Goal: Information Seeking & Learning: Find specific fact

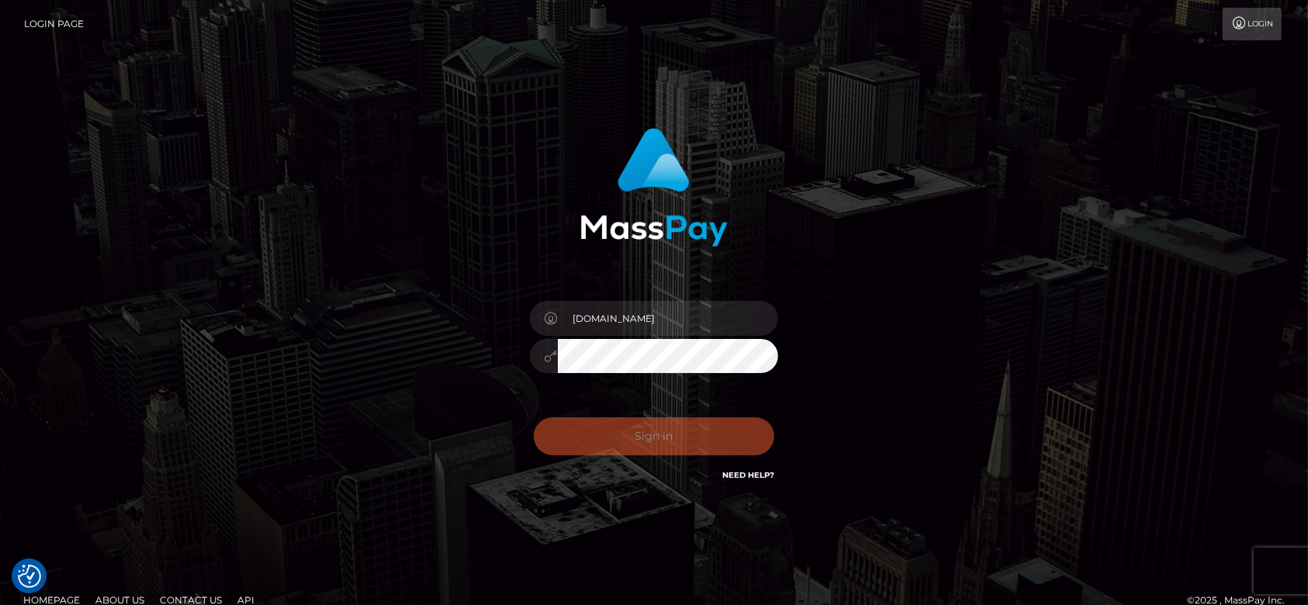
checkbox input "true"
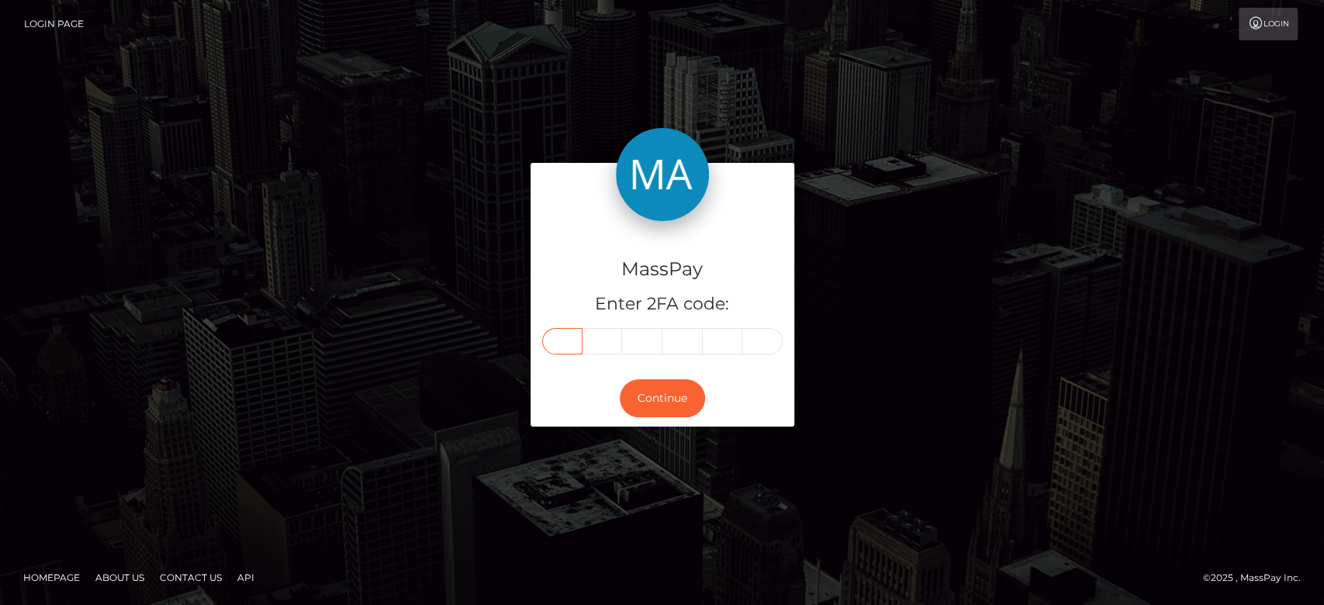
click at [549, 337] on input "text" at bounding box center [562, 341] width 40 height 26
paste input "1"
type input "1"
type input "0"
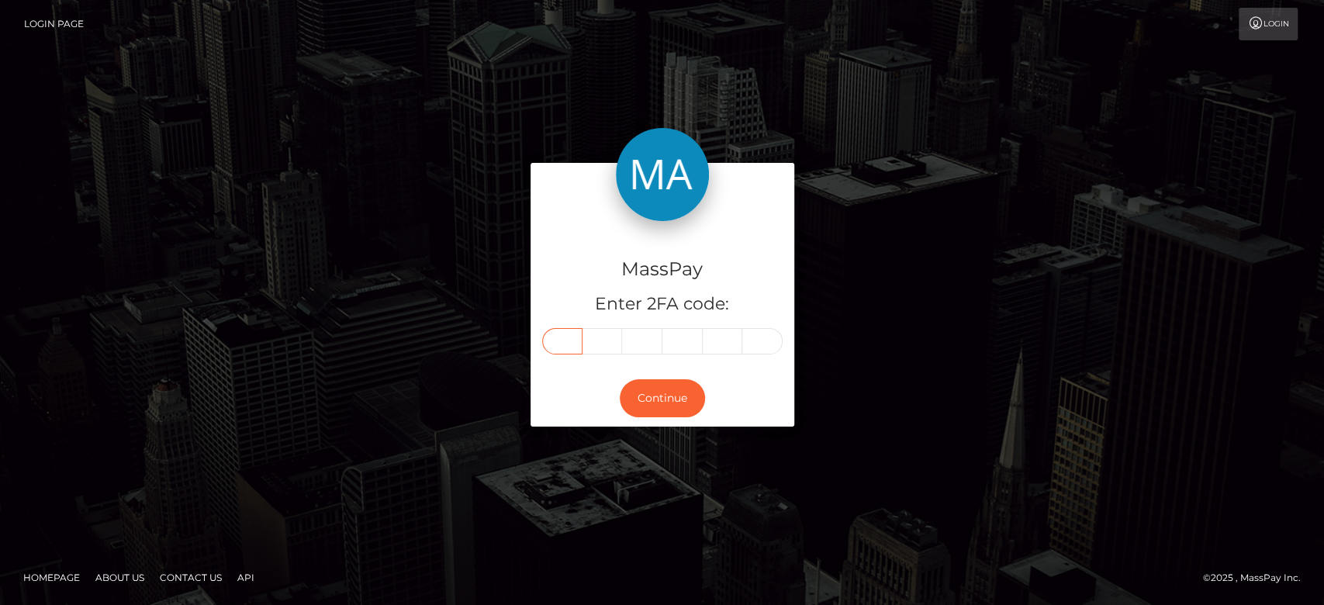
type input "9"
type input "2"
type input "4"
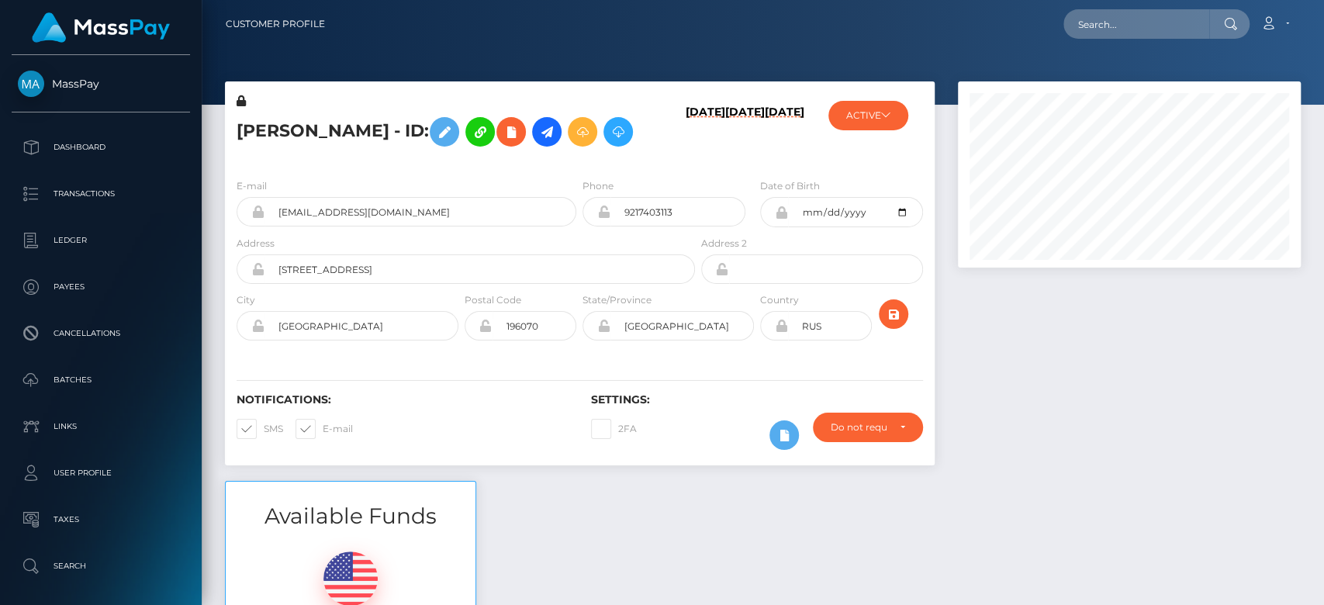
scroll to position [186, 343]
click at [860, 120] on button "ACTIVE" at bounding box center [868, 115] width 80 height 29
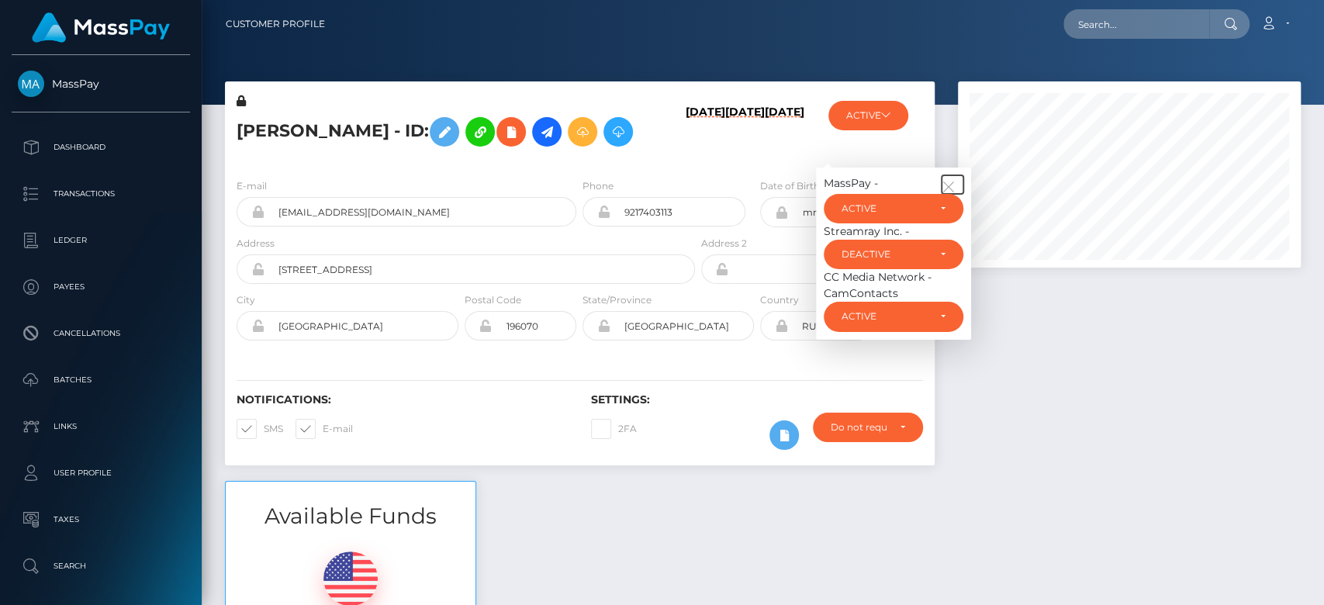
click at [949, 194] on icon "button" at bounding box center [949, 187] width 14 height 14
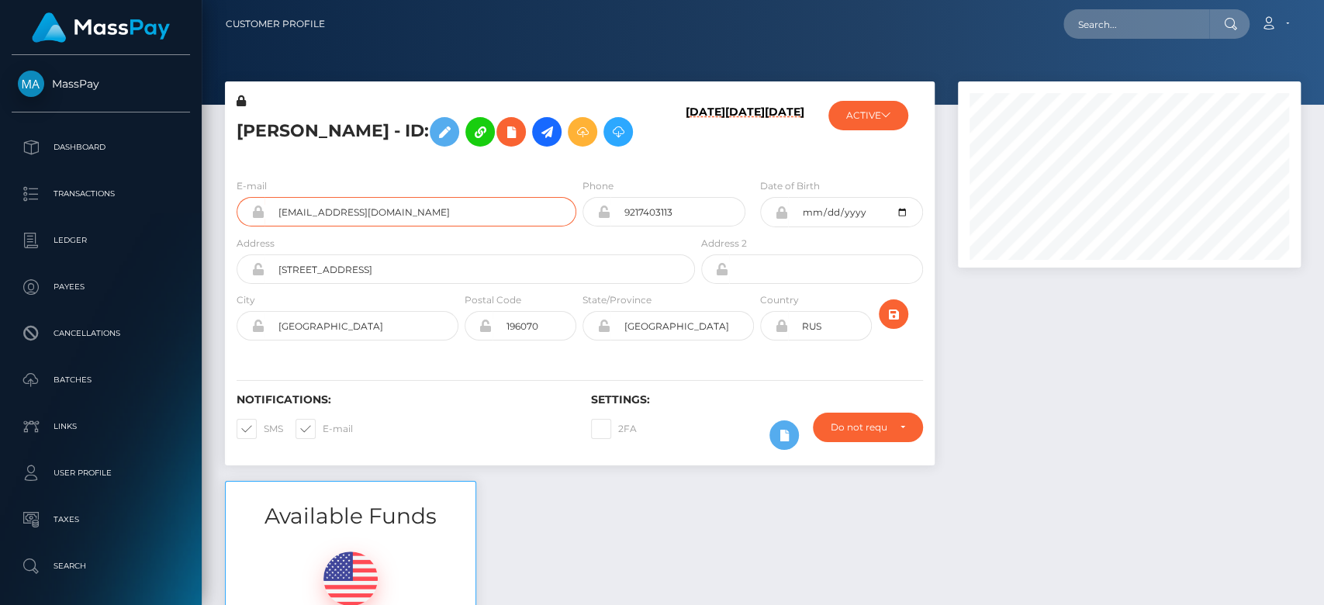
drag, startPoint x: 422, startPoint y: 255, endPoint x: 273, endPoint y: 253, distance: 148.9
click at [273, 226] on input "Studio_prada@yahoo.com" at bounding box center [420, 211] width 312 height 29
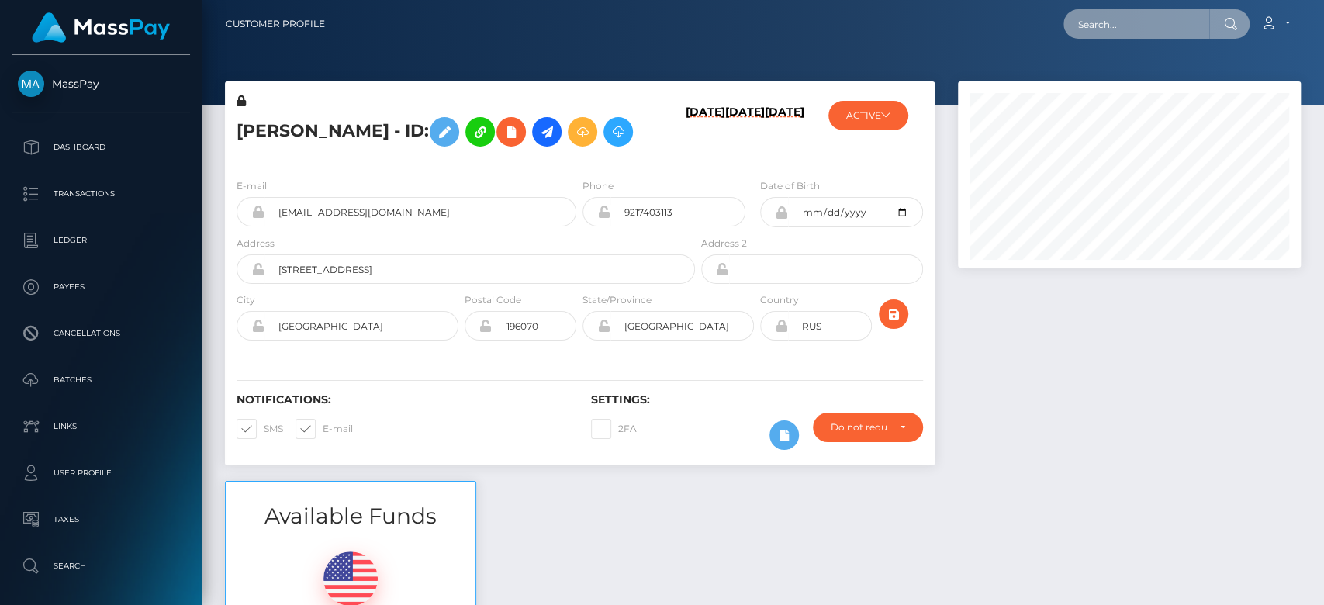
click at [1104, 33] on input "text" at bounding box center [1136, 23] width 146 height 29
paste input "Studio_prada@yahoo.com"
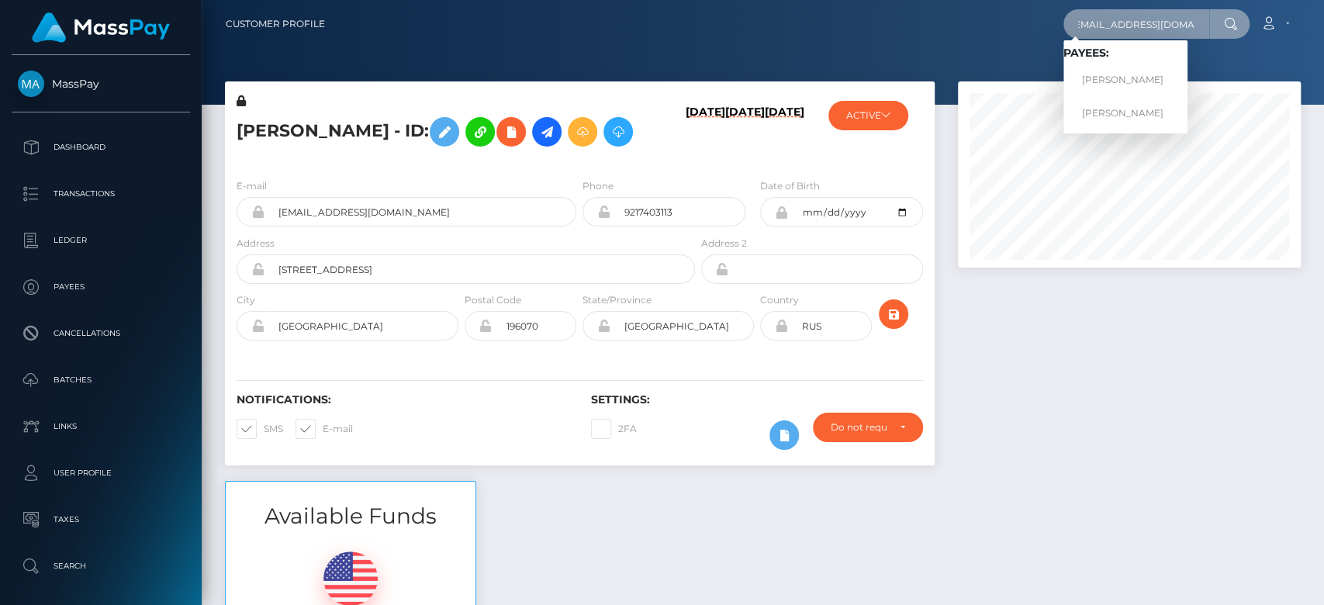
type input "Studio_prada@yahoo.com"
click at [1128, 71] on link "Irina Igorevna Cherneta" at bounding box center [1125, 80] width 124 height 29
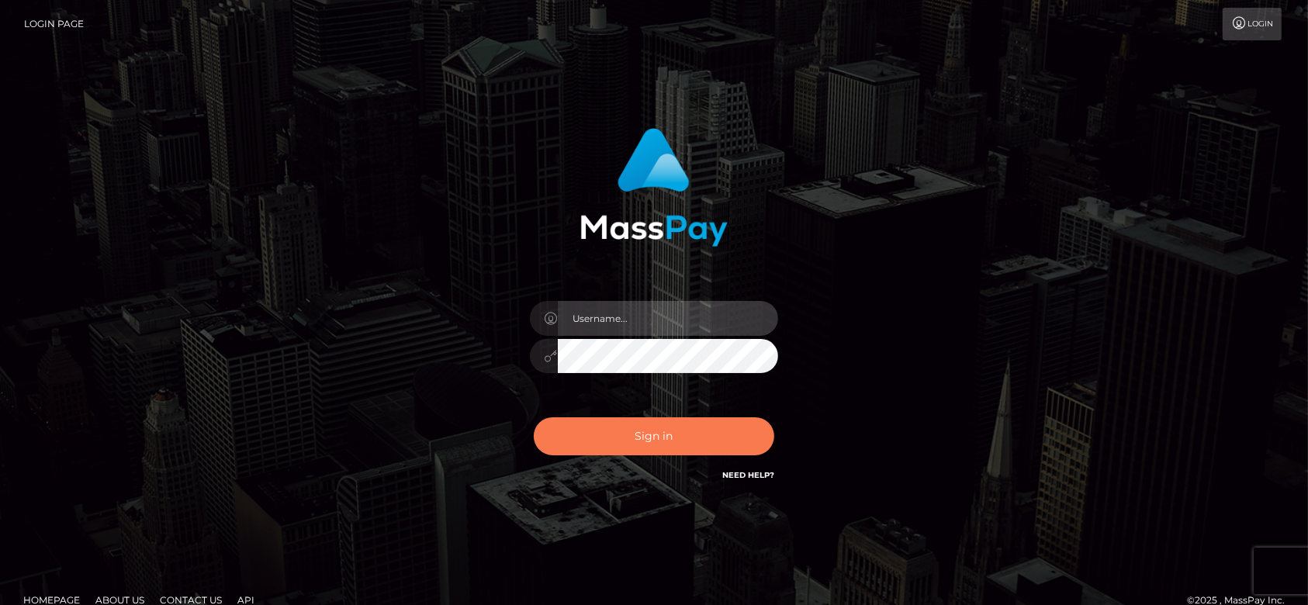
type input "fr.es"
click at [652, 431] on button "Sign in" at bounding box center [654, 436] width 240 height 38
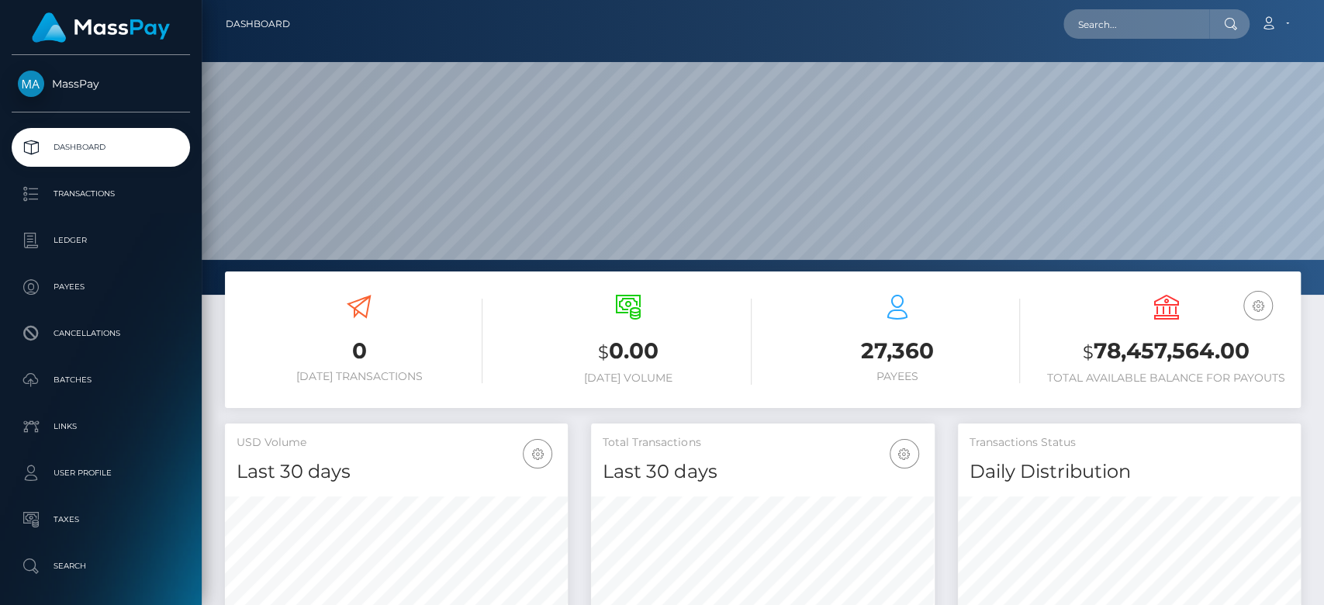
scroll to position [274, 343]
click at [1095, 33] on input "text" at bounding box center [1136, 23] width 146 height 29
paste input "cherneta.irina@gmail.com"
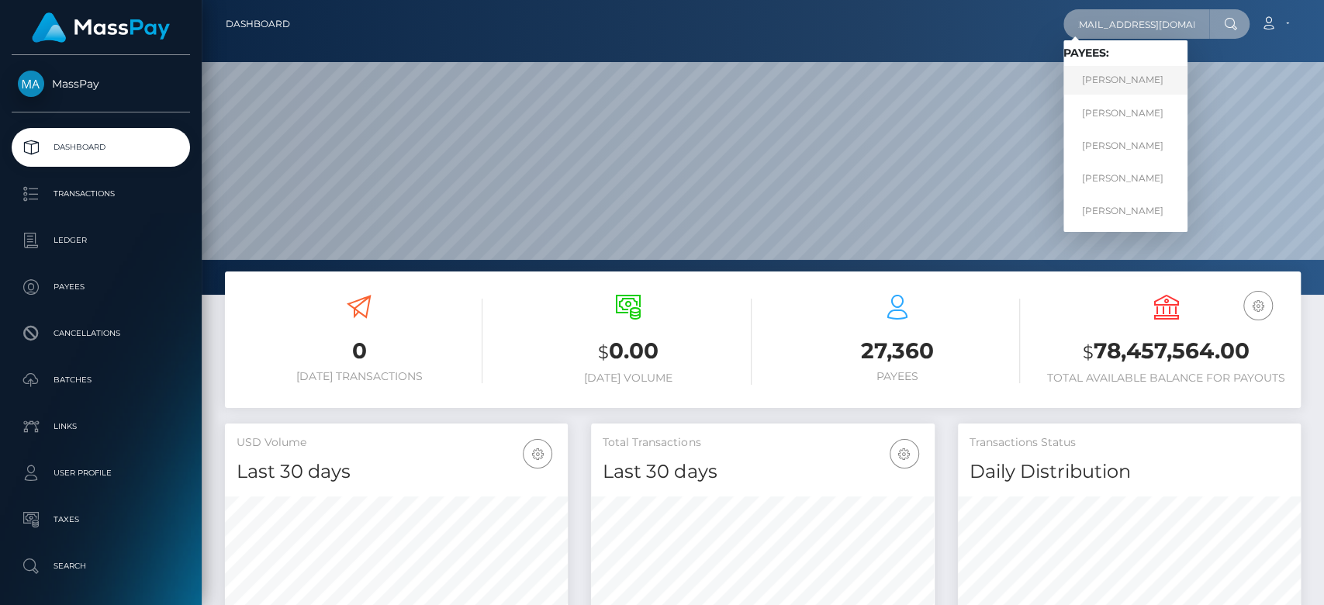
type input "cherneta.irina@gmail.com"
click at [1125, 73] on link "IRINA IGOREVNA CHERNETA" at bounding box center [1125, 80] width 124 height 29
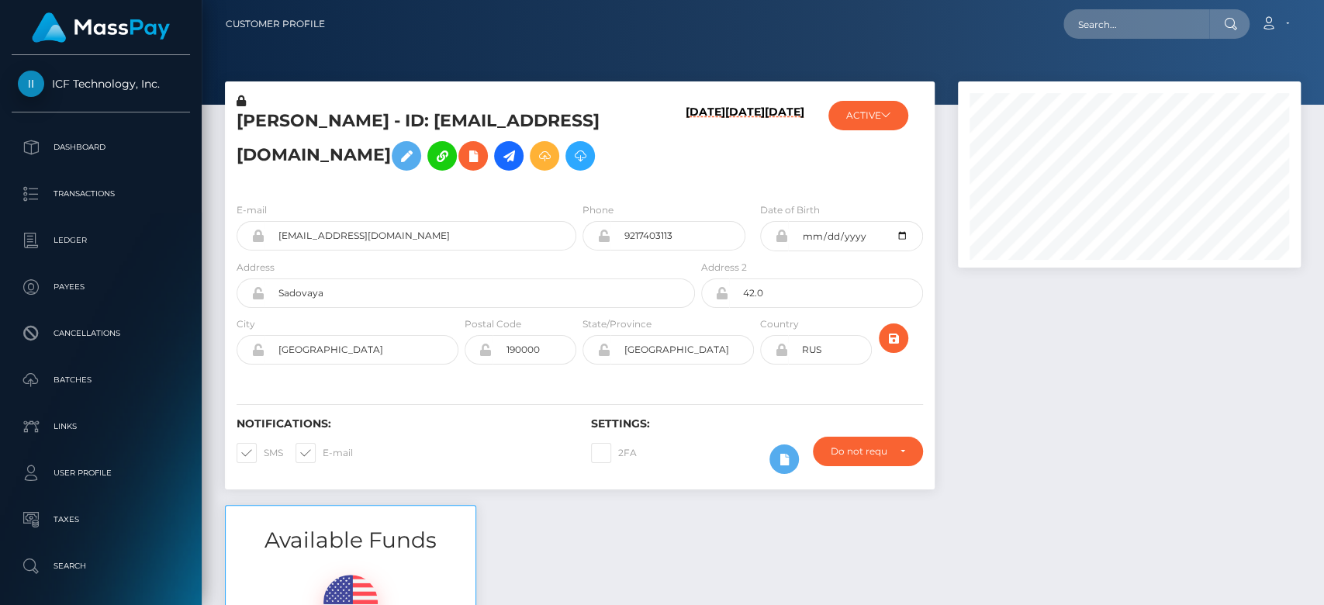
scroll to position [186, 343]
click at [865, 120] on button "ACTIVE" at bounding box center [868, 115] width 80 height 29
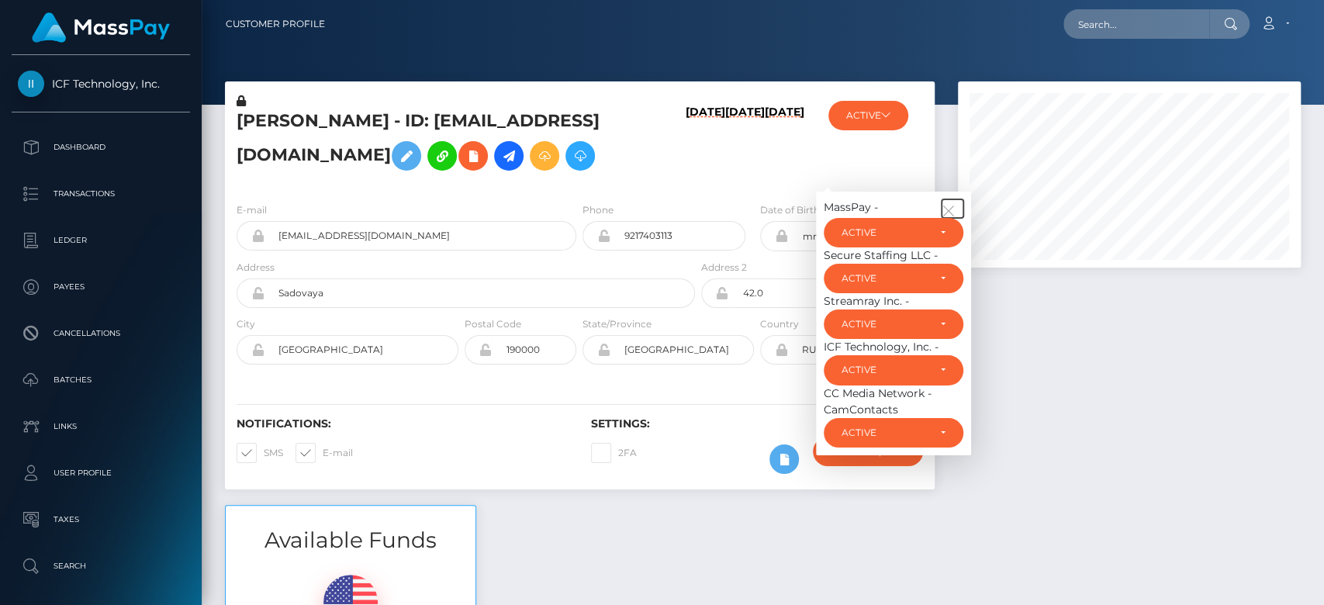
click at [949, 204] on icon "button" at bounding box center [949, 211] width 14 height 14
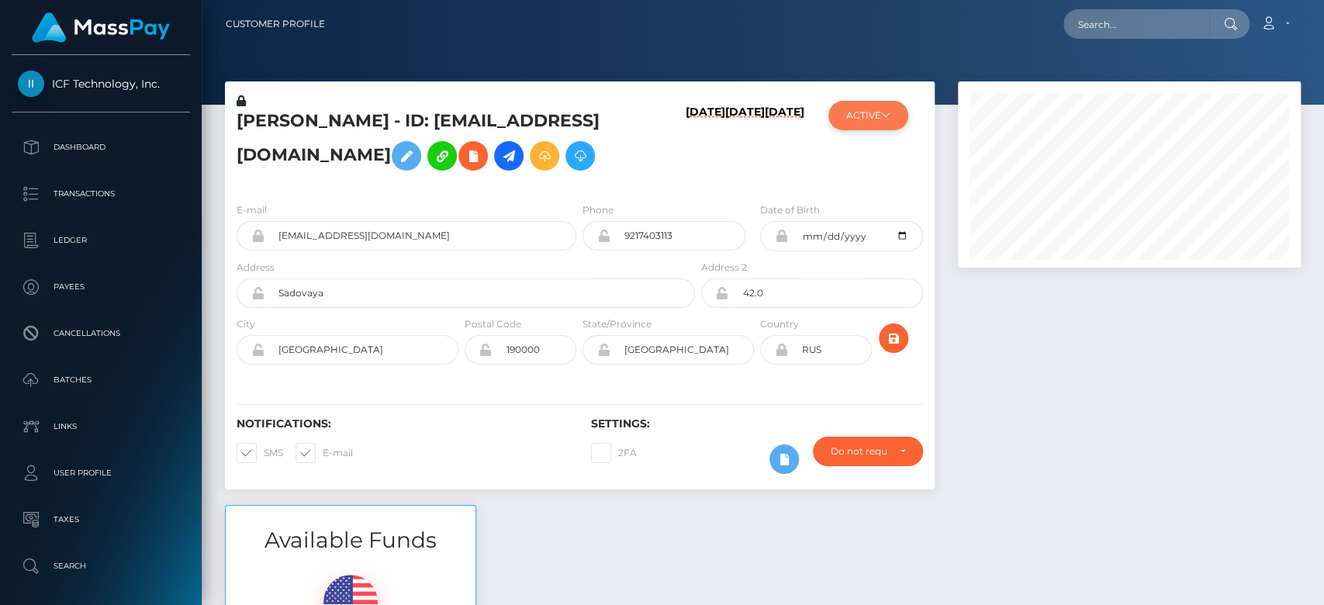
click at [880, 126] on button "ACTIVE" at bounding box center [868, 115] width 80 height 29
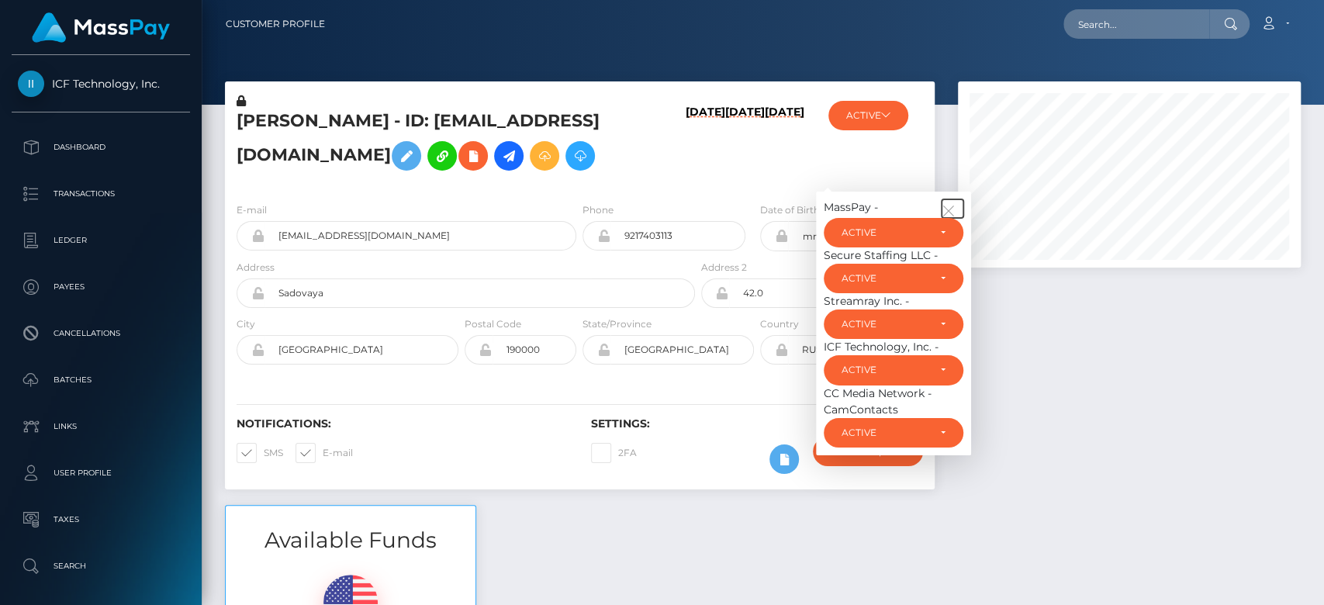
click at [949, 207] on icon "button" at bounding box center [949, 211] width 14 height 14
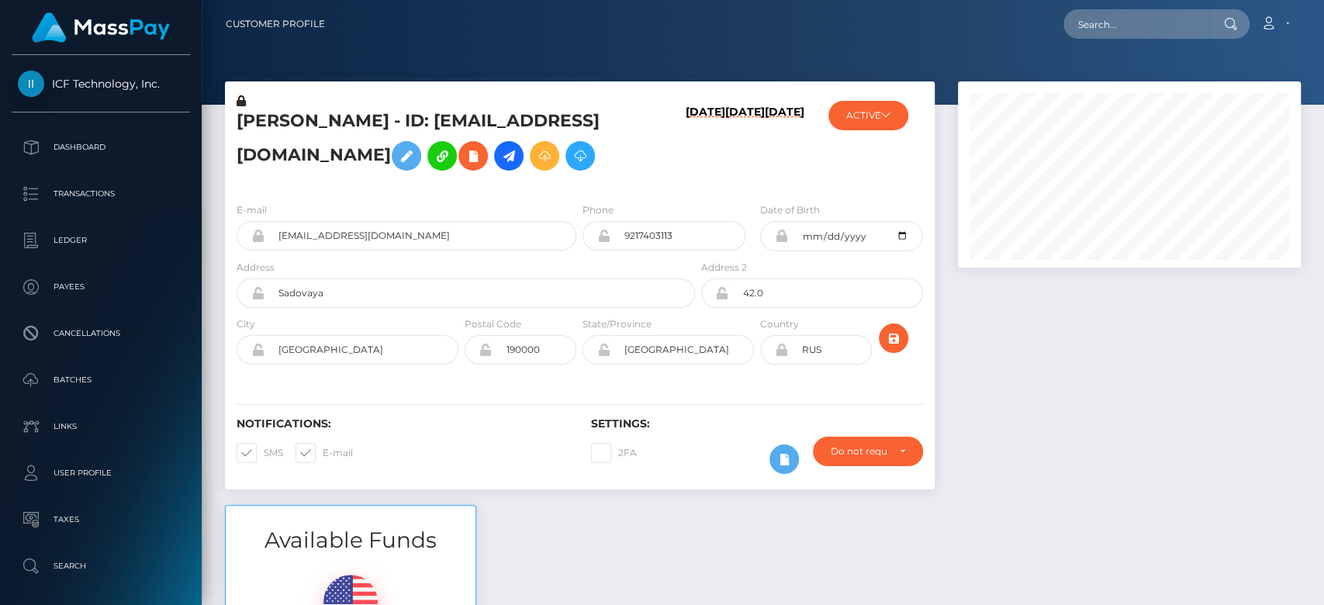
click at [1070, 384] on div at bounding box center [1129, 292] width 366 height 423
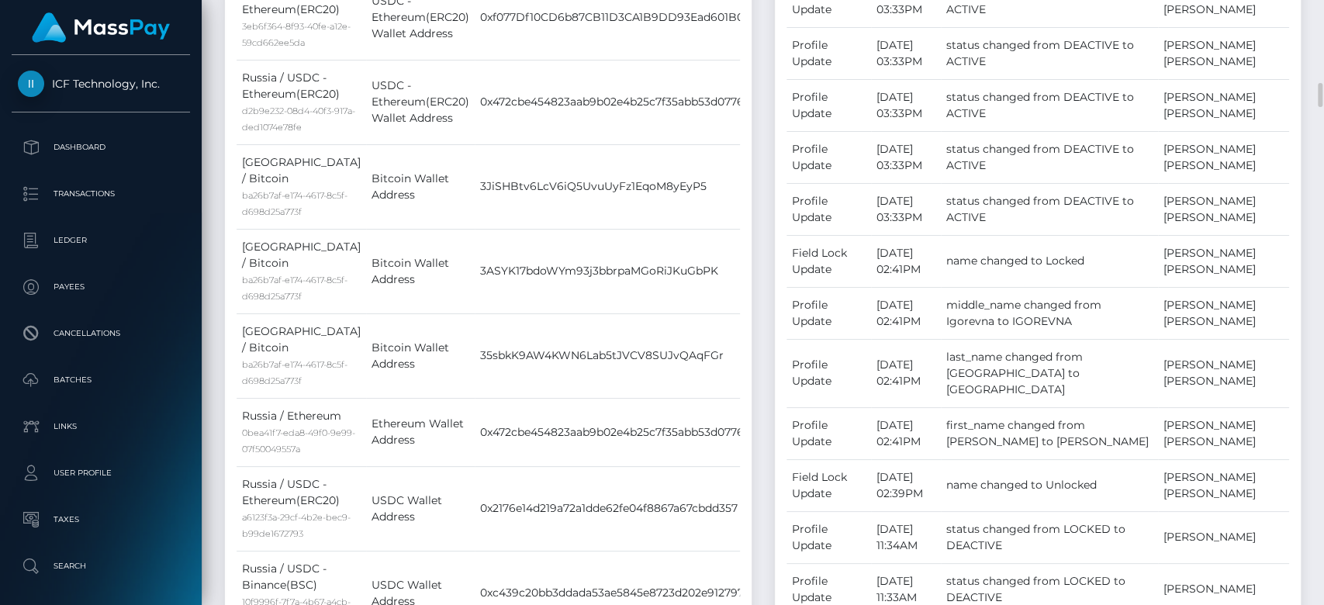
scroll to position [914, 0]
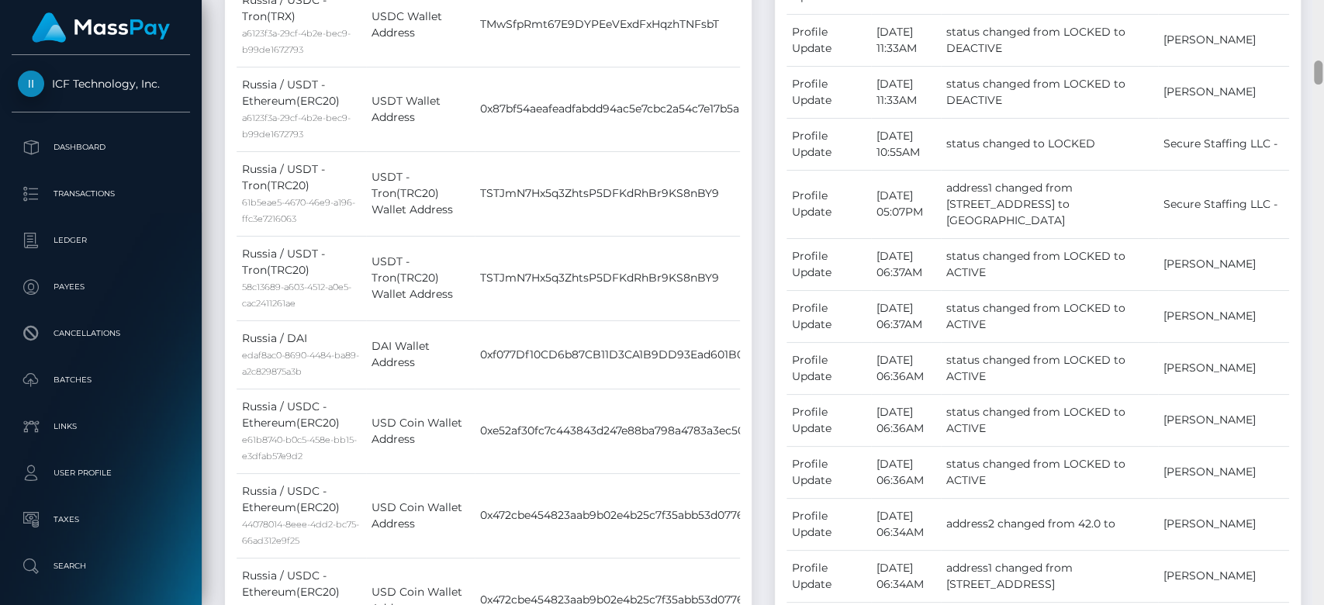
click at [1322, 267] on div at bounding box center [1318, 303] width 12 height 606
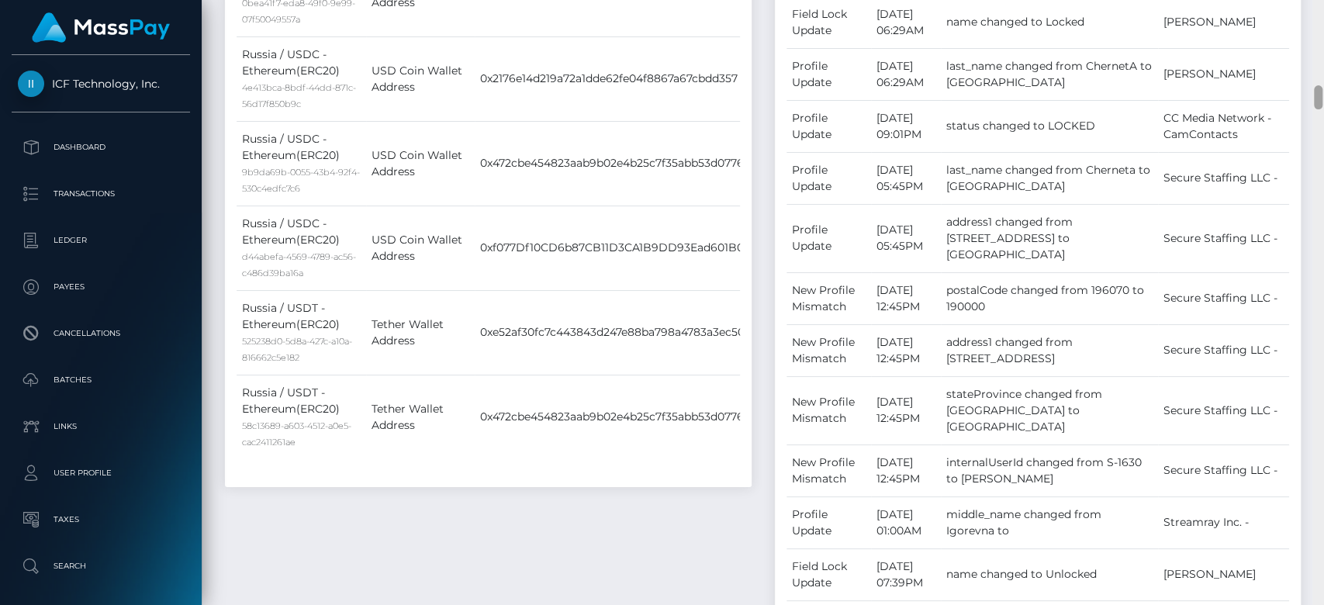
click at [1322, 267] on div at bounding box center [1318, 303] width 12 height 606
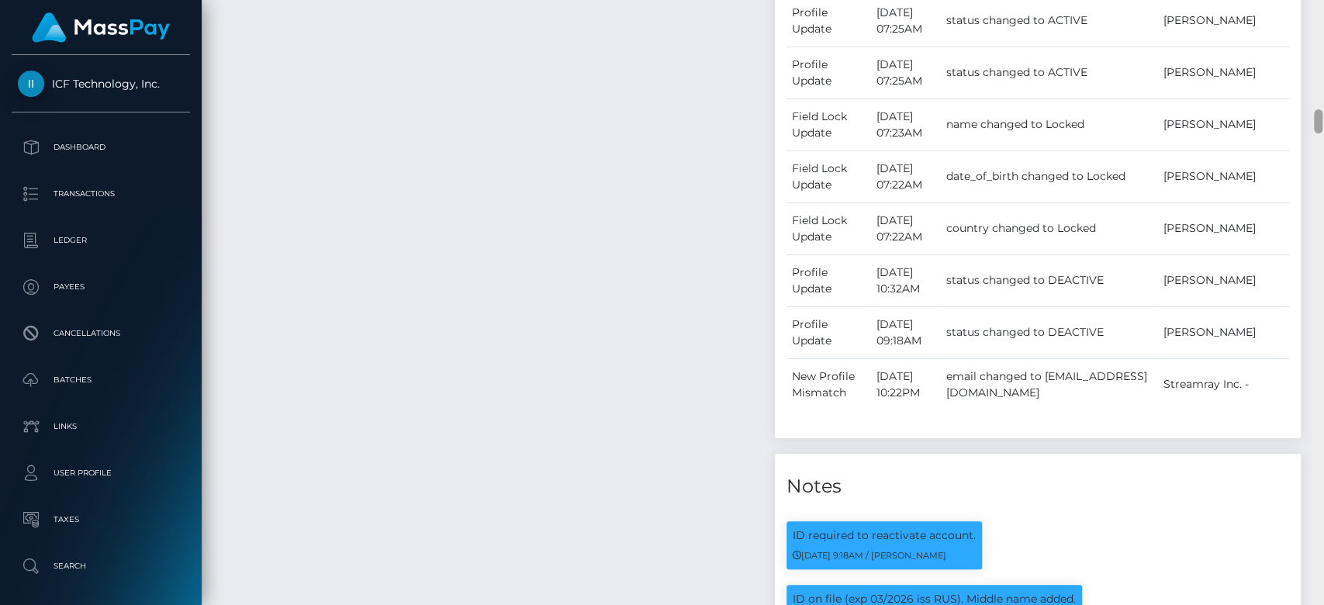
click at [1322, 267] on div at bounding box center [1318, 303] width 12 height 606
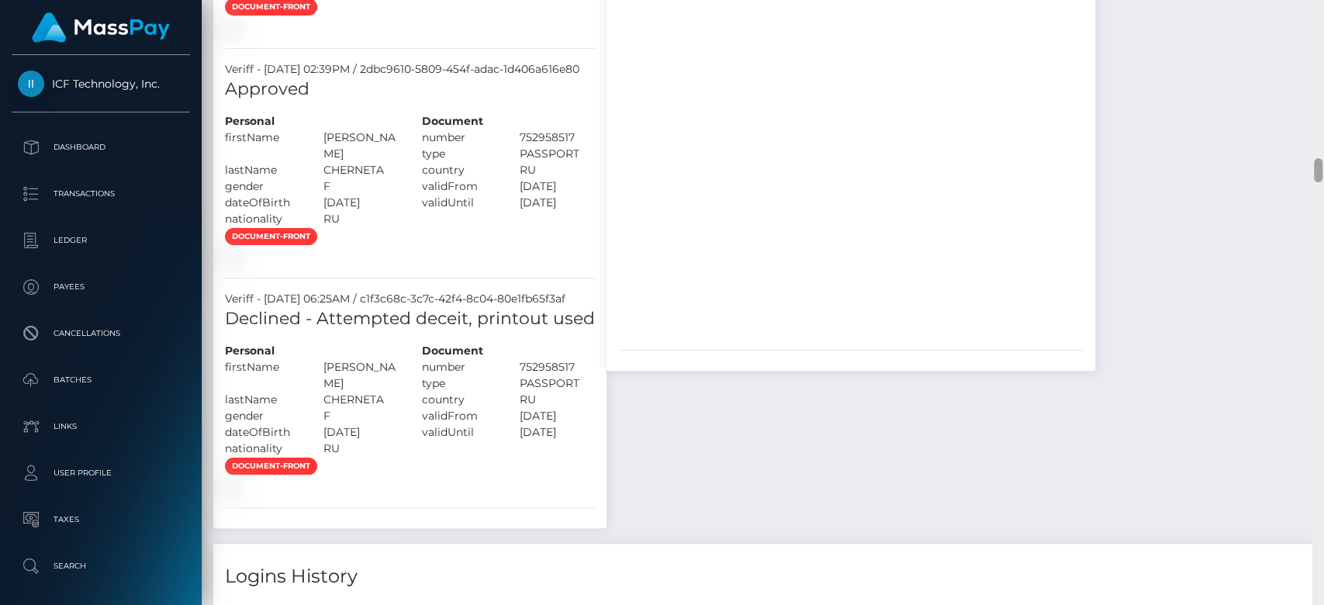
click at [1322, 267] on div at bounding box center [1318, 303] width 12 height 606
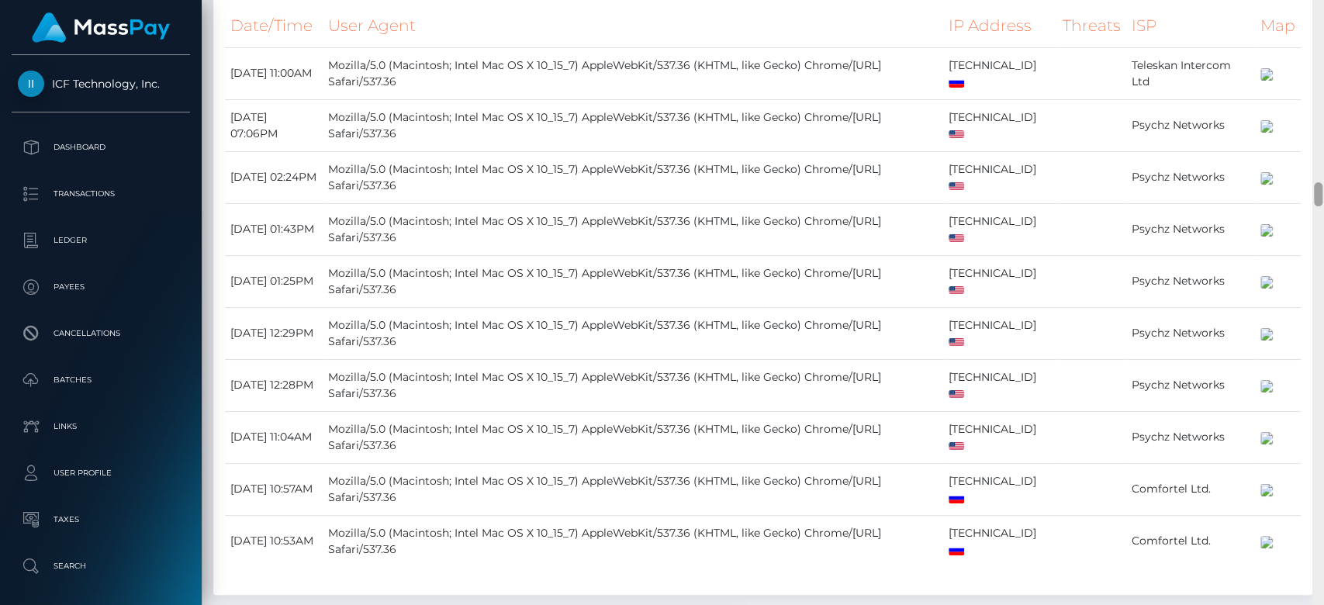
click at [1322, 267] on div at bounding box center [1318, 303] width 12 height 606
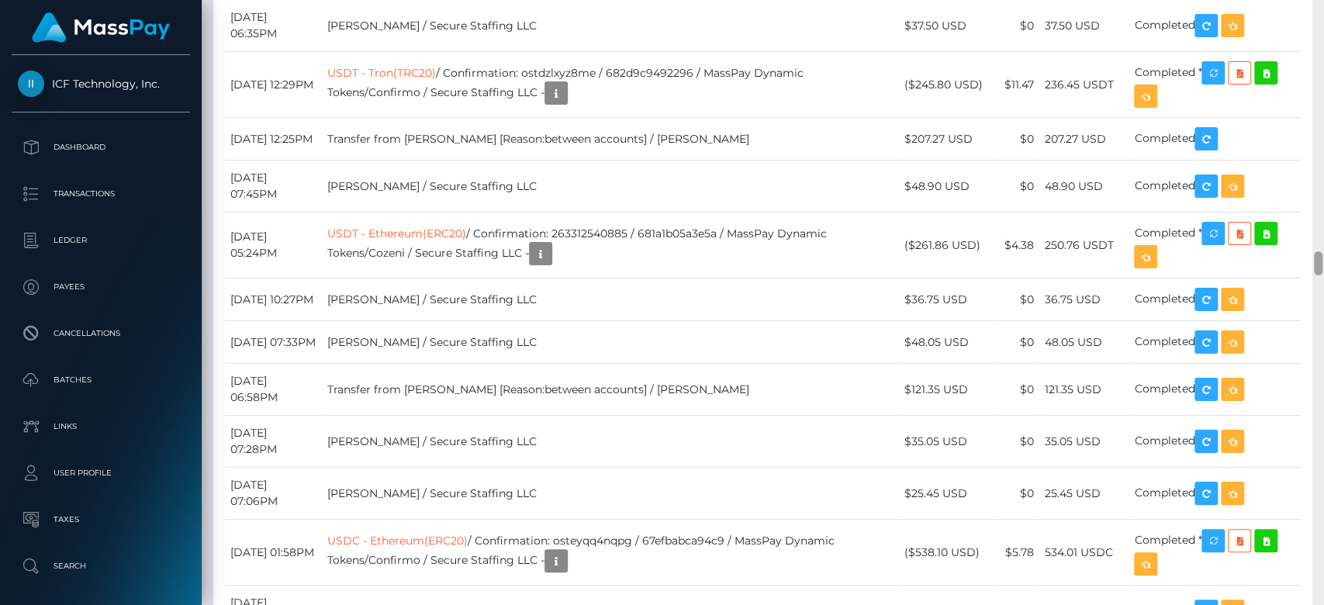
scroll to position [6286, 0]
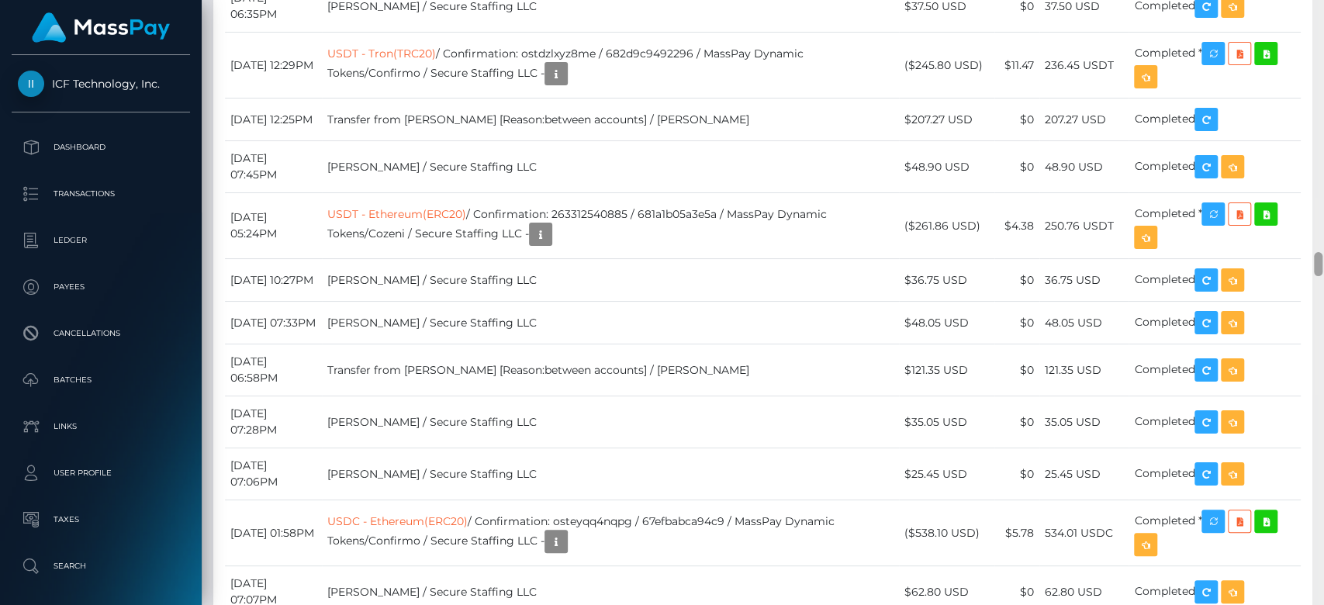
drag, startPoint x: 1319, startPoint y: 202, endPoint x: 1322, endPoint y: 271, distance: 69.9
click at [1322, 271] on div at bounding box center [1318, 303] width 12 height 606
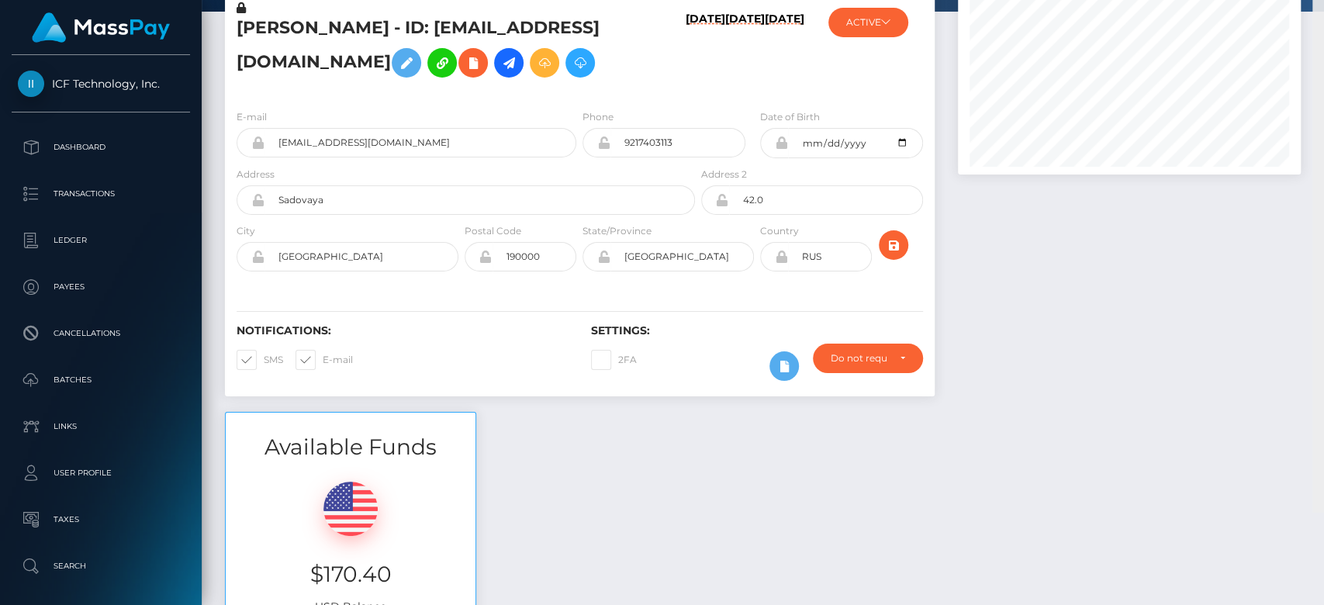
scroll to position [0, 0]
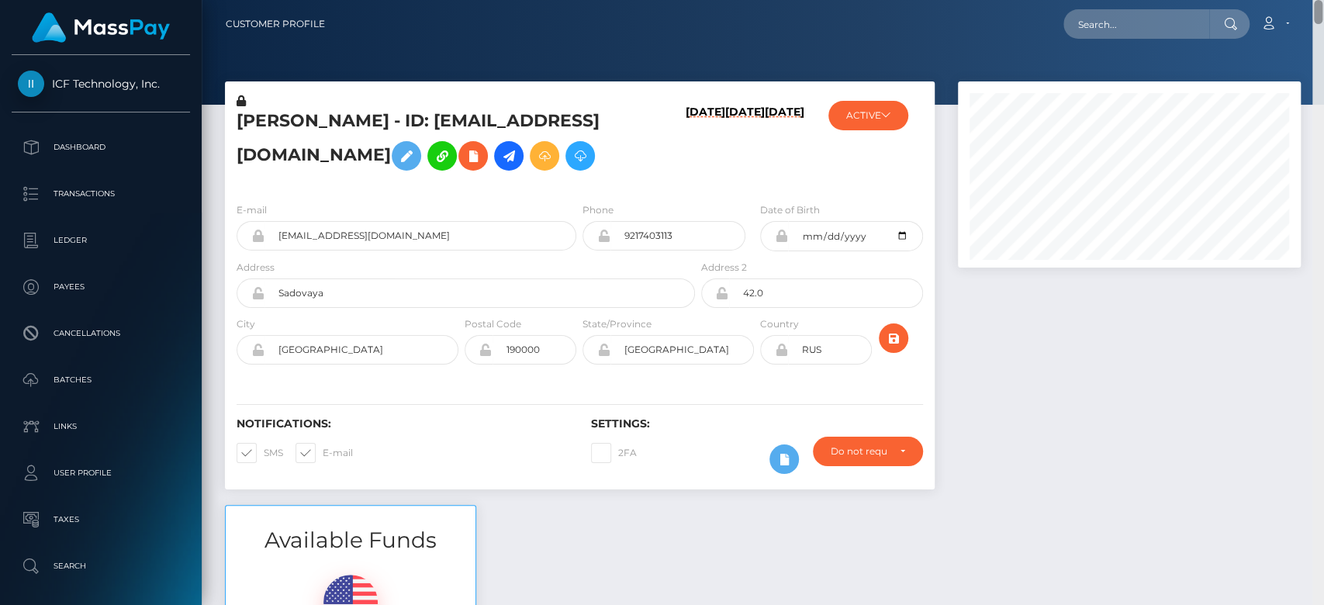
drag, startPoint x: 1319, startPoint y: 264, endPoint x: 1315, endPoint y: -58, distance: 322.7
click at [1315, 0] on html "ICF Technology, Inc. Dashboard Transactions Ledger Payees Batches" at bounding box center [662, 302] width 1324 height 605
drag, startPoint x: 416, startPoint y: 231, endPoint x: 267, endPoint y: 240, distance: 149.2
click at [267, 240] on input "cherneta.irina@gmail.com" at bounding box center [420, 235] width 312 height 29
click at [872, 121] on button "ACTIVE" at bounding box center [868, 115] width 80 height 29
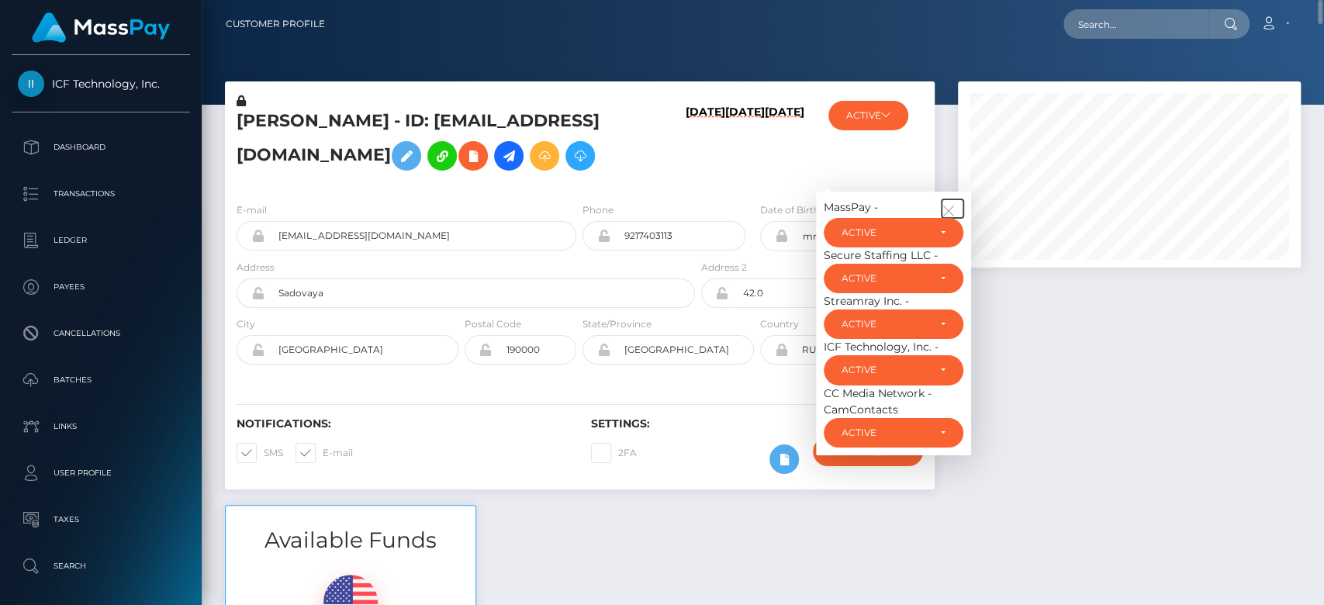
click at [947, 204] on icon "button" at bounding box center [949, 211] width 14 height 14
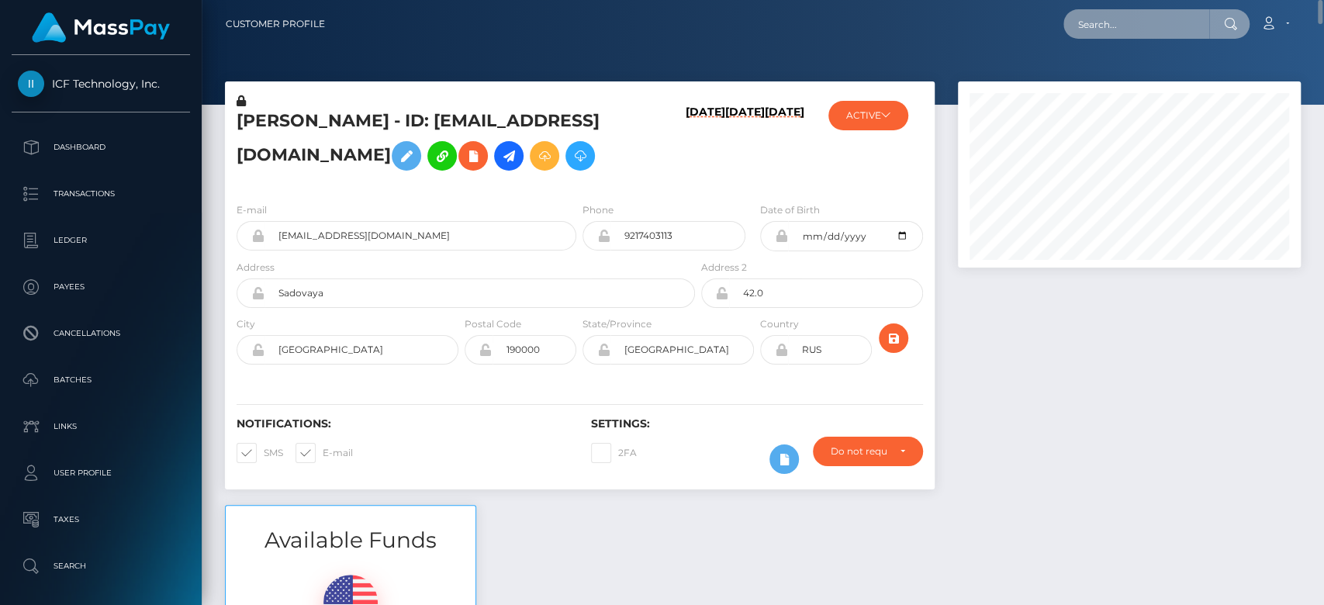
click at [1123, 16] on input "text" at bounding box center [1136, 23] width 146 height 29
paste input "cherneta.irina@gmail.com"
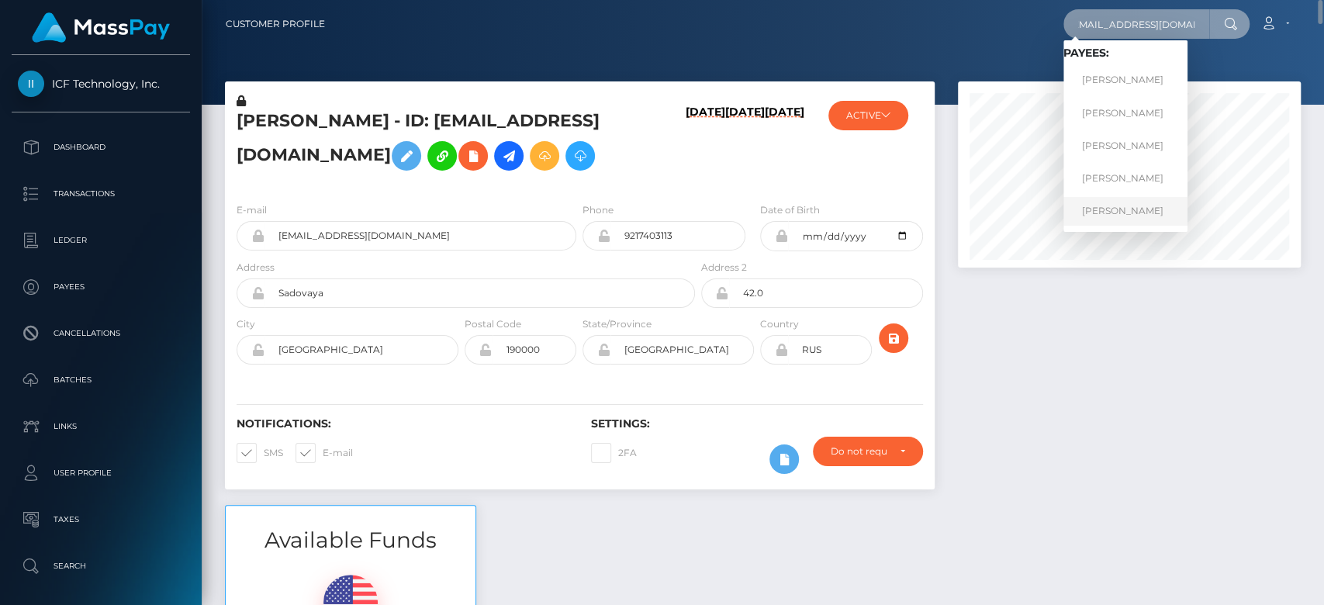
type input "cherneta.irina@gmail.com"
click at [1119, 204] on link "IRINA IGOREVNA CHERNETA" at bounding box center [1125, 211] width 124 height 29
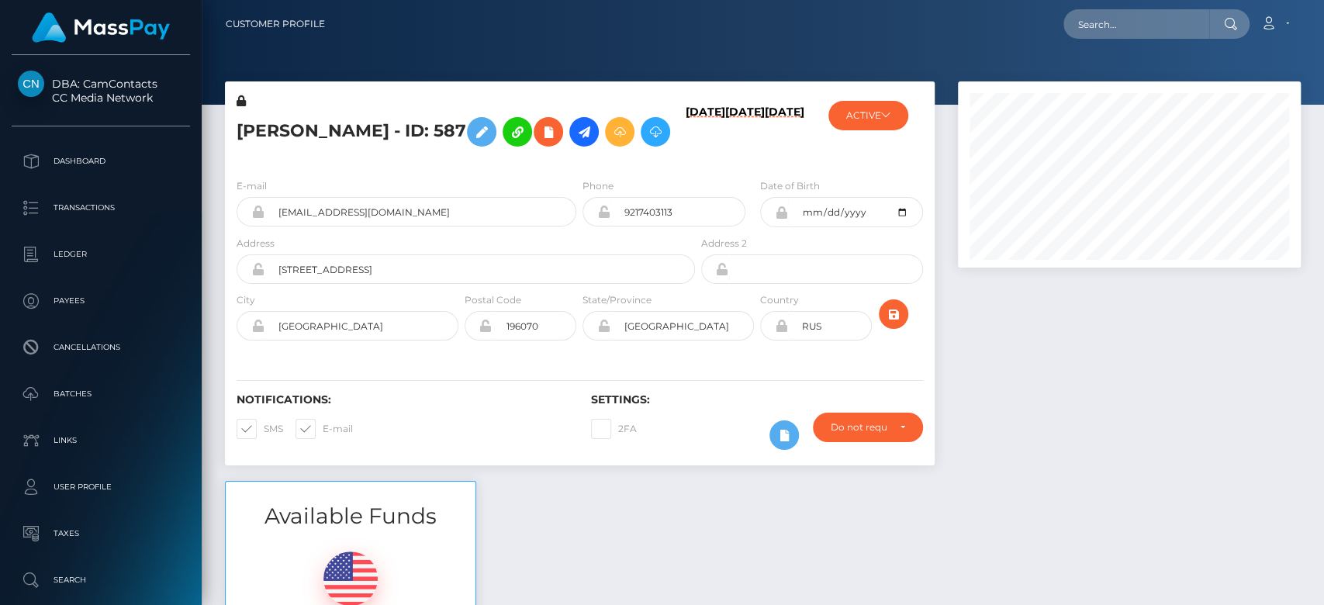
scroll to position [186, 343]
click at [877, 109] on button "ACTIVE" at bounding box center [868, 115] width 80 height 29
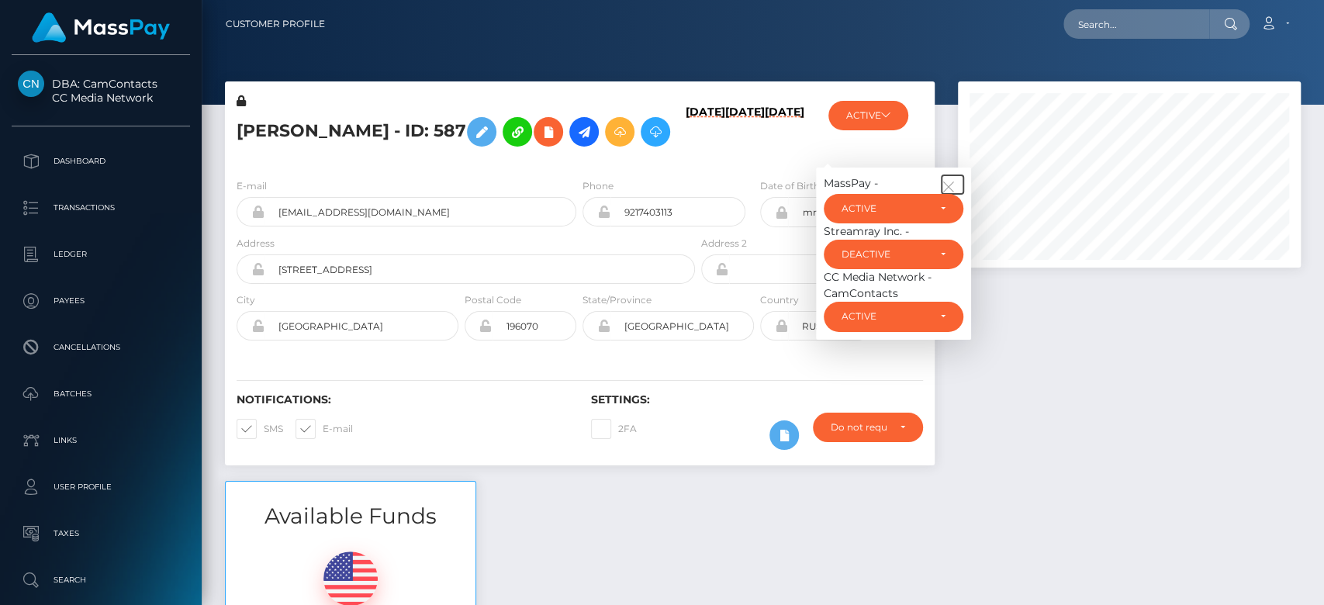
click at [951, 194] on icon "button" at bounding box center [949, 187] width 14 height 14
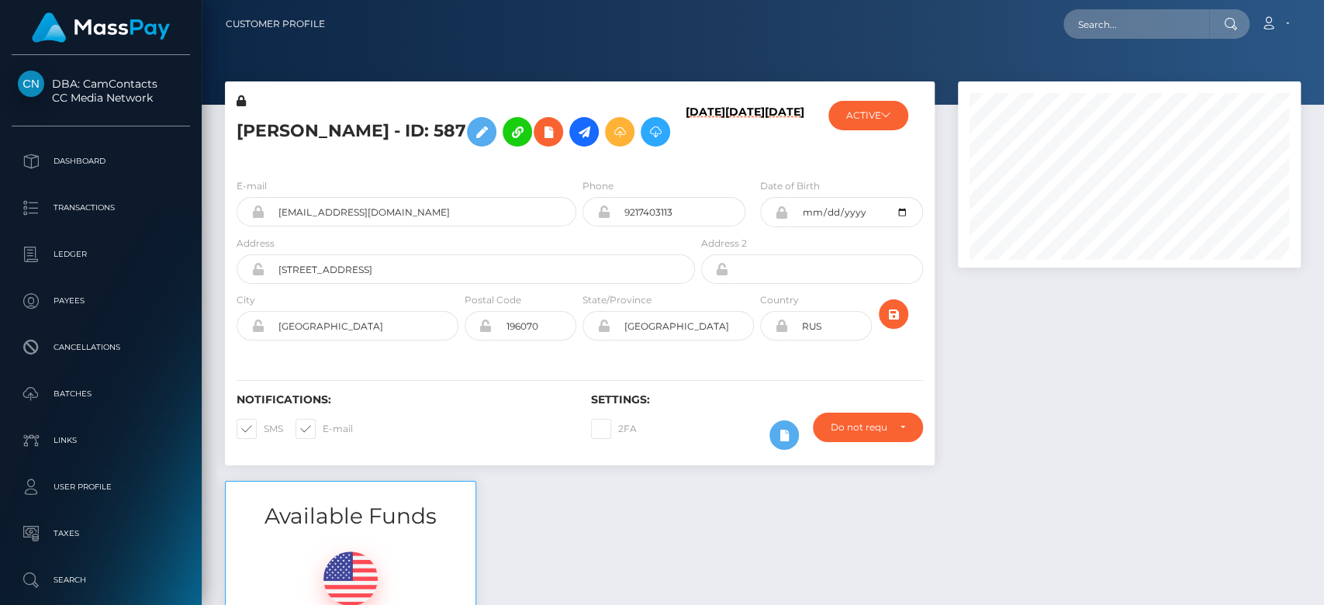
click at [973, 324] on div at bounding box center [1129, 280] width 366 height 399
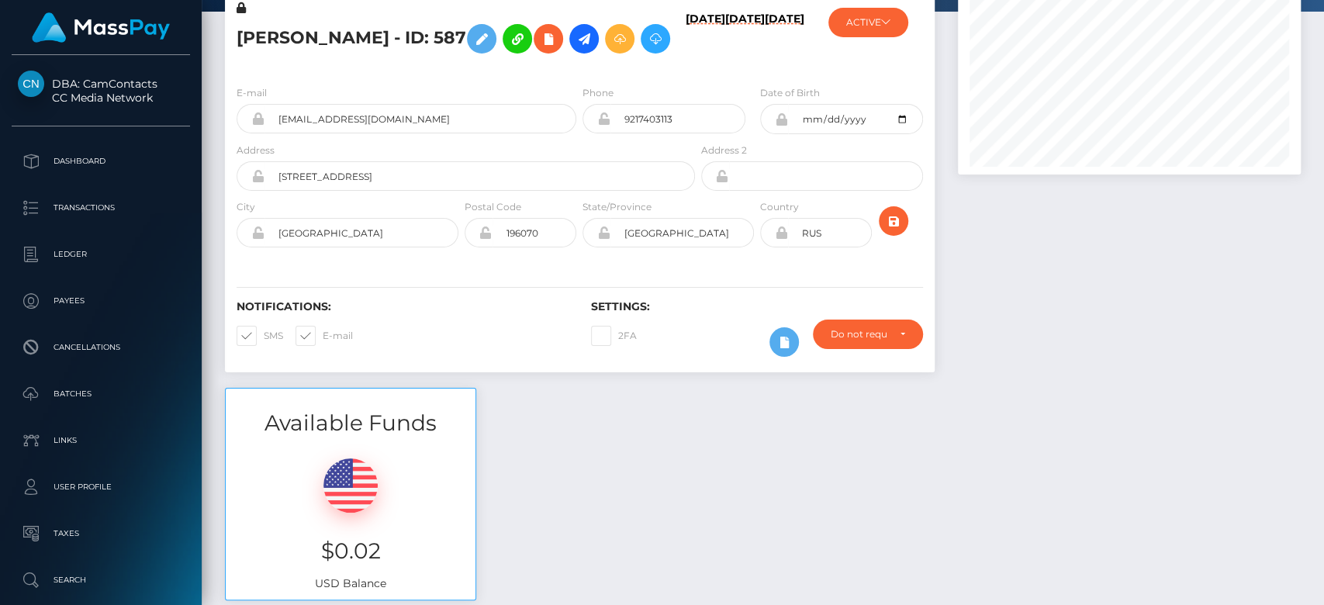
scroll to position [0, 0]
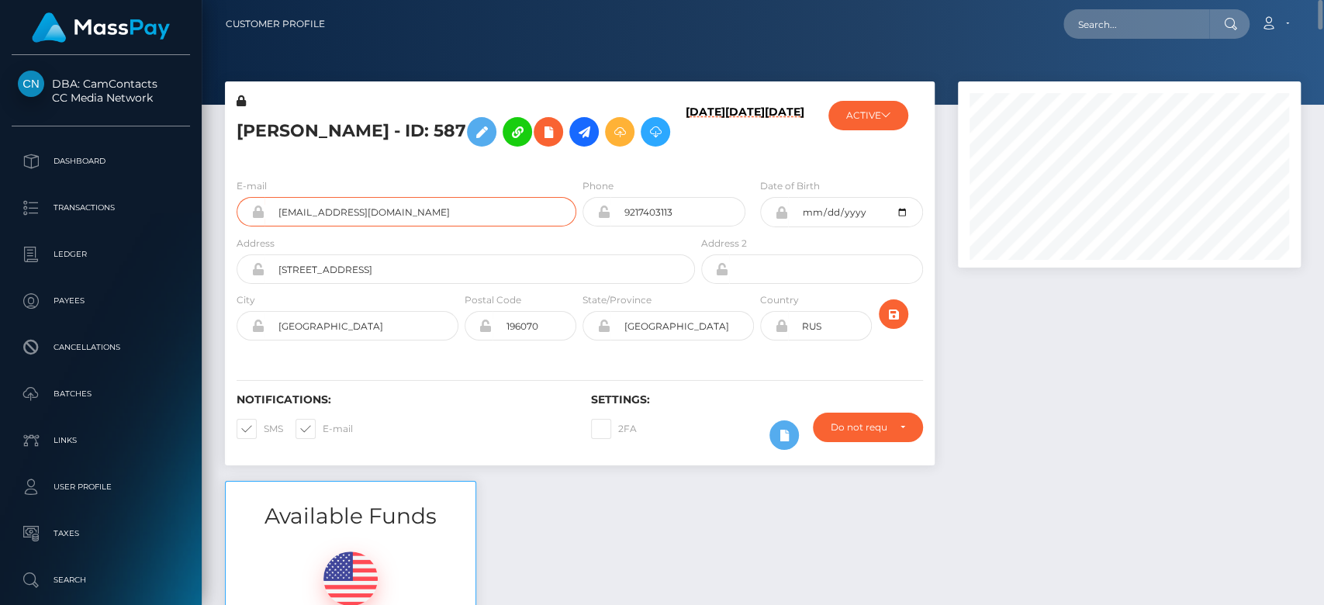
drag, startPoint x: 459, startPoint y: 264, endPoint x: 266, endPoint y: 273, distance: 193.4
click at [266, 235] on div "E-mail [EMAIL_ADDRESS][DOMAIN_NAME]" at bounding box center [402, 206] width 354 height 57
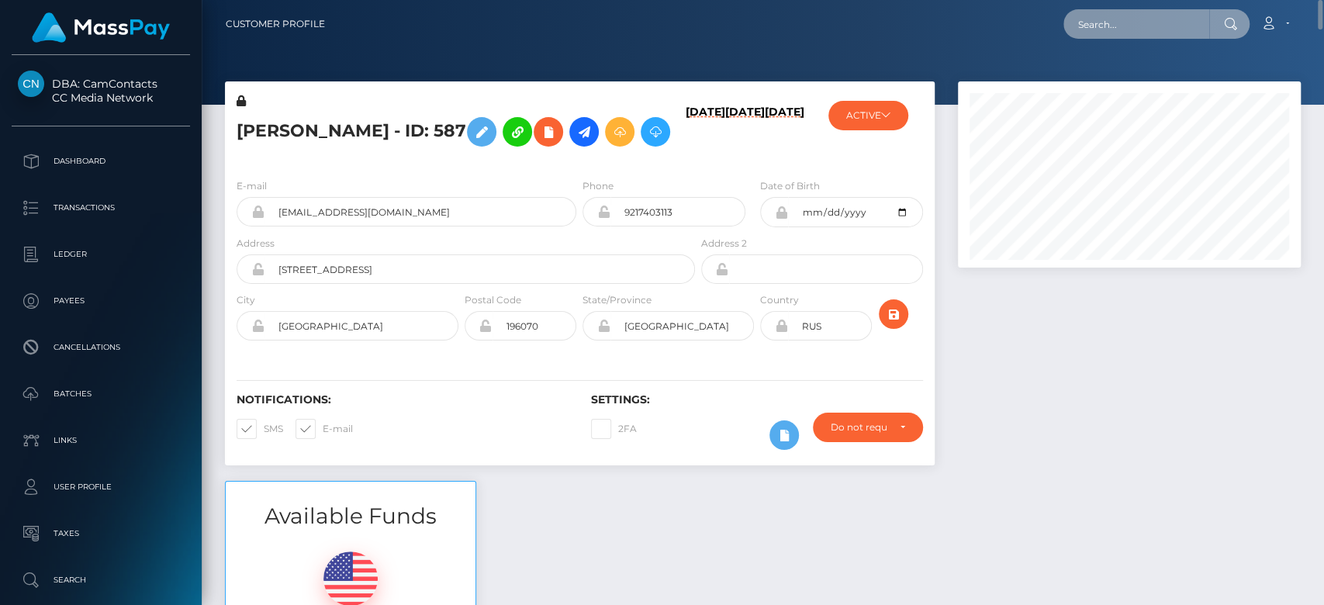
click at [1142, 17] on input "text" at bounding box center [1136, 23] width 146 height 29
paste input "[EMAIL_ADDRESS][DOMAIN_NAME]"
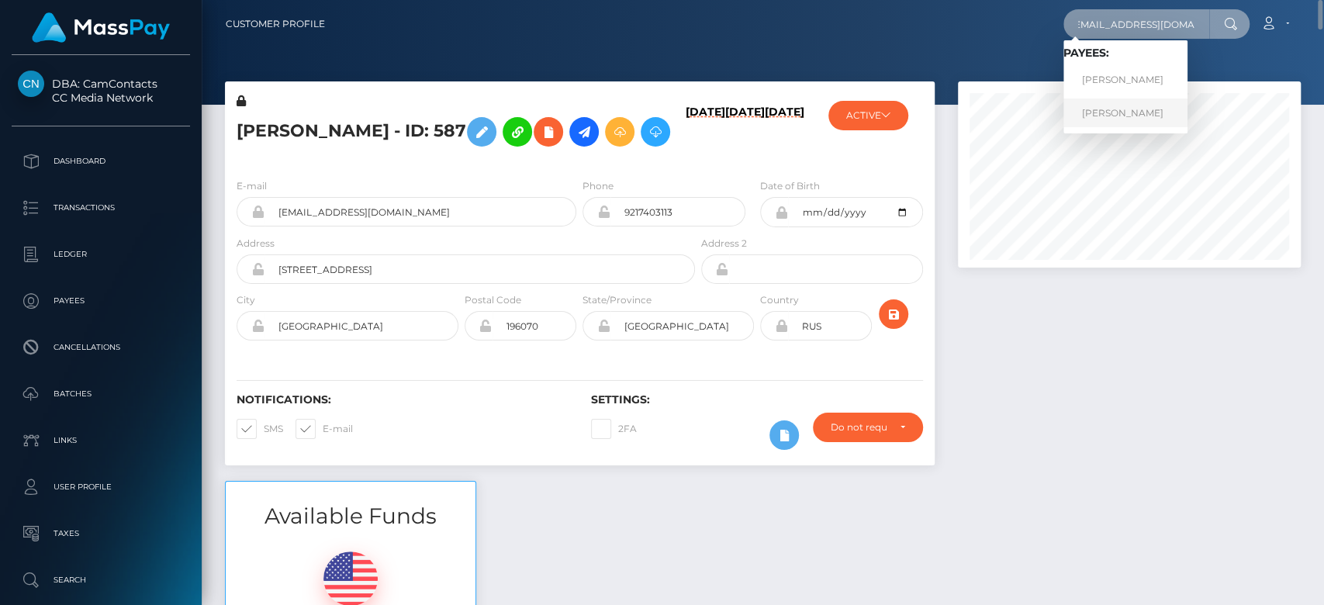
type input "[EMAIL_ADDRESS][DOMAIN_NAME]"
click at [1120, 114] on link "[PERSON_NAME]" at bounding box center [1125, 113] width 124 height 29
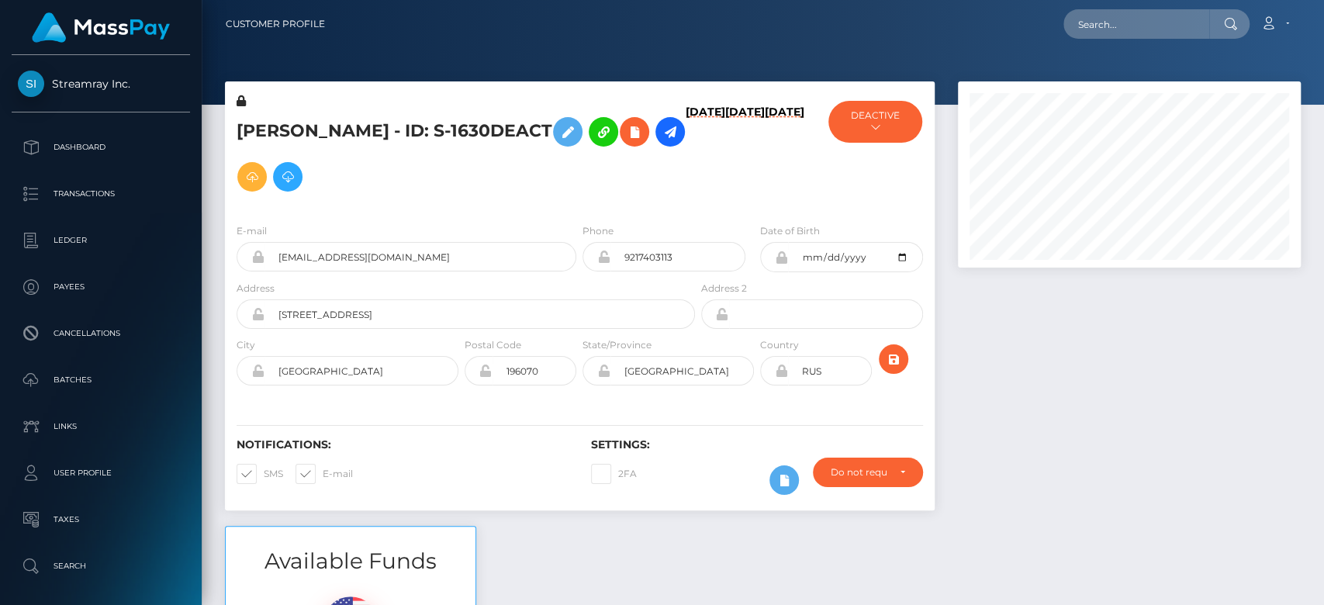
scroll to position [186, 343]
click at [883, 125] on button "DEACTIVE" at bounding box center [874, 122] width 93 height 42
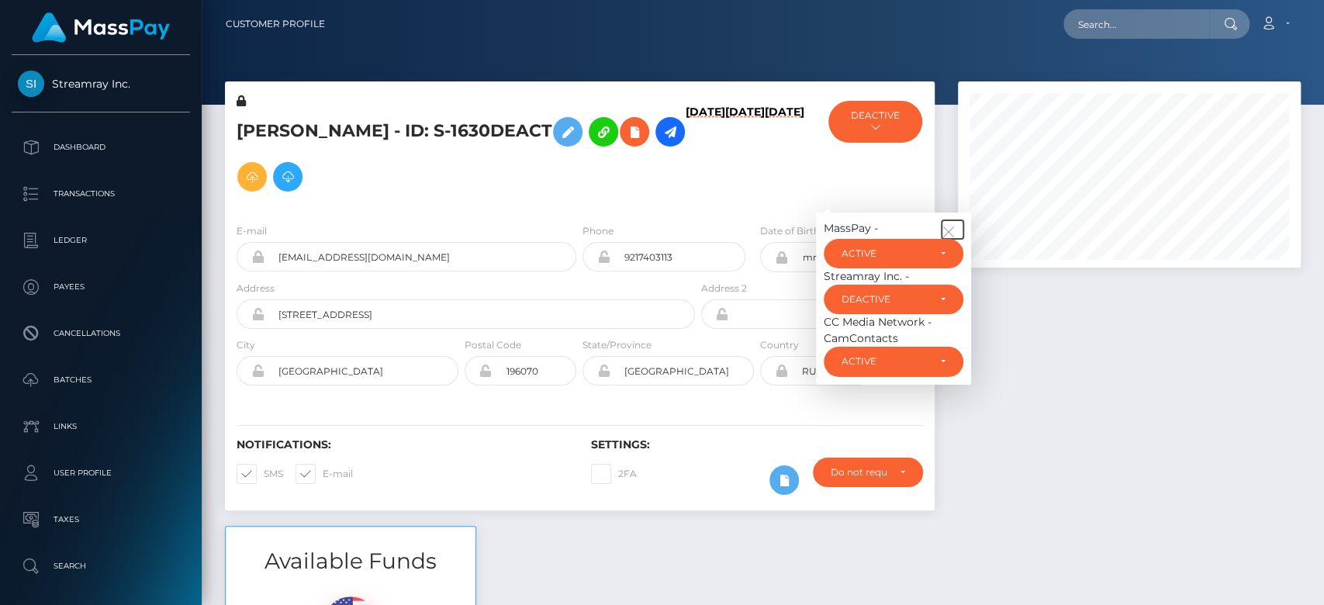
click at [952, 227] on icon "button" at bounding box center [949, 232] width 14 height 14
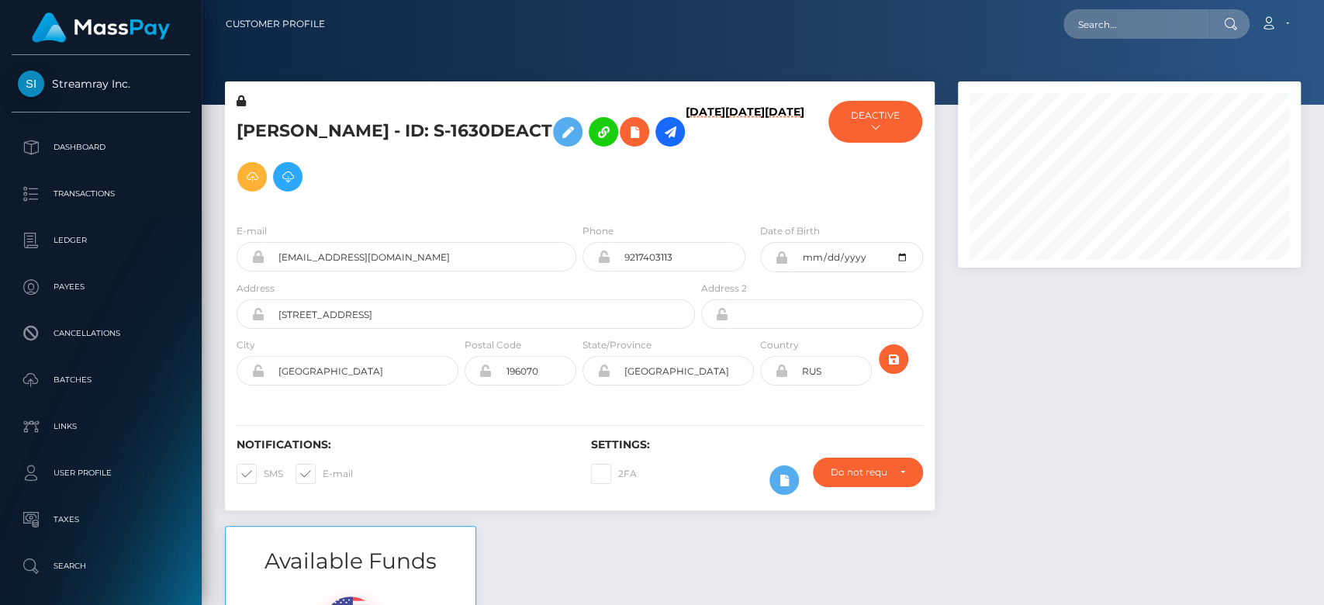
drag, startPoint x: 461, startPoint y: 130, endPoint x: 548, endPoint y: 137, distance: 87.2
click at [548, 137] on h5 "Irina Igorevna Cherneta - ID: S-1630DEACT" at bounding box center [462, 154] width 450 height 90
click at [899, 120] on button "DEACTIVE" at bounding box center [874, 122] width 93 height 42
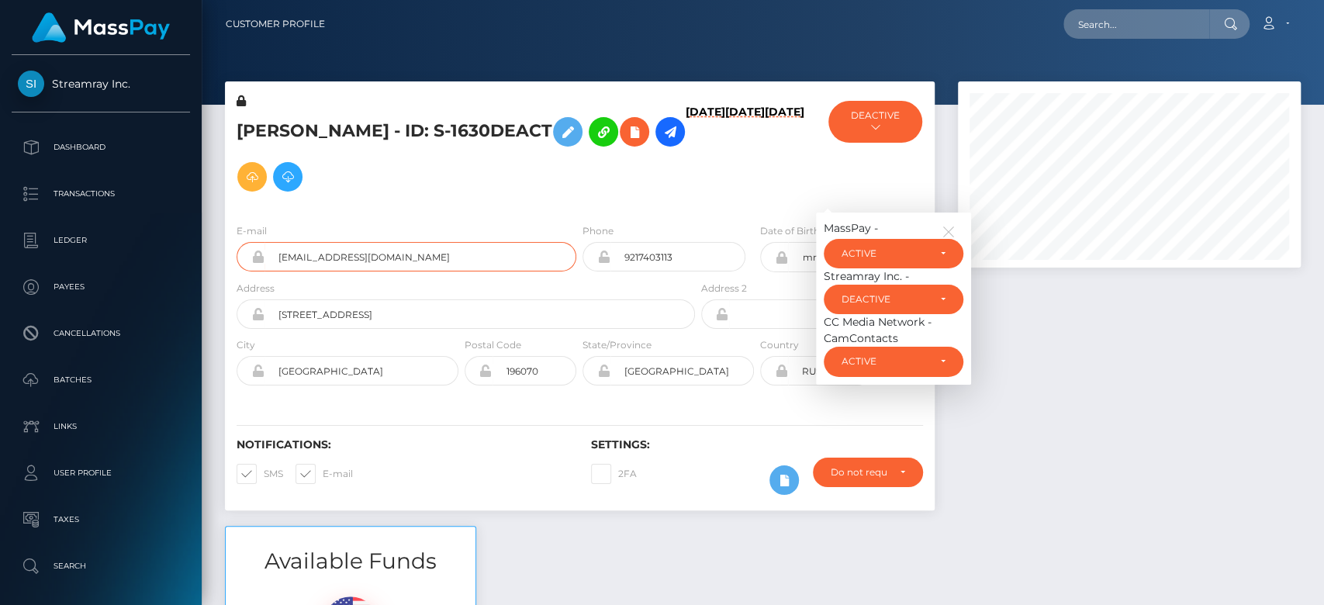
drag, startPoint x: 423, startPoint y: 258, endPoint x: 278, endPoint y: 262, distance: 145.1
click at [278, 262] on input "Studio_prada@yahoo.com" at bounding box center [420, 256] width 312 height 29
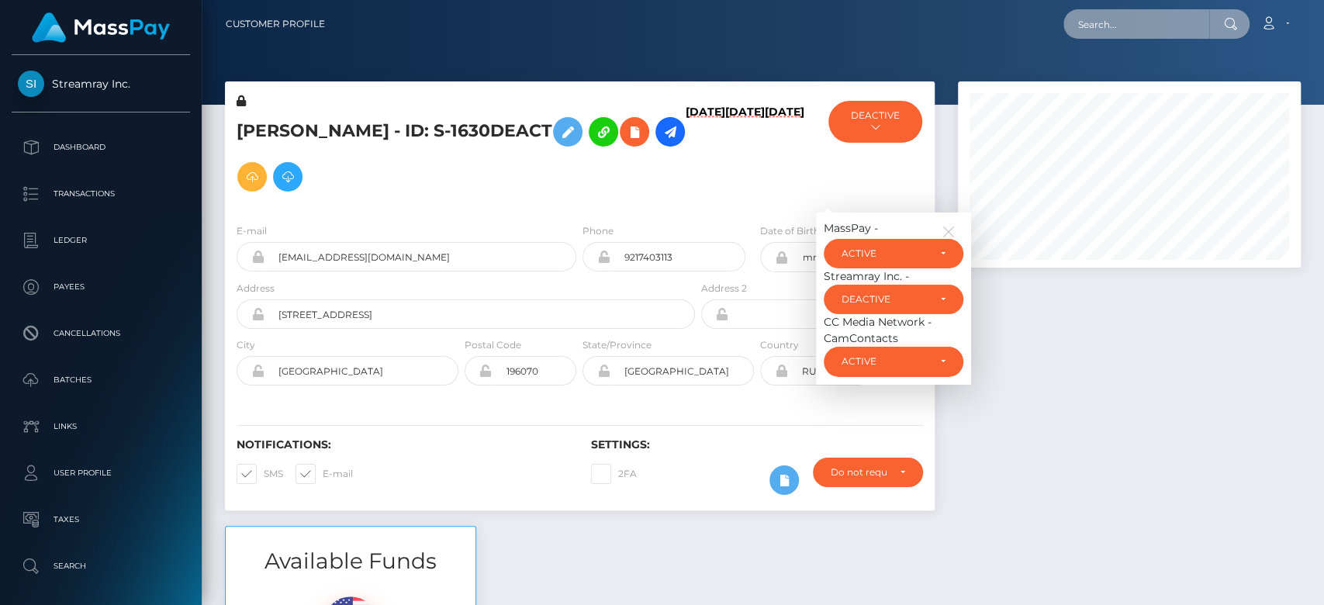
click at [1106, 33] on input "text" at bounding box center [1136, 23] width 146 height 29
paste input "Studio_prada@yahoo.com"
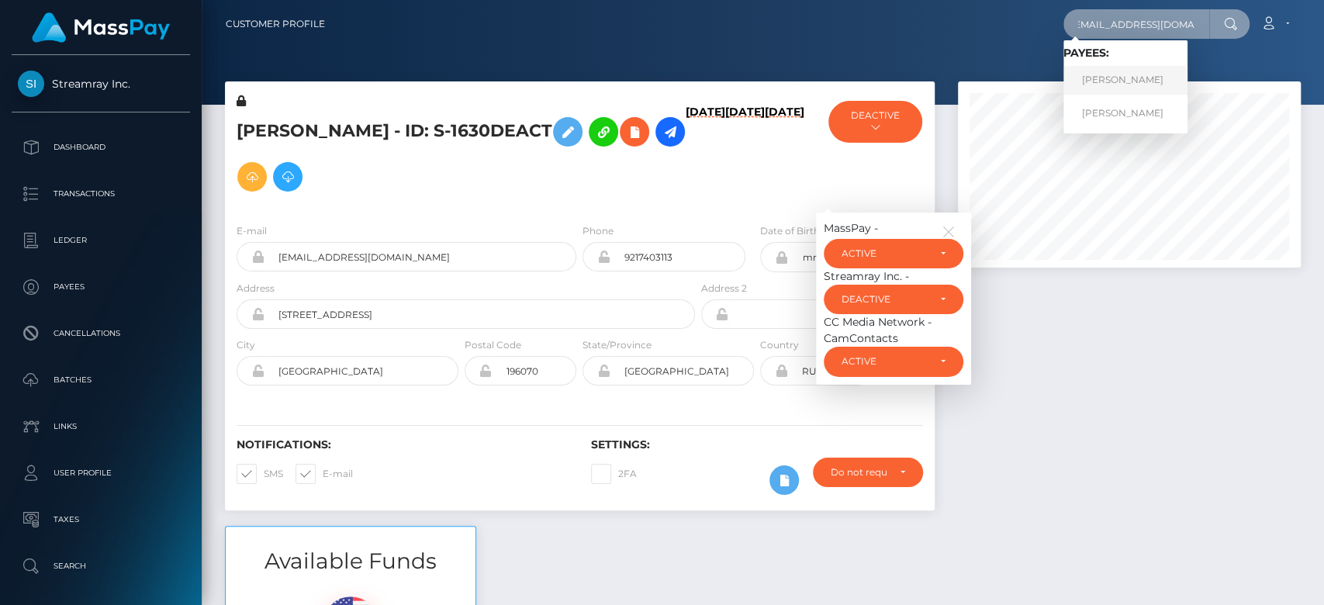
type input "Studio_prada@yahoo.com"
click at [1123, 88] on link "Irina Igorevna Cherneta" at bounding box center [1125, 80] width 124 height 29
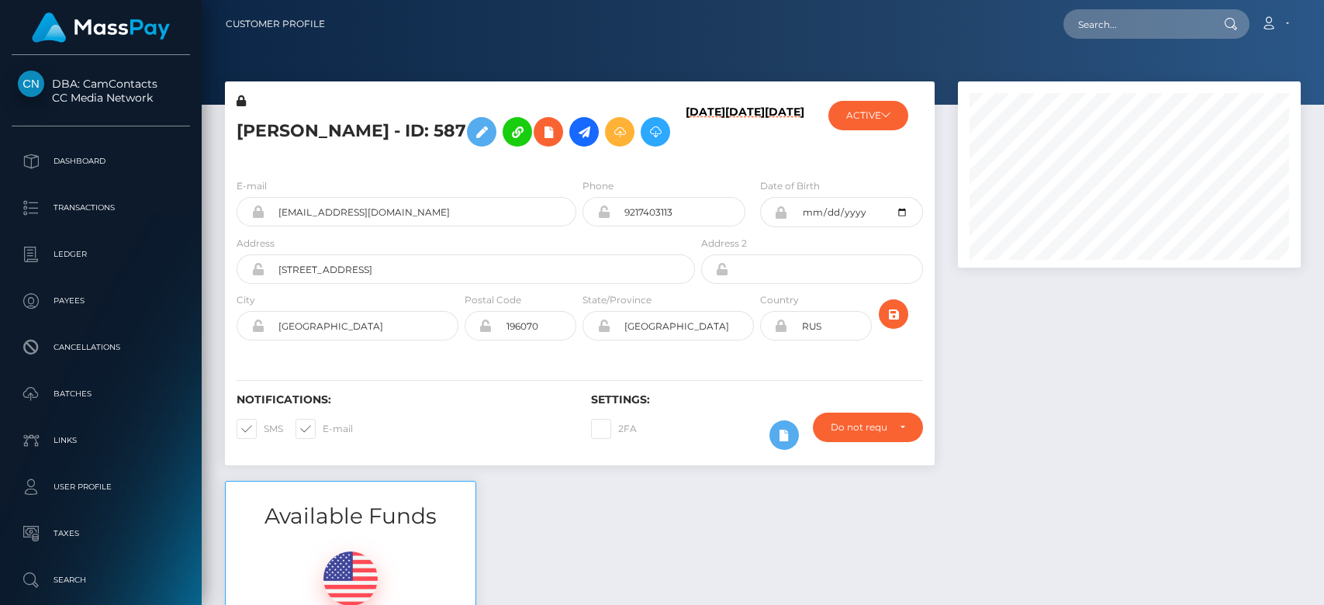
click at [865, 115] on button "ACTIVE" at bounding box center [868, 115] width 80 height 29
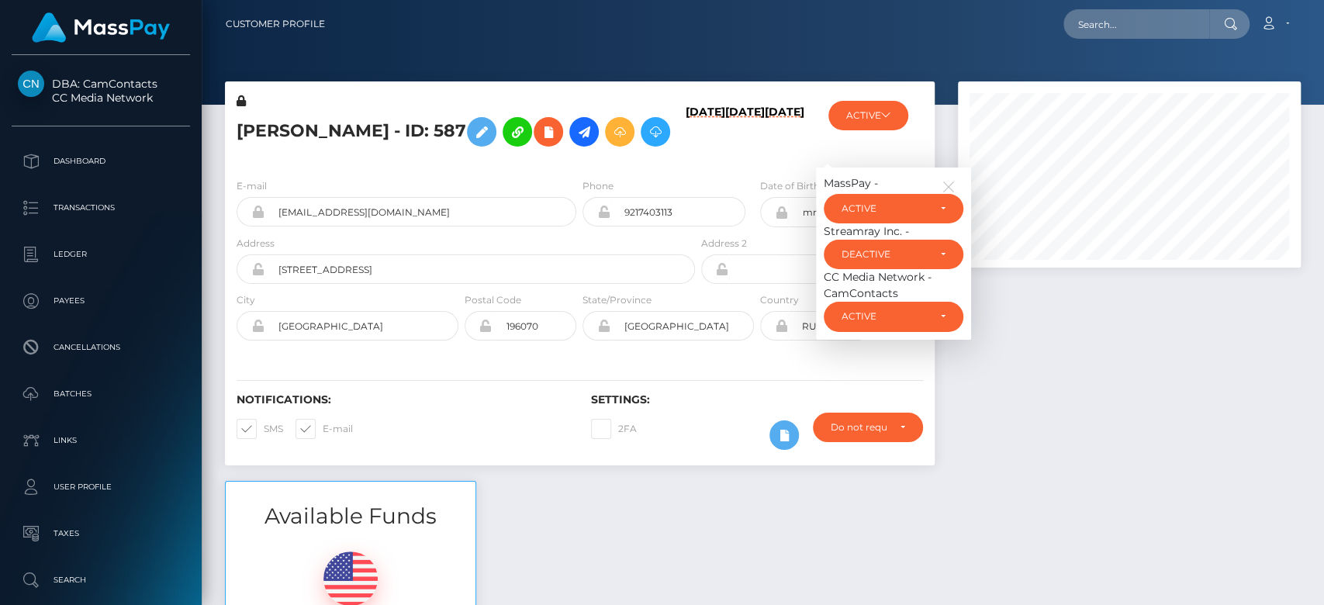
click at [862, 240] on div "Streamray Inc. -" at bounding box center [894, 231] width 140 height 16
click at [882, 302] on div "CC Media Network - CamContacts" at bounding box center [894, 285] width 140 height 33
click at [951, 194] on icon "button" at bounding box center [949, 187] width 14 height 14
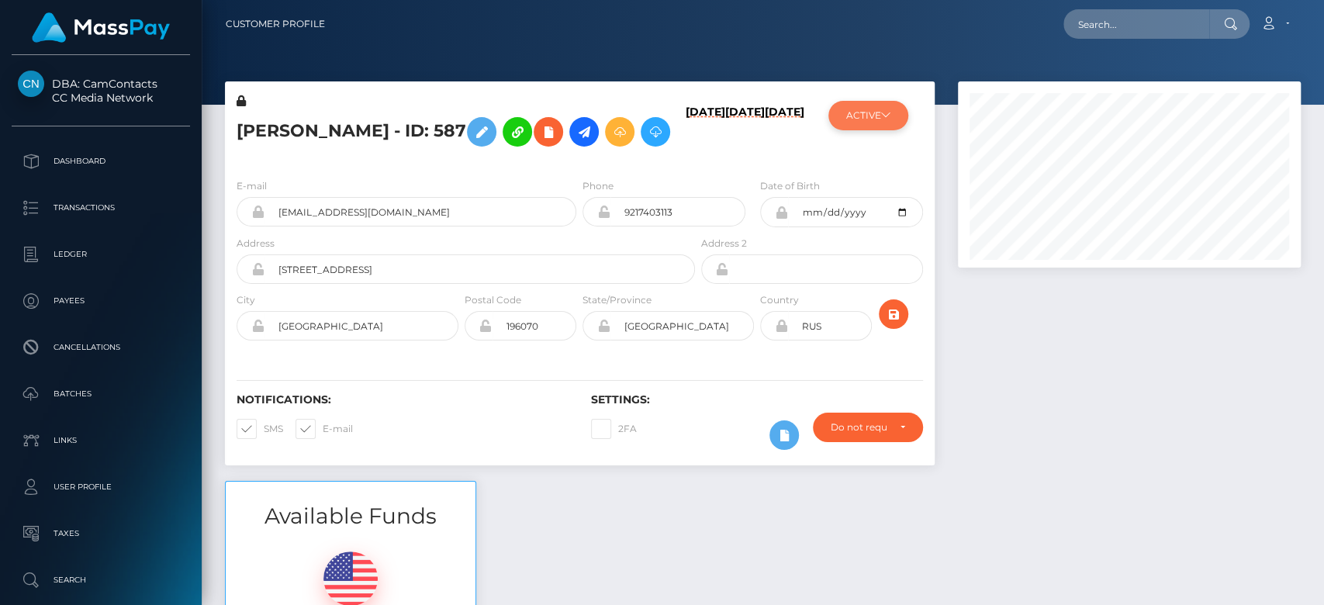
click at [869, 113] on button "ACTIVE" at bounding box center [868, 115] width 80 height 29
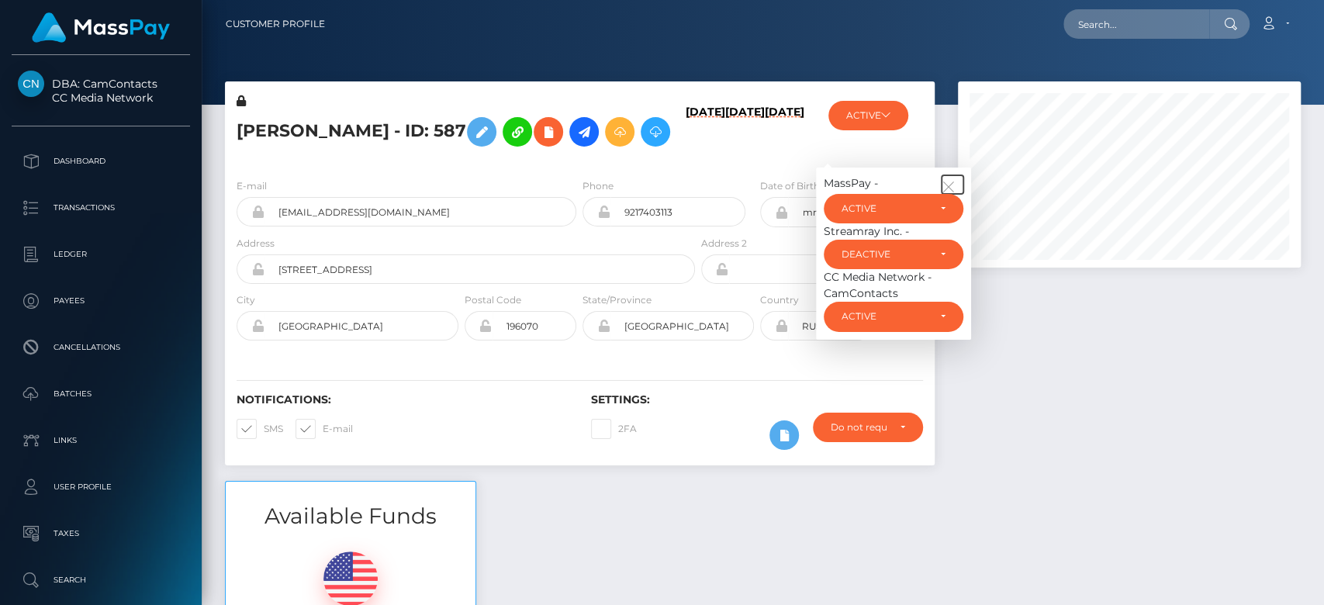
click at [951, 194] on icon "button" at bounding box center [949, 187] width 14 height 14
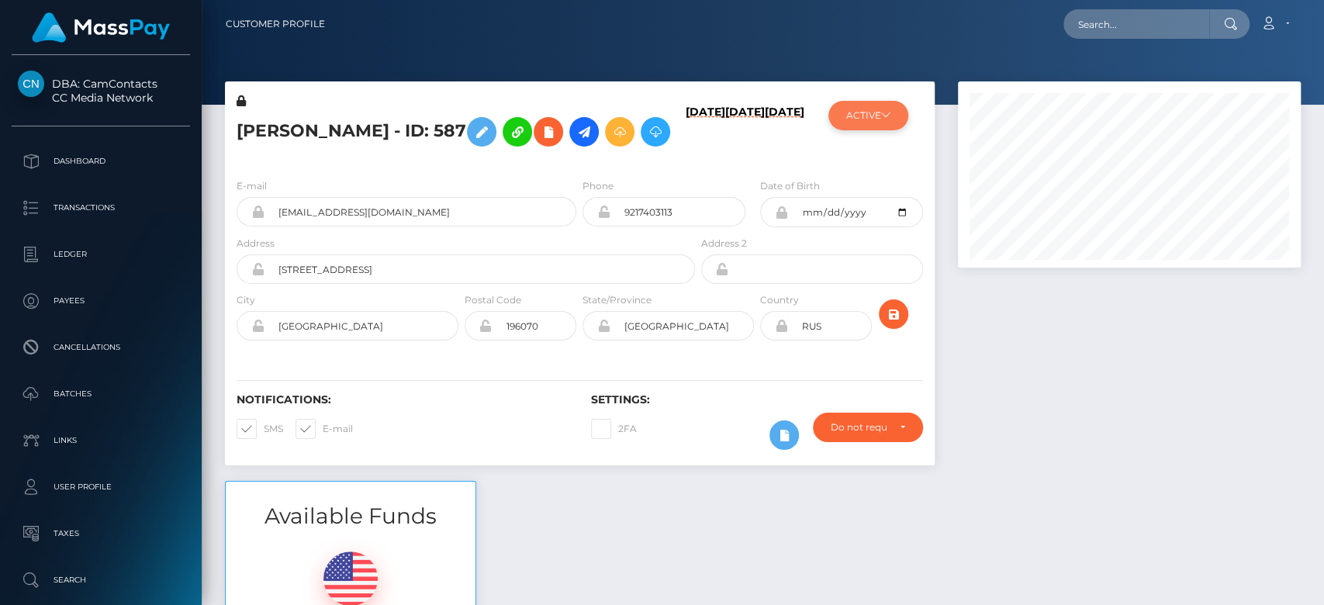
click at [891, 109] on button "ACTIVE" at bounding box center [868, 115] width 80 height 29
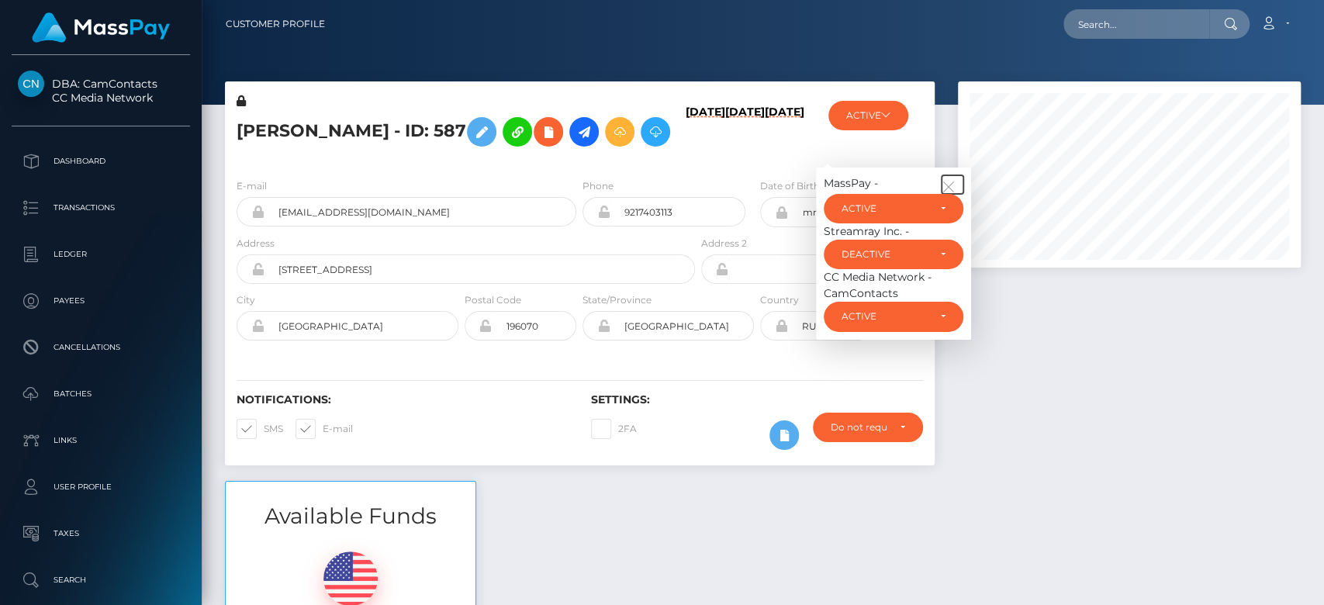
click at [952, 194] on icon "button" at bounding box center [949, 187] width 14 height 14
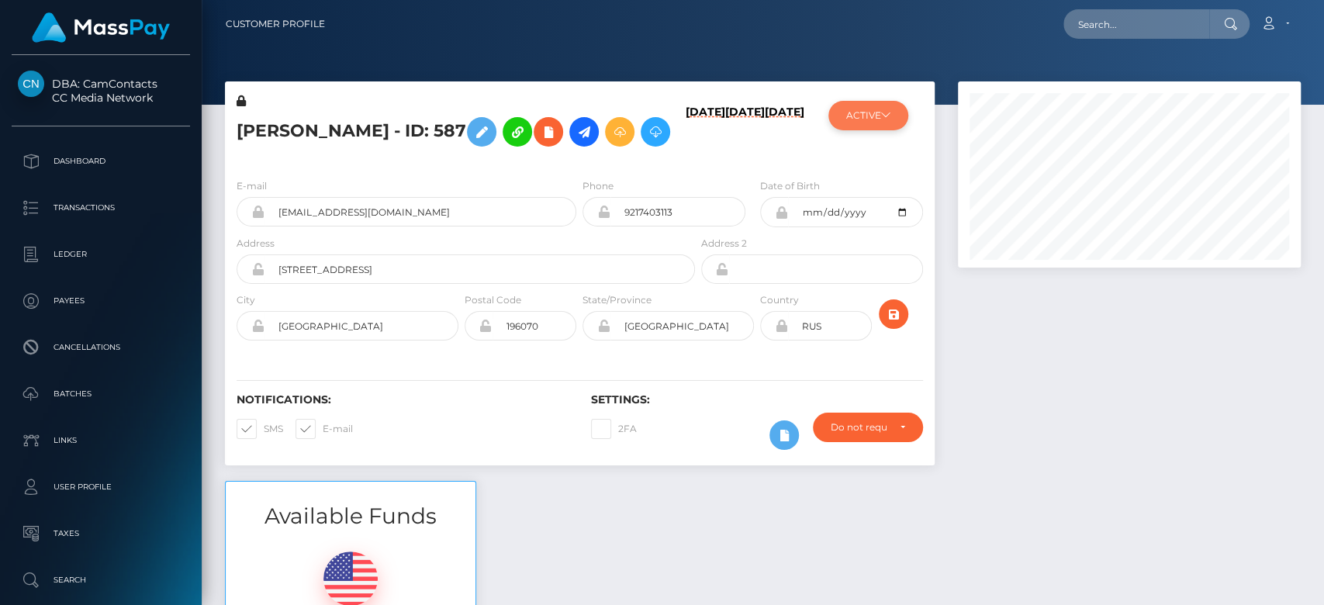
click at [850, 112] on button "ACTIVE" at bounding box center [868, 115] width 80 height 29
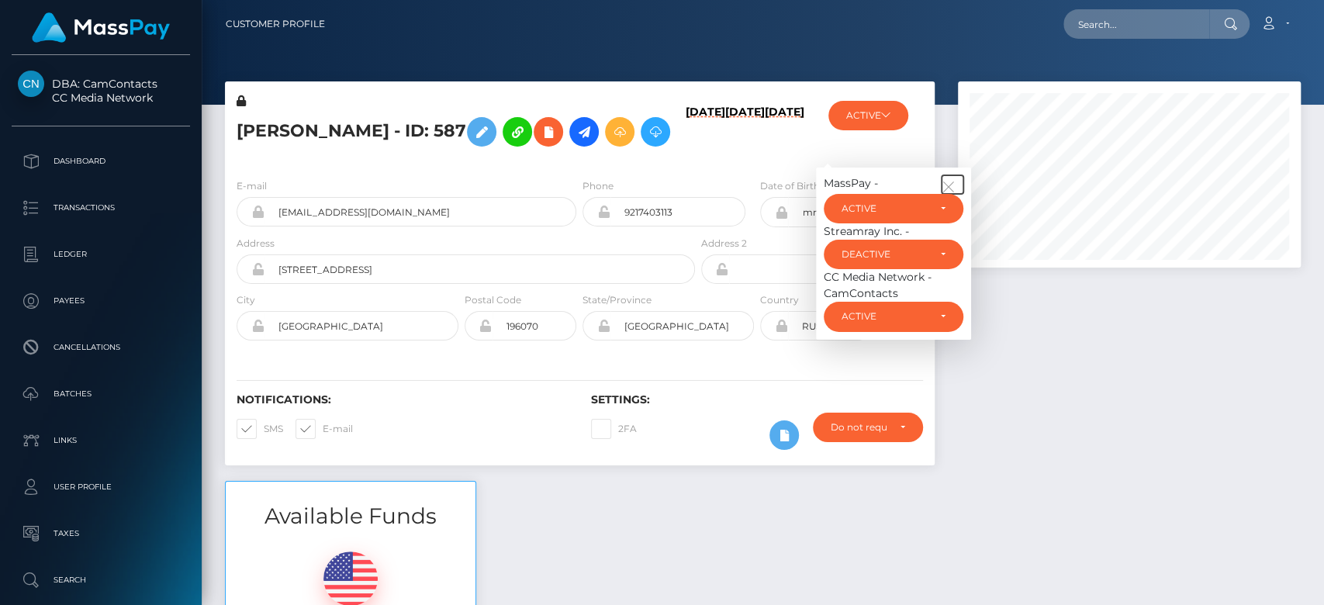
click at [949, 194] on icon "button" at bounding box center [949, 187] width 14 height 14
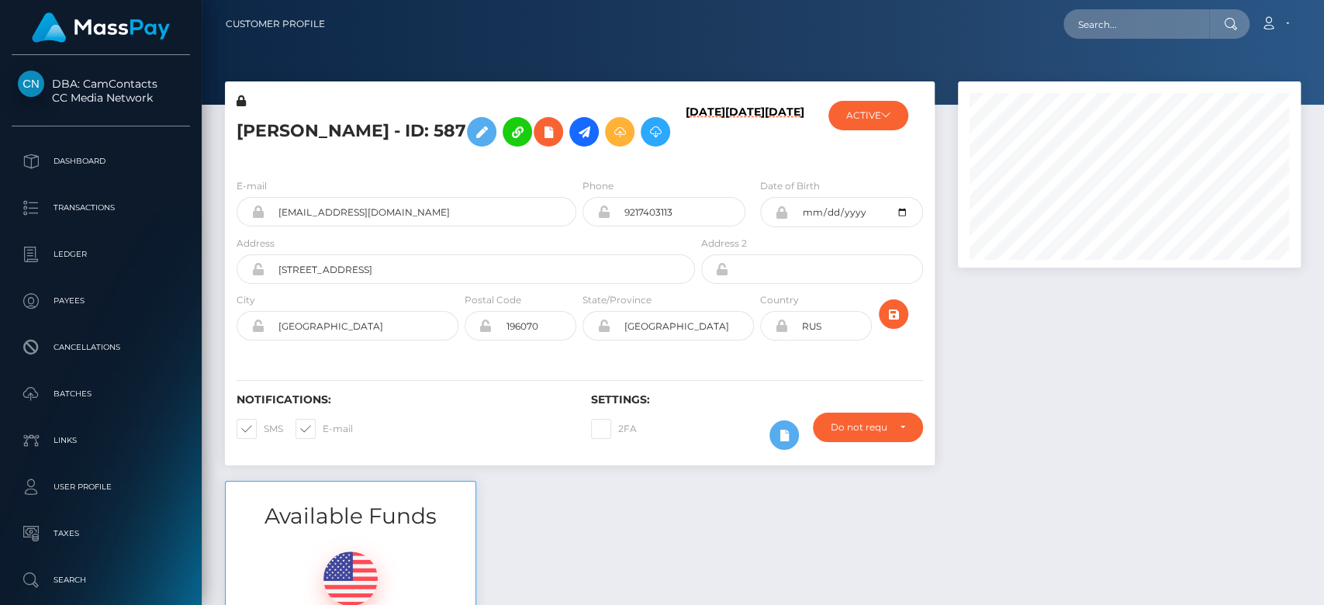
click at [1216, 352] on div at bounding box center [1129, 280] width 366 height 399
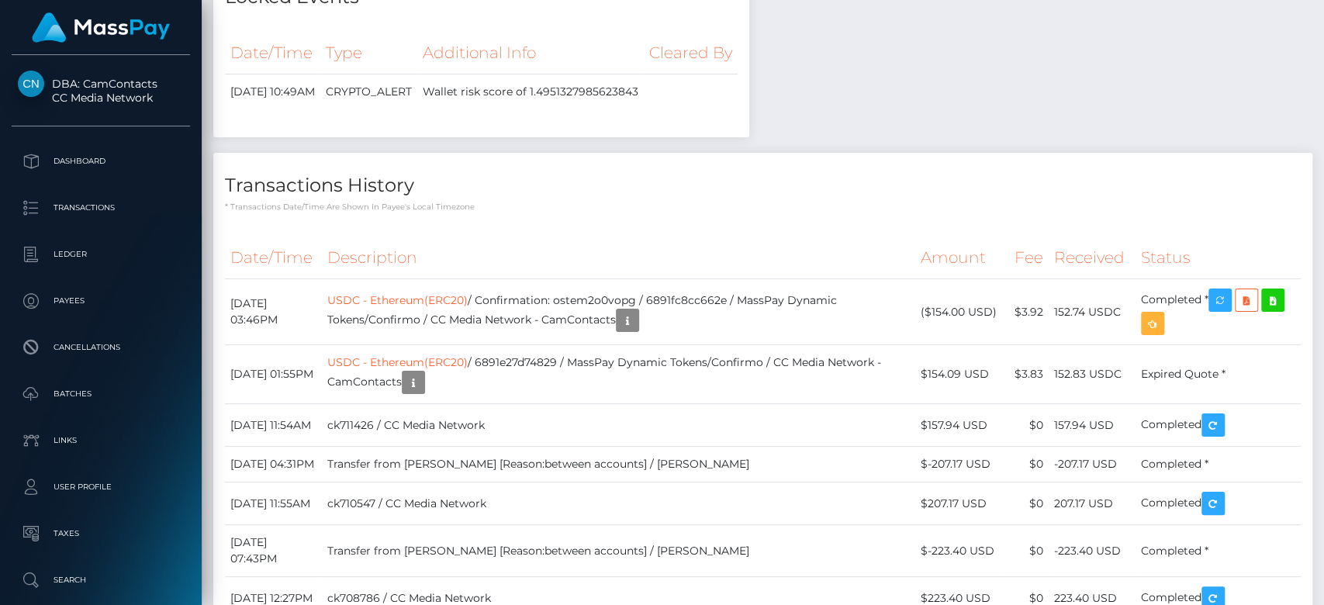
scroll to position [0, 0]
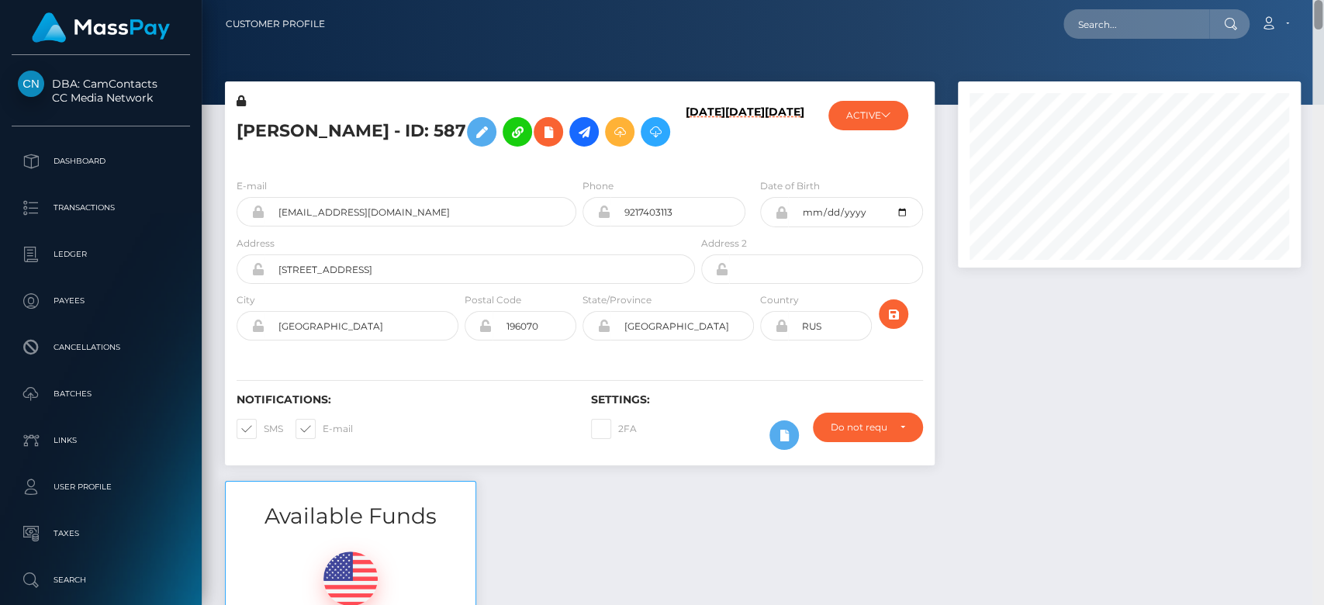
drag, startPoint x: 1317, startPoint y: 25, endPoint x: 1254, endPoint y: -90, distance: 130.9
click at [1254, 0] on html "DBA: CamContacts CC Media Network Dashboard Transactions Ledger Links" at bounding box center [662, 302] width 1324 height 605
click at [1118, 381] on div at bounding box center [1129, 280] width 366 height 399
click at [865, 109] on button "ACTIVE" at bounding box center [868, 115] width 80 height 29
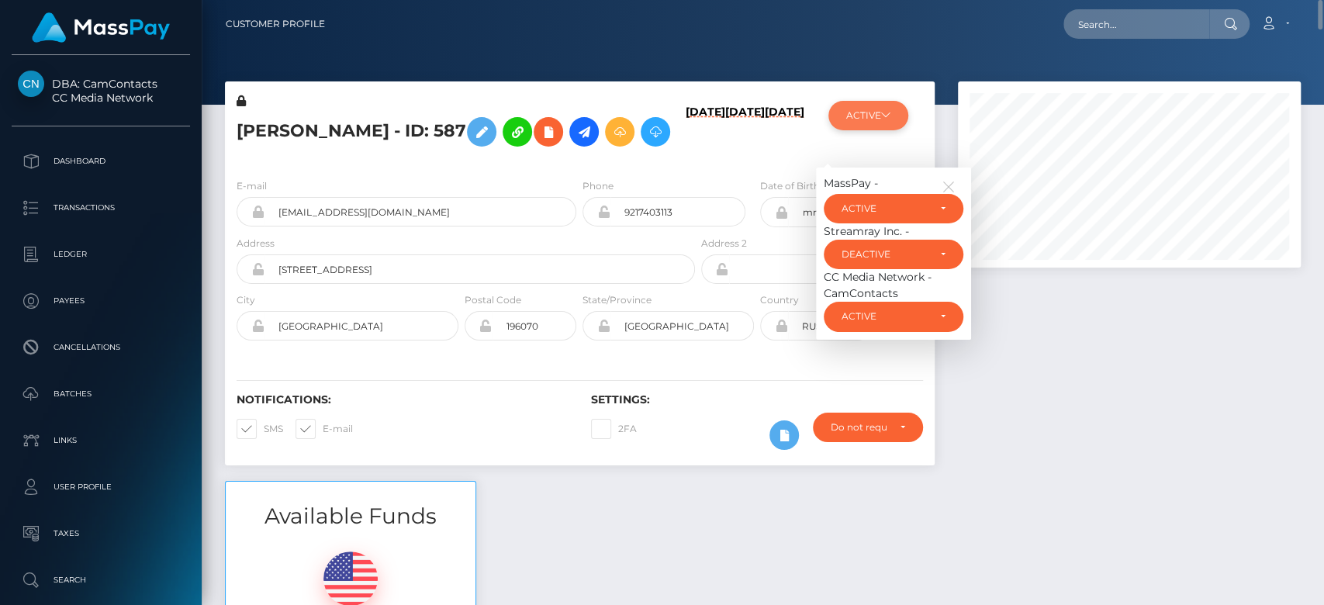
click at [865, 109] on button "ACTIVE" at bounding box center [868, 115] width 80 height 29
click at [950, 194] on icon "button" at bounding box center [949, 187] width 14 height 14
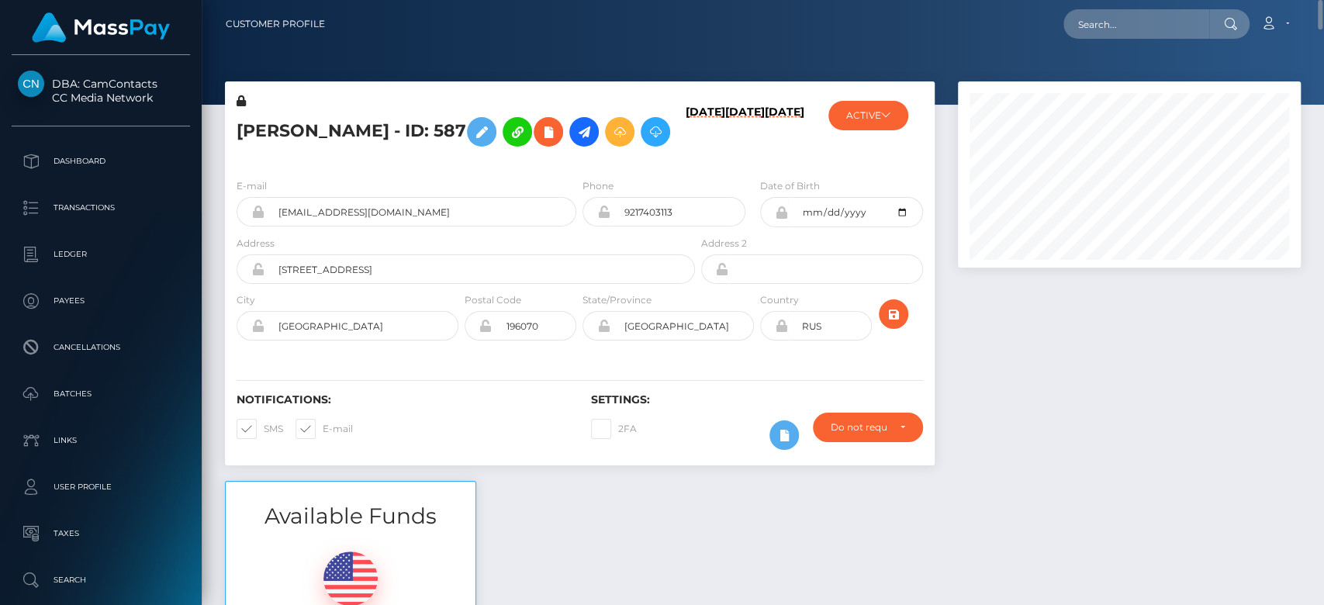
click at [1038, 334] on div at bounding box center [1129, 280] width 366 height 399
click at [976, 351] on div at bounding box center [1129, 280] width 366 height 399
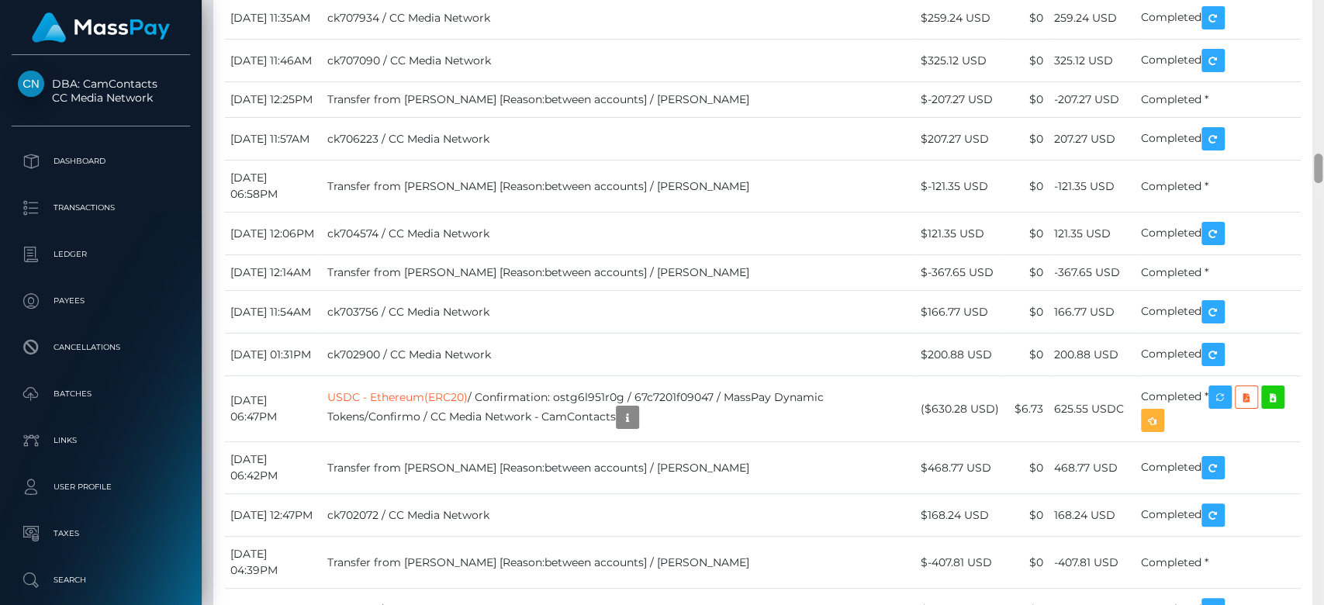
scroll to position [3110, 0]
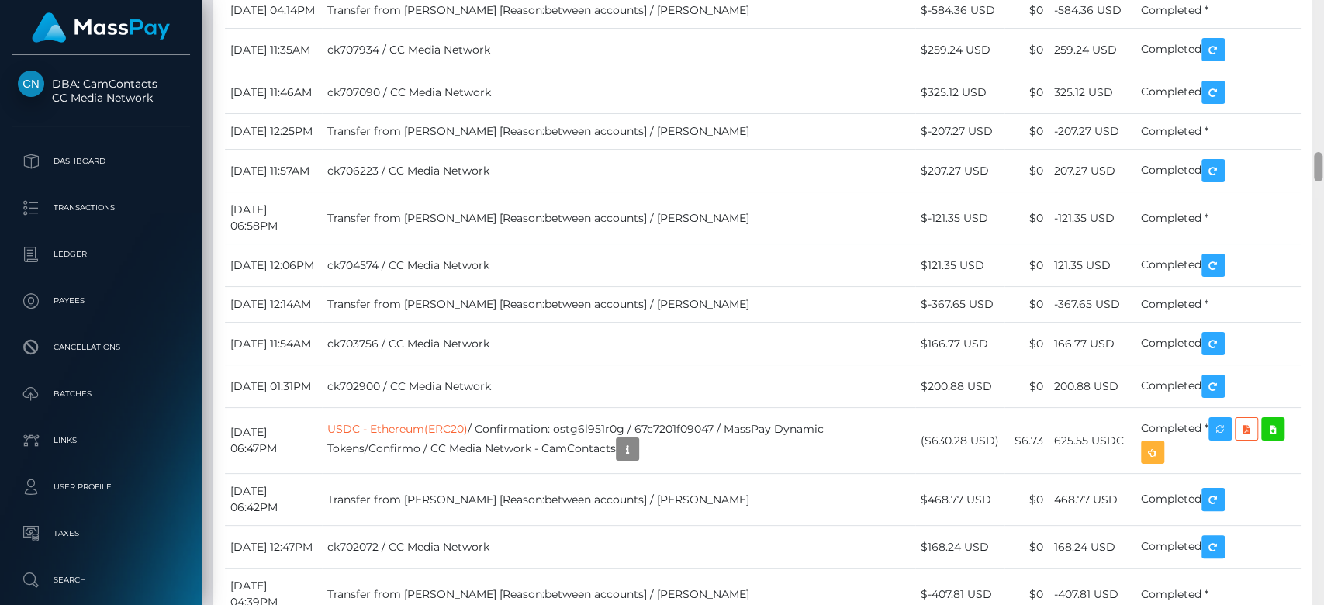
drag, startPoint x: 1316, startPoint y: 45, endPoint x: 1322, endPoint y: 178, distance: 132.8
click at [1322, 178] on div at bounding box center [1318, 303] width 12 height 606
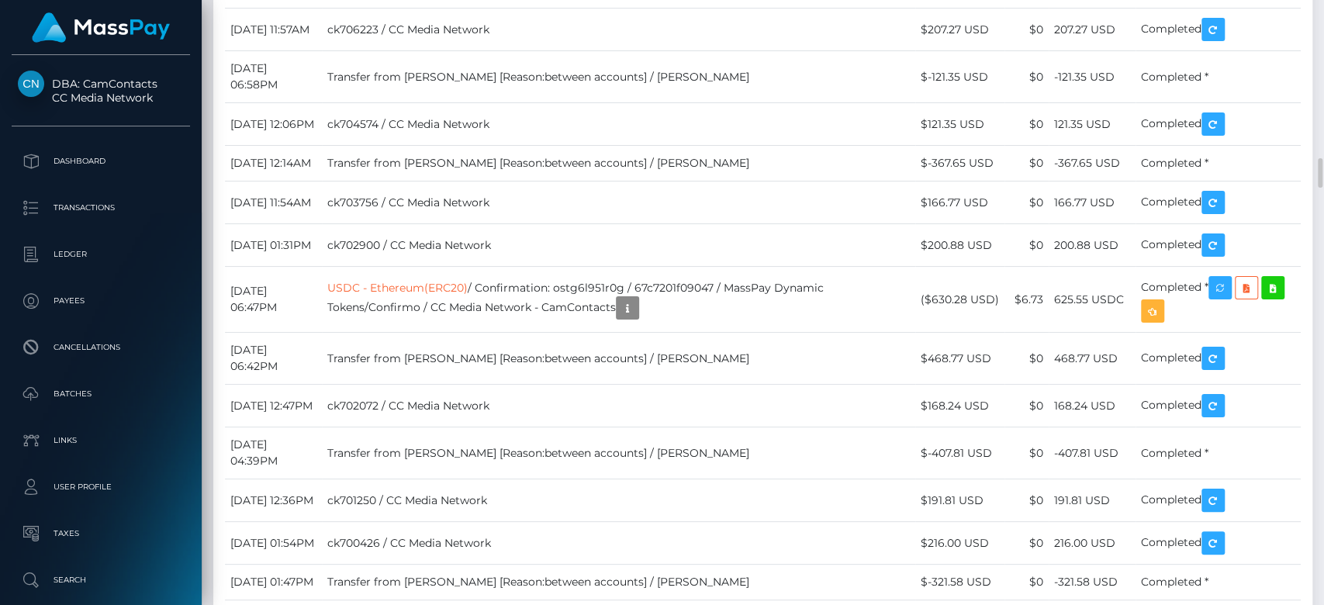
scroll to position [3275, 0]
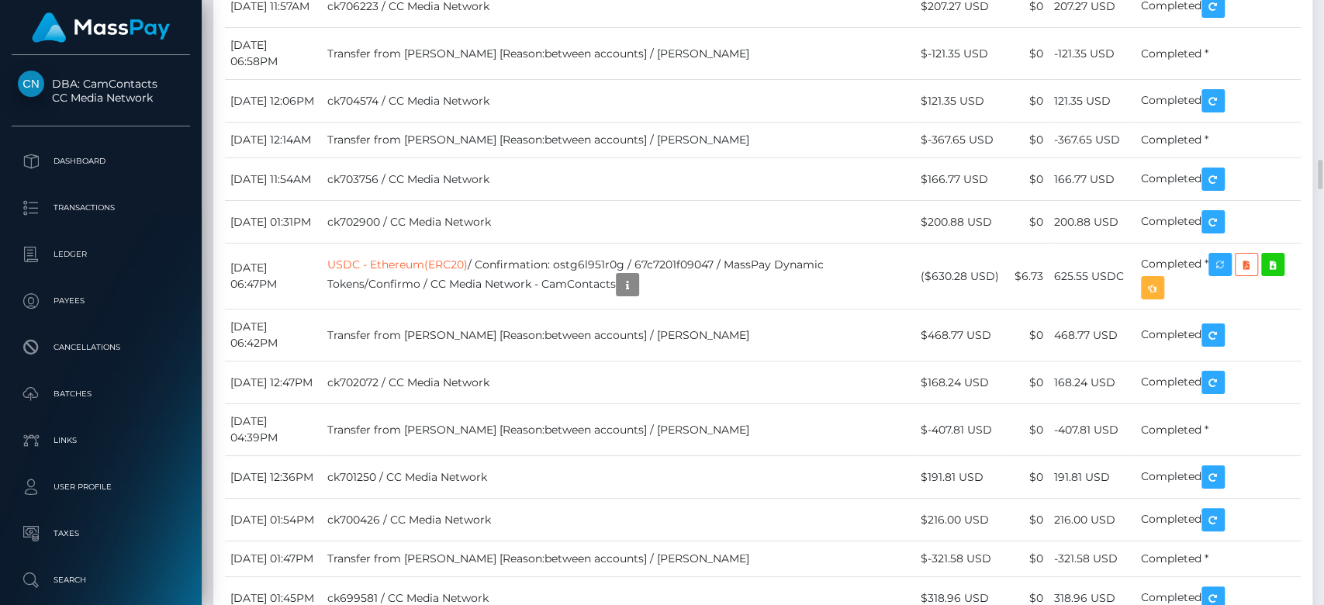
drag, startPoint x: 701, startPoint y: 194, endPoint x: 347, endPoint y: 189, distance: 353.7
drag, startPoint x: 720, startPoint y: 185, endPoint x: 377, endPoint y: 185, distance: 342.8
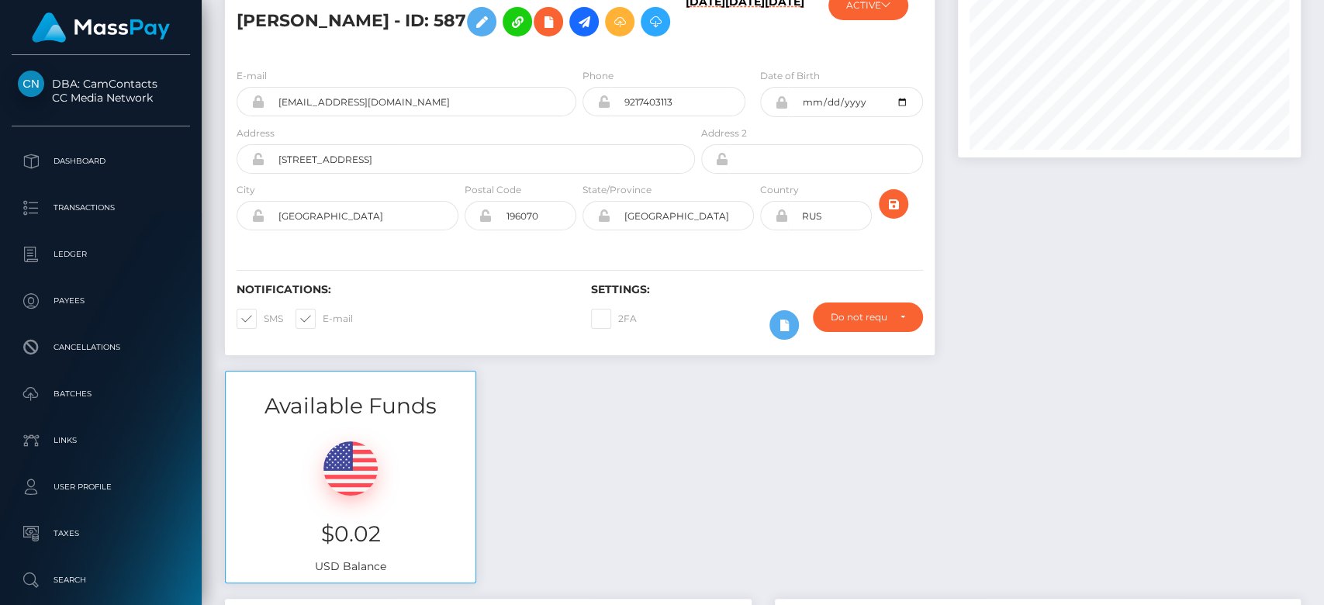
scroll to position [0, 0]
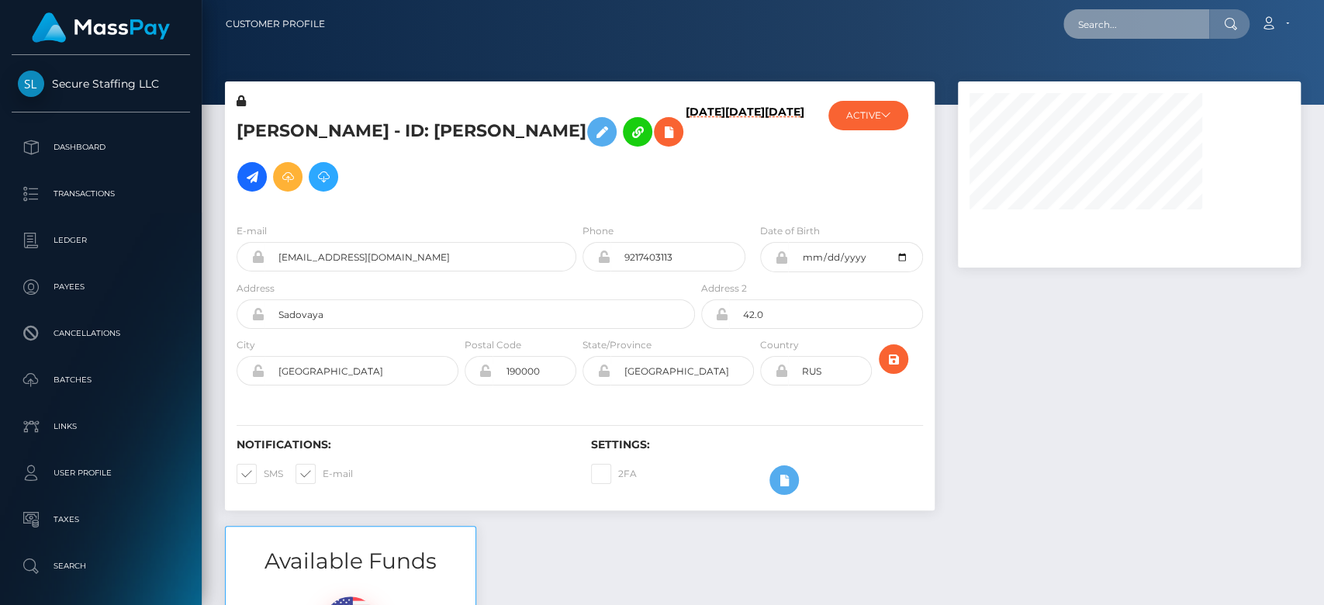
click at [1135, 16] on input "text" at bounding box center [1136, 23] width 146 height 29
click at [900, 111] on button "ACTIVE" at bounding box center [868, 115] width 80 height 29
click at [895, 111] on button "ACTIVE" at bounding box center [868, 115] width 80 height 29
click at [885, 116] on icon at bounding box center [885, 114] width 9 height 9
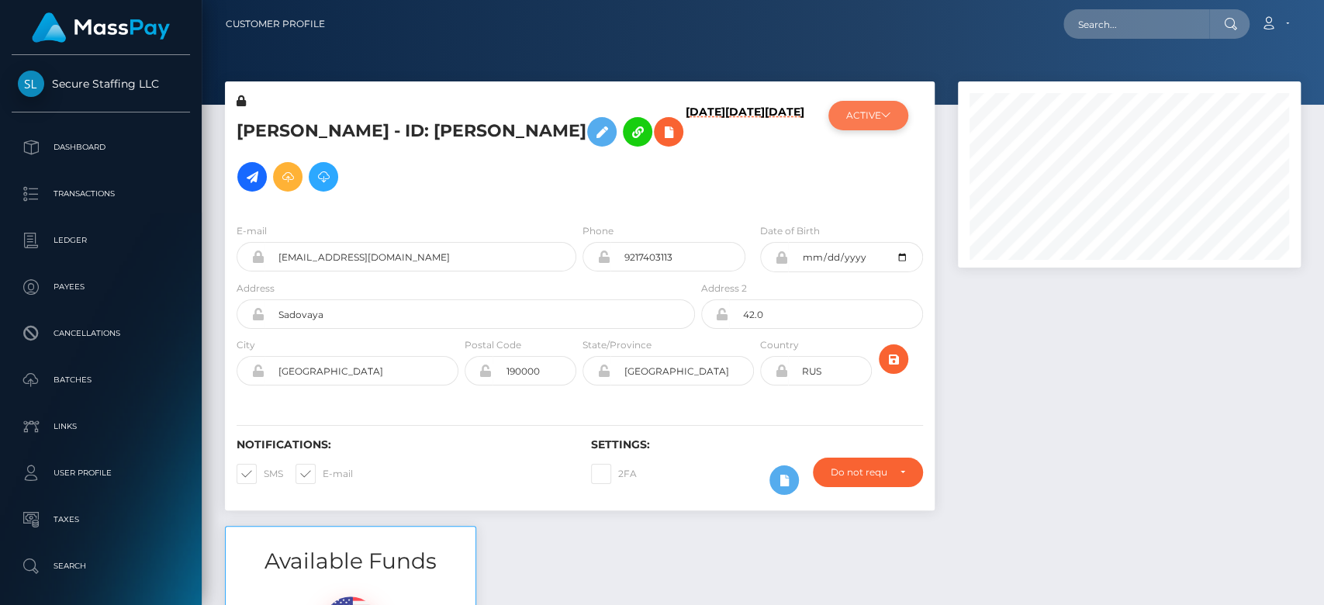
scroll to position [186, 343]
click at [876, 116] on button "ACTIVE" at bounding box center [868, 115] width 80 height 29
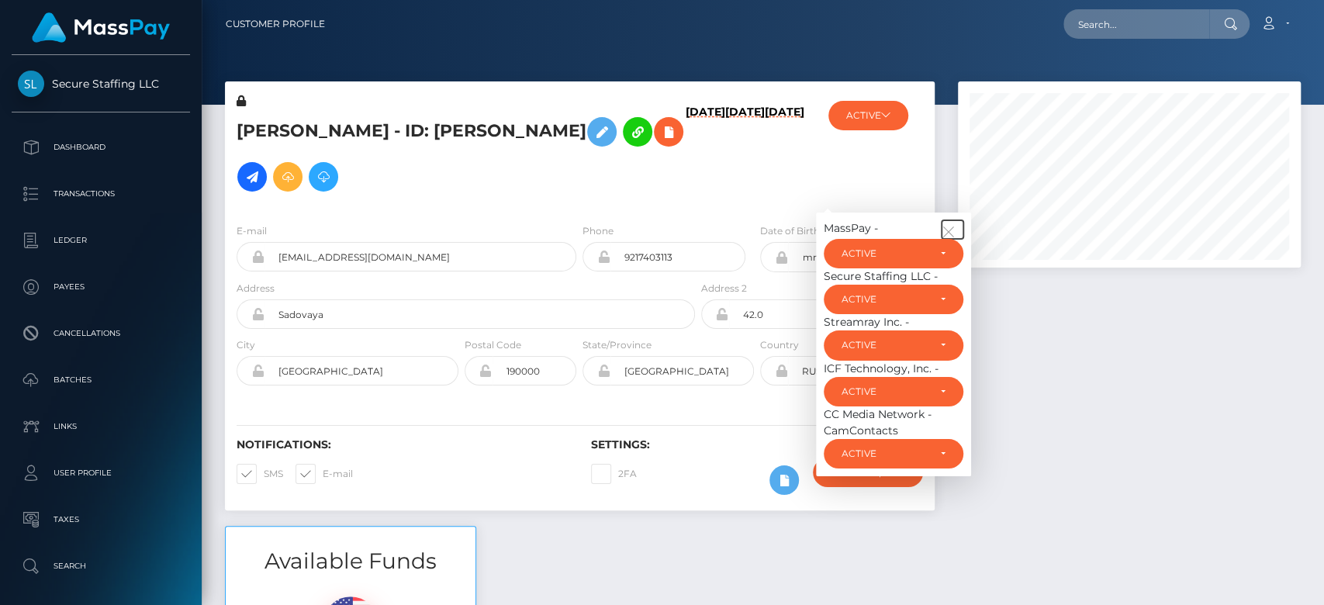
click at [956, 225] on icon "button" at bounding box center [949, 232] width 14 height 14
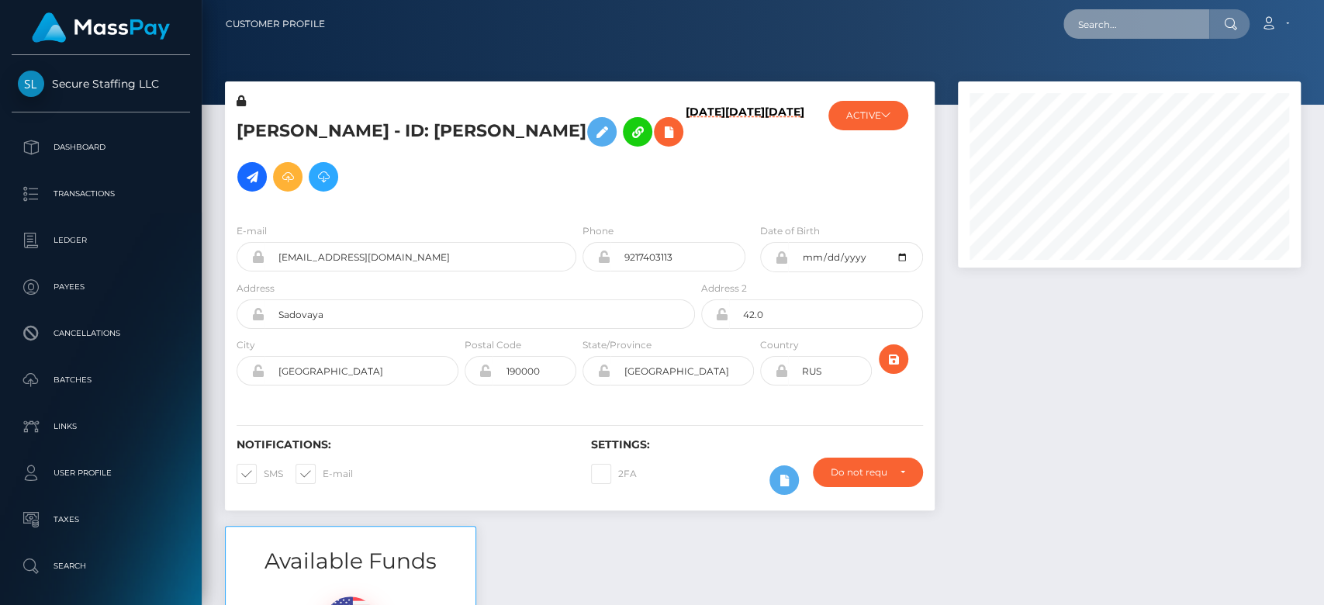
click at [1142, 29] on input "text" at bounding box center [1136, 23] width 146 height 29
paste input "cherneta.irina@gmail.com"
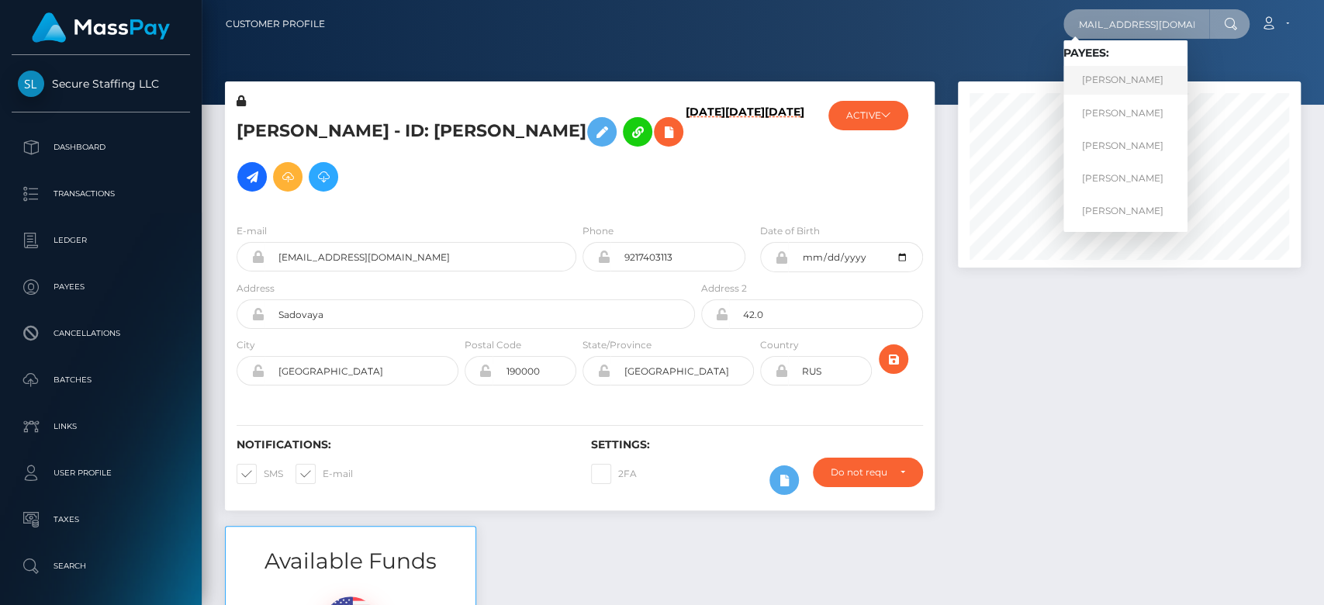
type input "cherneta.irina@gmail.com"
click at [1136, 79] on link "IRINA IGOREVNA CHERNETA" at bounding box center [1125, 80] width 124 height 29
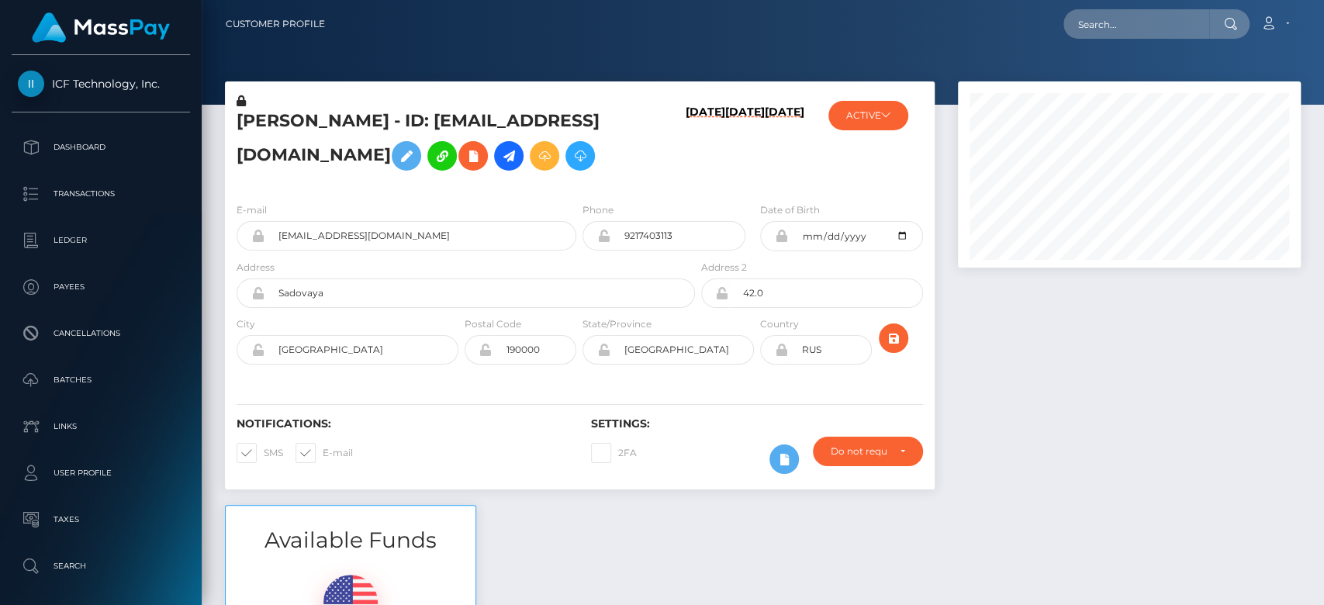
scroll to position [186, 343]
click at [1027, 374] on div at bounding box center [1129, 292] width 366 height 423
click at [1094, 379] on div at bounding box center [1129, 292] width 366 height 423
click at [1046, 329] on div at bounding box center [1129, 292] width 366 height 423
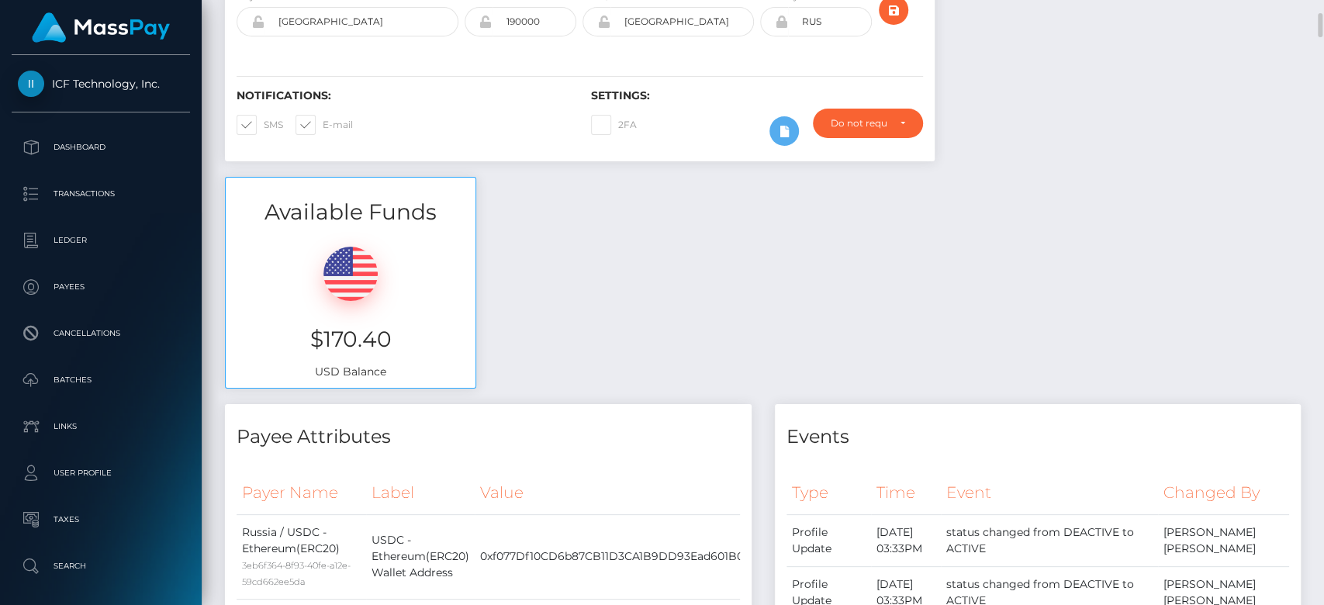
scroll to position [351, 0]
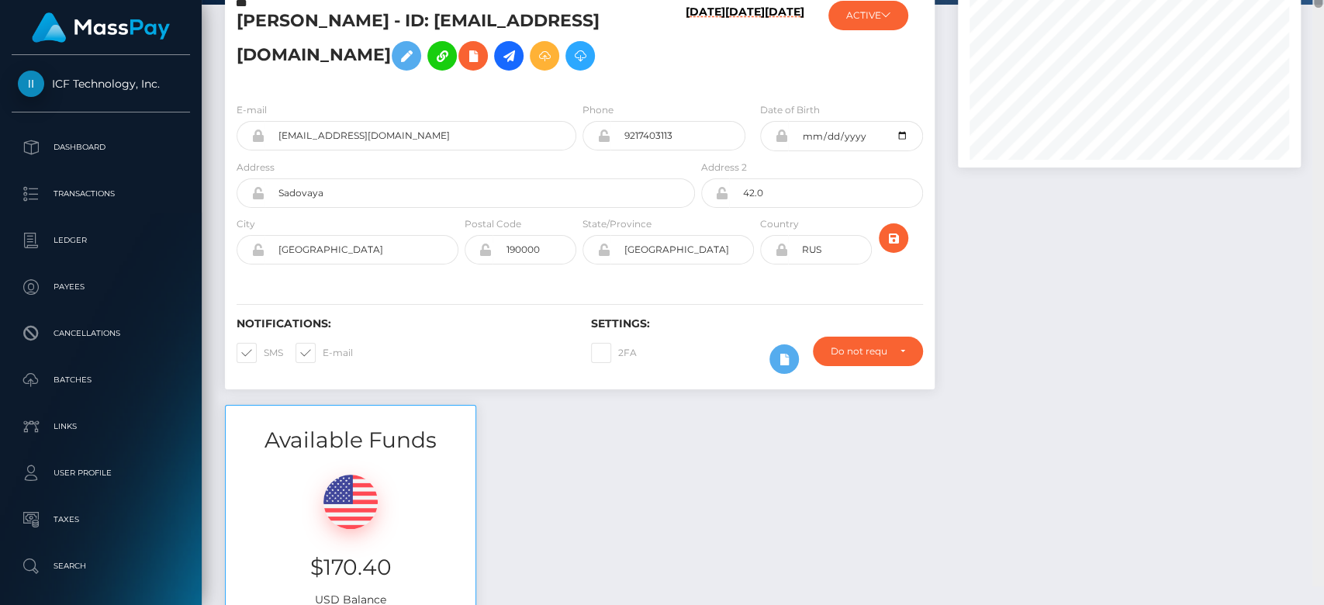
drag, startPoint x: 1315, startPoint y: 33, endPoint x: 1319, endPoint y: 21, distance: 12.5
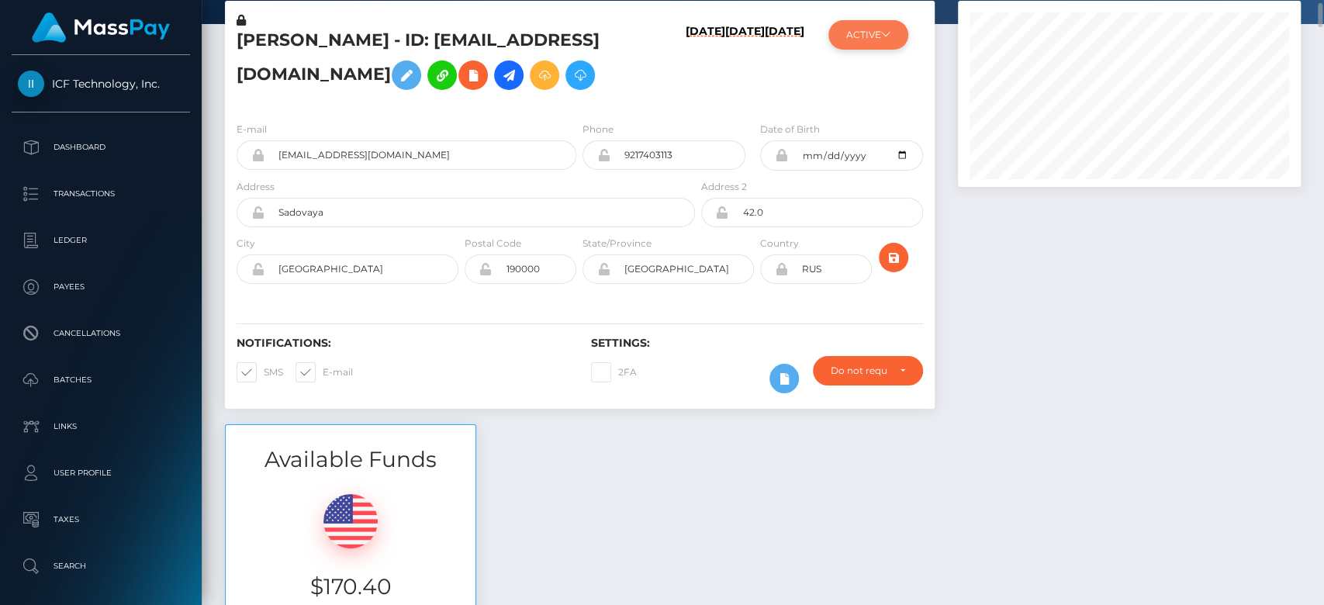
click at [892, 26] on button "ACTIVE" at bounding box center [868, 34] width 80 height 29
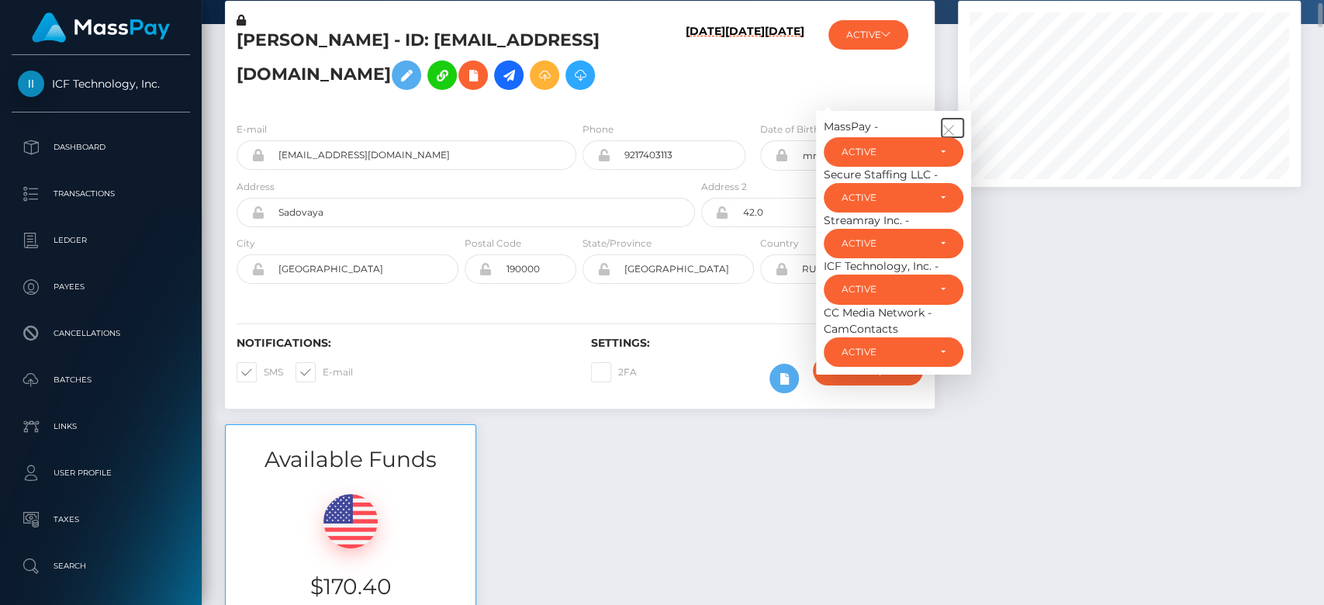
click at [949, 128] on icon "button" at bounding box center [949, 130] width 14 height 14
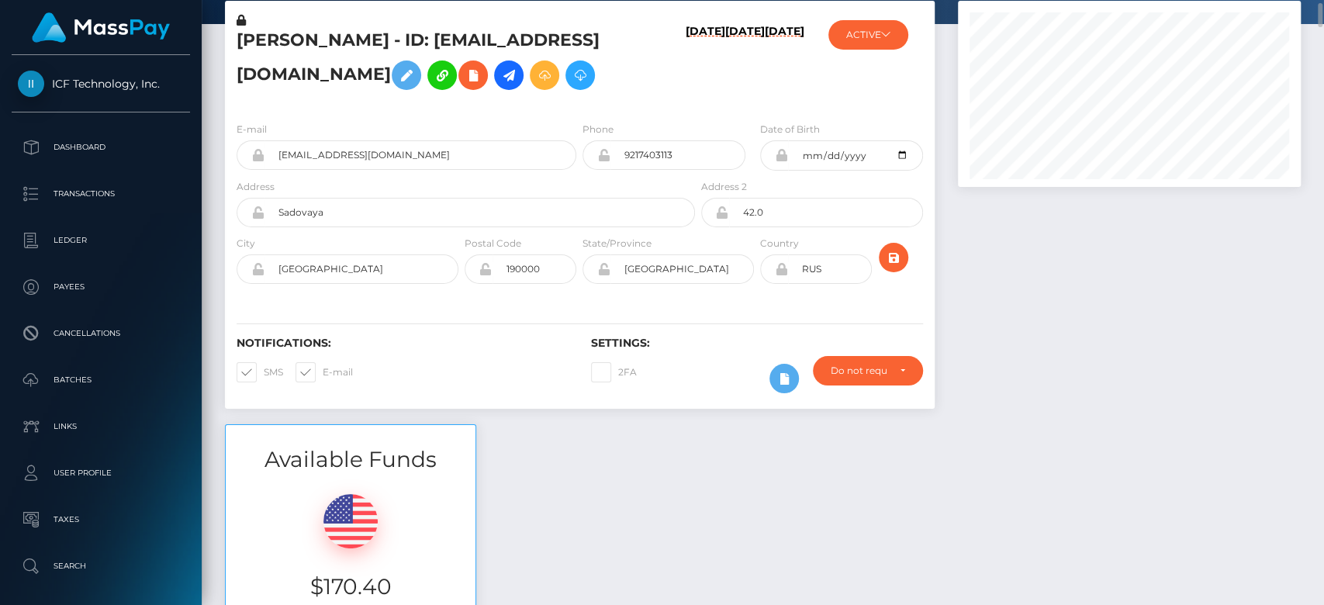
click at [1311, 209] on div at bounding box center [1129, 212] width 366 height 423
click at [1312, 208] on div "Customer Profile Loading... Loading..." at bounding box center [763, 302] width 1122 height 605
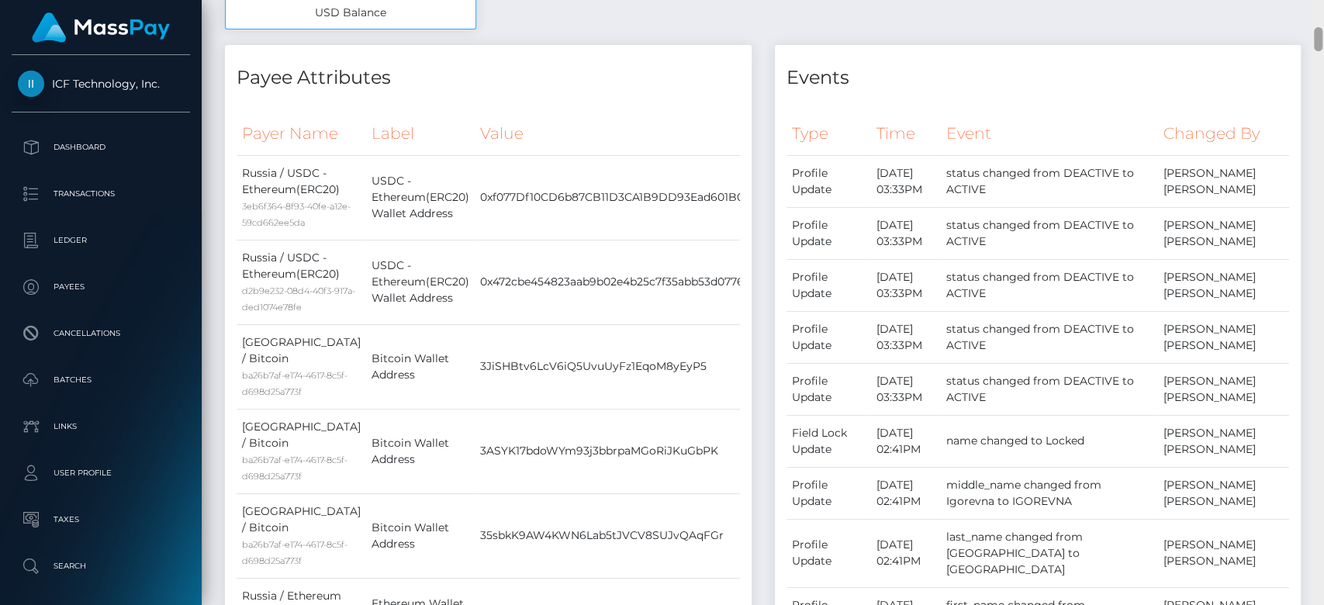
click at [1322, 198] on div at bounding box center [1318, 303] width 12 height 606
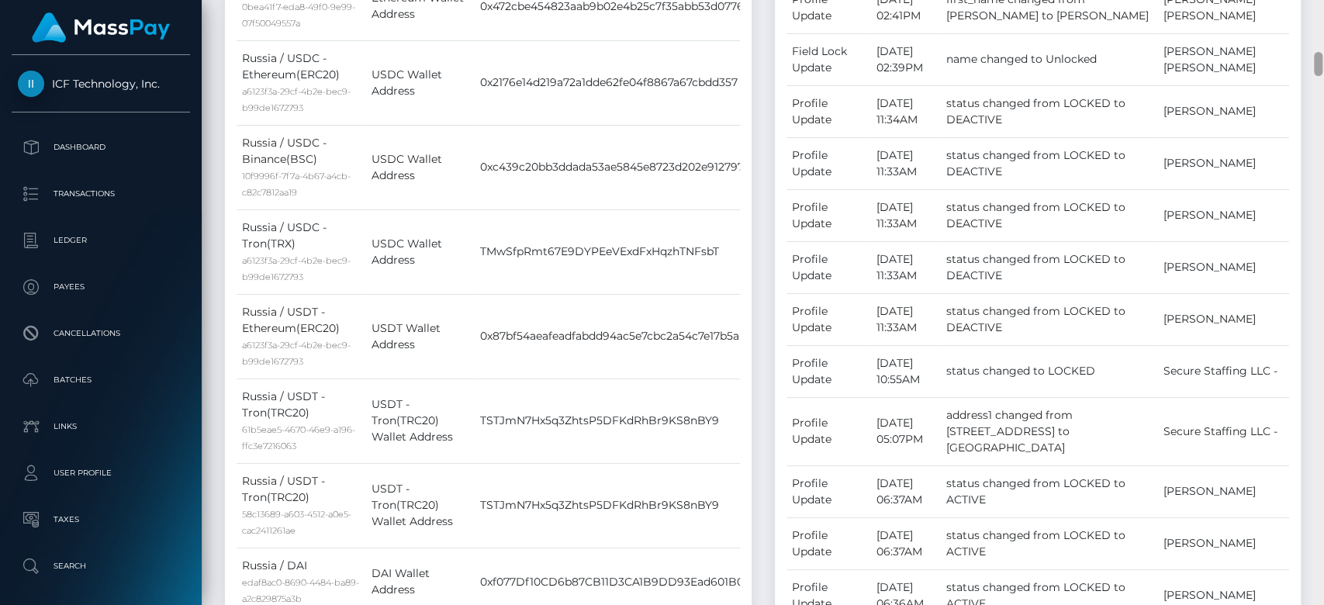
click at [1322, 198] on div at bounding box center [1318, 303] width 12 height 606
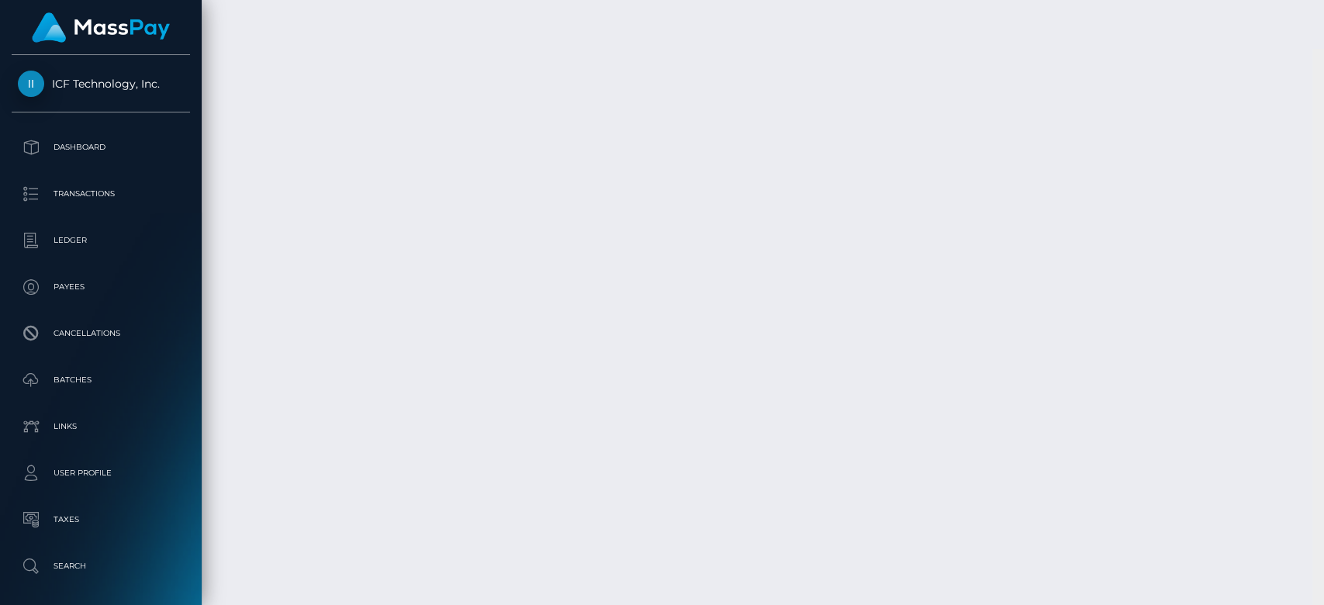
scroll to position [14470, 0]
drag, startPoint x: 1317, startPoint y: 90, endPoint x: 1322, endPoint y: 612, distance: 522.0
click at [1322, 604] on html "ICF Technology, Inc. Dashboard Transactions Ledger Payees Batches" at bounding box center [662, 302] width 1324 height 605
drag, startPoint x: 1043, startPoint y: 462, endPoint x: 1024, endPoint y: 465, distance: 19.5
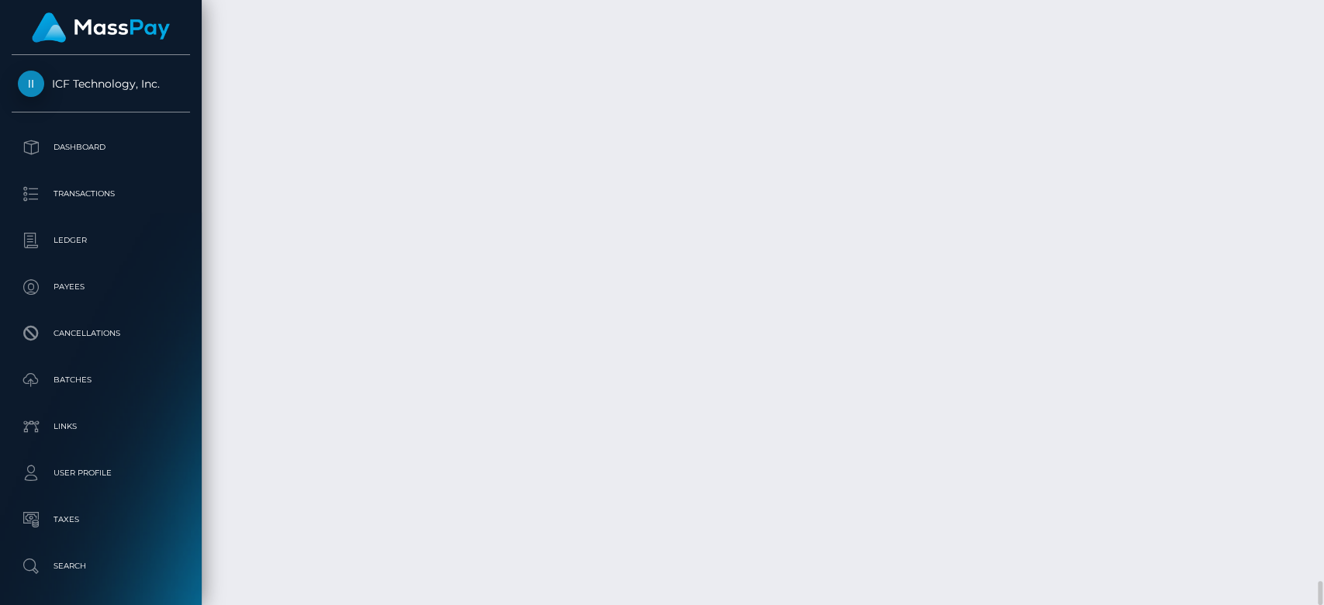
drag, startPoint x: 994, startPoint y: 467, endPoint x: 902, endPoint y: 465, distance: 91.5
drag, startPoint x: 1039, startPoint y: 463, endPoint x: 1024, endPoint y: 463, distance: 15.5
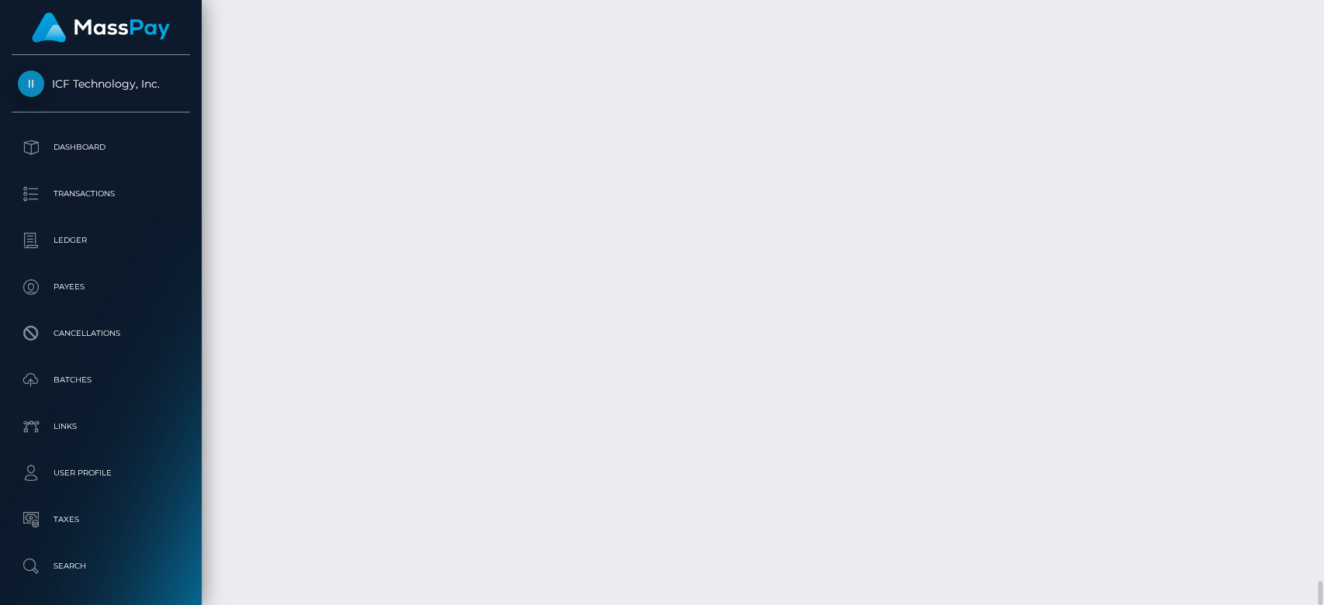
scroll to position [186, 343]
drag, startPoint x: 545, startPoint y: 458, endPoint x: 425, endPoint y: 468, distance: 120.6
drag, startPoint x: 1042, startPoint y: 243, endPoint x: 1023, endPoint y: 243, distance: 18.6
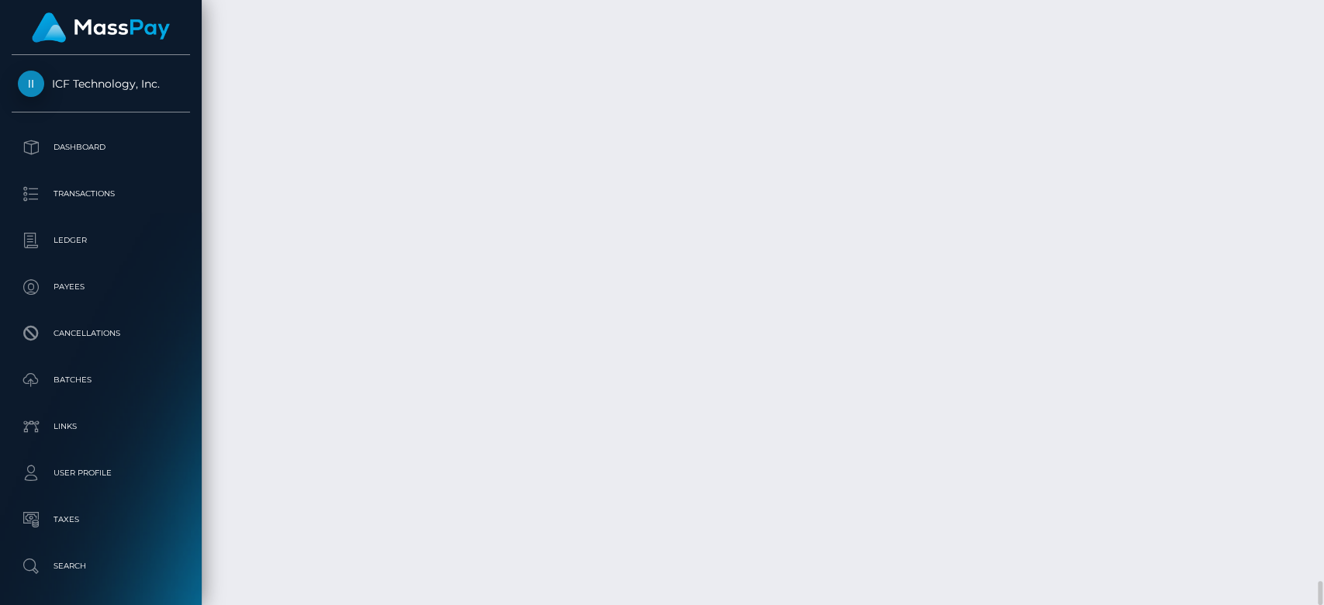
drag, startPoint x: 545, startPoint y: 246, endPoint x: 431, endPoint y: 253, distance: 114.2
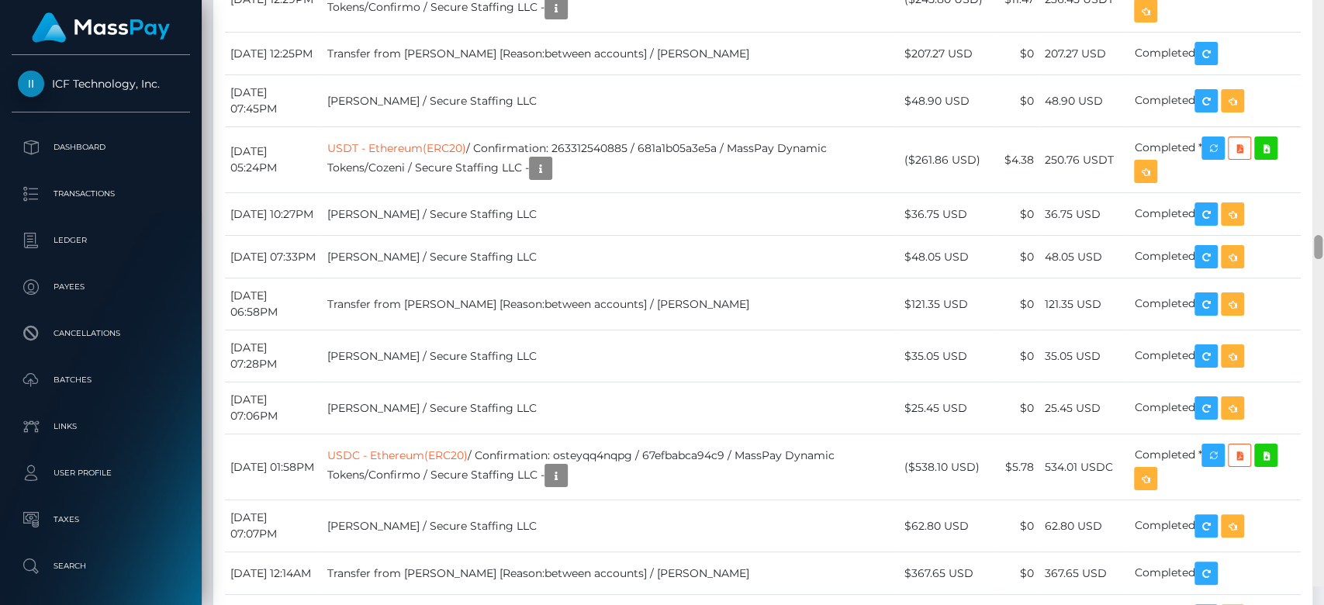
scroll to position [6333, 0]
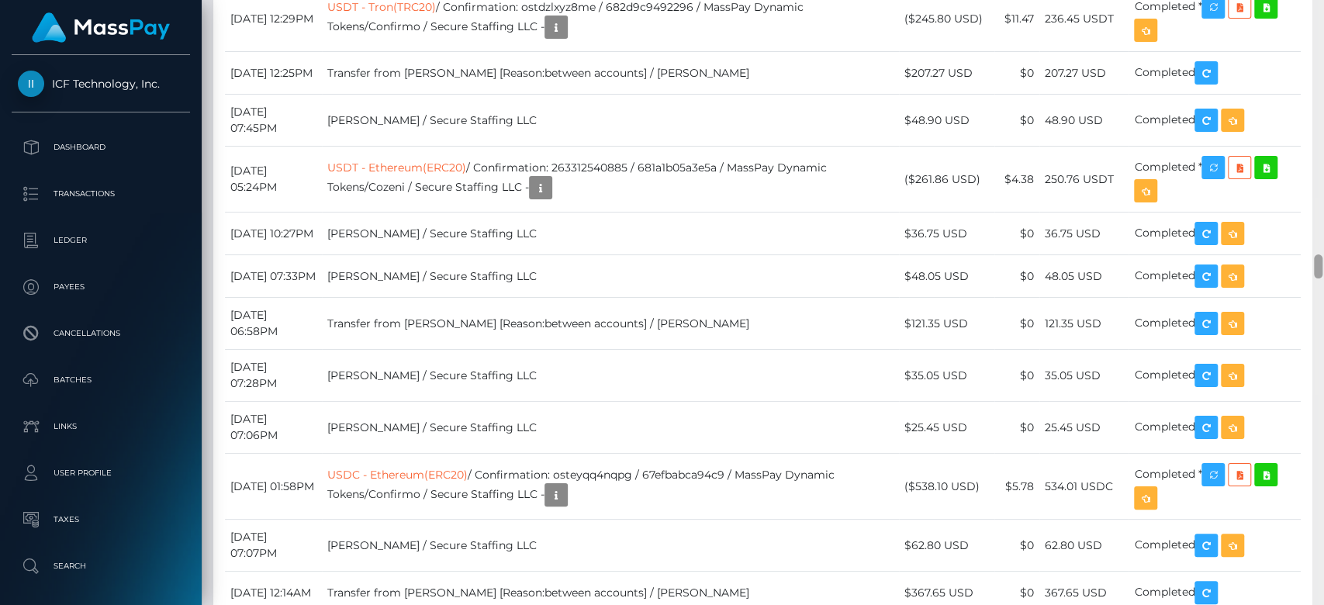
drag, startPoint x: 1317, startPoint y: 564, endPoint x: 1322, endPoint y: 271, distance: 293.2
click at [1322, 271] on div at bounding box center [1318, 303] width 12 height 606
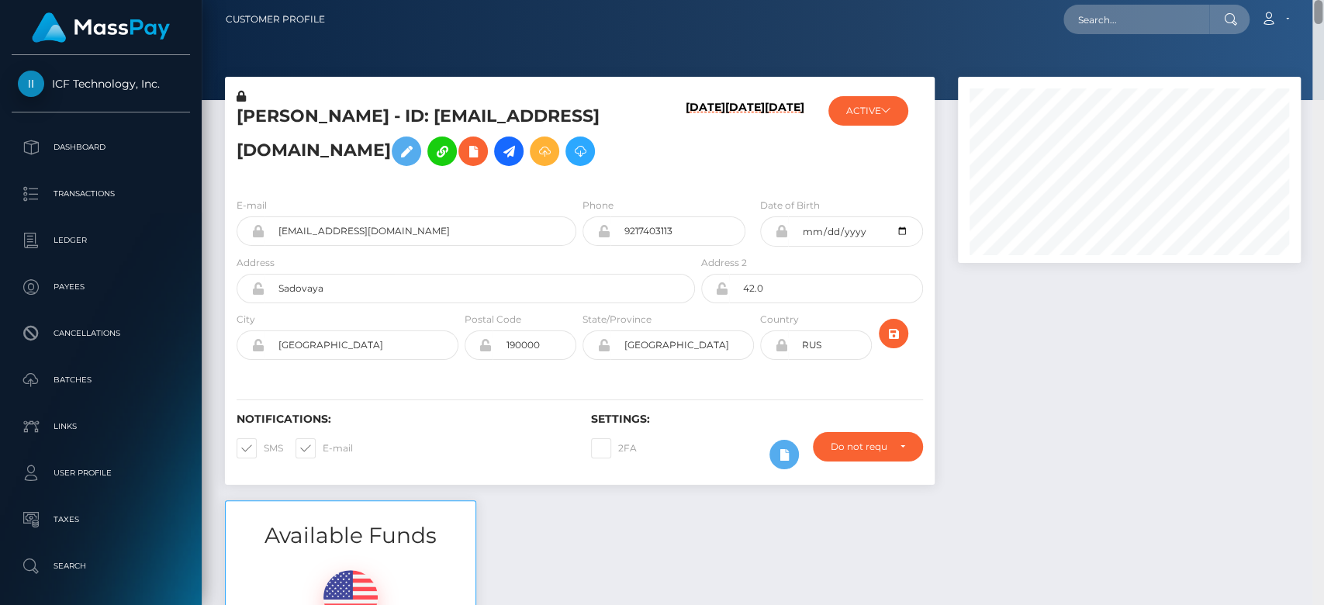
scroll to position [0, 0]
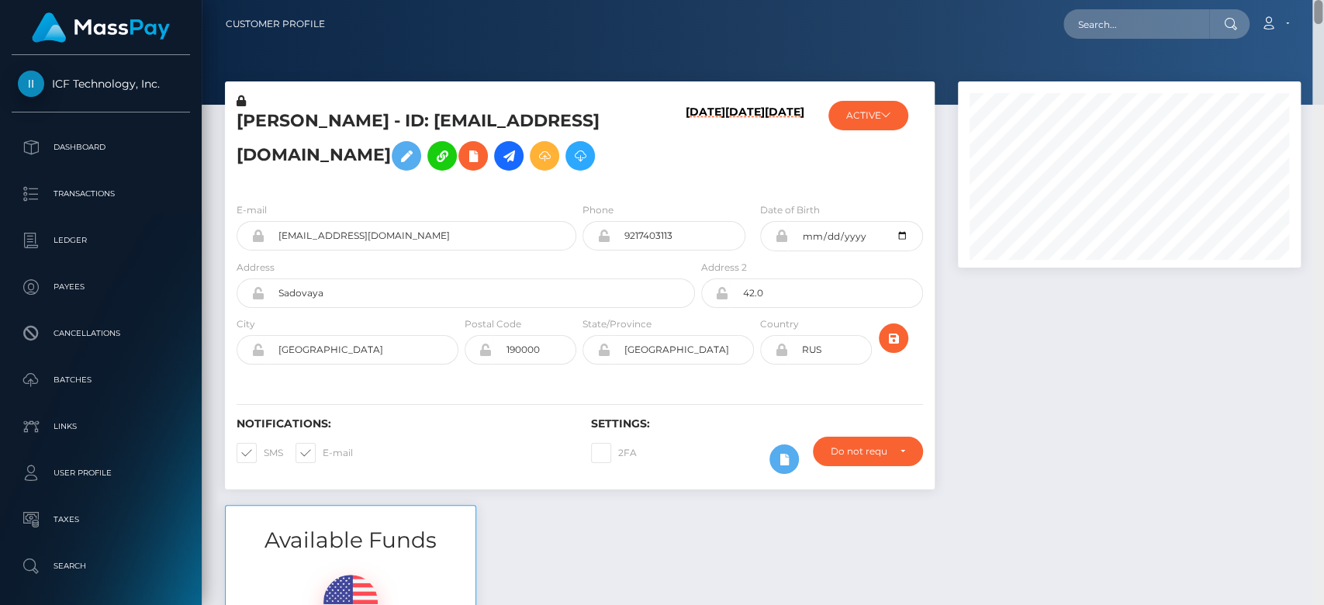
drag, startPoint x: 1315, startPoint y: 264, endPoint x: 1308, endPoint y: 9, distance: 255.3
click at [1308, 9] on div "Customer Profile Loading... Loading..." at bounding box center [763, 302] width 1122 height 605
click at [877, 101] on button "ACTIVE" at bounding box center [868, 115] width 80 height 29
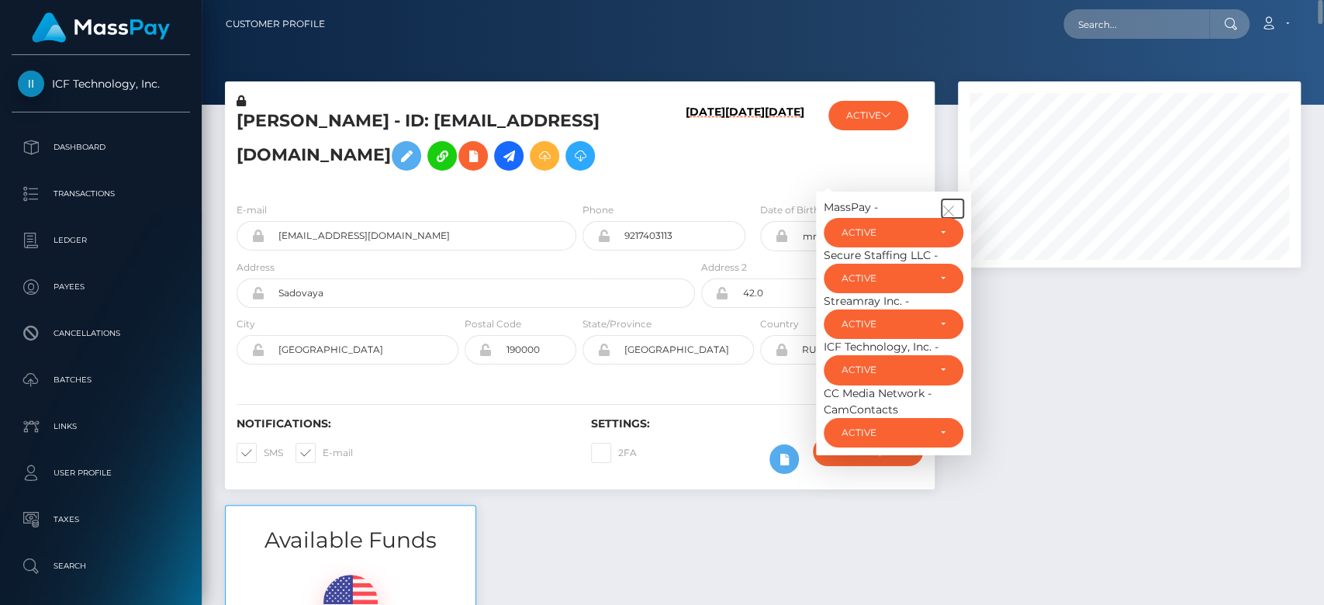
click at [944, 202] on button "button" at bounding box center [953, 208] width 22 height 19
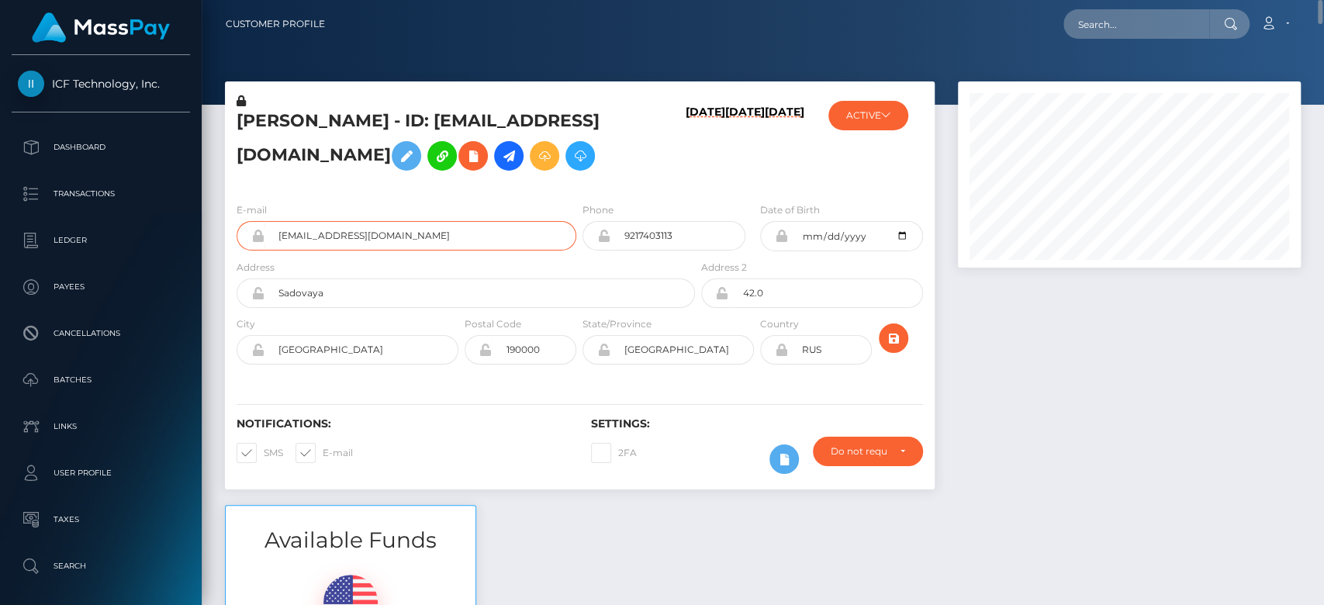
drag, startPoint x: 441, startPoint y: 223, endPoint x: 281, endPoint y: 245, distance: 162.1
click at [281, 245] on input "cherneta.irina@gmail.com" at bounding box center [420, 235] width 312 height 29
click at [275, 237] on input "cherneta.irina@gmail.com" at bounding box center [420, 235] width 312 height 29
drag, startPoint x: 275, startPoint y: 237, endPoint x: 396, endPoint y: 236, distance: 121.0
click at [396, 236] on input "cherneta.irina@gmail.com" at bounding box center [420, 235] width 312 height 29
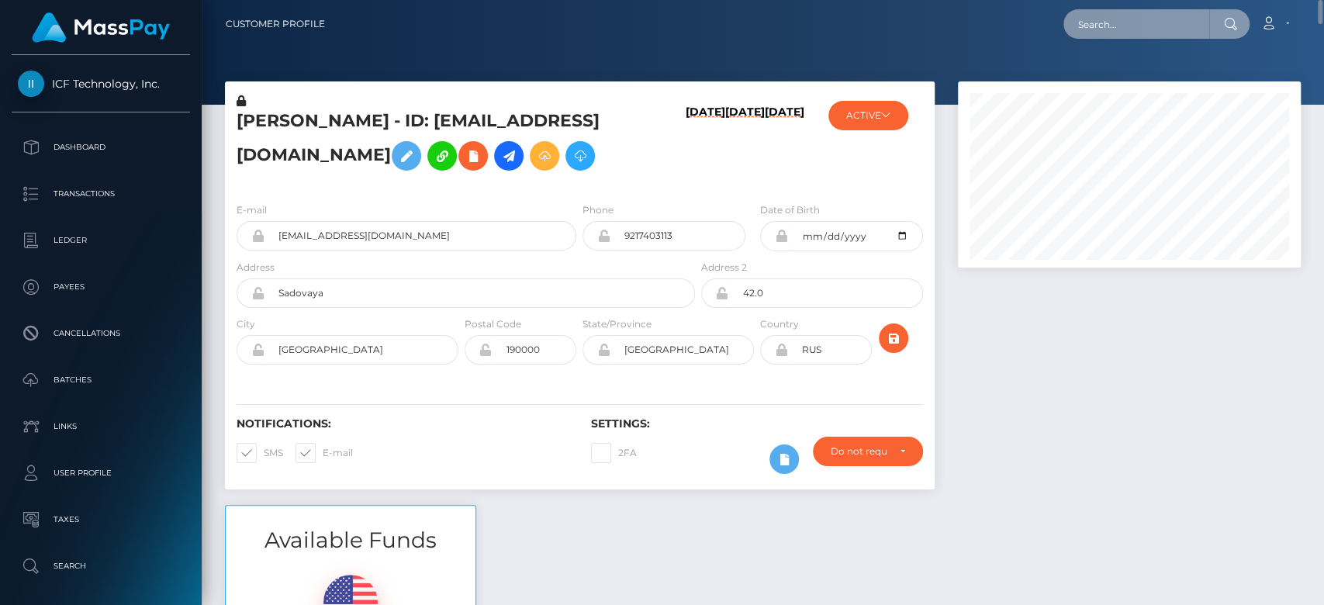
paste input "cherneta.irina@gmail.com"
click at [1108, 32] on input "text" at bounding box center [1136, 23] width 146 height 29
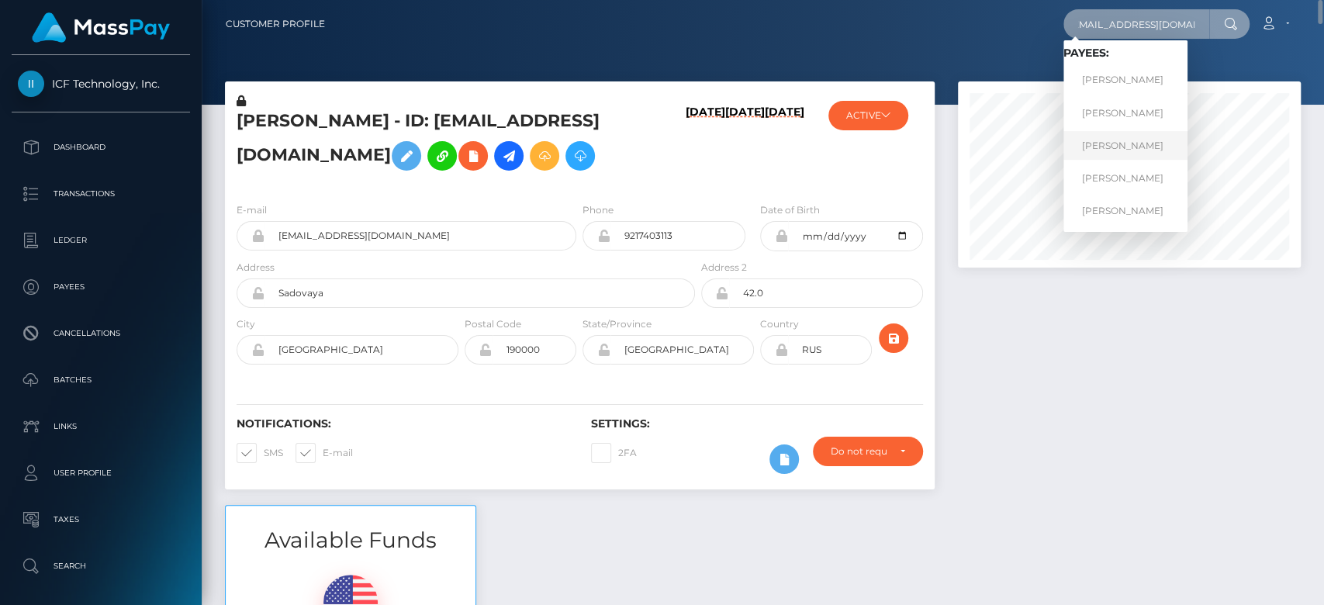
type input "cherneta.irina@gmail.com"
click at [1128, 140] on link "IRINA IGOREVNA CHERNETA" at bounding box center [1125, 145] width 124 height 29
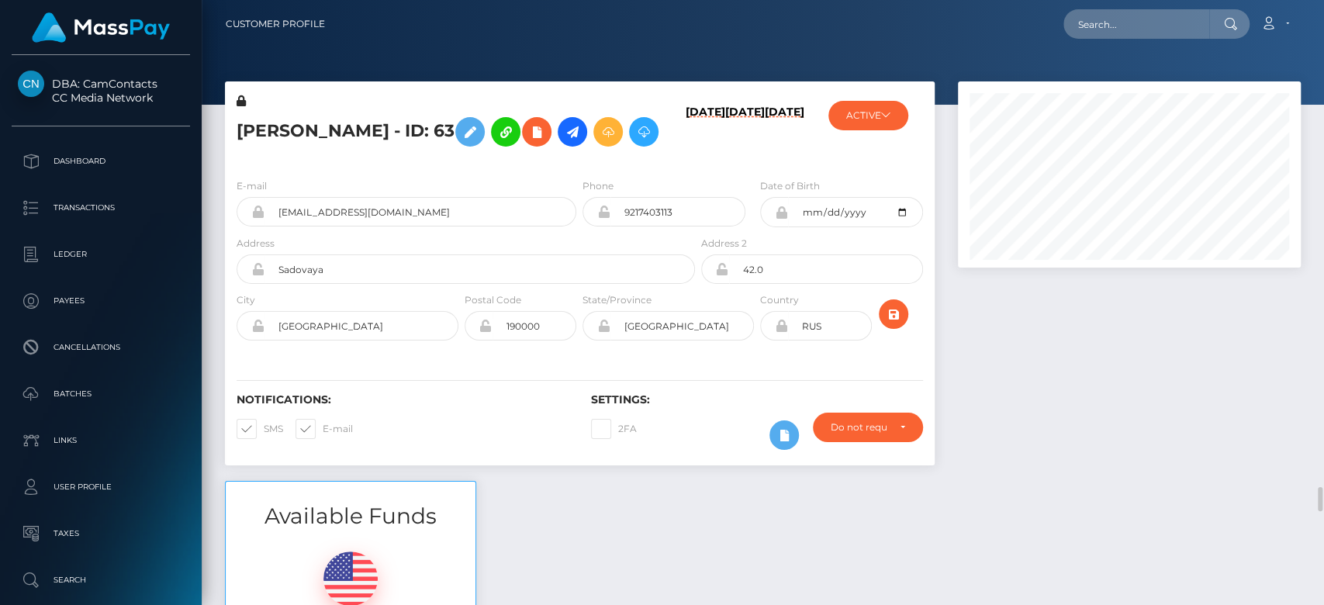
scroll to position [186, 343]
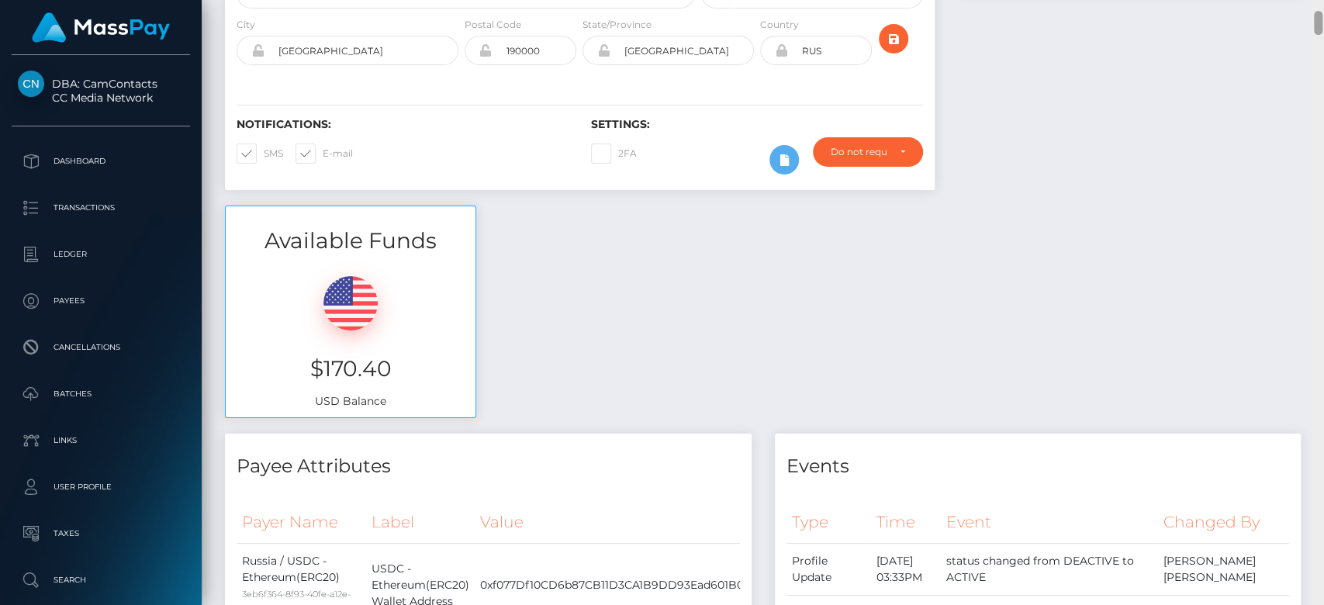
drag, startPoint x: 1315, startPoint y: 36, endPoint x: 1321, endPoint y: 29, distance: 8.8
click at [1321, 29] on div at bounding box center [1318, 23] width 9 height 24
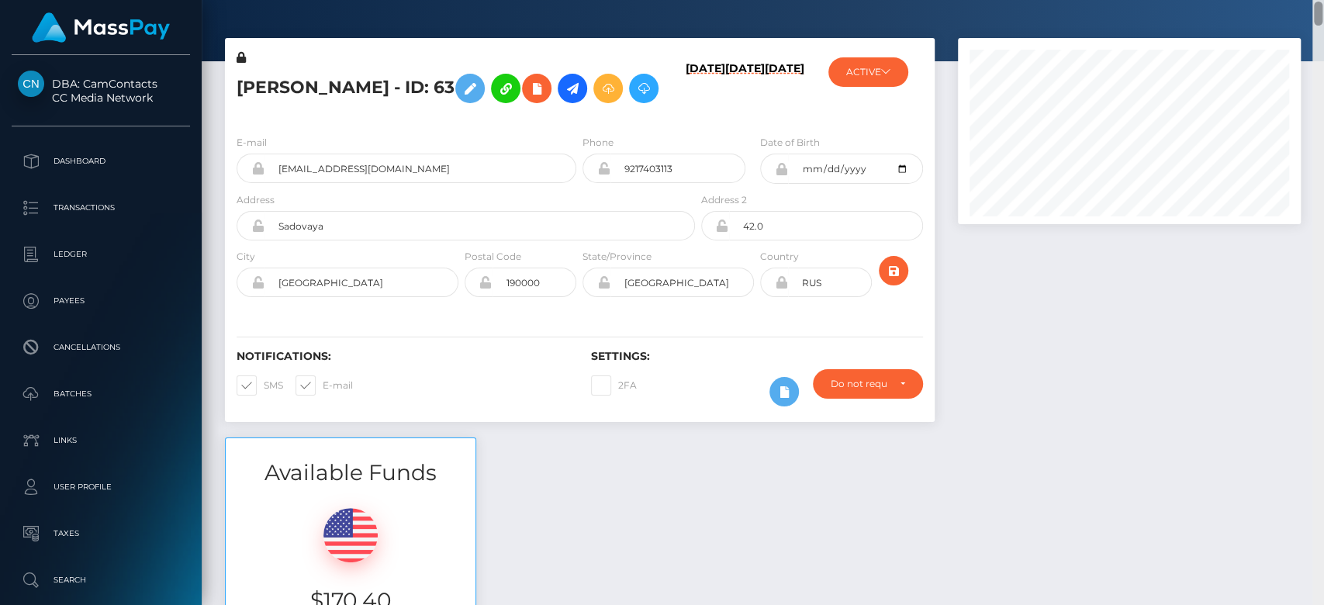
scroll to position [5, 0]
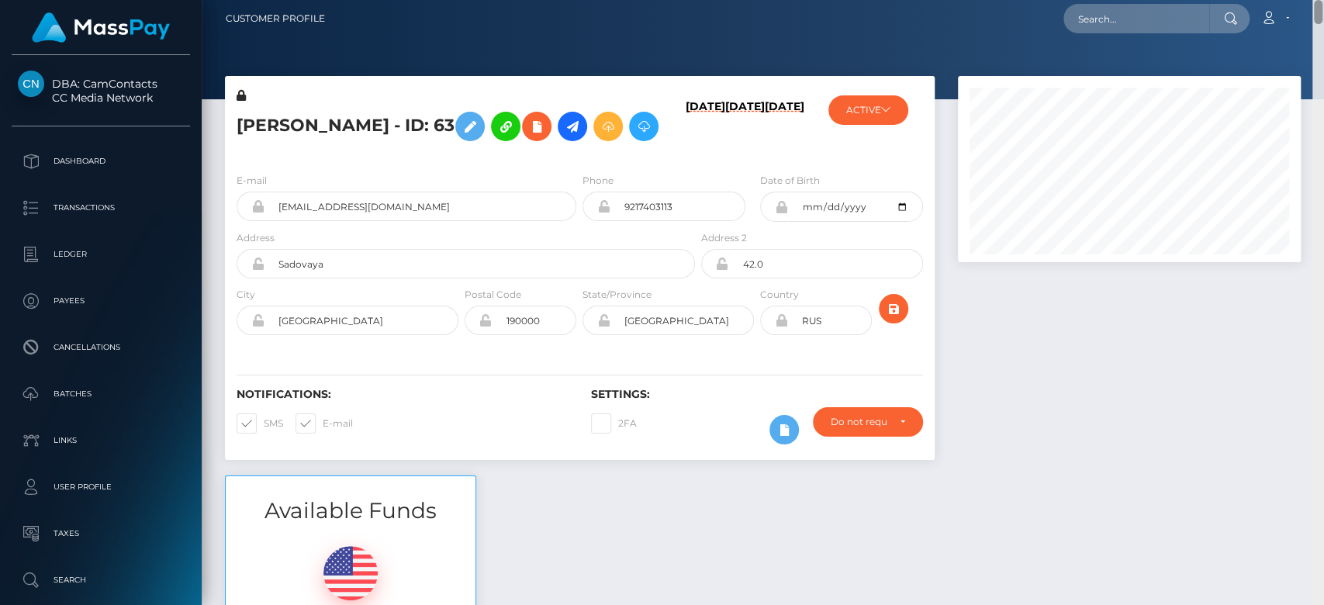
drag, startPoint x: 1318, startPoint y: 27, endPoint x: 1318, endPoint y: 15, distance: 12.4
click at [1318, 15] on div "Customer Profile Loading... Loading..." at bounding box center [763, 302] width 1122 height 605
drag, startPoint x: 1318, startPoint y: 15, endPoint x: 1322, endPoint y: 28, distance: 14.0
click at [1322, 28] on nav "Customer Profile Loading... Loading... Account" at bounding box center [763, 19] width 1122 height 48
click at [1322, 32] on nav "Customer Profile Loading... Loading... Account" at bounding box center [763, 19] width 1122 height 48
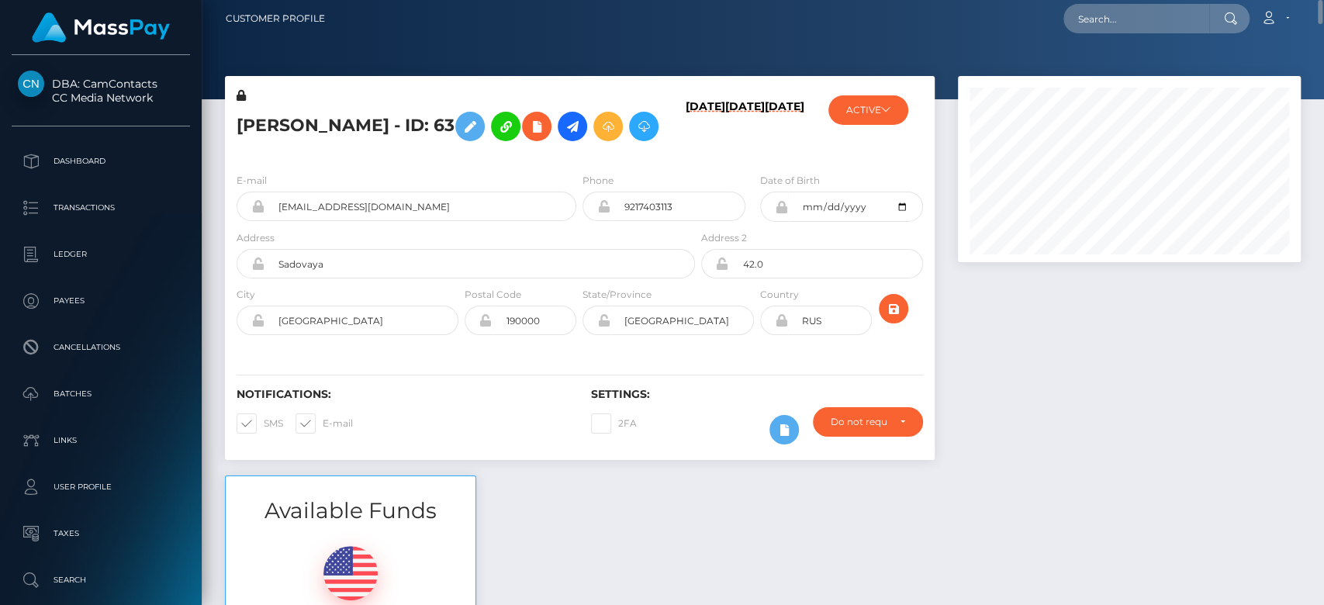
click at [1321, 36] on nav "Customer Profile Loading... Loading... Account" at bounding box center [763, 19] width 1122 height 48
drag, startPoint x: 1319, startPoint y: 12, endPoint x: 1322, endPoint y: 41, distance: 28.8
click at [1319, 41] on nav "Customer Profile Loading... Loading... Account" at bounding box center [763, 19] width 1122 height 48
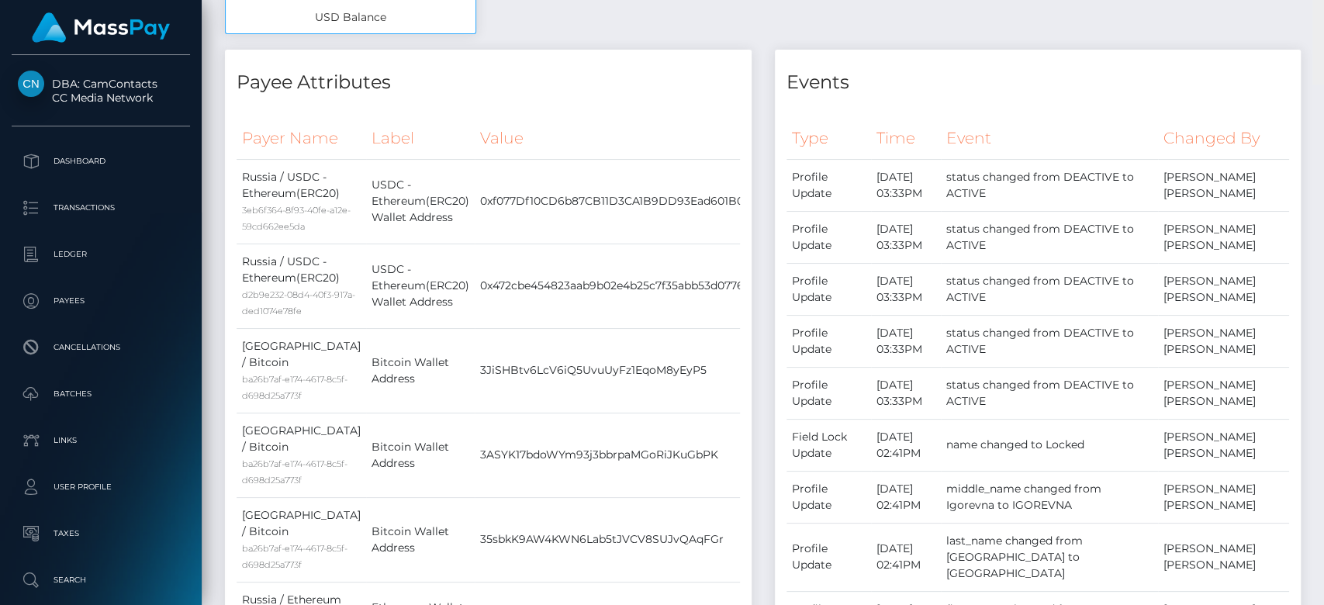
scroll to position [0, 0]
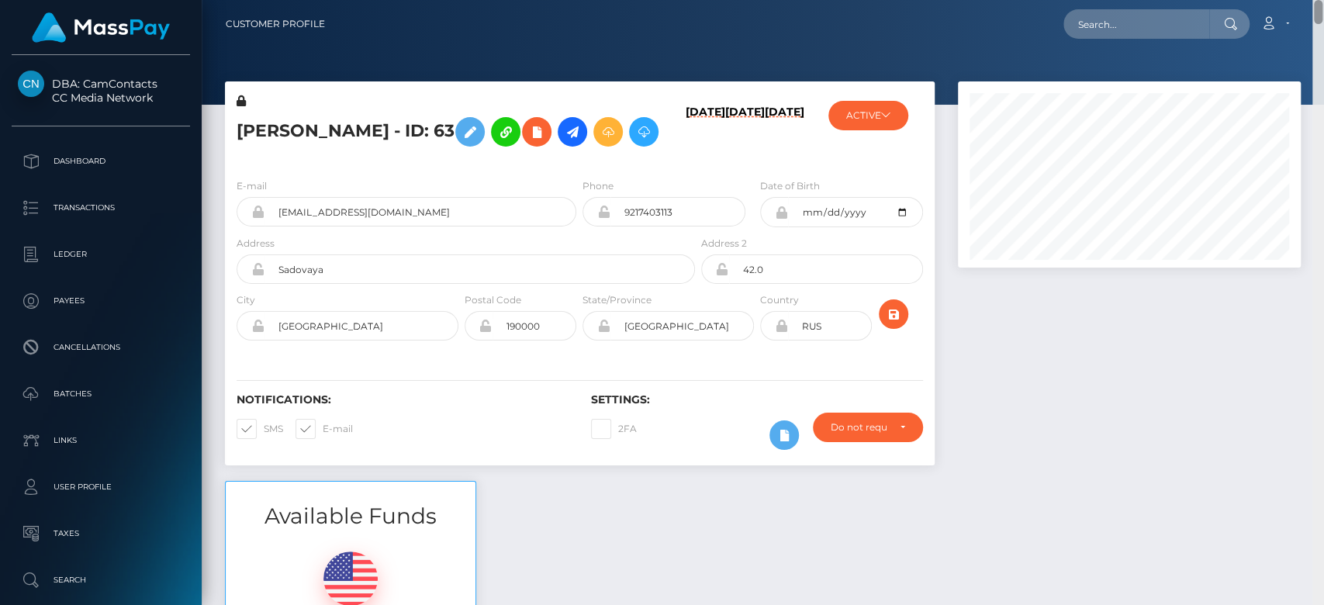
drag, startPoint x: 1316, startPoint y: 34, endPoint x: 1322, endPoint y: -16, distance: 50.0
click at [1322, 0] on html "DBA: CamContacts CC Media Network Dashboard Transactions Ledger Links" at bounding box center [662, 302] width 1324 height 605
click at [887, 120] on button "ACTIVE" at bounding box center [868, 115] width 80 height 29
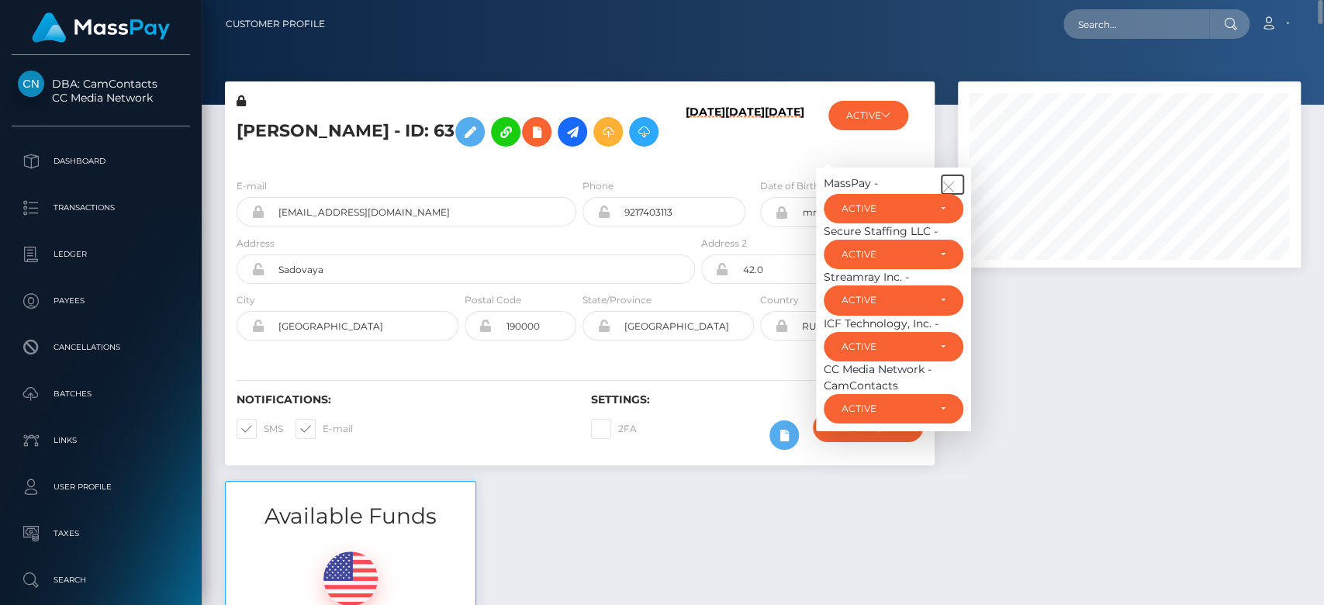
click at [950, 194] on icon "button" at bounding box center [949, 187] width 14 height 14
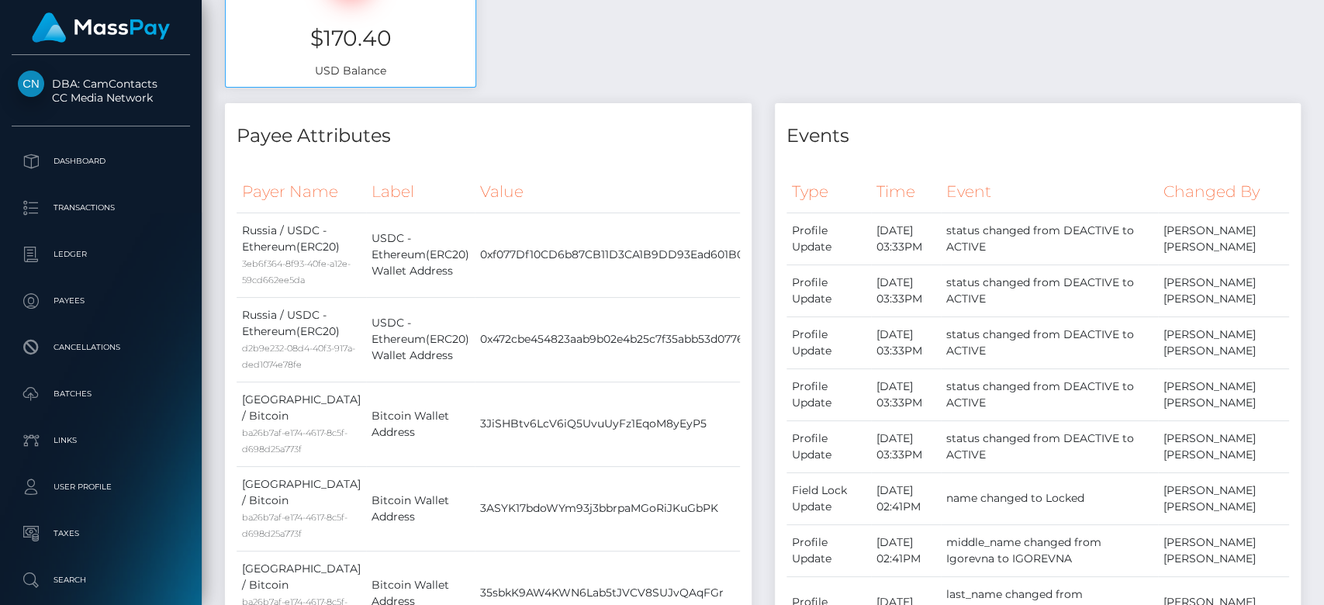
drag, startPoint x: 1315, startPoint y: 195, endPoint x: 1315, endPoint y: 183, distance: 12.4
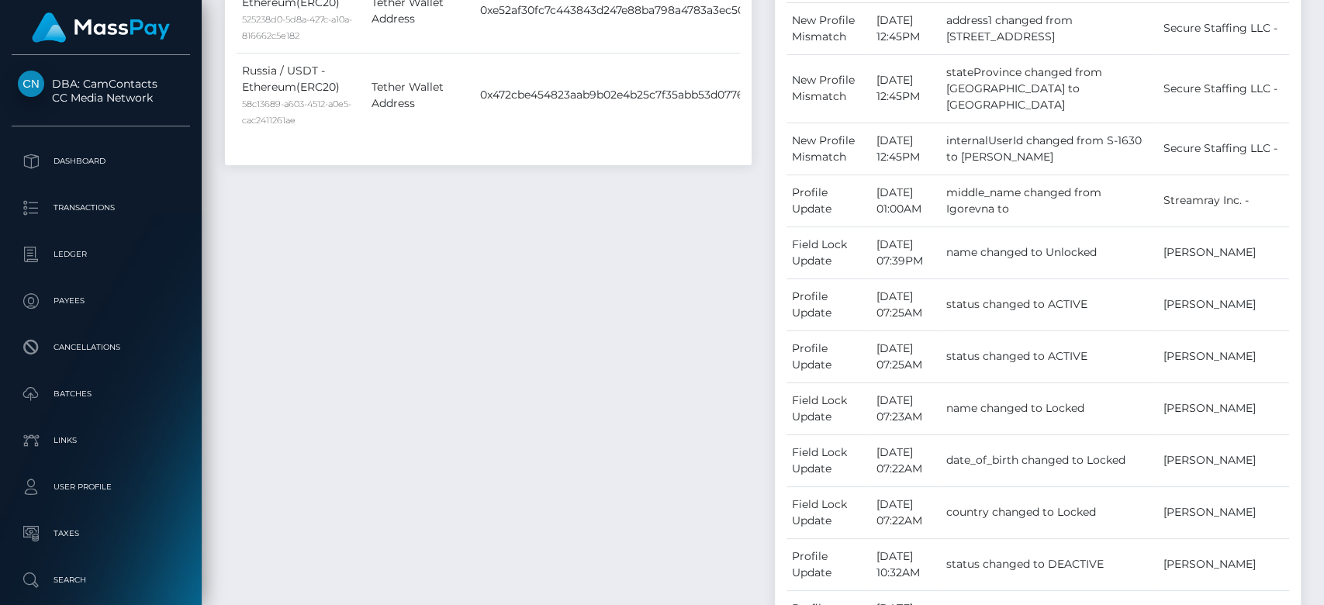
drag, startPoint x: 1315, startPoint y: 150, endPoint x: 1315, endPoint y: 140, distance: 9.3
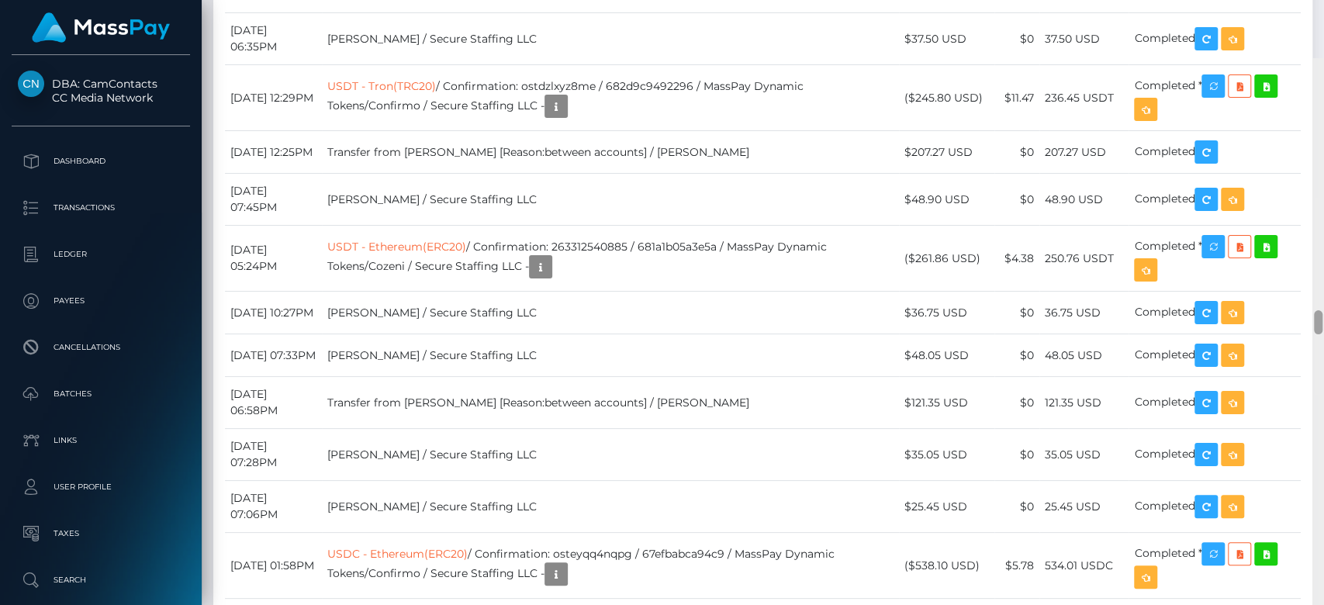
scroll to position [6327, 0]
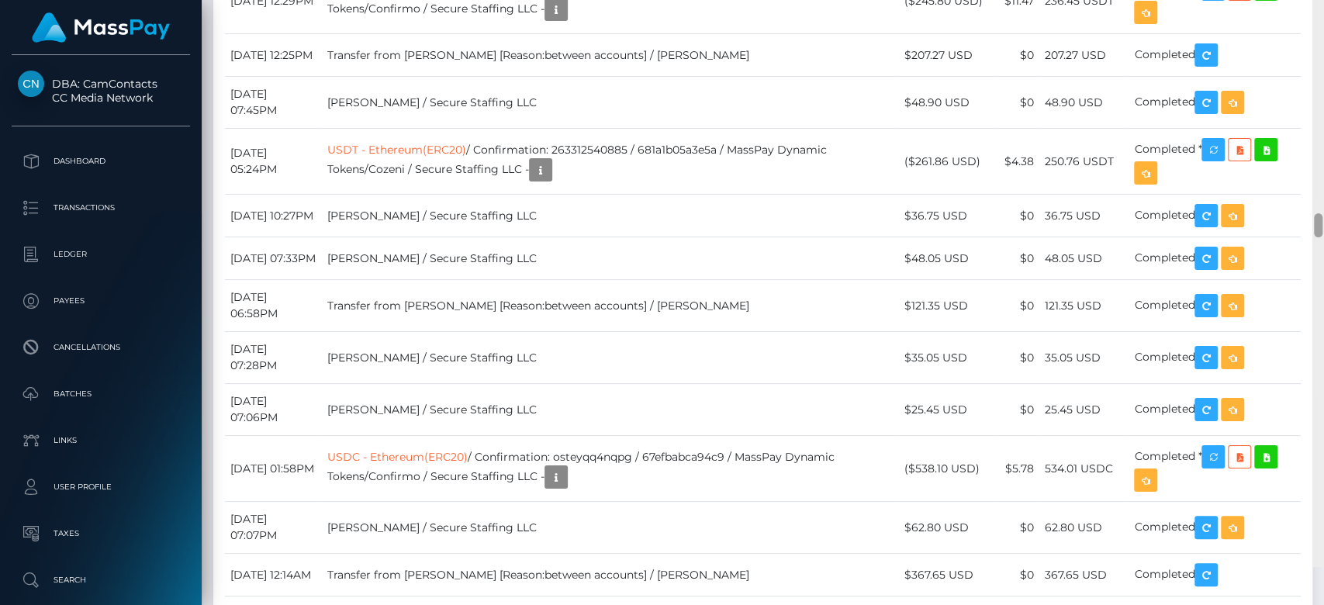
drag, startPoint x: 1317, startPoint y: 113, endPoint x: 1322, endPoint y: 269, distance: 156.0
click at [1322, 269] on div at bounding box center [1318, 264] width 12 height 606
drag, startPoint x: 1112, startPoint y: 220, endPoint x: 246, endPoint y: 128, distance: 871.2
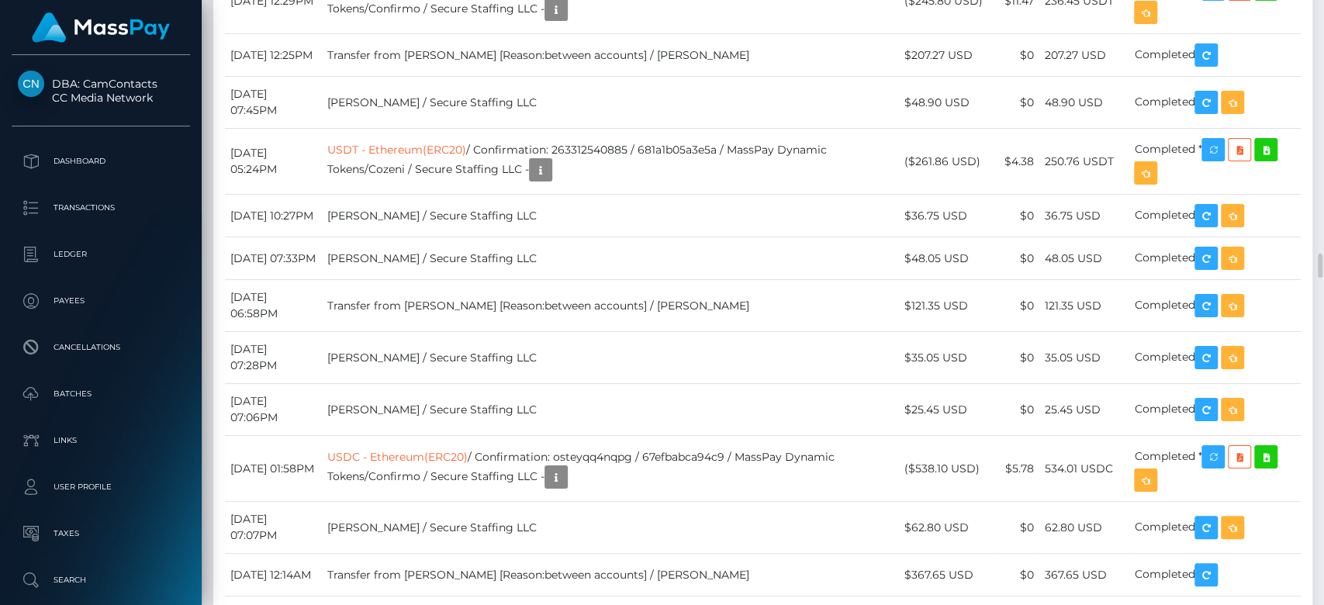
drag, startPoint x: 913, startPoint y: 130, endPoint x: 1025, endPoint y: 216, distance: 141.5
drag, startPoint x: 460, startPoint y: 132, endPoint x: 565, endPoint y: 213, distance: 132.7
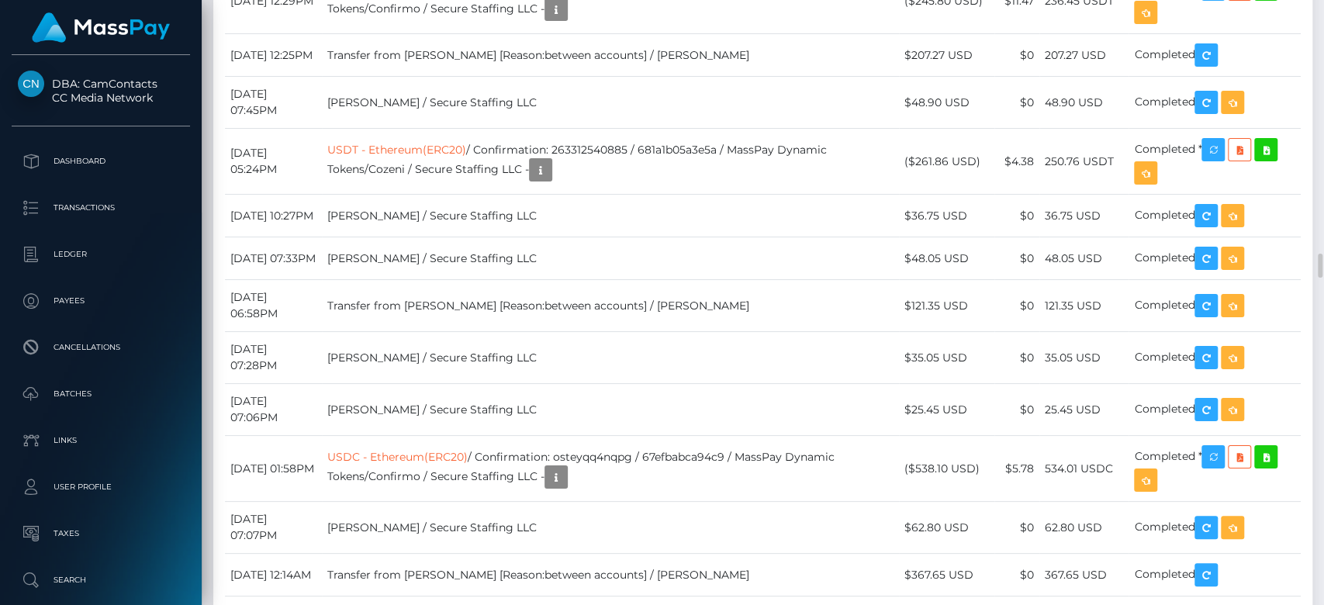
drag, startPoint x: 1105, startPoint y: 220, endPoint x: 912, endPoint y: 140, distance: 209.3
click at [1243, 465] on body "DBA: CamContacts CC Media Network Dashboard Transactions Ledger Payees" at bounding box center [662, 302] width 1324 height 605
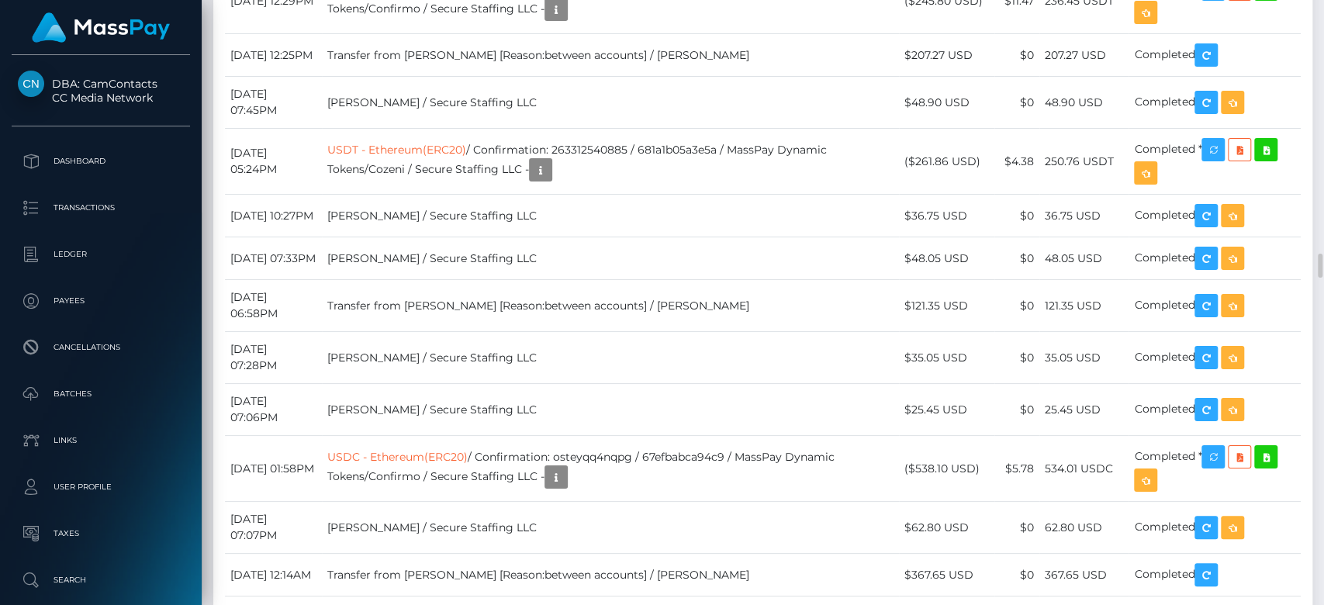
scroll to position [186, 343]
drag, startPoint x: 228, startPoint y: 326, endPoint x: 1203, endPoint y: 452, distance: 983.1
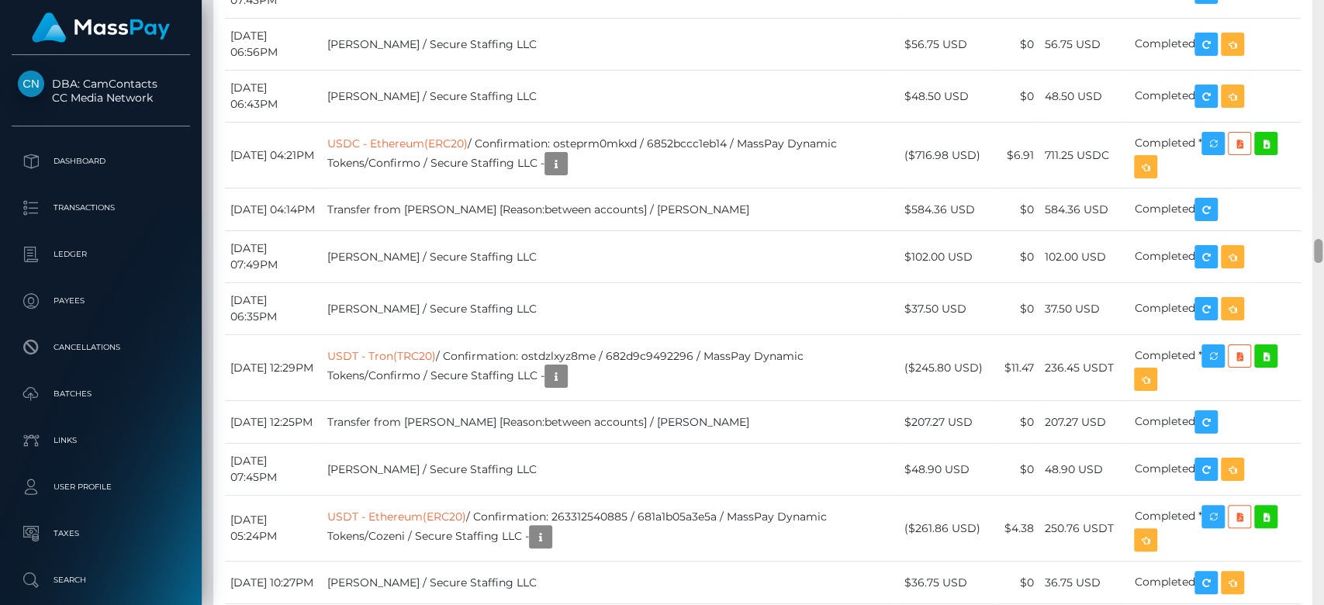
scroll to position [6037, 0]
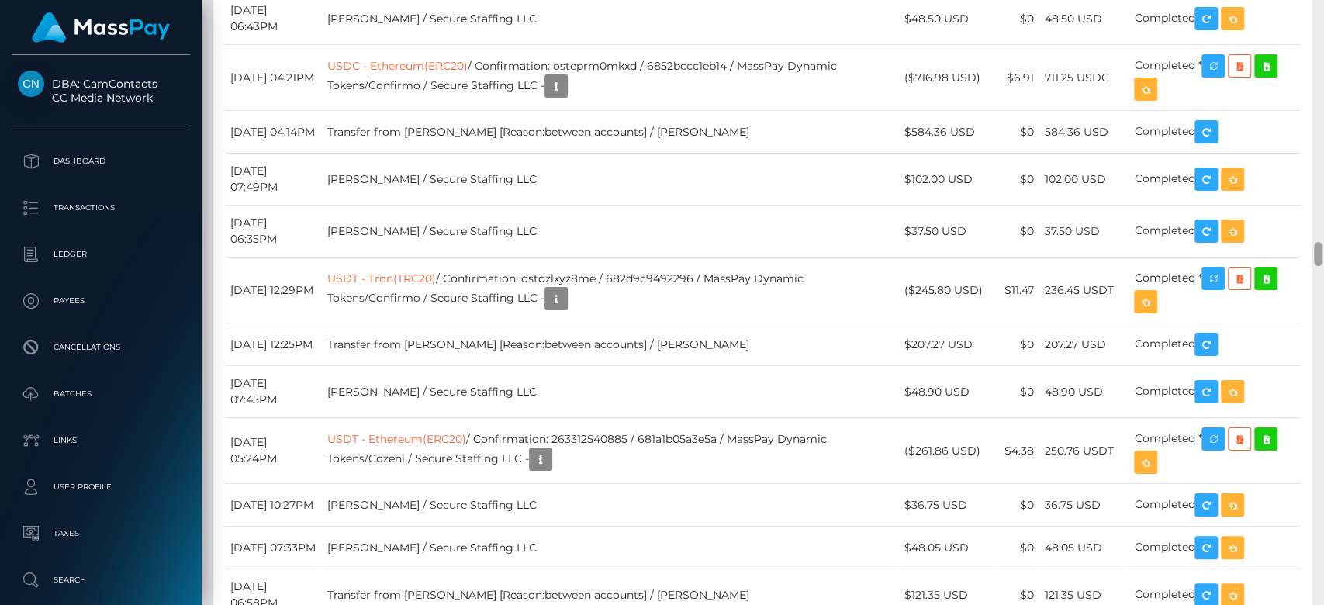
drag, startPoint x: 1318, startPoint y: 258, endPoint x: 1315, endPoint y: 246, distance: 11.9
click at [1315, 246] on div at bounding box center [1318, 254] width 9 height 24
drag, startPoint x: 230, startPoint y: 558, endPoint x: 1245, endPoint y: 553, distance: 1015.3
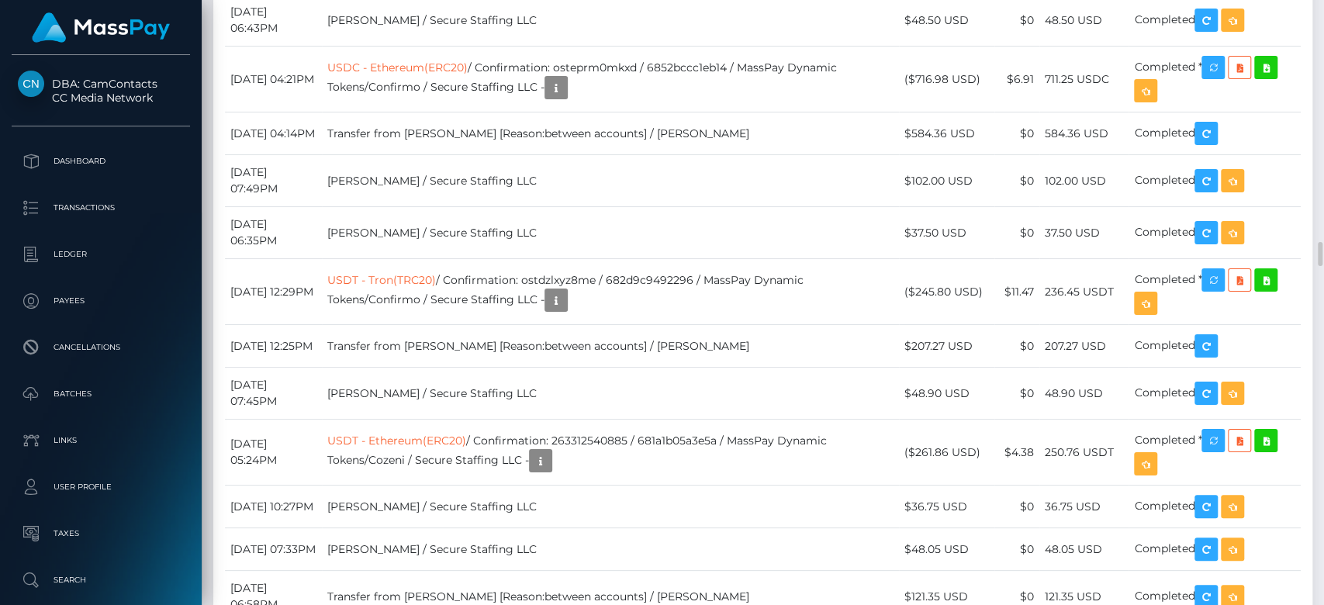
drag, startPoint x: 572, startPoint y: 507, endPoint x: 461, endPoint y: 419, distance: 141.2
drag, startPoint x: 1110, startPoint y: 512, endPoint x: 226, endPoint y: 430, distance: 888.0
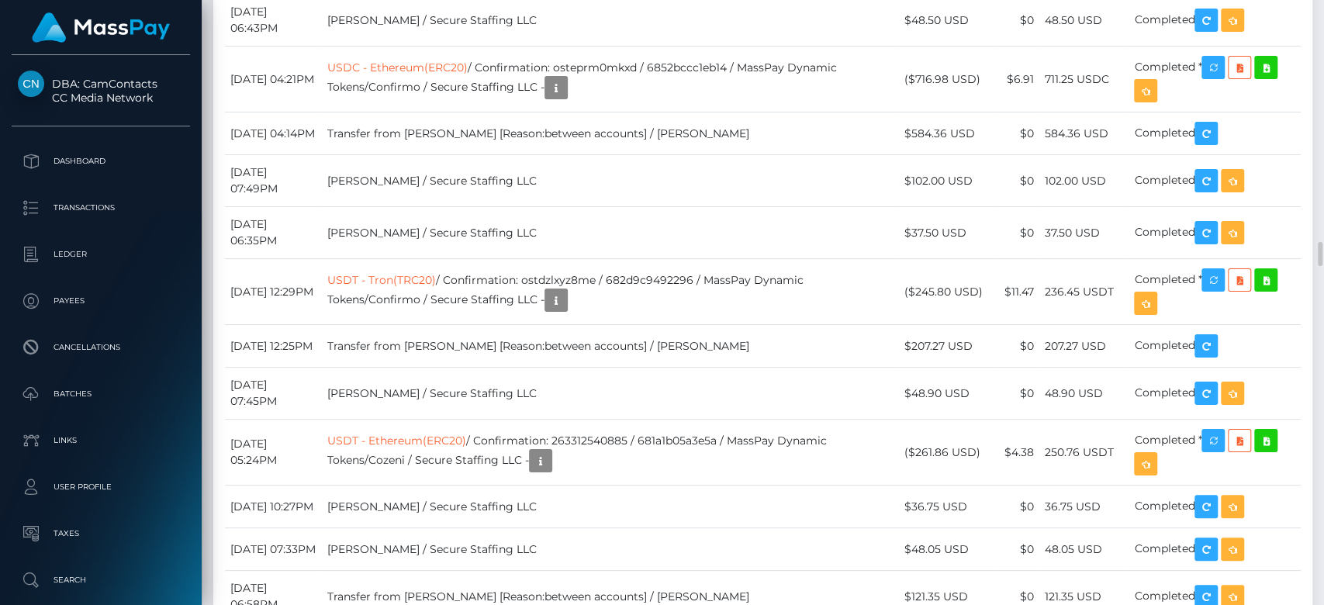
drag, startPoint x: 930, startPoint y: 430, endPoint x: 983, endPoint y: 504, distance: 91.1
drag, startPoint x: 570, startPoint y: 425, endPoint x: 453, endPoint y: 429, distance: 117.2
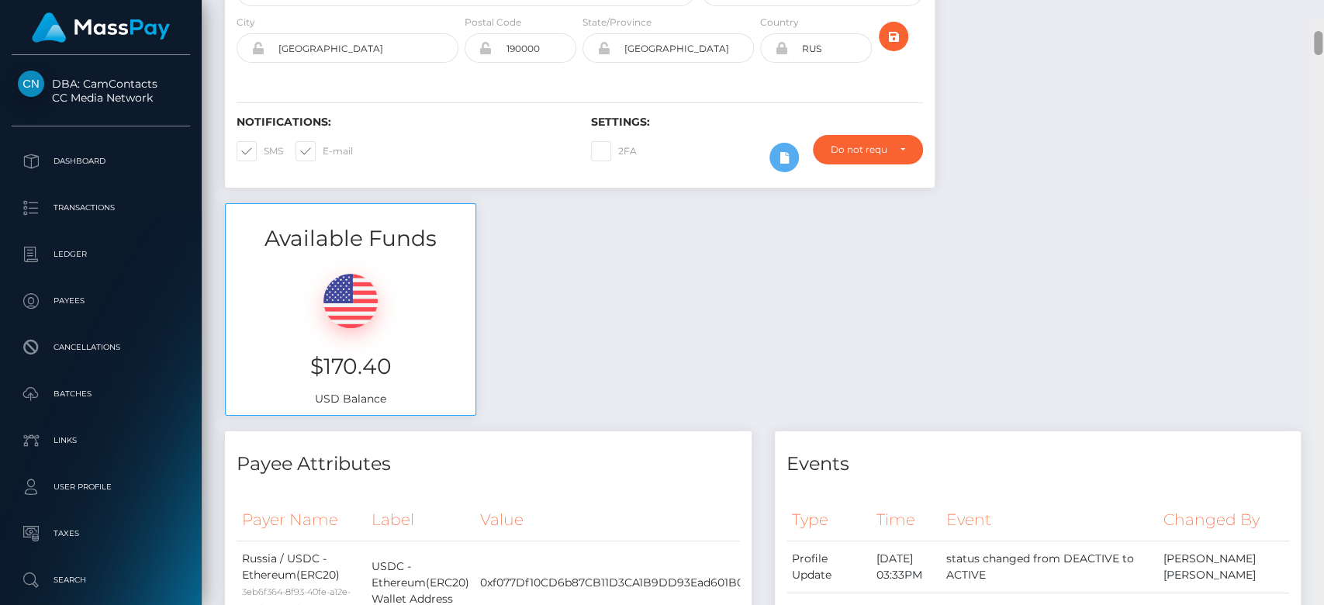
scroll to position [374, 0]
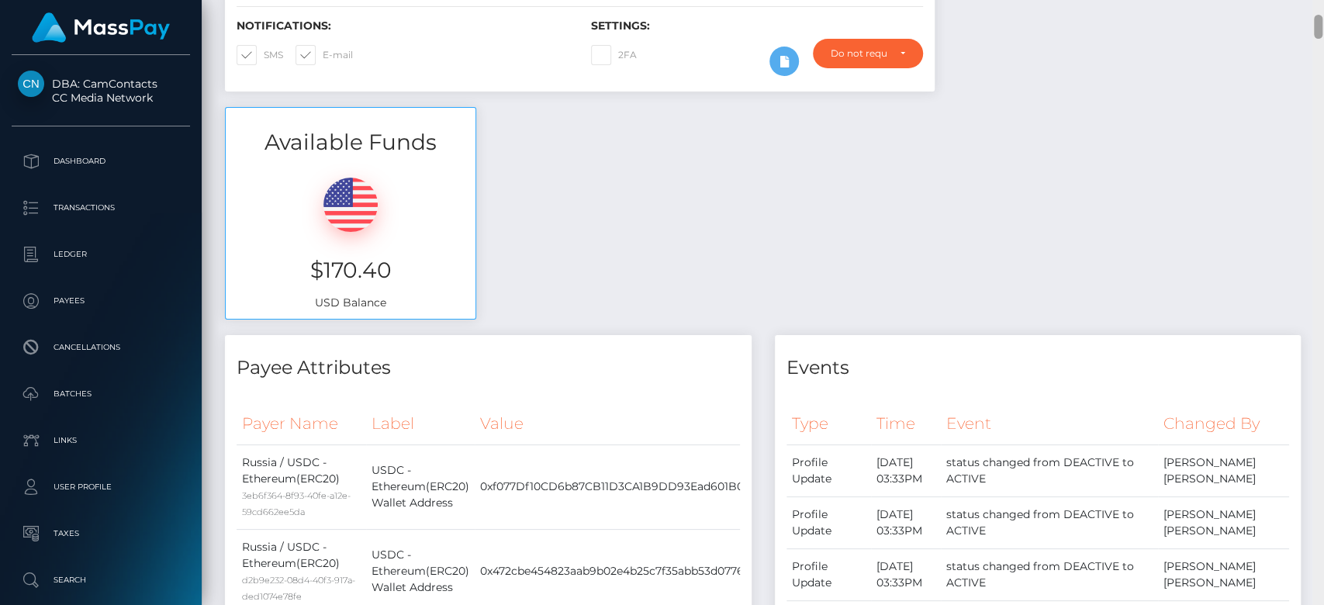
drag, startPoint x: 1314, startPoint y: 253, endPoint x: 1322, endPoint y: 26, distance: 226.6
click at [1322, 26] on div at bounding box center [1318, 303] width 12 height 606
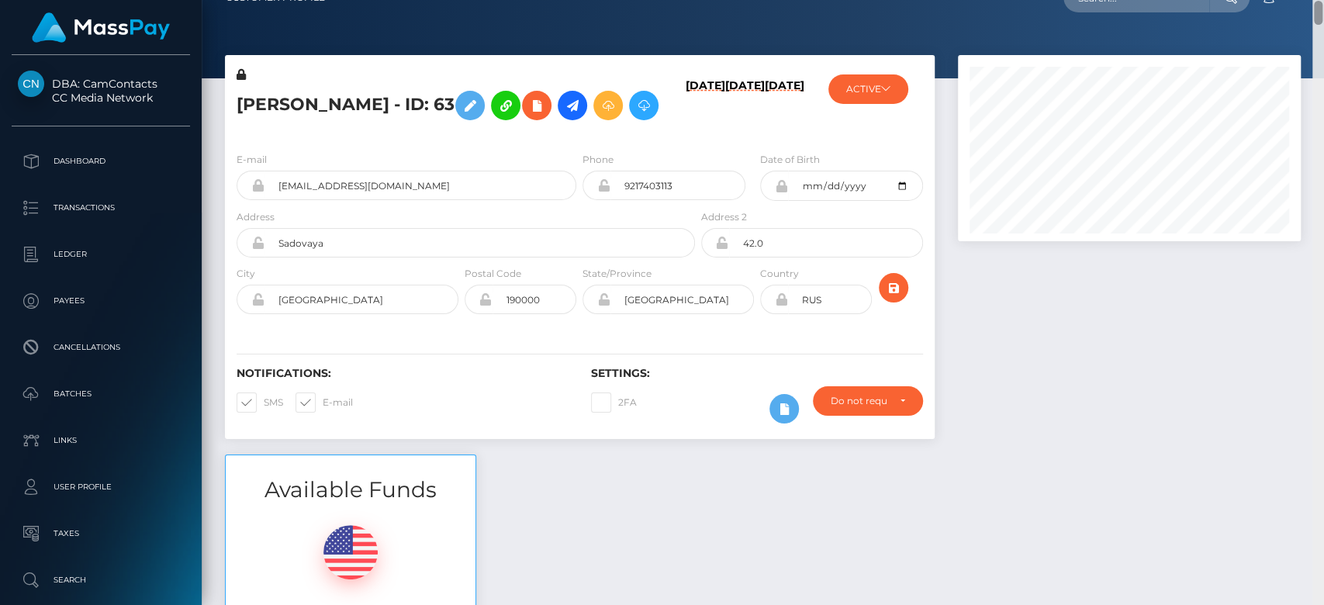
scroll to position [0, 0]
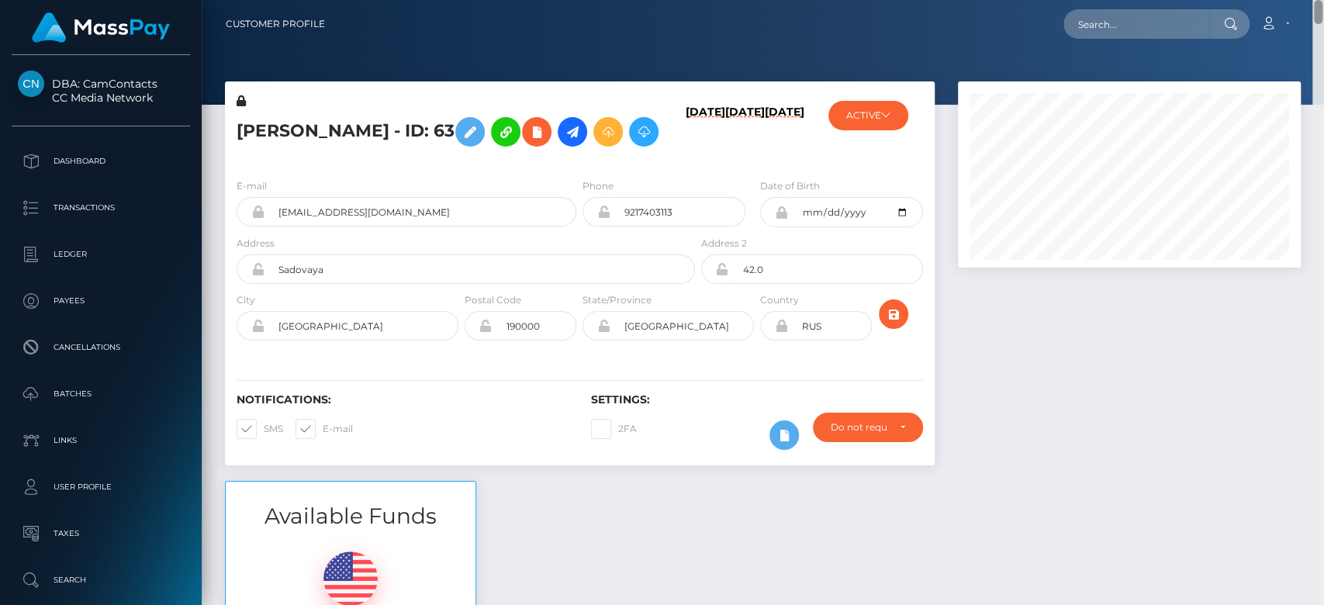
drag, startPoint x: 1315, startPoint y: 30, endPoint x: 1315, endPoint y: 13, distance: 17.1
click at [1315, 13] on div "Customer Profile Loading... Loading..." at bounding box center [763, 302] width 1122 height 605
click at [1321, 40] on nav "Customer Profile Loading... Loading... Account" at bounding box center [763, 24] width 1122 height 48
click at [1318, 40] on nav "Customer Profile Loading... Loading... Account" at bounding box center [763, 24] width 1122 height 48
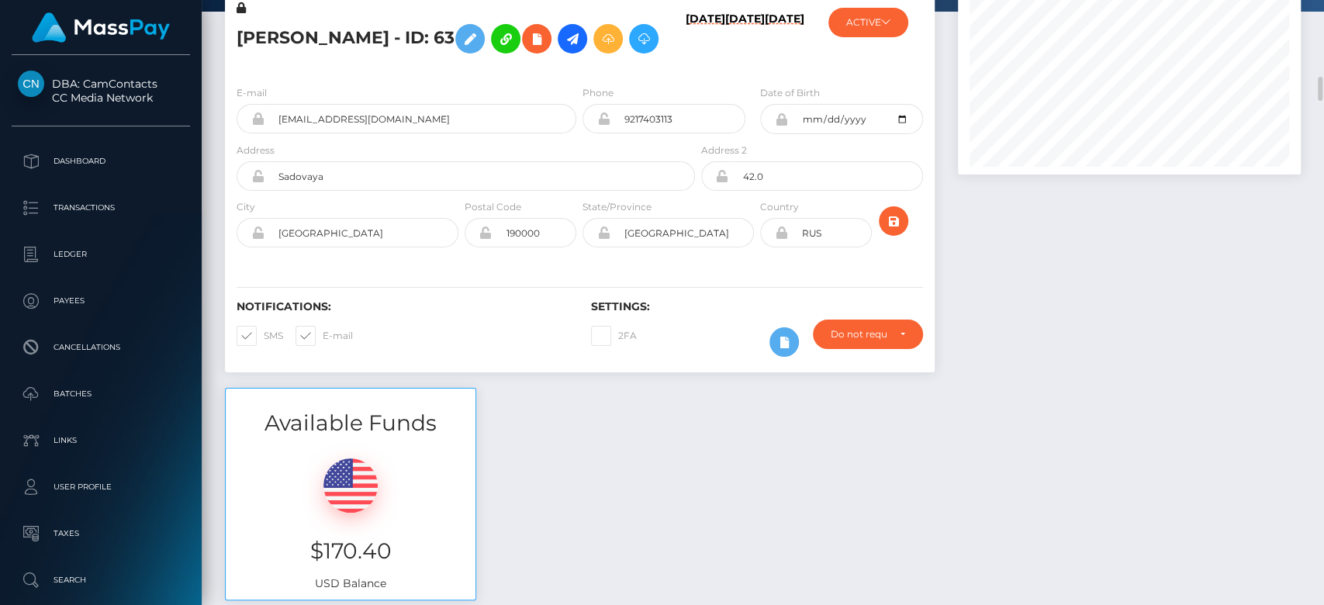
scroll to position [187, 0]
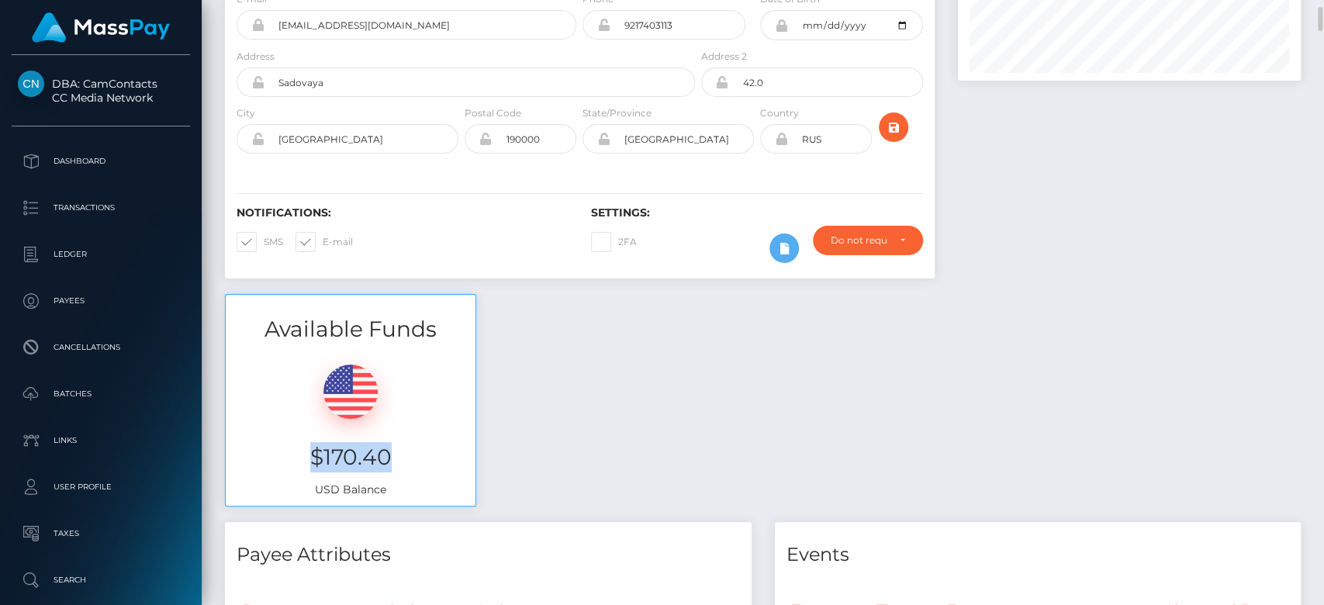
drag, startPoint x: 399, startPoint y: 498, endPoint x: 310, endPoint y: 474, distance: 92.4
click at [310, 474] on div "$170.40 USD Balance" at bounding box center [351, 425] width 250 height 161
click at [652, 455] on div "Available Funds $170.40 USD Balance" at bounding box center [762, 408] width 1099 height 228
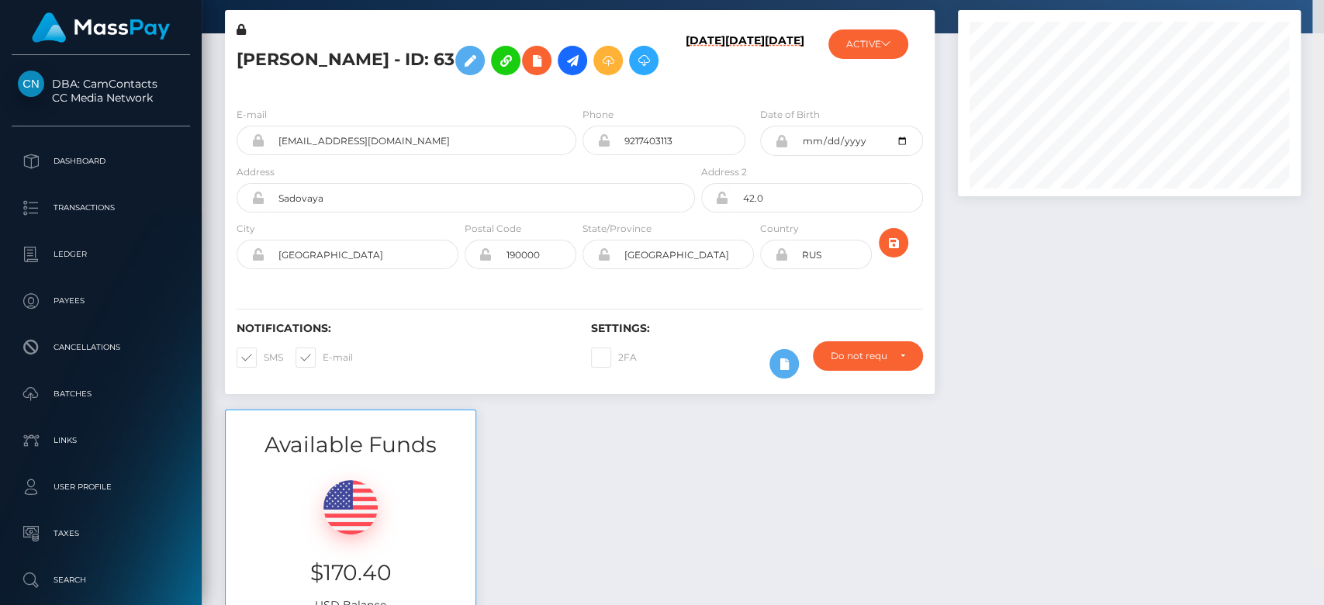
drag, startPoint x: 1319, startPoint y: 17, endPoint x: 1258, endPoint y: 28, distance: 61.5
click at [1319, 10] on div "Customer Profile Loading... Loading..." at bounding box center [763, 302] width 1122 height 605
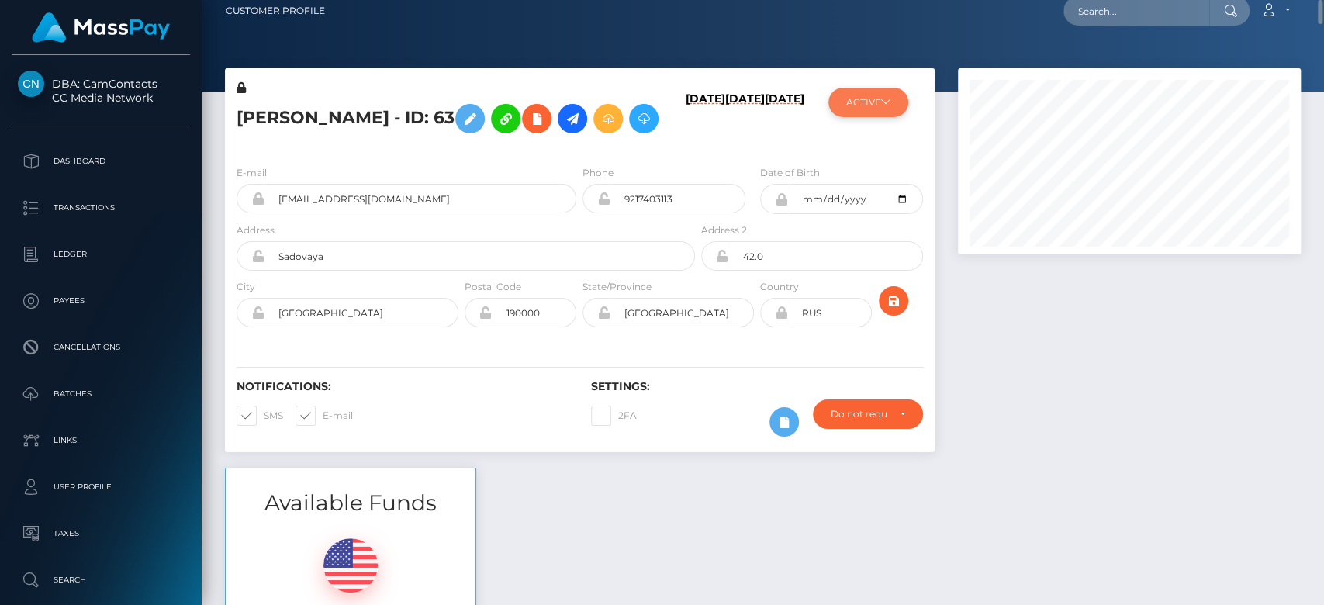
click at [884, 97] on icon at bounding box center [885, 101] width 9 height 9
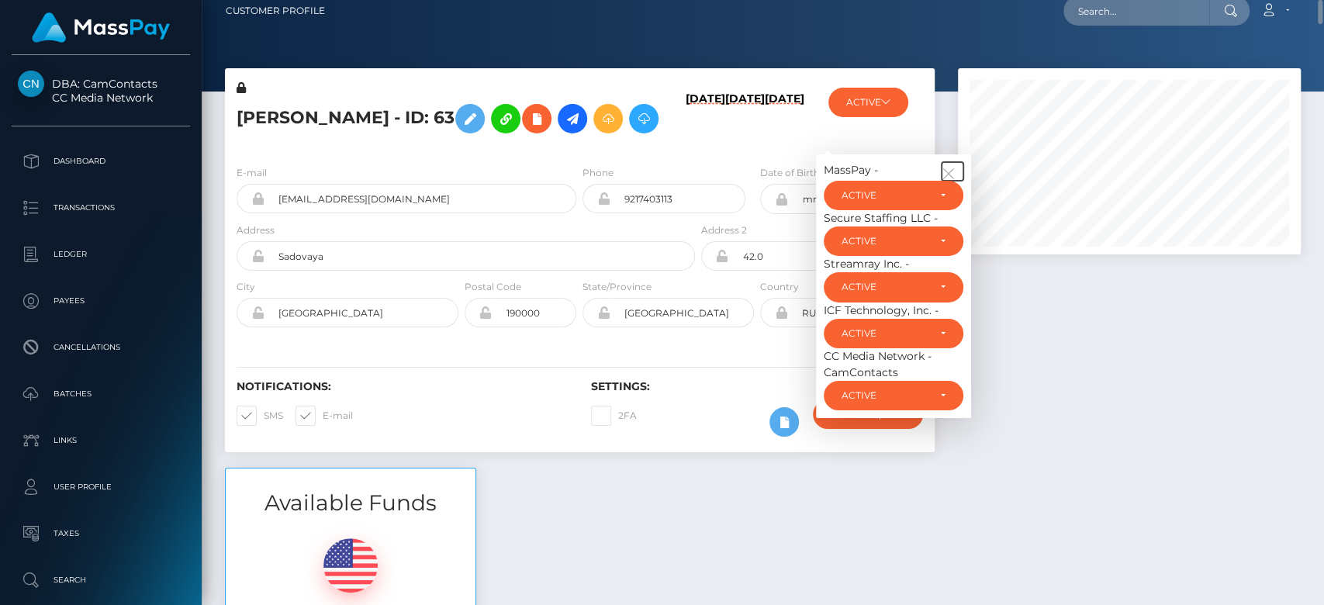
click at [953, 181] on icon "button" at bounding box center [949, 174] width 14 height 14
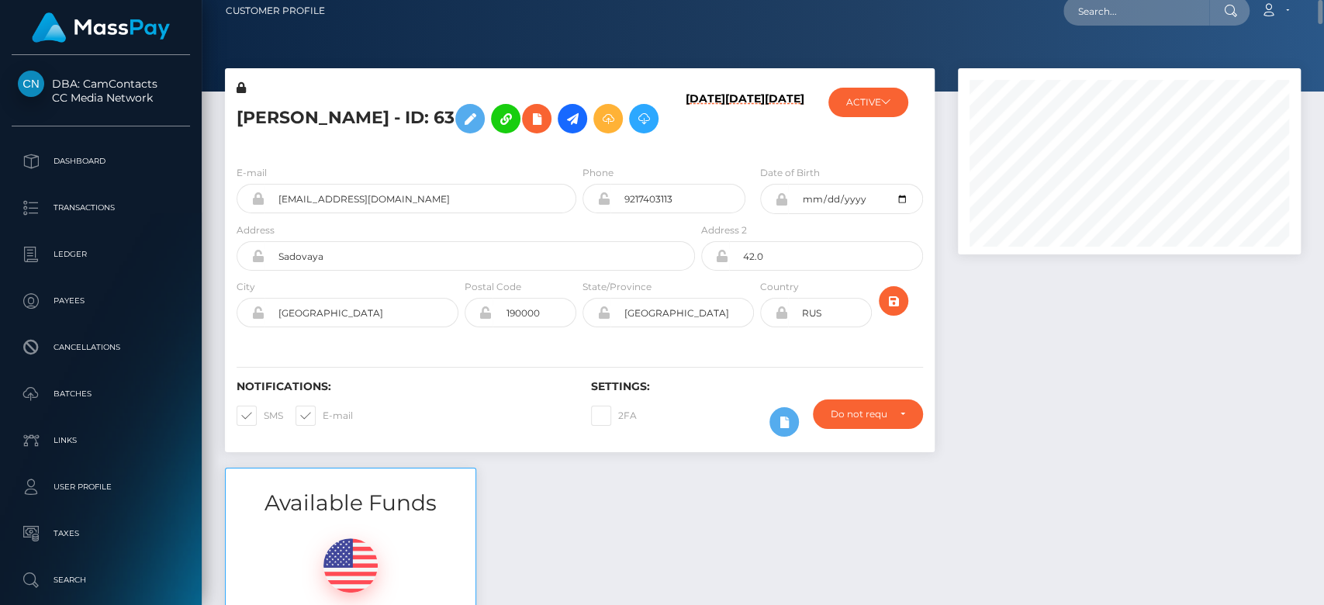
click at [1208, 369] on div at bounding box center [1129, 267] width 366 height 399
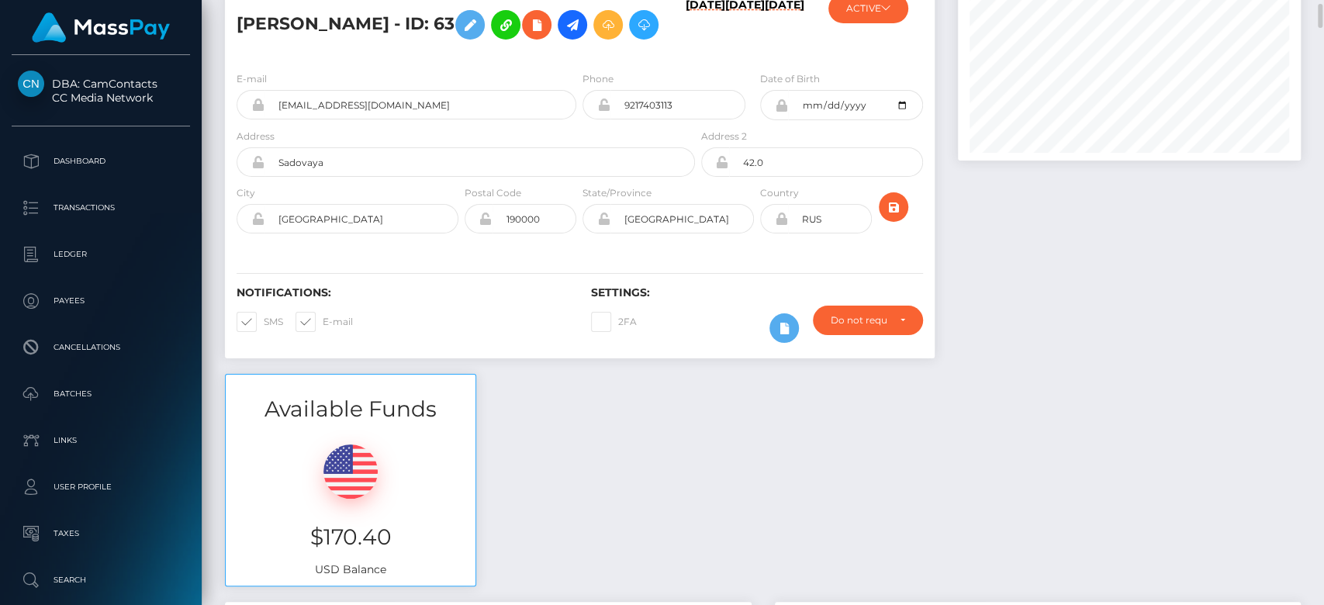
scroll to position [130, 0]
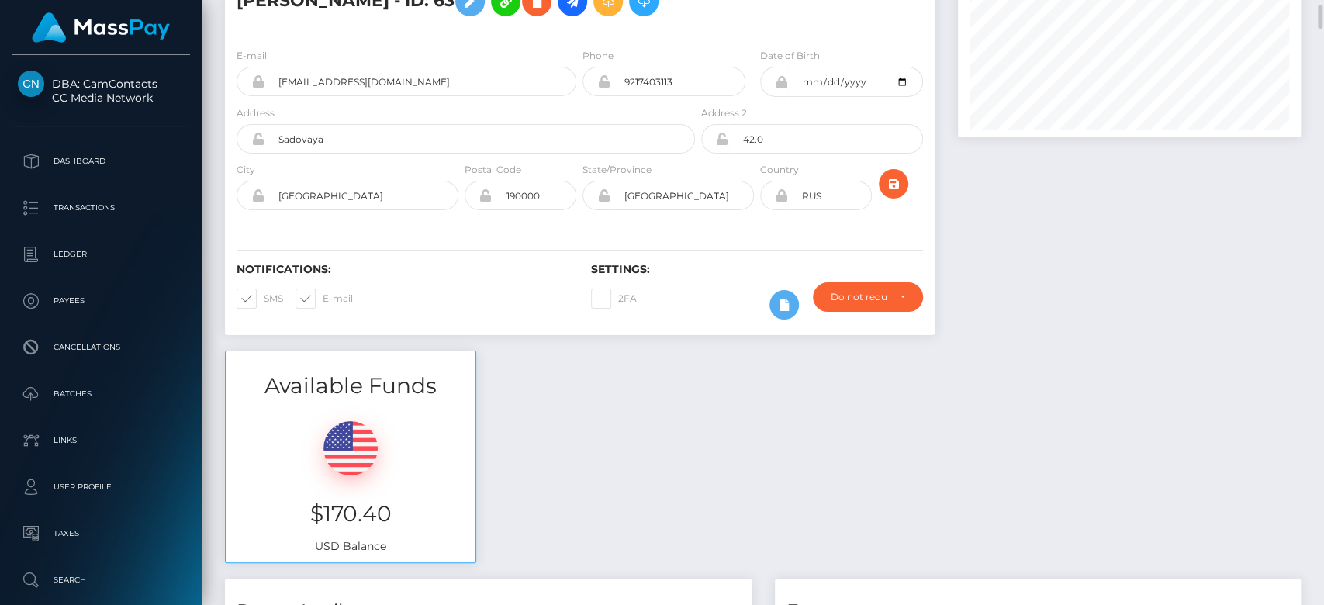
drag, startPoint x: 570, startPoint y: 417, endPoint x: 576, endPoint y: 444, distance: 27.7
click at [565, 456] on div "Available Funds $170.40 USD Balance" at bounding box center [762, 465] width 1099 height 228
click at [993, 430] on div "Available Funds $170.40 USD Balance" at bounding box center [762, 465] width 1099 height 228
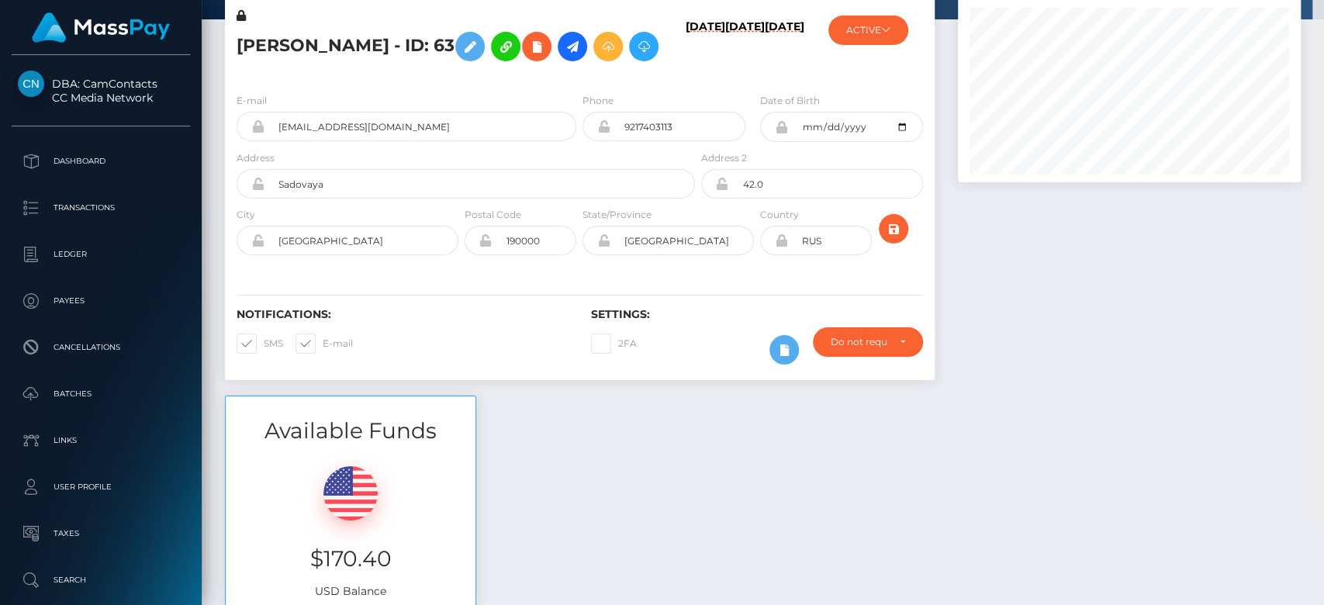
scroll to position [0, 0]
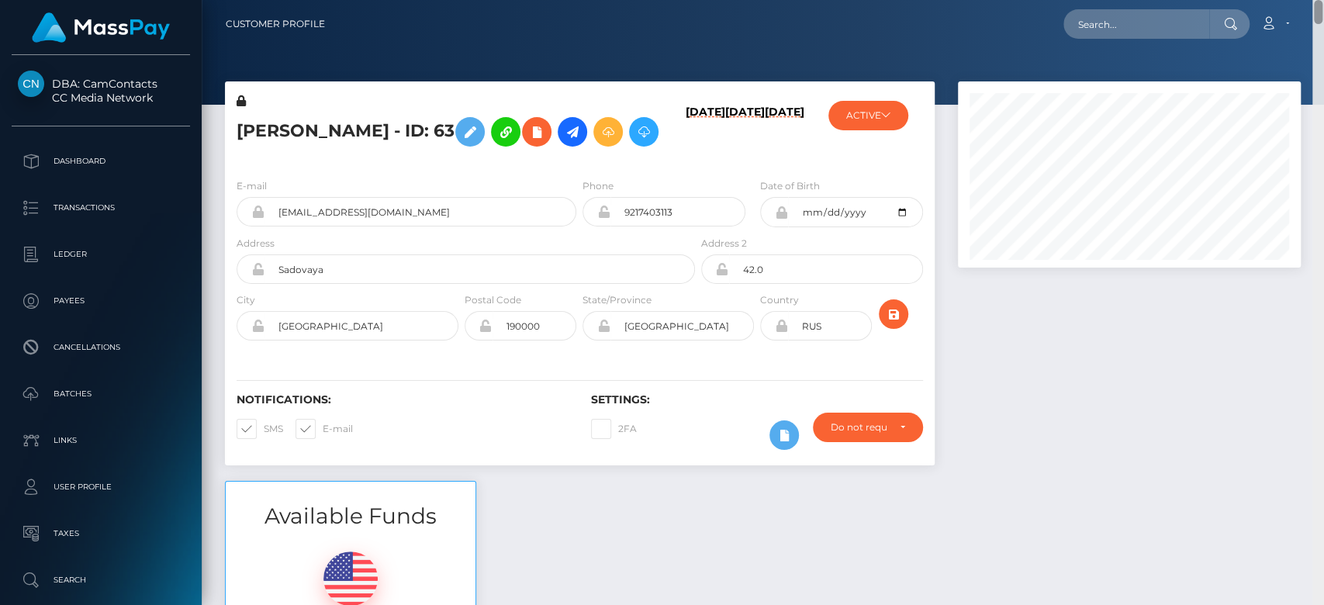
drag, startPoint x: 1321, startPoint y: 28, endPoint x: 1322, endPoint y: 18, distance: 10.1
click at [1322, 18] on div "Customer Profile Loading... Loading..." at bounding box center [763, 302] width 1122 height 605
click at [894, 108] on button "ACTIVE" at bounding box center [868, 115] width 80 height 29
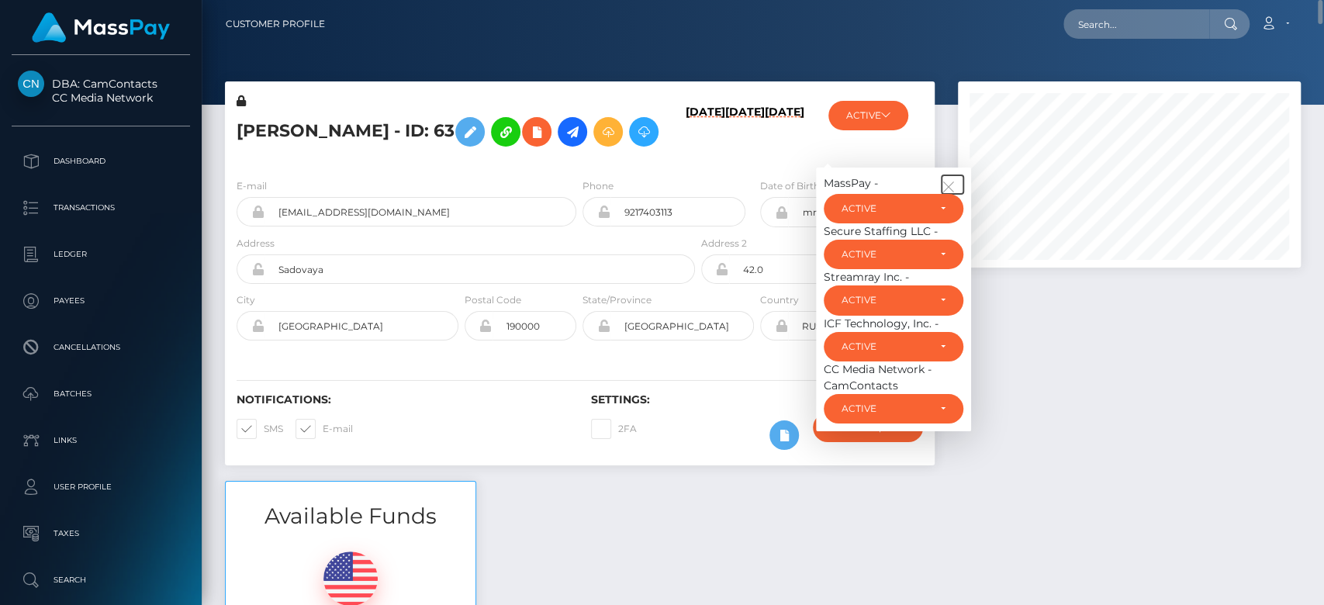
click at [947, 194] on icon "button" at bounding box center [949, 187] width 14 height 14
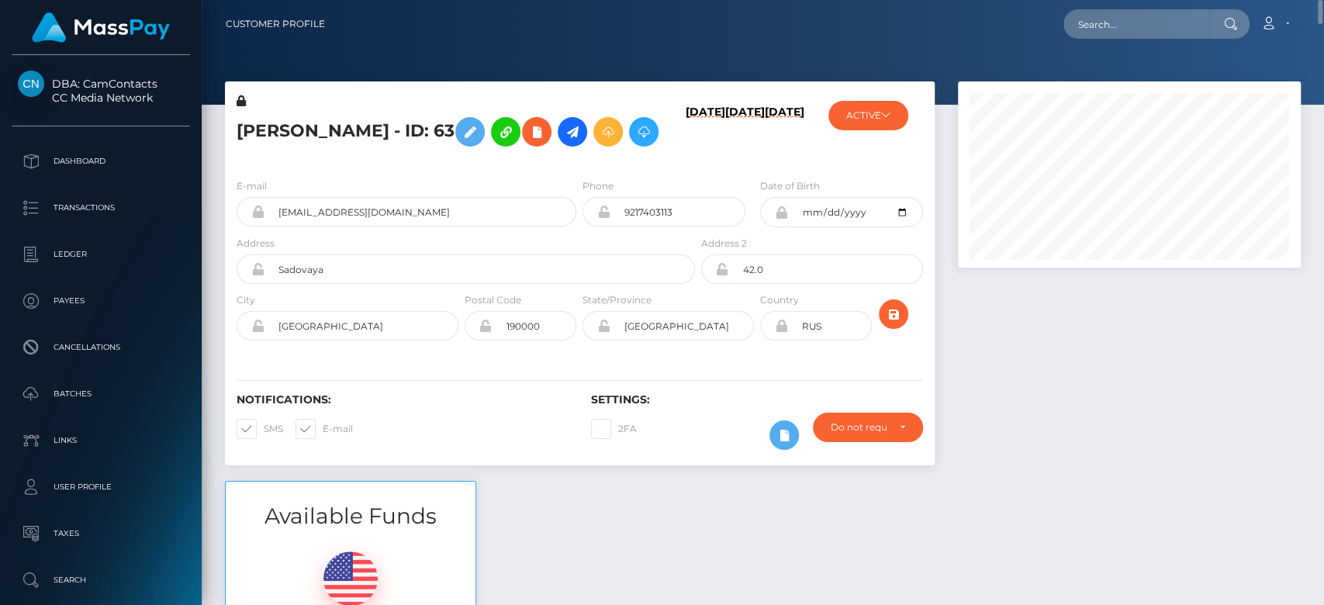
click at [1322, 40] on nav "Customer Profile Loading... Loading... Account" at bounding box center [763, 24] width 1122 height 48
click at [1322, 45] on nav "Customer Profile Loading... Loading... Account" at bounding box center [763, 24] width 1122 height 48
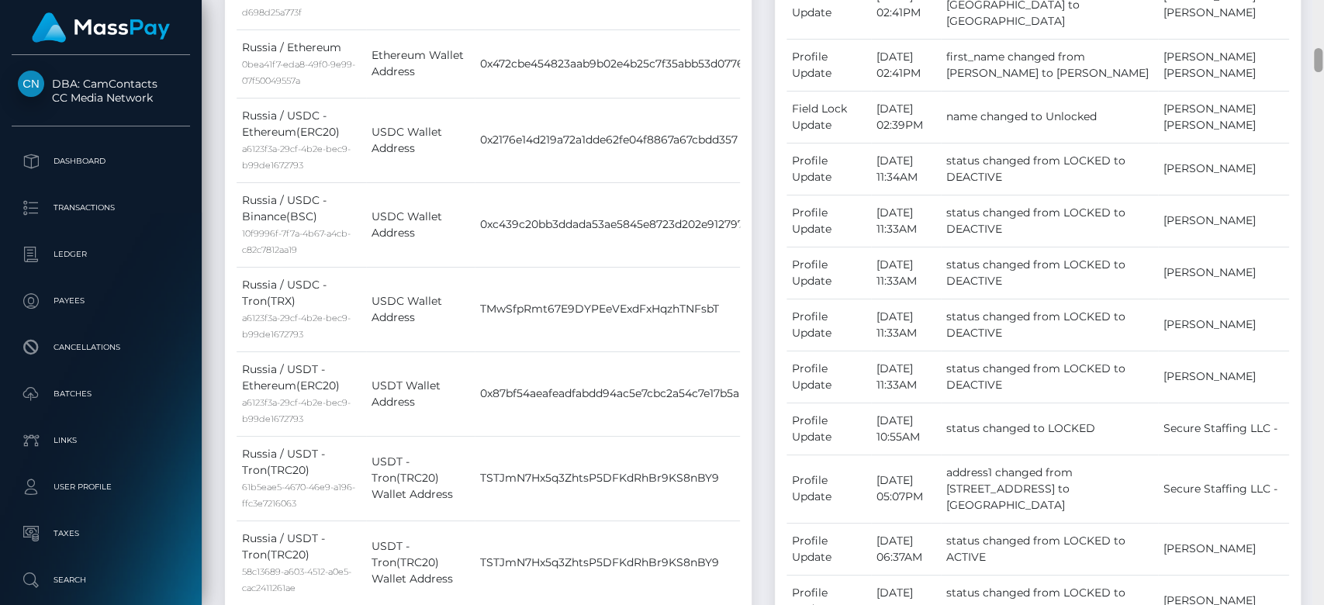
click at [1320, 102] on div at bounding box center [1318, 303] width 12 height 606
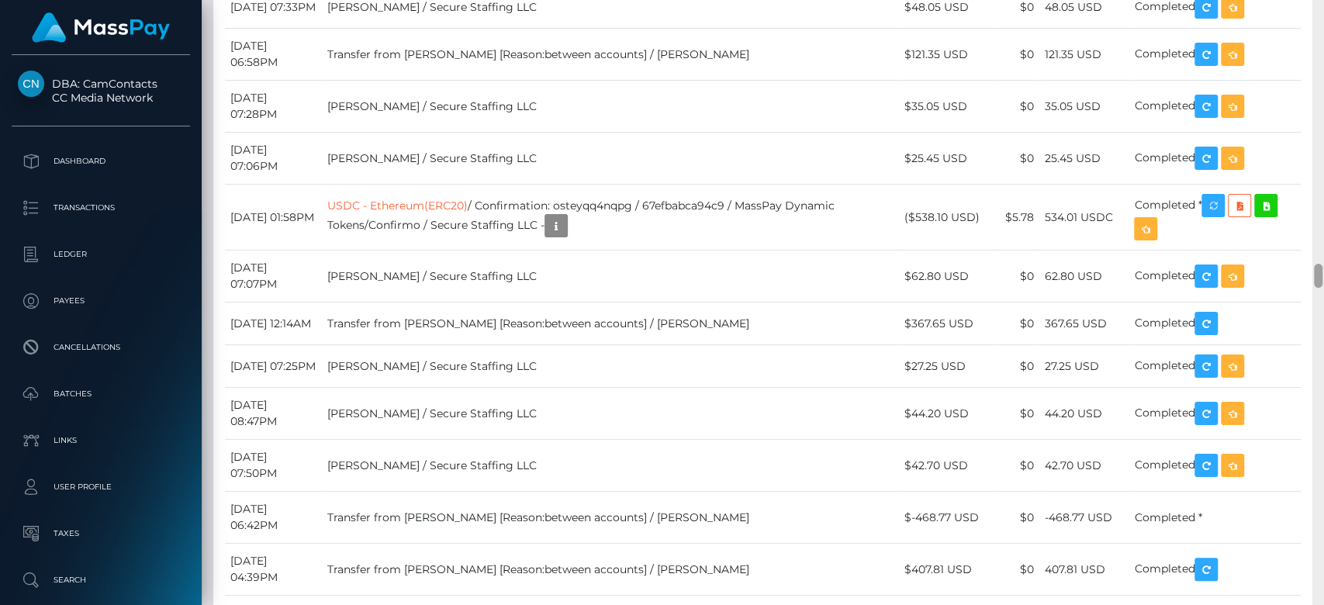
drag, startPoint x: 1320, startPoint y: 102, endPoint x: 1322, endPoint y: 268, distance: 166.0
click at [1322, 268] on div at bounding box center [1318, 303] width 12 height 606
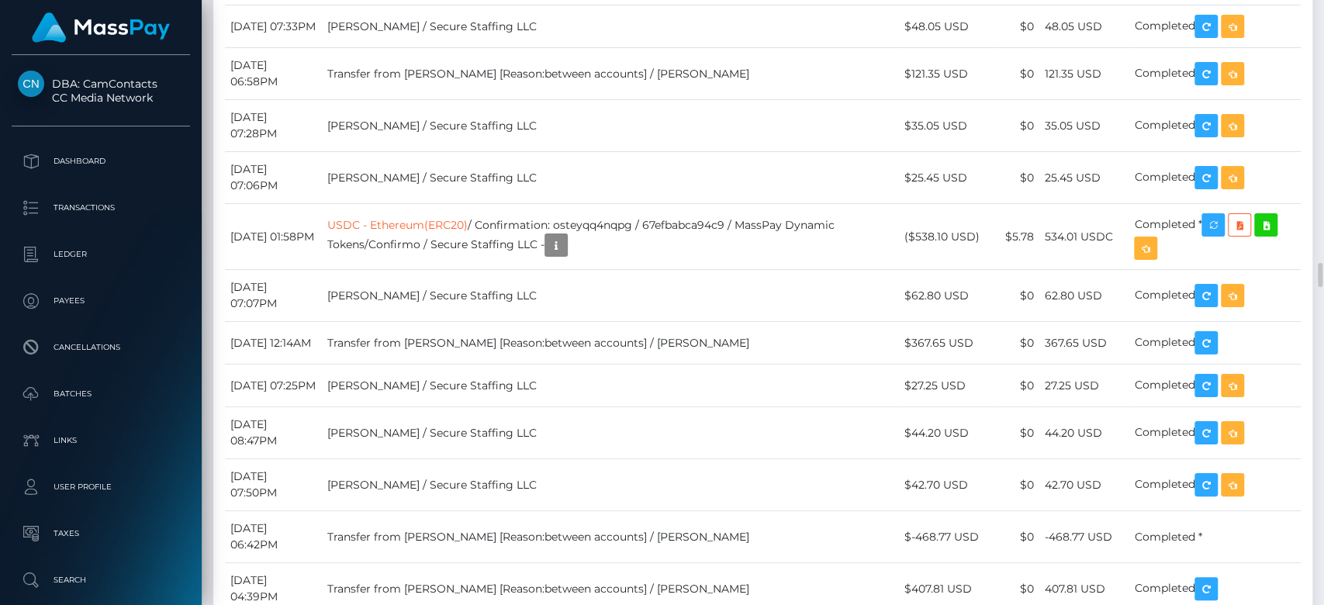
drag, startPoint x: 587, startPoint y: 406, endPoint x: 527, endPoint y: 350, distance: 82.3
drag, startPoint x: 979, startPoint y: 414, endPoint x: 914, endPoint y: 323, distance: 112.3
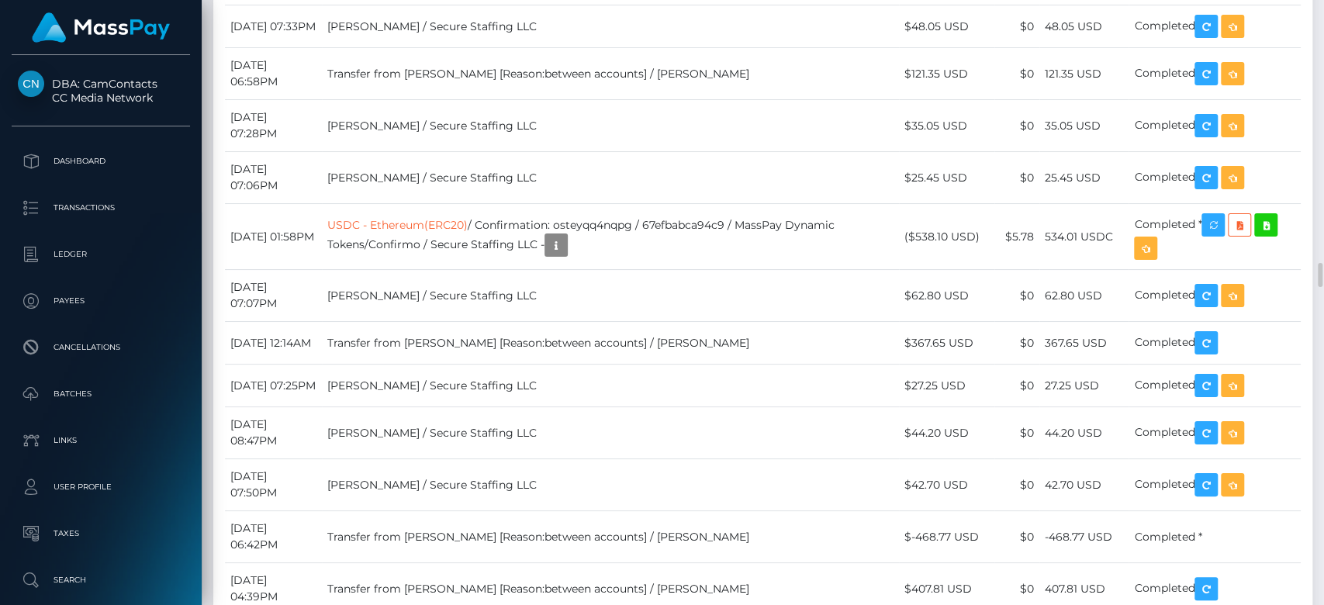
drag, startPoint x: 925, startPoint y: 278, endPoint x: 986, endPoint y: 275, distance: 61.4
drag, startPoint x: 582, startPoint y: 284, endPoint x: 476, endPoint y: 282, distance: 106.3
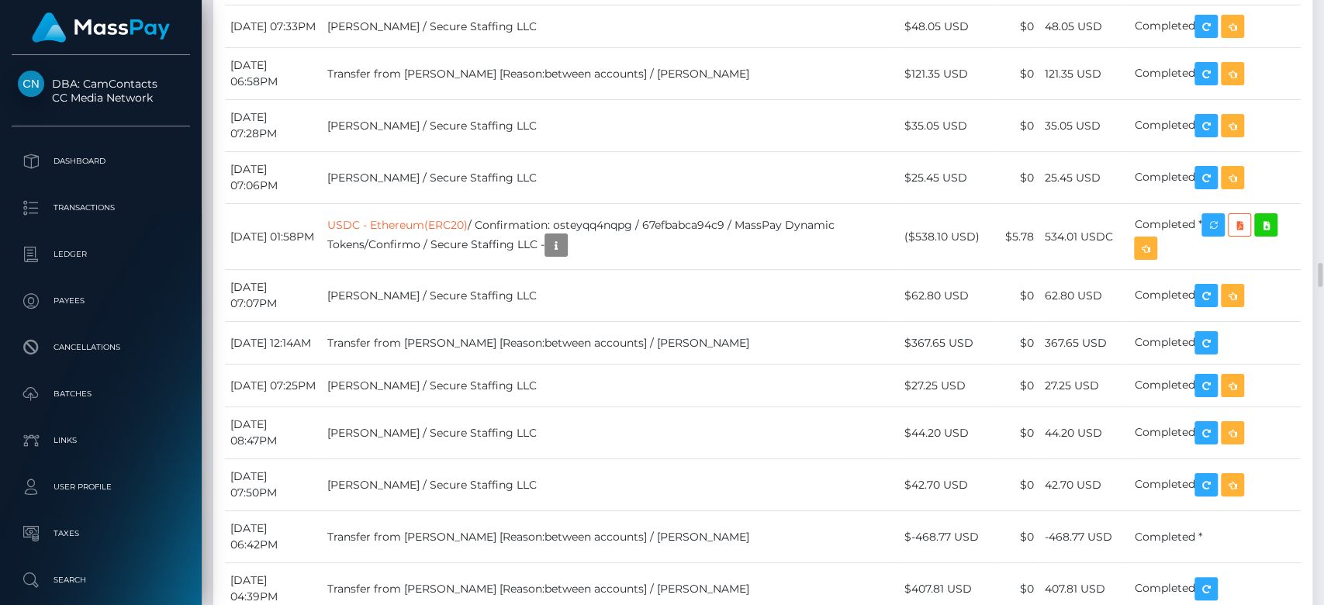
drag, startPoint x: 372, startPoint y: 326, endPoint x: 572, endPoint y: 407, distance: 215.3
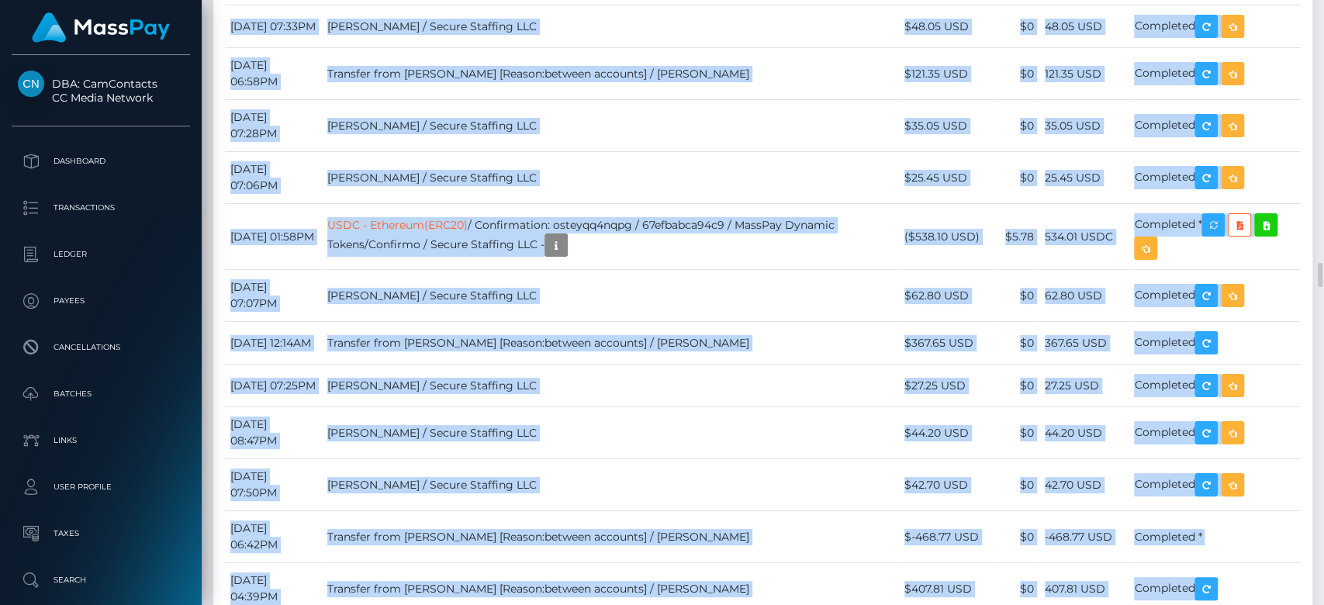
drag, startPoint x: 525, startPoint y: 268, endPoint x: 610, endPoint y: 274, distance: 85.5
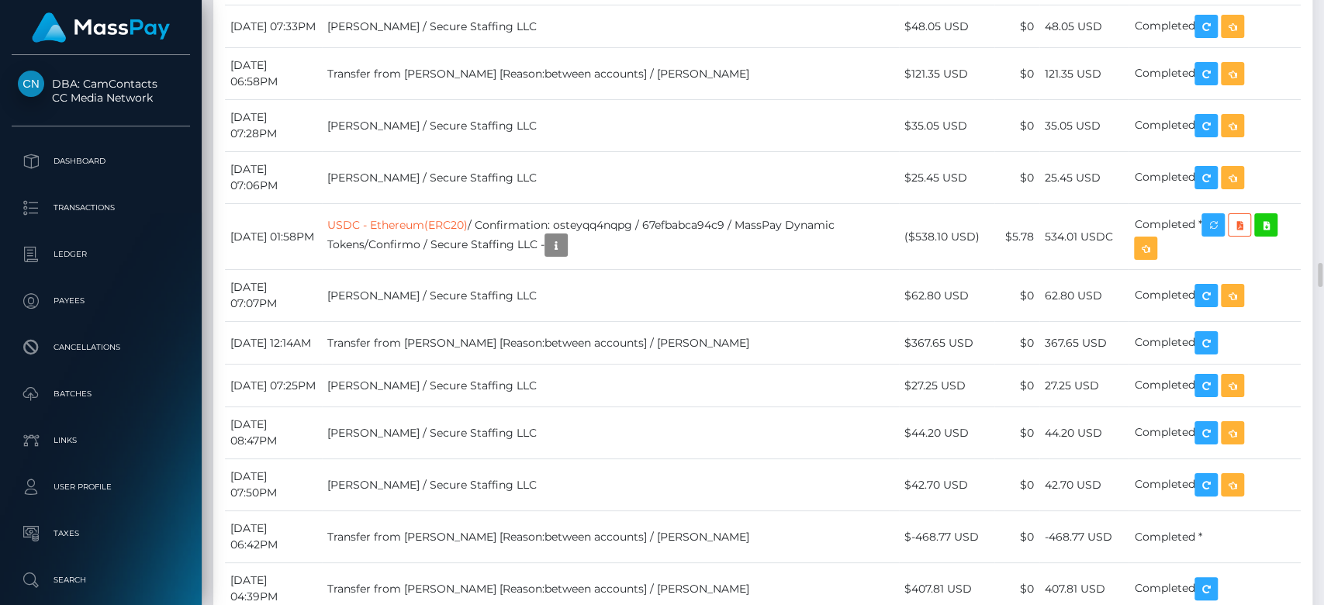
drag, startPoint x: 579, startPoint y: 284, endPoint x: 475, endPoint y: 279, distance: 104.8
drag, startPoint x: 582, startPoint y: 44, endPoint x: 472, endPoint y: 53, distance: 110.5
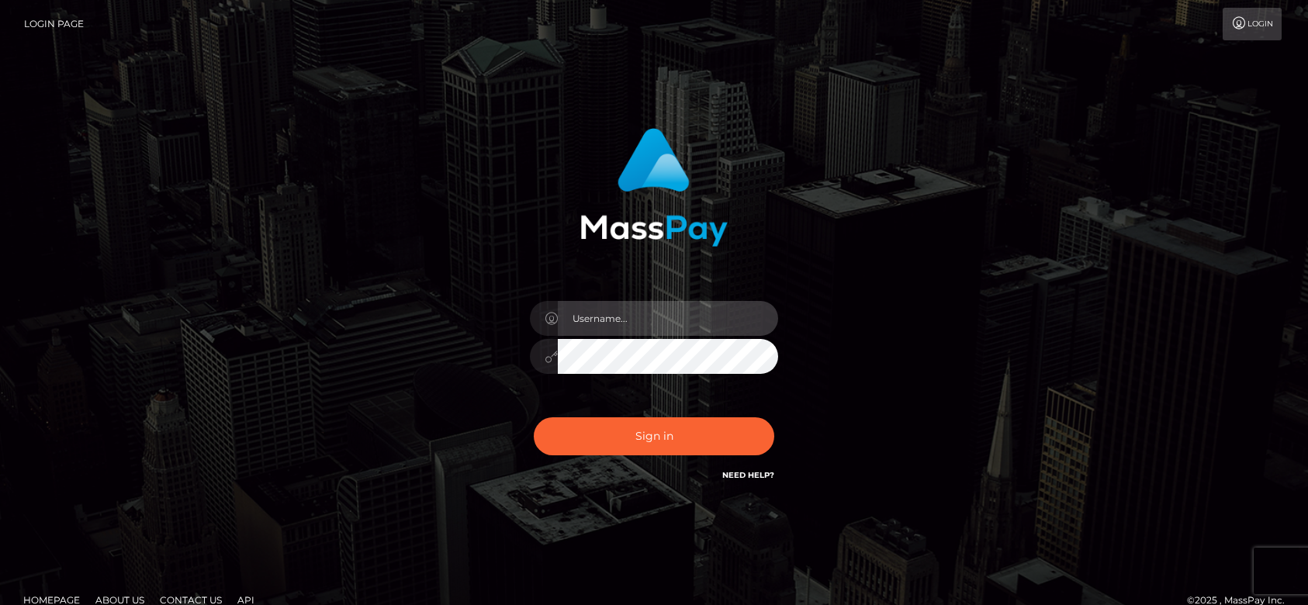
type input "[DOMAIN_NAME]"
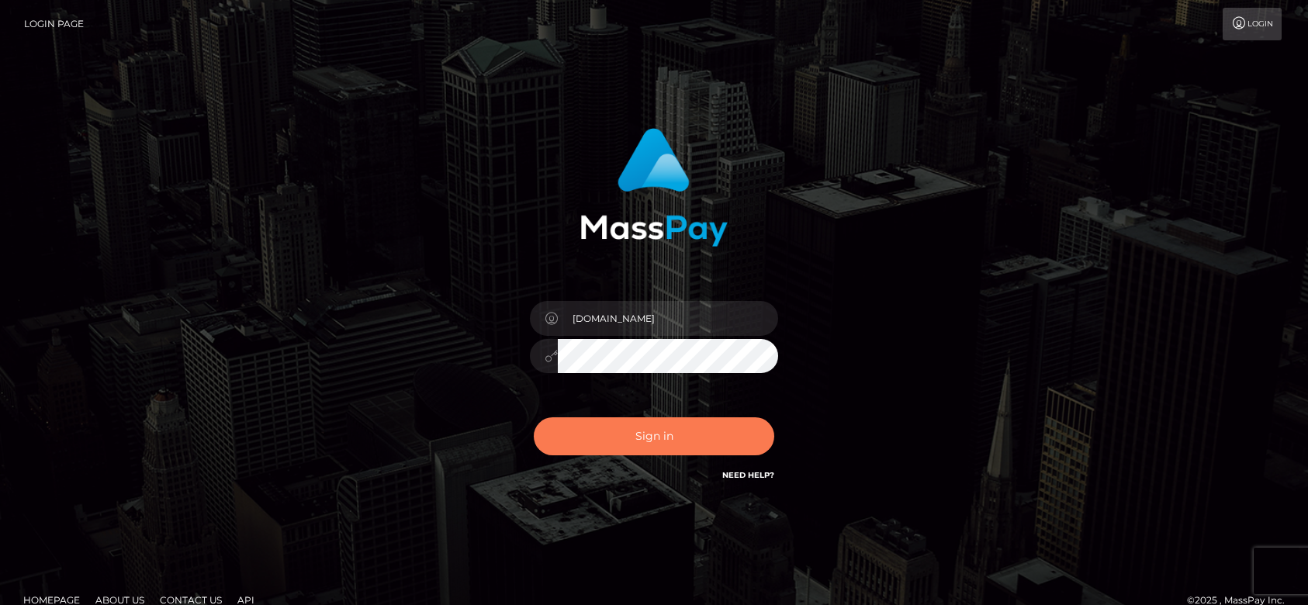
click at [683, 428] on button "Sign in" at bounding box center [654, 436] width 240 height 38
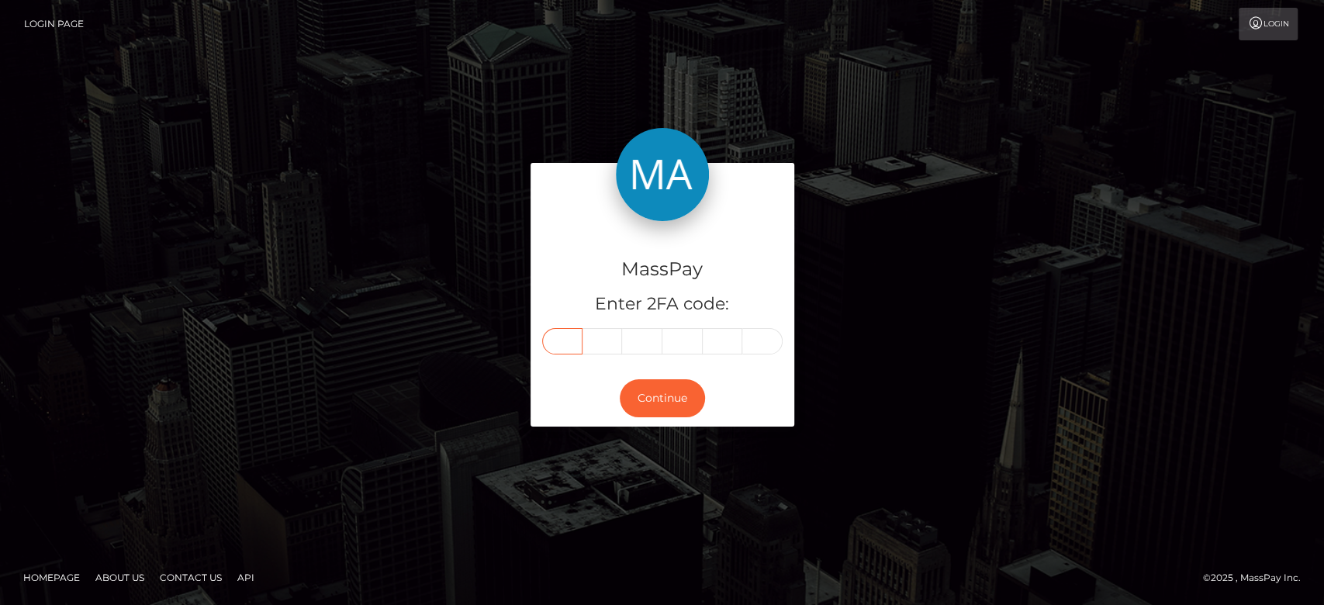
click at [563, 340] on input "text" at bounding box center [562, 341] width 40 height 26
paste input "4"
type input "4"
type input "2"
type input "3"
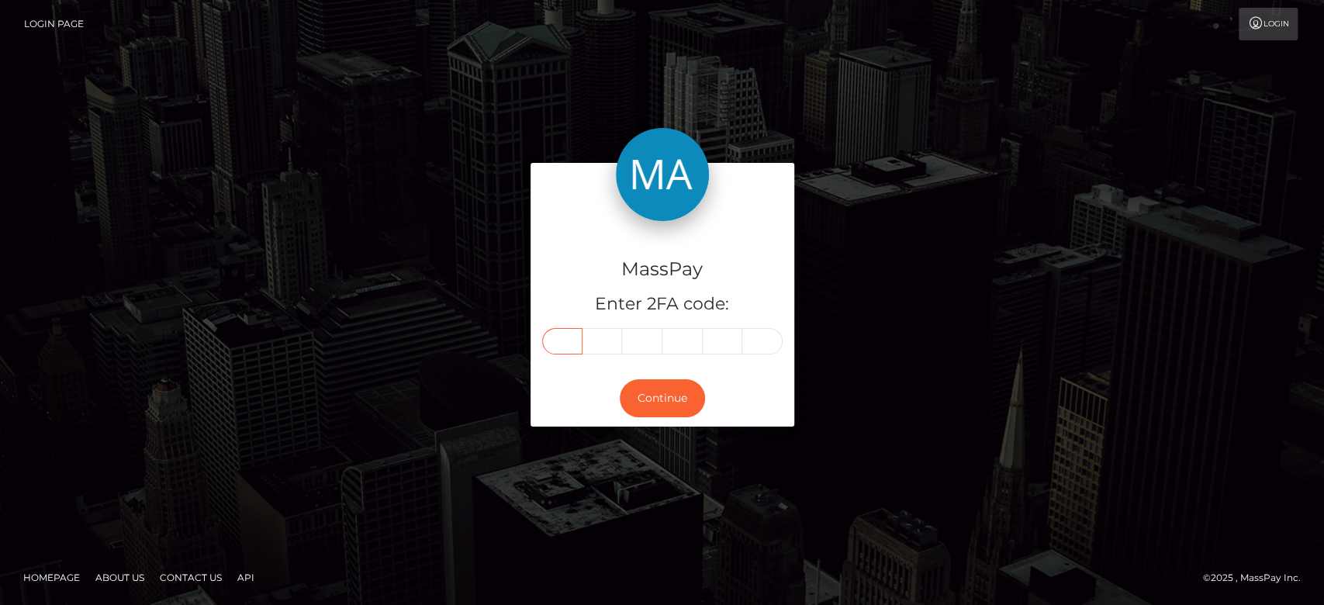
type input "1"
type input "2"
type input "6"
click at [670, 405] on button "Continue" at bounding box center [662, 398] width 85 height 38
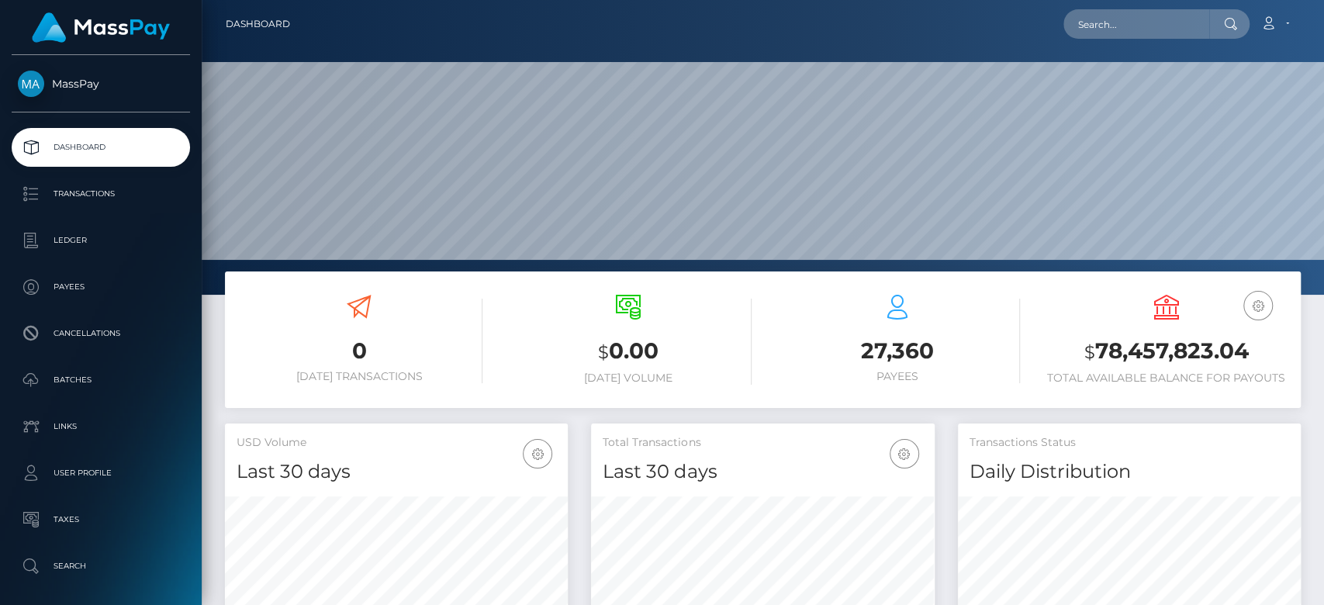
scroll to position [274, 343]
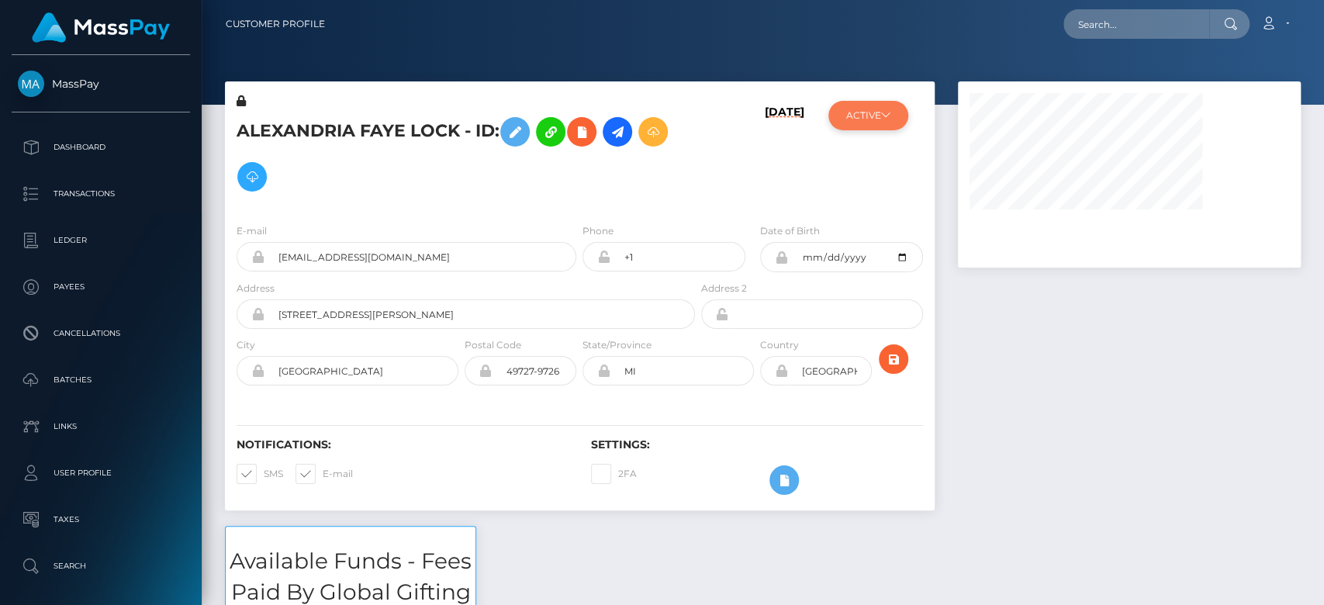
click at [875, 116] on button "ACTIVE" at bounding box center [868, 115] width 80 height 29
click at [883, 121] on button "ACTIVE" at bounding box center [868, 115] width 80 height 29
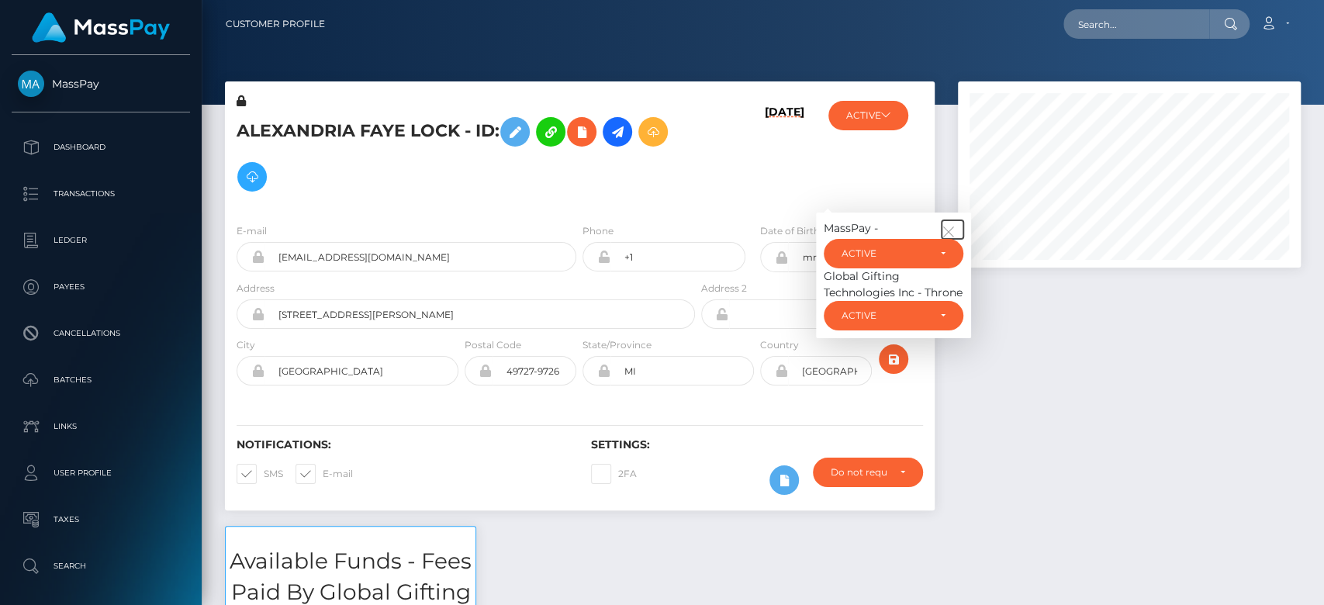
click at [947, 226] on icon "button" at bounding box center [949, 232] width 14 height 14
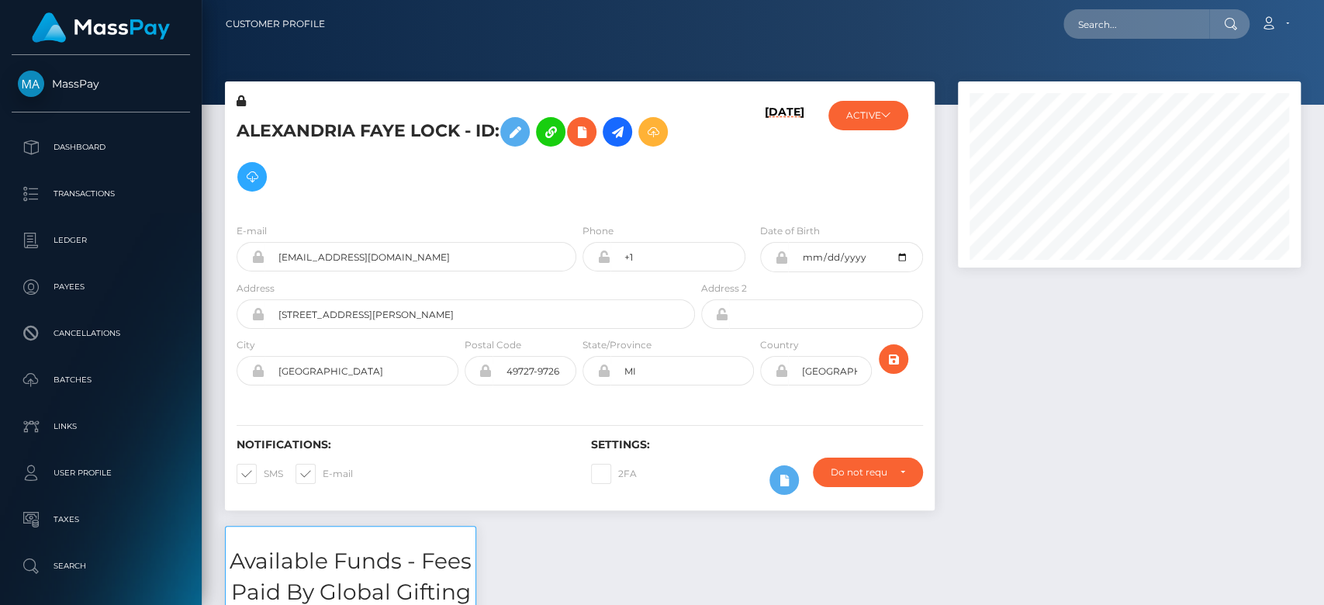
click at [1016, 332] on div at bounding box center [1129, 303] width 366 height 444
drag, startPoint x: 444, startPoint y: 257, endPoint x: 266, endPoint y: 261, distance: 178.4
click at [266, 261] on input "[EMAIL_ADDRESS][DOMAIN_NAME]" at bounding box center [420, 256] width 312 height 29
click at [880, 122] on button "ACTIVE" at bounding box center [868, 115] width 80 height 29
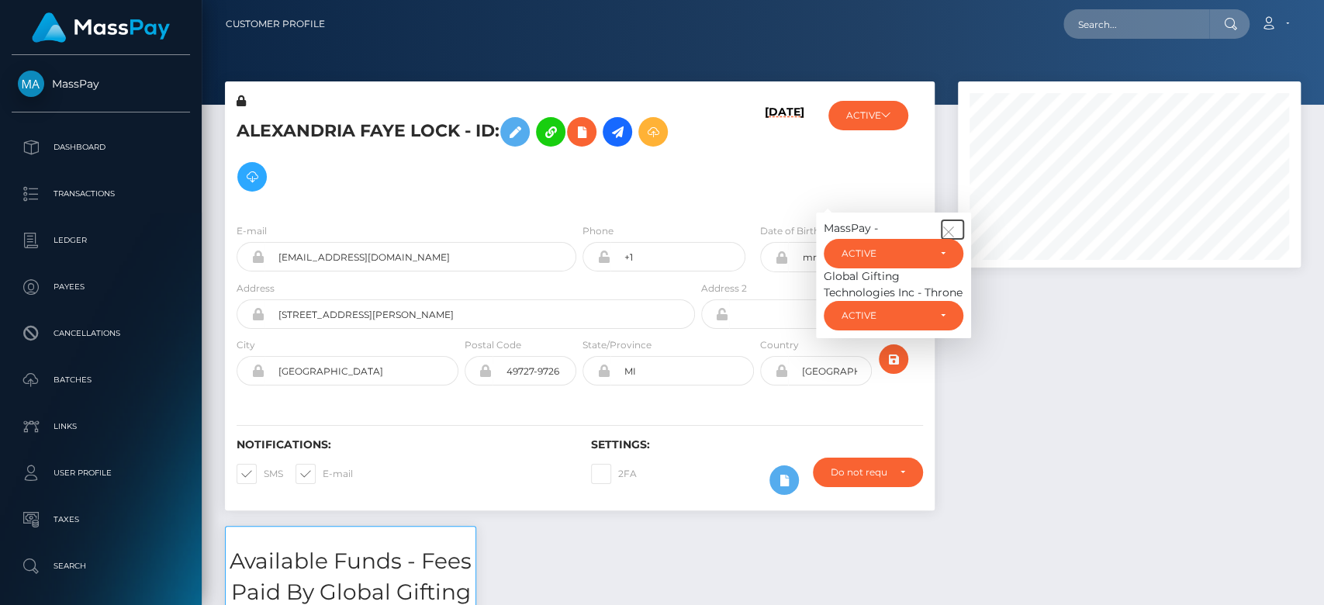
click at [956, 229] on icon "button" at bounding box center [949, 232] width 14 height 14
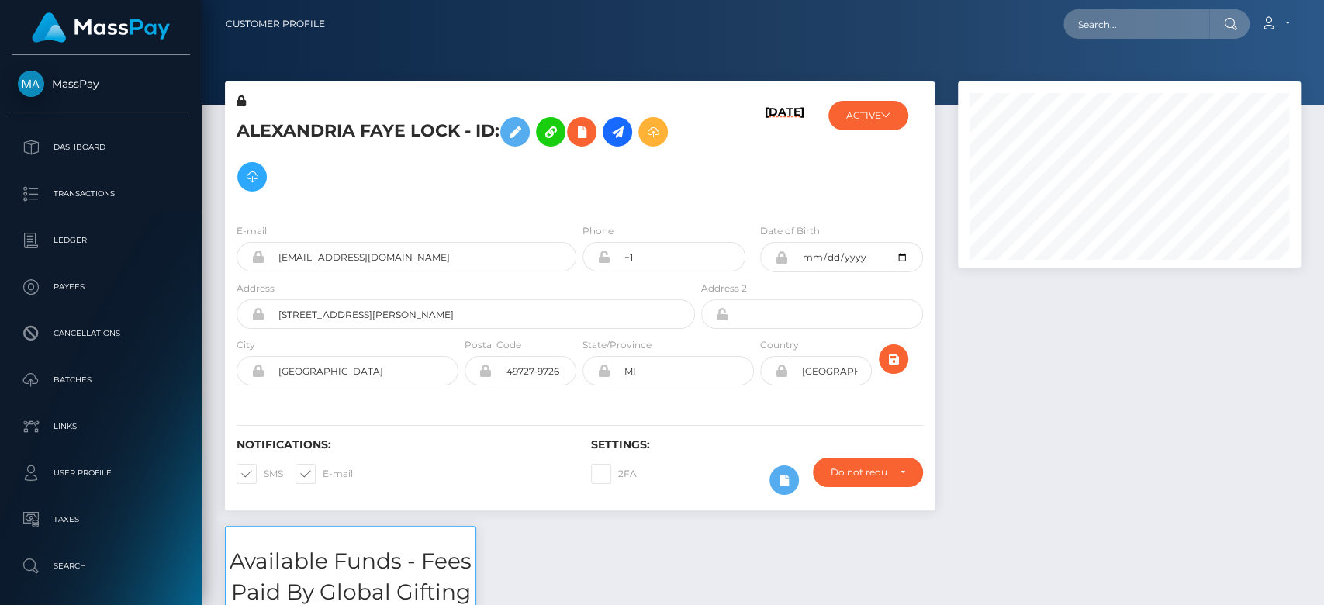
click at [1002, 285] on div at bounding box center [1129, 303] width 366 height 444
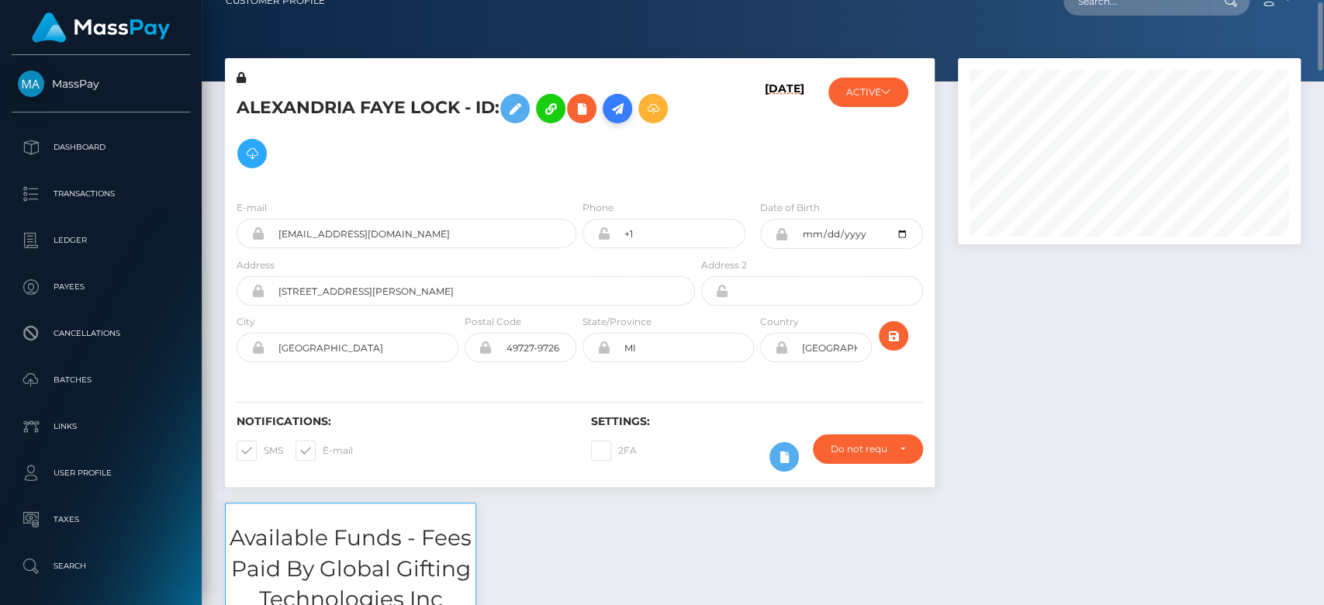
click at [627, 107] on icon at bounding box center [617, 108] width 19 height 19
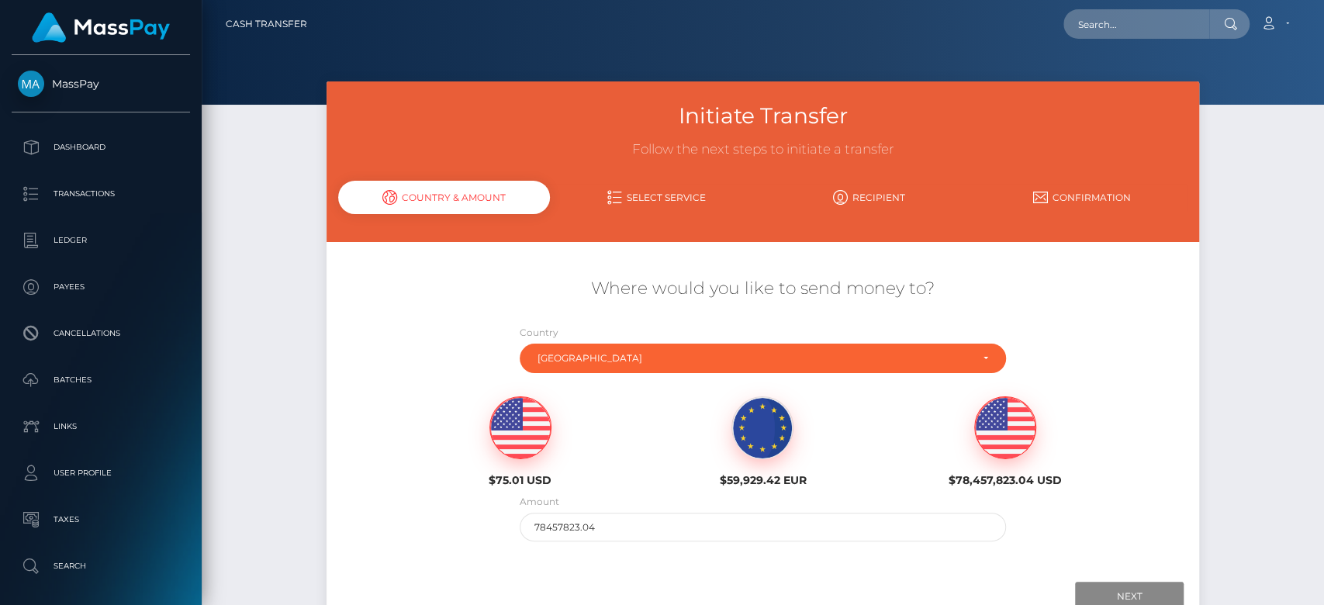
click at [534, 418] on img at bounding box center [520, 428] width 60 height 62
type input "75.01"
click at [1131, 594] on input "Next" at bounding box center [1129, 596] width 109 height 29
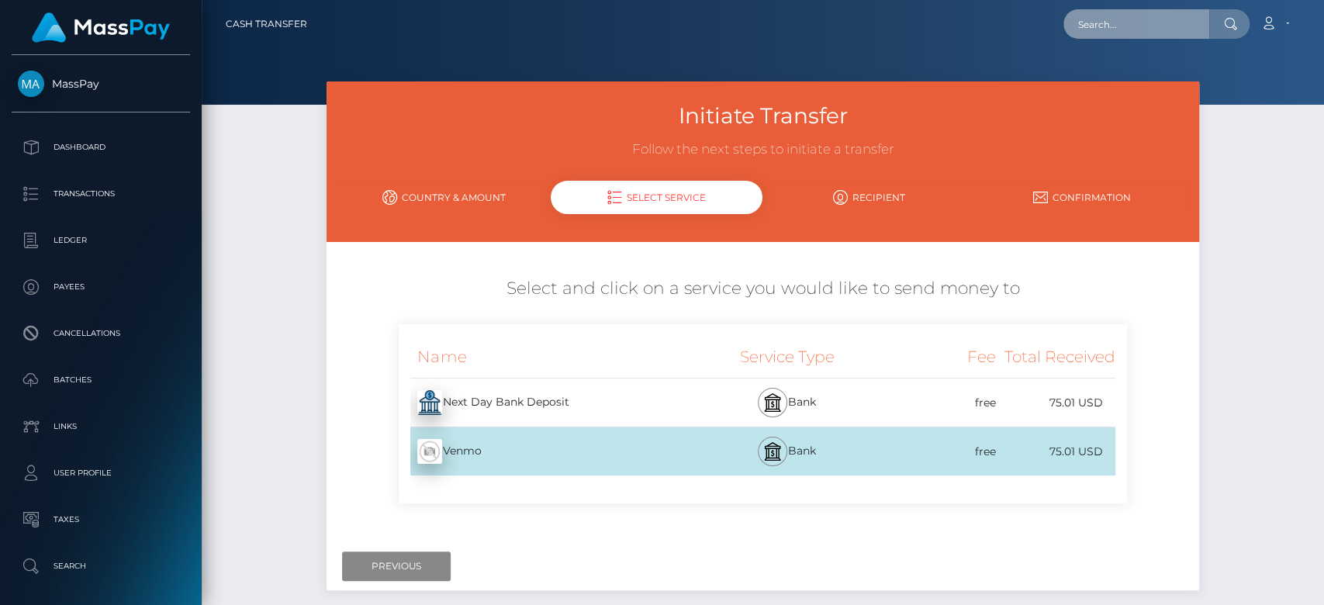
click at [1173, 29] on input "text" at bounding box center [1136, 23] width 146 height 29
paste input "[EMAIL_ADDRESS][DOMAIN_NAME]"
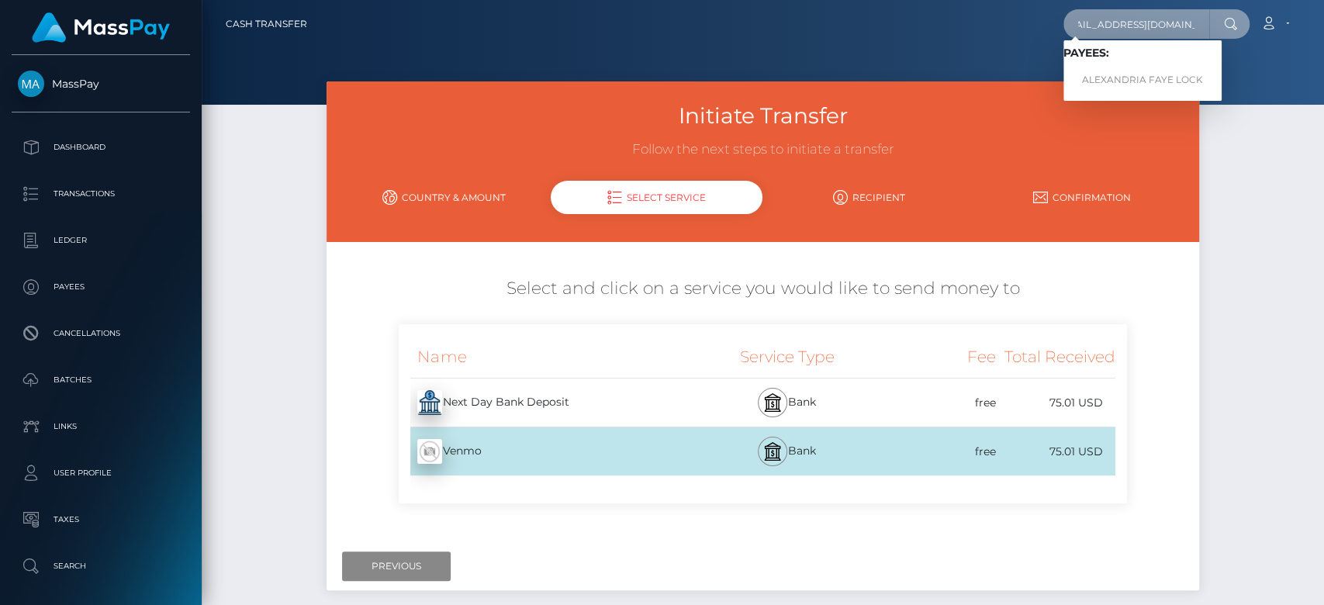
type input "[EMAIL_ADDRESS][DOMAIN_NAME]"
drag, startPoint x: 1139, startPoint y: 80, endPoint x: 1131, endPoint y: 73, distance: 10.4
click at [1131, 73] on link "ALEXANDRIA FAYE LOCK" at bounding box center [1142, 80] width 158 height 29
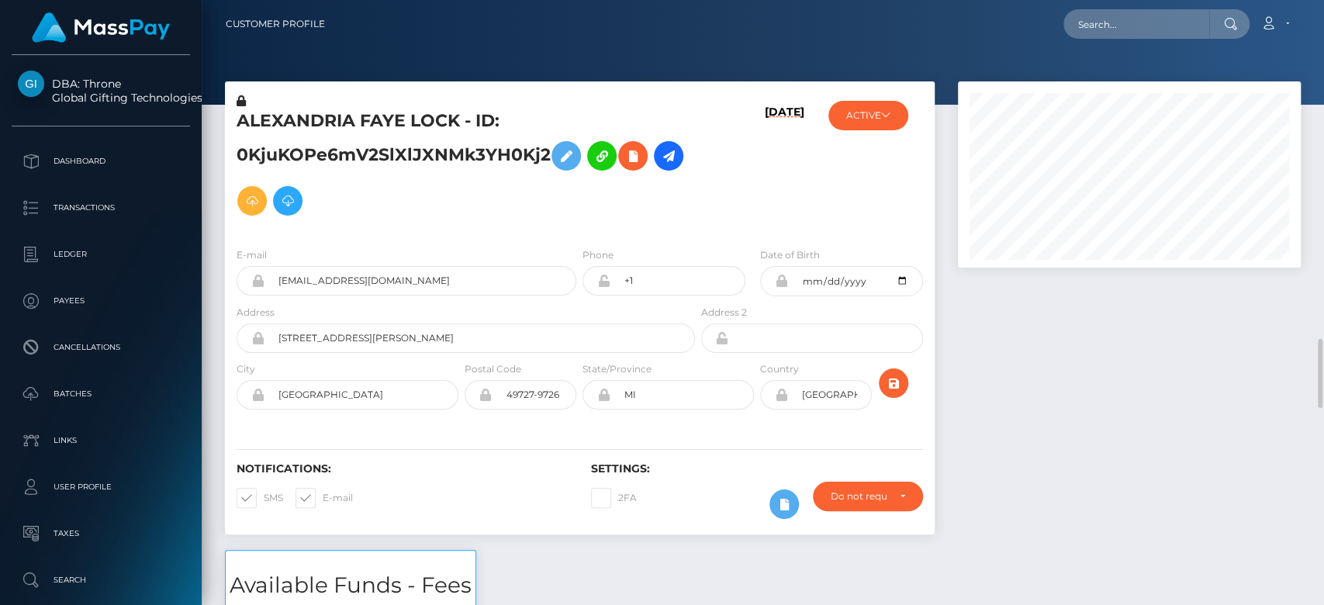
scroll to position [186, 343]
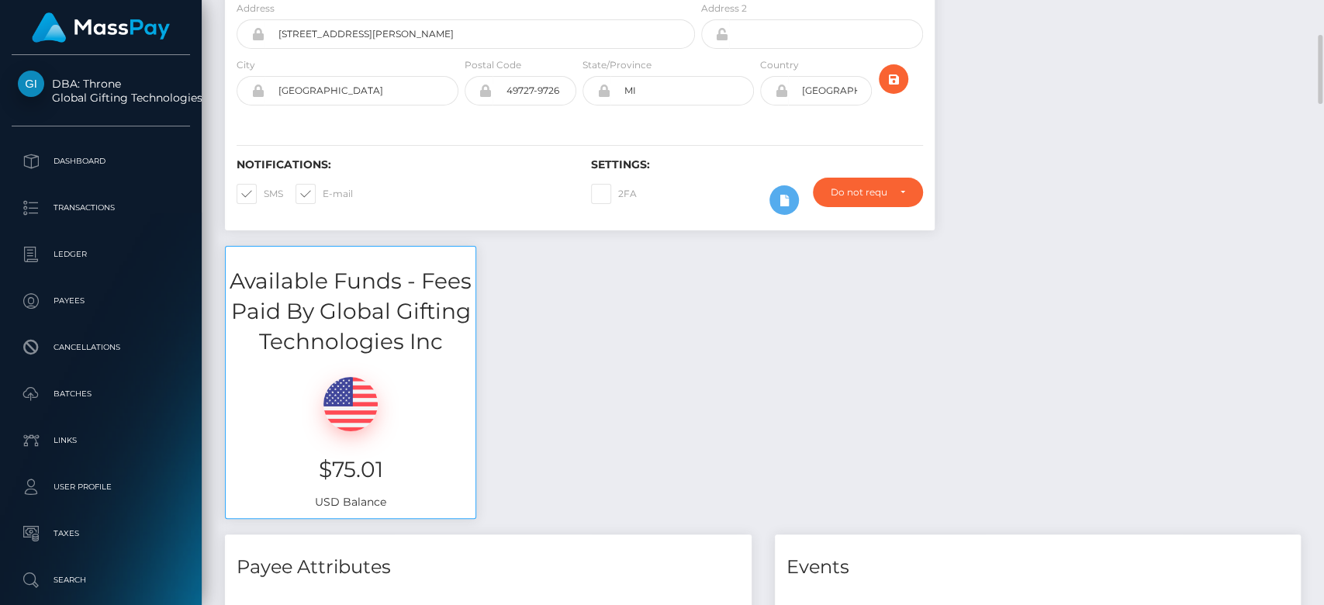
click at [1092, 91] on div at bounding box center [1129, 11] width 366 height 468
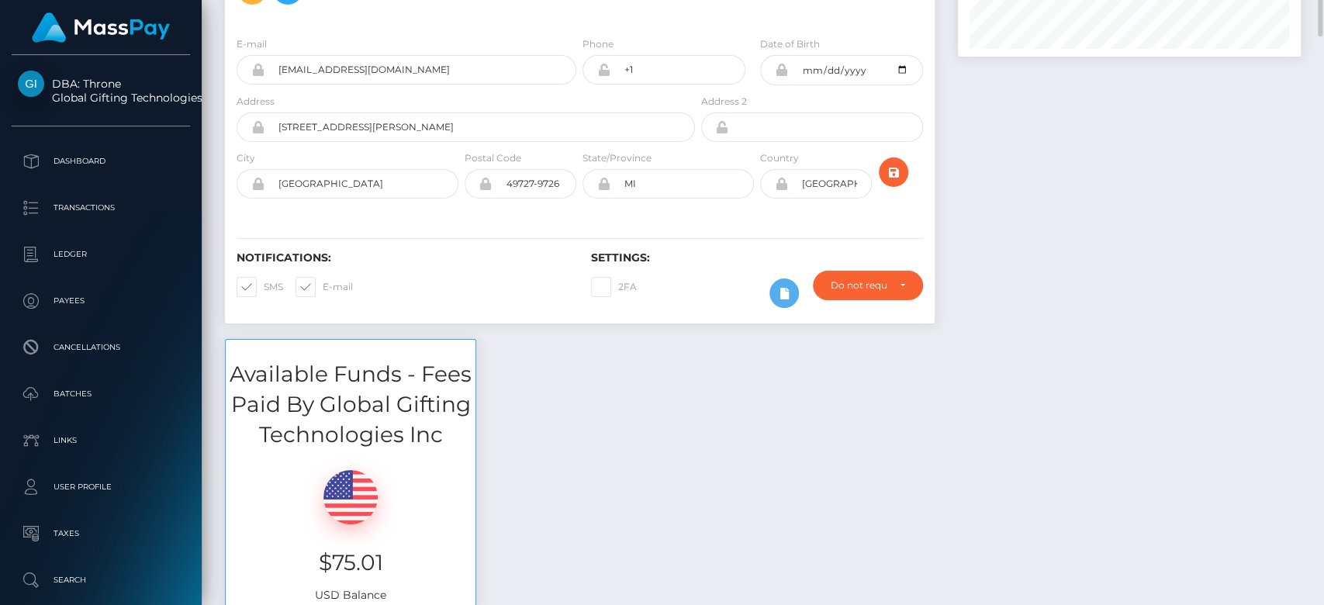
scroll to position [140, 0]
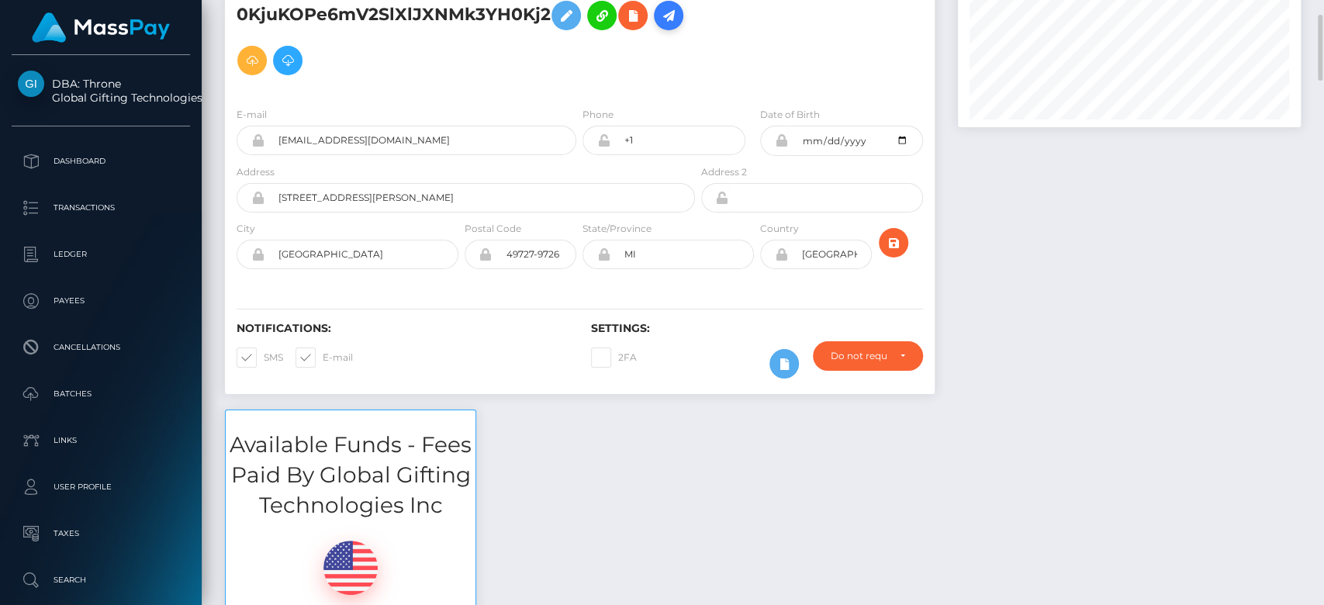
click at [659, 26] on icon at bounding box center [668, 15] width 19 height 19
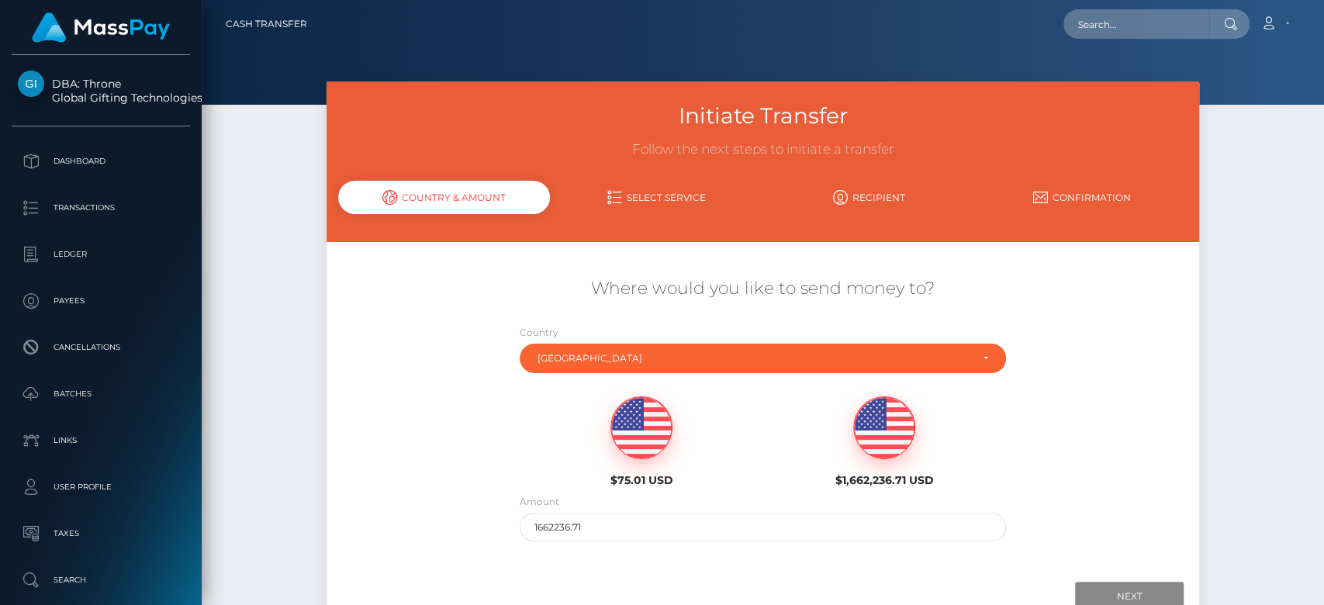
click at [643, 437] on img at bounding box center [641, 428] width 60 height 62
type input "75.01"
click at [1101, 592] on input "Next" at bounding box center [1129, 596] width 109 height 29
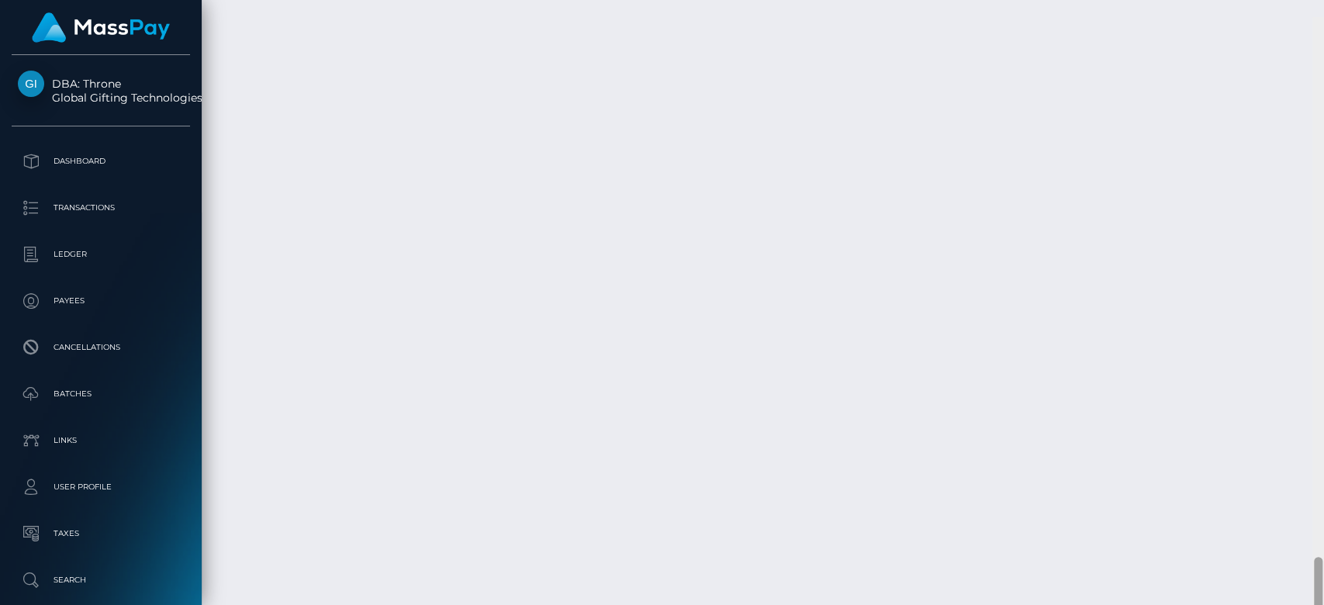
scroll to position [4939, 0]
drag, startPoint x: 1319, startPoint y: 101, endPoint x: 1322, endPoint y: 632, distance: 531.3
click at [1322, 604] on html "DBA: Throne Global Gifting Technologies Inc Dashboard Transactions Ledger Payee…" at bounding box center [662, 302] width 1324 height 605
click at [1321, 89] on div at bounding box center [1318, 303] width 12 height 606
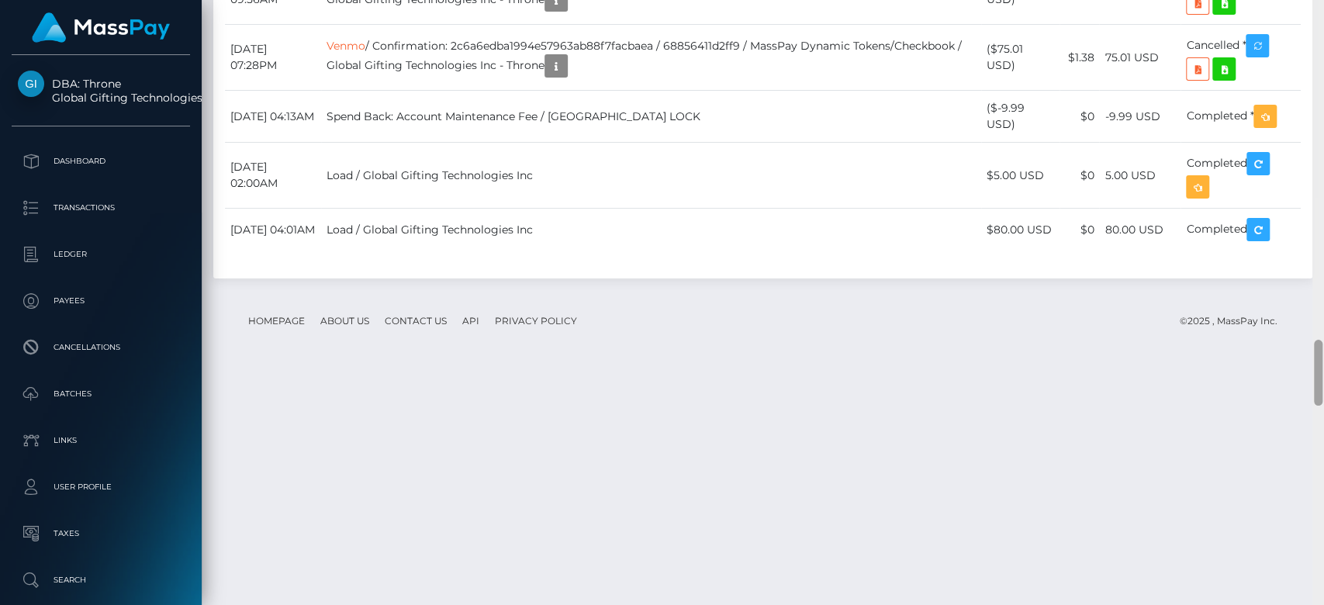
click at [1319, 89] on div at bounding box center [1318, 302] width 12 height 606
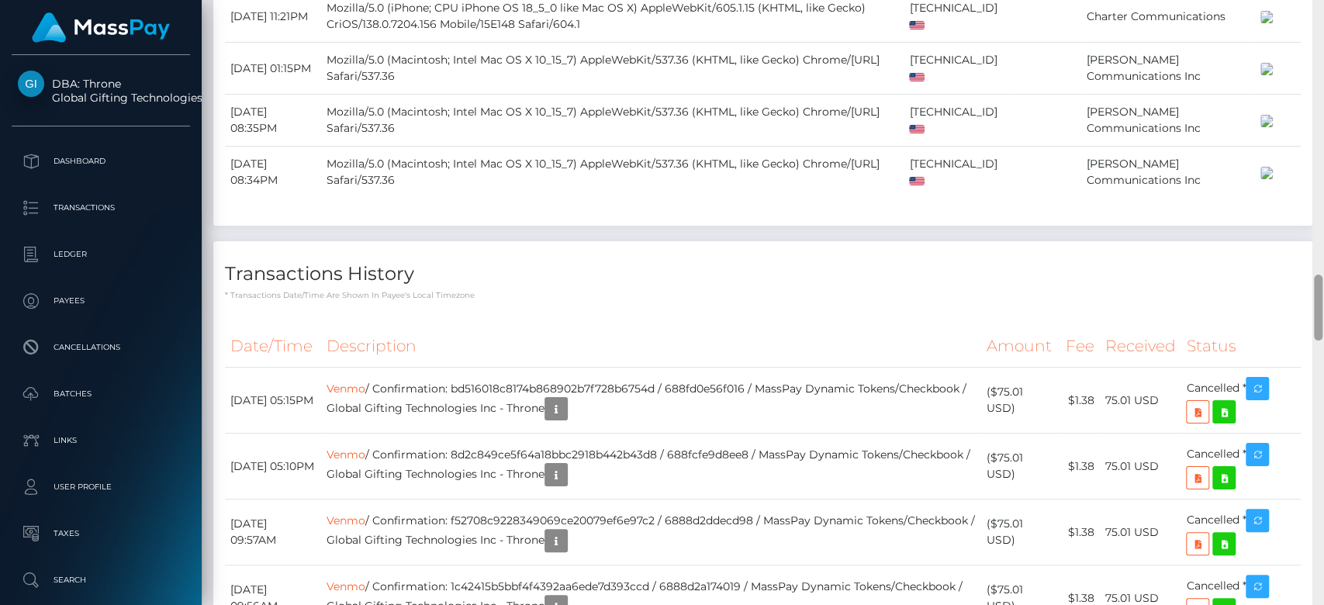
click at [1319, 89] on div at bounding box center [1318, 303] width 12 height 606
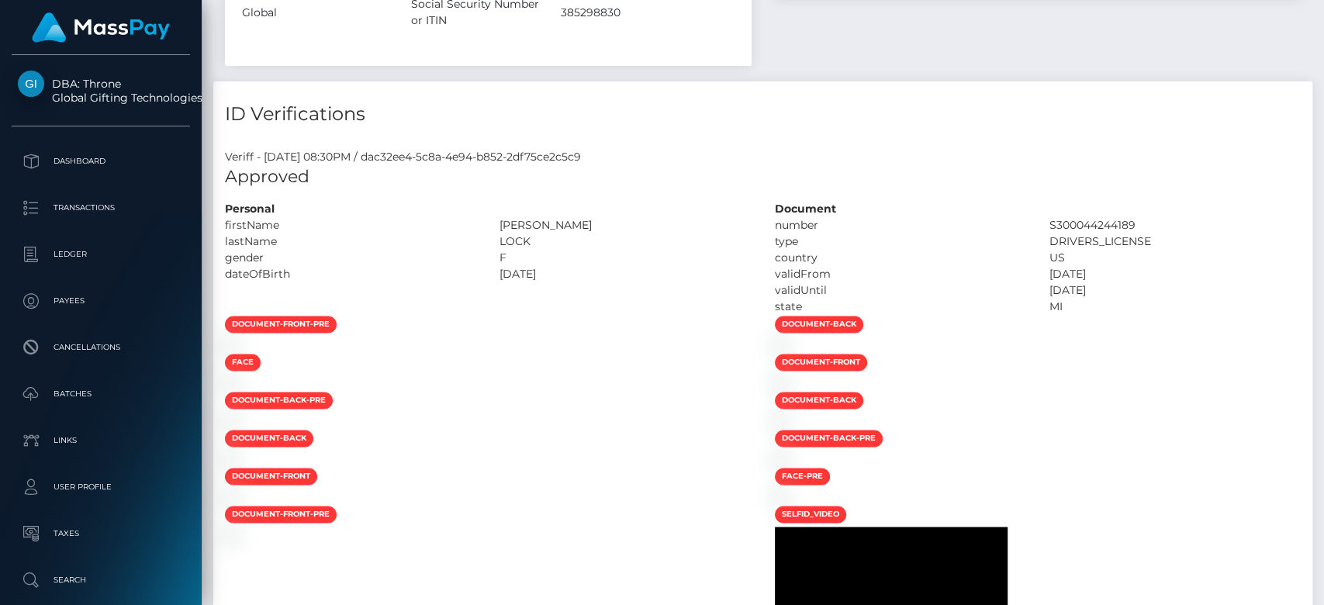
click at [1319, 89] on div at bounding box center [1318, 303] width 12 height 606
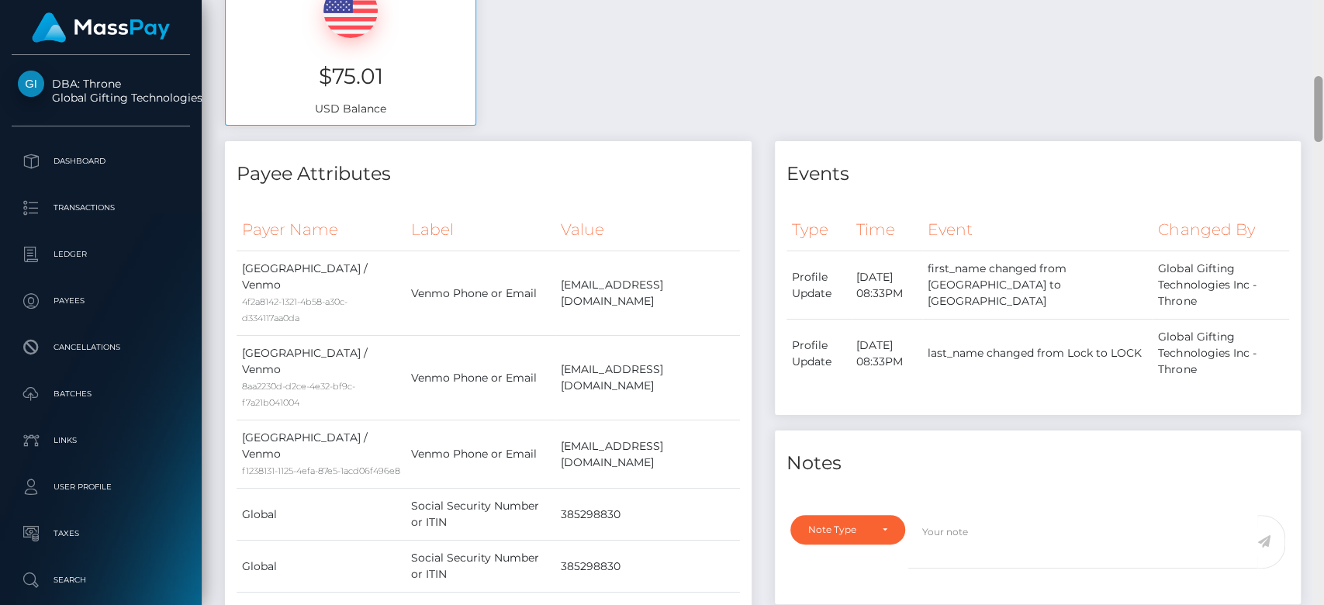
click at [1319, 89] on div at bounding box center [1318, 109] width 9 height 66
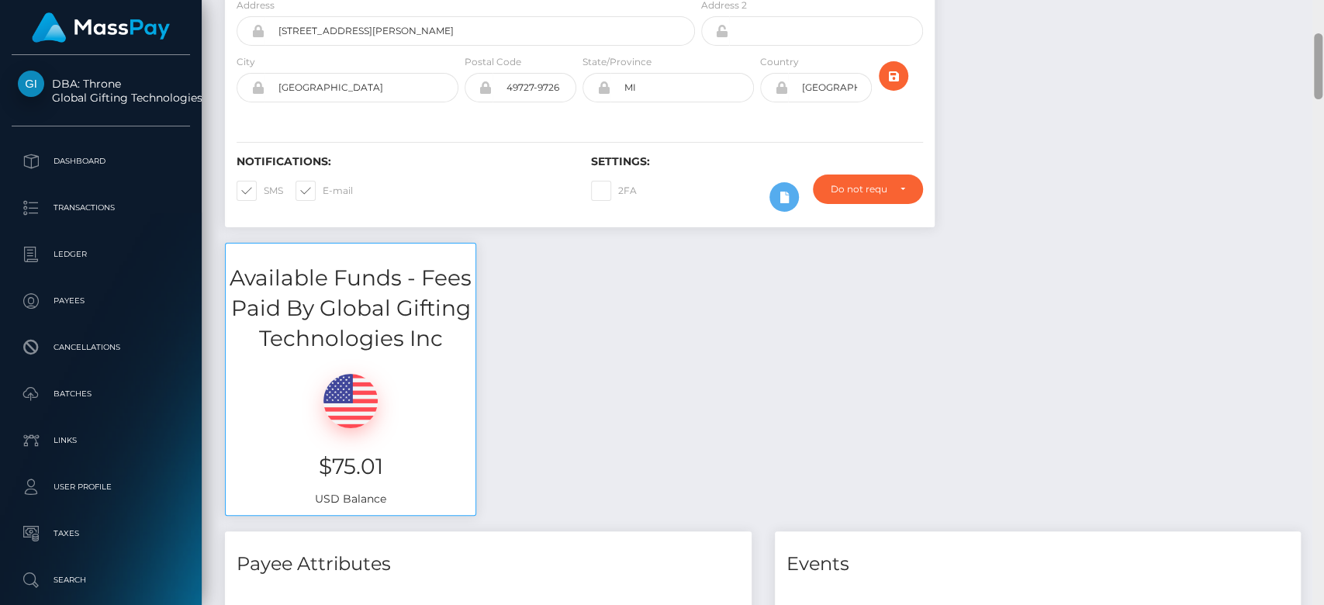
scroll to position [0, 0]
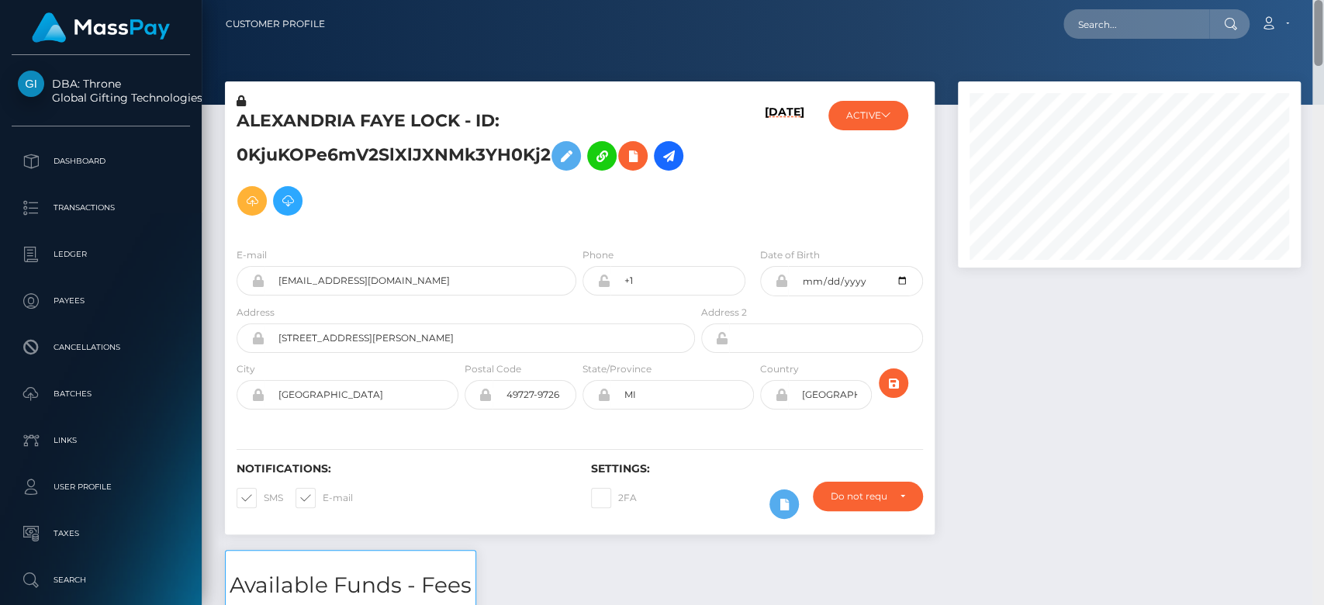
drag, startPoint x: 1319, startPoint y: 89, endPoint x: 1322, endPoint y: -30, distance: 119.5
click at [1322, 0] on html "DBA: Throne Global Gifting Technologies Inc Dashboard Transactions Ledger Payee…" at bounding box center [662, 302] width 1324 height 605
click at [1159, 28] on input "text" at bounding box center [1136, 23] width 146 height 29
paste input "sonali1985@yahoo.com"
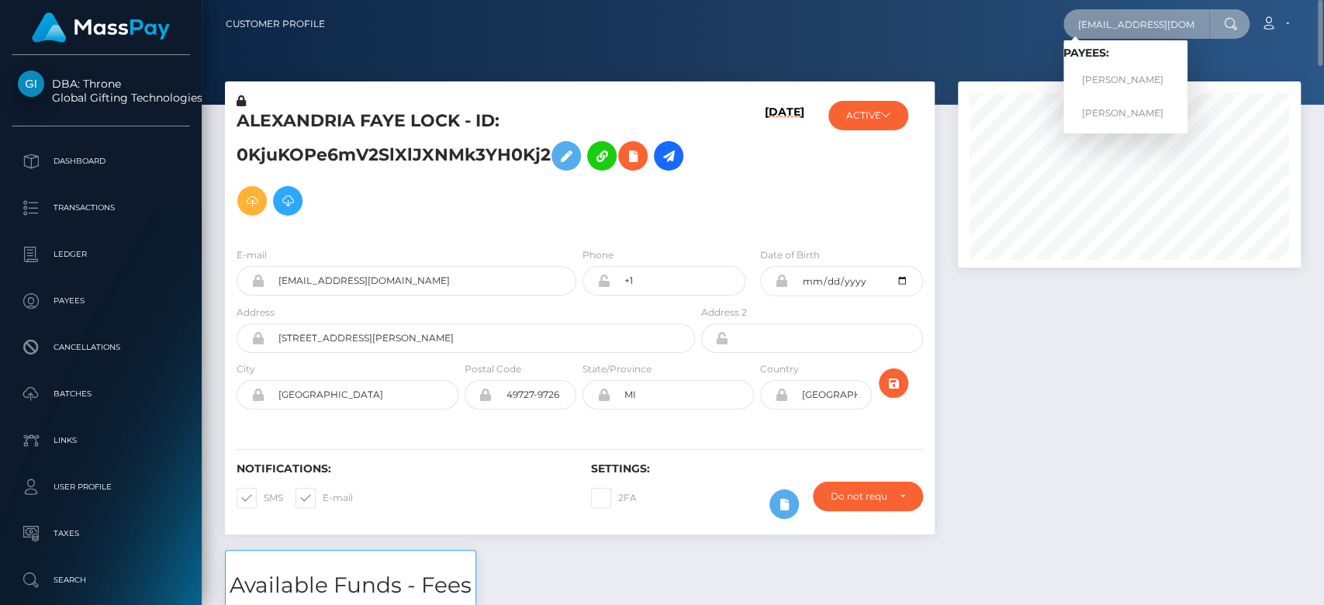
type input "sonali1985@yahoo.com"
click at [1146, 68] on link "Nisha Devi" at bounding box center [1125, 80] width 124 height 29
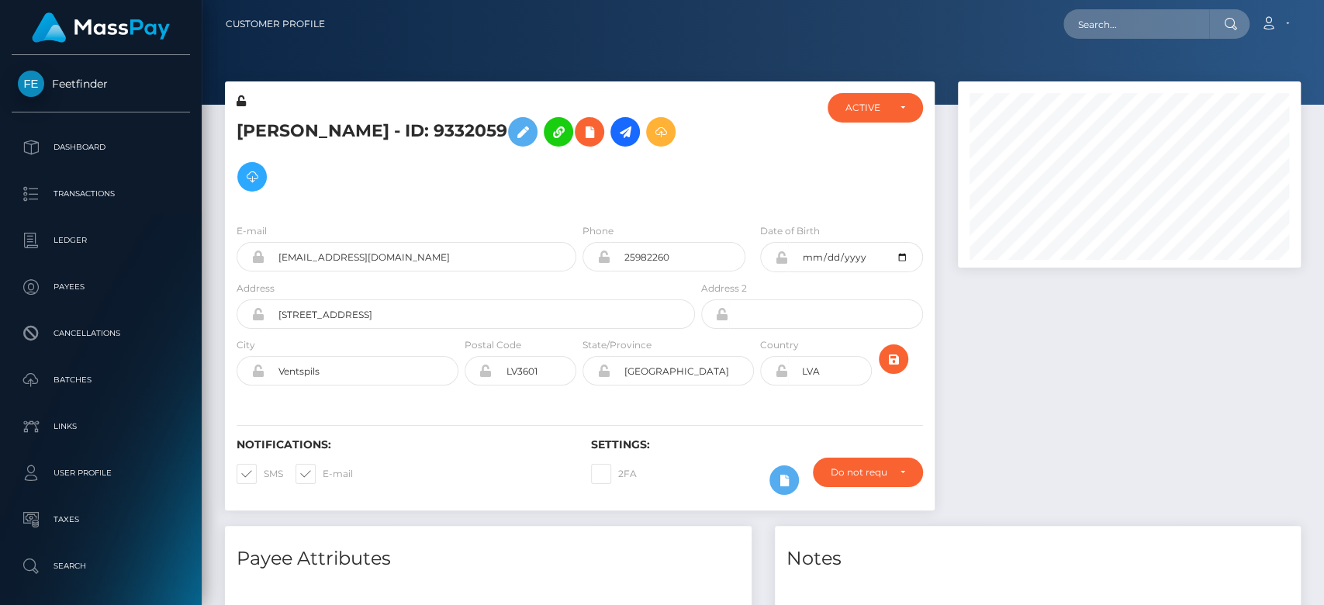
scroll to position [186, 343]
click at [455, 214] on div "E-mail Sanijablanka14@gmail.com Phone 25982260" at bounding box center [580, 306] width 710 height 190
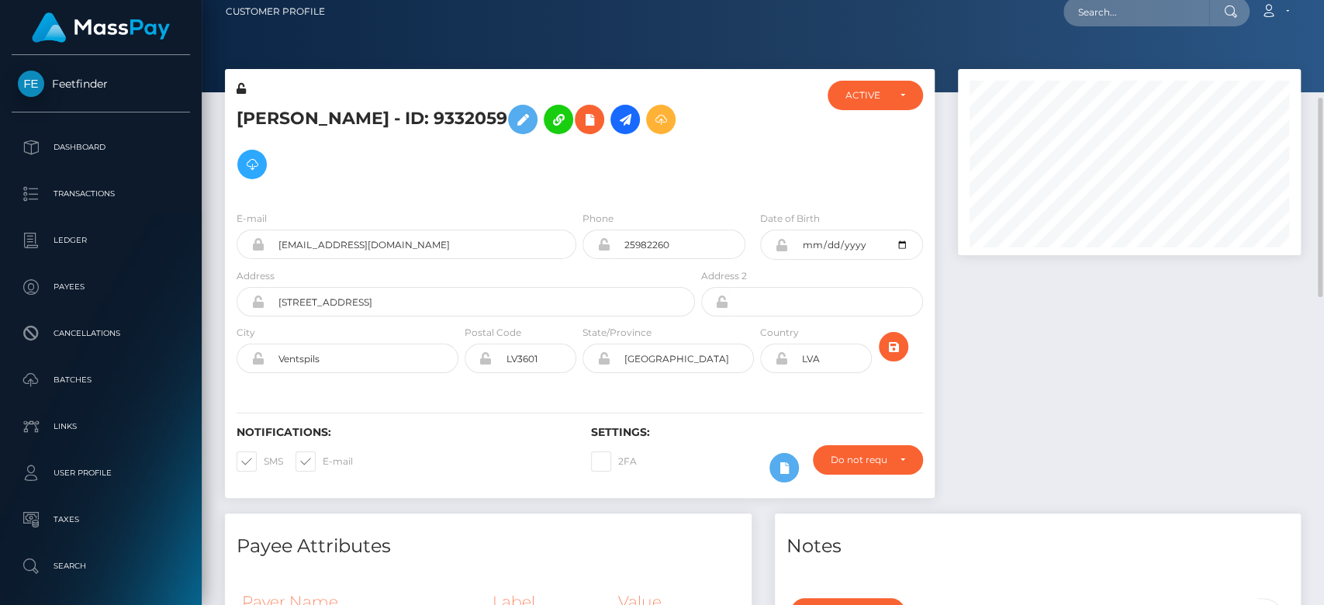
scroll to position [0, 0]
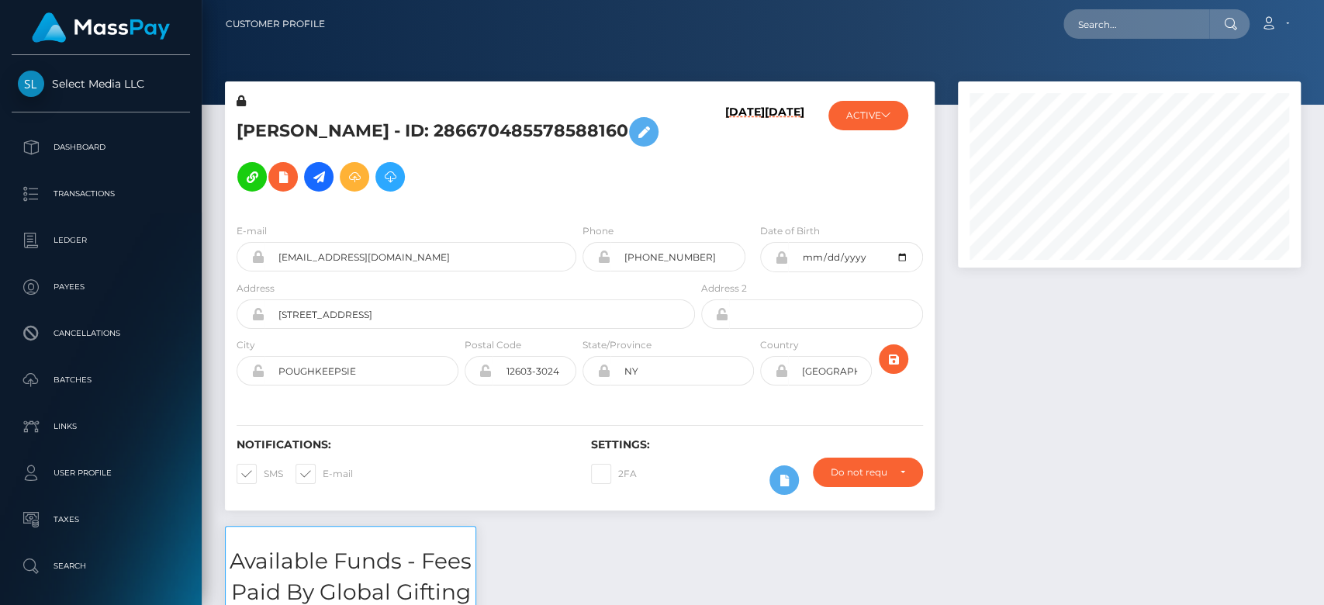
scroll to position [186, 343]
click at [863, 121] on button "ACTIVE" at bounding box center [868, 115] width 80 height 29
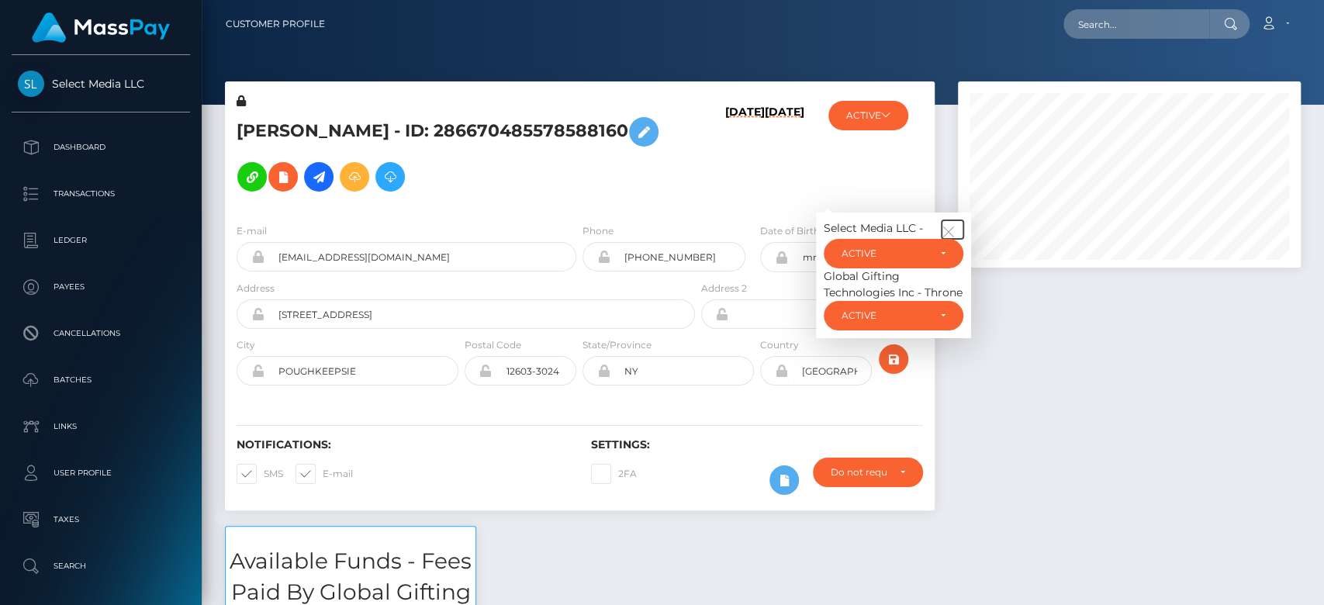
click at [945, 225] on icon "button" at bounding box center [949, 232] width 14 height 14
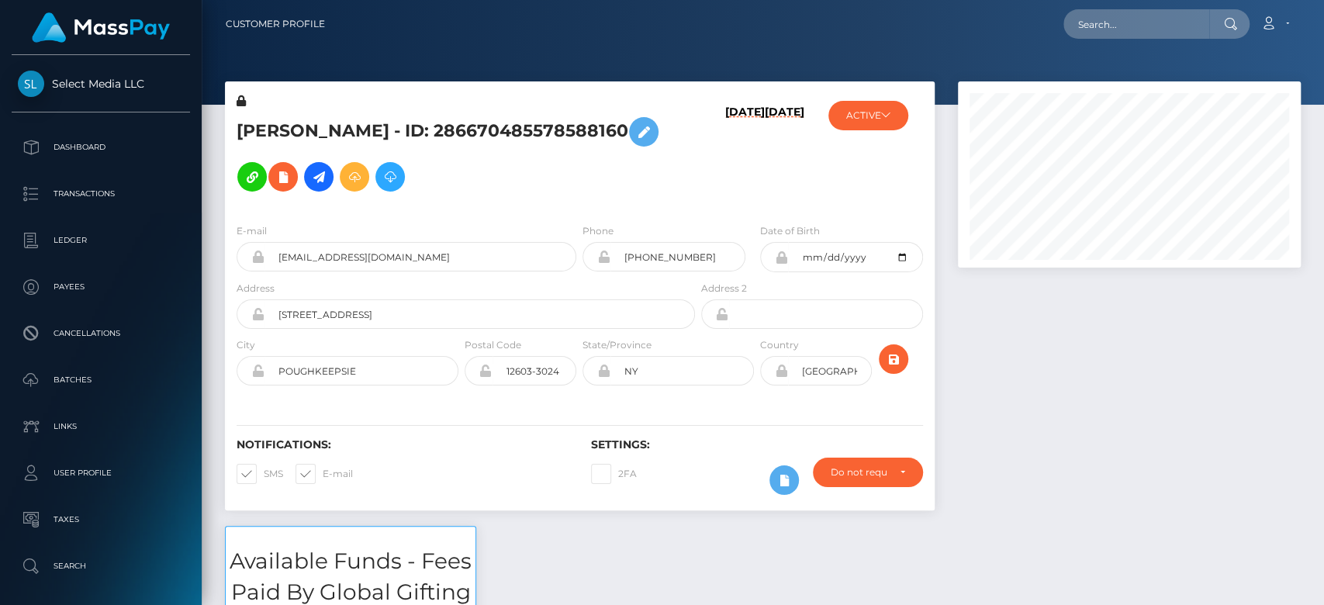
click at [1208, 439] on div at bounding box center [1129, 303] width 366 height 444
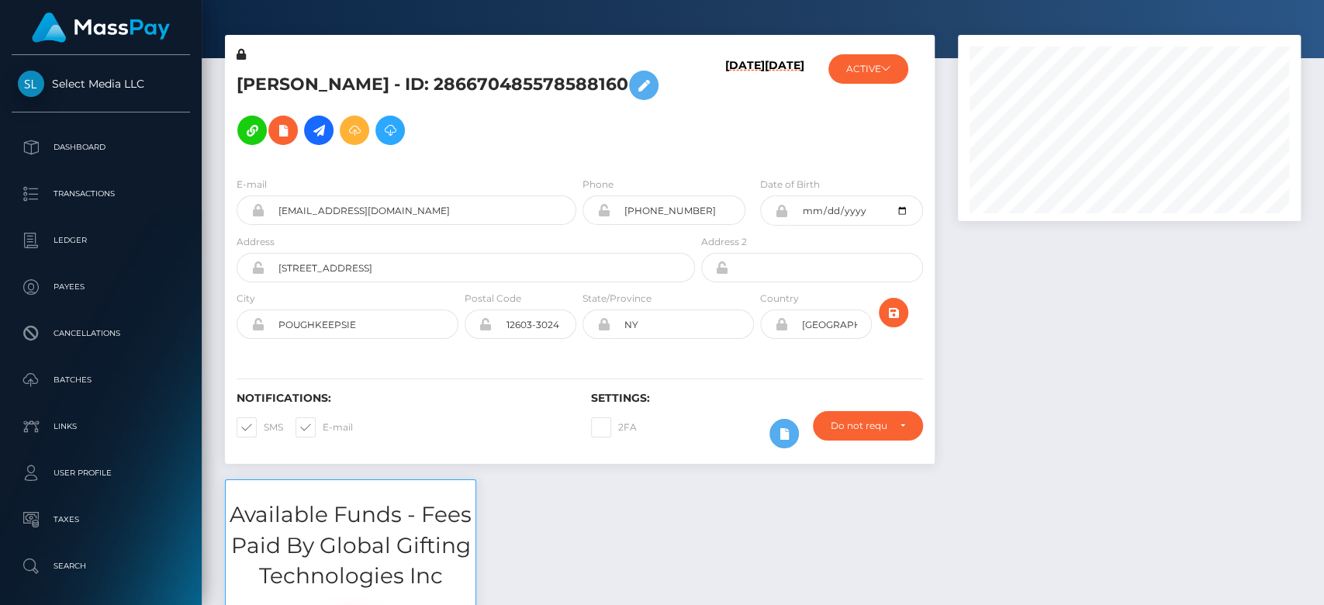
scroll to position [0, 0]
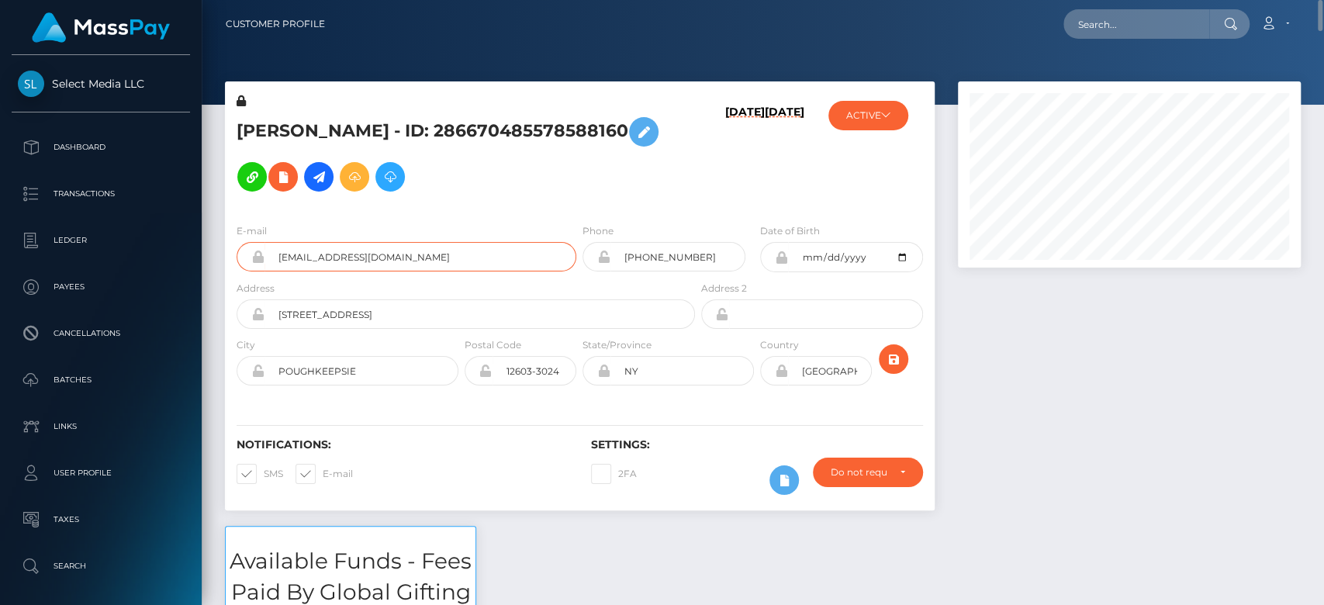
drag, startPoint x: 447, startPoint y: 234, endPoint x: 275, endPoint y: 244, distance: 172.4
click at [275, 244] on input "[EMAIL_ADDRESS][DOMAIN_NAME]" at bounding box center [420, 256] width 312 height 29
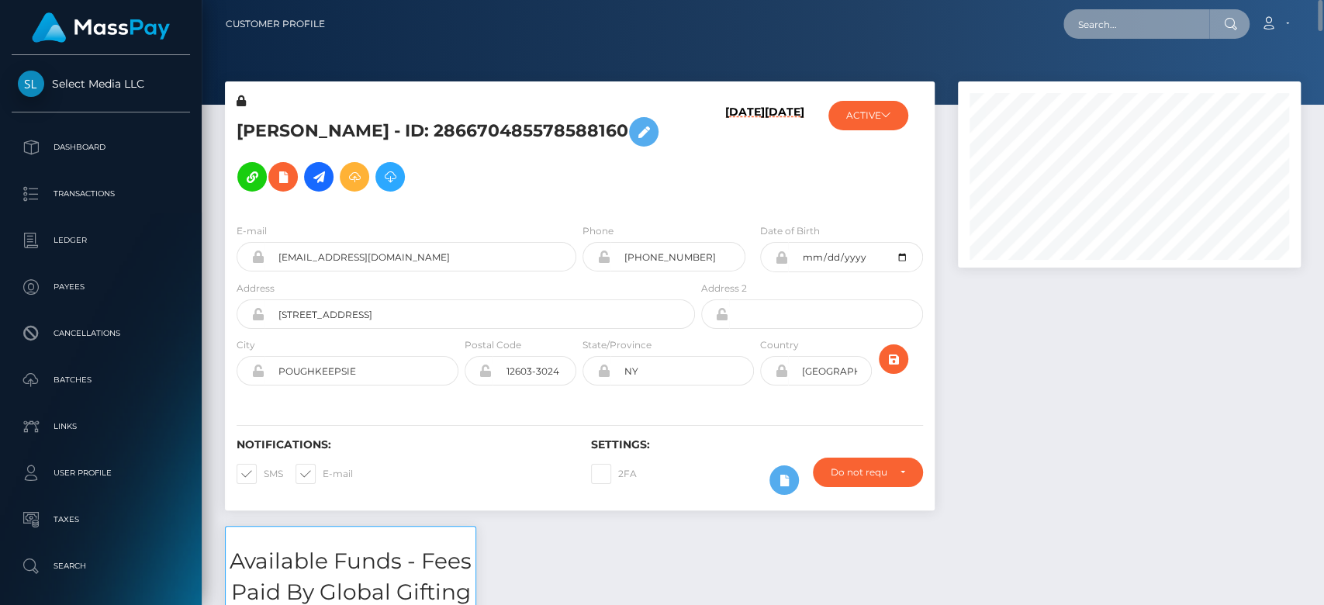
click at [1141, 20] on input "text" at bounding box center [1136, 23] width 146 height 29
paste input "[EMAIL_ADDRESS][DOMAIN_NAME]"
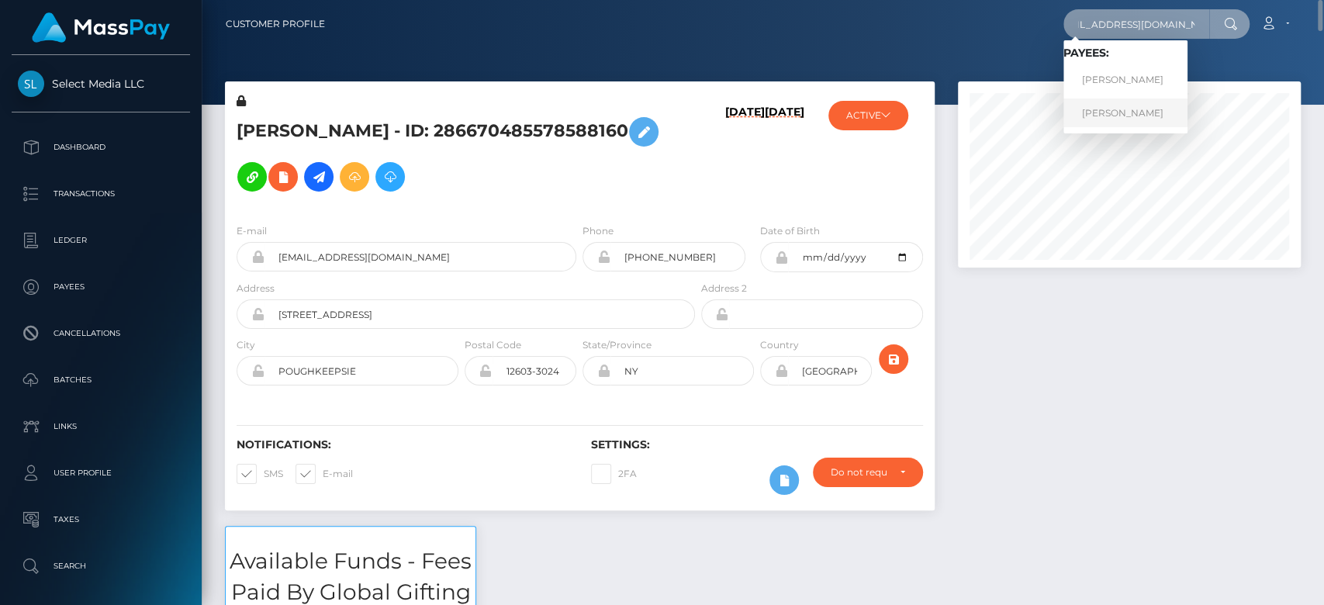
type input "[EMAIL_ADDRESS][DOMAIN_NAME]"
click at [1154, 109] on link "SUSAN CATHERINE SCHERMERHORN" at bounding box center [1125, 113] width 124 height 29
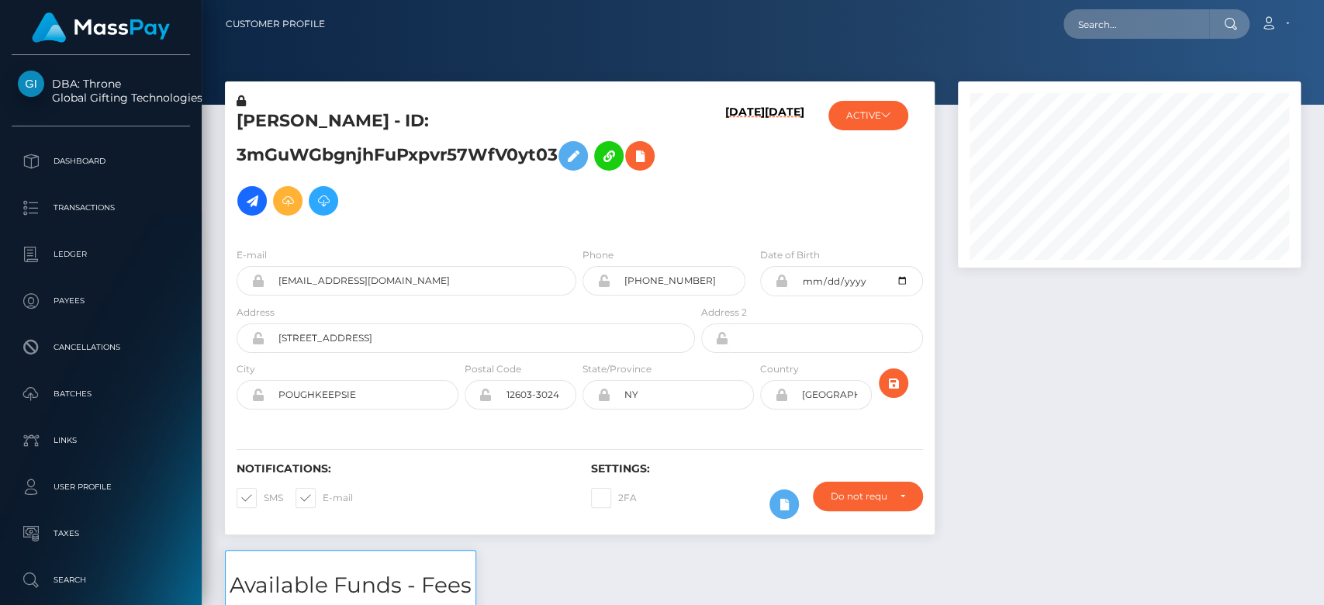
scroll to position [186, 343]
click at [1146, 5] on nav "Customer Profile Loading... Loading... Account" at bounding box center [763, 24] width 1122 height 48
paste input "d0380919634946eaa40cedfea8905aa4"
click at [1142, 16] on input "text" at bounding box center [1136, 23] width 146 height 29
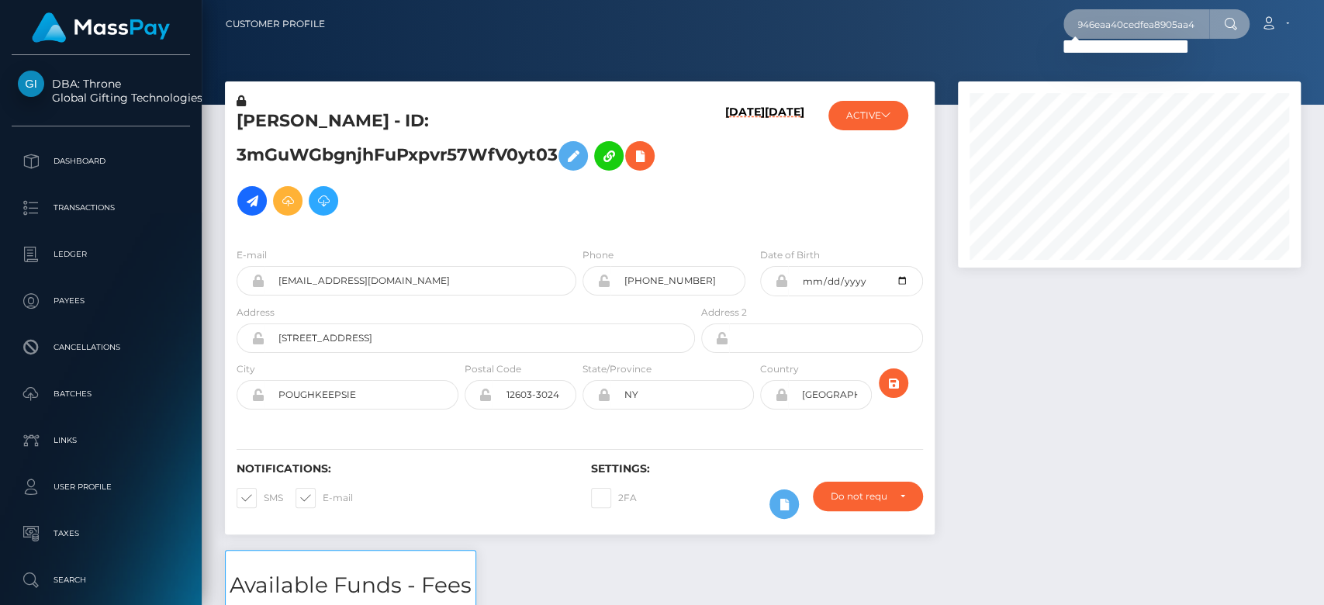
type input "d0380919634946eaa40cedfea8905aa4"
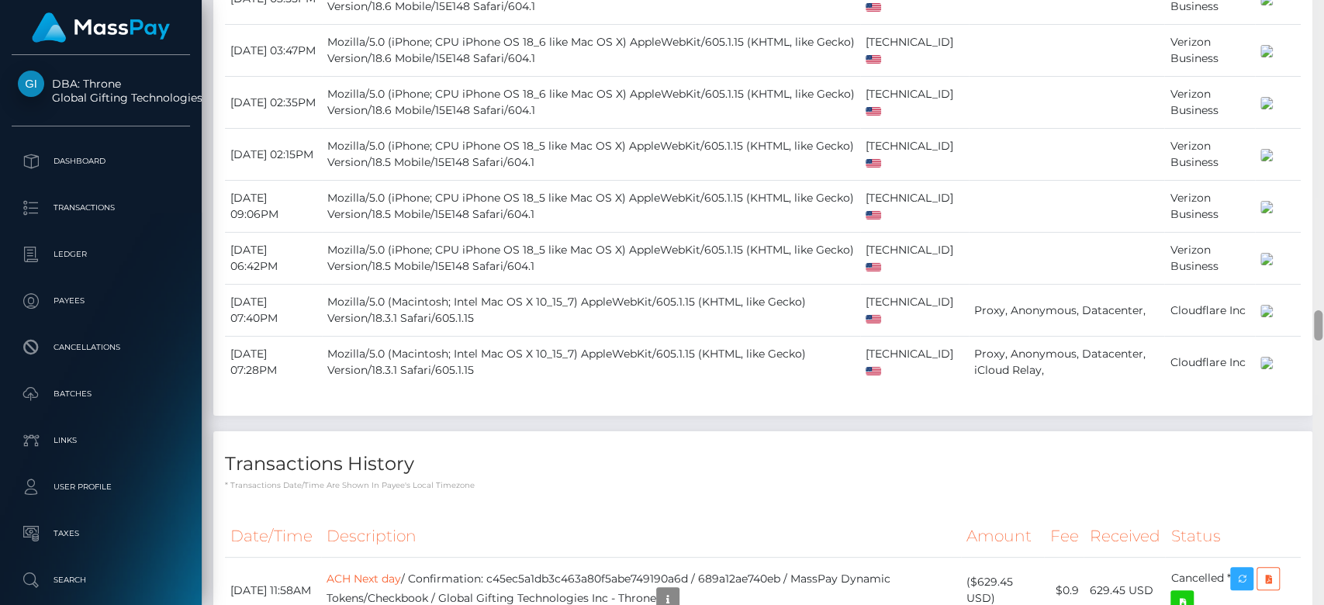
scroll to position [6108, 0]
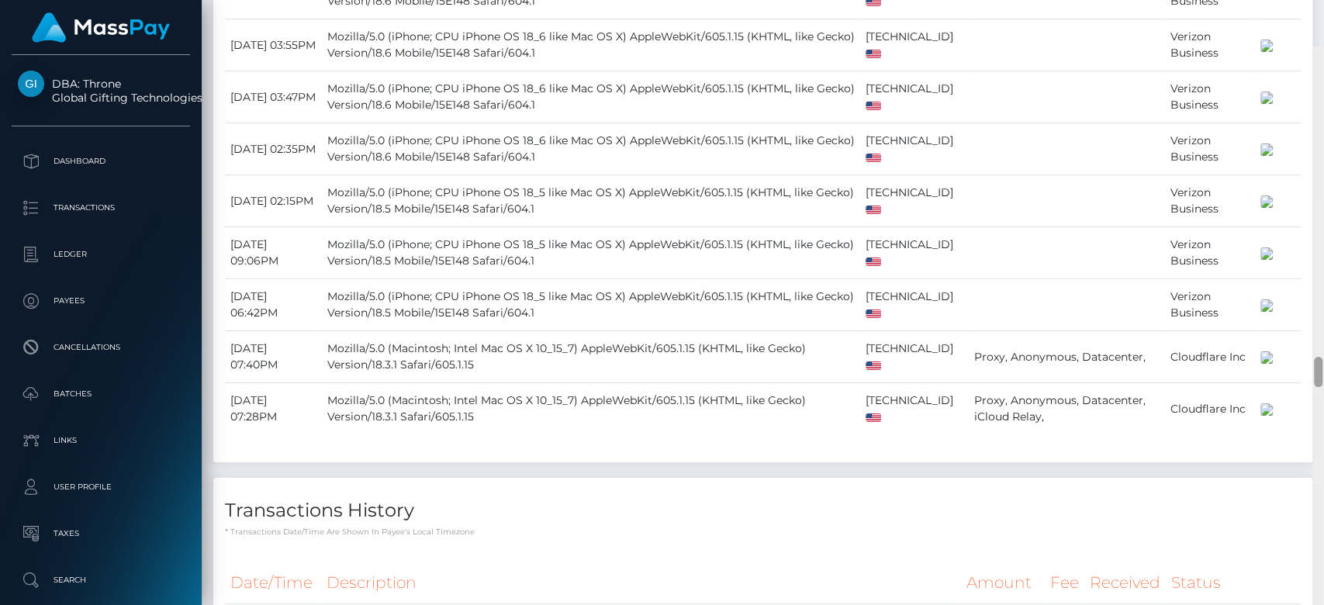
drag, startPoint x: 1317, startPoint y: 48, endPoint x: 1322, endPoint y: 329, distance: 280.8
click at [1322, 329] on div at bounding box center [1318, 350] width 12 height 606
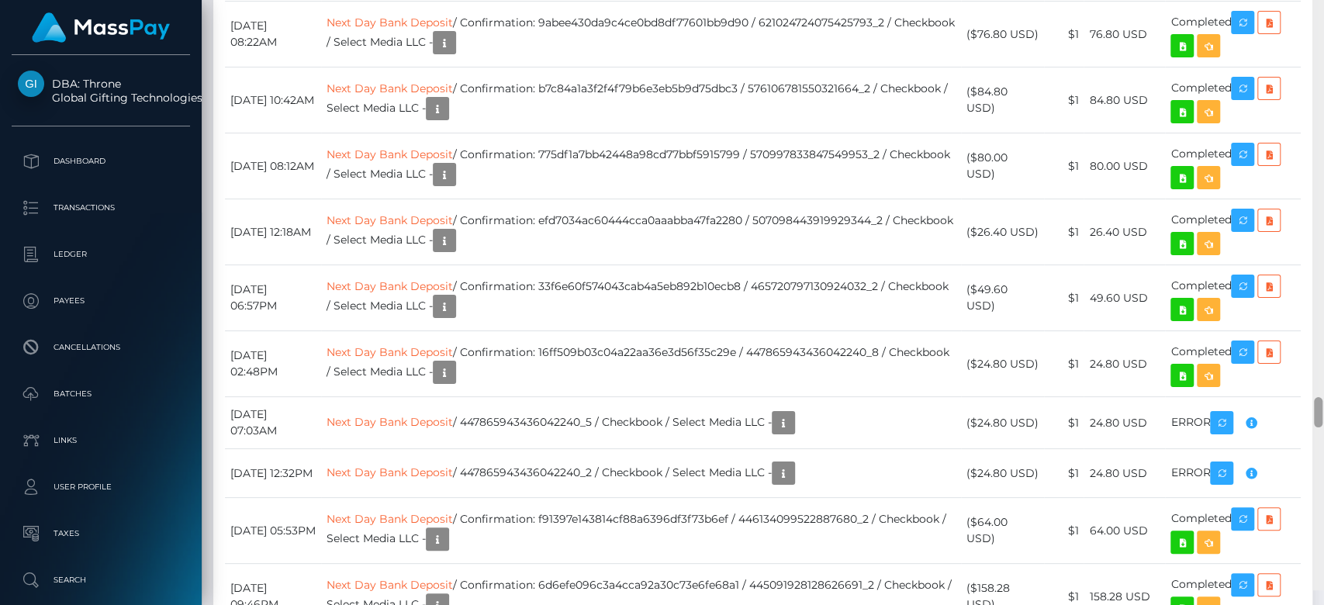
scroll to position [8401, 0]
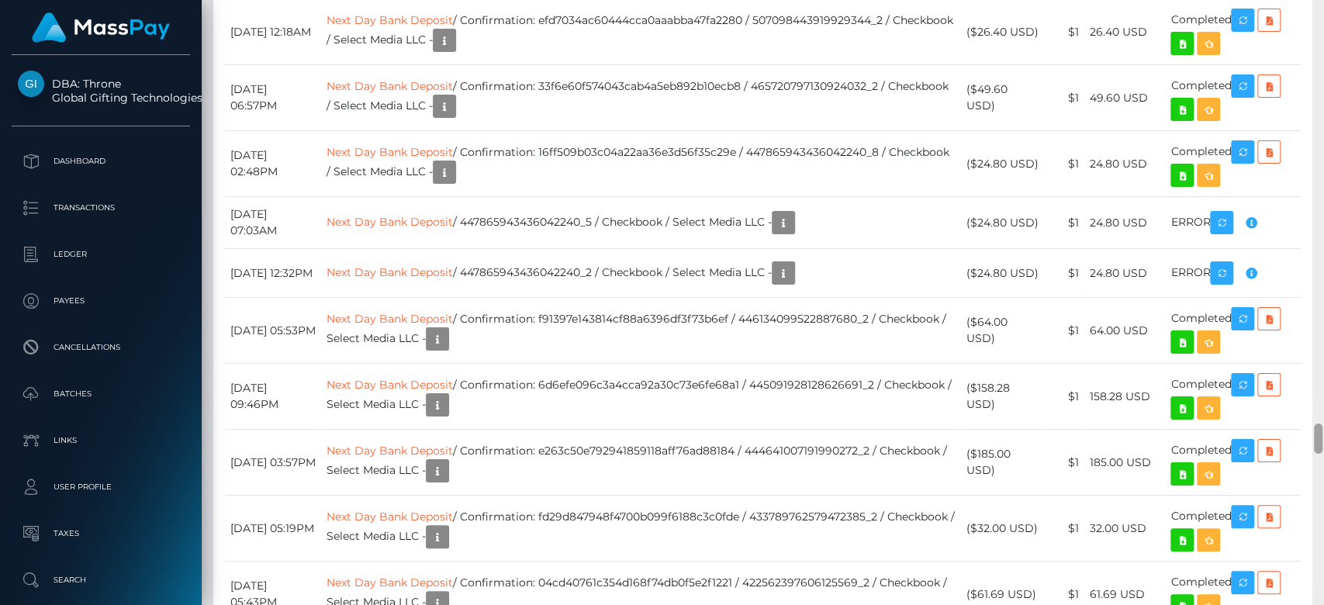
drag, startPoint x: 1315, startPoint y: 334, endPoint x: 1322, endPoint y: 449, distance: 115.8
click at [1322, 449] on div at bounding box center [1318, 303] width 12 height 606
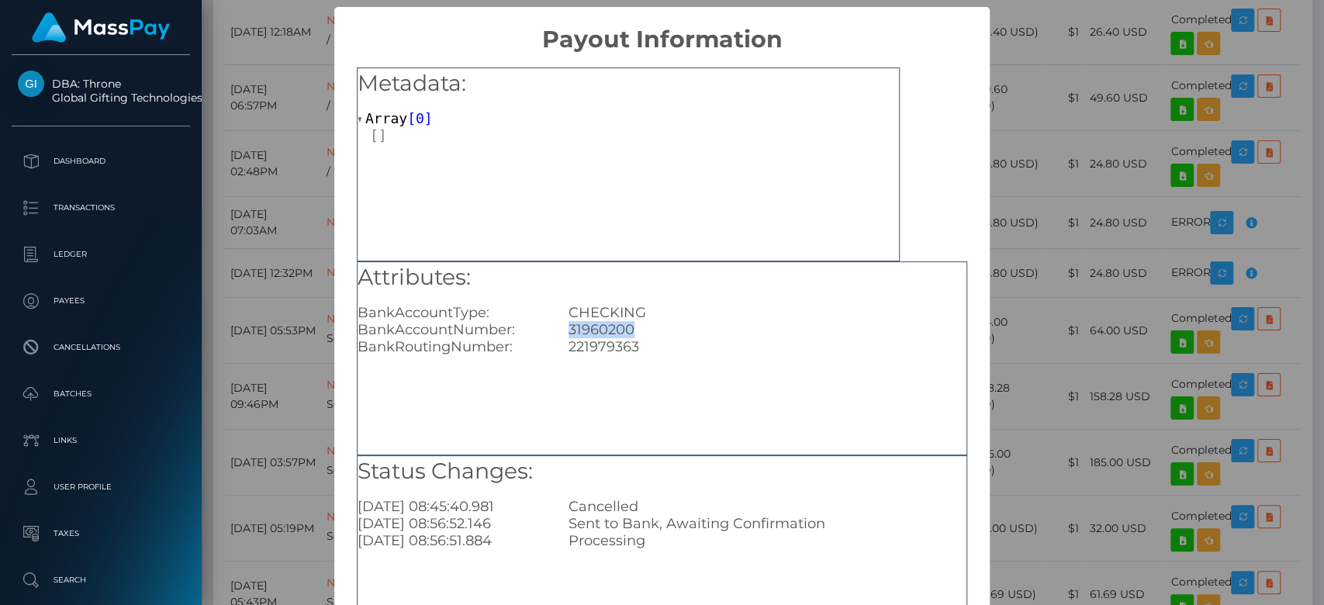
drag, startPoint x: 627, startPoint y: 332, endPoint x: 548, endPoint y: 329, distance: 78.4
click at [548, 329] on div "BankAccountNumber: 31960200" at bounding box center [662, 329] width 632 height 17
copy div "31960200"
click at [1023, 272] on div "× Payout Information Metadata: Array [ 0 ] Attributes: BankAccountType: CHECKIN…" at bounding box center [662, 302] width 1324 height 605
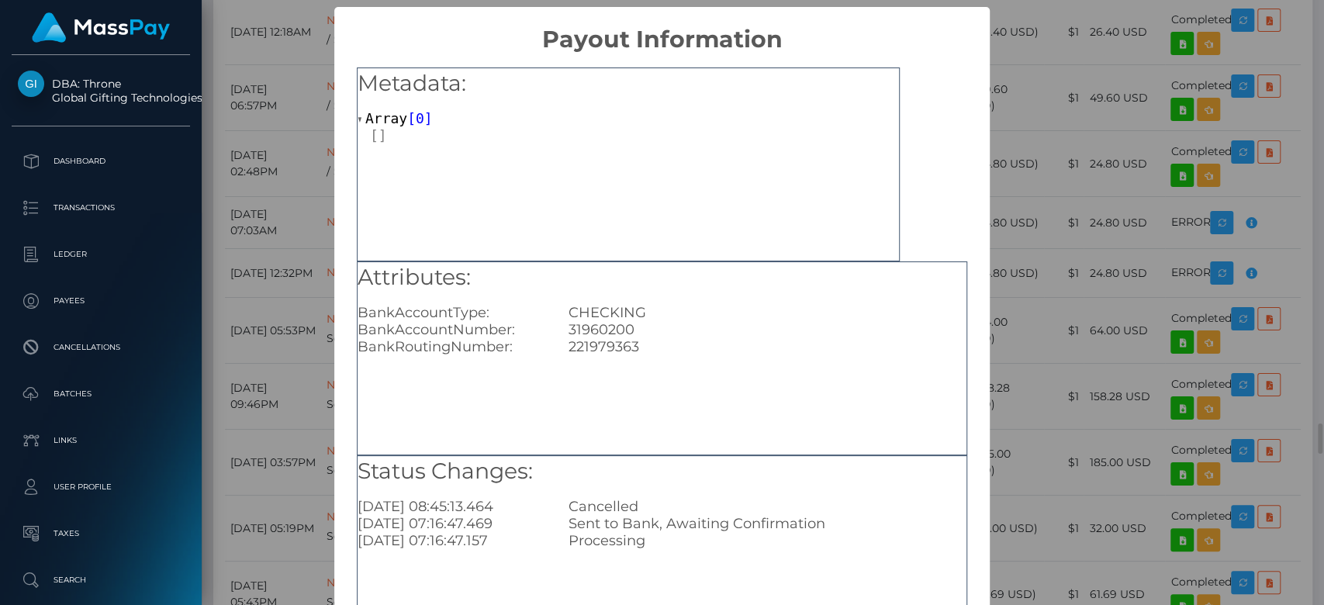
scroll to position [0, 0]
click at [1004, 340] on div "× Payout Information Metadata: Array [ 0 ] Attributes: BankAccountType: CHECKIN…" at bounding box center [662, 302] width 1324 height 605
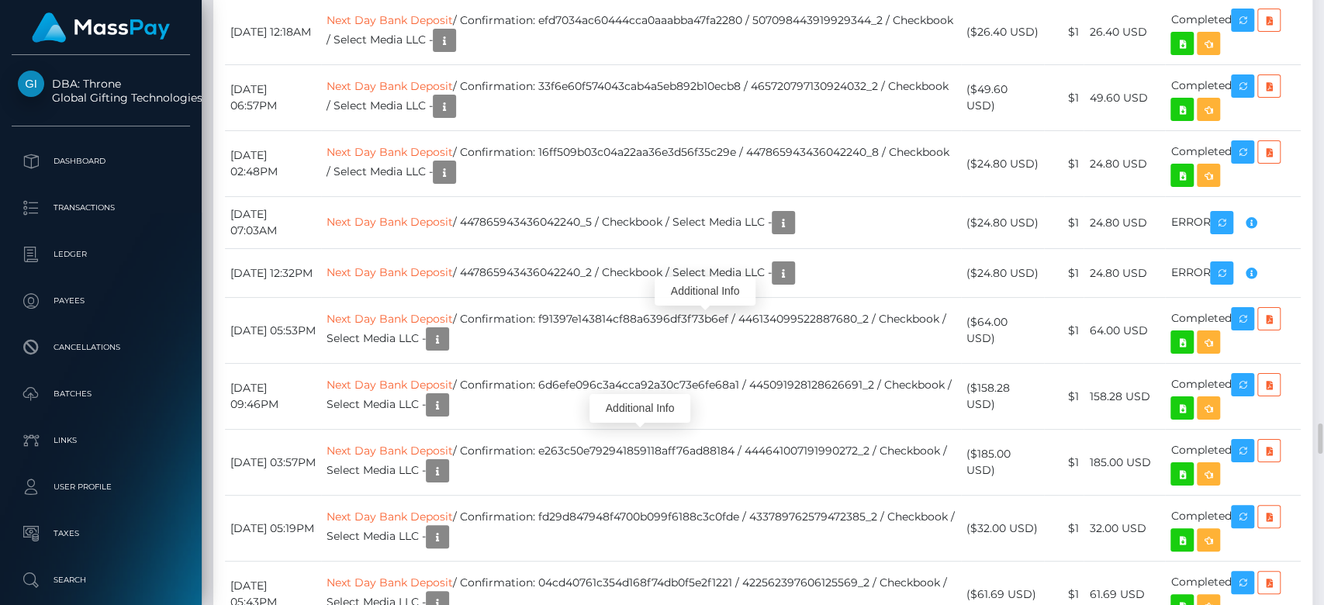
scroll to position [186, 343]
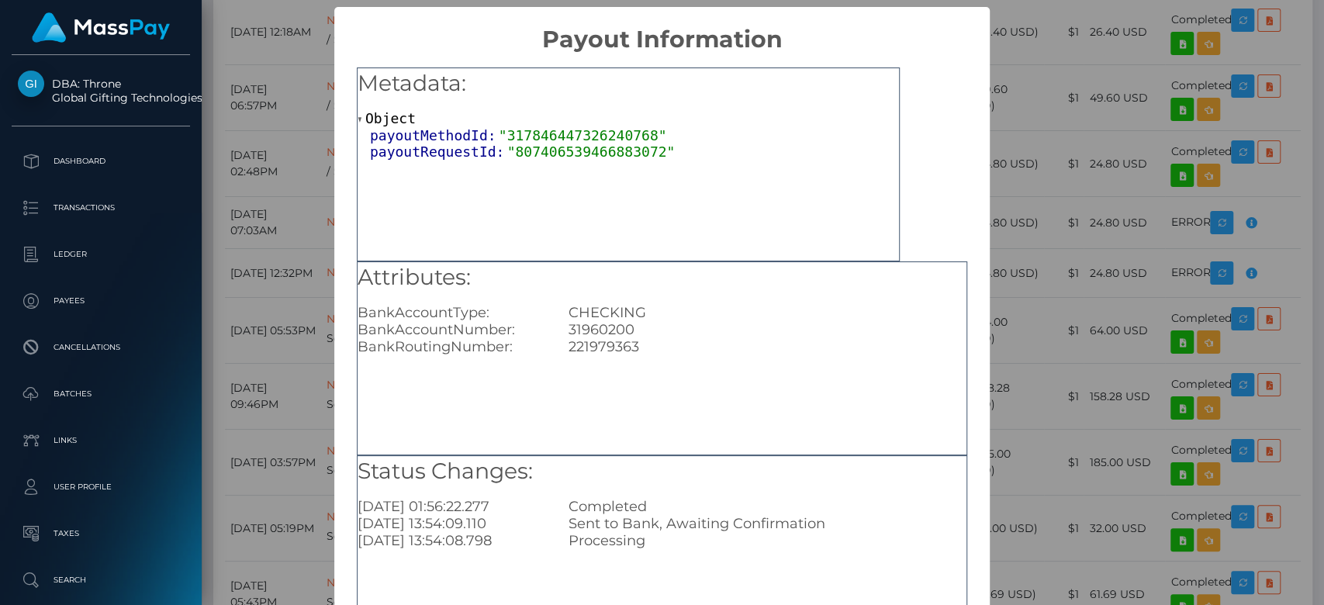
click at [1016, 326] on div "× Payout Information Metadata: Object payoutMethodId: "317846447326240768" payo…" at bounding box center [662, 302] width 1324 height 605
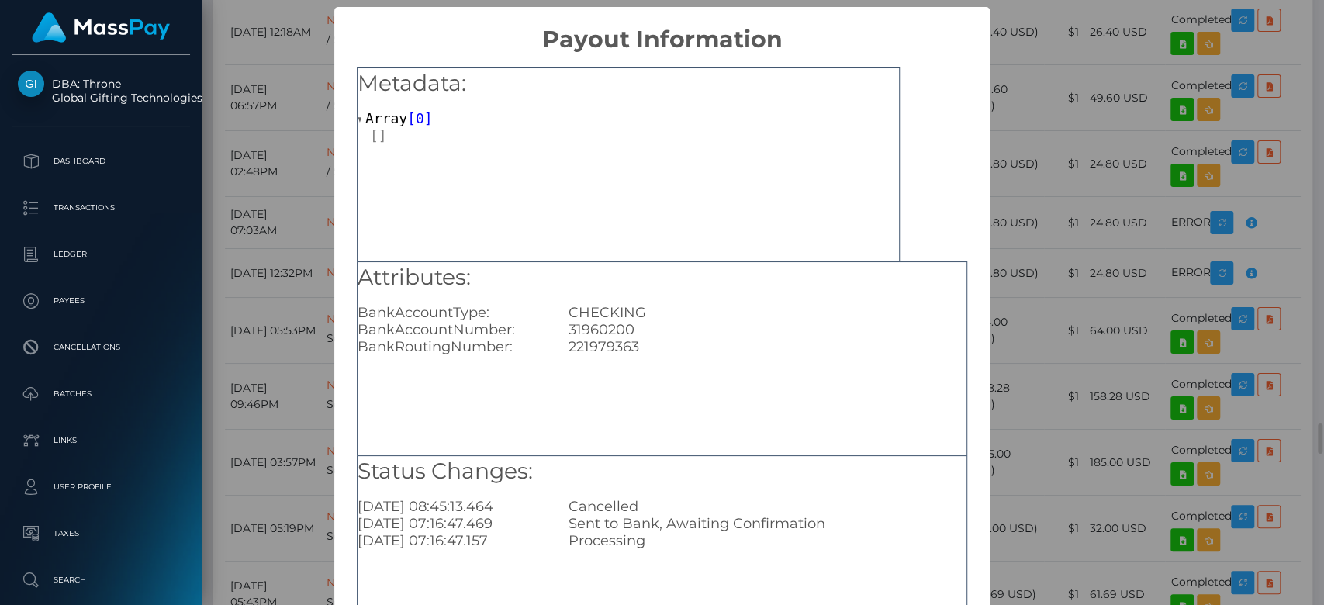
scroll to position [0, 0]
click at [1026, 258] on div "× Payout Information Metadata: Array [ 0 ] Attributes: BankAccountType: CHECKIN…" at bounding box center [662, 302] width 1324 height 605
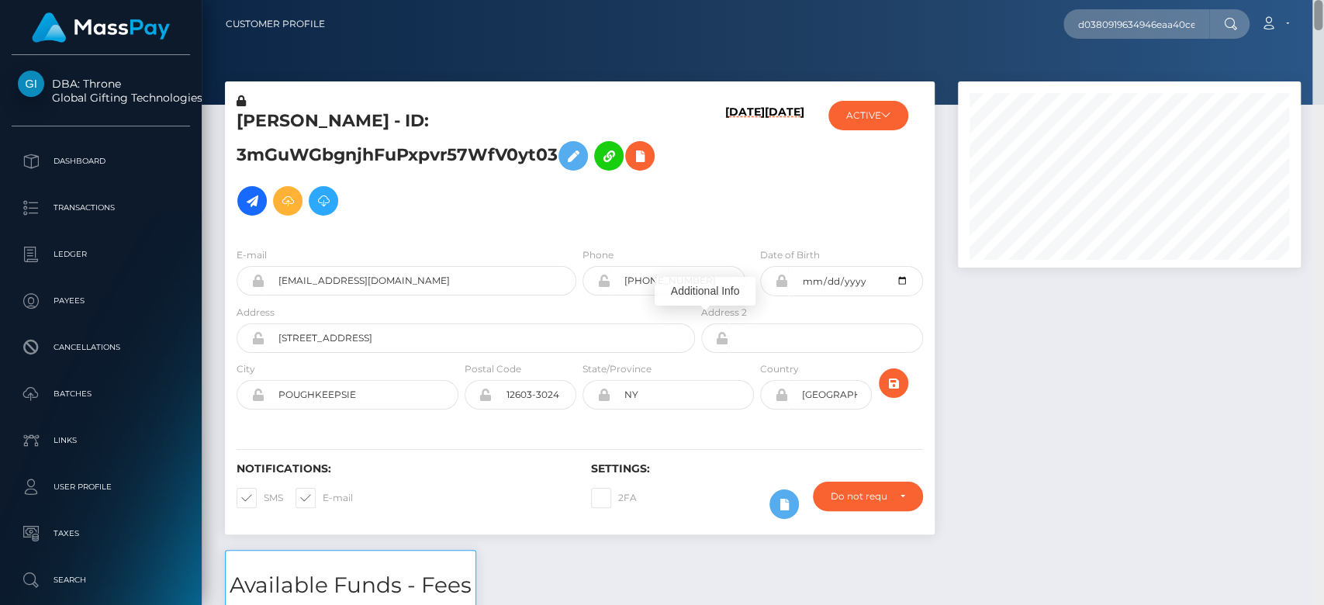
drag, startPoint x: 1315, startPoint y: 437, endPoint x: 1295, endPoint y: -4, distance: 441.1
click at [1295, 0] on html "DBA: Throne Global Gifting Technologies Inc Dashboard Transactions Ledger Payee…" at bounding box center [662, 302] width 1324 height 605
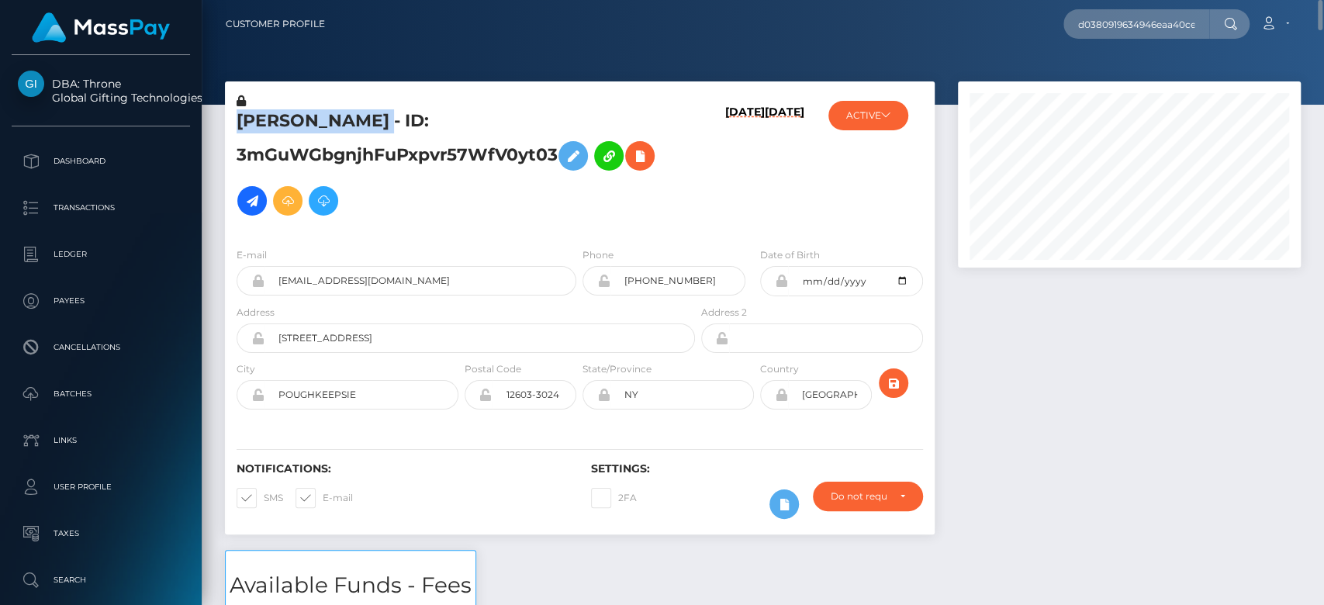
drag, startPoint x: 572, startPoint y: 112, endPoint x: 236, endPoint y: 119, distance: 335.9
click at [236, 119] on div "SUSAN CATHERINE SCHERMERHORN - ID: 3mGuWGbgnjhFuPxpvr57WfV0yt03" at bounding box center [461, 164] width 473 height 142
copy h5 "SUSAN CATHERINE SCHERMERHORN"
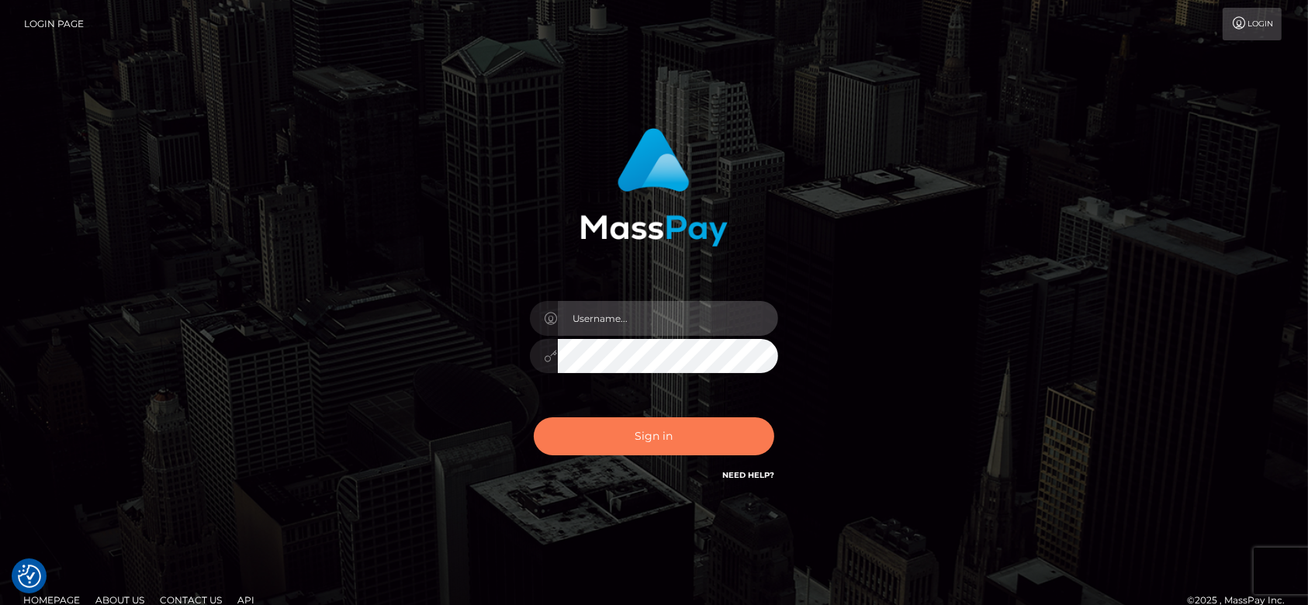
type input "[DOMAIN_NAME]"
click at [722, 427] on button "Sign in" at bounding box center [654, 436] width 240 height 38
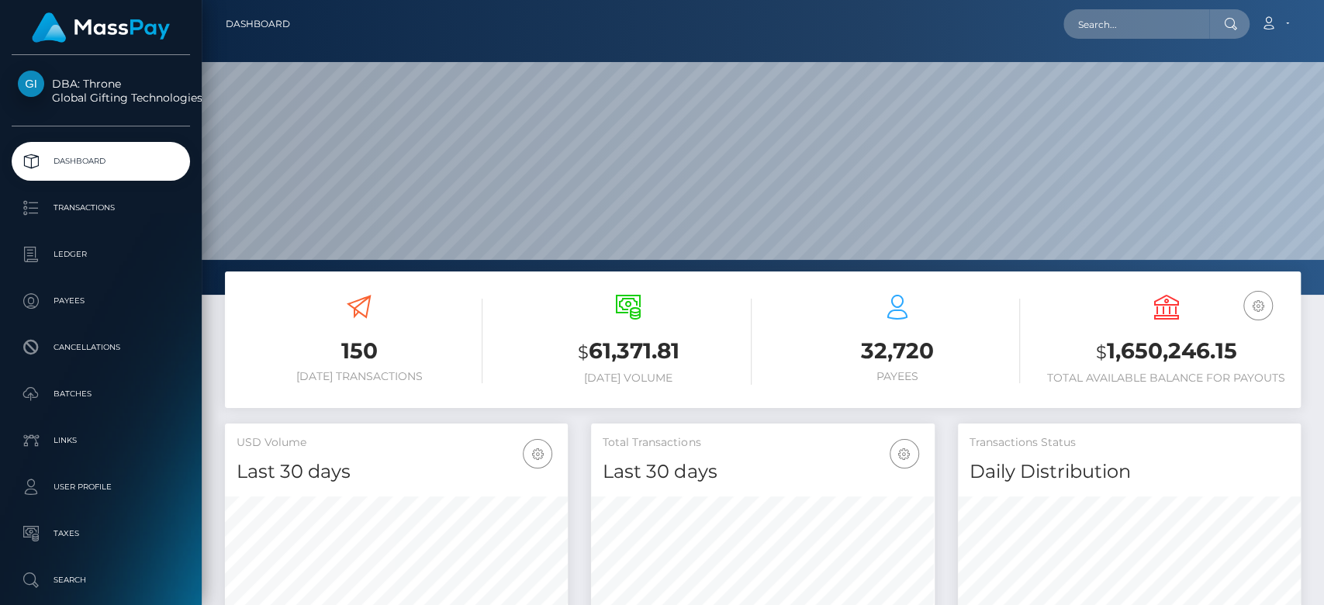
scroll to position [274, 343]
click at [1163, 28] on input "text" at bounding box center [1136, 23] width 146 height 29
paste input "[EMAIL_ADDRESS][DOMAIN_NAME]"
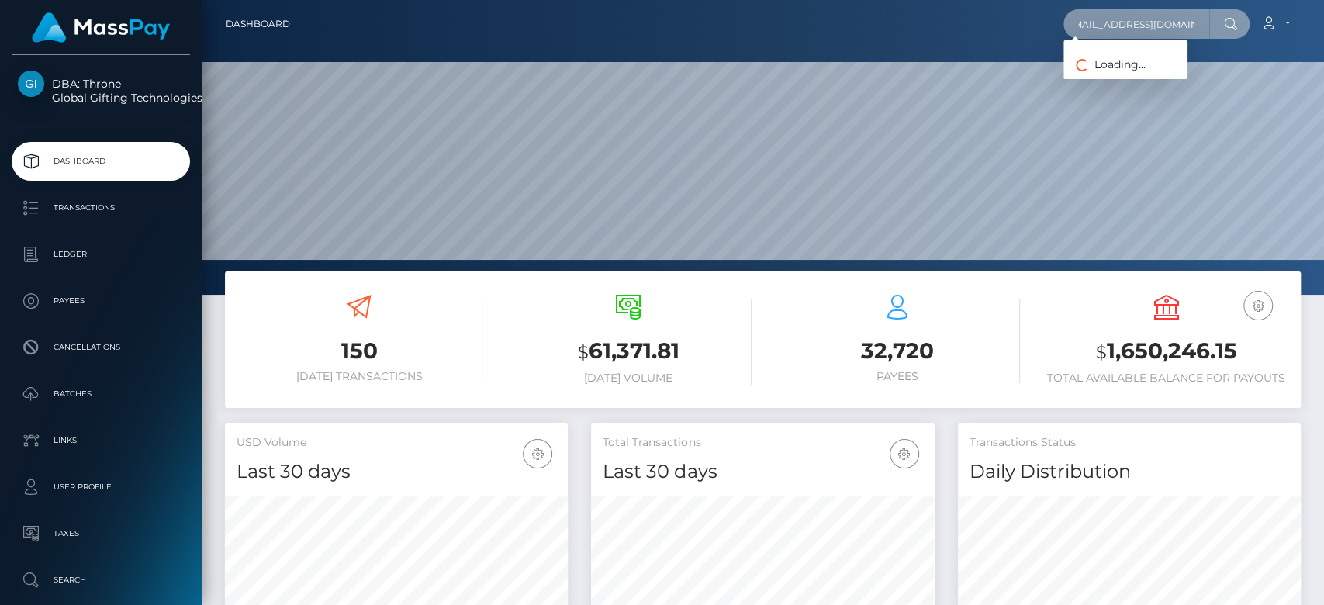
type input "[EMAIL_ADDRESS][DOMAIN_NAME]"
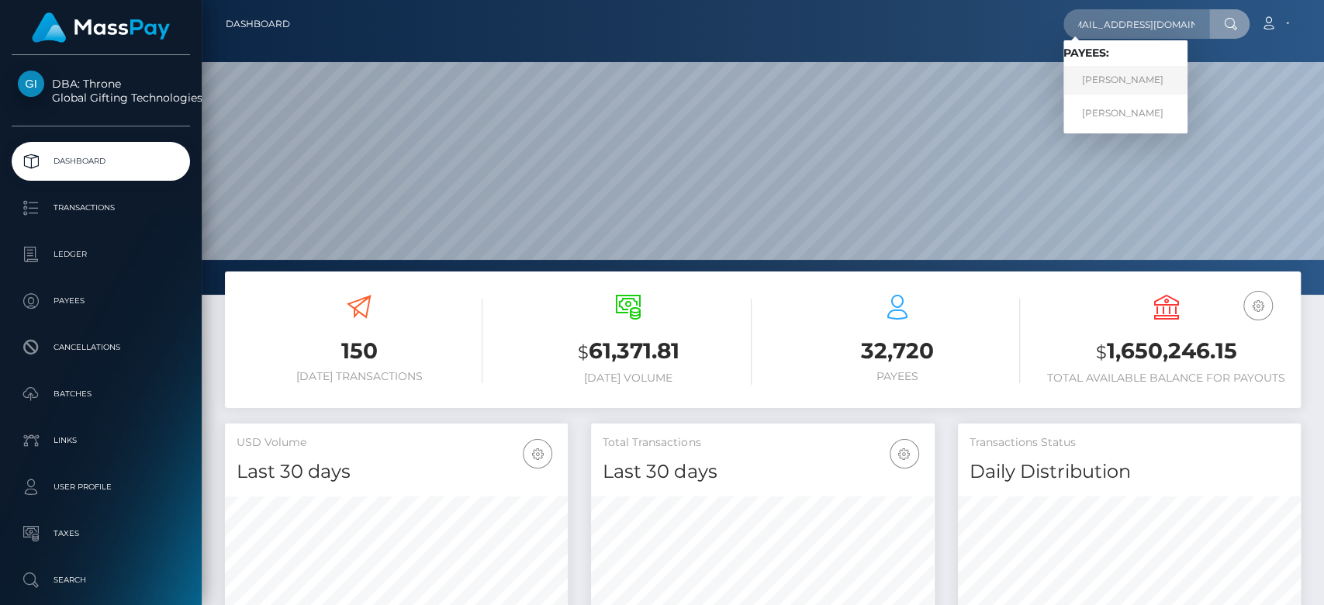
scroll to position [0, 0]
click at [1111, 71] on link "TINA MARIE COLLINS" at bounding box center [1125, 80] width 124 height 29
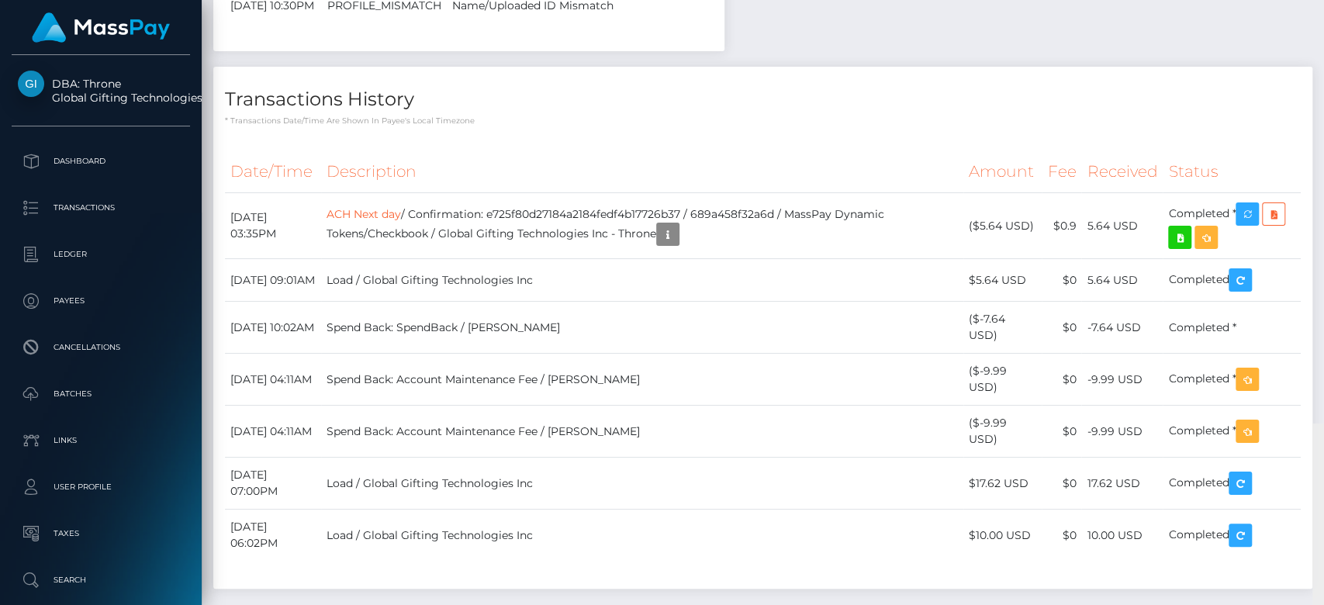
scroll to position [4303, 0]
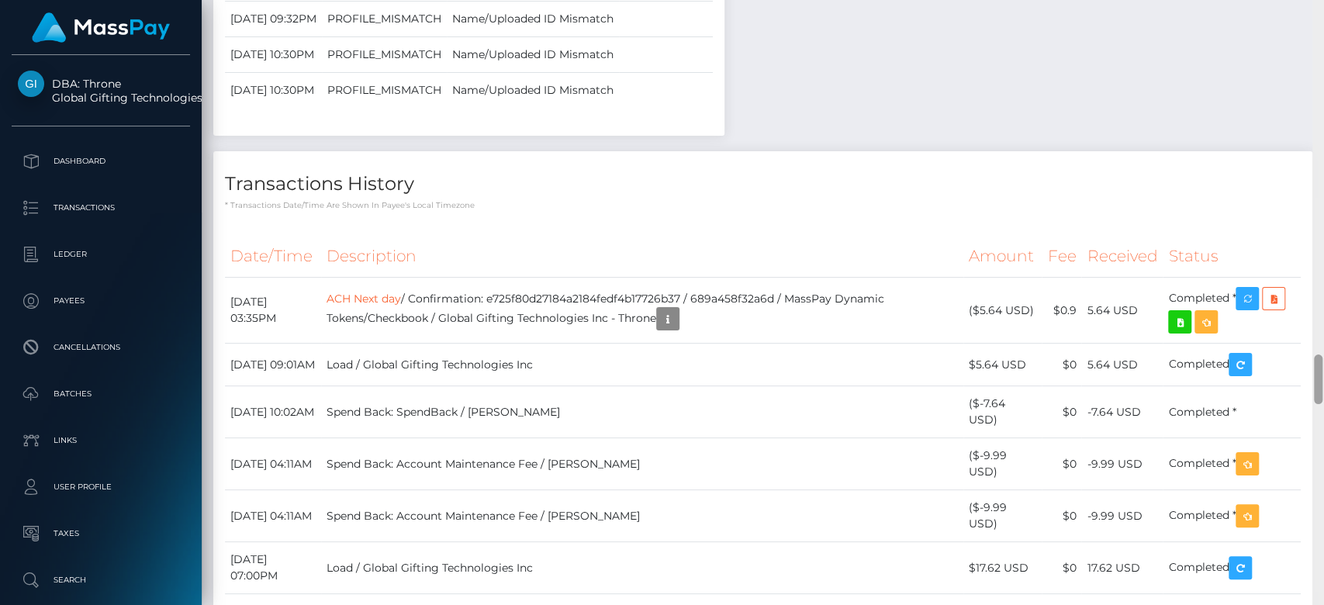
drag, startPoint x: 1319, startPoint y: 71, endPoint x: 1321, endPoint y: 389, distance: 318.0
click at [1321, 389] on div at bounding box center [1318, 379] width 9 height 50
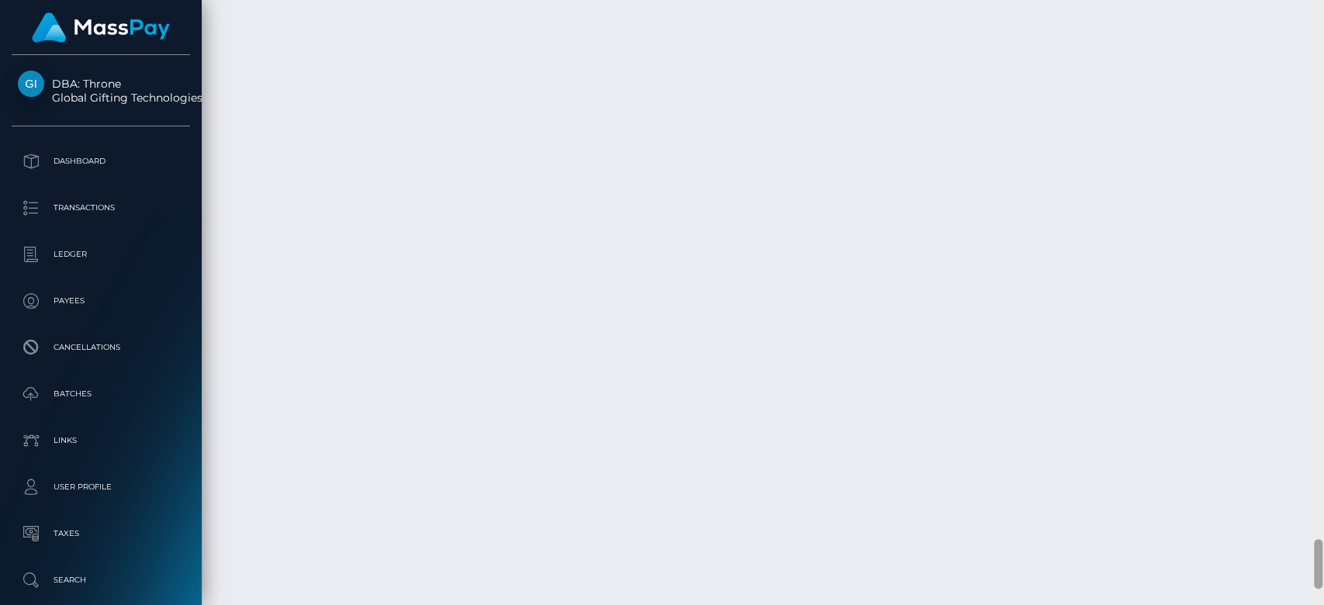
scroll to position [6712, 0]
drag, startPoint x: 1315, startPoint y: 364, endPoint x: 1322, endPoint y: 562, distance: 198.7
click at [1322, 562] on div at bounding box center [1318, 303] width 12 height 606
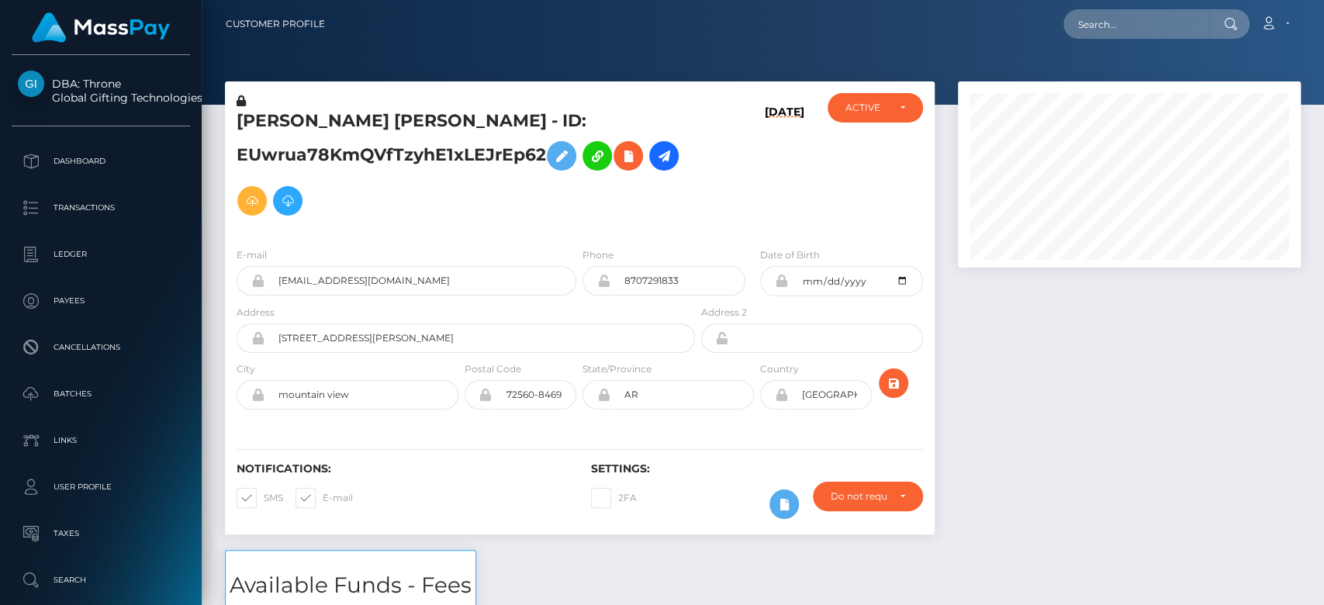
scroll to position [186, 343]
click at [1115, 20] on input "text" at bounding box center [1136, 23] width 146 height 29
paste input "1320344323"
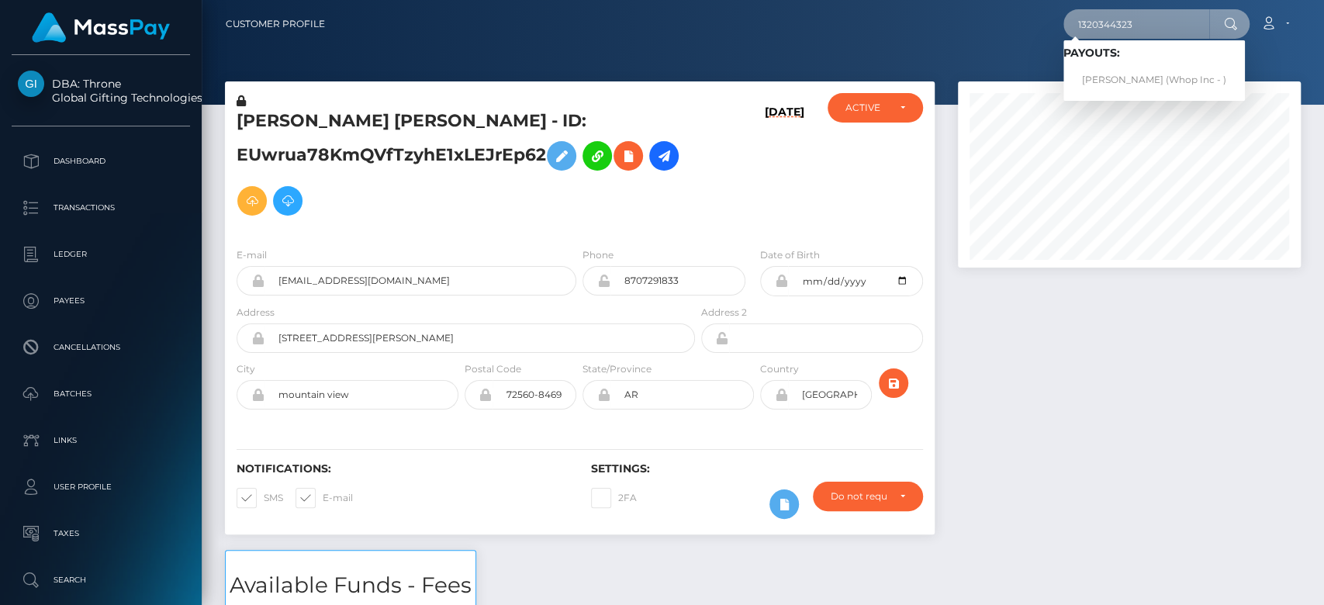
type input "1320344323"
click at [1131, 71] on link "KIAN PAUL RICIOPPO (Whop Inc - )" at bounding box center [1153, 80] width 181 height 29
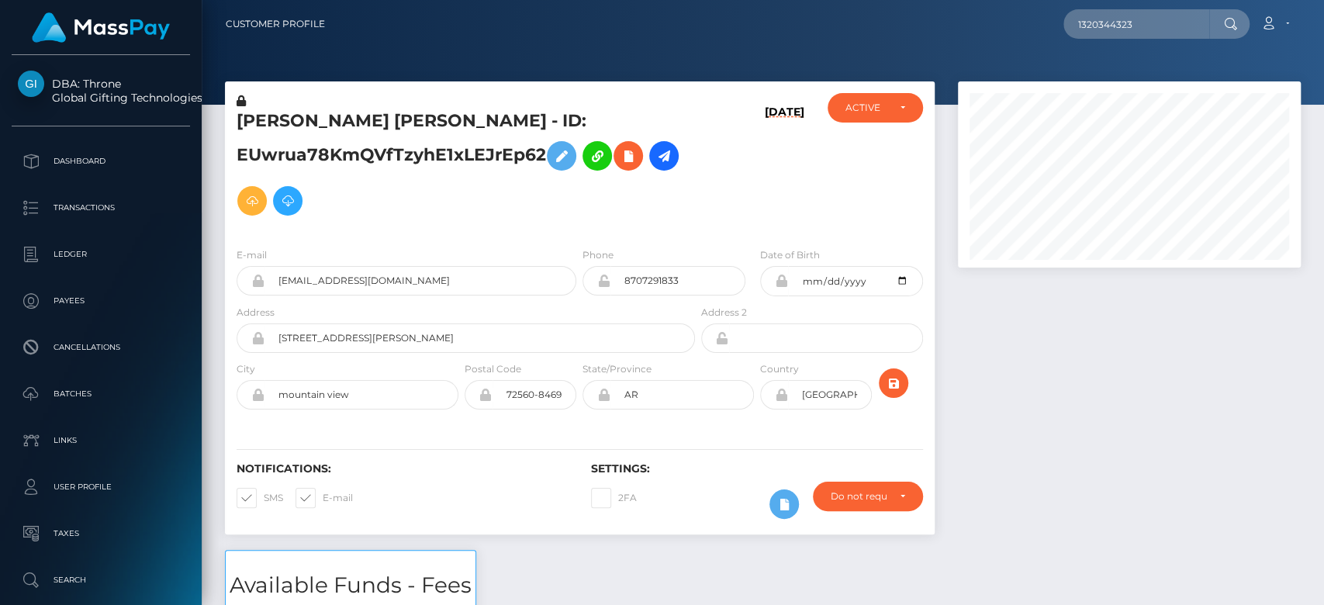
click at [1198, 382] on div at bounding box center [1129, 315] width 366 height 468
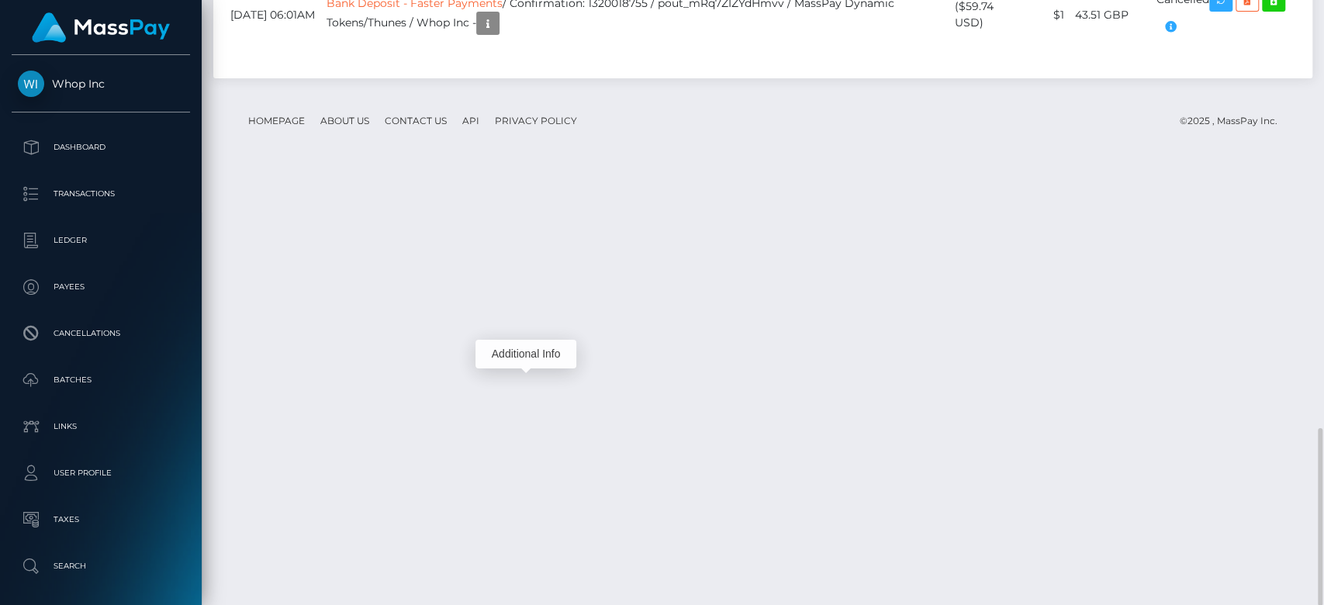
scroll to position [186, 343]
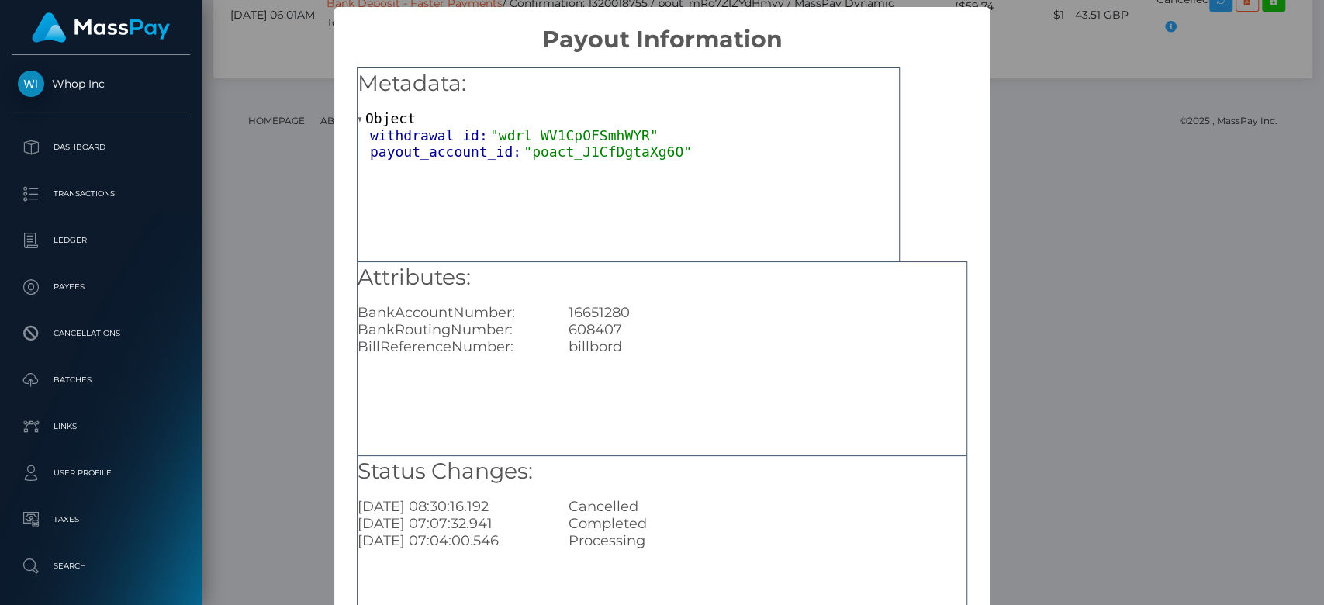
click at [1149, 220] on div "× Payout Information Metadata: Object withdrawal_id: "wdrl_WV1CpOFSmhWYR" payou…" at bounding box center [662, 302] width 1324 height 605
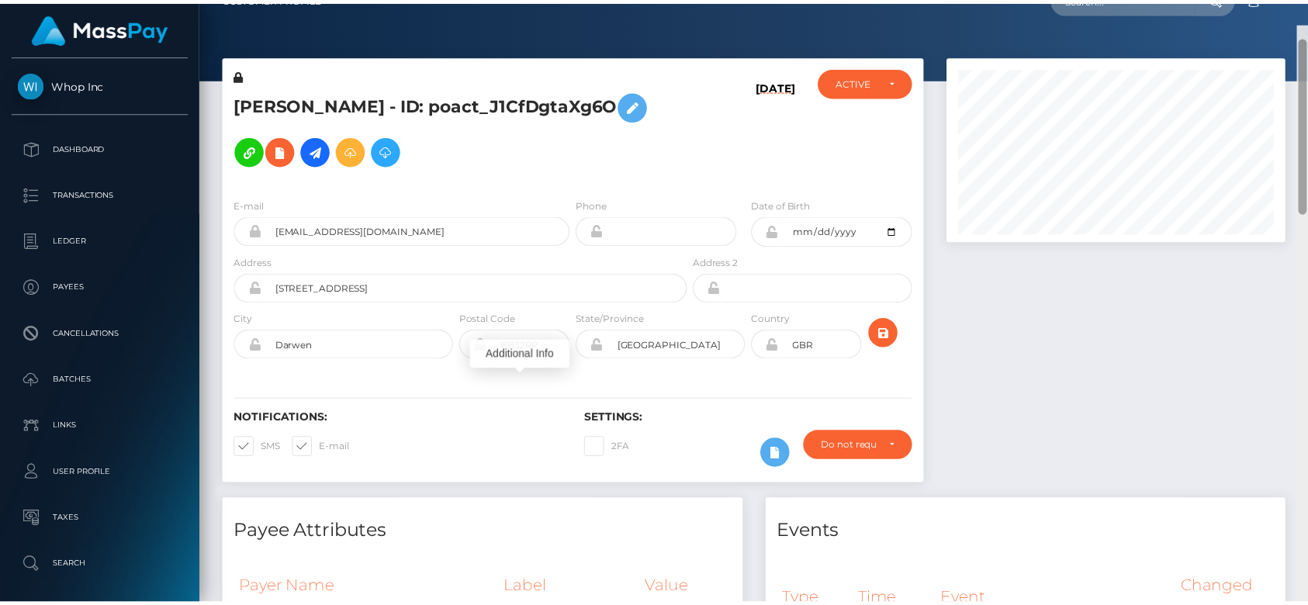
scroll to position [0, 0]
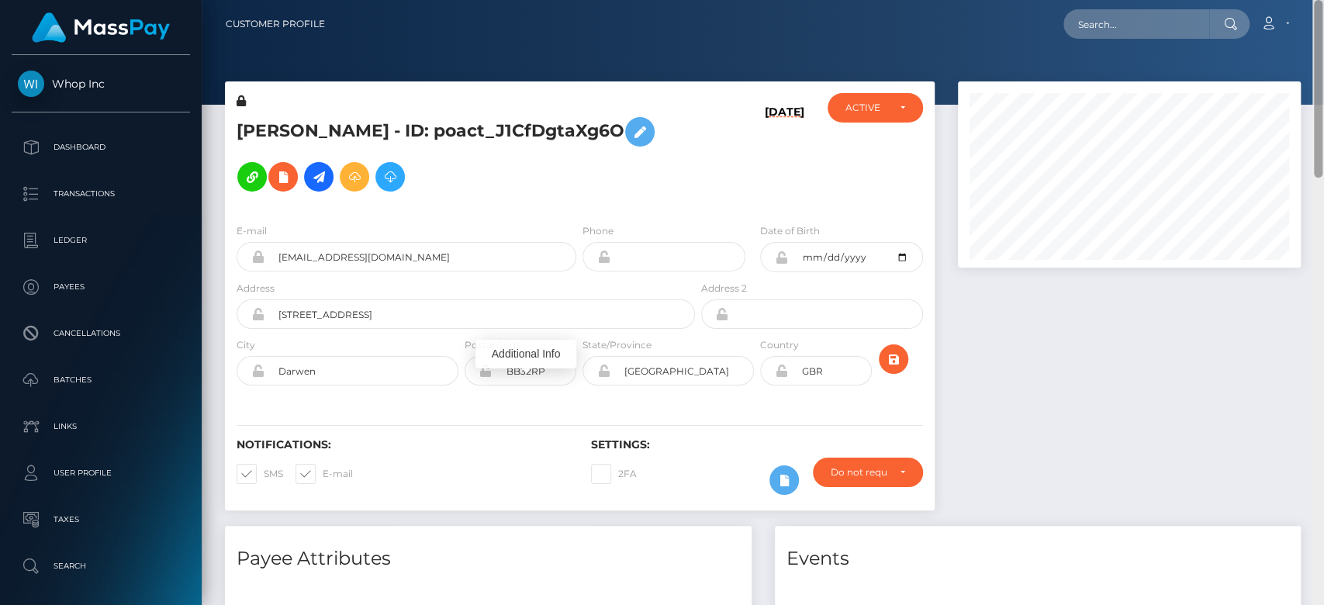
drag, startPoint x: 1318, startPoint y: 512, endPoint x: 1278, endPoint y: 63, distance: 450.8
click at [1322, 67] on div at bounding box center [1318, 303] width 12 height 606
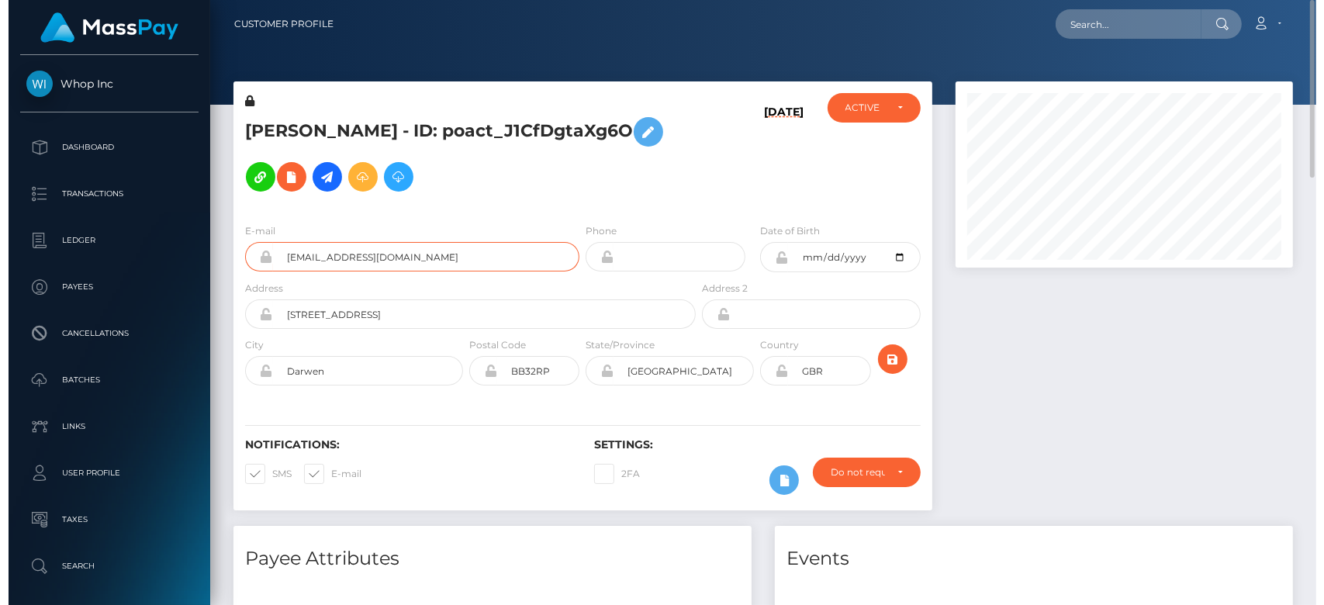
scroll to position [186, 343]
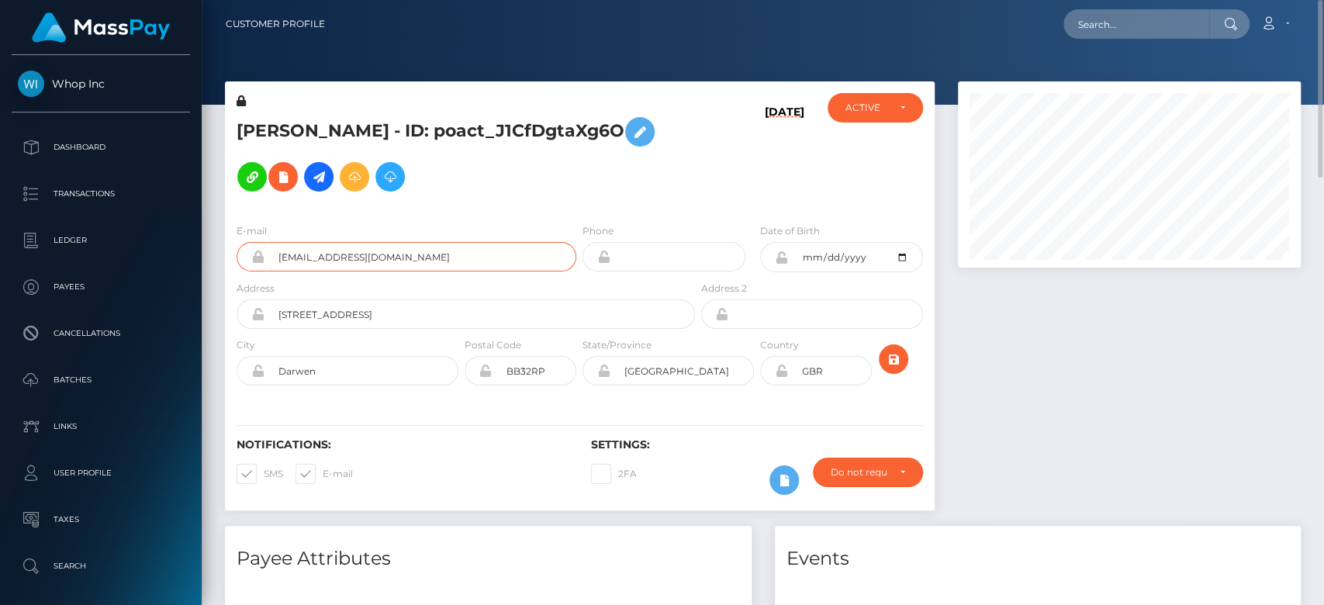
drag, startPoint x: 471, startPoint y: 238, endPoint x: 274, endPoint y: 232, distance: 197.1
click at [274, 242] on input "thekianchopper@gmail.com" at bounding box center [420, 256] width 312 height 29
click at [1316, 319] on div at bounding box center [1318, 303] width 12 height 606
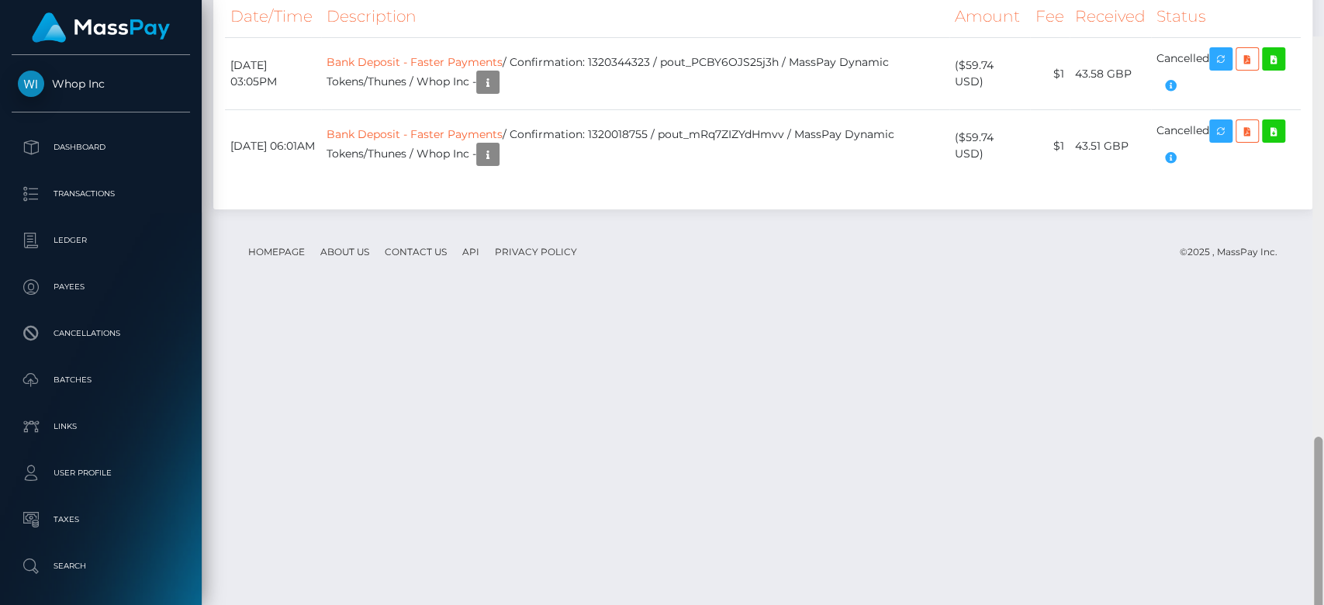
drag, startPoint x: 1316, startPoint y: 319, endPoint x: 1313, endPoint y: 544, distance: 225.0
click at [1314, 544] on div at bounding box center [1318, 526] width 9 height 178
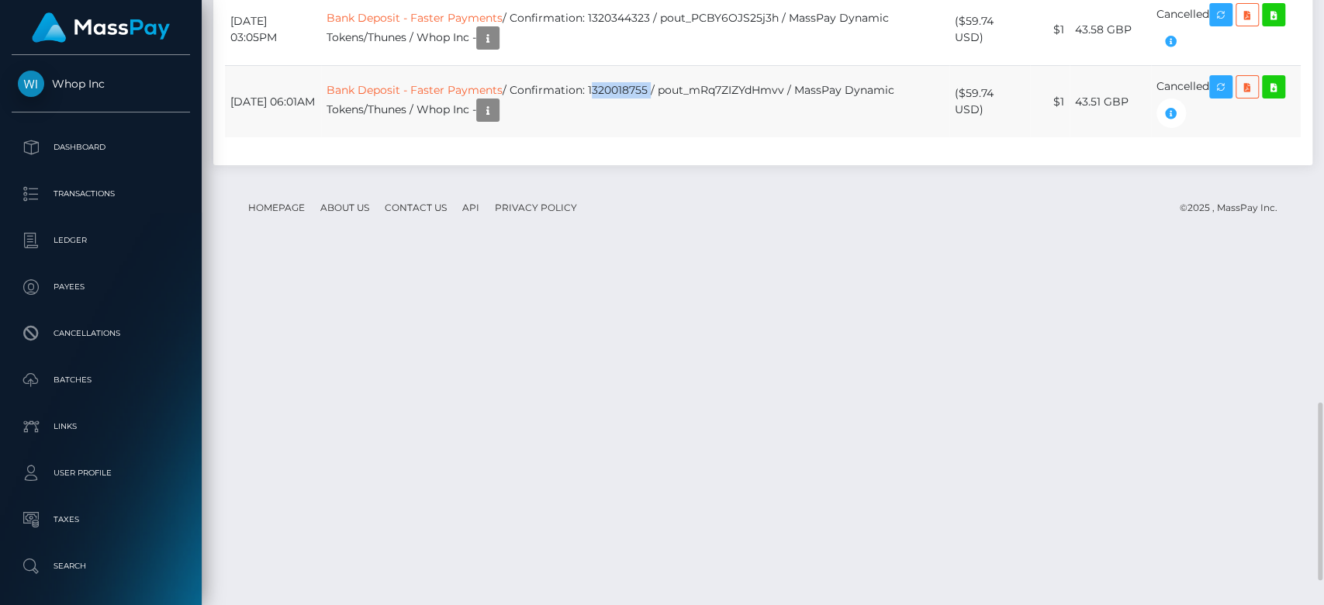
drag, startPoint x: 679, startPoint y: 521, endPoint x: 622, endPoint y: 520, distance: 57.4
click at [622, 138] on td "Bank Deposit - Faster Payments / Confirmation: 1320018755 / pout_mRq7ZIZYdHmvv …" at bounding box center [635, 102] width 628 height 72
copy td "1320018755"
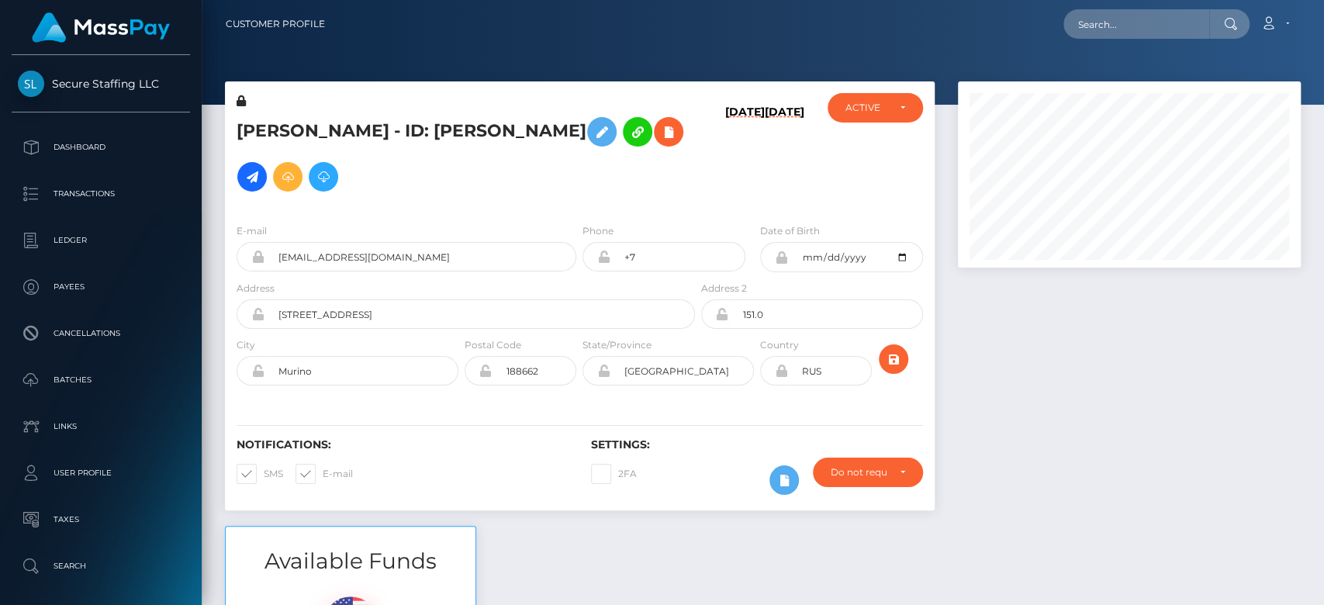
scroll to position [186, 343]
click at [1156, 381] on div at bounding box center [1129, 303] width 366 height 444
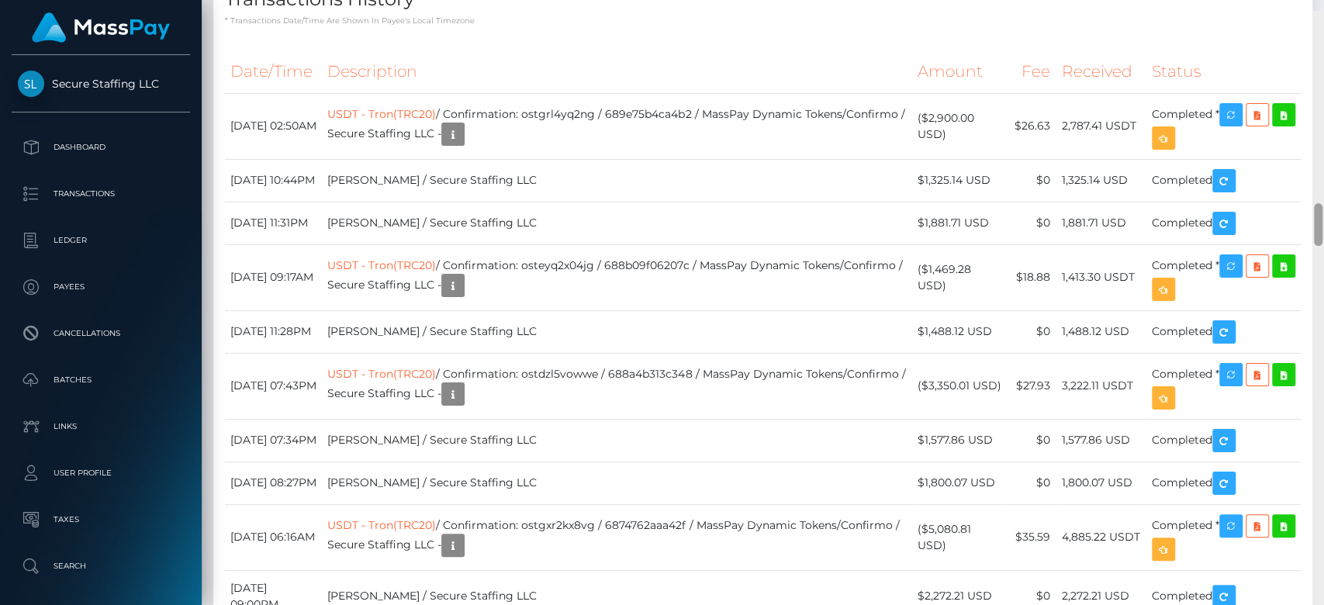
scroll to position [2726, 0]
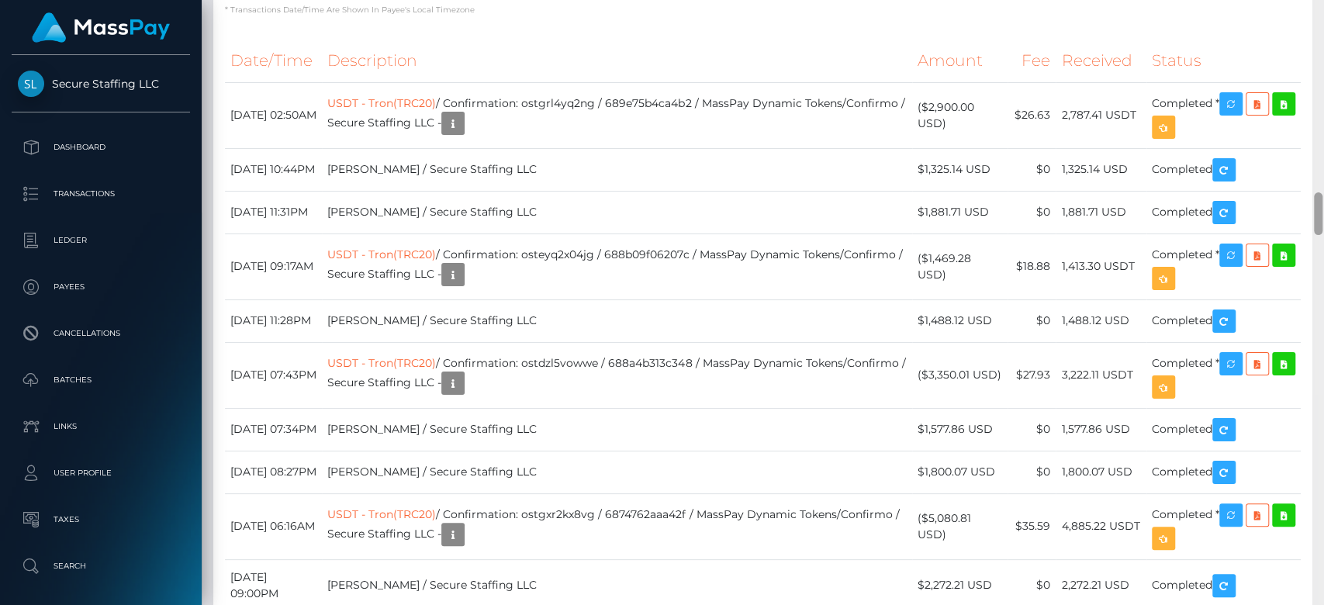
drag, startPoint x: 1318, startPoint y: 64, endPoint x: 1322, endPoint y: 226, distance: 162.2
click at [1322, 226] on div at bounding box center [1318, 303] width 12 height 606
click at [1240, 114] on icon "button" at bounding box center [1231, 104] width 19 height 19
click at [462, 133] on icon "button" at bounding box center [453, 123] width 19 height 19
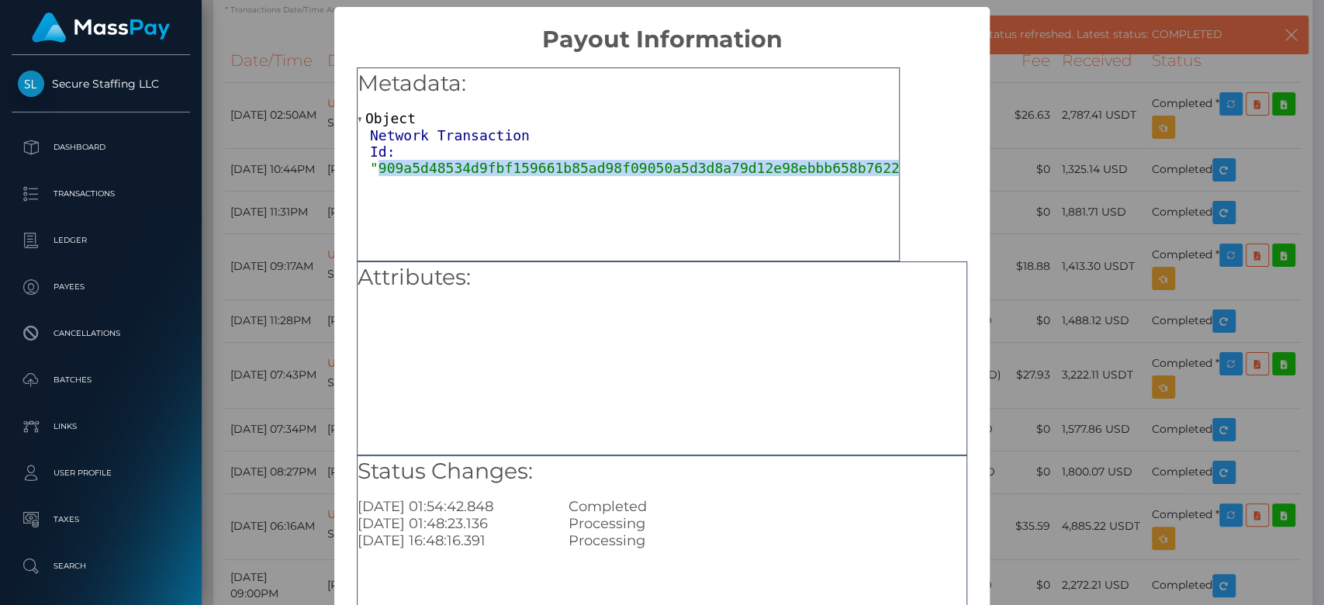
drag, startPoint x: 372, startPoint y: 174, endPoint x: 867, endPoint y: 169, distance: 494.9
click at [867, 169] on span ""909a5d48534d9fbf159661b85ad98f09050a5d3d8a79d12e98ebbb658b7622d0"" at bounding box center [647, 168] width 555 height 16
copy span "909a5d48534d9fbf159661b85ad98f09050a5d3d8a79d12e98ebbb658b7622d0"
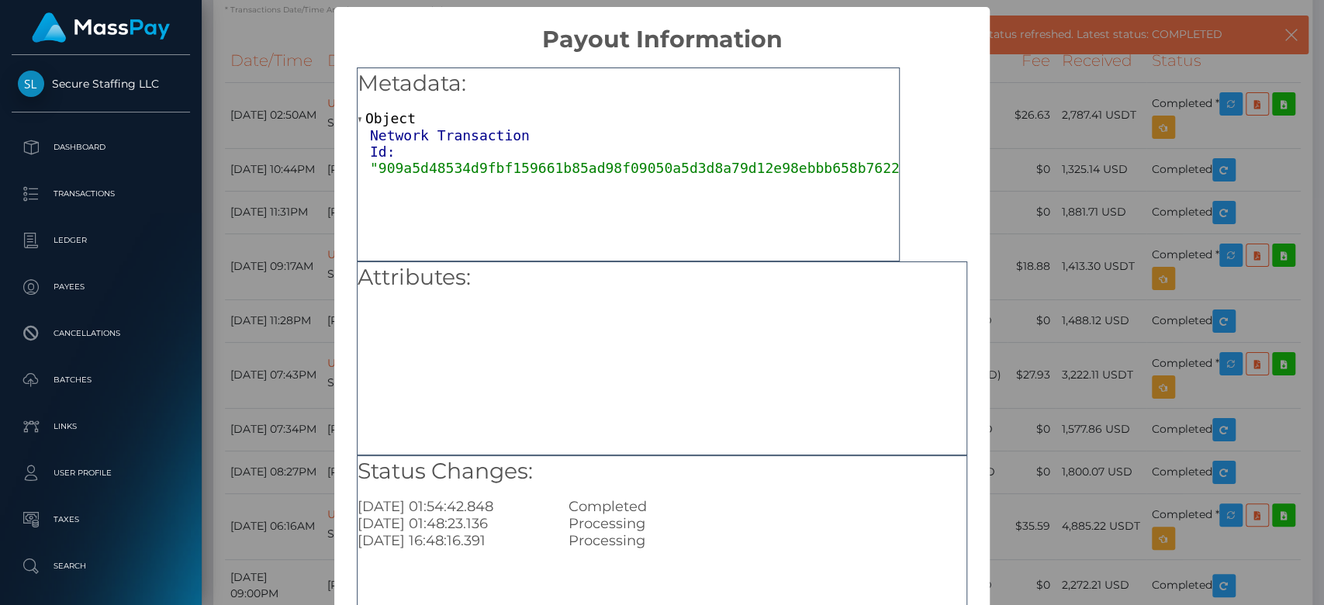
click at [1078, 214] on div "× Payout Information Metadata: Object Network Transaction Id: "909a5d48534d9fbf…" at bounding box center [662, 302] width 1324 height 605
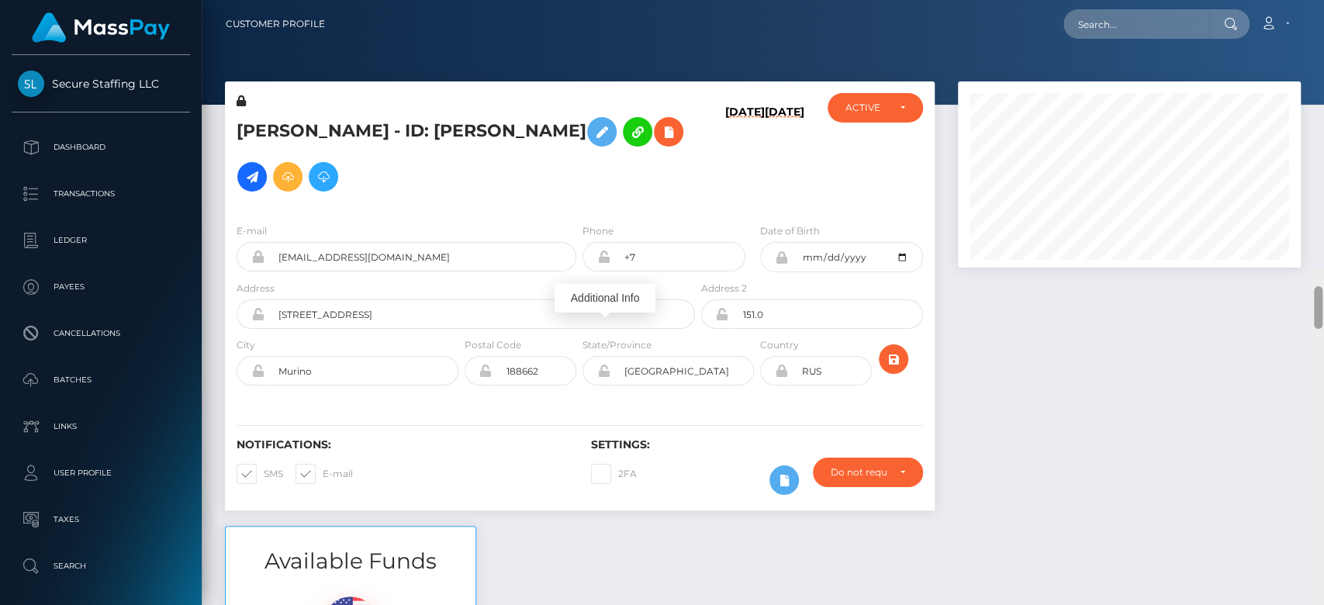
scroll to position [268, 0]
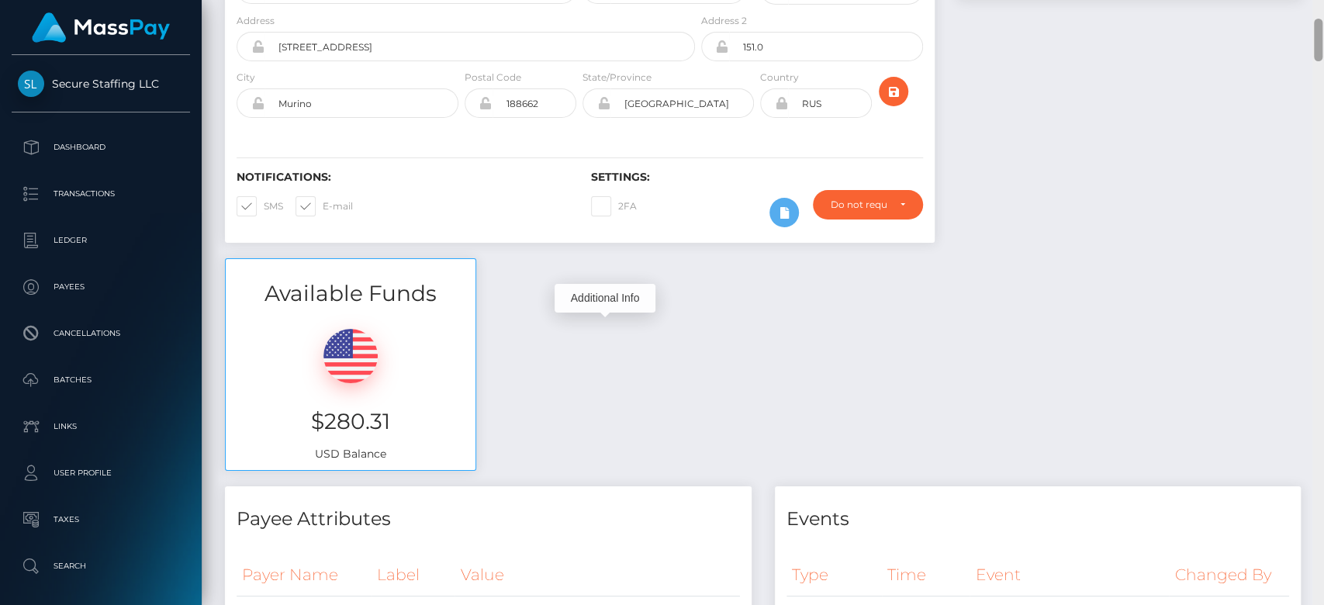
drag, startPoint x: 1315, startPoint y: 214, endPoint x: 1308, endPoint y: 40, distance: 173.9
click at [1308, 40] on div "Customer Profile Loading... Loading..." at bounding box center [763, 302] width 1122 height 605
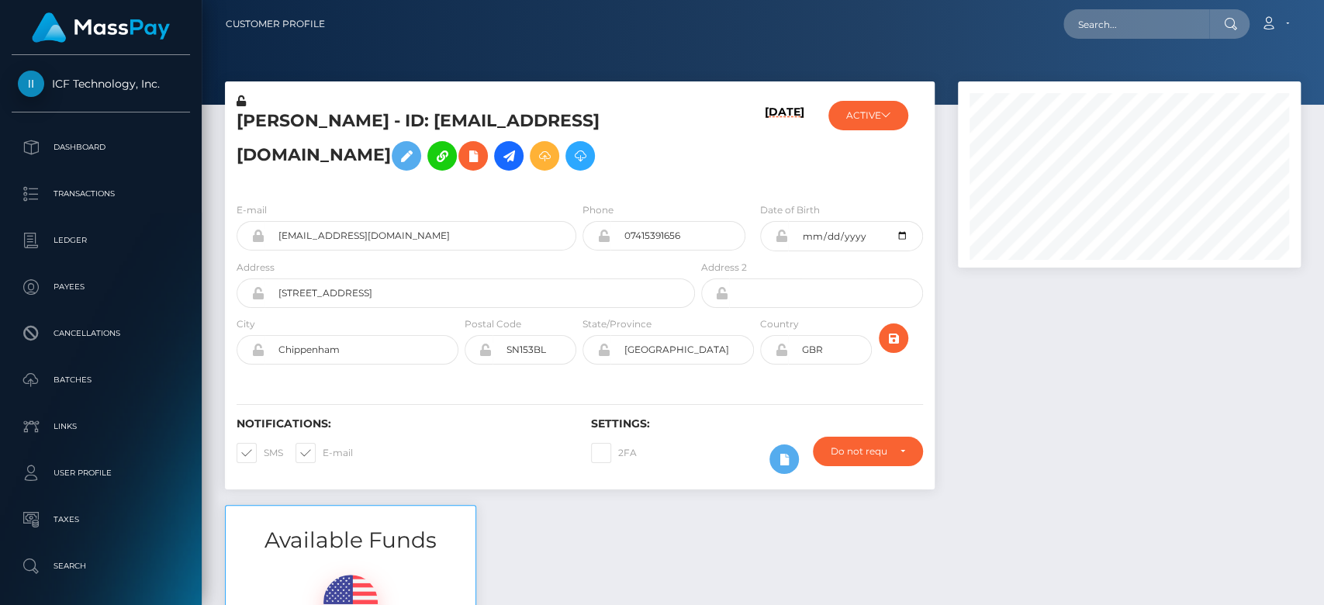
scroll to position [186, 343]
click at [1106, 399] on div at bounding box center [1129, 292] width 366 height 423
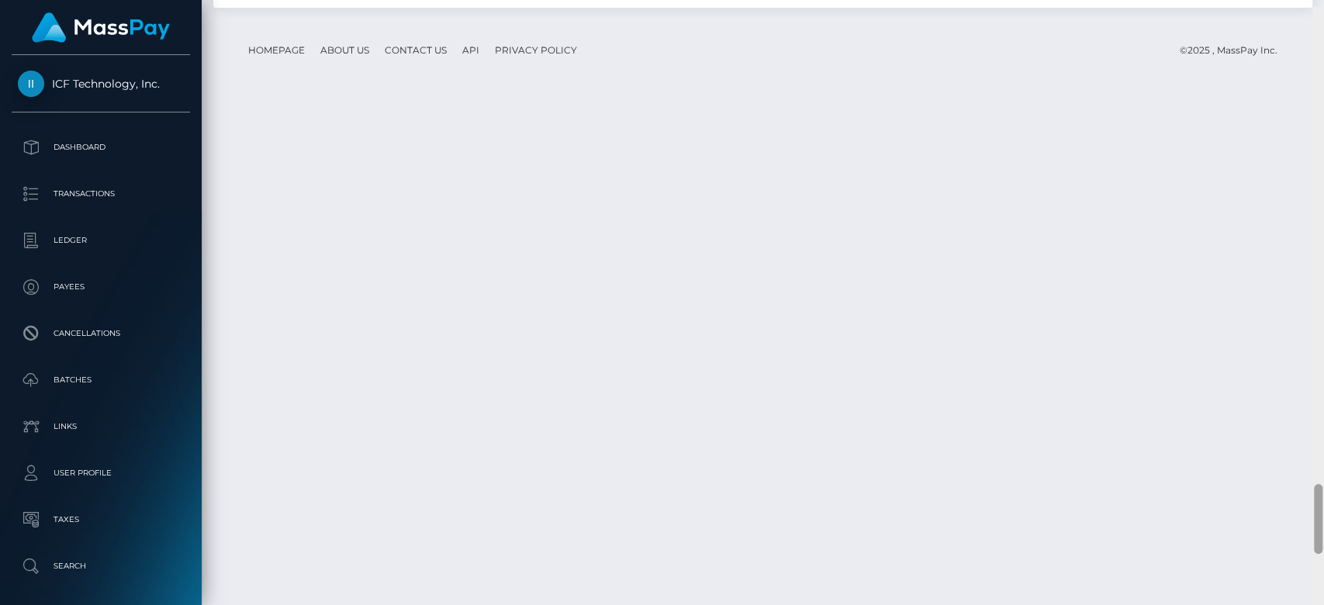
scroll to position [4118, 0]
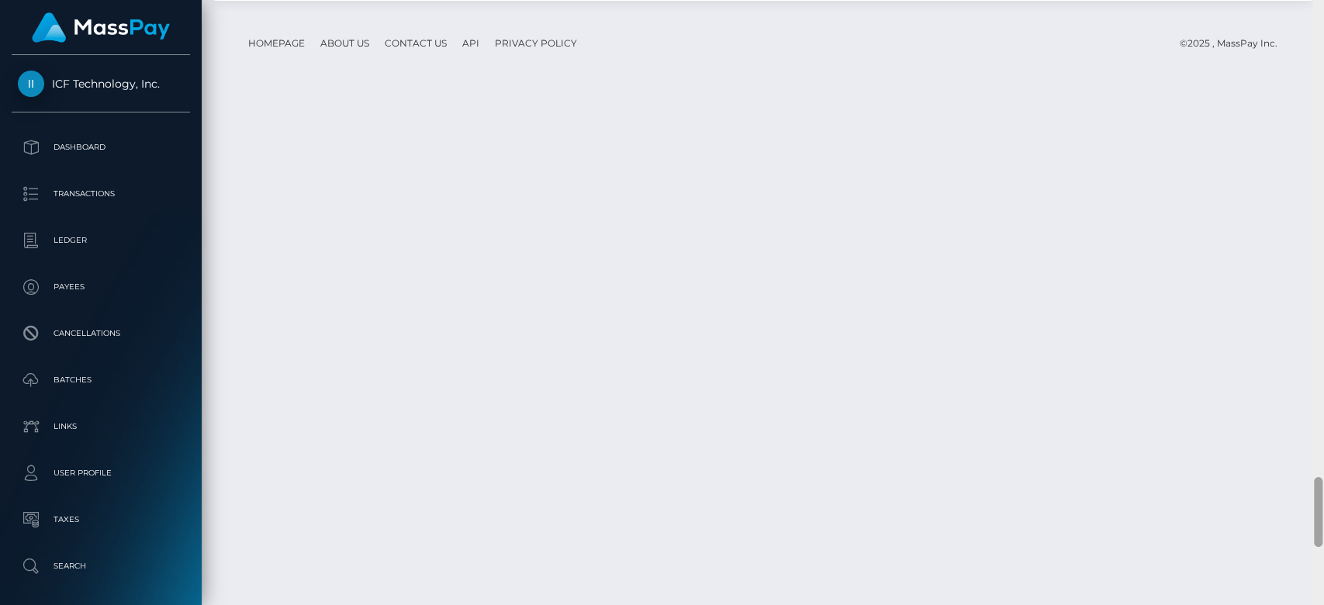
drag, startPoint x: 1314, startPoint y: 92, endPoint x: 1322, endPoint y: 528, distance: 436.0
click at [1322, 528] on div at bounding box center [1318, 303] width 12 height 606
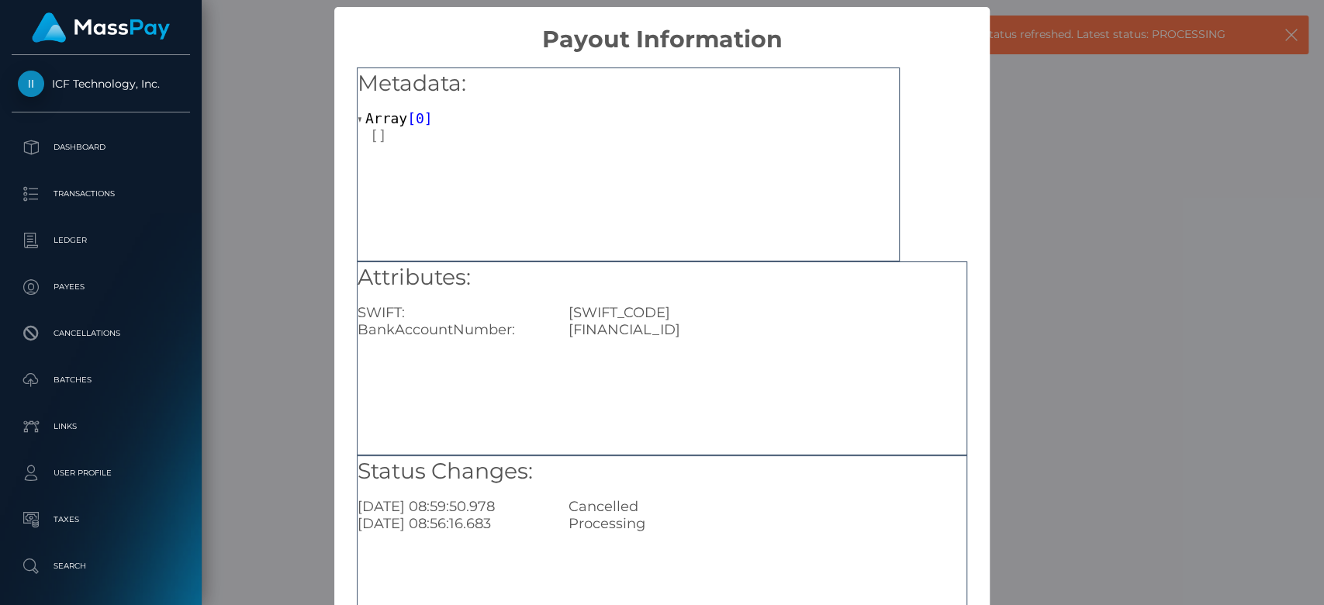
drag, startPoint x: 759, startPoint y: 330, endPoint x: 565, endPoint y: 337, distance: 194.8
click at [565, 337] on div "GB13REVO00997080989798" at bounding box center [767, 329] width 421 height 17
copy div "GB13REVO00997080989798"
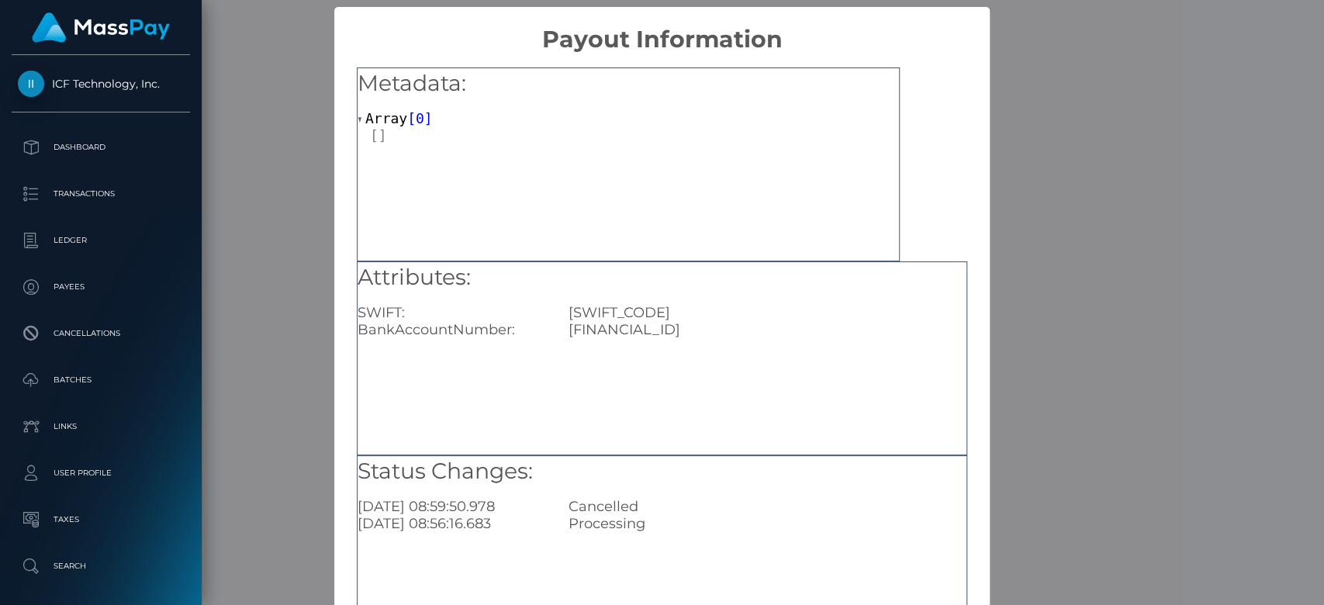
click at [1053, 241] on div "× Payout Information Metadata: Array [ 0 ] Attributes: SWIFT: REVOGB21 BankAcco…" at bounding box center [662, 302] width 1324 height 605
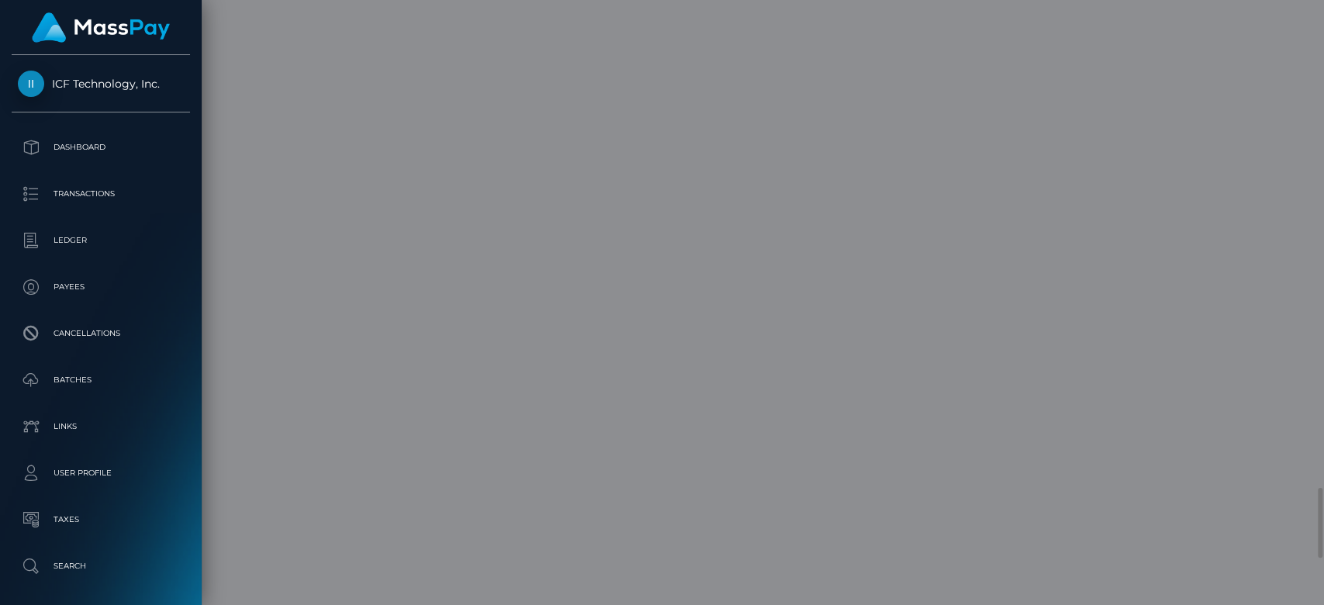
scroll to position [0, 0]
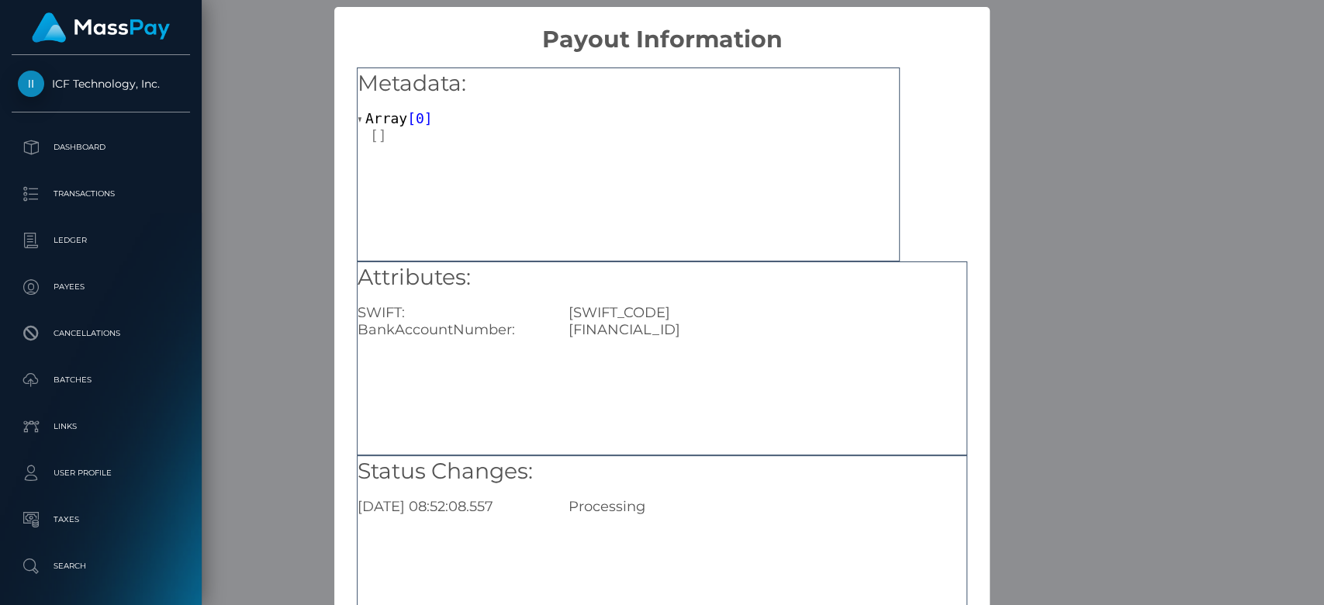
click at [1015, 325] on div "× Payout Information Metadata: Array [ 0 ] Attributes: SWIFT: REVOGB21 BankAcco…" at bounding box center [662, 302] width 1324 height 605
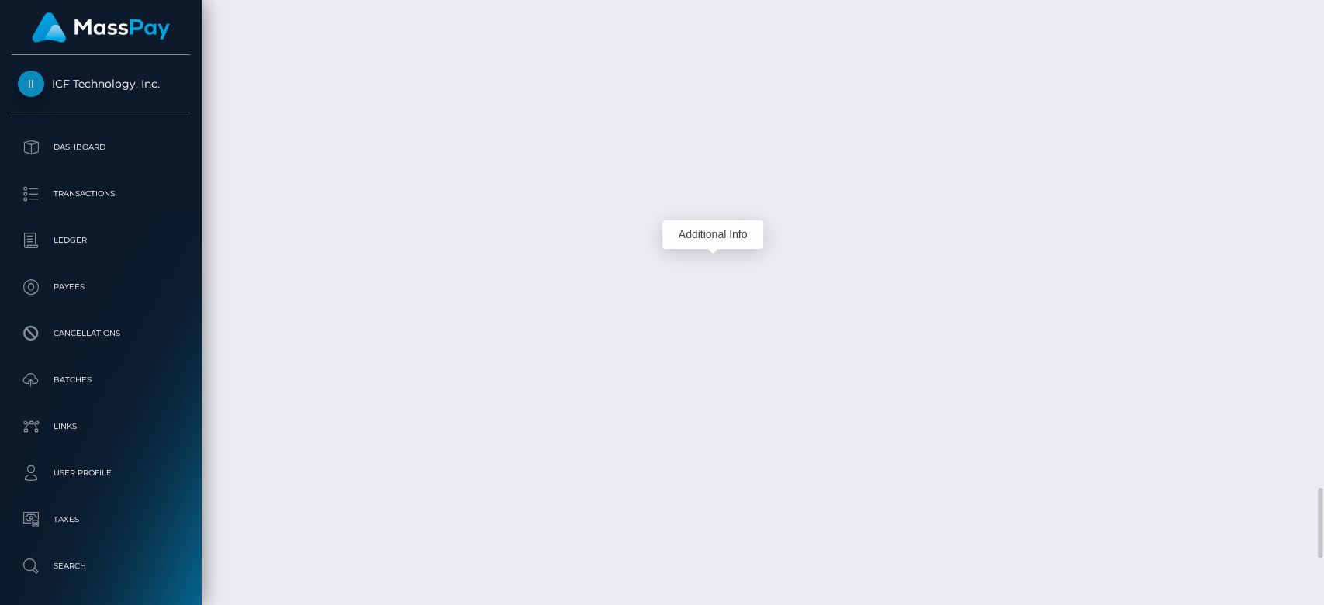
scroll to position [186, 343]
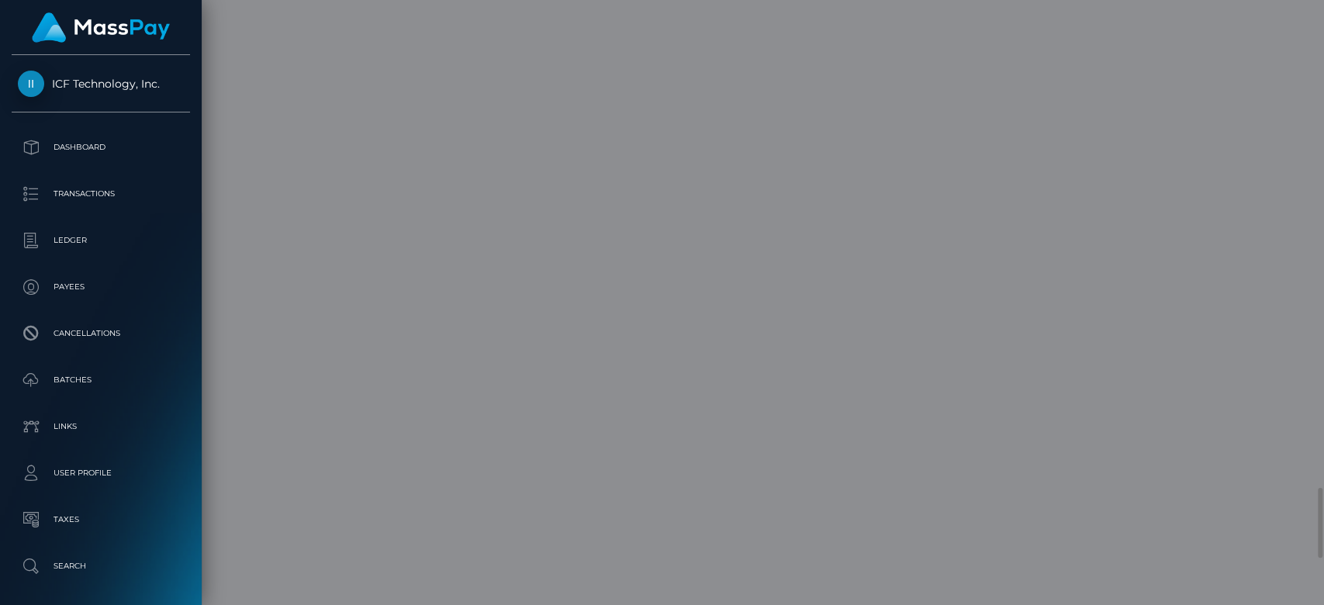
scroll to position [0, 0]
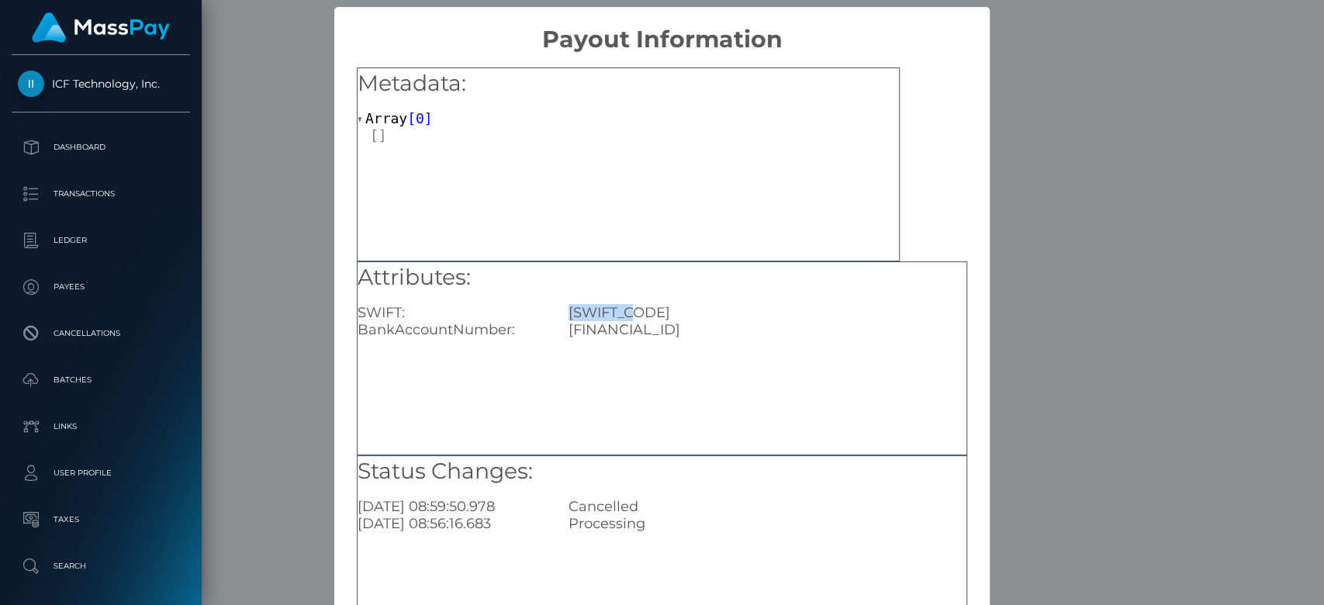
drag, startPoint x: 648, startPoint y: 312, endPoint x: 563, endPoint y: 306, distance: 85.5
click at [563, 306] on div "REVOGB21" at bounding box center [767, 312] width 421 height 17
copy div "REVOGB21"
click at [1085, 250] on div "× Payout Information Metadata: Array [ 0 ] Attributes: SWIFT: REVOGB21 BankAcco…" at bounding box center [662, 302] width 1324 height 605
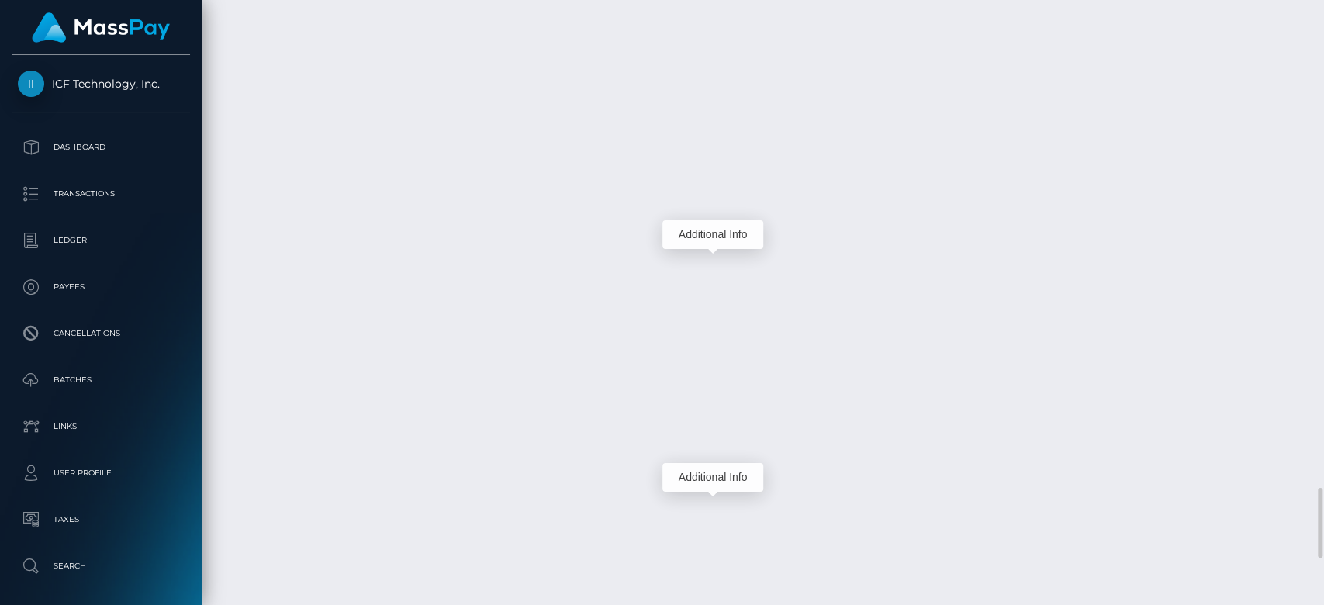
scroll to position [186, 343]
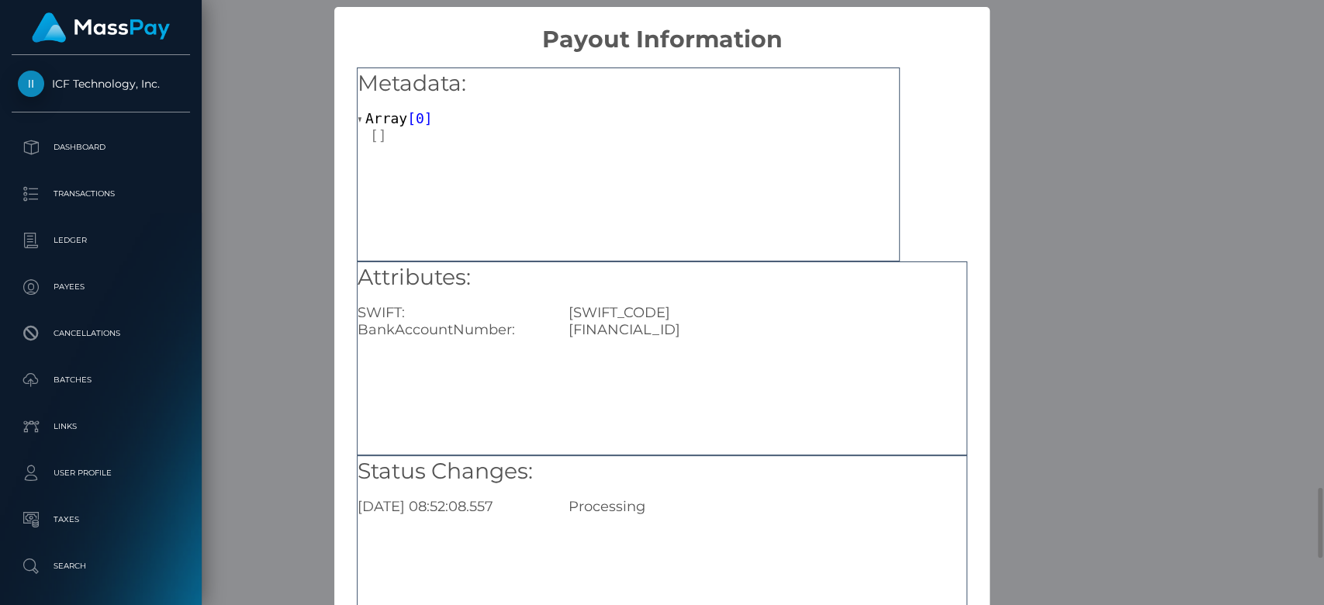
scroll to position [0, 0]
click at [1111, 320] on div "× Payout Information Metadata: Array [ 0 ] Attributes: SWIFT: REVOGB21 BankAcco…" at bounding box center [662, 302] width 1324 height 605
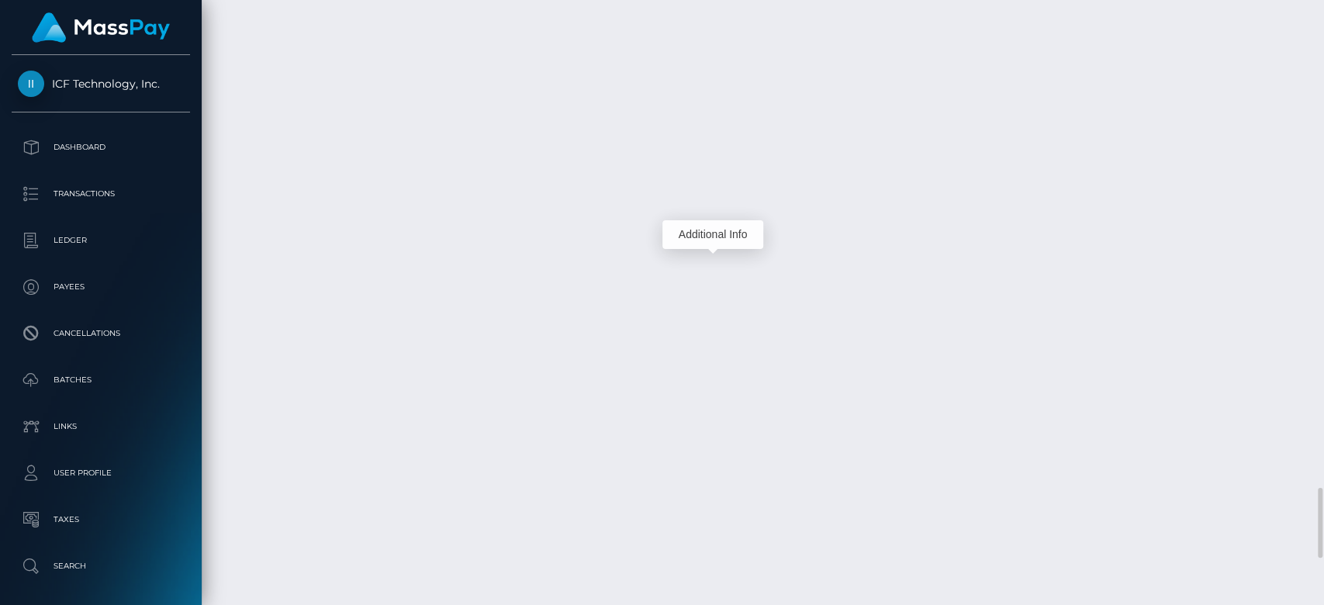
scroll to position [186, 343]
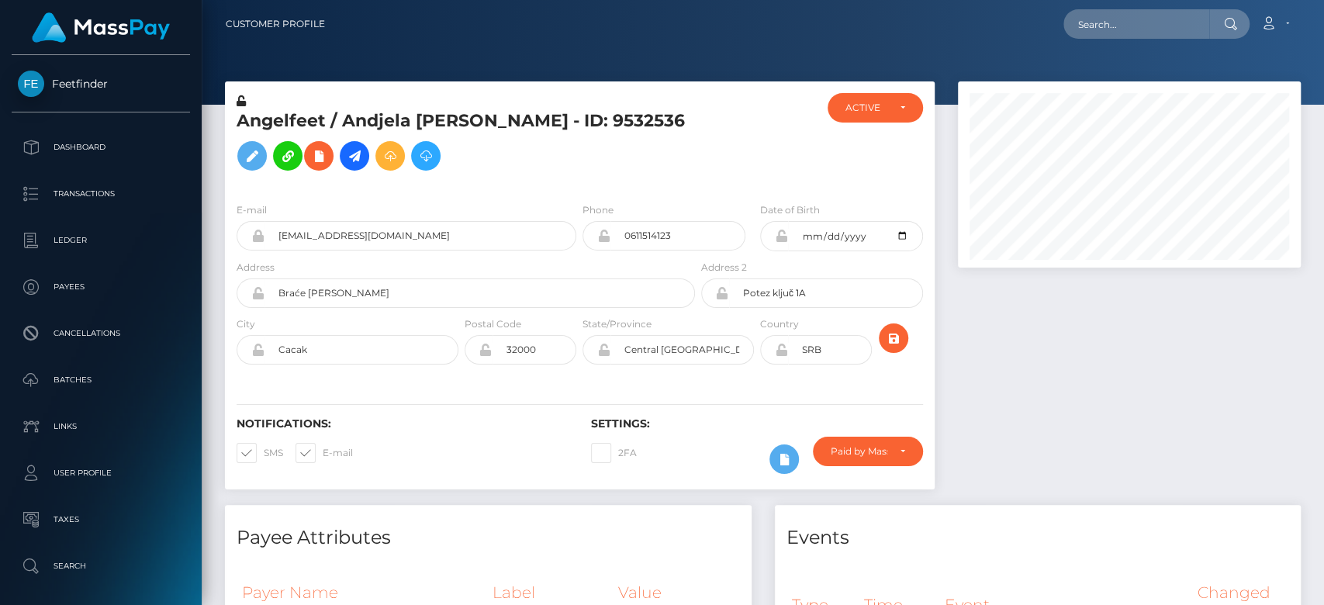
scroll to position [186, 343]
click at [1024, 413] on div at bounding box center [1129, 292] width 366 height 423
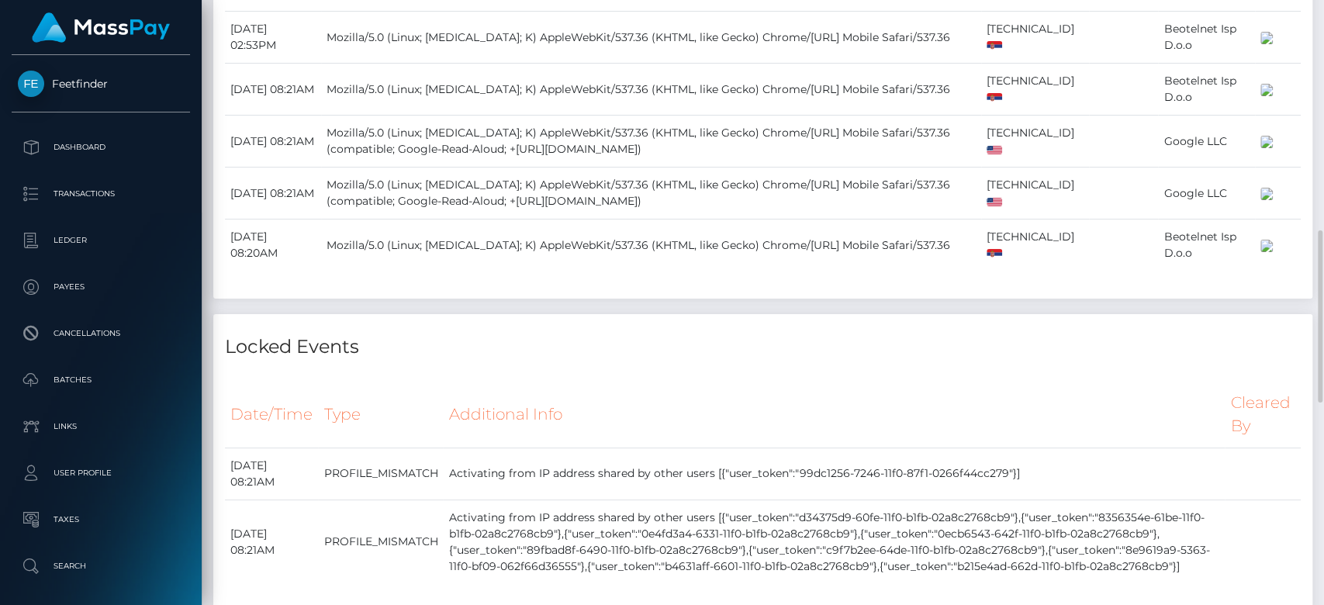
scroll to position [1148, 0]
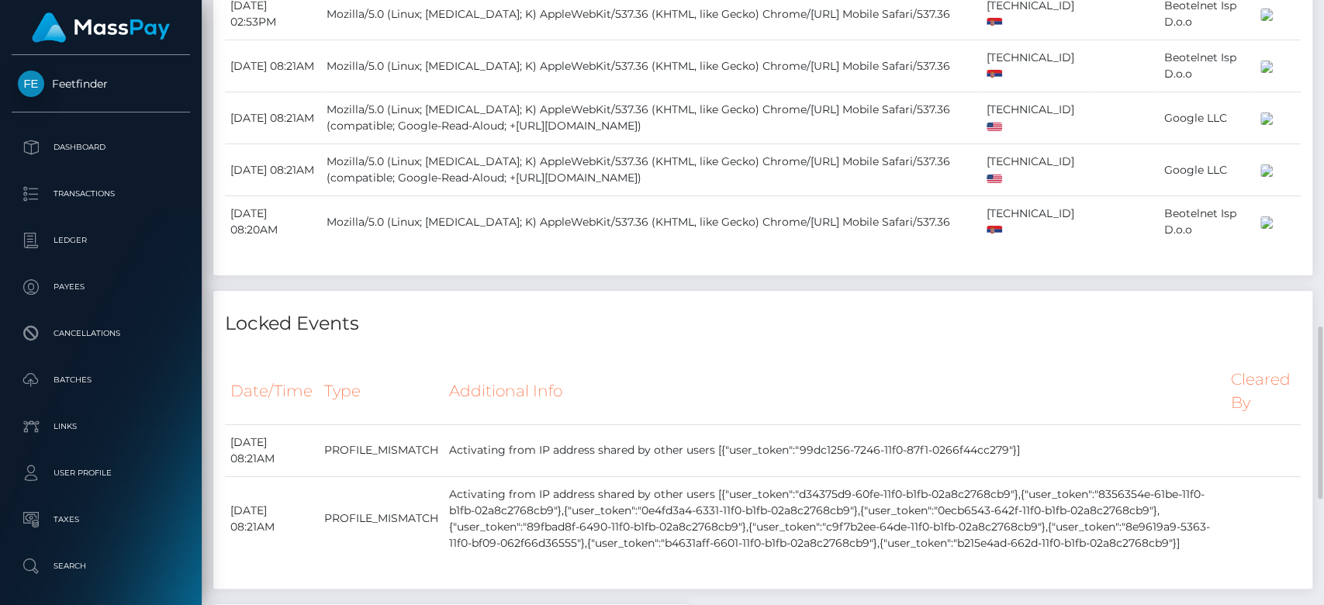
click at [873, 424] on th "Additional Info" at bounding box center [834, 391] width 782 height 66
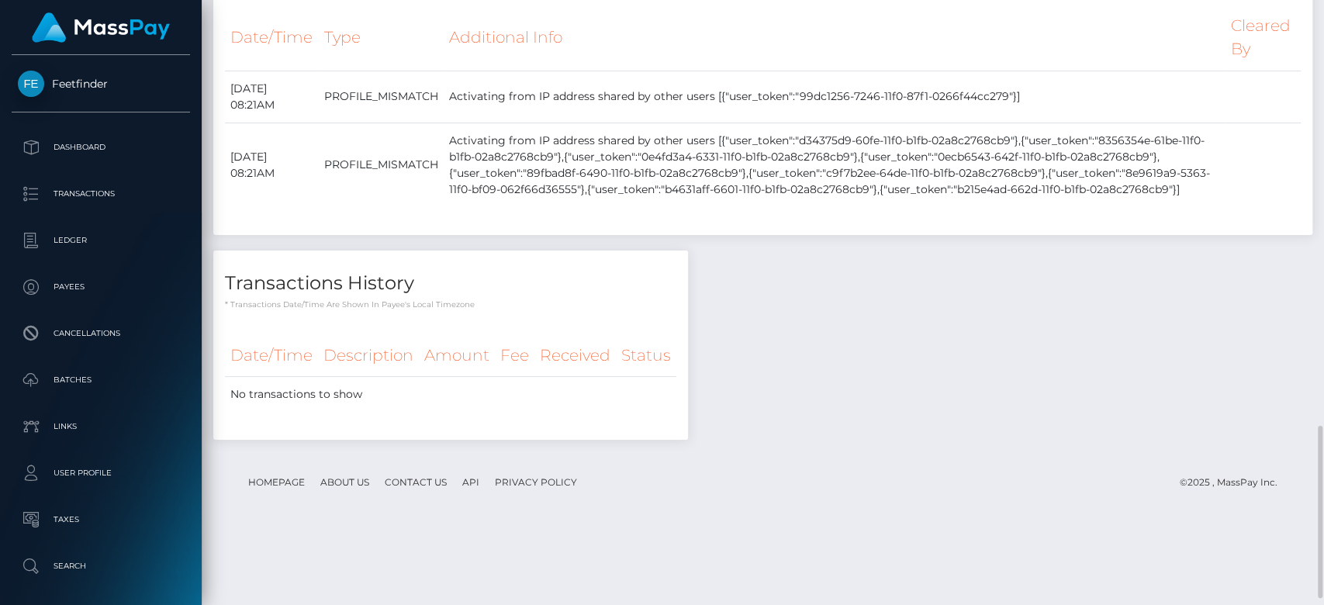
scroll to position [1501, 0]
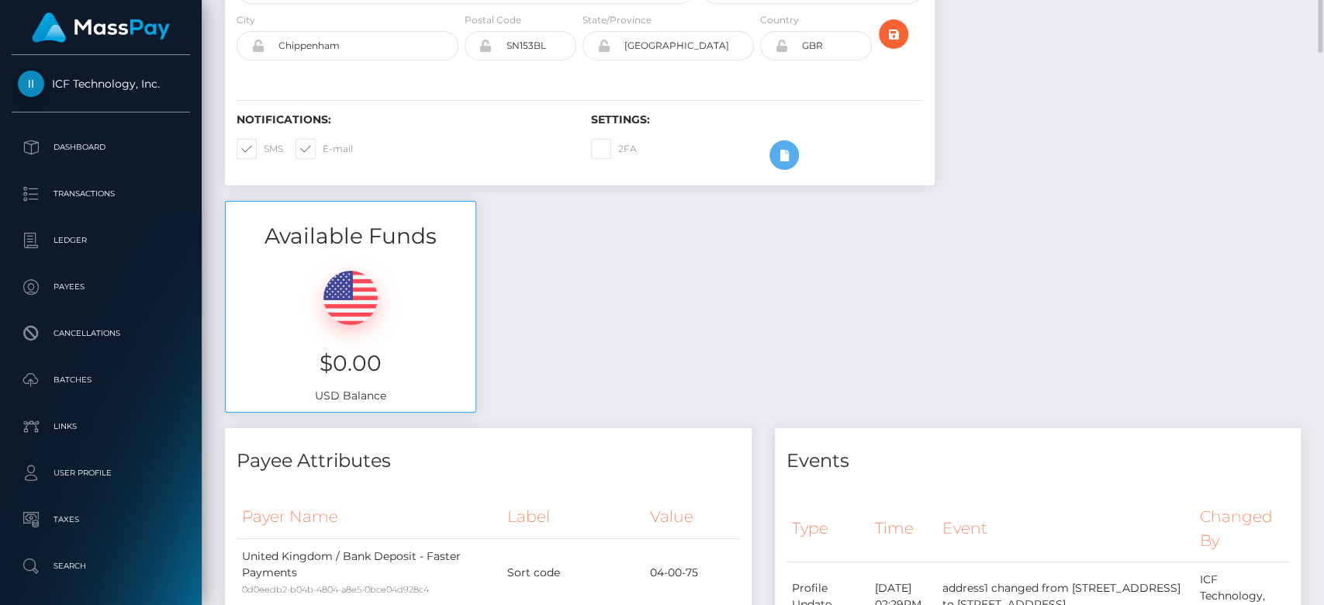
click at [1322, 377] on div at bounding box center [1318, 256] width 12 height 606
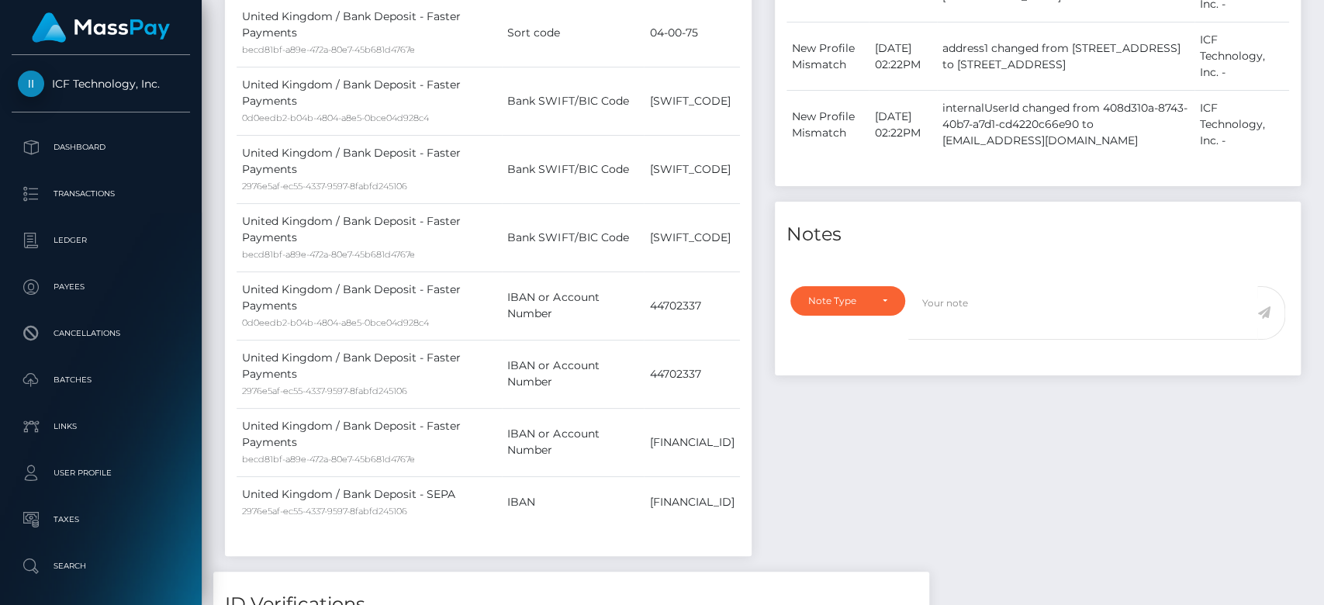
scroll to position [186, 343]
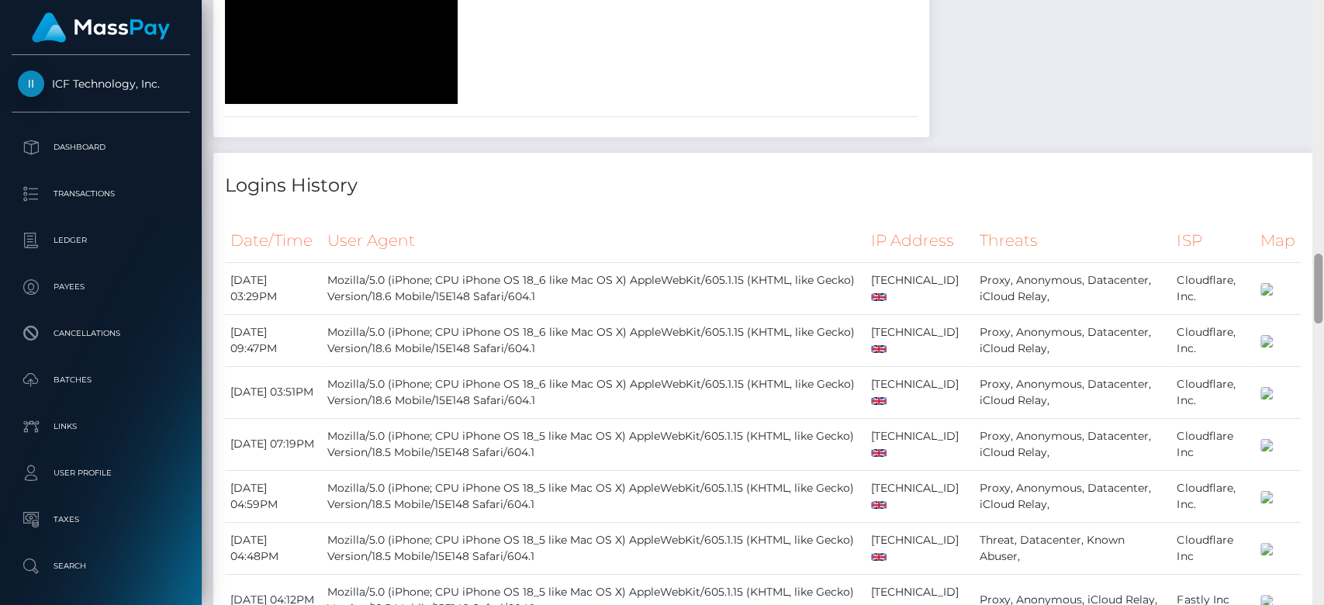
click at [1322, 375] on div at bounding box center [1318, 303] width 12 height 606
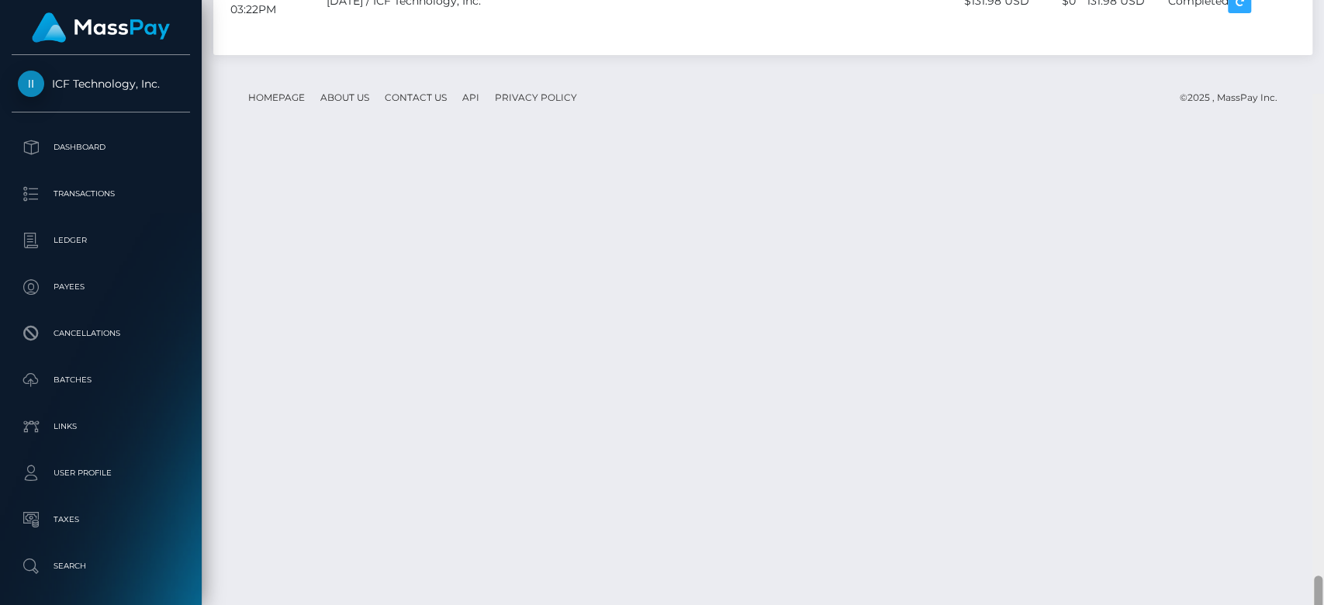
scroll to position [4157, 0]
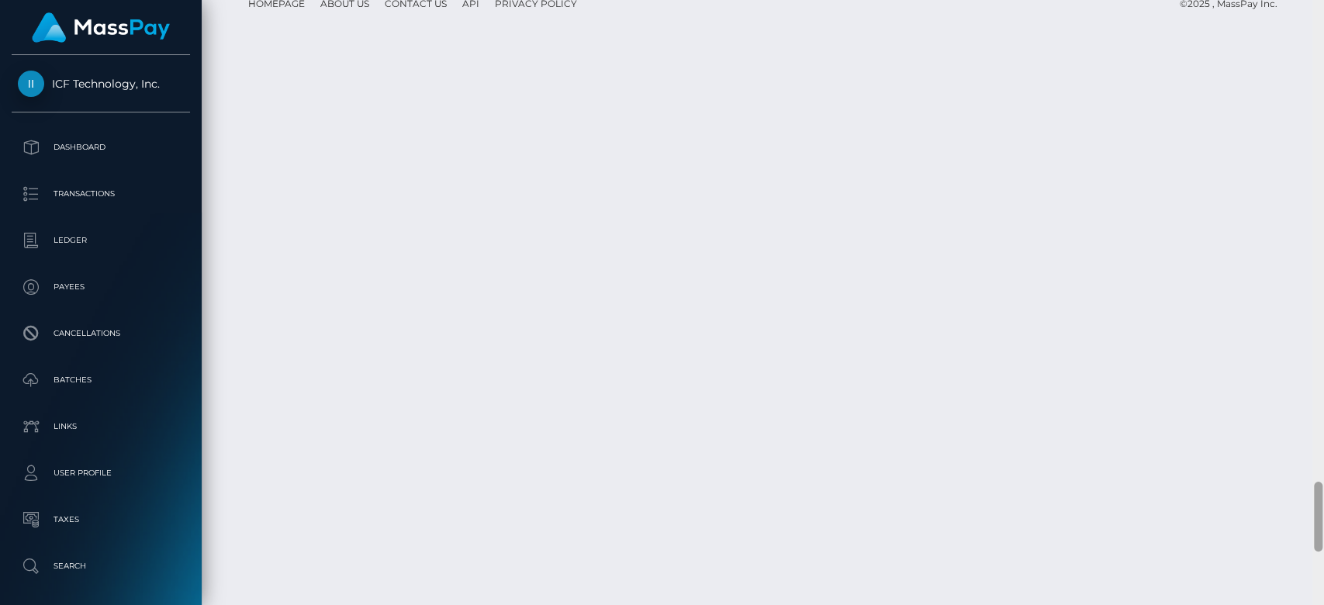
drag, startPoint x: 1315, startPoint y: 357, endPoint x: 1322, endPoint y: 514, distance: 157.6
click at [1322, 514] on div at bounding box center [1318, 303] width 12 height 606
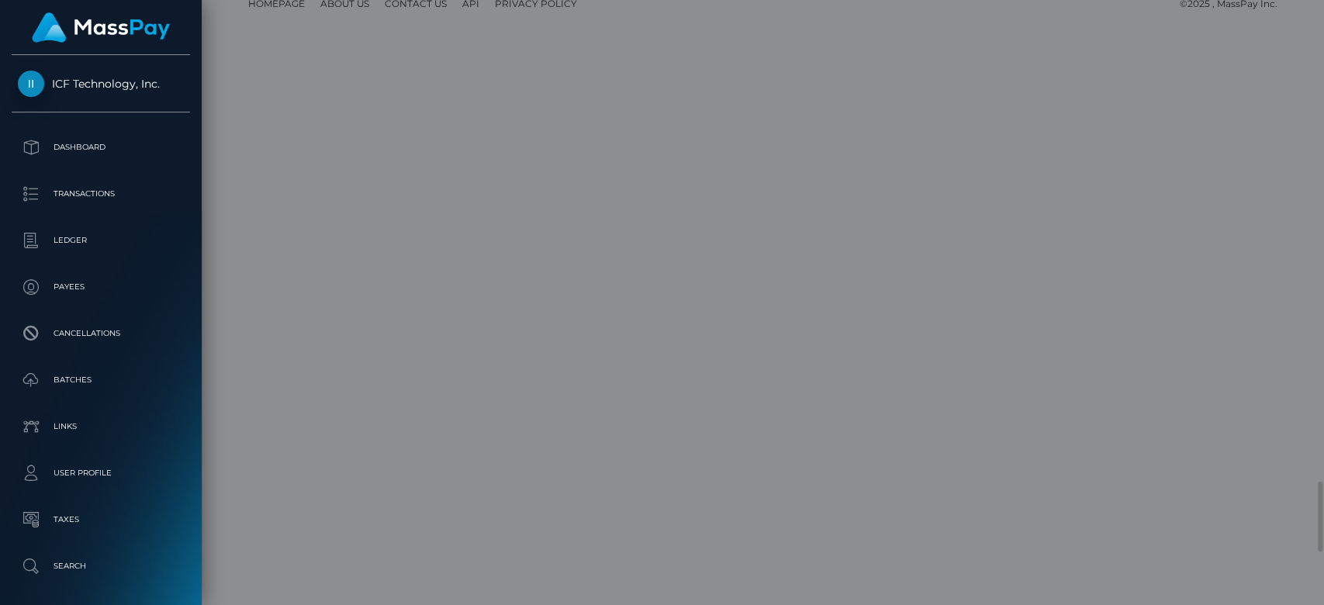
scroll to position [0, 0]
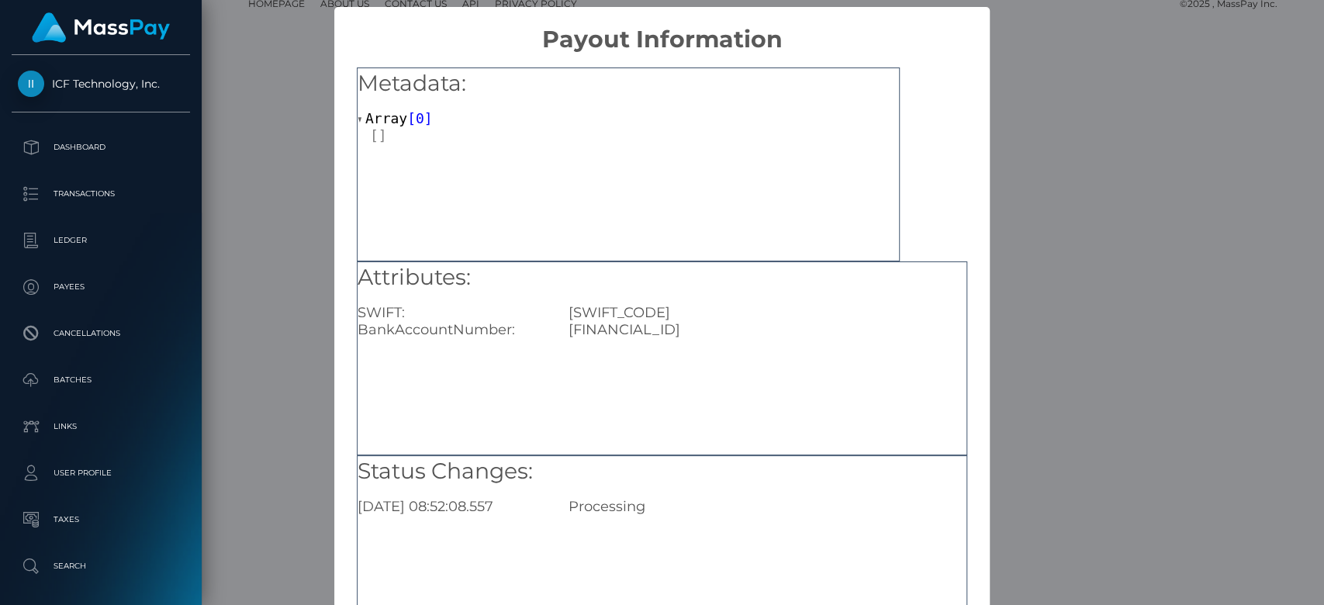
drag, startPoint x: 1012, startPoint y: 357, endPoint x: 998, endPoint y: 354, distance: 14.3
click at [1014, 357] on div "× Payout Information Metadata: Array [ 0 ] Attributes: SWIFT: REVOGB21 BankAcco…" at bounding box center [662, 302] width 1324 height 605
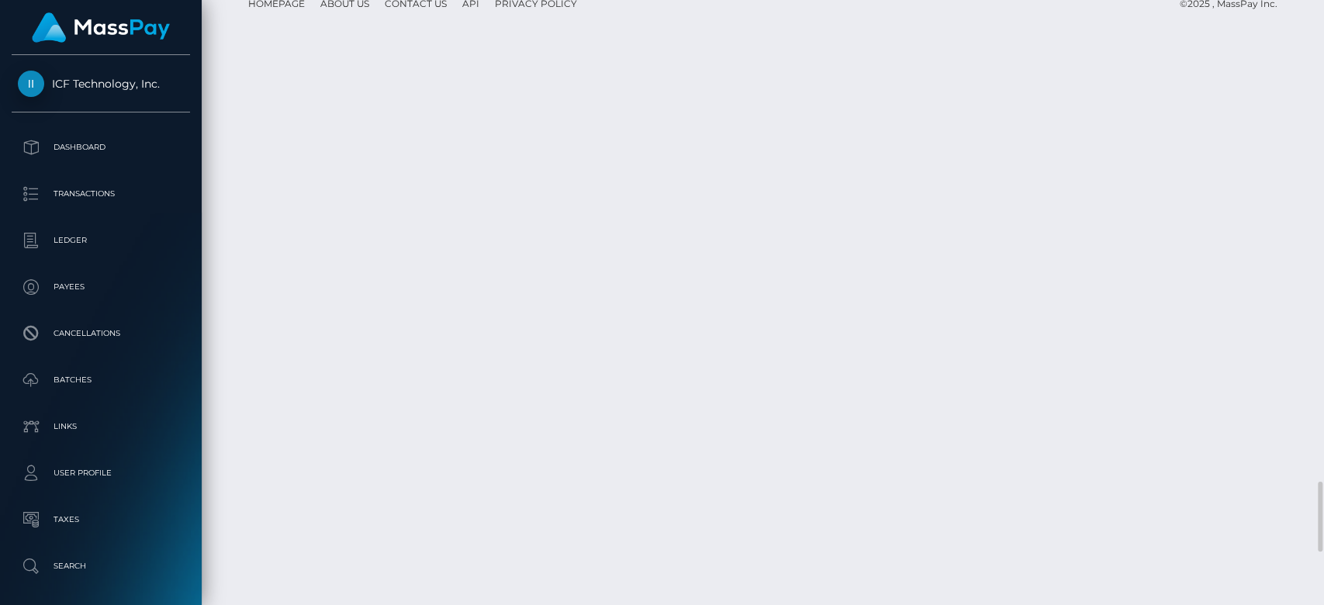
scroll to position [186, 343]
drag, startPoint x: 614, startPoint y: 315, endPoint x: 843, endPoint y: 305, distance: 229.0
copy td "0b648ea0-4398-4791-91ae-838ebc9e98c7"
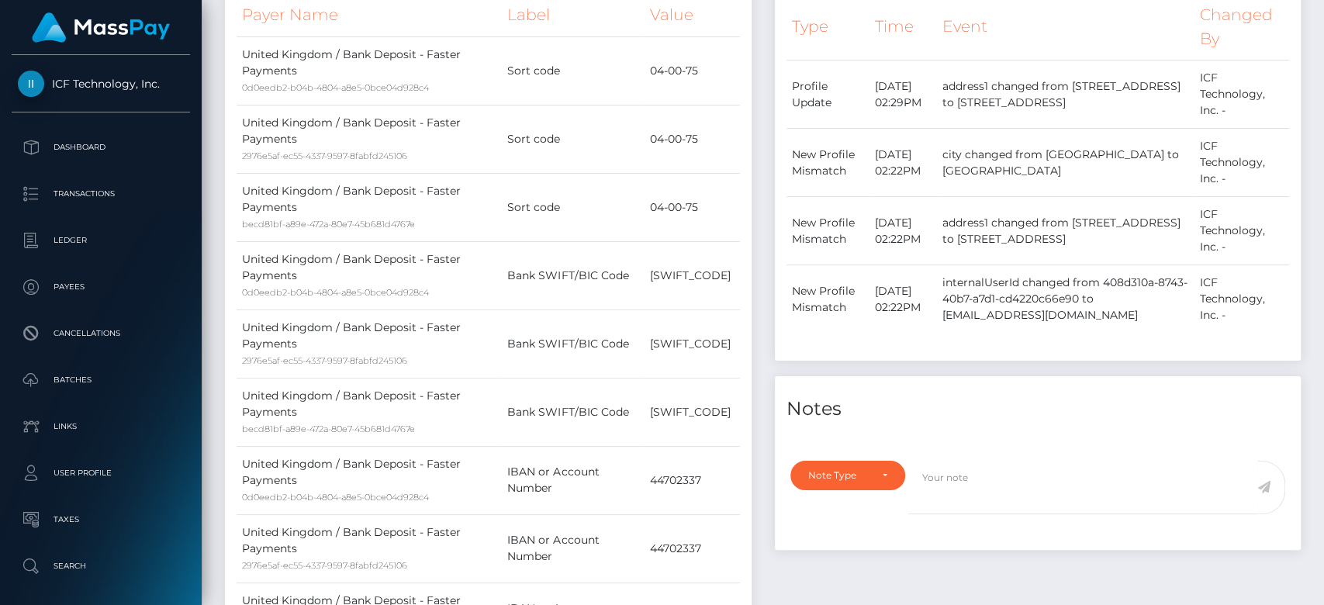
scroll to position [0, 0]
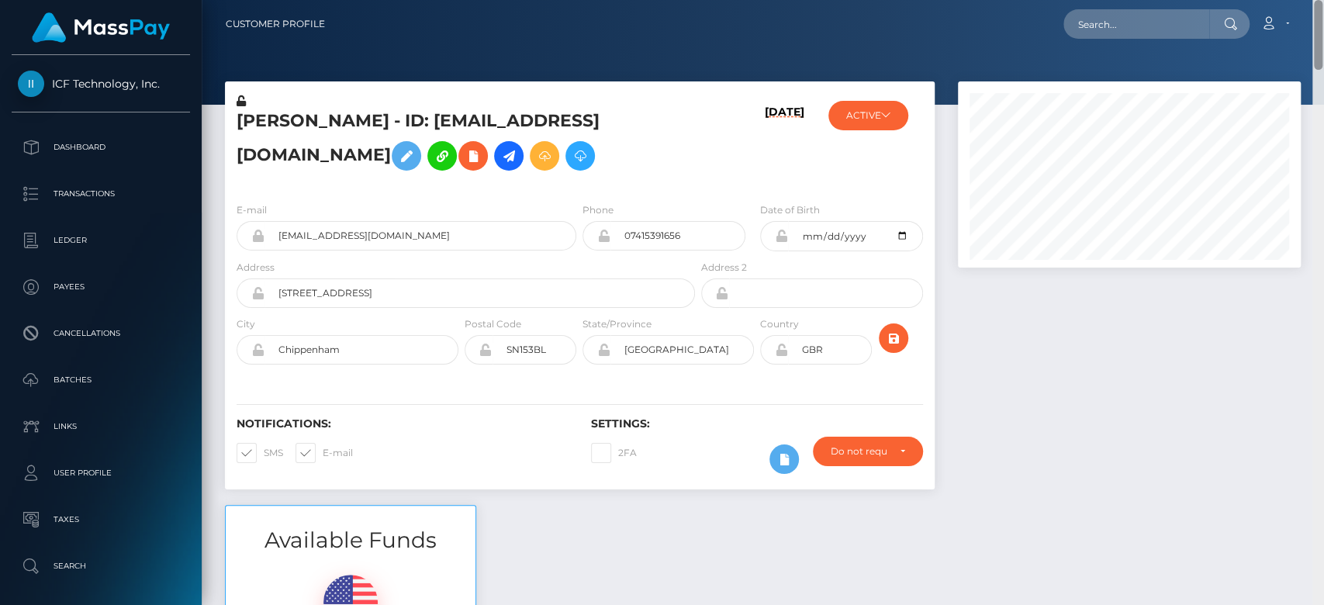
drag, startPoint x: 1315, startPoint y: 514, endPoint x: 1277, endPoint y: -74, distance: 589.2
click at [1277, 0] on html "ICF Technology, Inc. Dashboard Transactions Ledger Payees Batches" at bounding box center [662, 302] width 1324 height 605
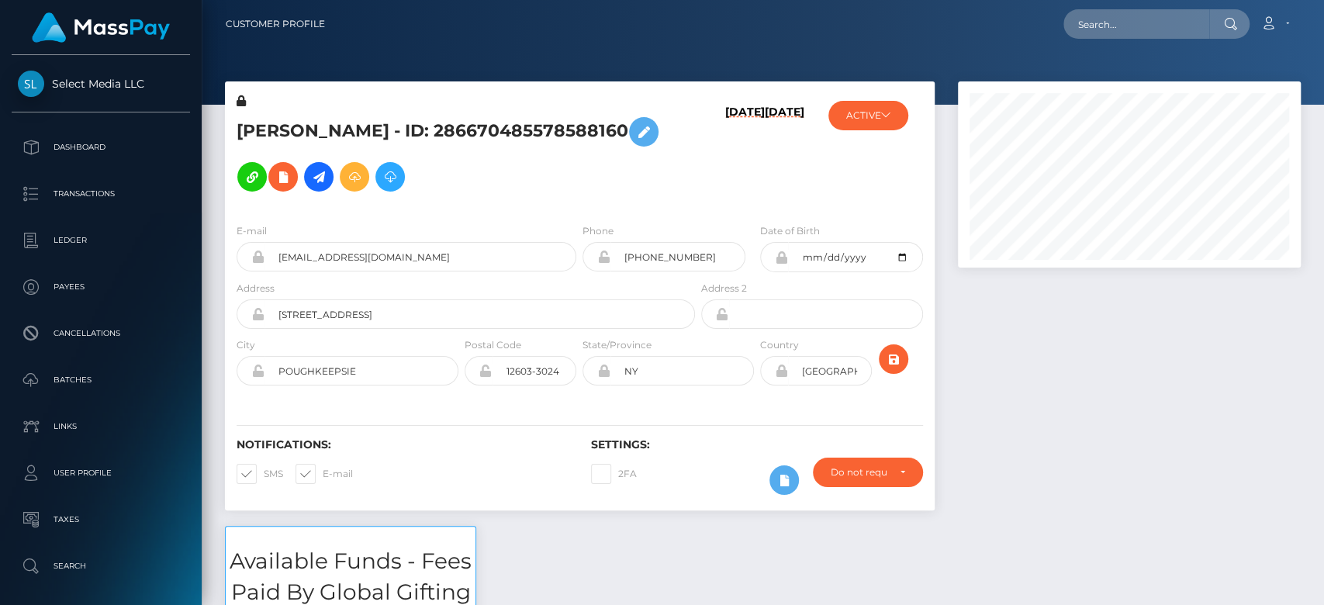
scroll to position [186, 343]
click at [1228, 465] on div at bounding box center [1129, 303] width 366 height 444
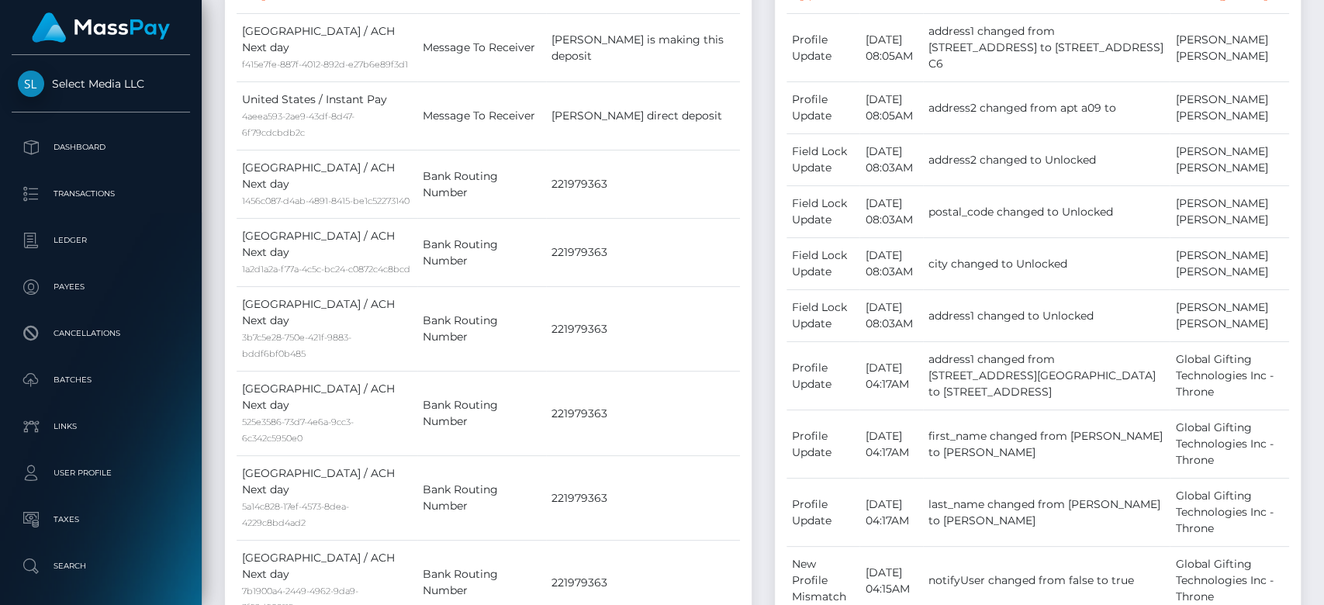
click at [1307, 385] on div at bounding box center [1318, 303] width 12 height 606
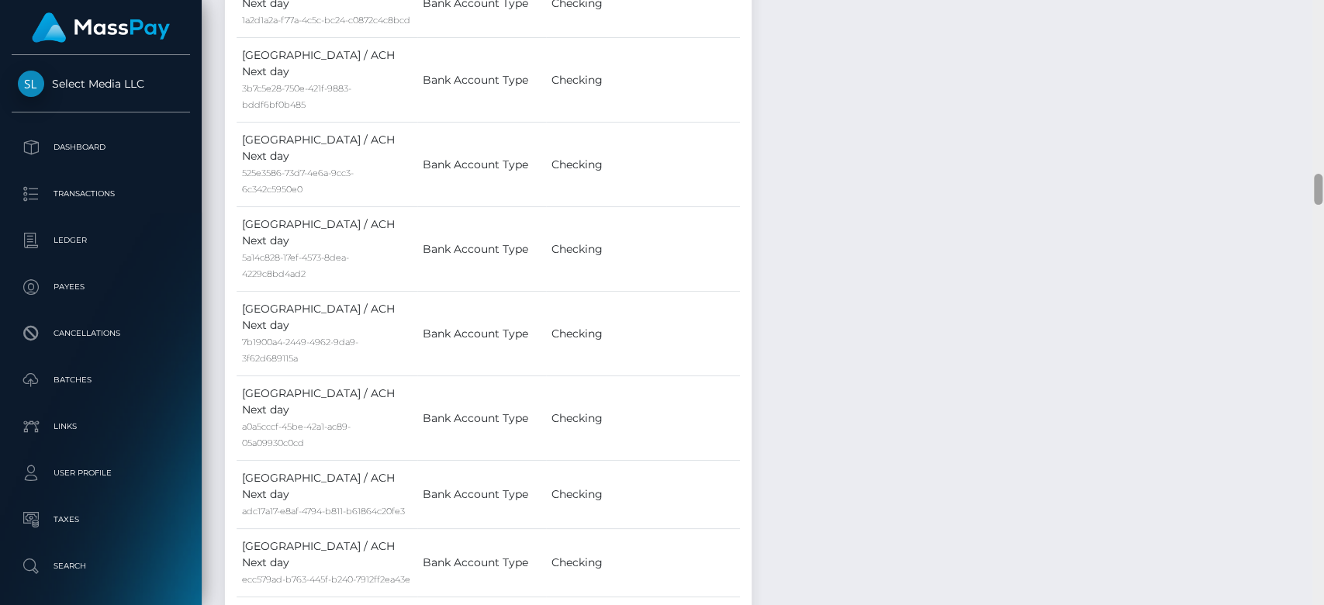
scroll to position [3940, 0]
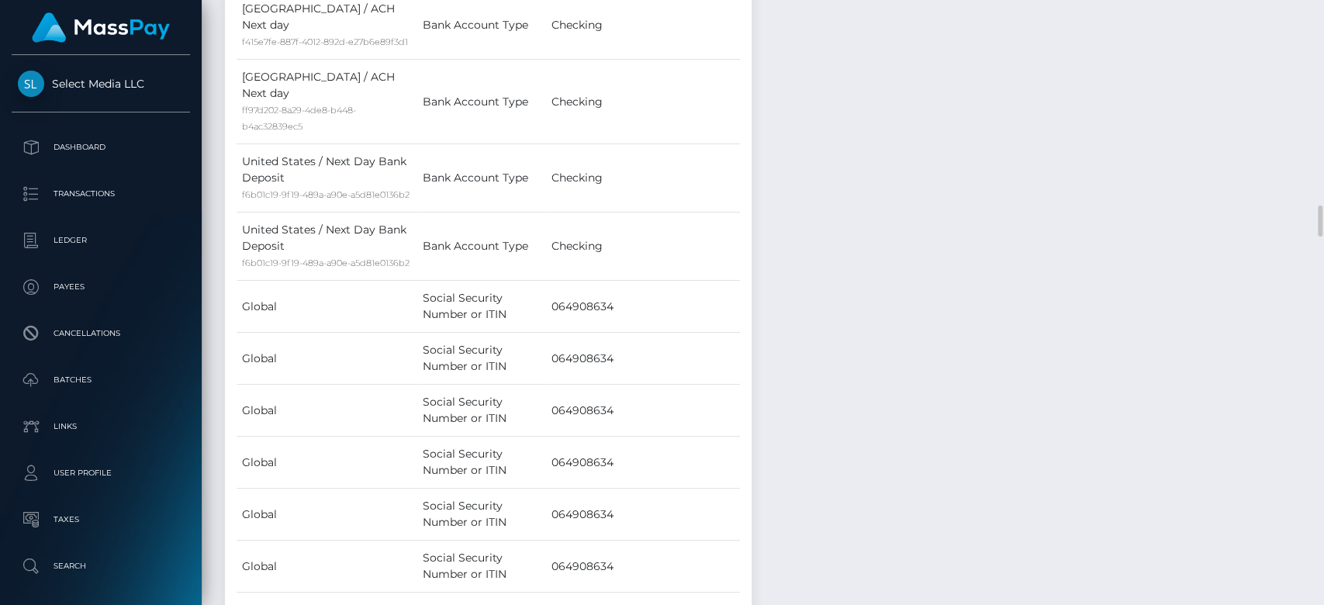
drag, startPoint x: 1322, startPoint y: 385, endPoint x: 1309, endPoint y: 338, distance: 48.9
click at [1307, 376] on div at bounding box center [1318, 303] width 12 height 606
drag, startPoint x: 1309, startPoint y: 273, endPoint x: 1309, endPoint y: 257, distance: 16.3
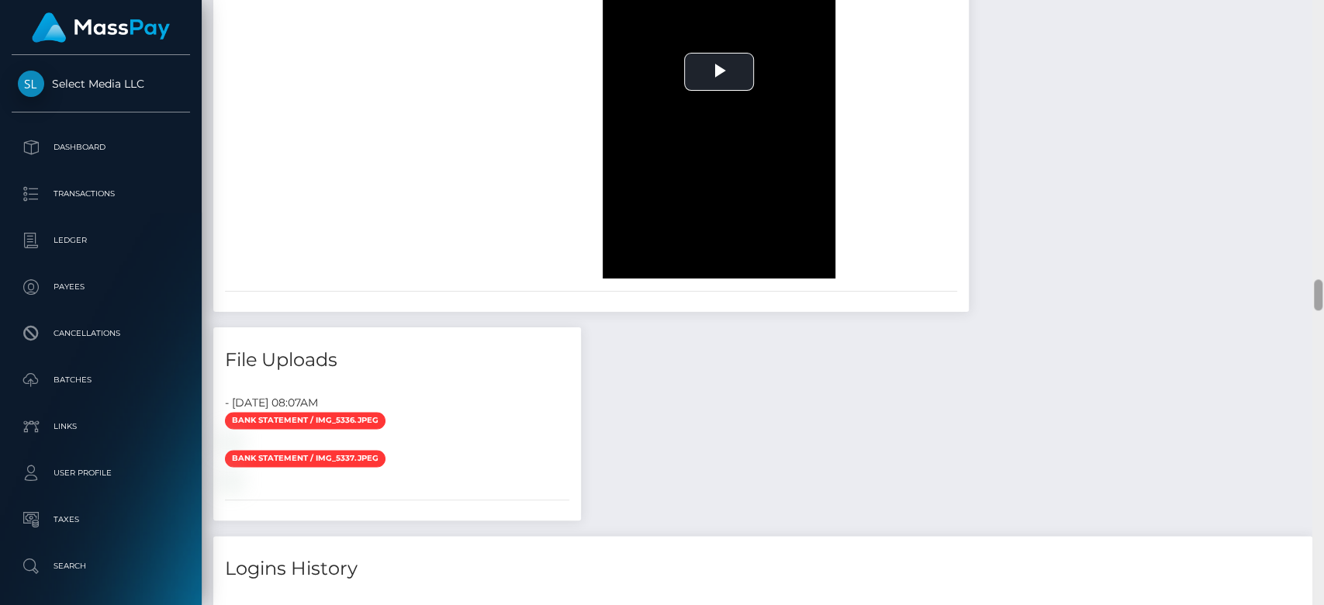
scroll to position [5338, 0]
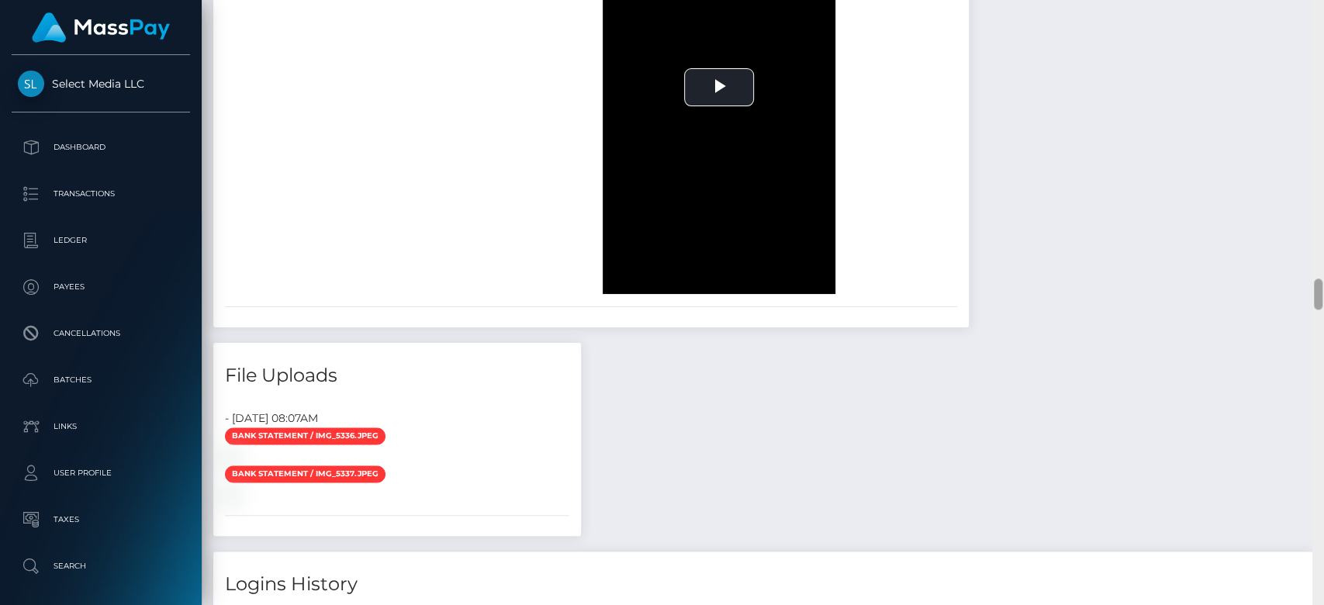
drag, startPoint x: 1320, startPoint y: 223, endPoint x: 1301, endPoint y: 296, distance: 75.4
click at [1301, 296] on div "Customer Profile Loading... Loading..." at bounding box center [763, 302] width 1122 height 605
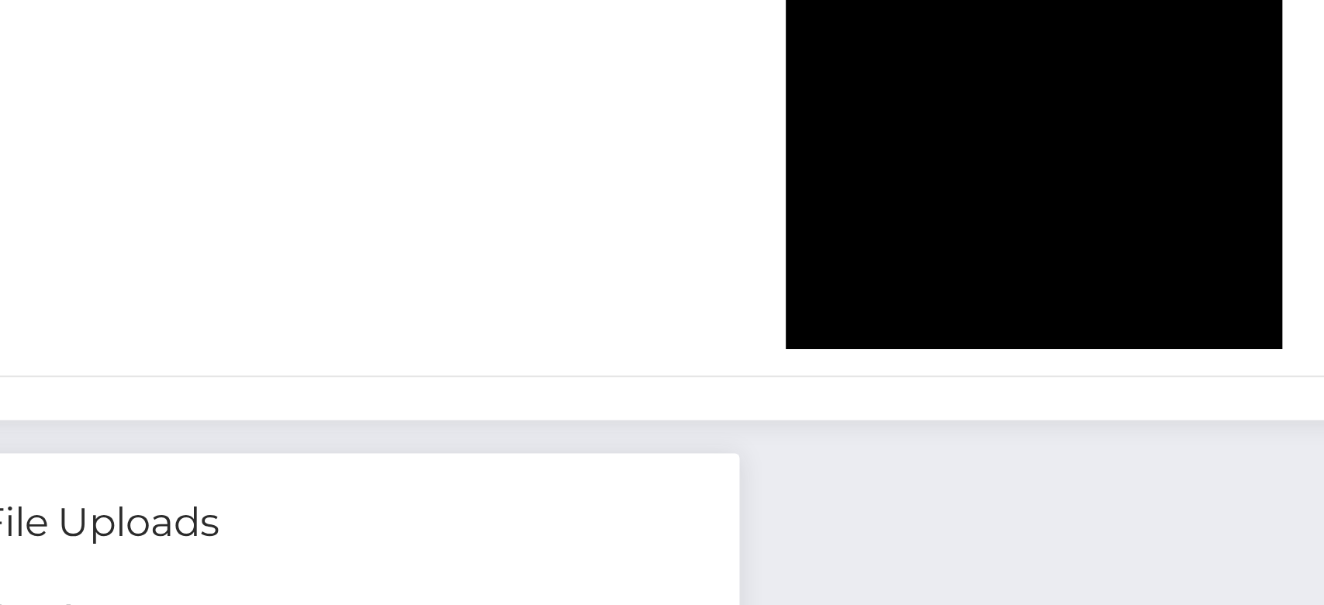
scroll to position [5301, 0]
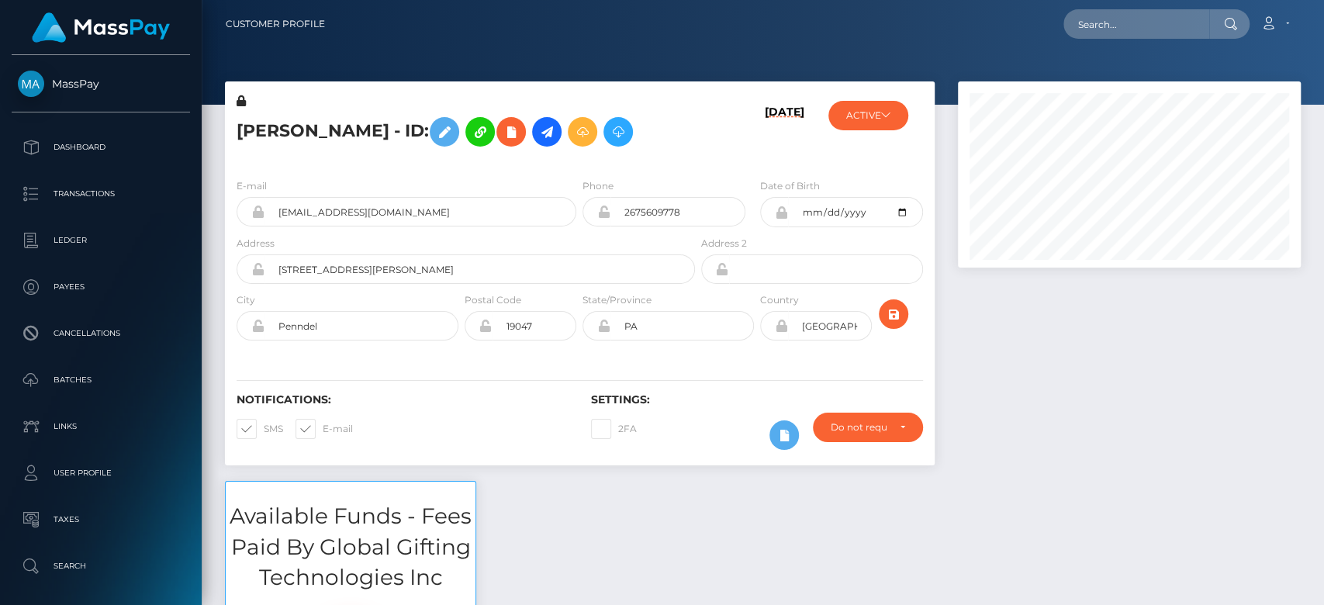
scroll to position [186, 343]
click at [1238, 475] on div at bounding box center [1129, 280] width 366 height 399
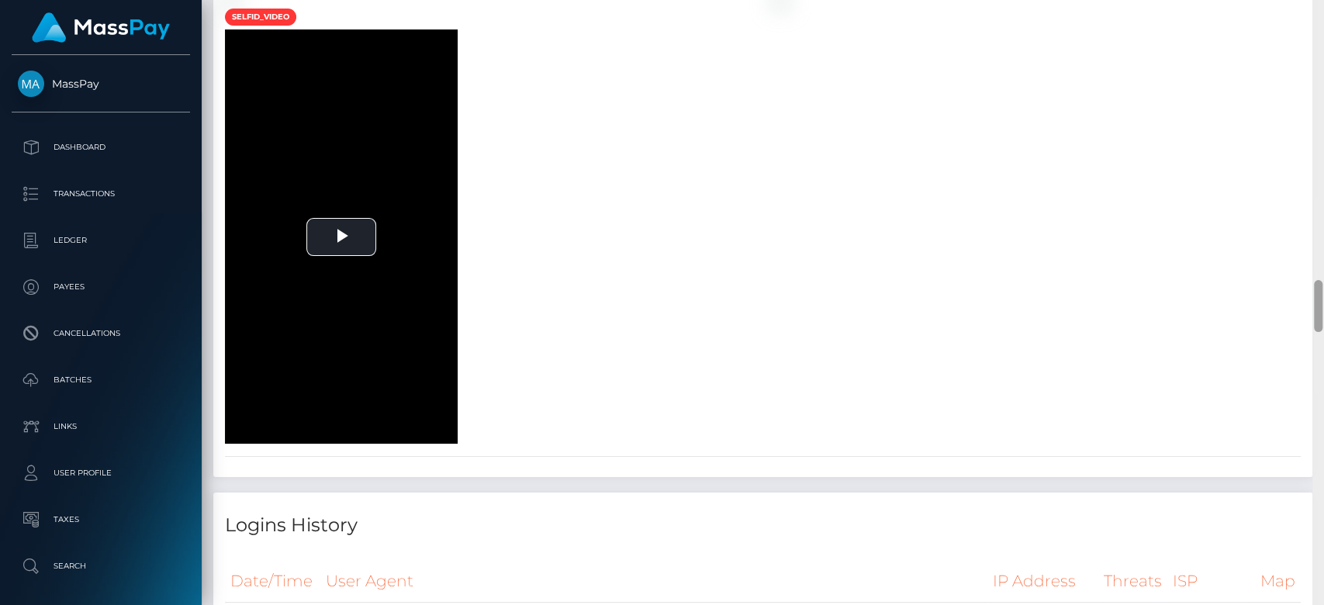
click at [1322, 414] on div at bounding box center [1318, 303] width 12 height 606
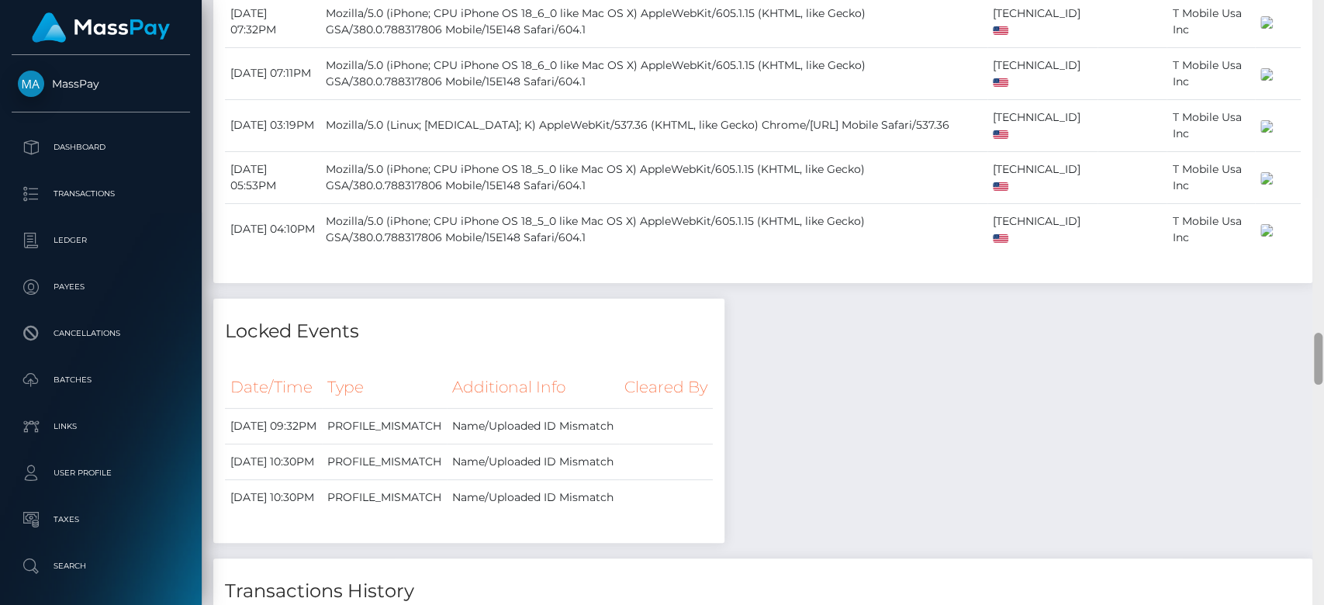
click at [1322, 413] on div at bounding box center [1318, 303] width 12 height 606
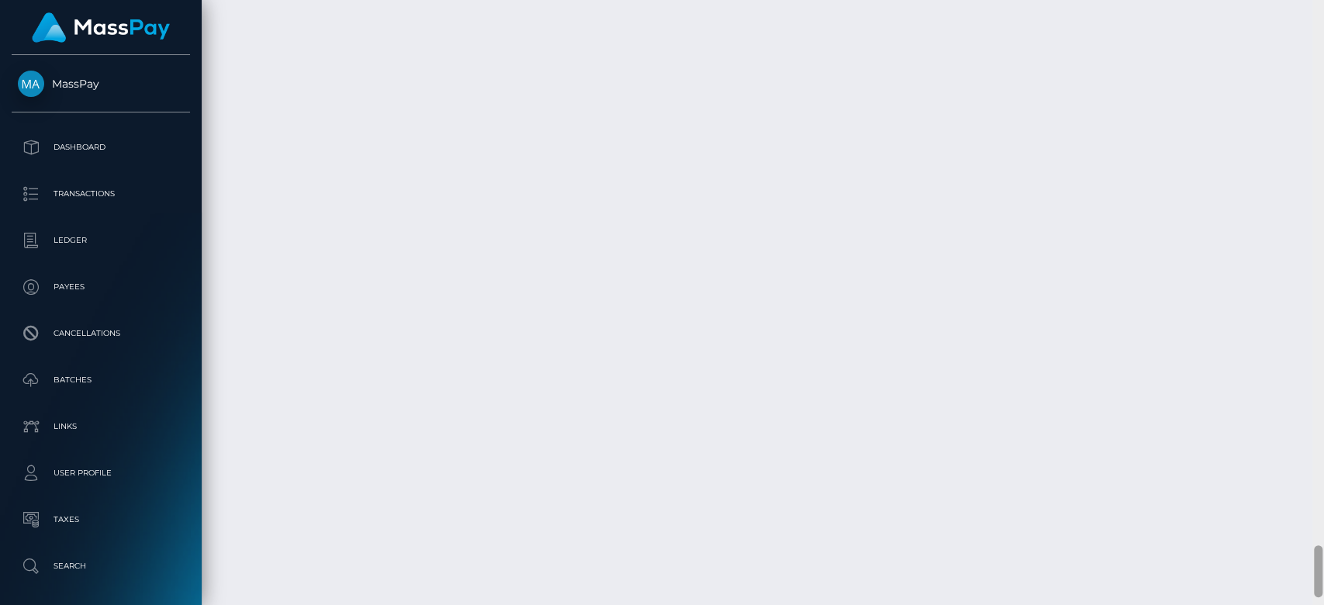
scroll to position [6342, 0]
drag, startPoint x: 1315, startPoint y: 363, endPoint x: 1322, endPoint y: 582, distance: 218.8
click at [1322, 582] on div at bounding box center [1318, 302] width 12 height 606
click at [1322, 375] on div at bounding box center [1318, 303] width 12 height 606
click at [1321, 379] on div at bounding box center [1318, 303] width 12 height 606
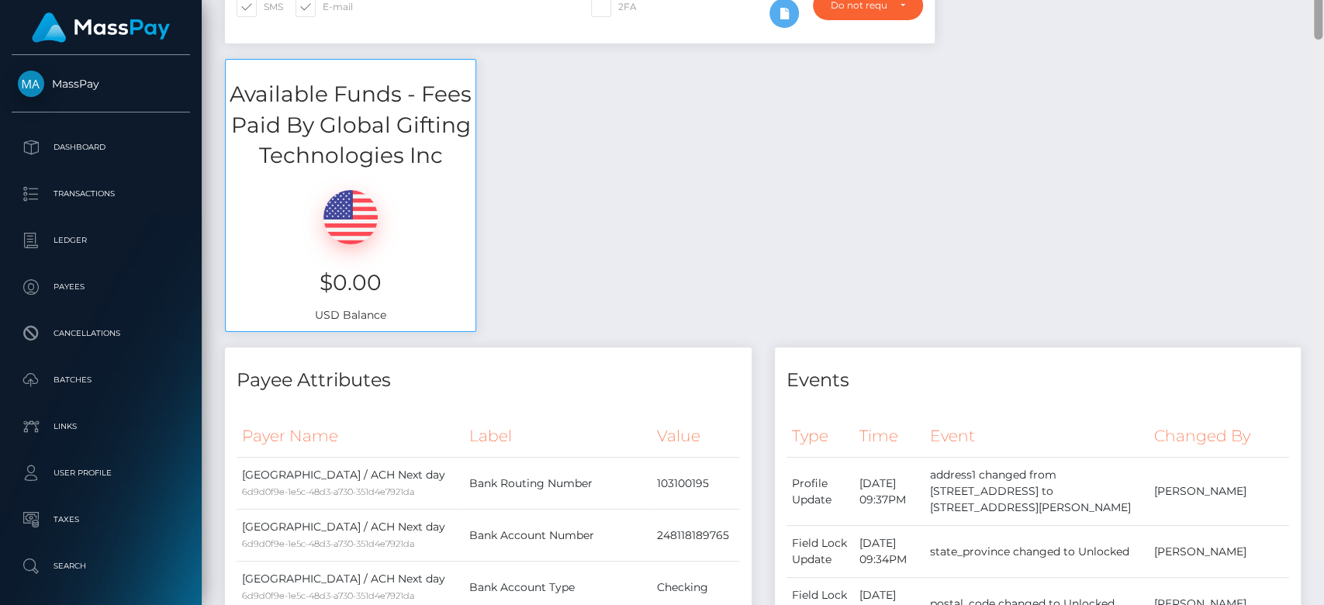
scroll to position [359, 0]
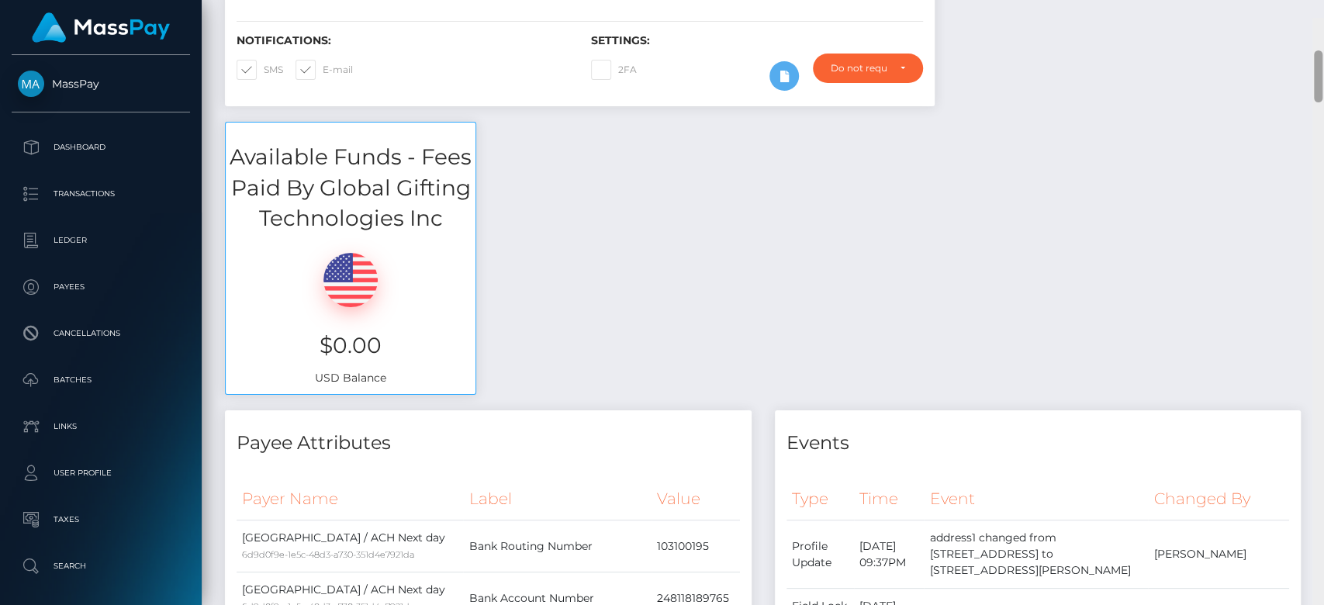
drag, startPoint x: 1320, startPoint y: 379, endPoint x: 947, endPoint y: 70, distance: 484.7
click at [1295, 70] on div "Customer Profile Loading... Loading..." at bounding box center [763, 302] width 1122 height 605
click at [509, 83] on div "Notifications: SMS E-mail" at bounding box center [402, 66] width 354 height 64
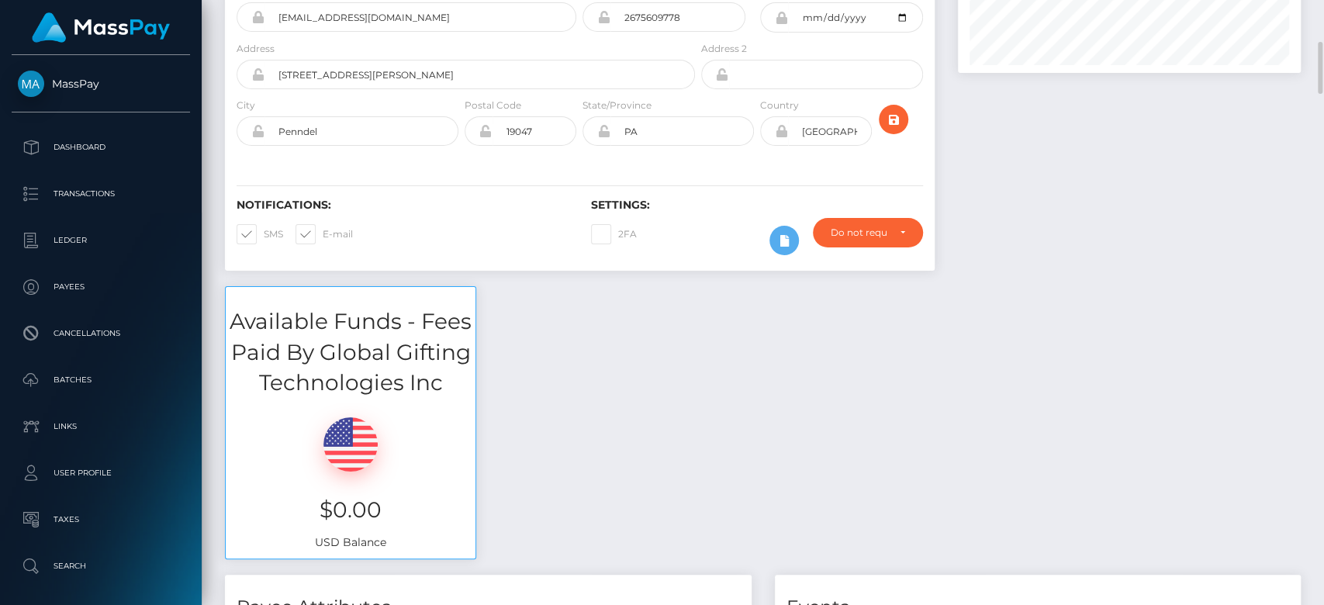
scroll to position [148, 0]
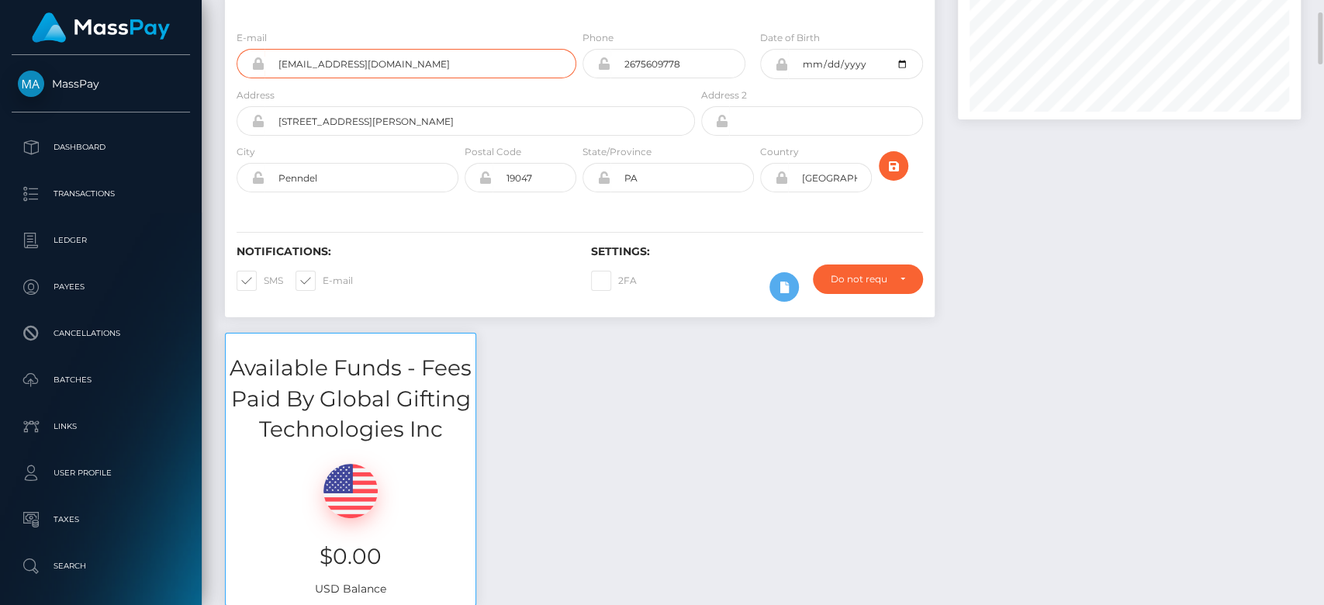
drag, startPoint x: 440, startPoint y: 60, endPoint x: 276, endPoint y: 66, distance: 163.7
click at [276, 66] on input "tinacollins21512@gmail.com" at bounding box center [420, 63] width 312 height 29
click at [1148, 258] on div at bounding box center [1129, 132] width 366 height 399
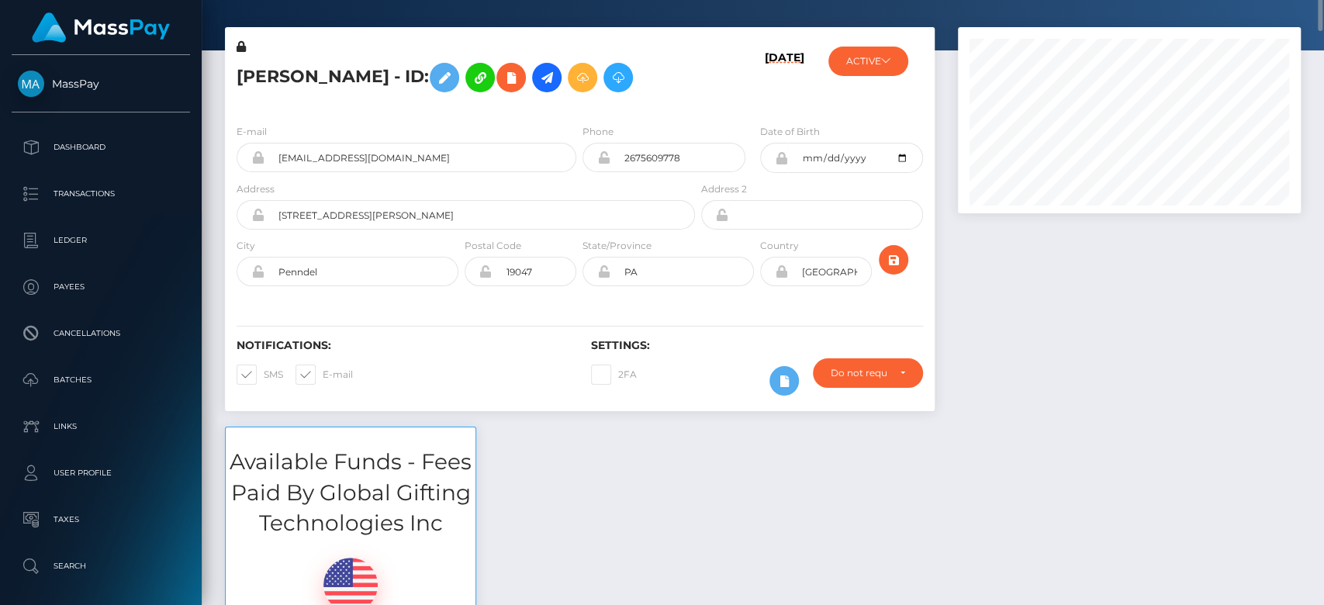
scroll to position [0, 0]
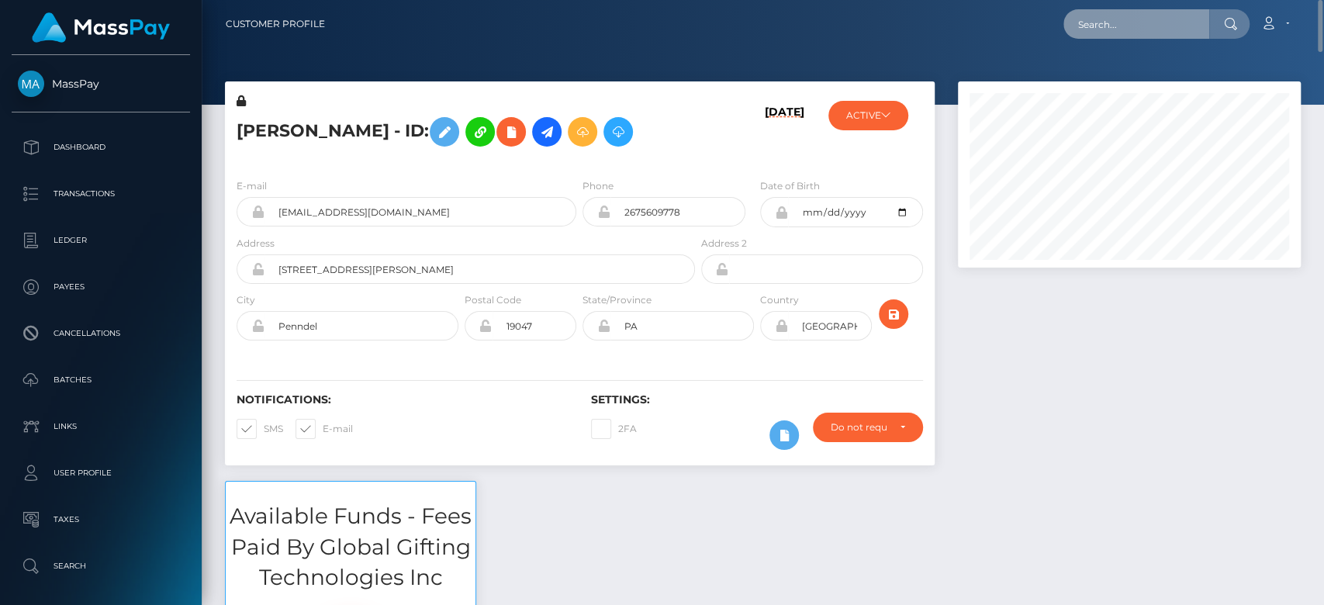
click at [1125, 21] on input "text" at bounding box center [1136, 23] width 146 height 29
paste input "tinacollins21512@gmail.com"
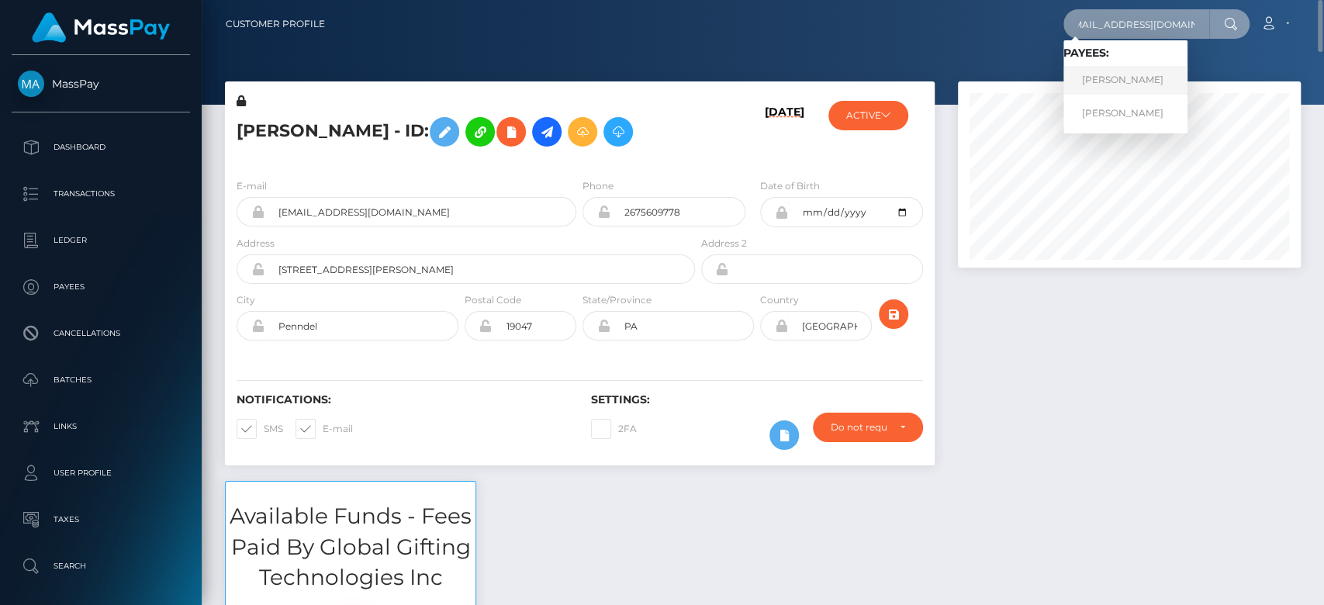
type input "tinacollins21512@gmail.com"
click at [1115, 79] on link "TINA MARIE COLLINS" at bounding box center [1125, 80] width 124 height 29
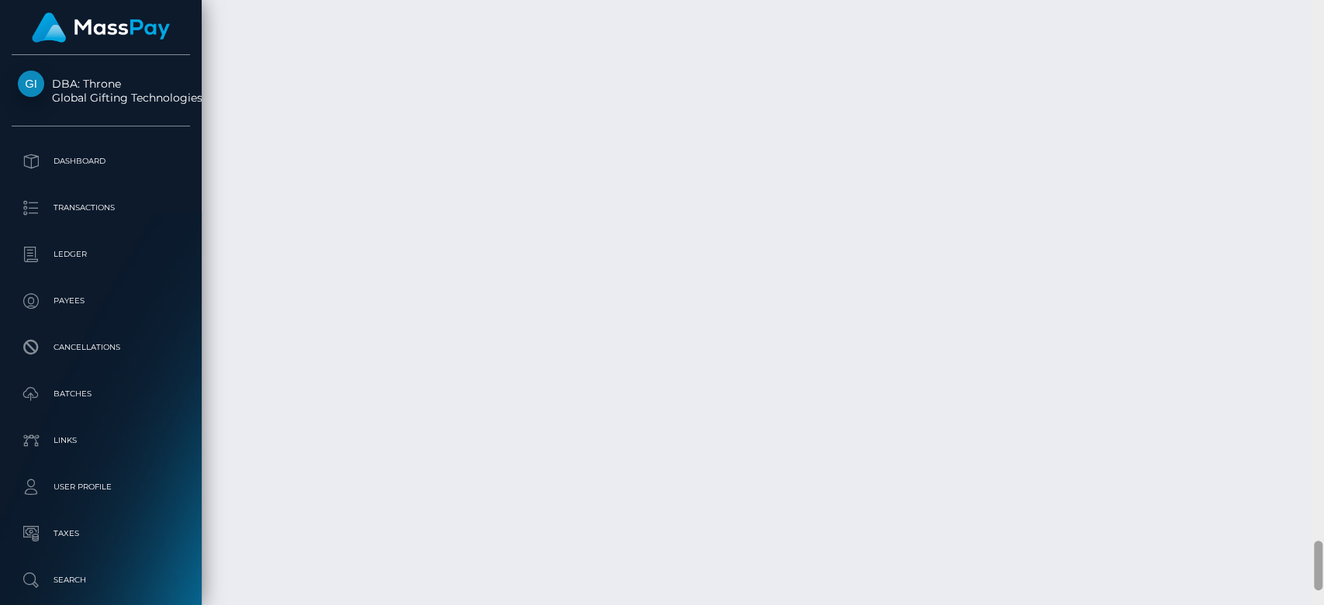
scroll to position [6747, 0]
drag, startPoint x: 1317, startPoint y: 57, endPoint x: 1312, endPoint y: 587, distance: 529.8
click at [1312, 587] on div at bounding box center [1318, 303] width 12 height 606
drag, startPoint x: 1033, startPoint y: 456, endPoint x: 970, endPoint y: 450, distance: 63.1
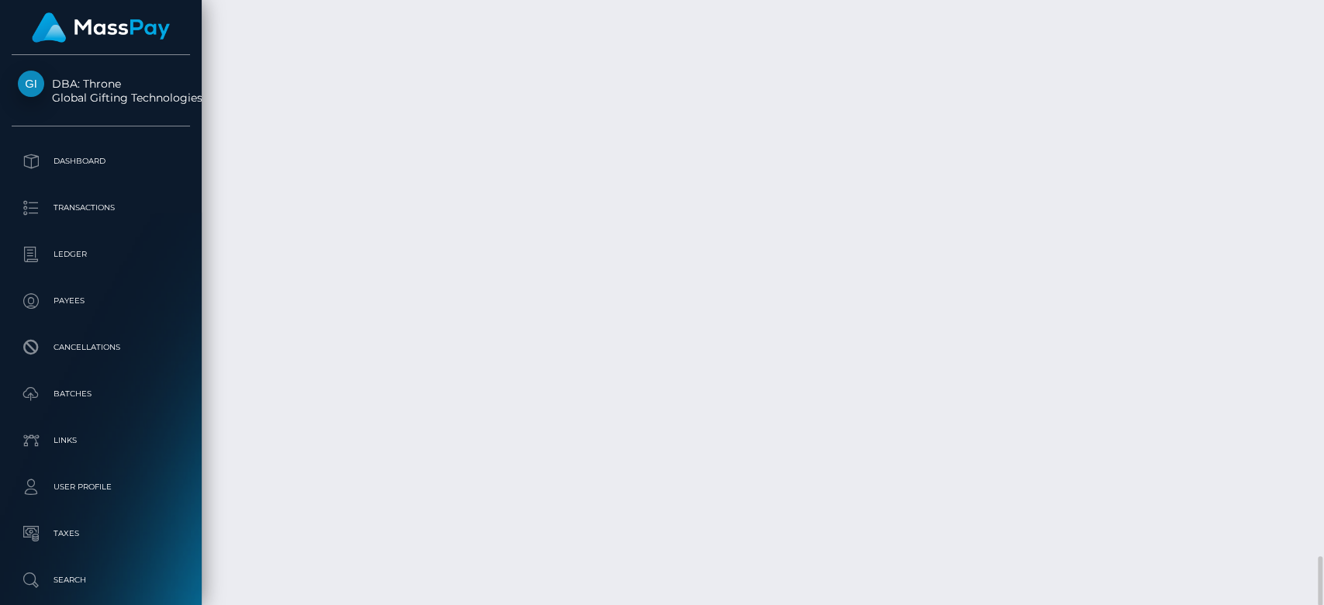
copy td "$10.00 USD"
drag, startPoint x: 1039, startPoint y: 403, endPoint x: 971, endPoint y: 402, distance: 67.5
copy td "$17.62 USD"
drag, startPoint x: 1161, startPoint y: 355, endPoint x: 1096, endPoint y: 350, distance: 65.4
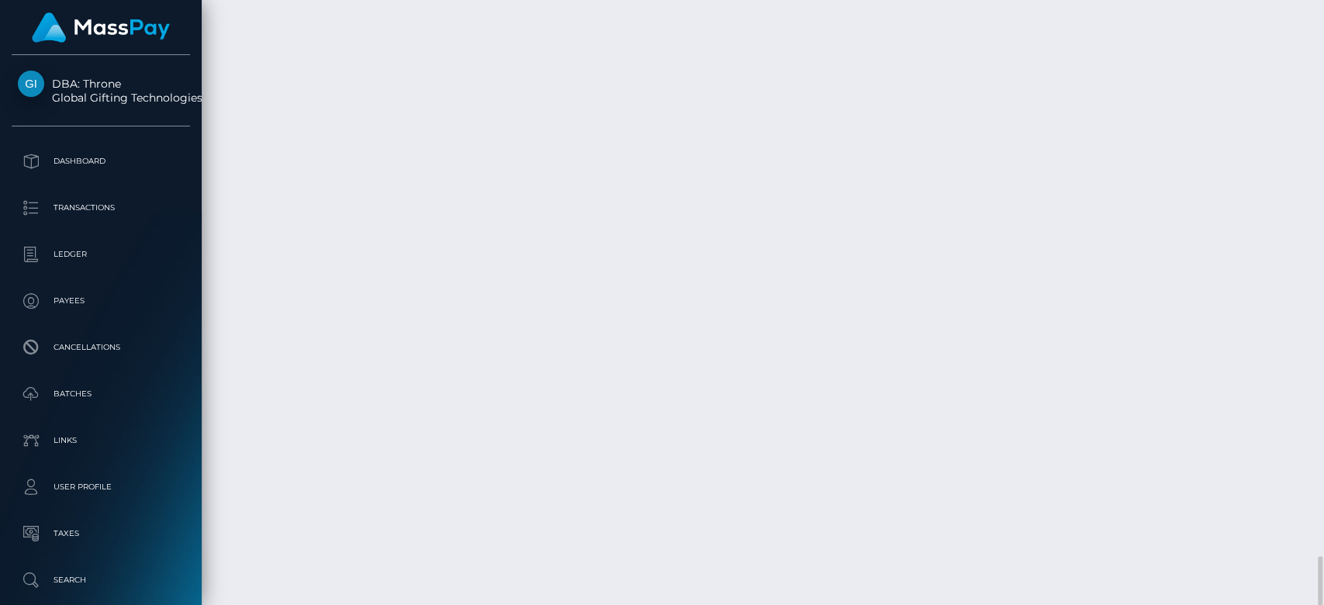
copy td "9.99 USD"
drag, startPoint x: 1092, startPoint y: 250, endPoint x: 1148, endPoint y: 243, distance: 56.3
copy td "7.64 USD"
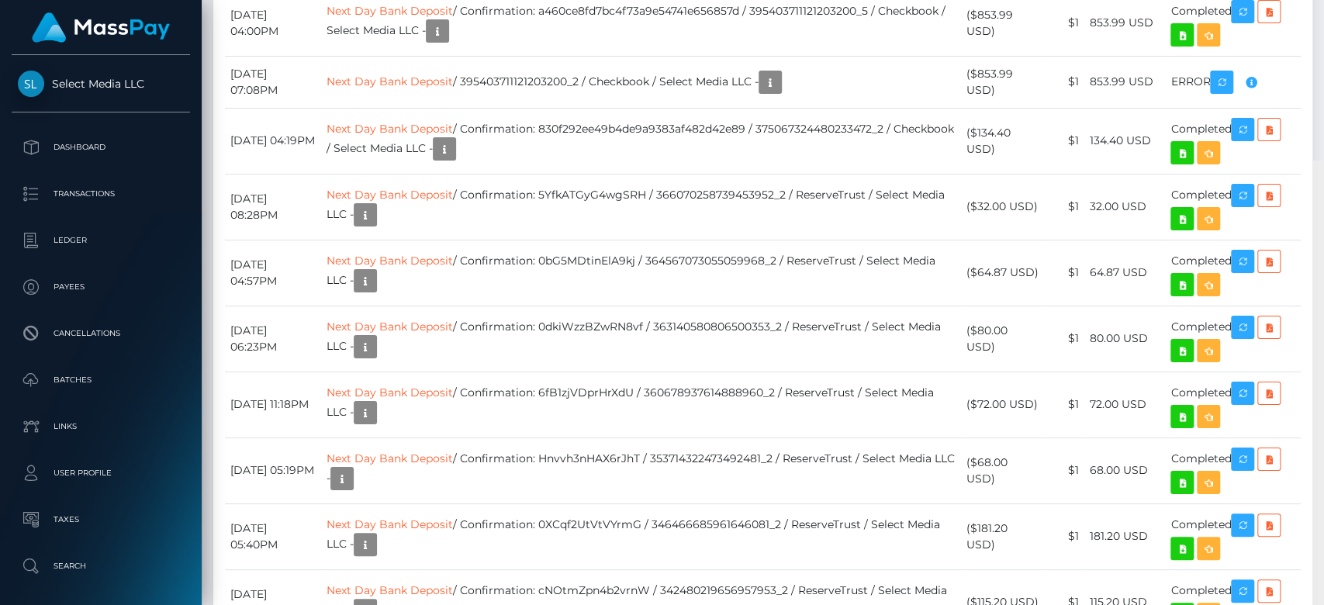
scroll to position [9118, 0]
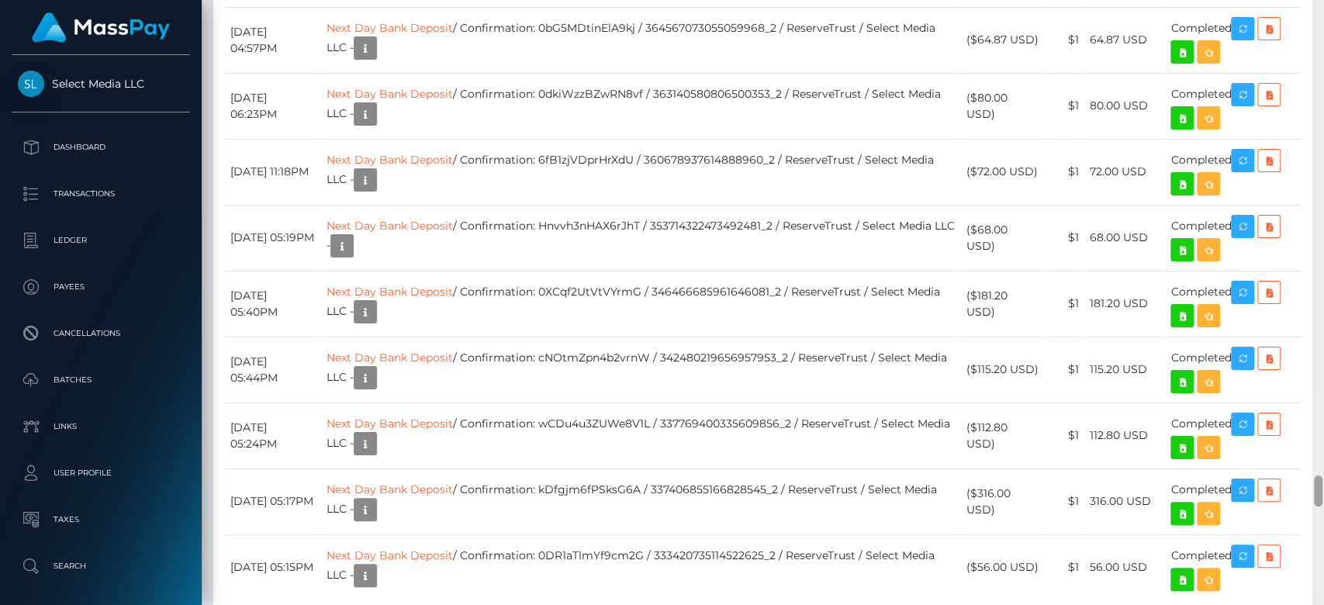
drag, startPoint x: 1315, startPoint y: 29, endPoint x: 1322, endPoint y: 498, distance: 469.3
click at [1322, 498] on div at bounding box center [1318, 303] width 12 height 606
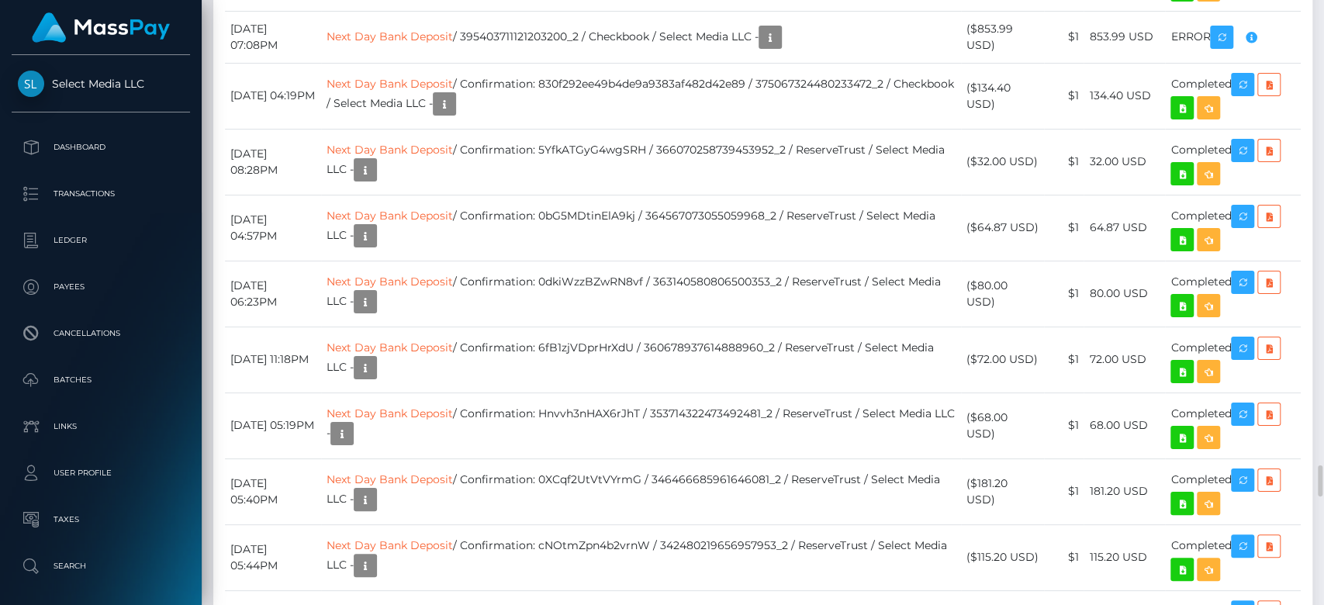
scroll to position [186, 343]
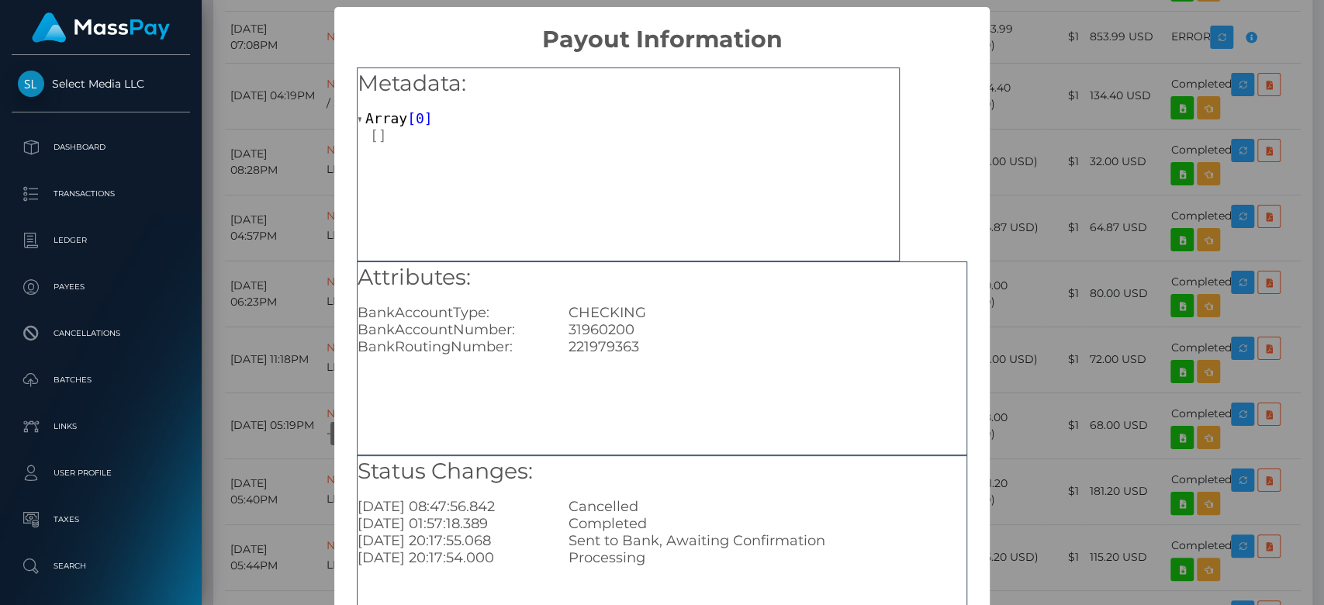
click at [1284, 268] on div "× Payout Information Metadata: Array [ 0 ] Attributes: BankAccountType: CHECKIN…" at bounding box center [662, 302] width 1324 height 605
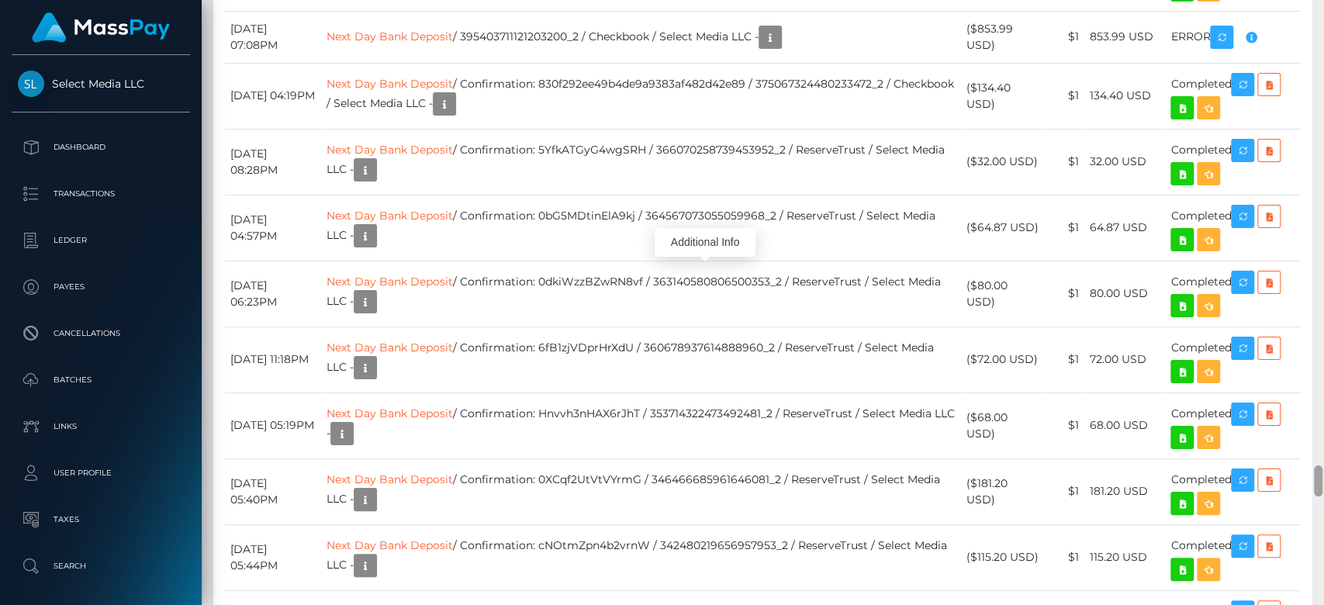
click at [1315, 315] on div at bounding box center [1318, 303] width 12 height 606
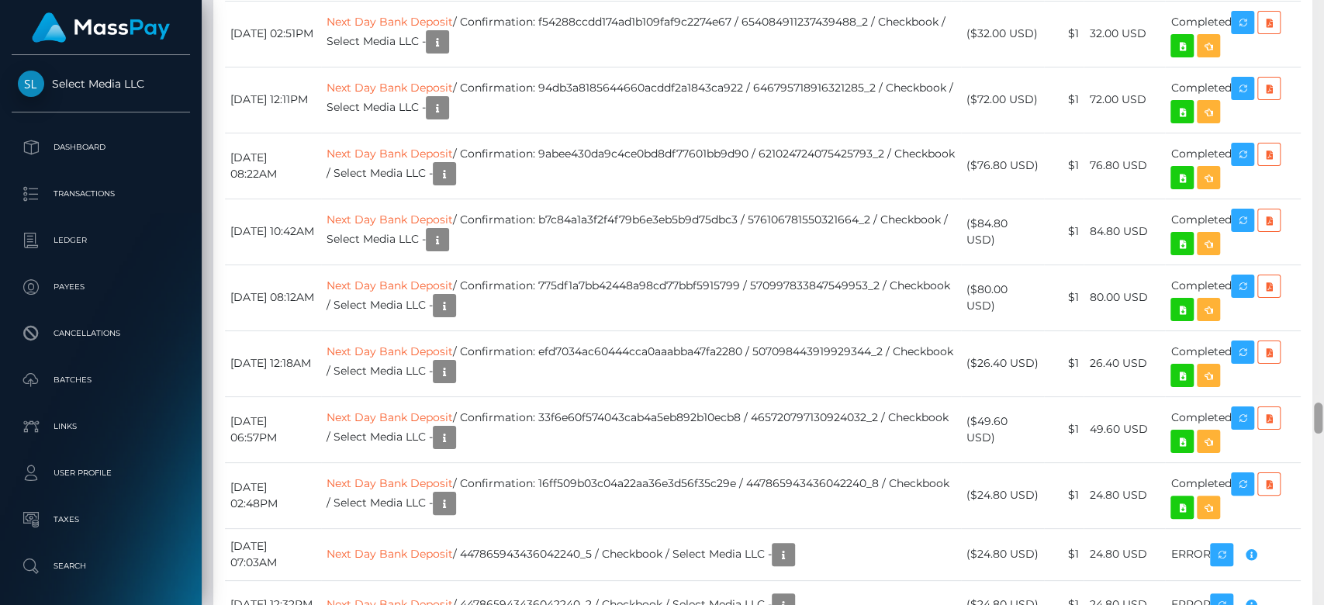
click at [1315, 316] on div at bounding box center [1318, 303] width 12 height 606
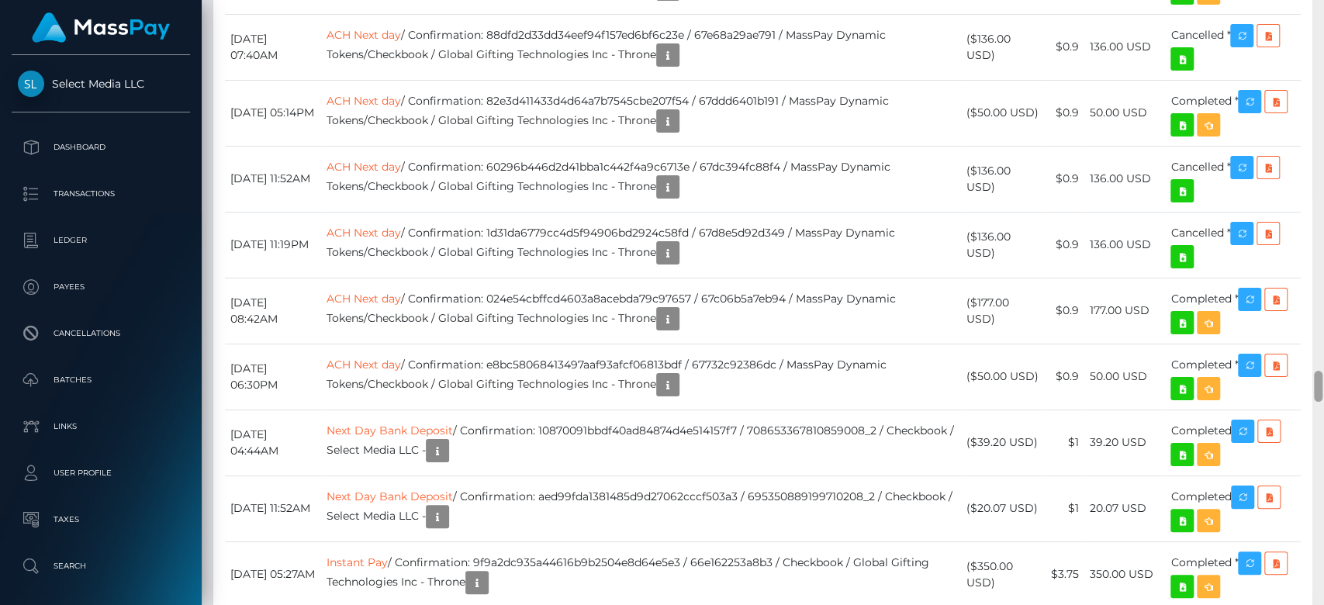
click at [1315, 318] on div at bounding box center [1318, 303] width 12 height 606
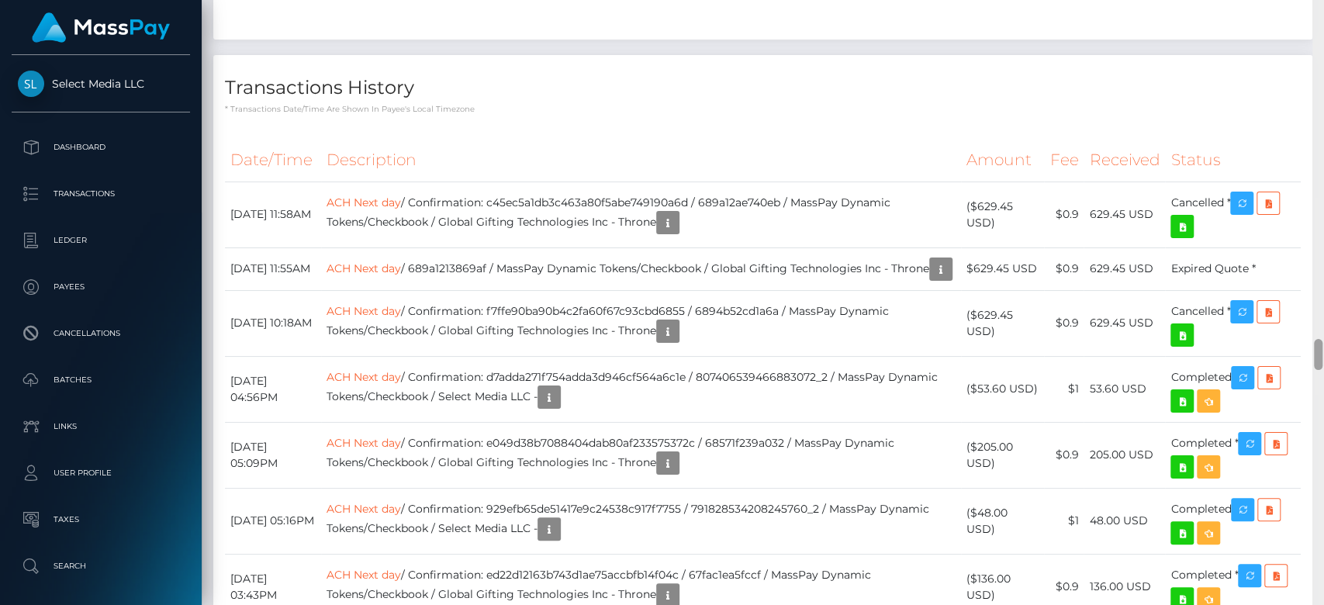
click at [1315, 319] on div at bounding box center [1318, 303] width 12 height 606
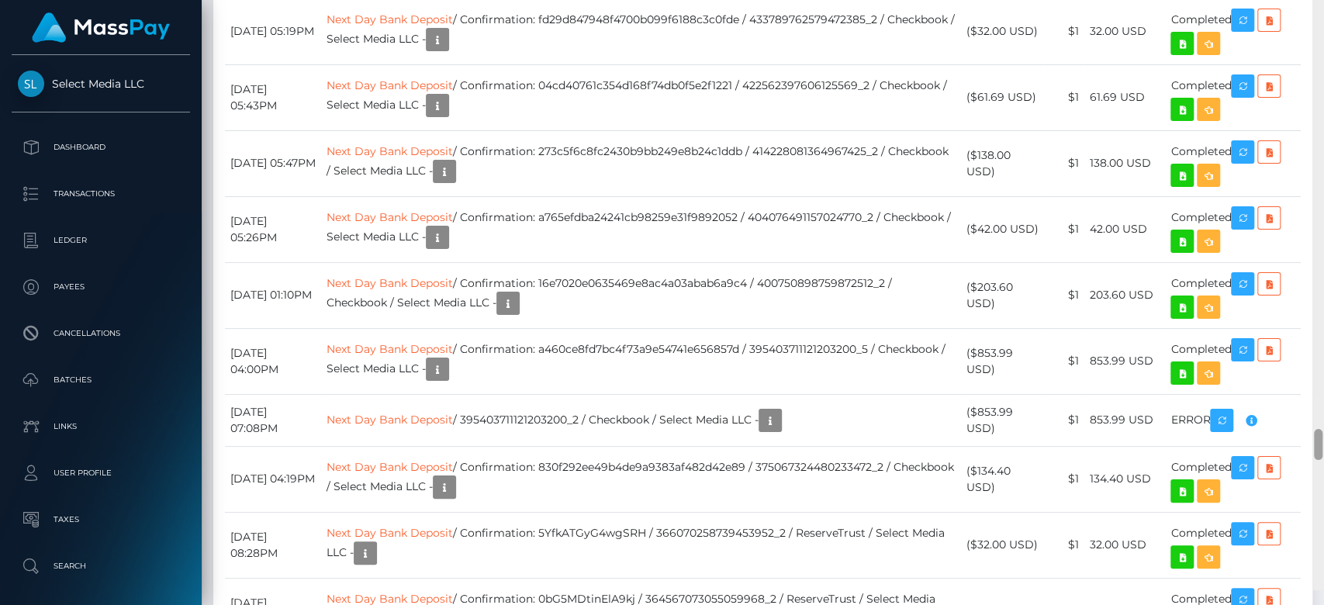
scroll to position [8651, 0]
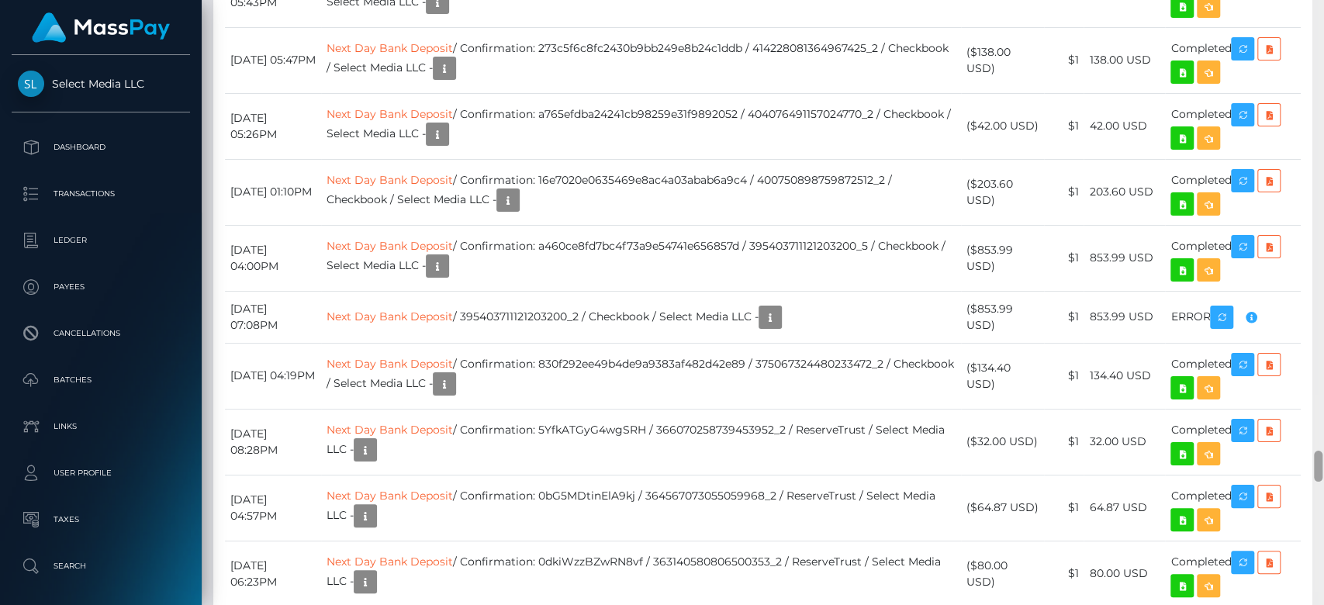
drag, startPoint x: 1316, startPoint y: 324, endPoint x: 1322, endPoint y: 468, distance: 143.6
click at [1322, 468] on div at bounding box center [1318, 303] width 12 height 606
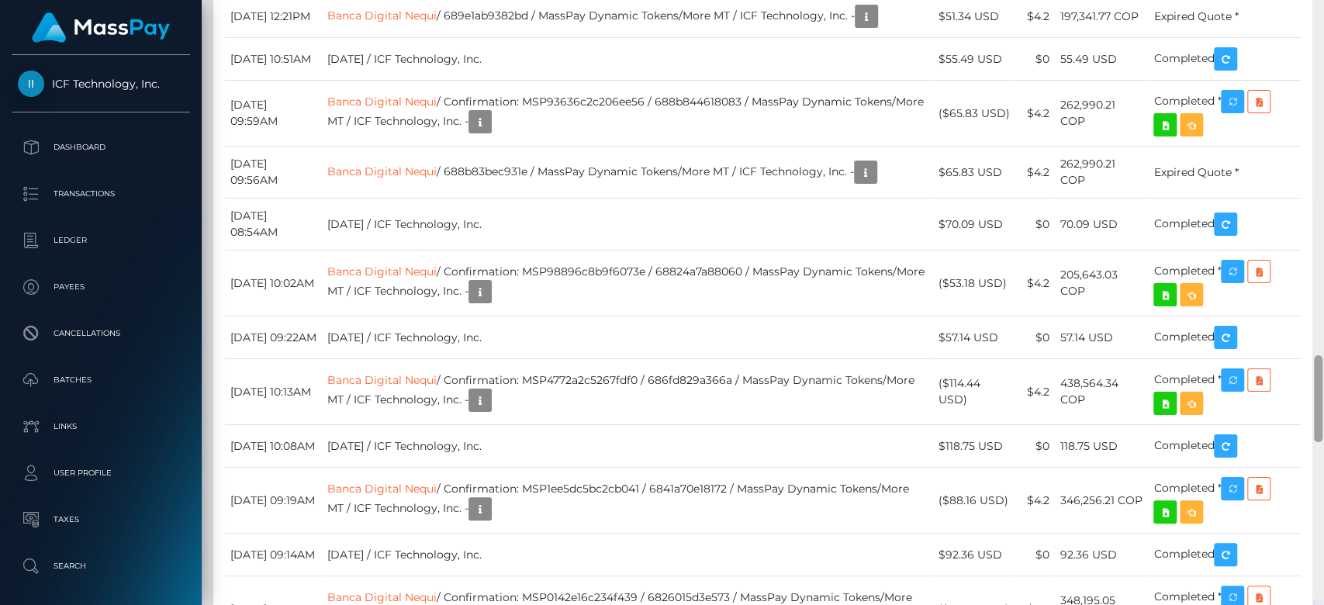
scroll to position [2500, 0]
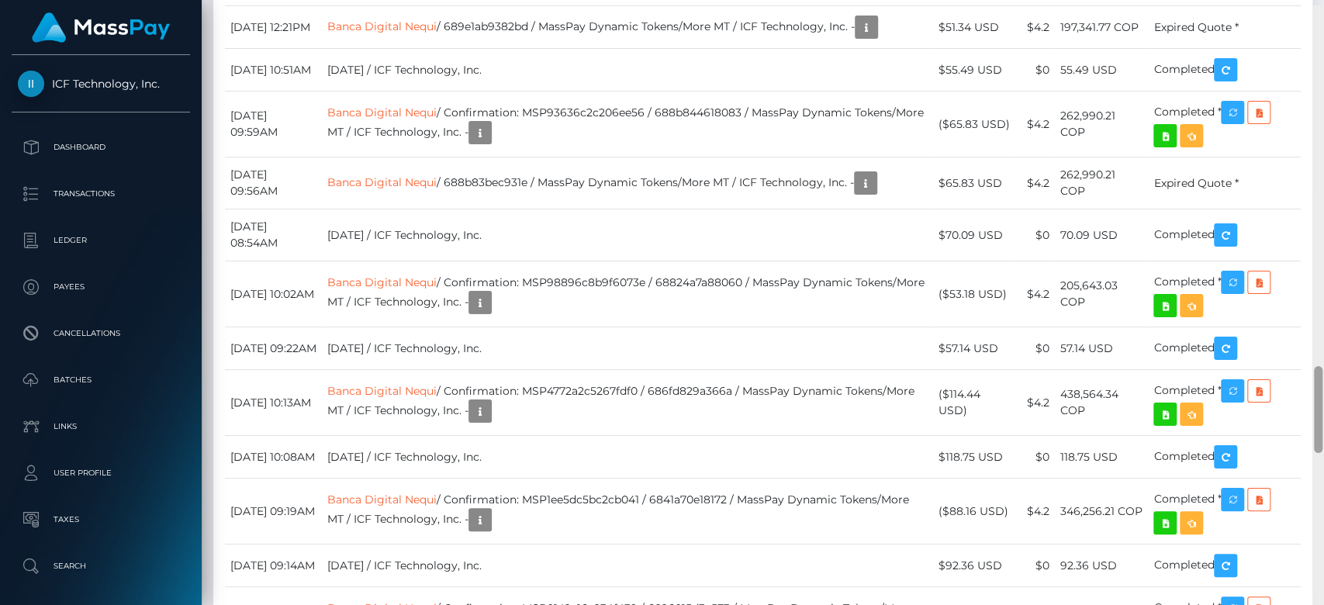
drag, startPoint x: 0, startPoint y: 0, endPoint x: 1322, endPoint y: 378, distance: 1375.3
click at [1322, 378] on div at bounding box center [1318, 308] width 12 height 606
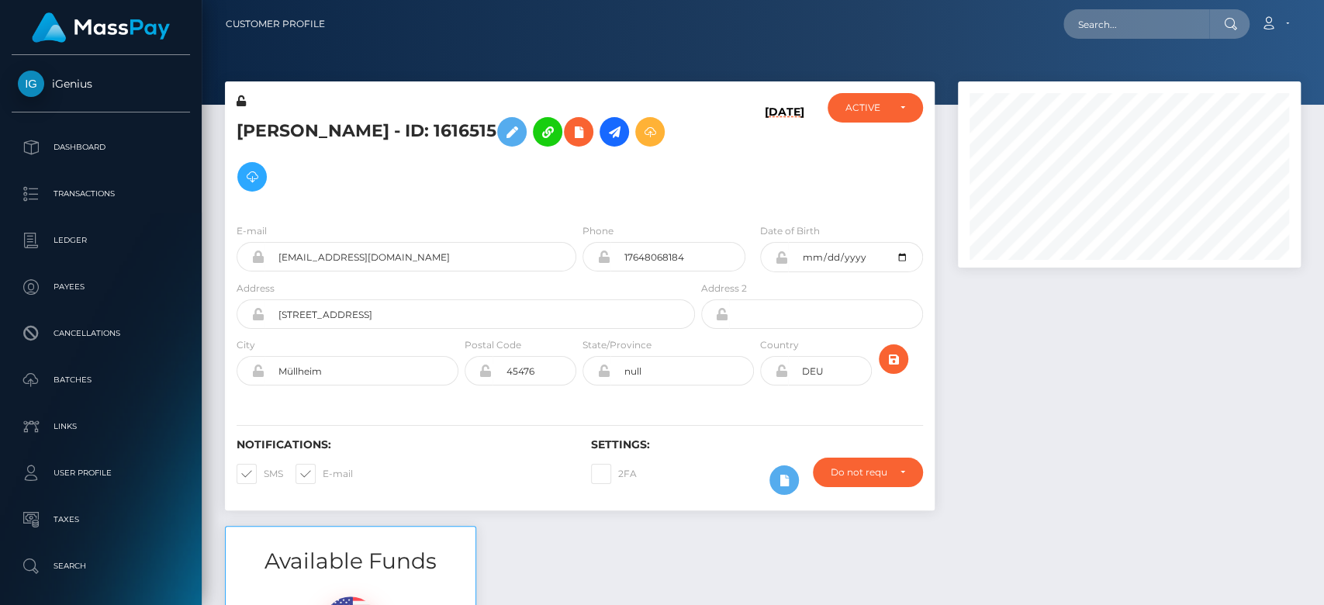
scroll to position [186, 343]
click at [1084, 458] on div at bounding box center [1129, 303] width 366 height 444
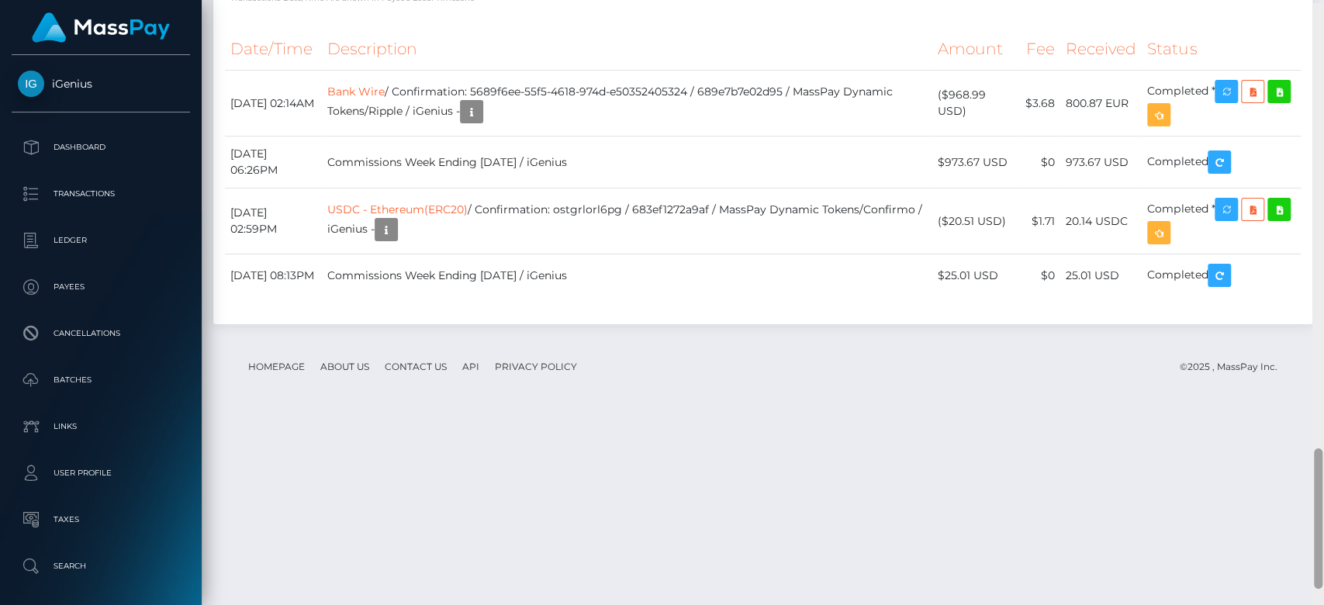
scroll to position [1911, 0]
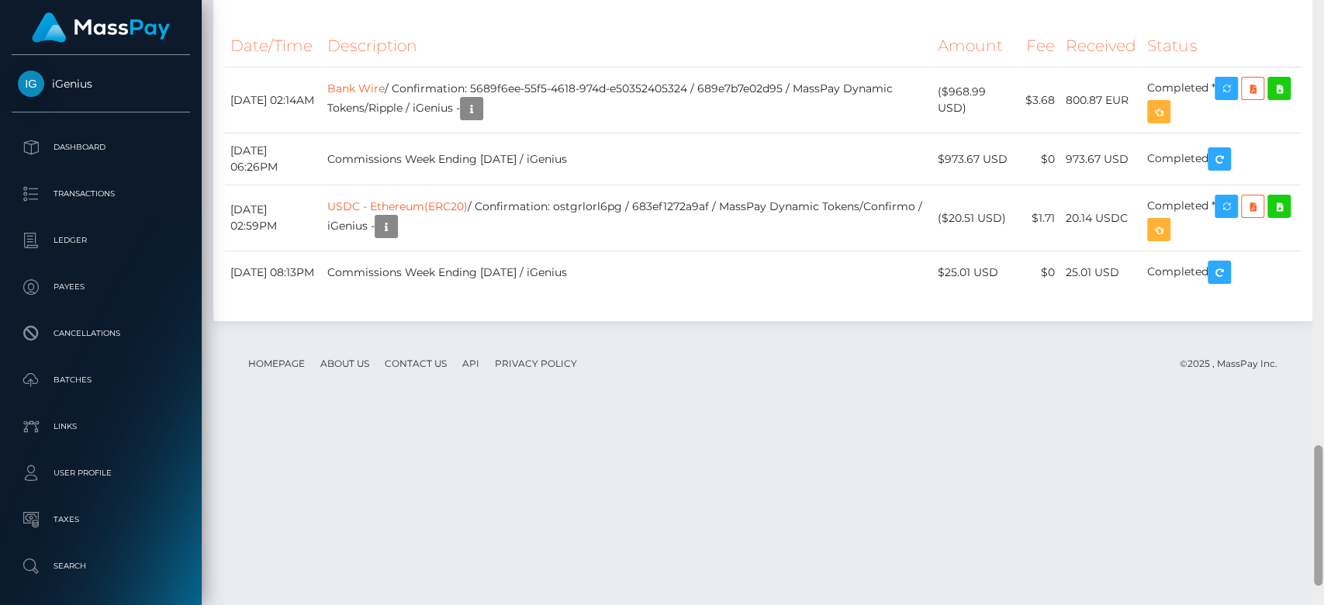
drag, startPoint x: 1319, startPoint y: 162, endPoint x: 1322, endPoint y: 531, distance: 369.2
click at [1322, 531] on div at bounding box center [1318, 303] width 12 height 606
click at [1226, 100] on button "button" at bounding box center [1226, 88] width 23 height 23
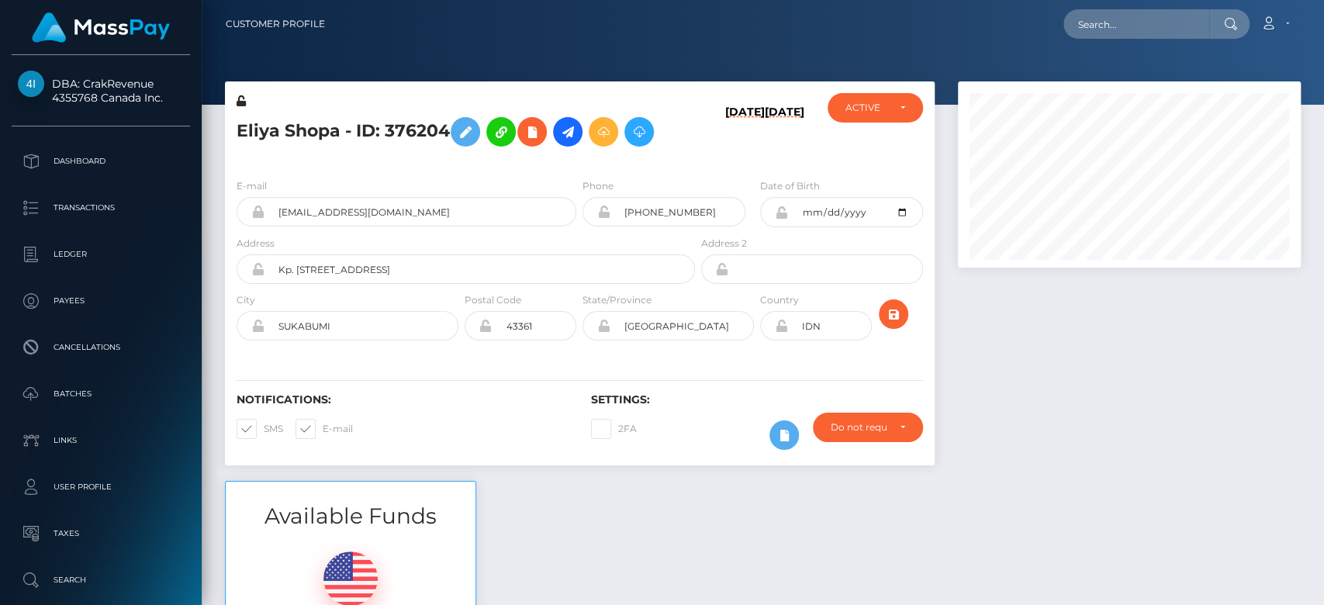
scroll to position [186, 343]
click at [1229, 448] on div at bounding box center [1129, 280] width 366 height 399
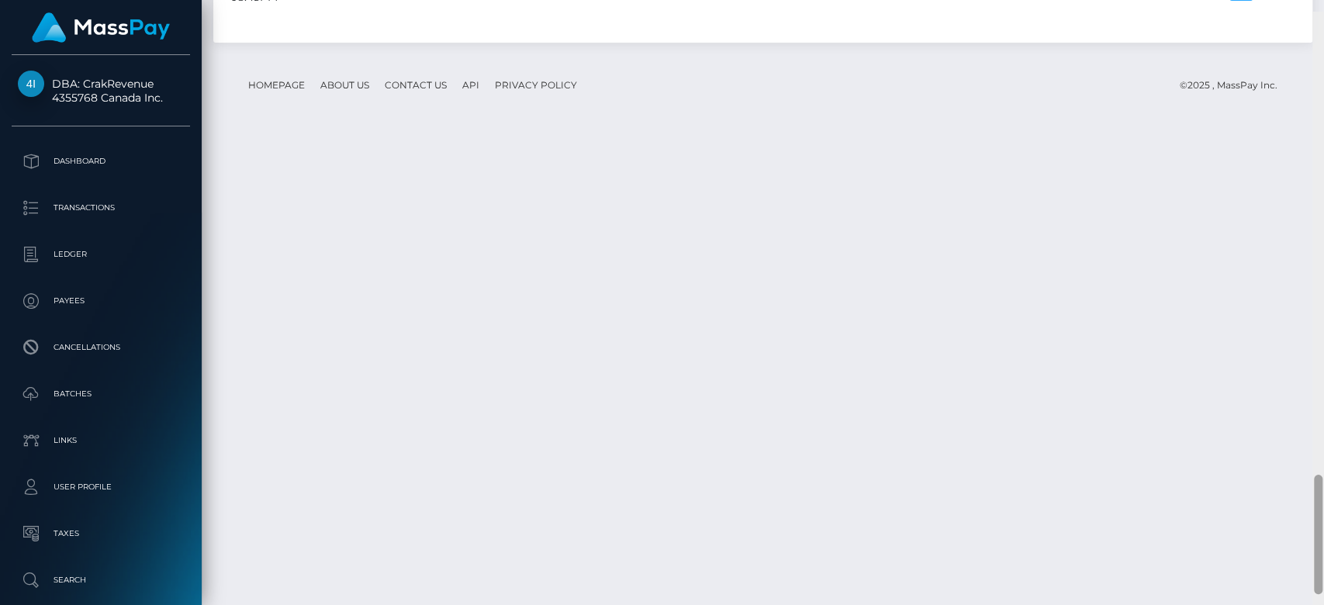
scroll to position [2346, 0]
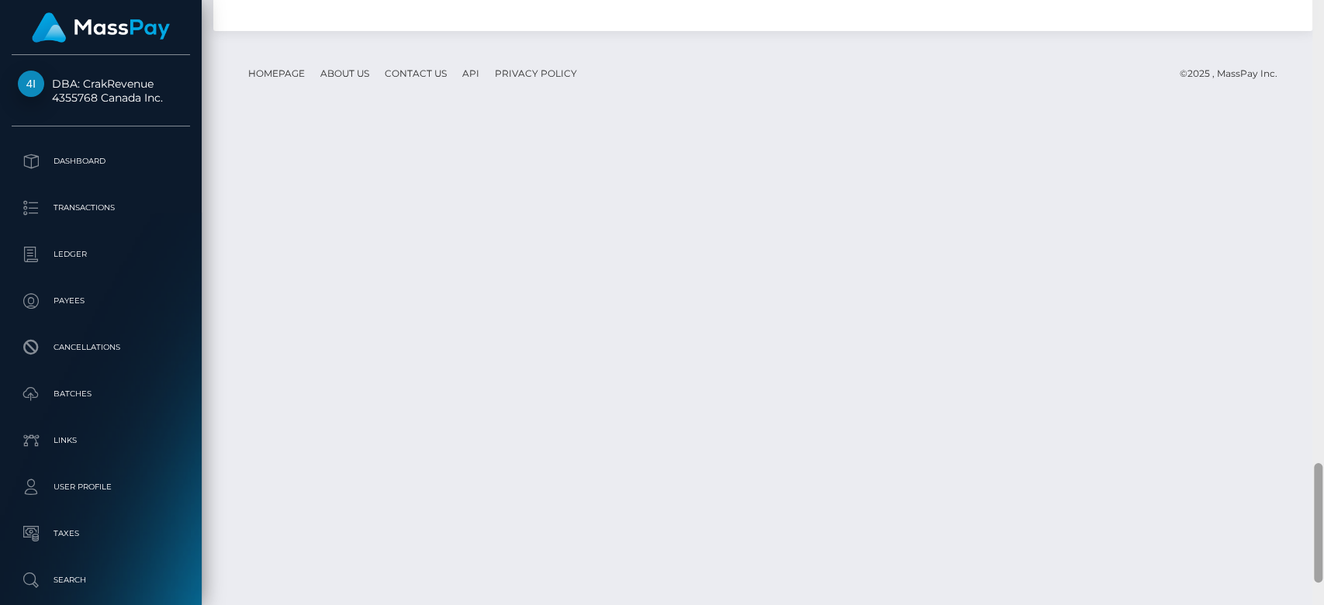
drag, startPoint x: 1319, startPoint y: 164, endPoint x: 1322, endPoint y: 568, distance: 403.3
click at [1322, 568] on div at bounding box center [1318, 303] width 12 height 606
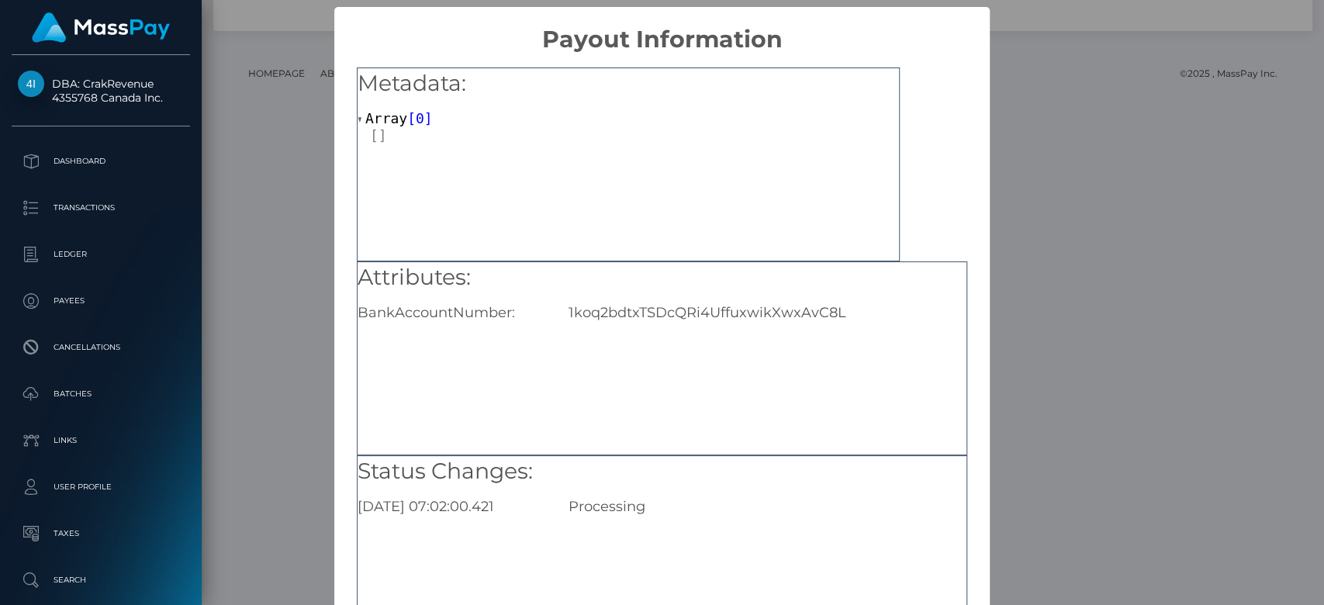
click at [1019, 305] on div "× Payout Information Metadata: Array [ 0 ] Attributes: BankAccountNumber: 1koq2…" at bounding box center [662, 302] width 1324 height 605
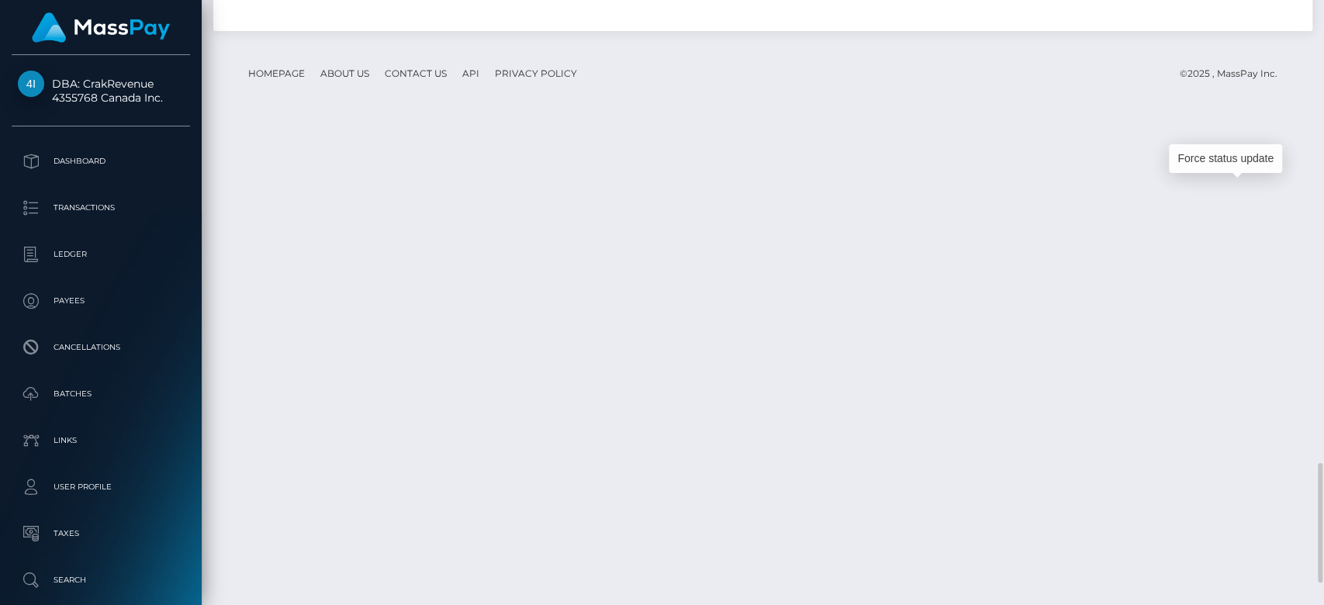
drag, startPoint x: 231, startPoint y: 208, endPoint x: 1229, endPoint y: 189, distance: 997.6
copy tr "August 15, 2025 09:03PM Bitcoin / 689f3d9e5a012 / MassPay Dynamic Tokens/Strike…"
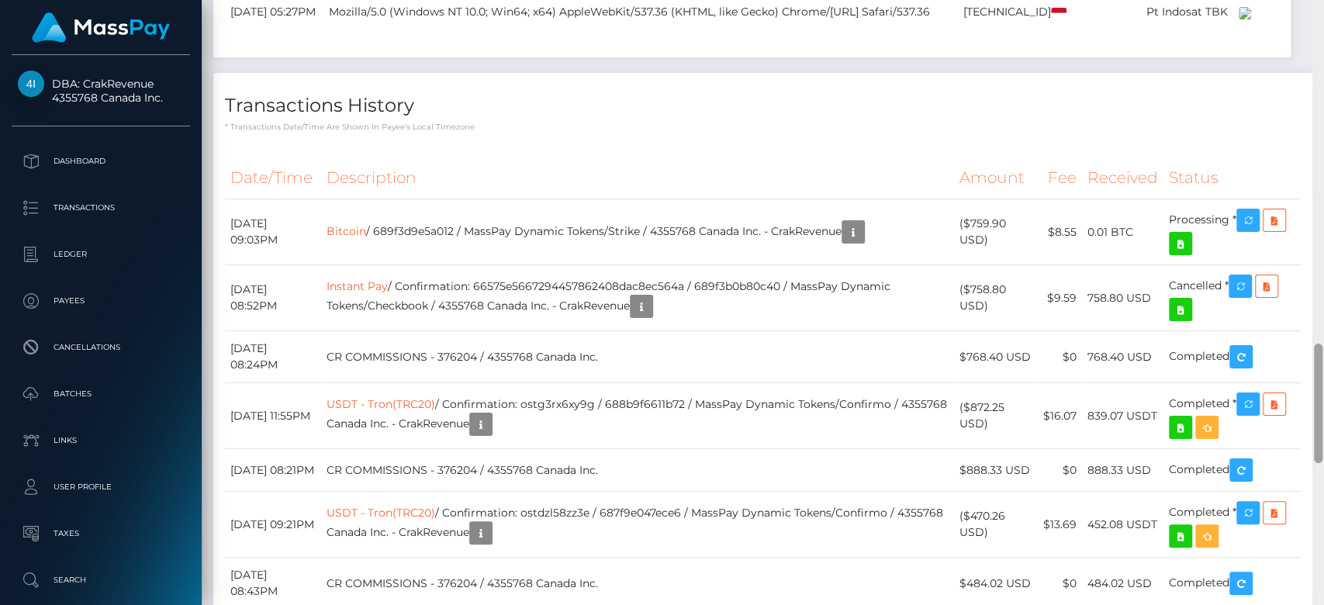
click at [1321, 114] on div at bounding box center [1318, 303] width 12 height 606
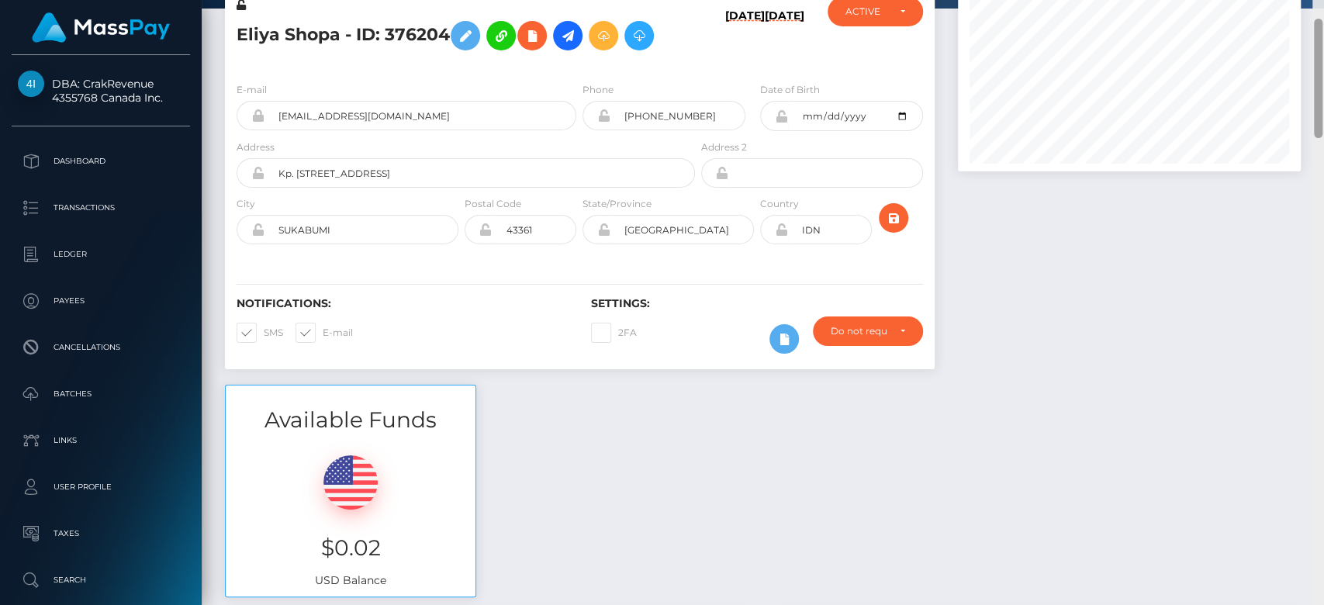
scroll to position [0, 0]
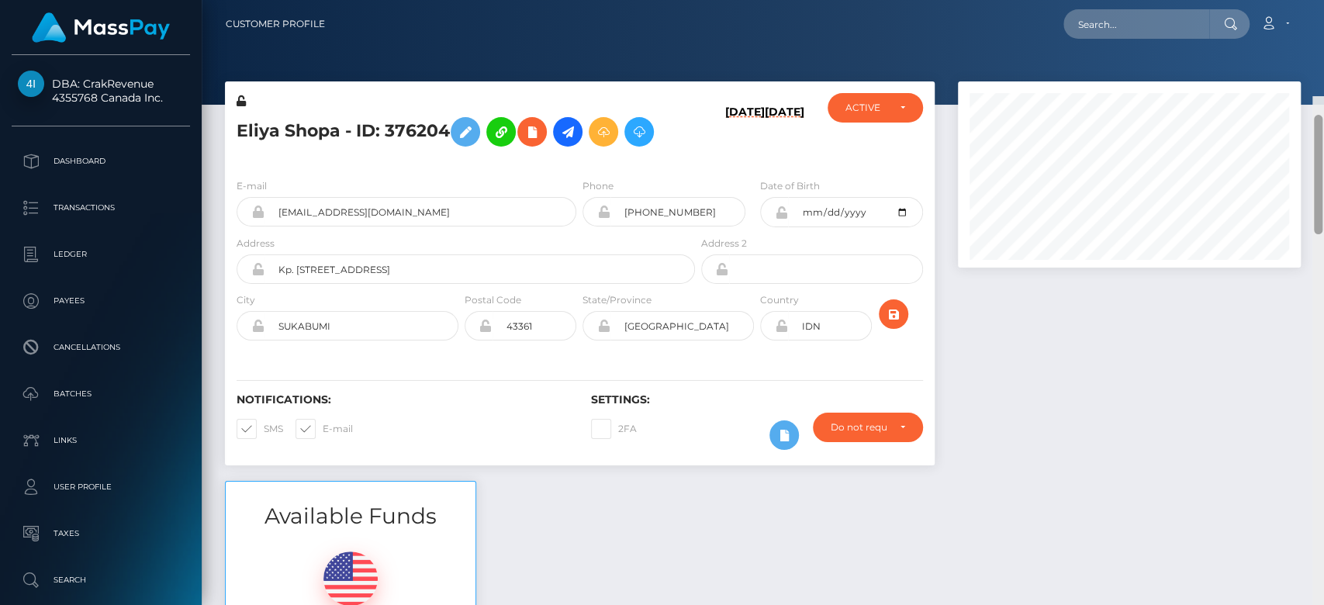
drag, startPoint x: 1321, startPoint y: 114, endPoint x: 1311, endPoint y: -30, distance: 144.6
click at [1311, 0] on html "DBA: CrakRevenue 4355768 Canada Inc. Dashboard Transactions Ledger" at bounding box center [662, 302] width 1324 height 605
click at [1148, 23] on input "text" at bounding box center [1136, 23] width 146 height 29
paste input "deprogrammiert@gmail.com"
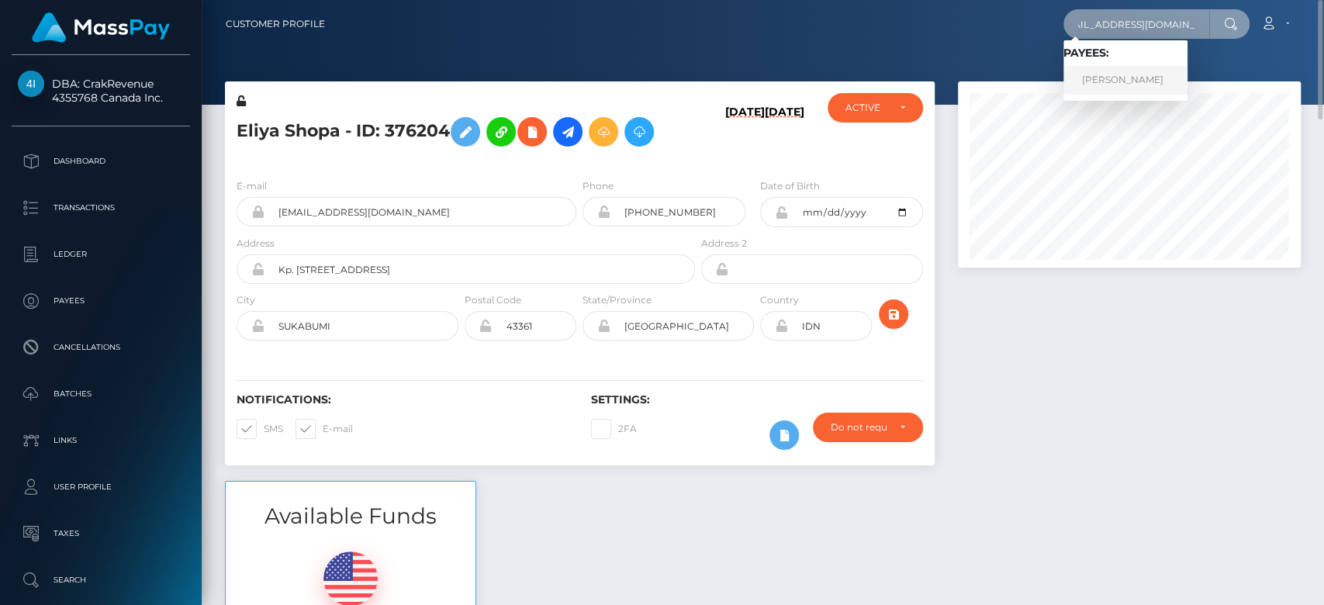
type input "deprogrammiert@gmail.com"
click at [1127, 78] on link "Yannick Favresse" at bounding box center [1125, 80] width 124 height 29
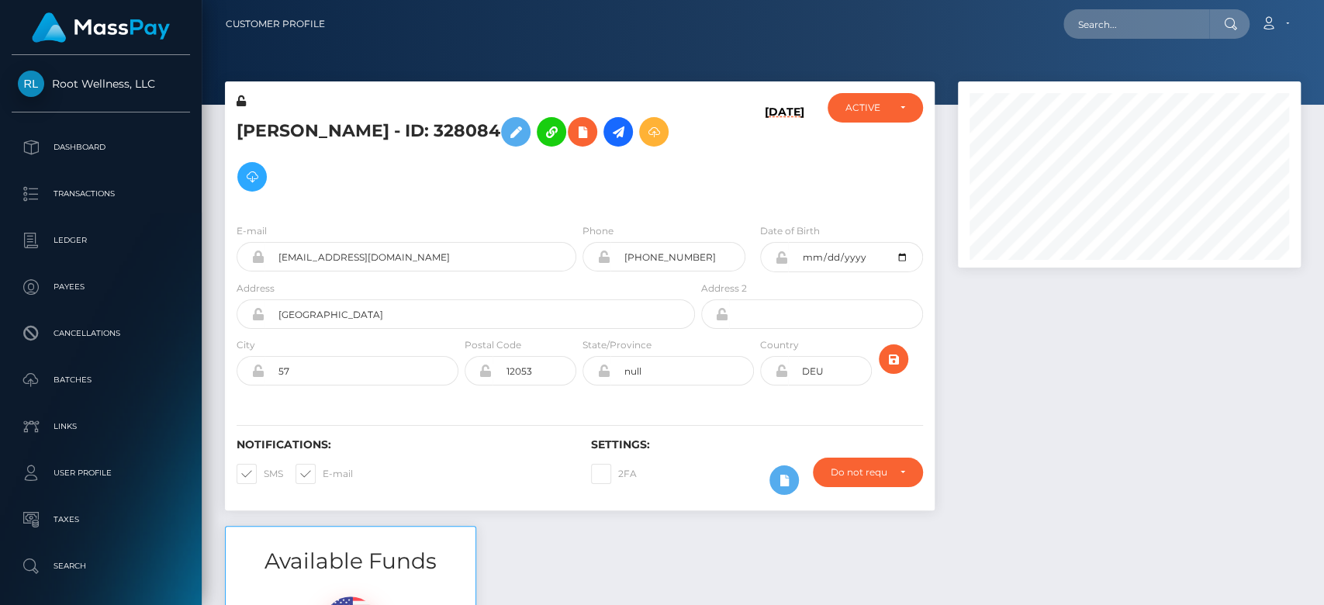
scroll to position [186, 343]
click at [1147, 376] on div at bounding box center [1129, 303] width 366 height 444
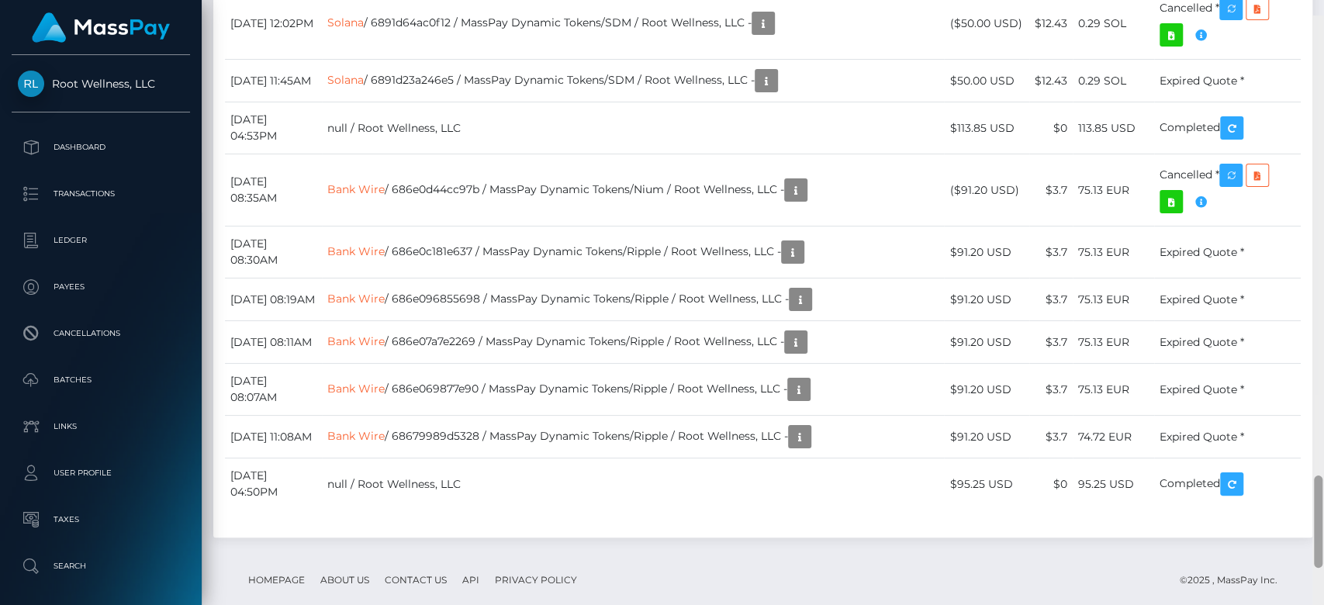
scroll to position [2994, 0]
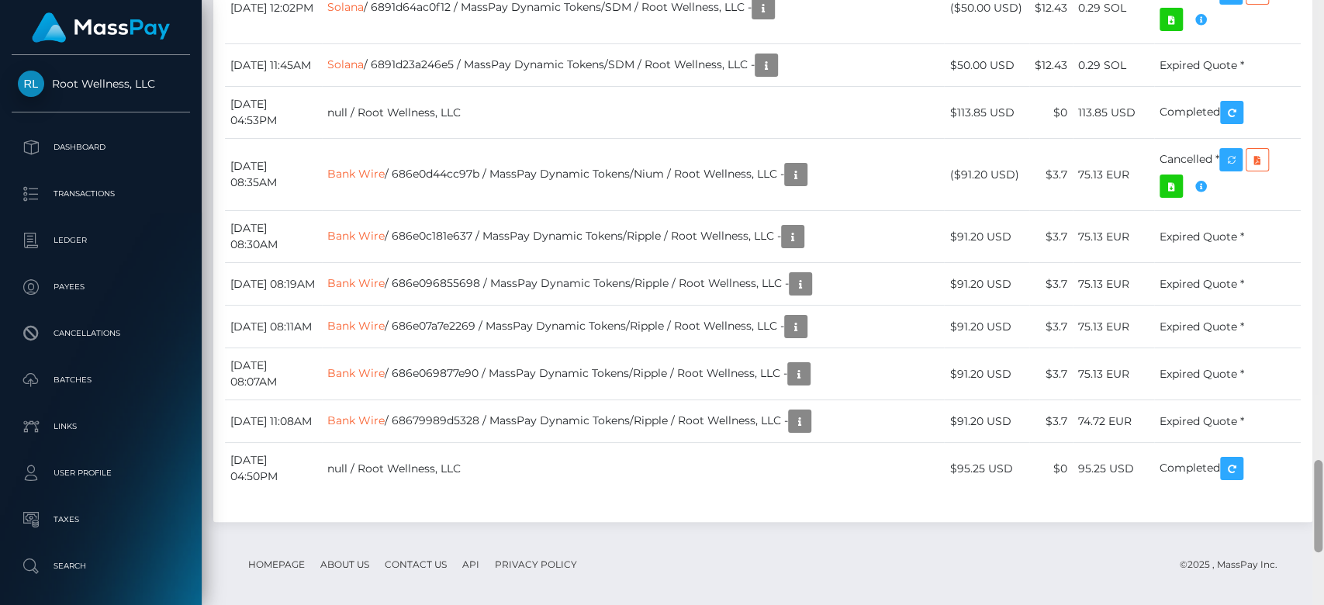
drag, startPoint x: 1316, startPoint y: 44, endPoint x: 1322, endPoint y: 462, distance: 418.1
click at [1322, 462] on div at bounding box center [1318, 303] width 12 height 606
click at [773, 18] on icon "button" at bounding box center [763, 7] width 19 height 19
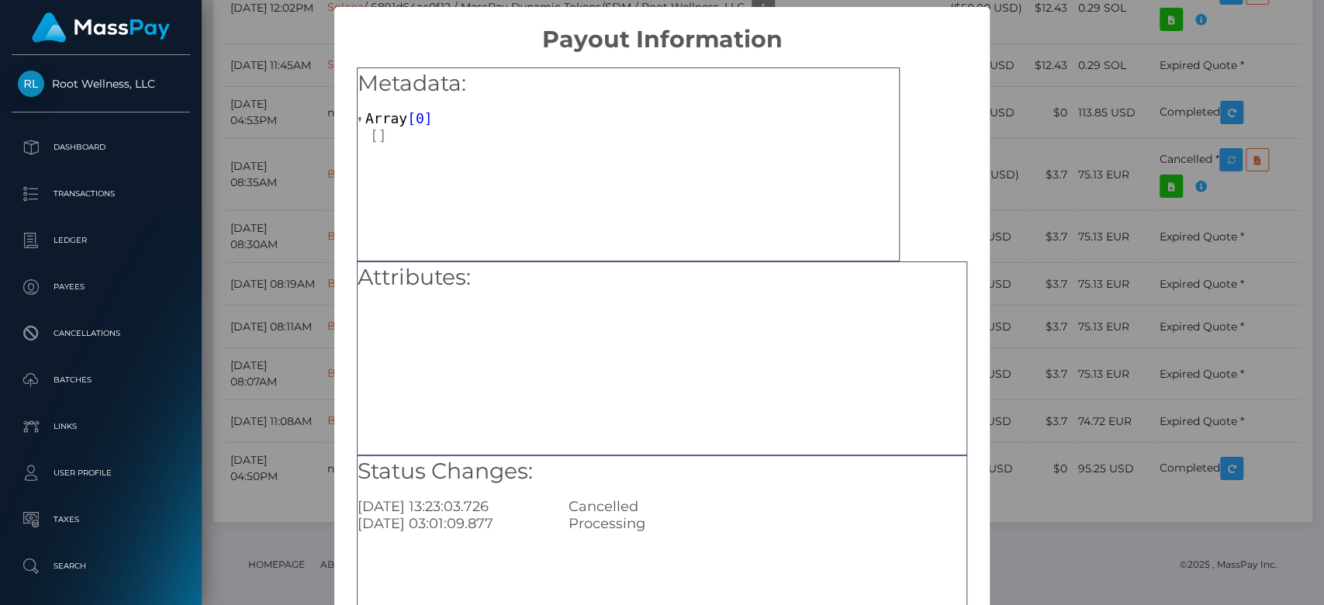
click at [1094, 356] on div "× Payout Information Metadata: Array [ 0 ] Attributes: Status Changes: 2025-08-…" at bounding box center [662, 302] width 1324 height 605
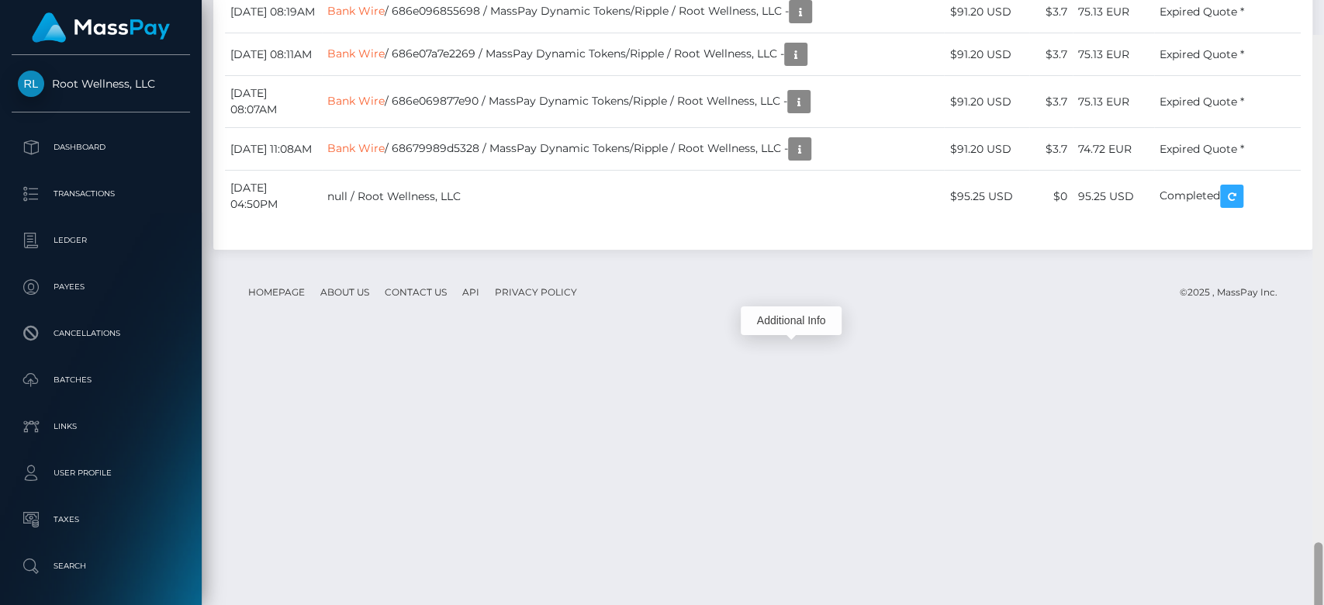
scroll to position [3338, 0]
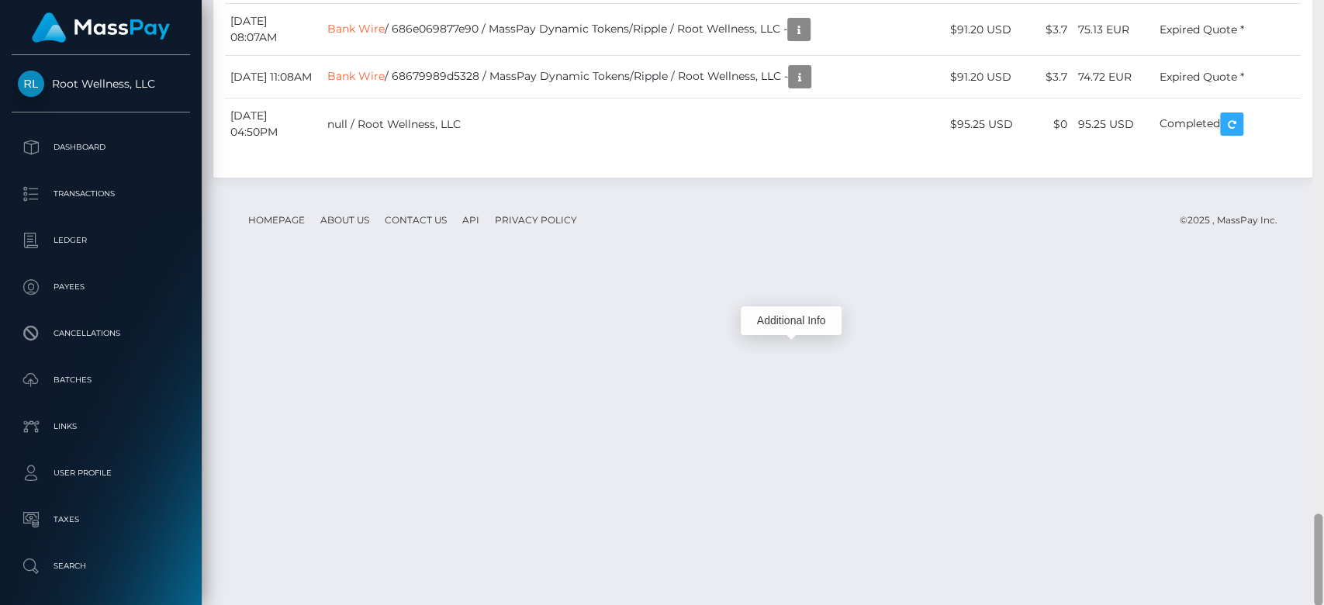
drag, startPoint x: 1317, startPoint y: 470, endPoint x: 1322, endPoint y: 527, distance: 56.9
click at [1322, 527] on div at bounding box center [1318, 303] width 12 height 606
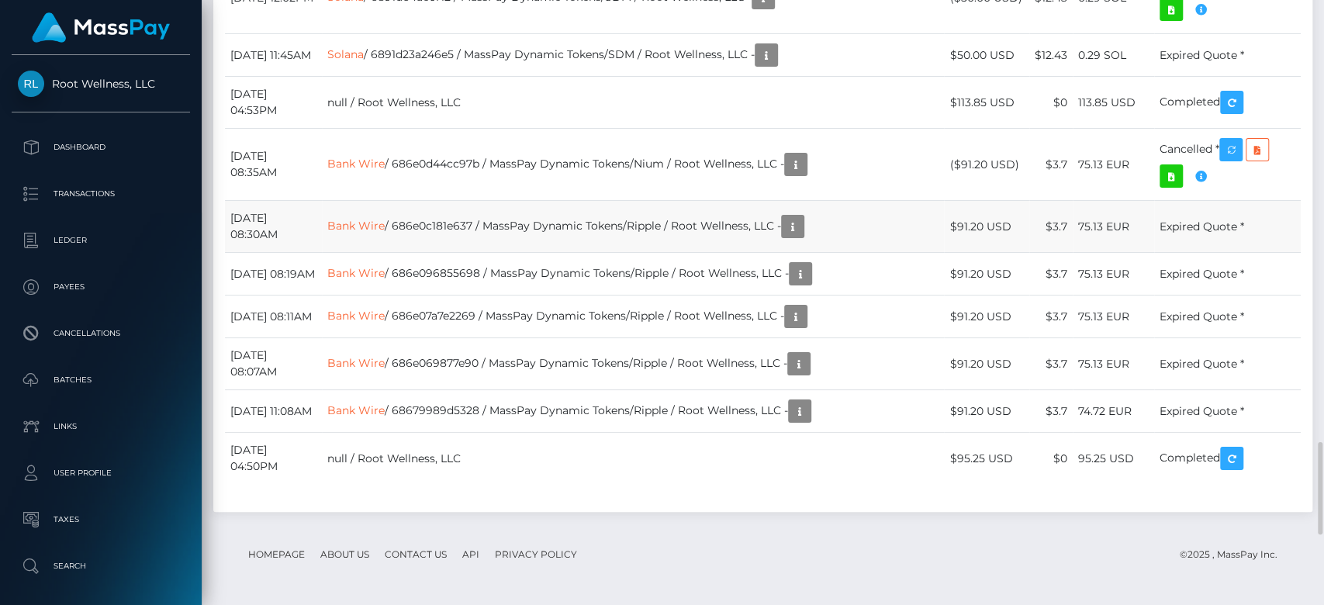
scroll to position [2987, 0]
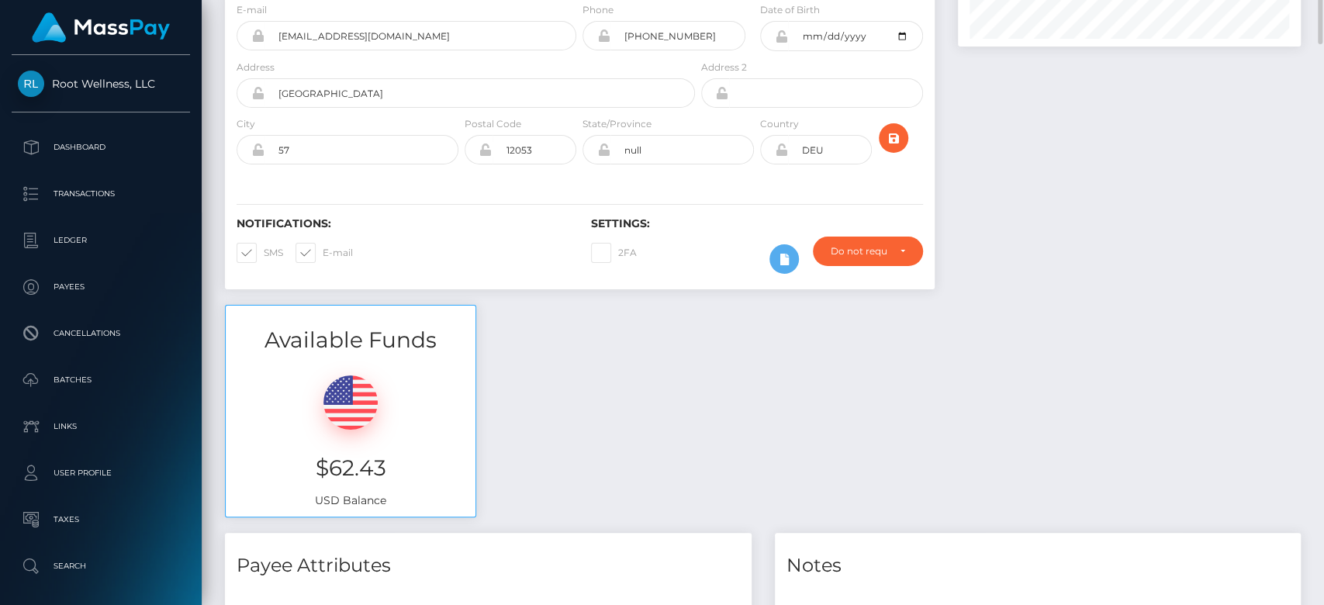
scroll to position [81, 0]
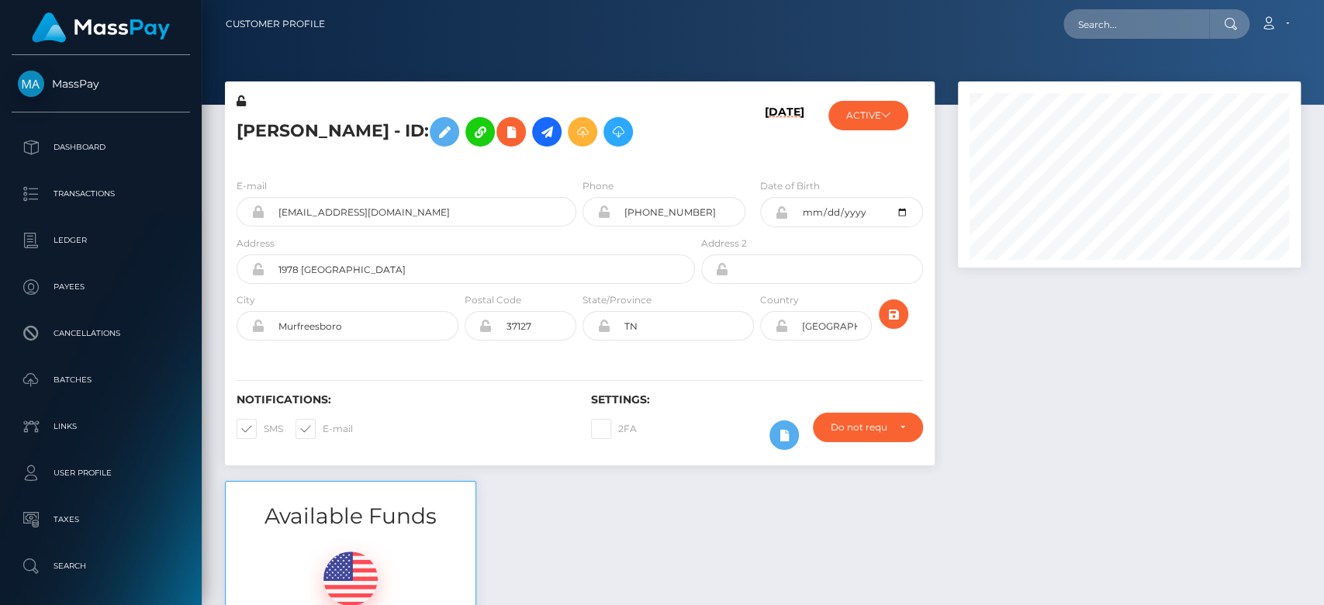
scroll to position [186, 343]
click at [875, 121] on button "ACTIVE" at bounding box center [868, 115] width 80 height 29
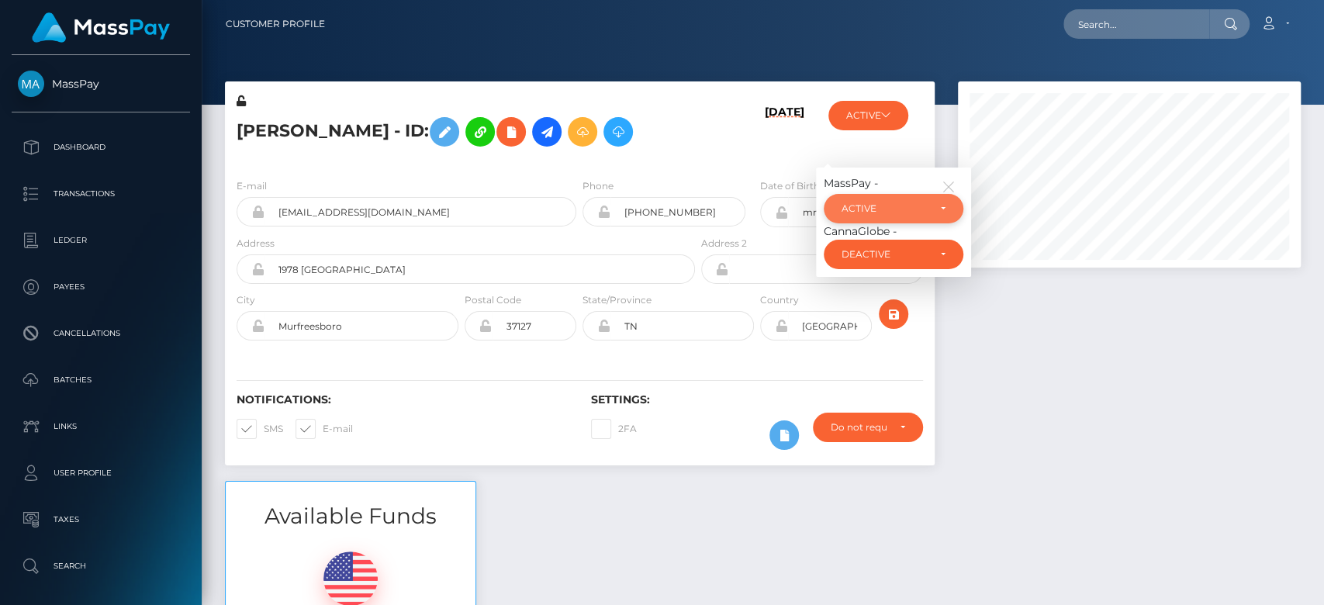
click at [909, 201] on div "ACTIVE" at bounding box center [894, 208] width 140 height 29
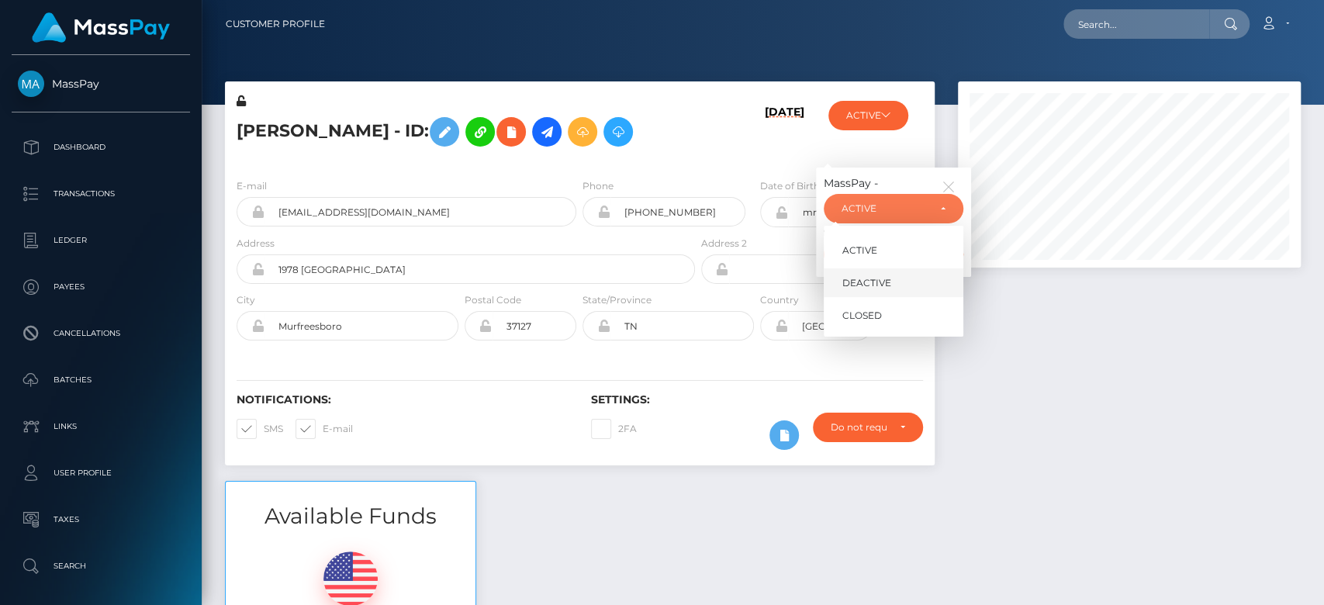
click at [881, 277] on span "DEACTIVE" at bounding box center [866, 283] width 49 height 14
select select "DEACTIVE"
click at [1025, 354] on div at bounding box center [1129, 280] width 366 height 399
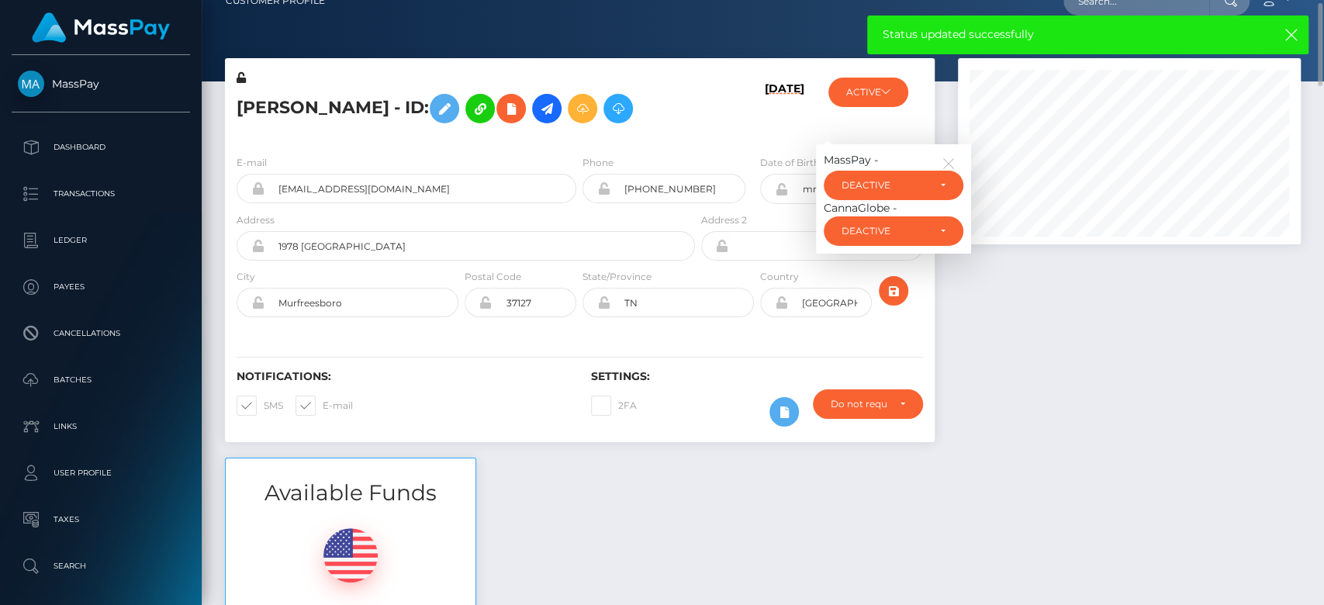
click at [1025, 354] on div at bounding box center [1129, 257] width 366 height 399
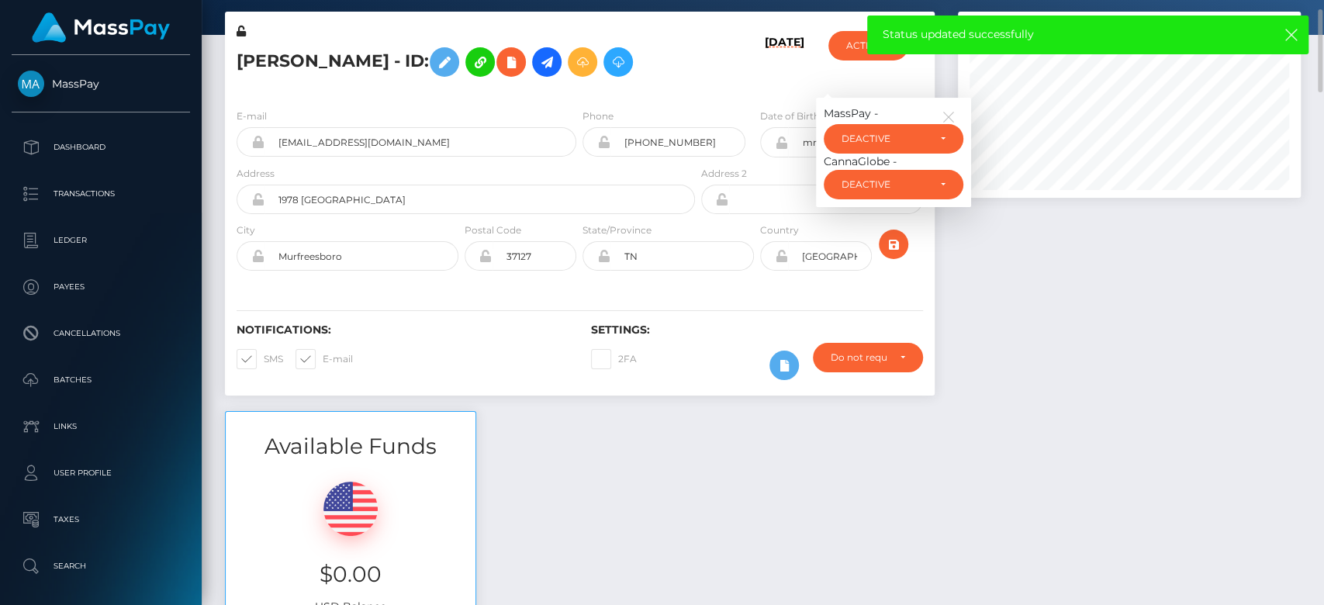
scroll to position [93, 0]
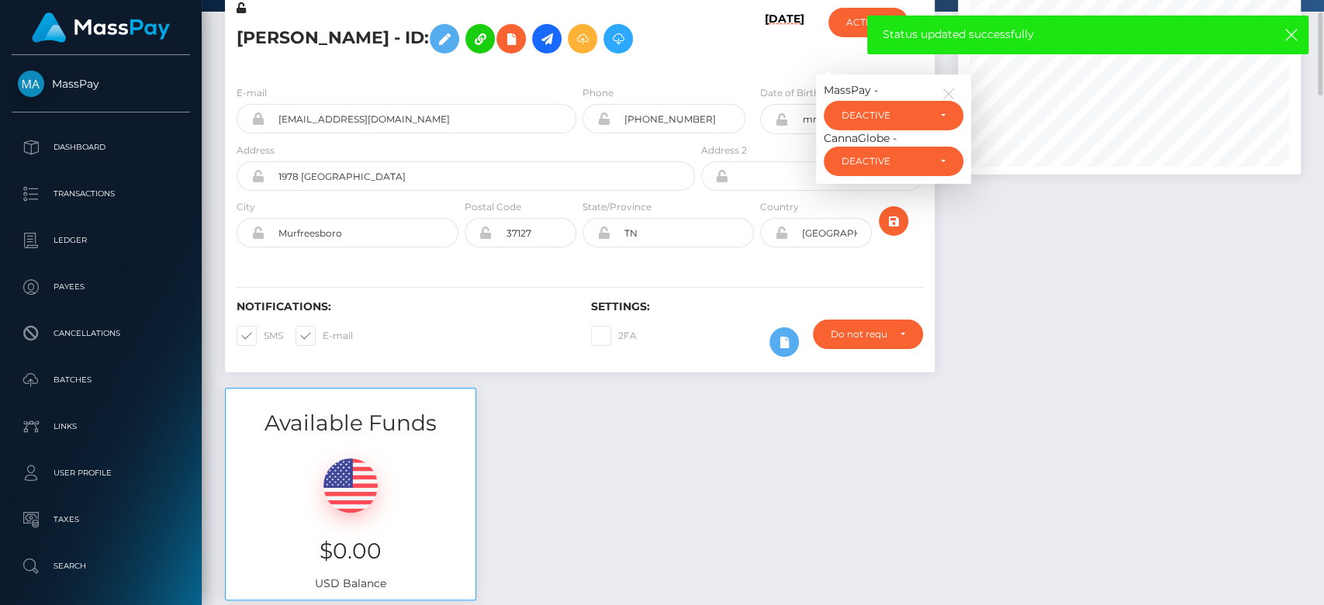
click at [323, 332] on span at bounding box center [323, 336] width 0 height 12
click at [323, 332] on input "E-mail" at bounding box center [328, 331] width 10 height 10
checkbox input "false"
click at [264, 330] on span at bounding box center [264, 336] width 0 height 12
click at [264, 326] on input "SMS" at bounding box center [269, 331] width 10 height 10
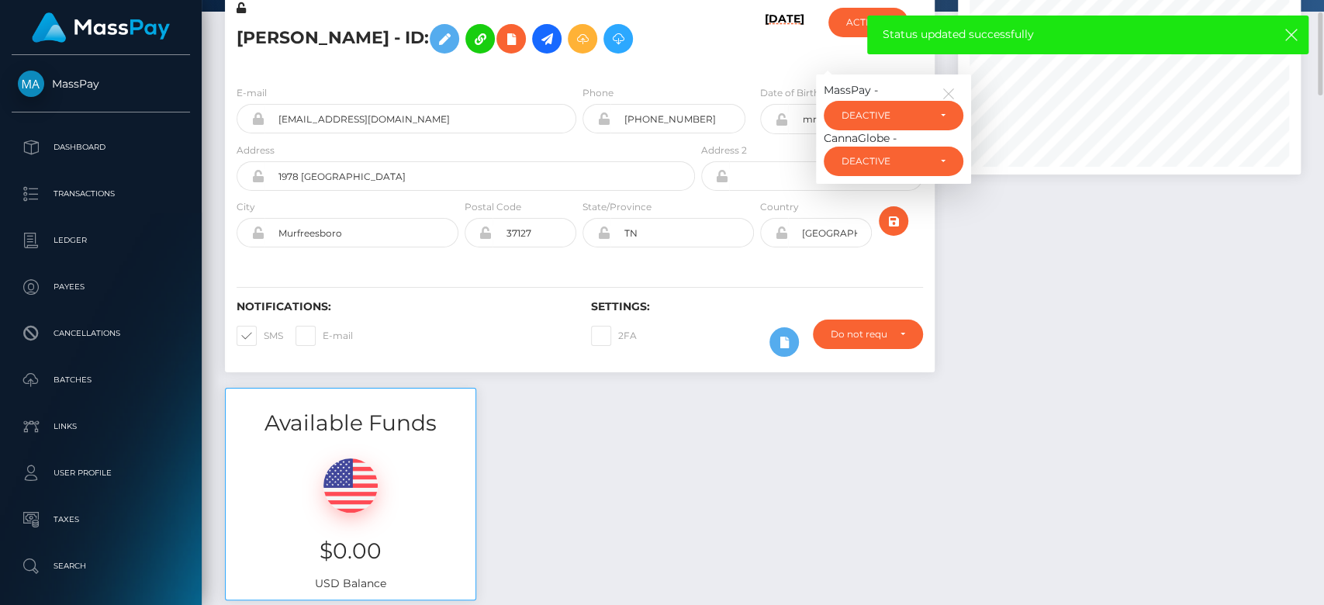
checkbox input "false"
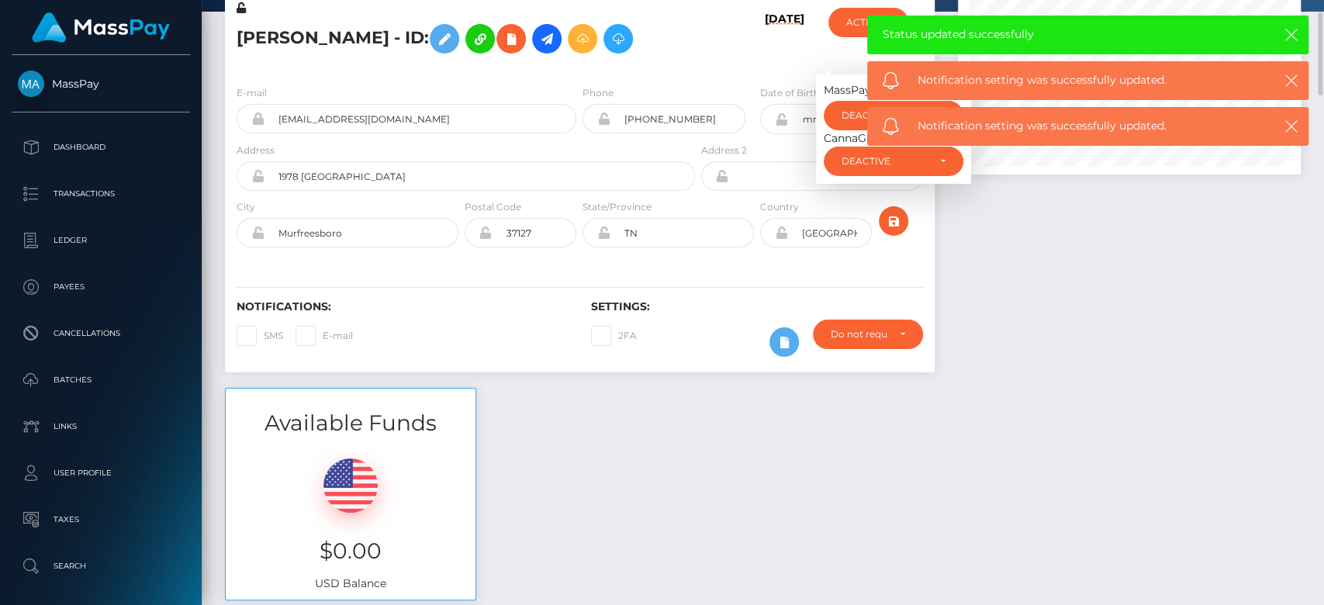
click at [835, 53] on div "ACTIVE MassPay - ACTIVE DEACTIVE CLOSED DEACTIVE ACTIVE DEACTIVE CLOSED CannaGl…" at bounding box center [875, 36] width 118 height 73
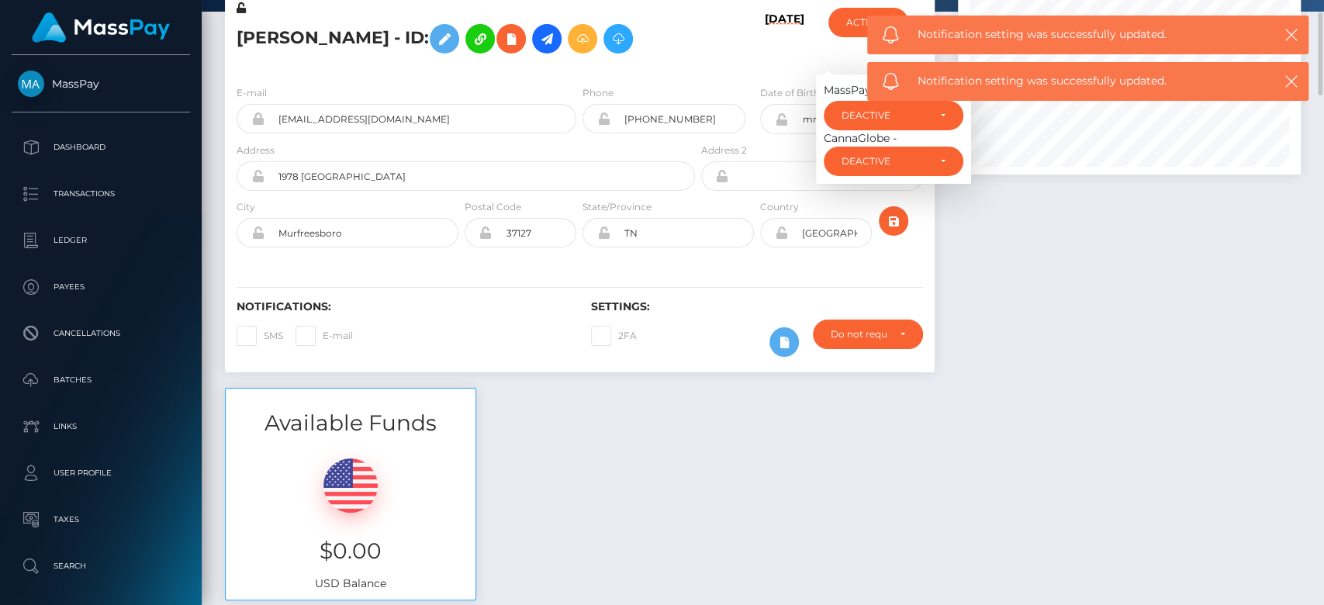
click at [1065, 210] on div at bounding box center [1129, 187] width 366 height 399
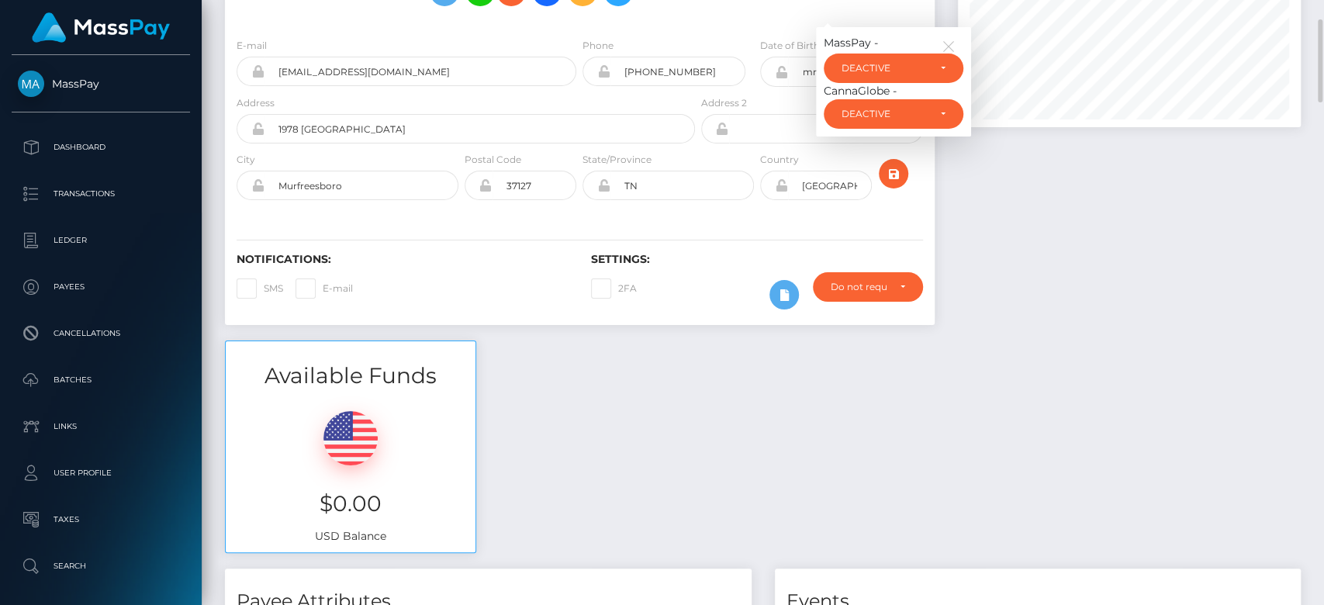
scroll to position [0, 0]
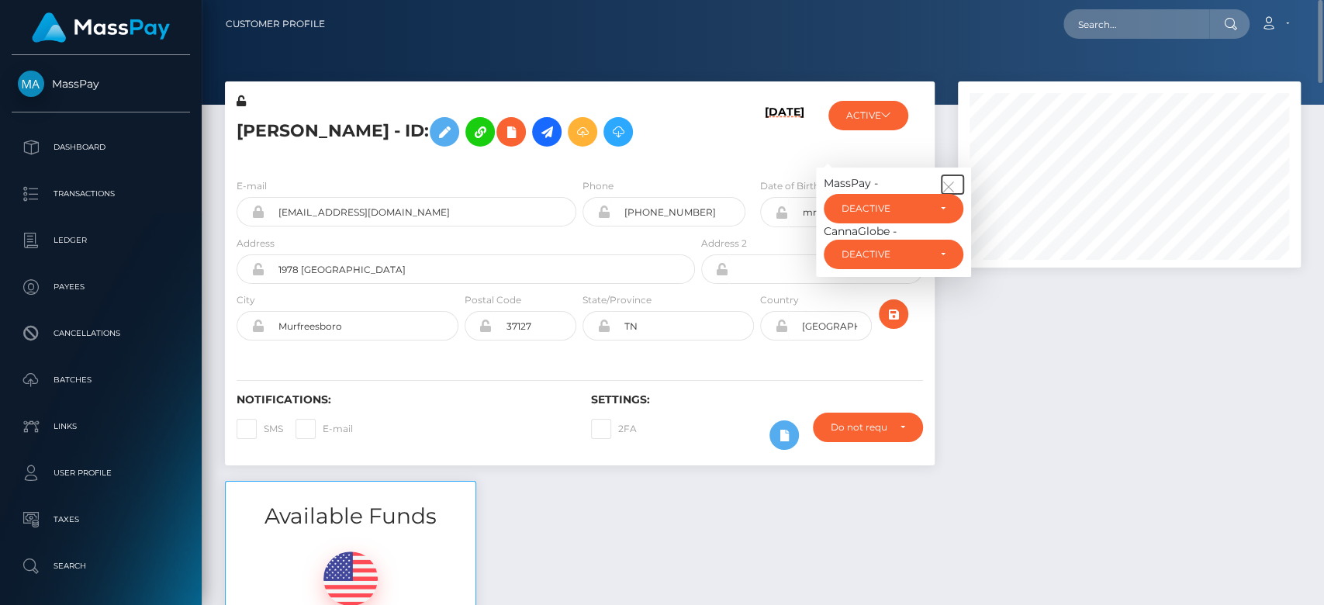
click at [942, 186] on icon "button" at bounding box center [949, 187] width 14 height 14
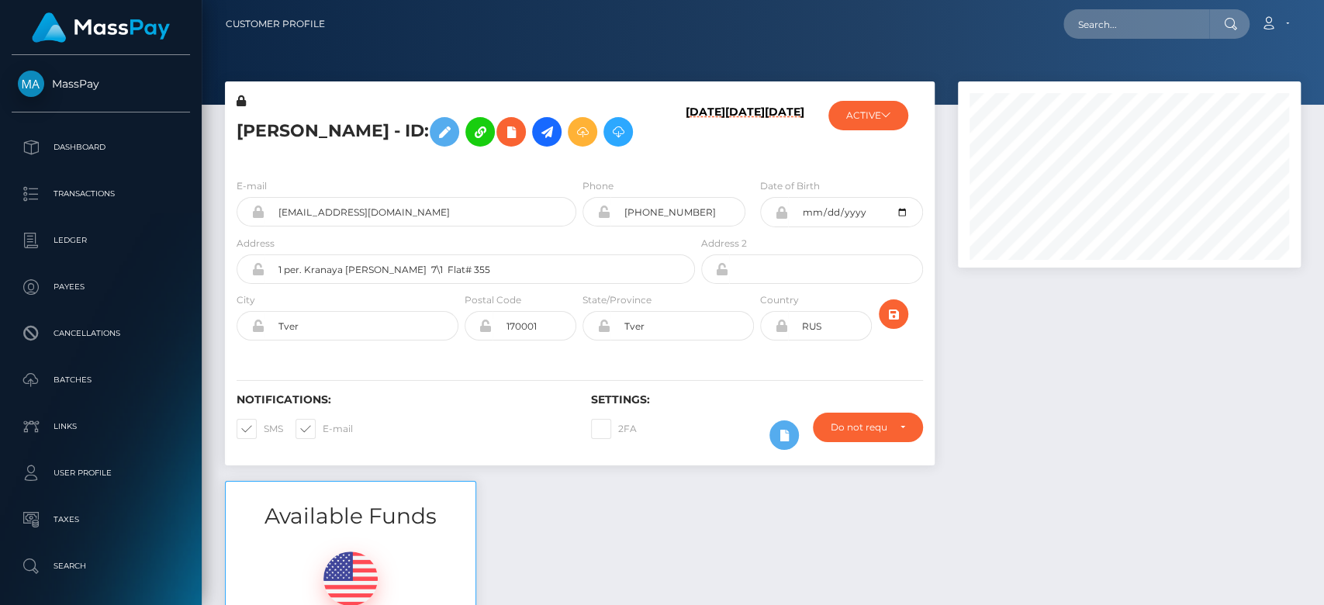
scroll to position [186, 343]
click at [1139, 21] on input "text" at bounding box center [1136, 23] width 146 height 29
paste input "MSP1fbb8db85cfa90c"
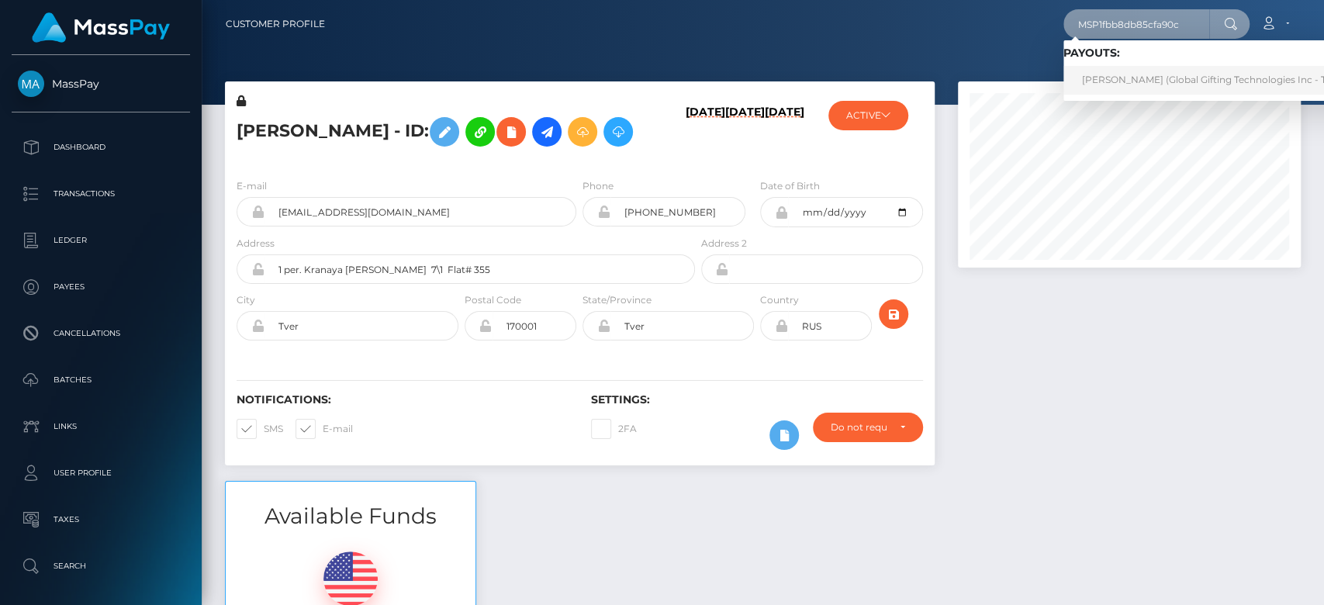
type input "MSP1fbb8db85cfa90c"
click at [1136, 75] on link "[PERSON_NAME] (Global Gifting Technologies Inc - Throne)" at bounding box center [1219, 80] width 313 height 29
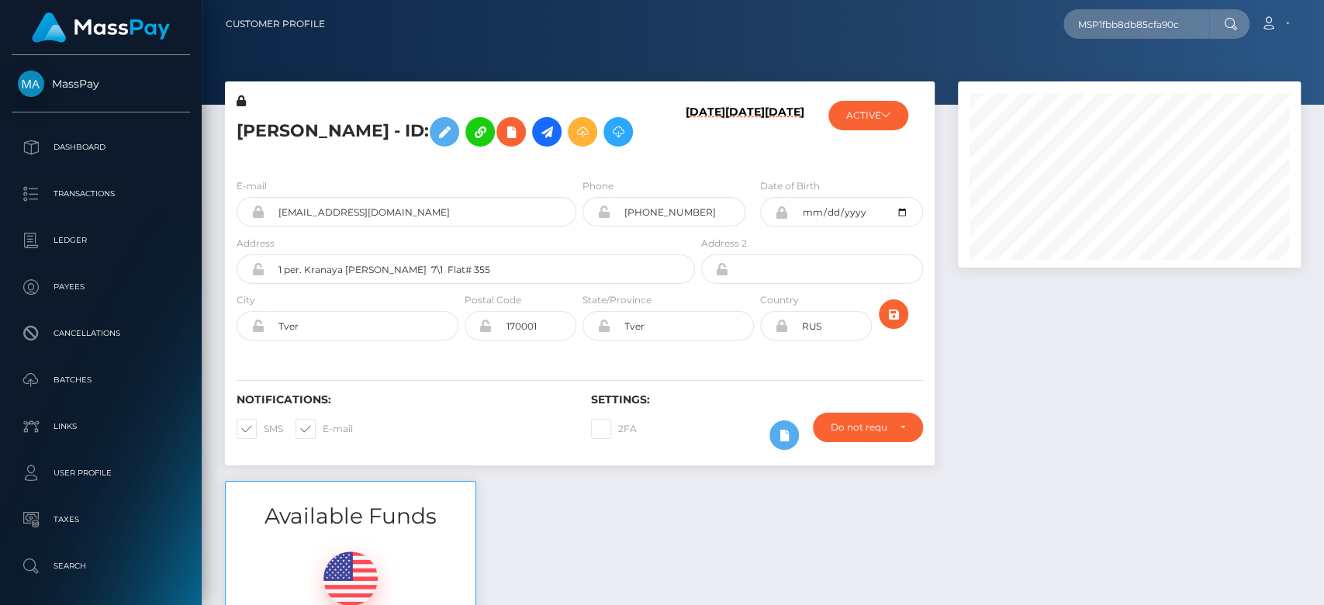
click at [1055, 364] on div at bounding box center [1129, 280] width 366 height 399
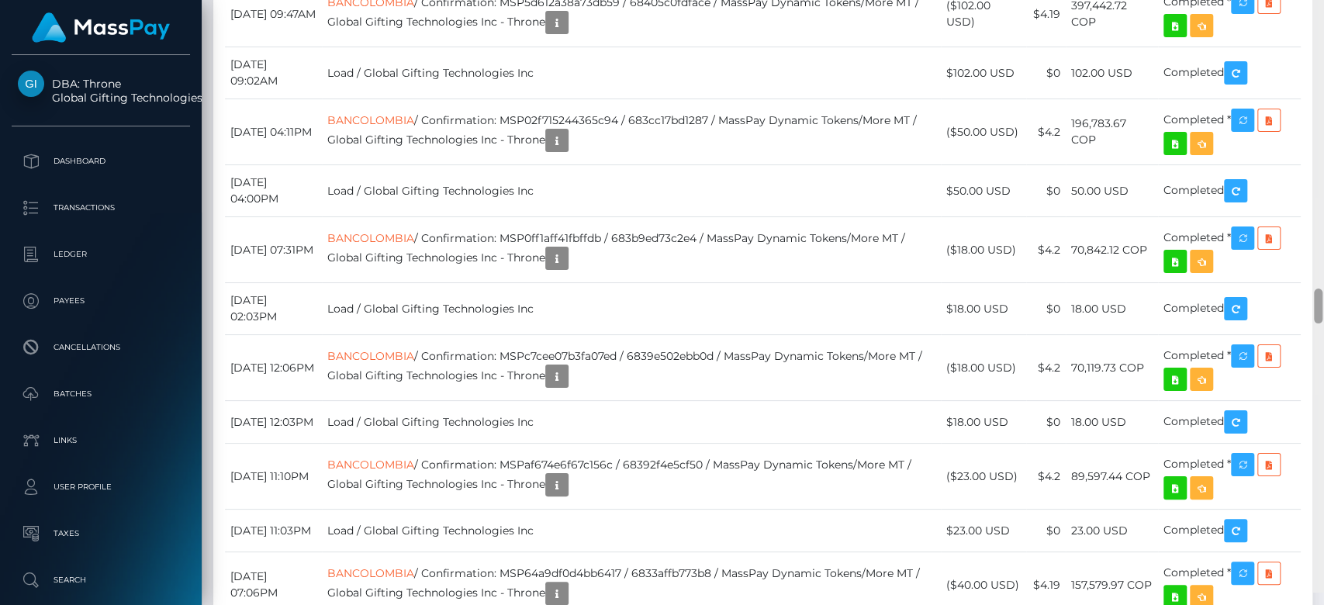
scroll to position [5146, 0]
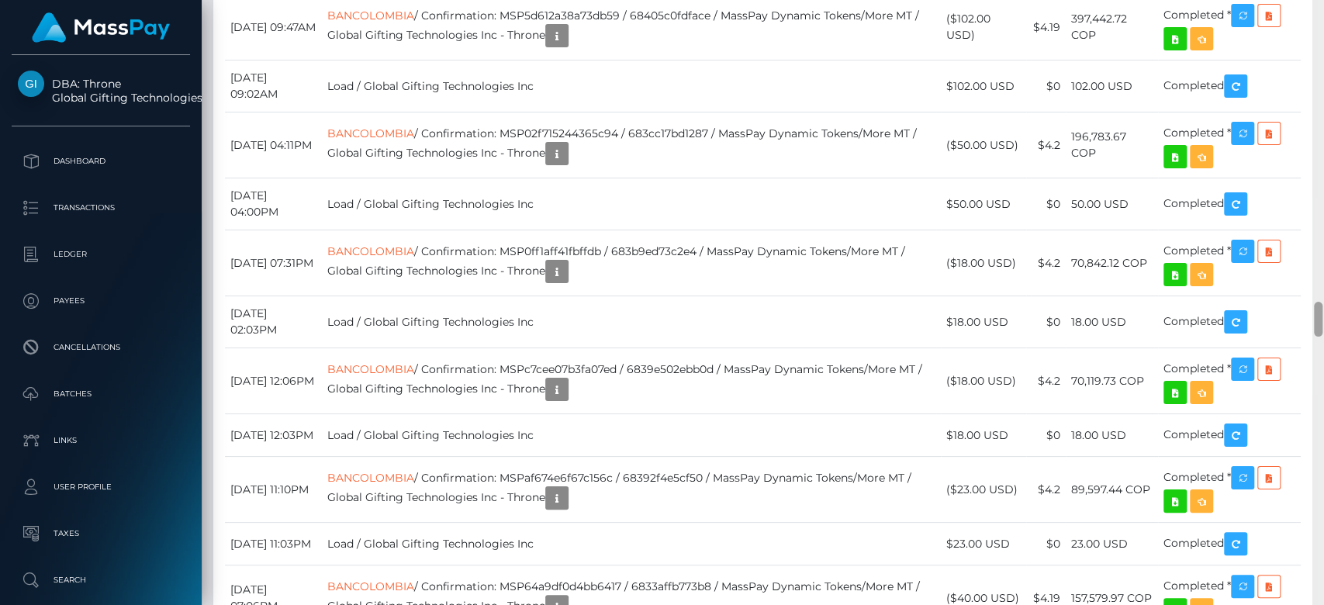
click at [1322, 332] on div at bounding box center [1318, 303] width 12 height 606
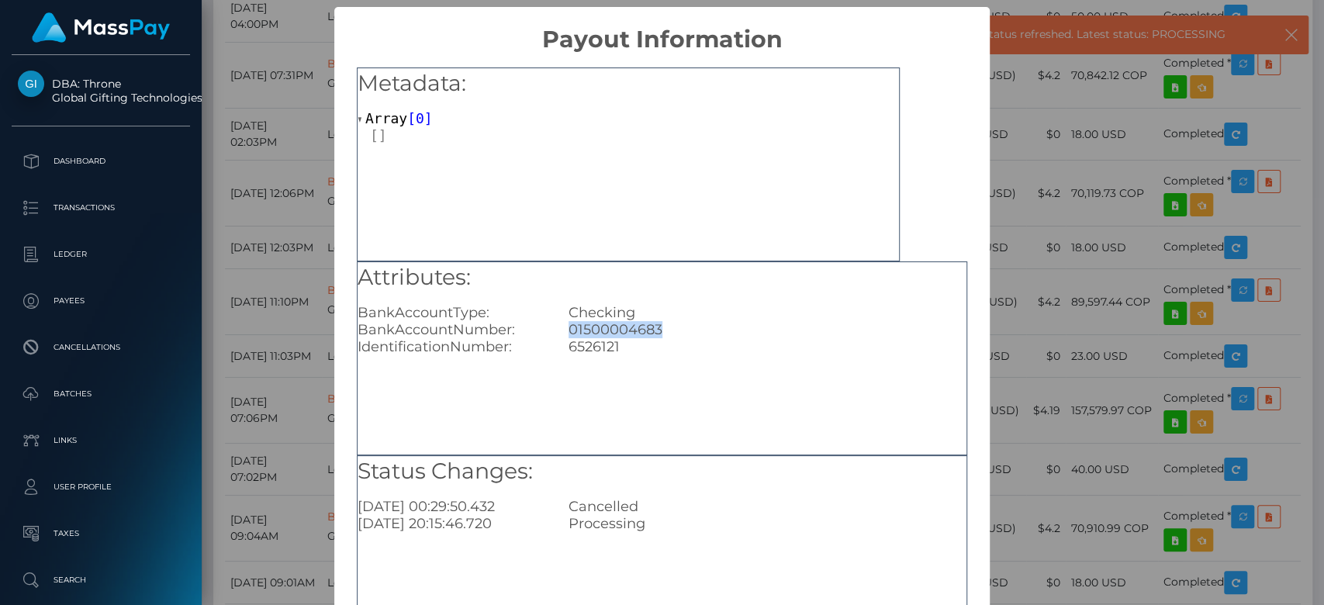
drag, startPoint x: 684, startPoint y: 337, endPoint x: 559, endPoint y: 326, distance: 125.3
click at [559, 326] on div "01500004683" at bounding box center [767, 329] width 421 height 17
copy div "01500004683"
click at [993, 301] on div "× Payout Information Metadata: Array [ 0 ] Attributes: BankAccountType: Checkin…" at bounding box center [662, 302] width 1324 height 605
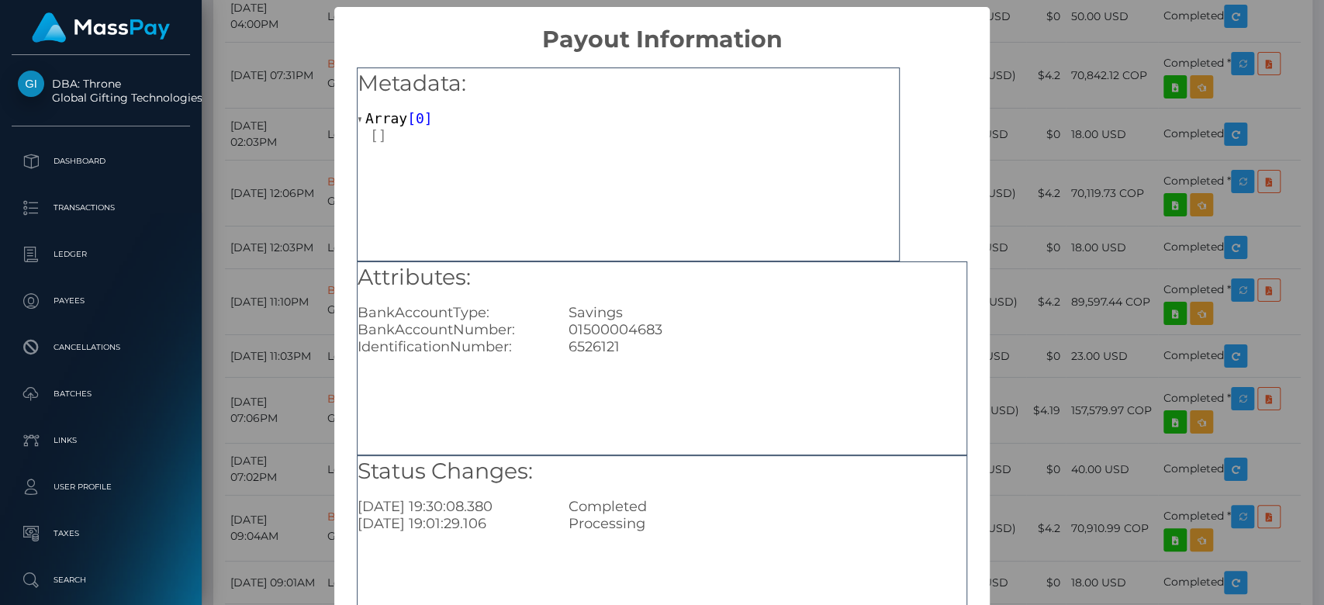
click at [1001, 302] on div "× Payout Information Metadata: Array [ 0 ] Attributes: BankAccountType: Savings…" at bounding box center [662, 302] width 1324 height 605
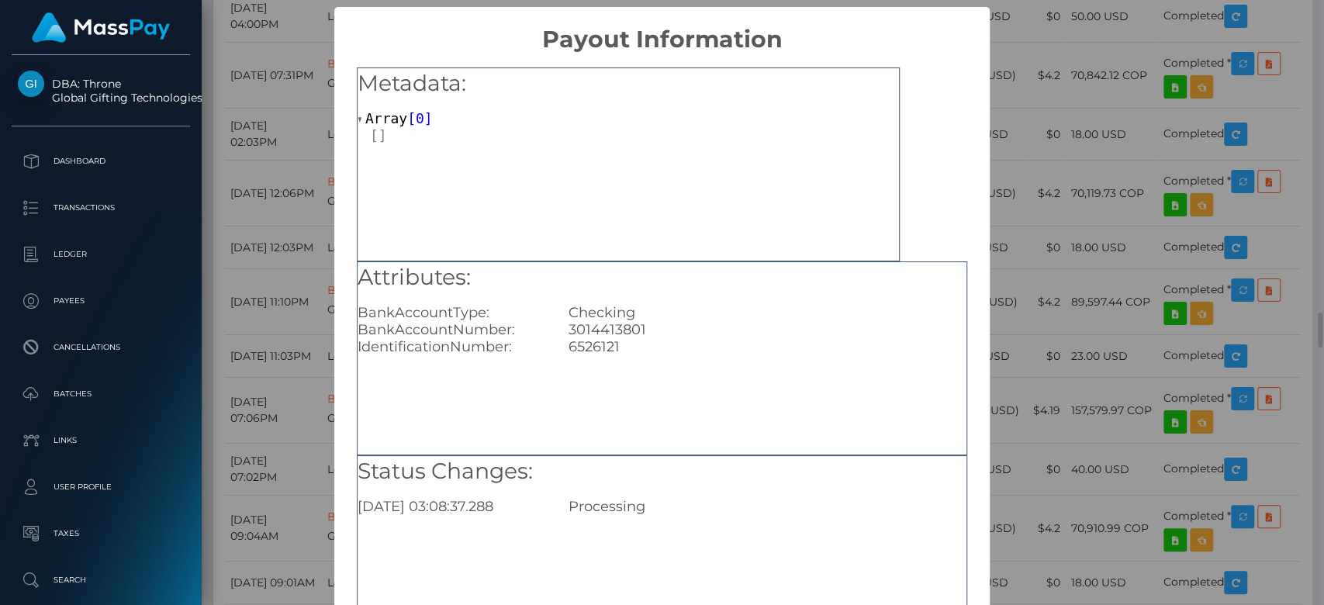
click at [687, 193] on div "Metadata: Array [ 0 ]" at bounding box center [628, 164] width 543 height 194
click at [1008, 235] on div "× Payout Information Metadata: Array [ 0 ] Attributes: BankAccountType: Checkin…" at bounding box center [662, 302] width 1324 height 605
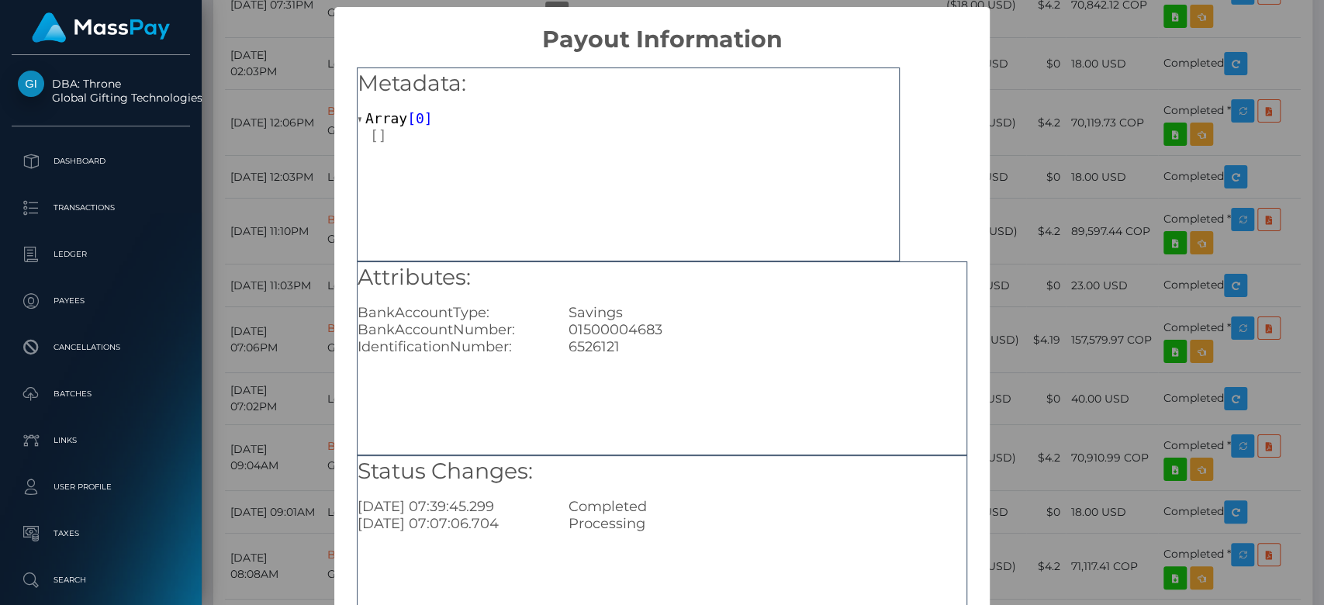
click at [997, 344] on div "× Payout Information Metadata: Array [ 0 ] Attributes: BankAccountType: Savings…" at bounding box center [662, 302] width 1324 height 605
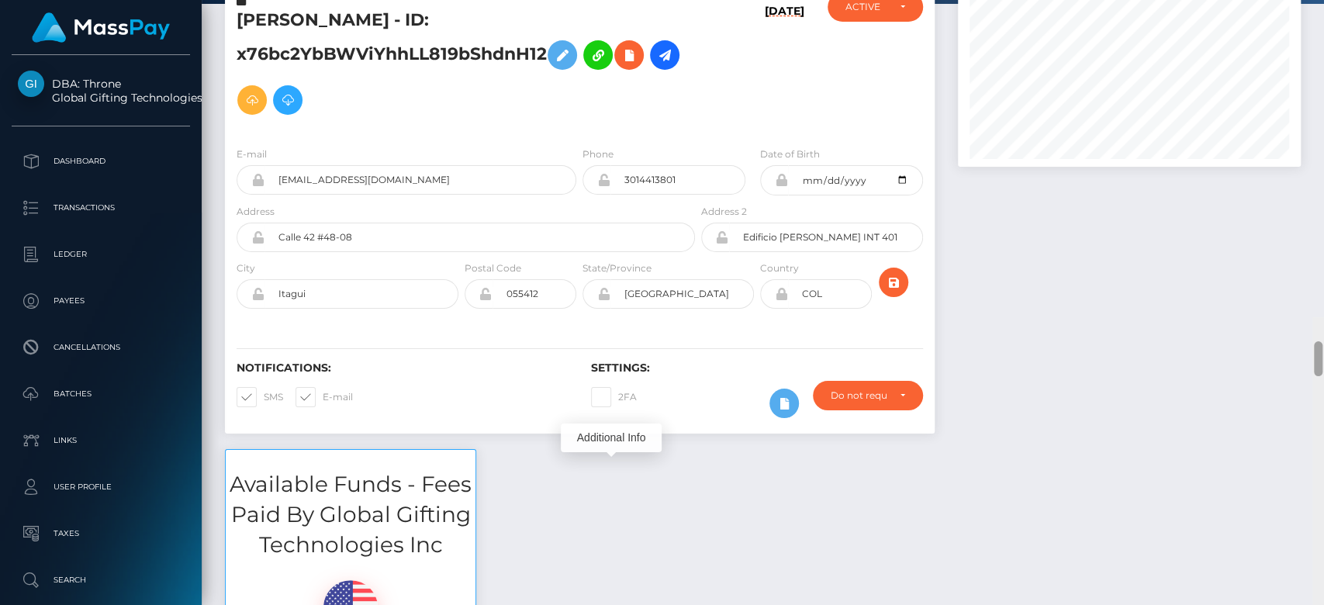
scroll to position [0, 0]
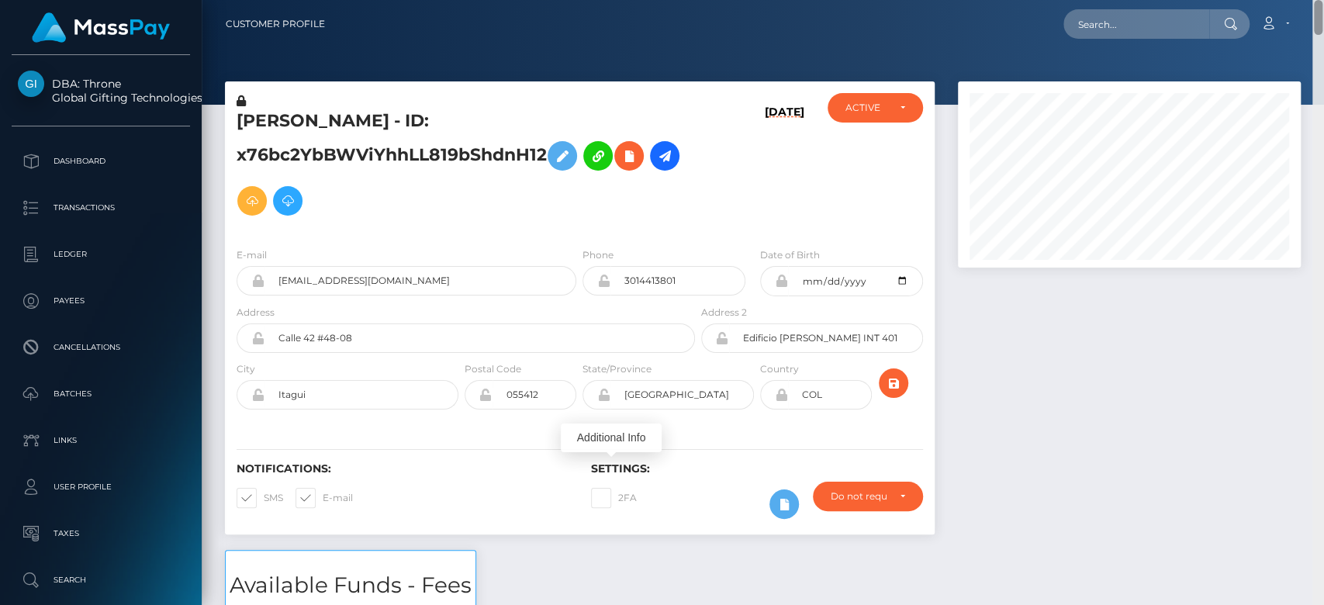
drag, startPoint x: 1316, startPoint y: 339, endPoint x: 1318, endPoint y: -5, distance: 343.6
click at [1318, 0] on html "DBA: Throne Global Gifting Technologies Inc Dashboard Transactions Ledger Payee…" at bounding box center [662, 302] width 1324 height 605
drag, startPoint x: 412, startPoint y: 275, endPoint x: 256, endPoint y: 277, distance: 155.9
click at [256, 277] on div "xarastream@gmail.com" at bounding box center [407, 280] width 340 height 29
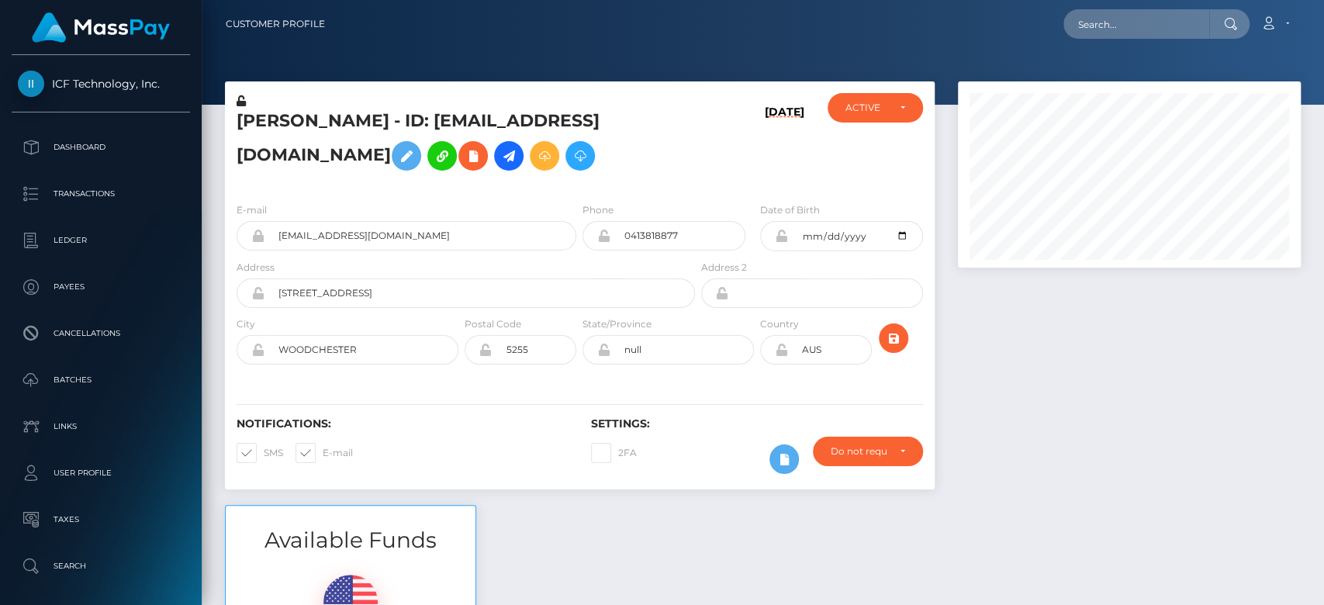
click at [1068, 446] on div at bounding box center [1129, 292] width 366 height 423
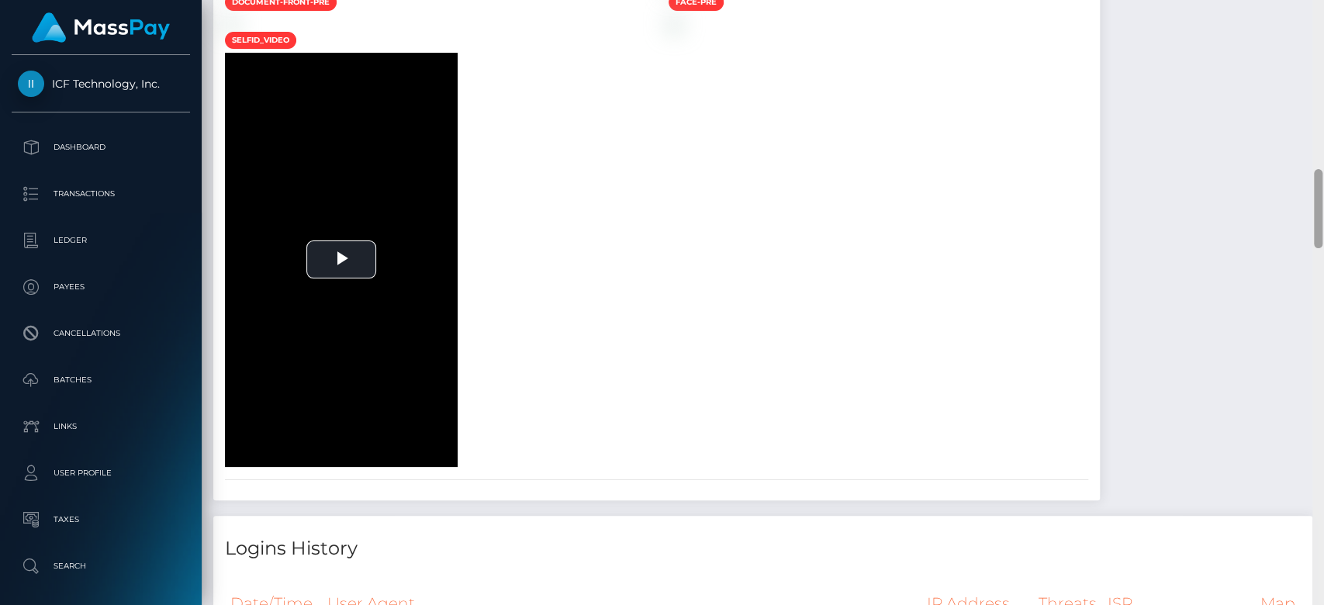
scroll to position [1895, 0]
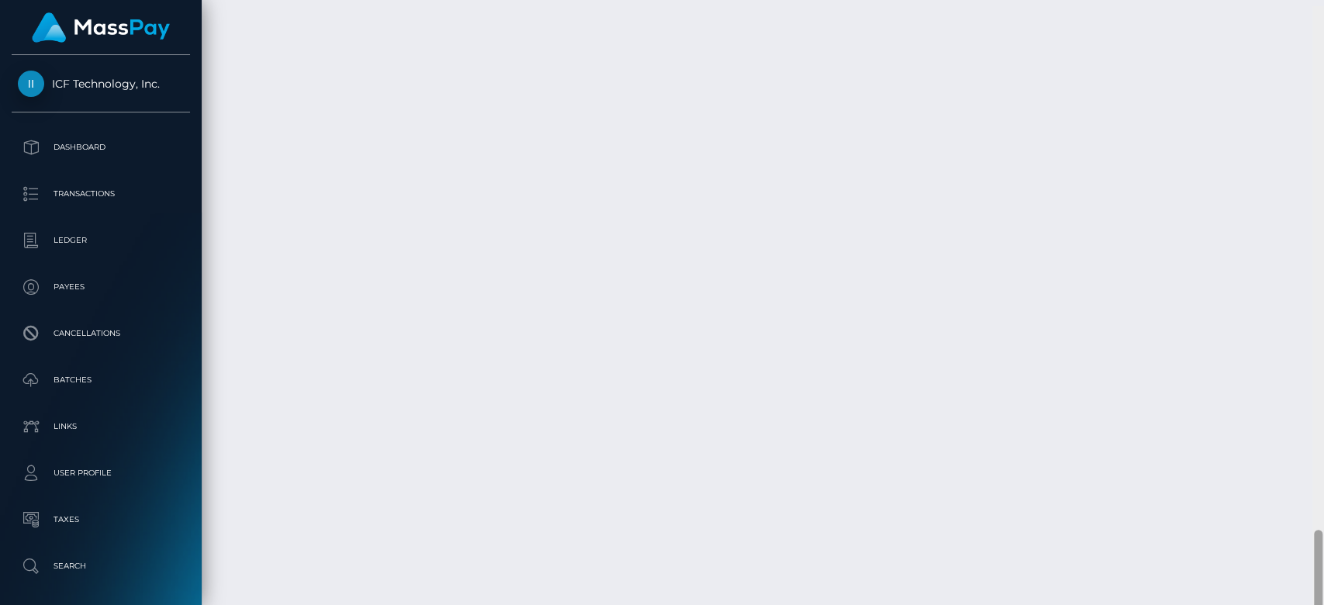
scroll to position [4002, 0]
drag, startPoint x: 1315, startPoint y: 264, endPoint x: 1322, endPoint y: 542, distance: 277.8
click at [1322, 542] on div at bounding box center [1318, 303] width 12 height 606
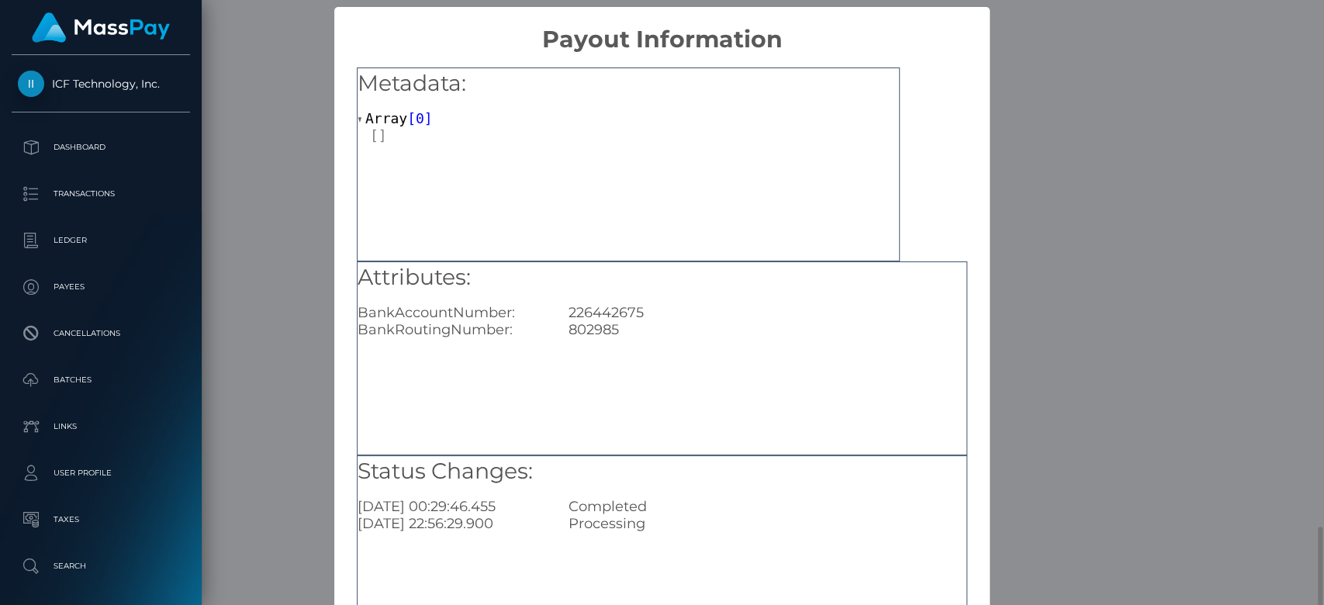
scroll to position [0, 0]
click at [1011, 287] on div "× Payout Information Metadata: Array [ 0 ] Attributes: BankAccountNumber: 22644…" at bounding box center [662, 302] width 1324 height 605
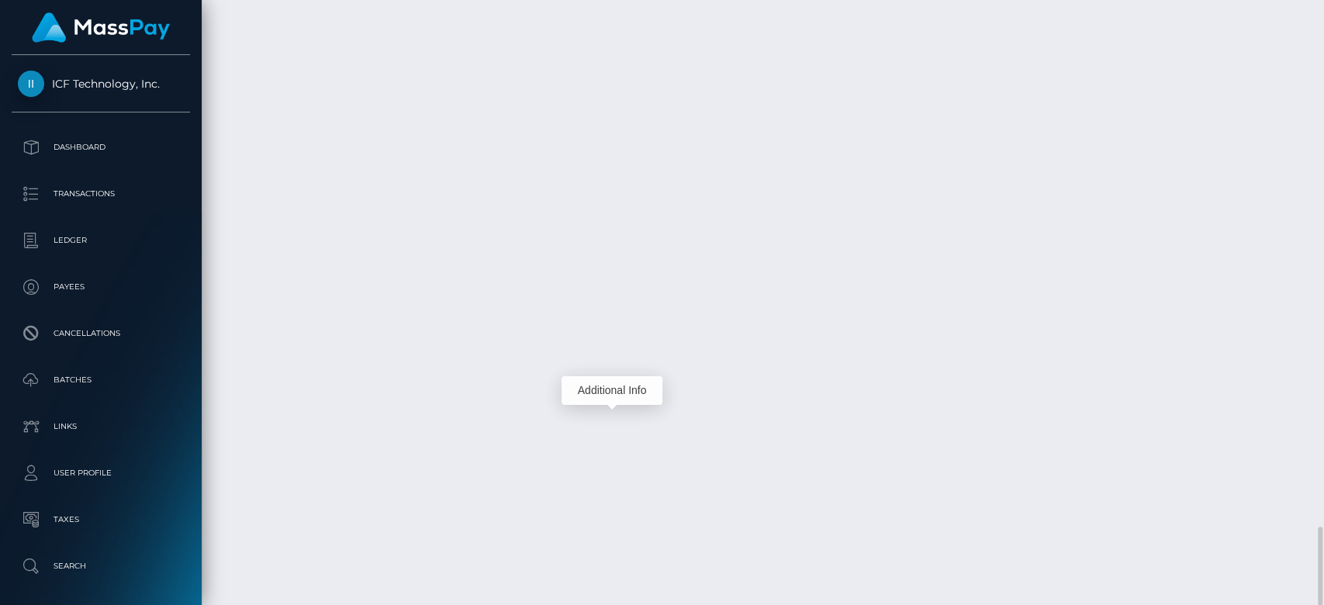
drag, startPoint x: 734, startPoint y: 387, endPoint x: 522, endPoint y: 372, distance: 212.3
copy td "820153cf-e536-453a-9e15-5d7387bfa310"
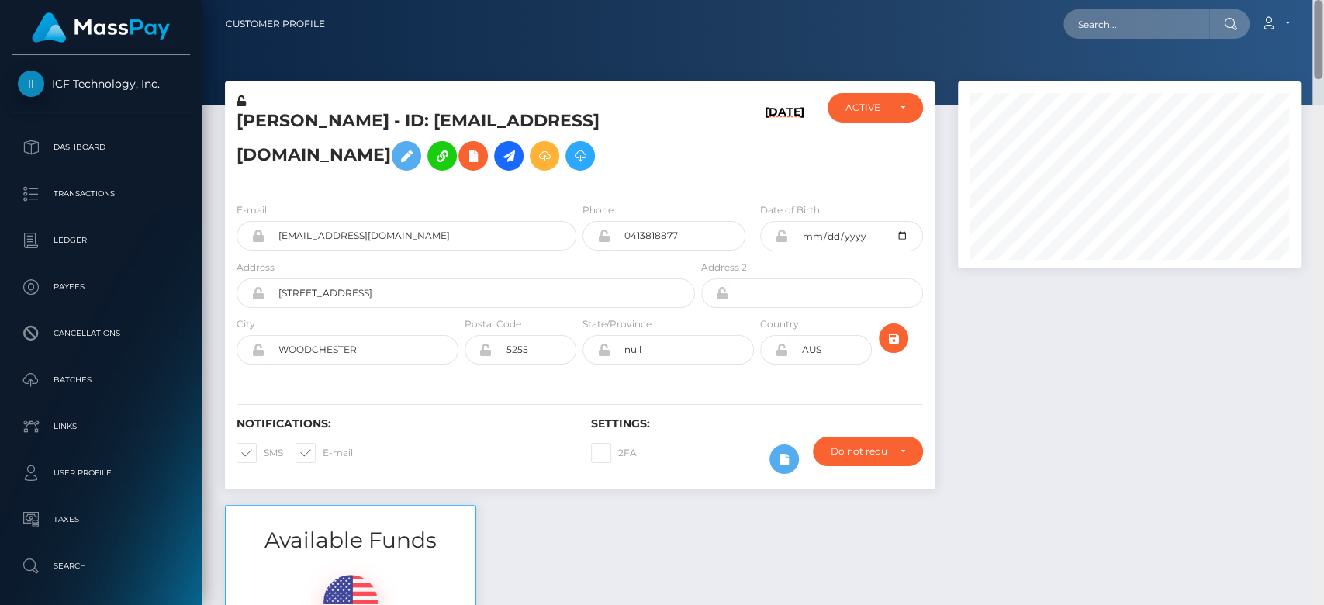
drag, startPoint x: 1315, startPoint y: 538, endPoint x: 1320, endPoint y: -24, distance: 562.4
click at [1320, 0] on html "ICF Technology, Inc. Dashboard Transactions Ledger Payees Batches" at bounding box center [662, 302] width 1324 height 605
click at [1105, 381] on div at bounding box center [1129, 292] width 366 height 423
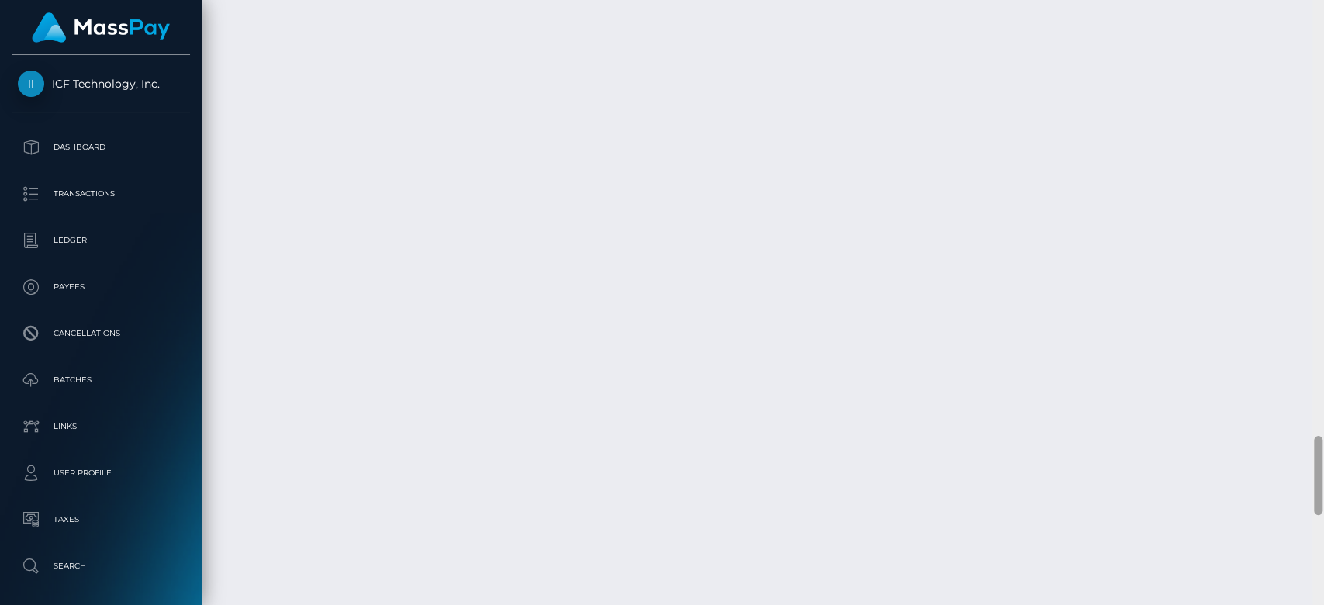
scroll to position [4002, 0]
drag, startPoint x: 1315, startPoint y: 114, endPoint x: 1316, endPoint y: 614, distance: 499.5
click at [1316, 604] on html "ICF Technology, Inc. Dashboard Transactions Ledger Payees Batches" at bounding box center [662, 302] width 1324 height 605
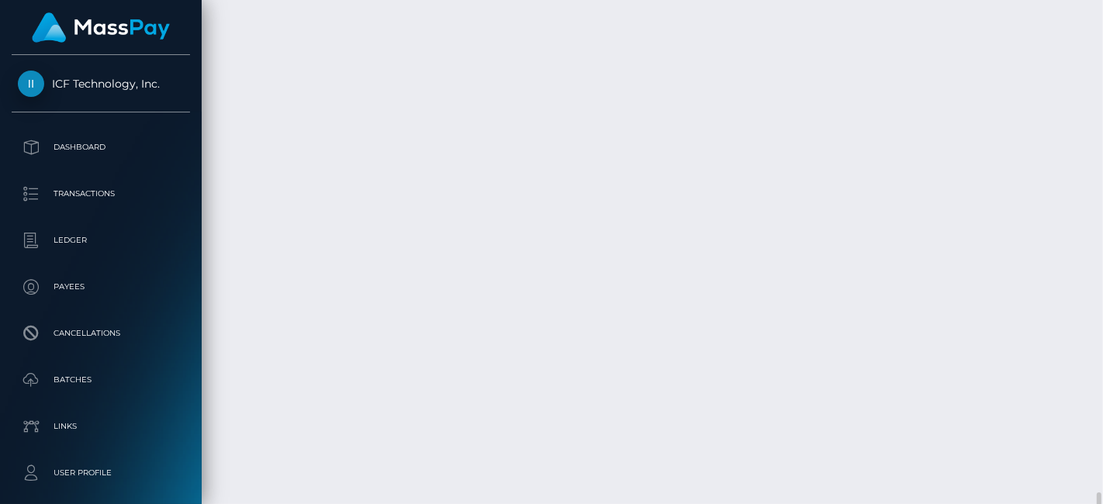
scroll to position [186, 269]
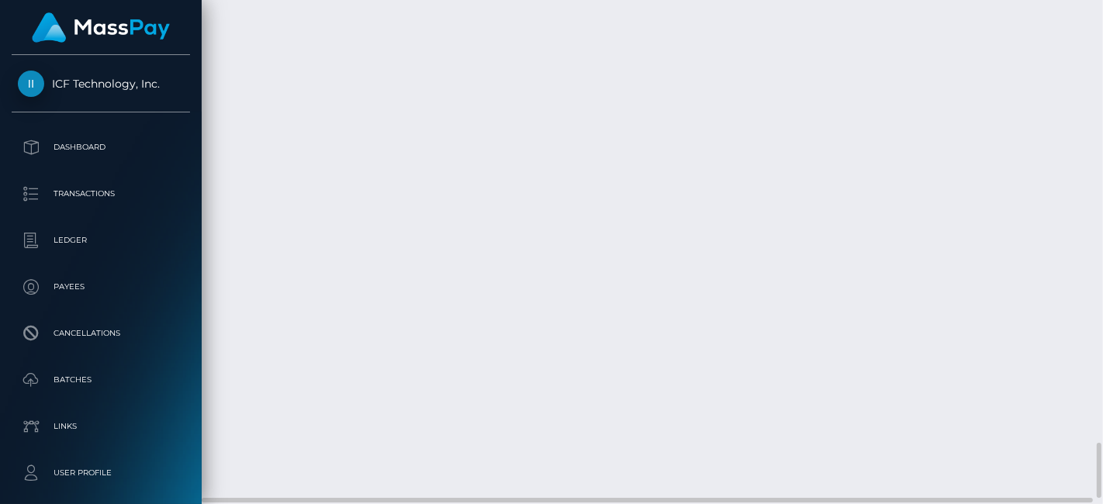
drag, startPoint x: 1270, startPoint y: 1, endPoint x: 405, endPoint y: 206, distance: 888.9
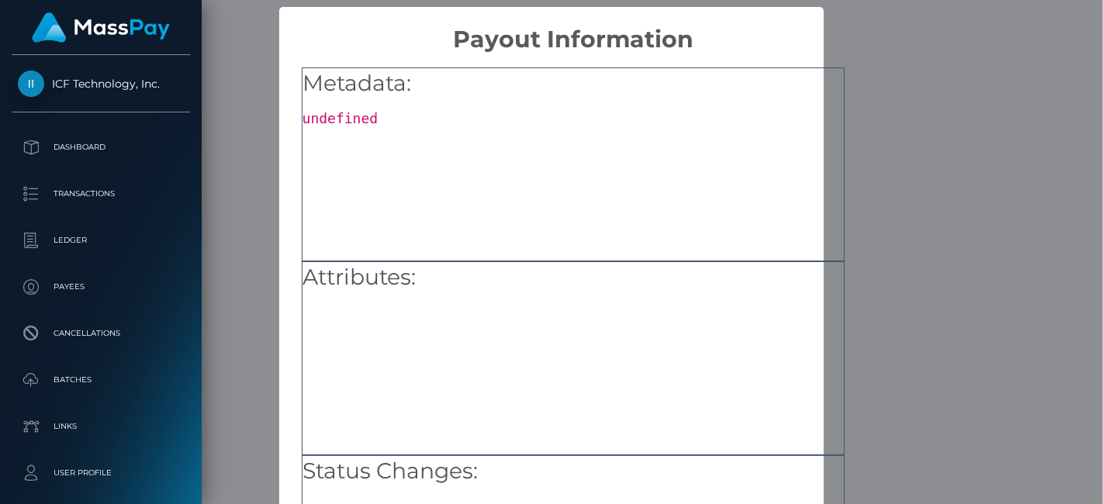
click at [917, 170] on div "× Payout Information Metadata: undefined Attributes: Status Changes: OK No Canc…" at bounding box center [551, 252] width 1103 height 504
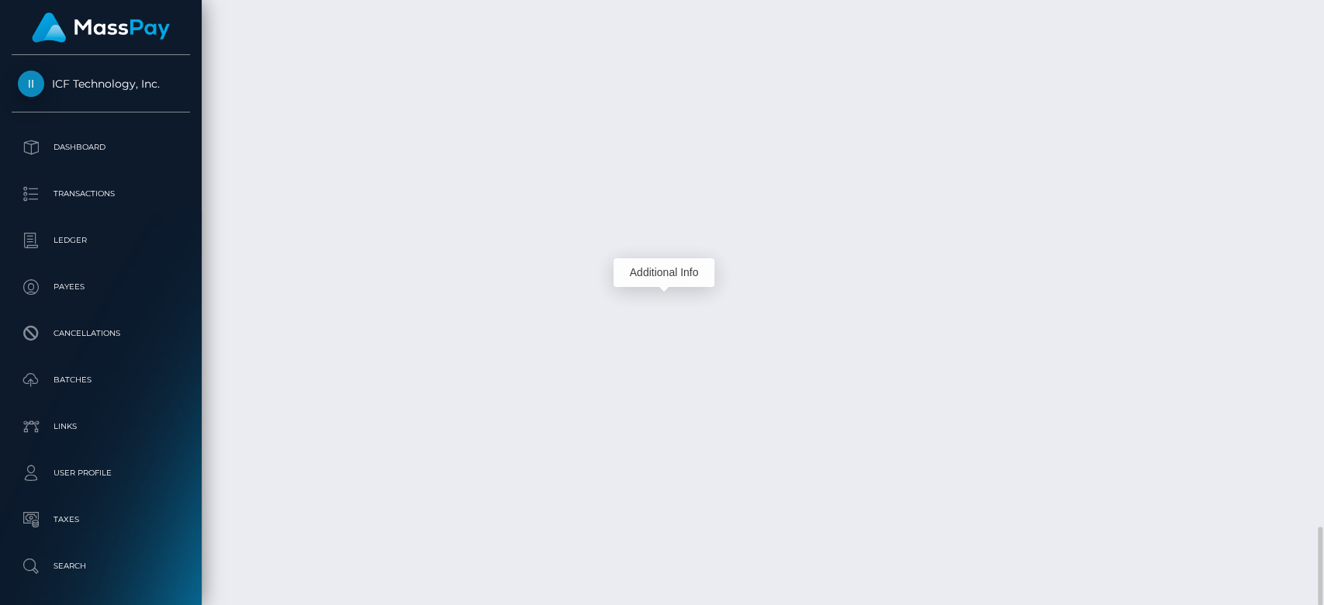
scroll to position [186, 343]
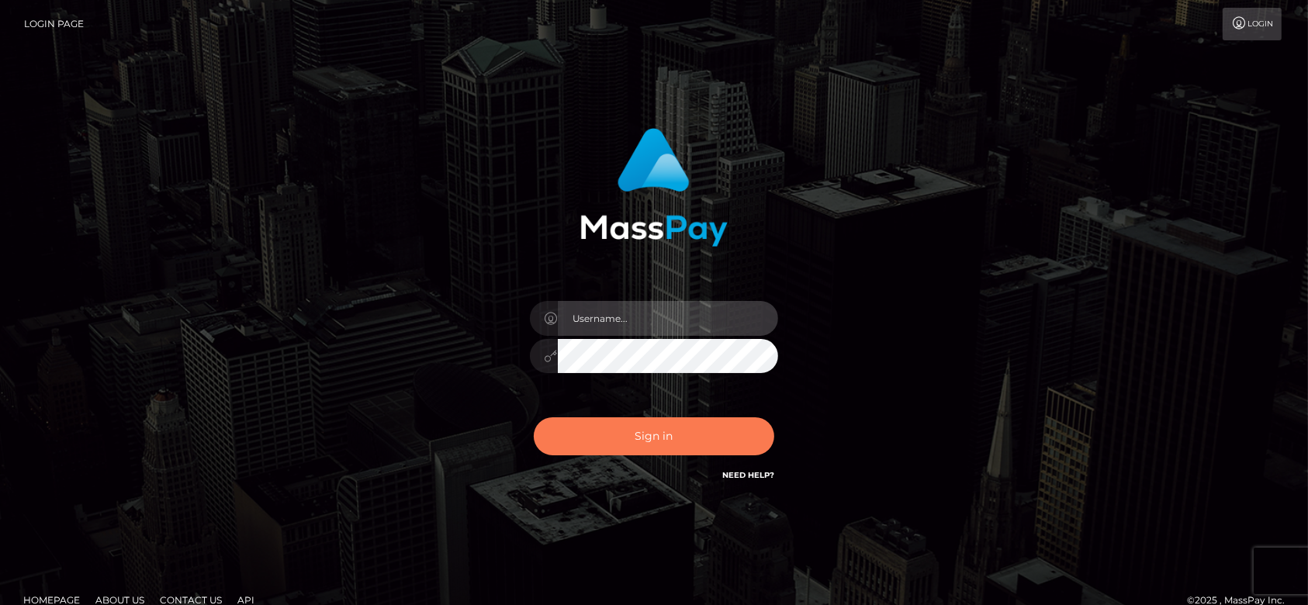
type input "[DOMAIN_NAME]"
click at [695, 425] on button "Sign in" at bounding box center [654, 436] width 240 height 38
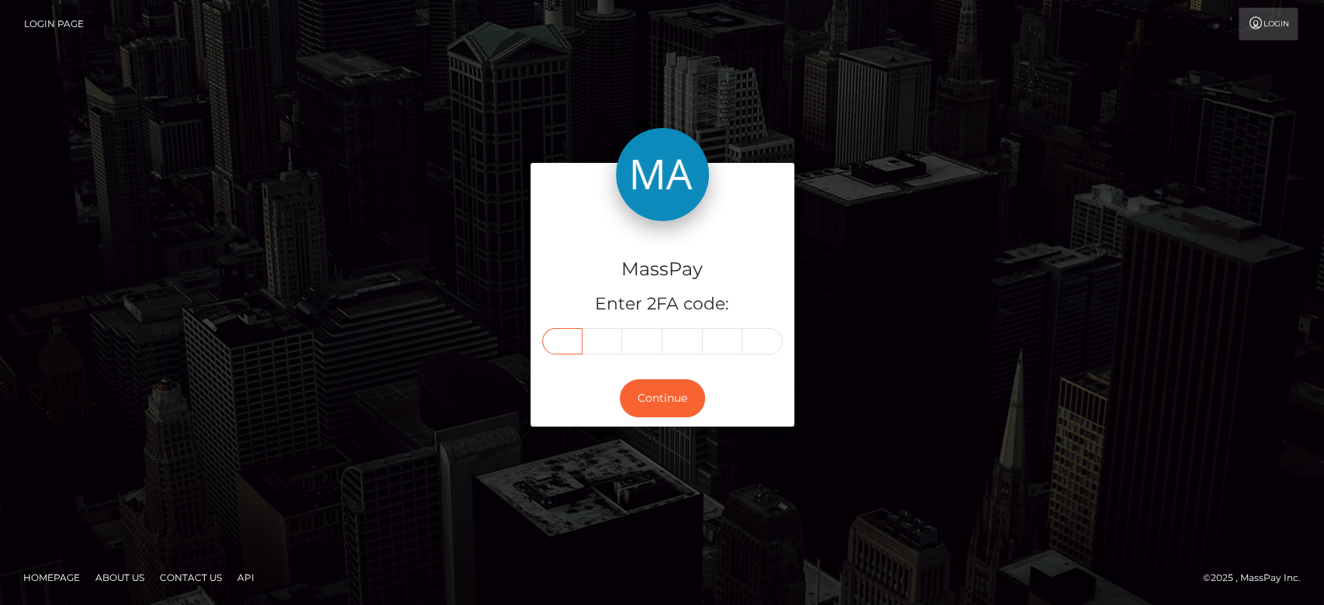
click at [559, 335] on input "text" at bounding box center [562, 341] width 40 height 26
paste input "9"
type input "9"
type input "8"
type input "3"
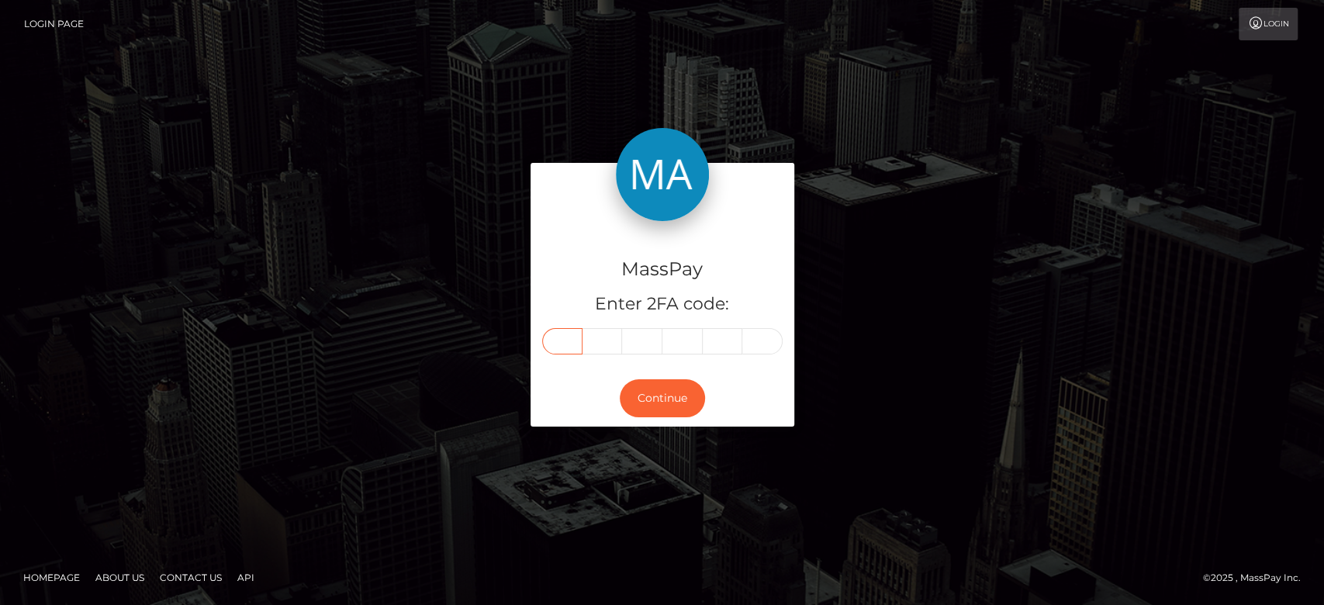
type input "5"
type input "4"
type input "7"
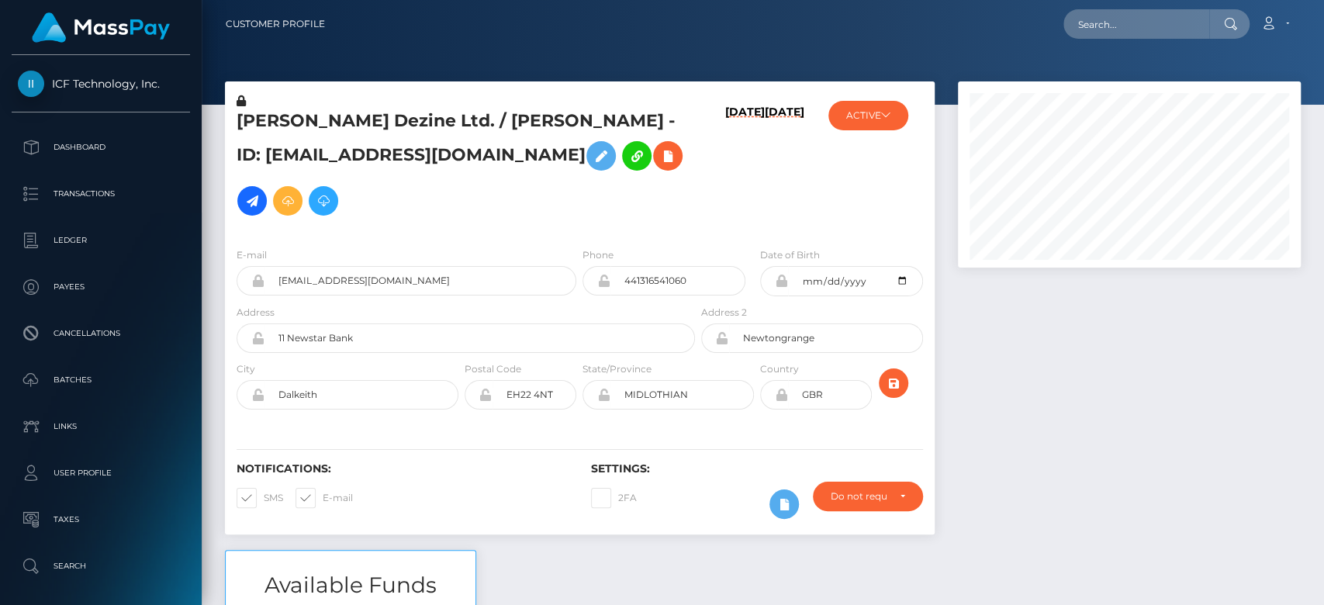
scroll to position [186, 343]
click at [267, 186] on link at bounding box center [251, 200] width 29 height 29
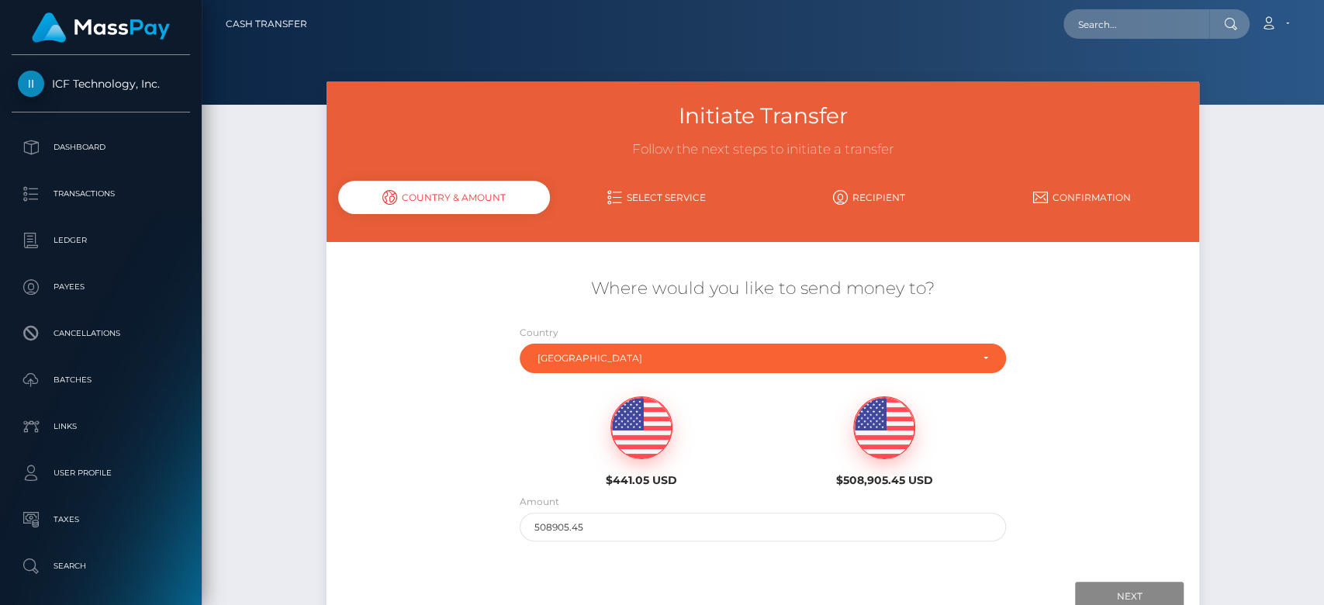
click at [640, 410] on img at bounding box center [641, 428] width 60 height 62
type input "441.05"
click at [1105, 587] on input "Next" at bounding box center [1129, 596] width 109 height 29
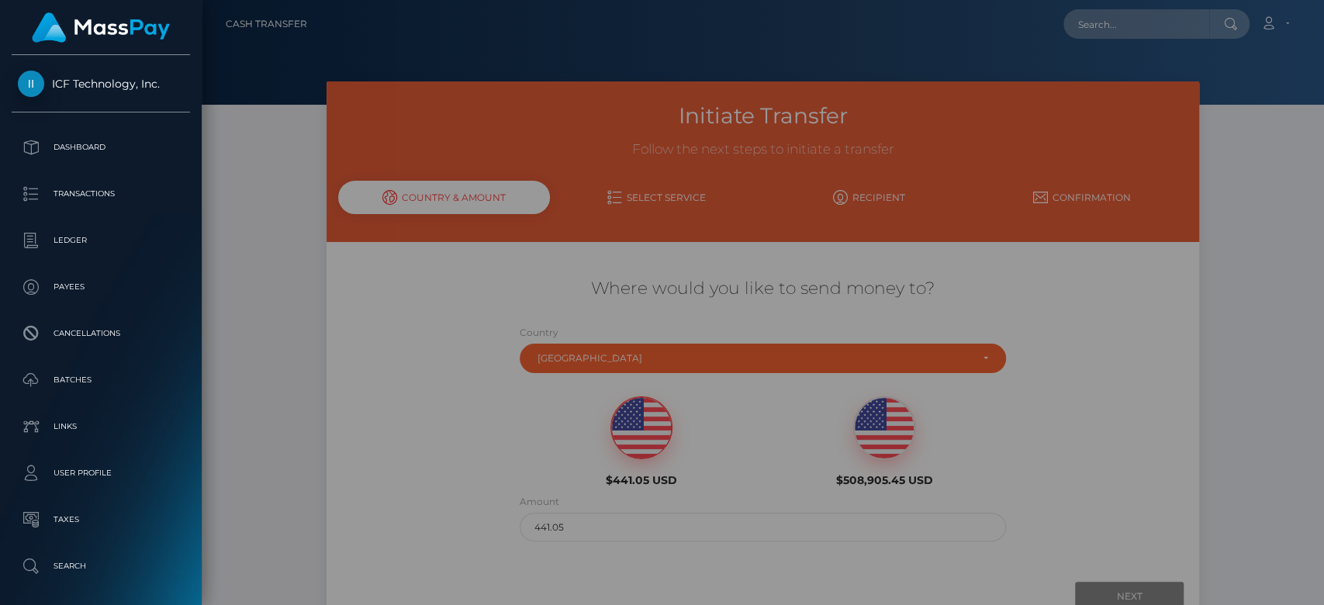
click at [1260, 334] on div "× Loading! Loading available services. OK No Cancel" at bounding box center [662, 302] width 1324 height 605
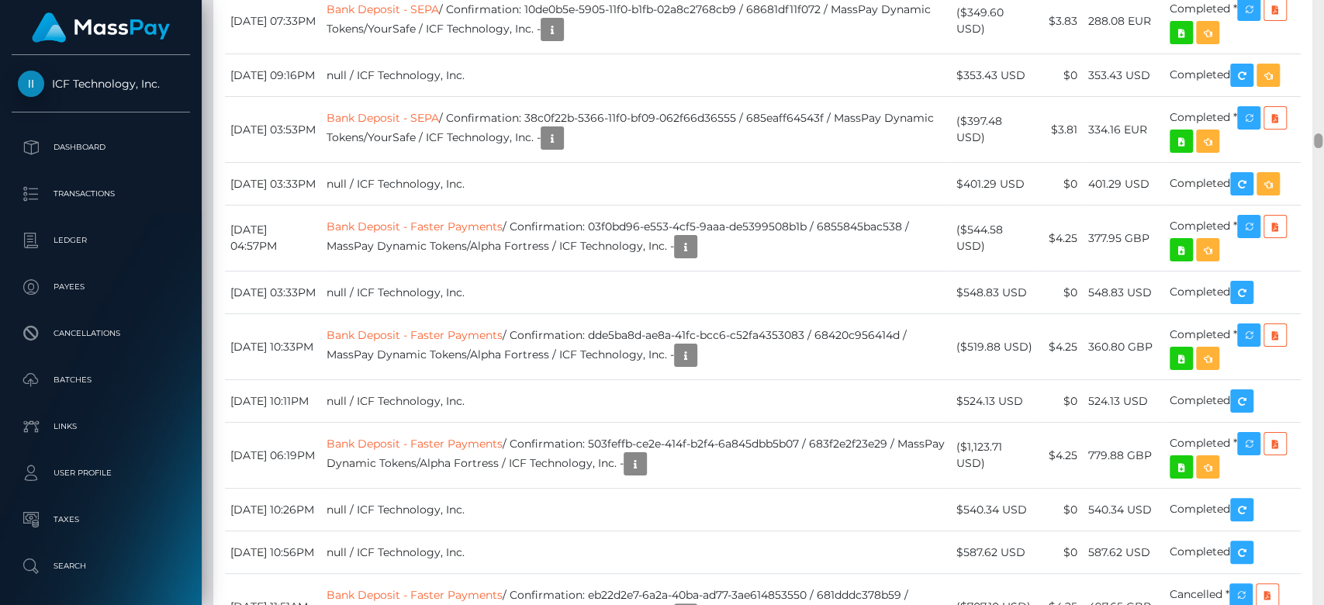
scroll to position [5312, 0]
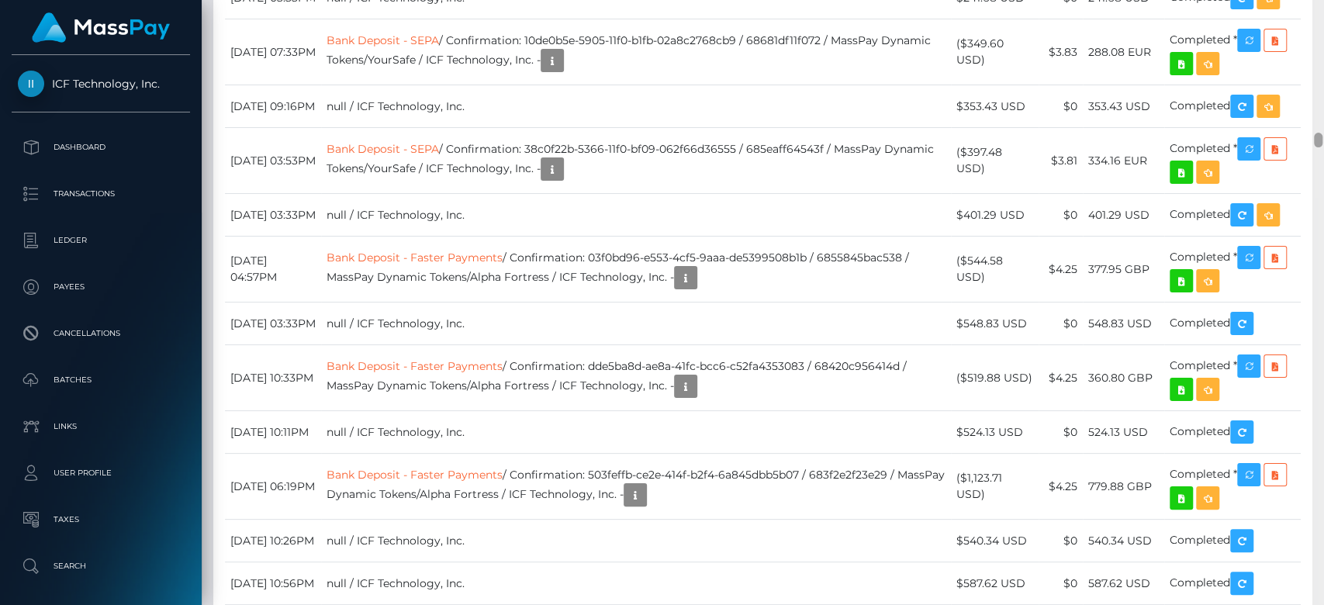
click at [1322, 139] on div at bounding box center [1318, 303] width 12 height 606
drag, startPoint x: 430, startPoint y: 320, endPoint x: 375, endPoint y: 316, distance: 55.2
click at [1322, 53] on div at bounding box center [1318, 303] width 12 height 606
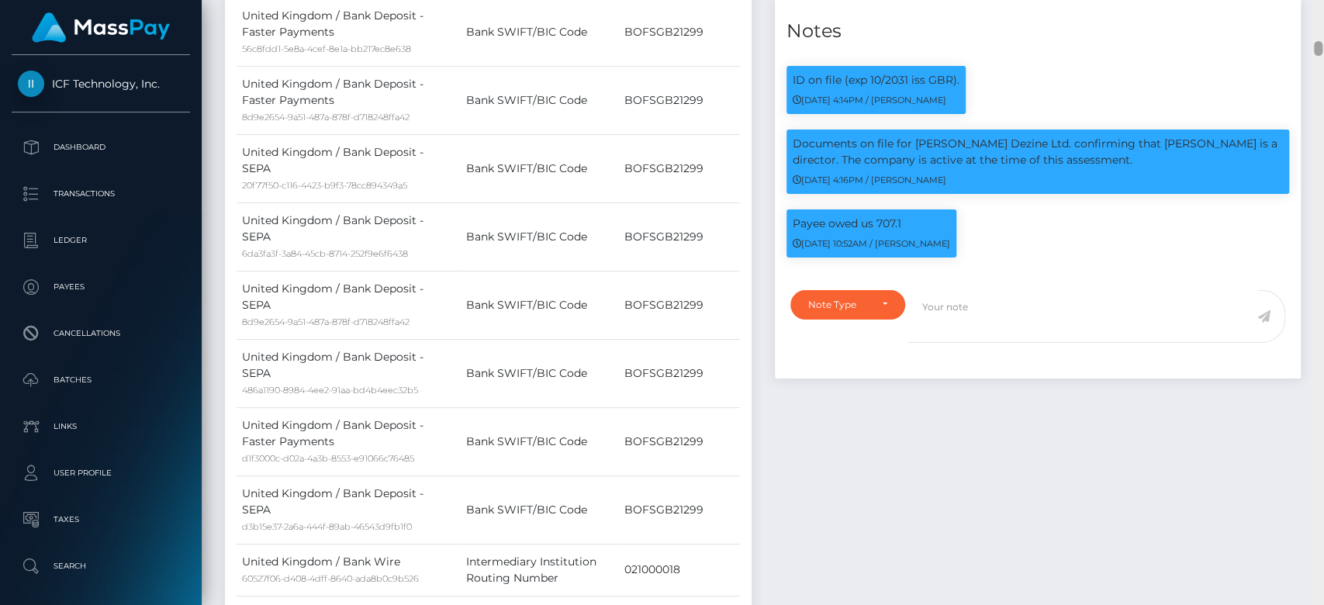
click at [1319, 54] on div at bounding box center [1318, 303] width 12 height 606
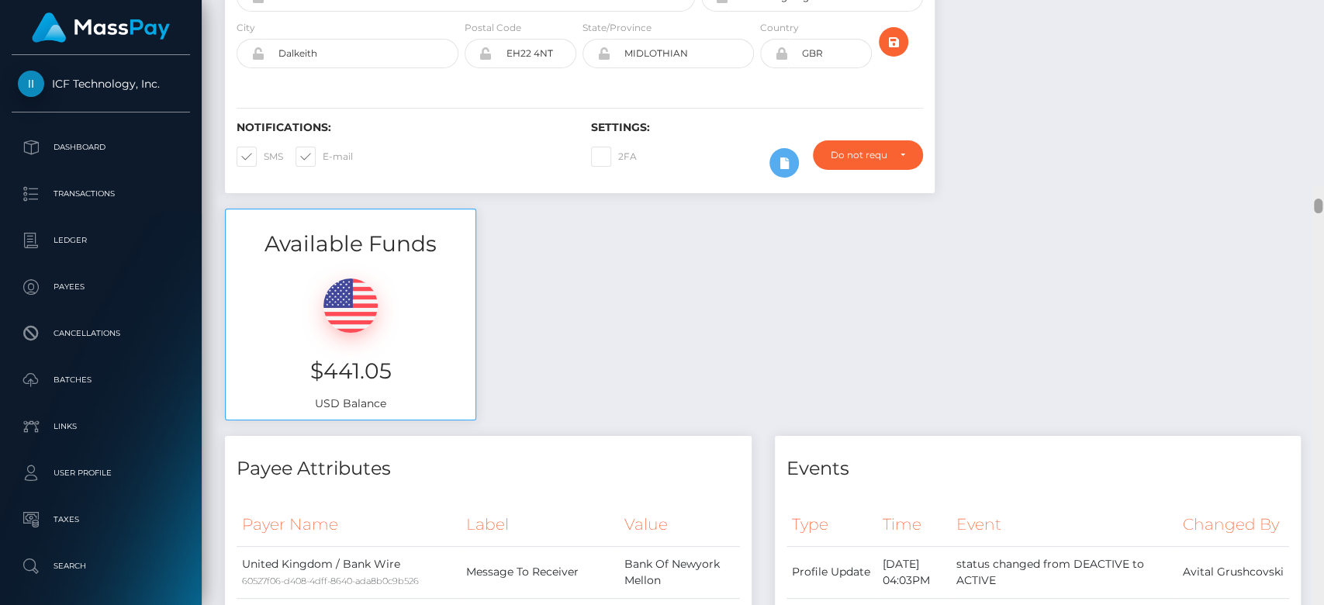
scroll to position [0, 0]
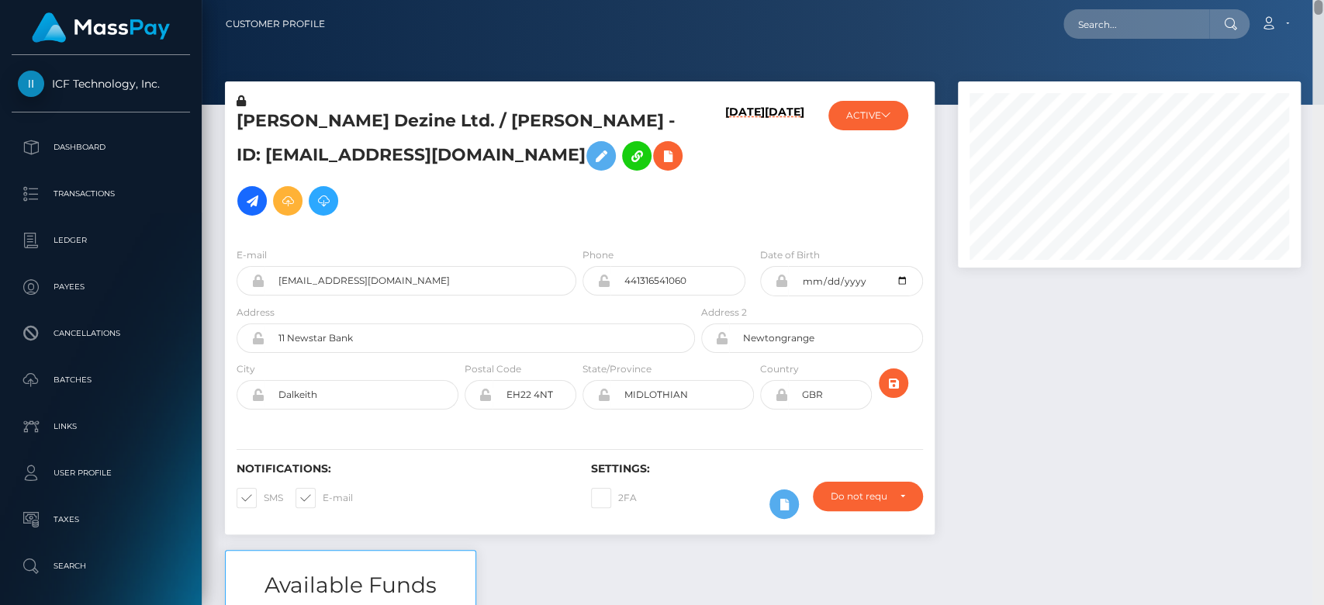
drag, startPoint x: 1319, startPoint y: 54, endPoint x: 1297, endPoint y: -2, distance: 59.9
click at [1297, 0] on html "ICF Technology, Inc. Dashboard Transactions Ledger Payees Batches" at bounding box center [662, 302] width 1324 height 605
click at [1146, 20] on input "text" at bounding box center [1136, 23] width 146 height 29
paste input "altheadesamparado049@gmail.com"
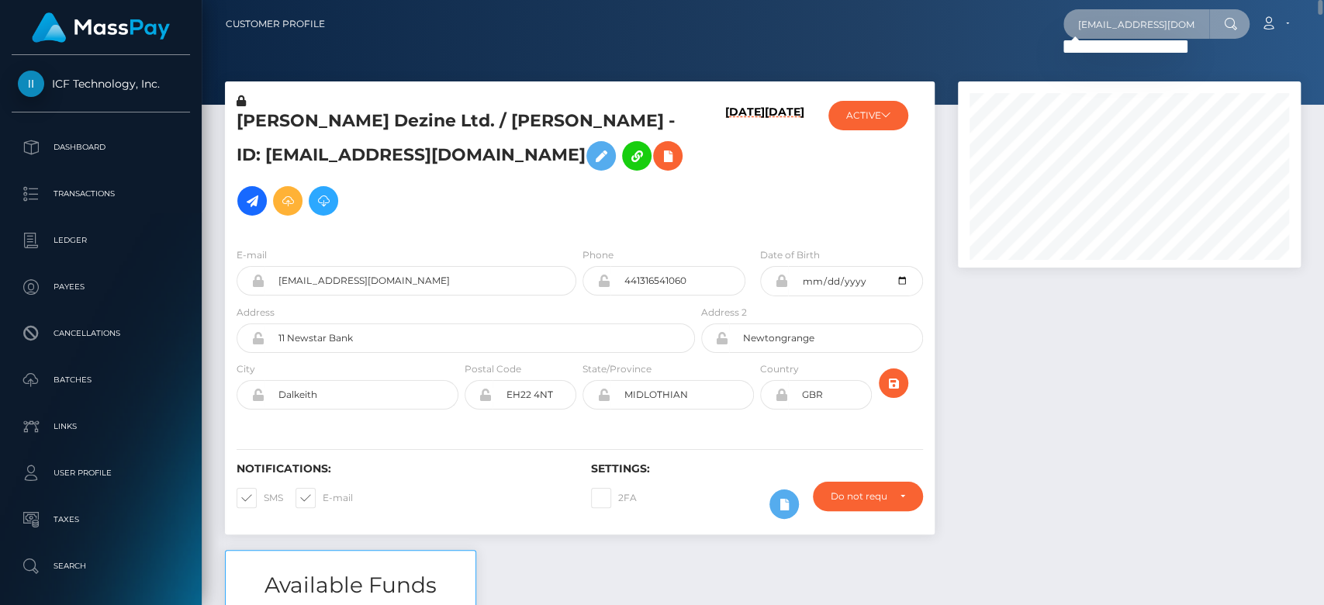
click at [1098, 32] on input "altheadesamparado049@gmail.com" at bounding box center [1136, 23] width 146 height 29
paste input "f15fe995-dfea-409c-8d49-fcbb16f81c8d"
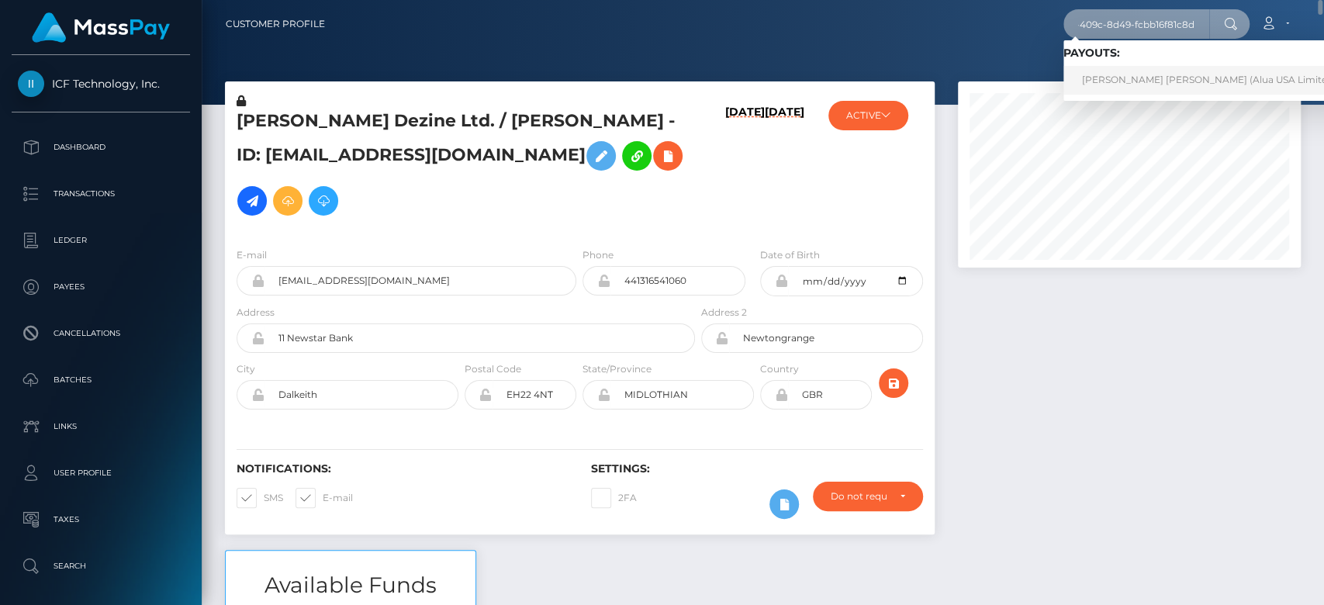
type input "f15fe995-dfea-409c-8d49-fcbb16f81c8d"
click at [1138, 74] on link "Althea Madila Desamparado (Alua USA Limited - )" at bounding box center [1213, 80] width 300 height 29
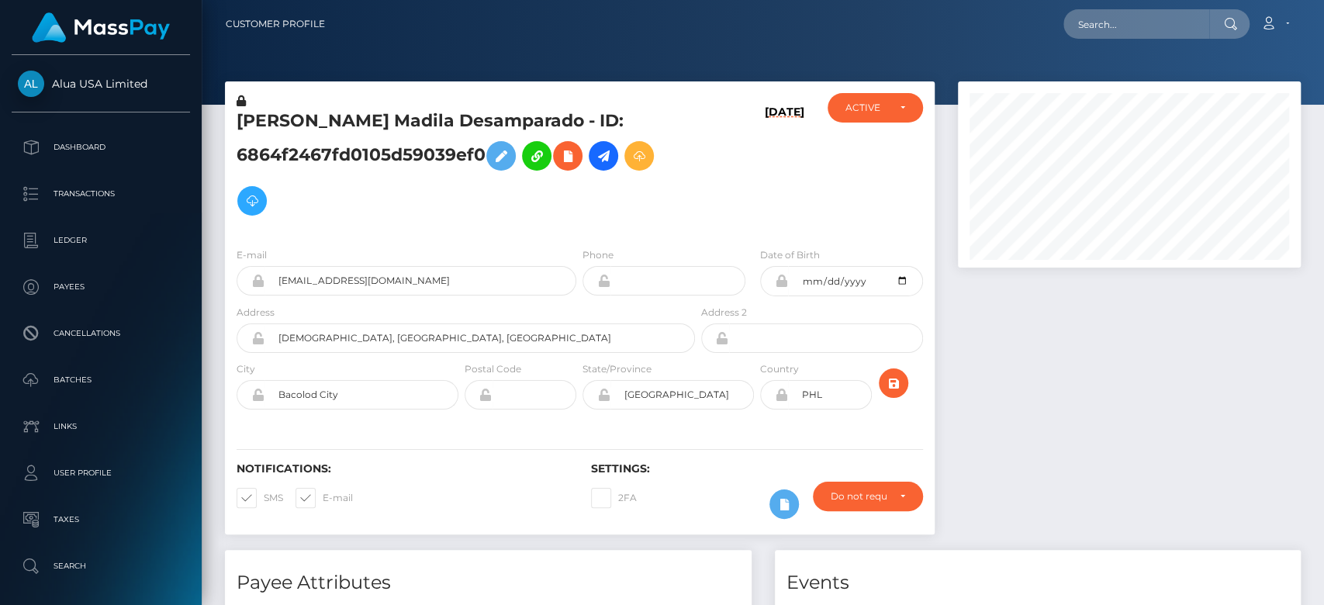
scroll to position [186, 343]
click at [1111, 423] on div at bounding box center [1129, 315] width 366 height 468
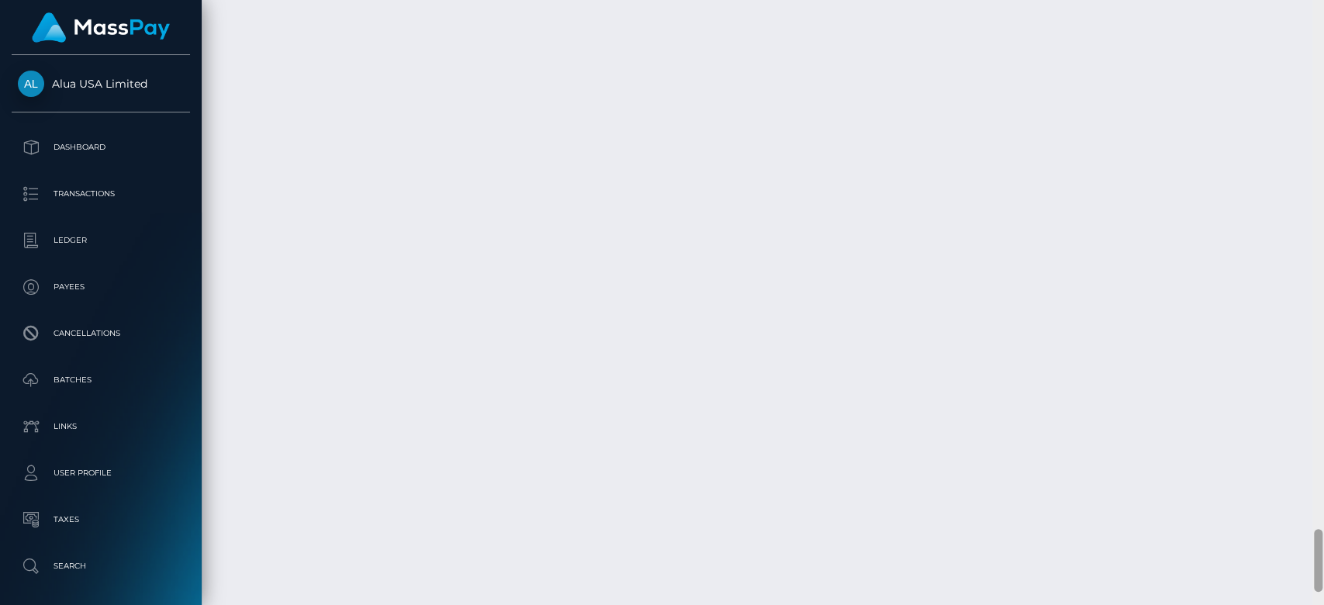
scroll to position [5026, 0]
drag, startPoint x: 1315, startPoint y: 158, endPoint x: 1322, endPoint y: 575, distance: 416.6
click at [1322, 575] on div at bounding box center [1318, 303] width 12 height 606
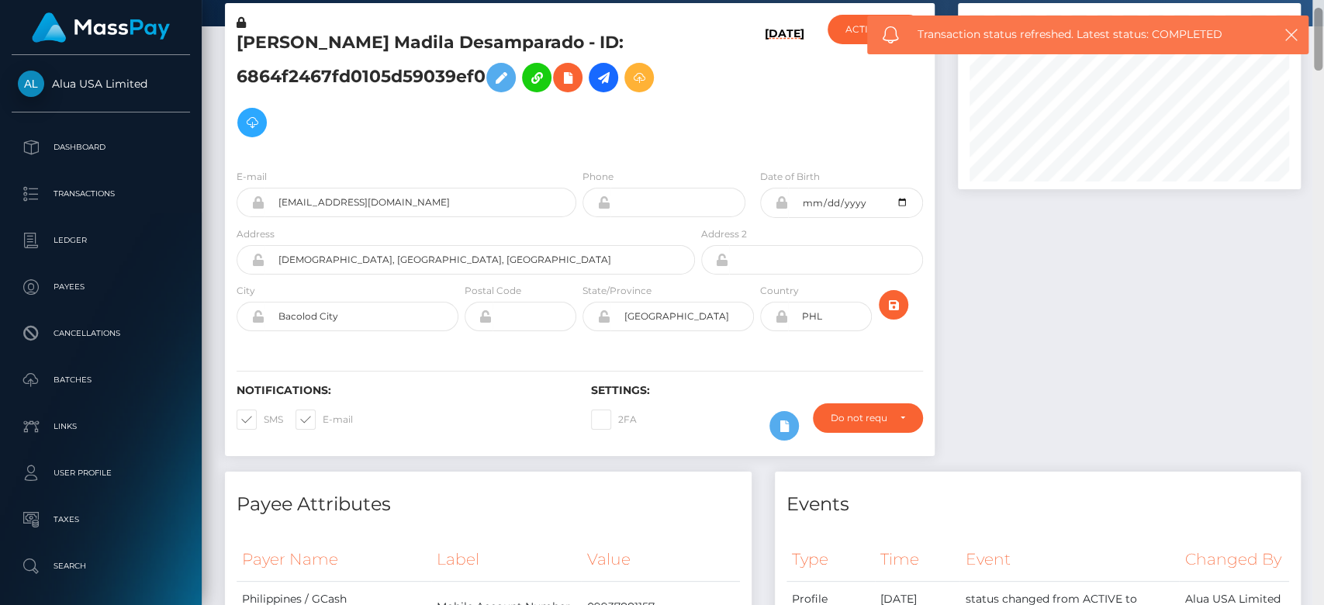
scroll to position [0, 0]
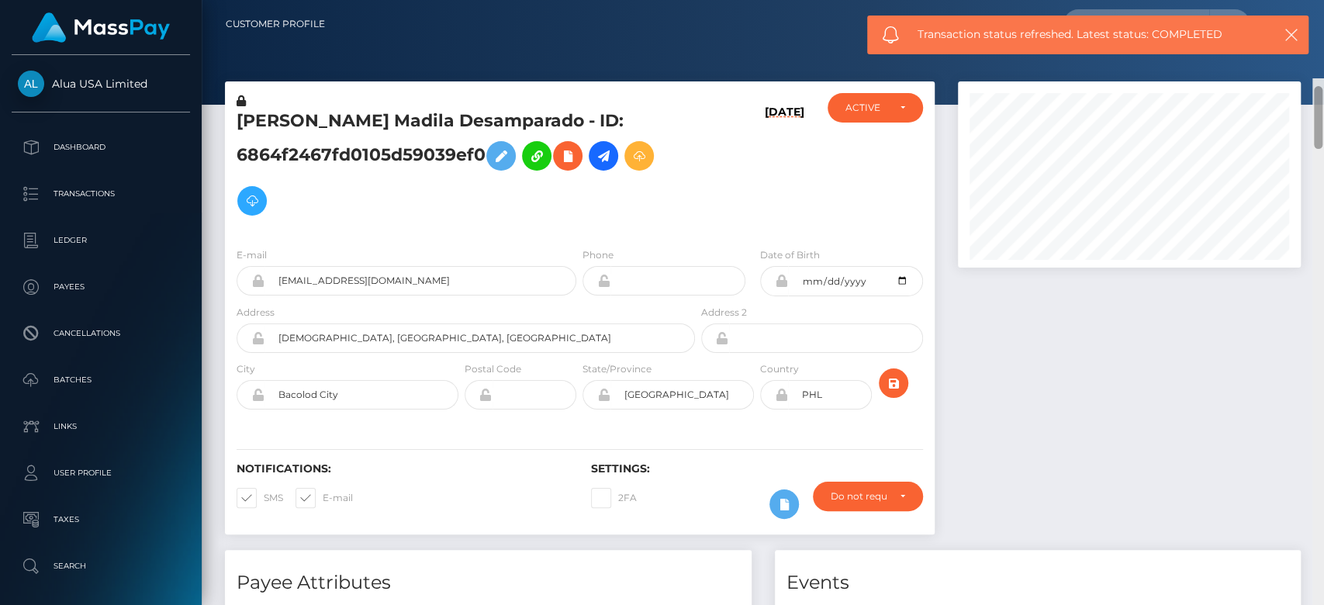
drag, startPoint x: 1315, startPoint y: 552, endPoint x: 1314, endPoint y: -24, distance: 576.3
click at [1314, 0] on html "Alua USA Limited Dashboard Transactions Ledger Payees Batches" at bounding box center [662, 302] width 1324 height 605
drag, startPoint x: 468, startPoint y: 282, endPoint x: 279, endPoint y: 282, distance: 188.5
click at [279, 282] on input "[EMAIL_ADDRESS][DOMAIN_NAME]" at bounding box center [420, 280] width 312 height 29
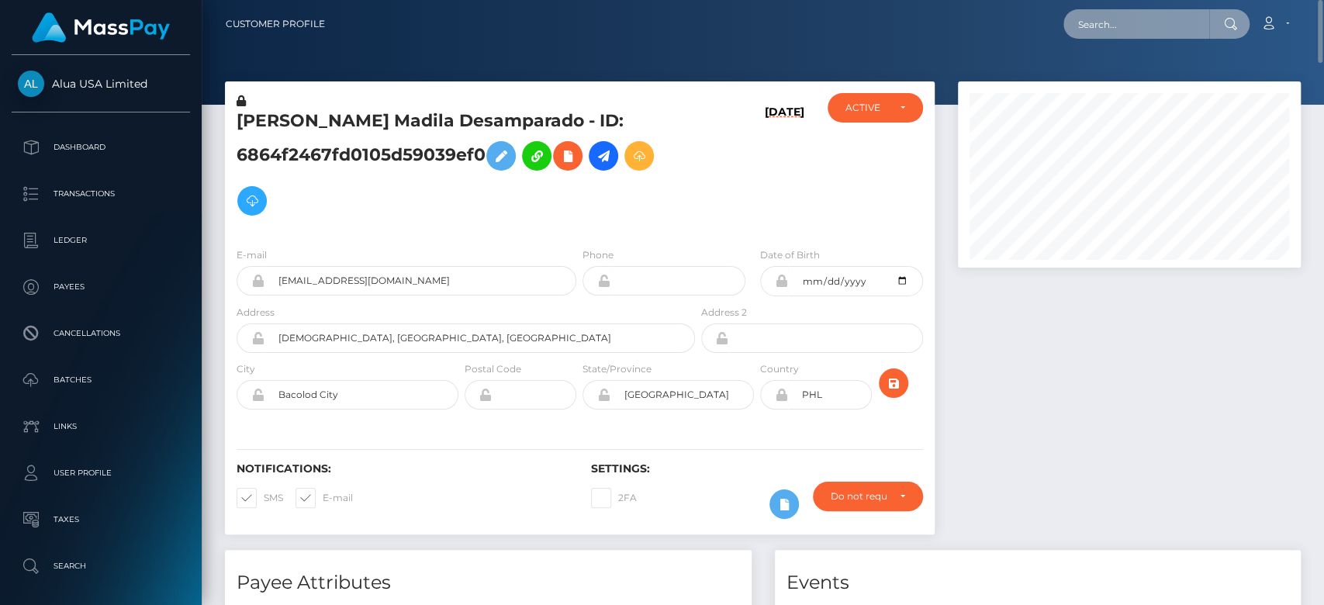
paste input "[EMAIL_ADDRESS][DOMAIN_NAME]"
click at [1129, 18] on input "[EMAIL_ADDRESS][DOMAIN_NAME]" at bounding box center [1136, 23] width 146 height 29
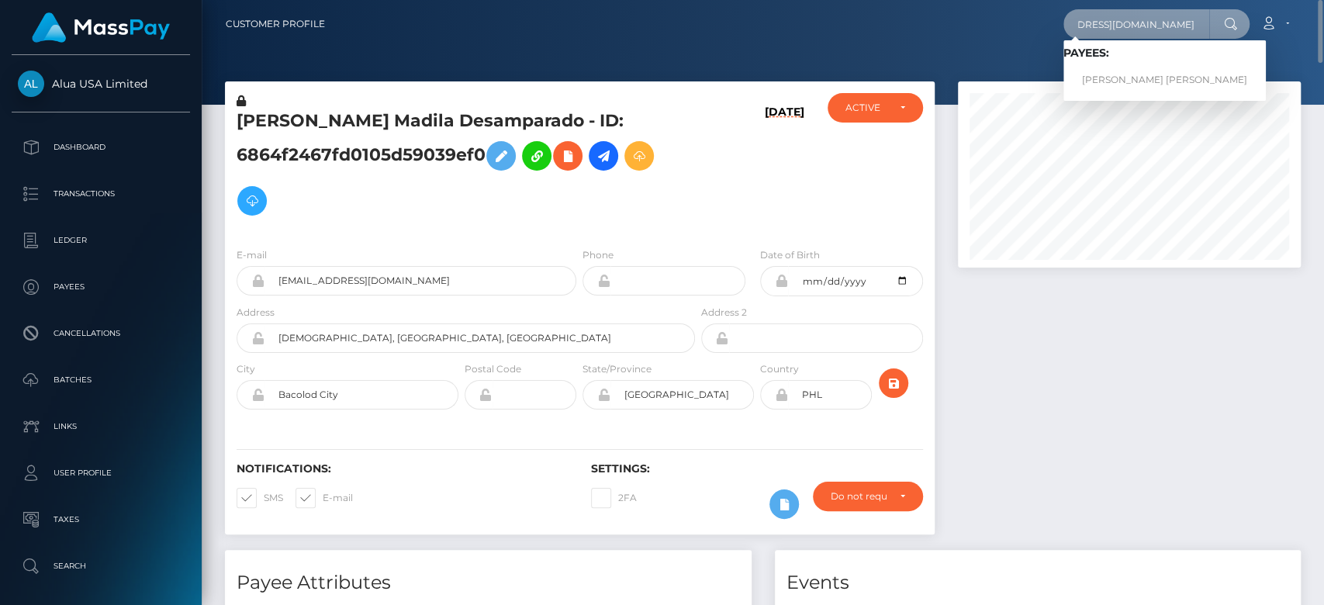
type input "[EMAIL_ADDRESS][DOMAIN_NAME]"
click at [1129, 73] on link "Althea Madila Desamparado" at bounding box center [1164, 80] width 202 height 29
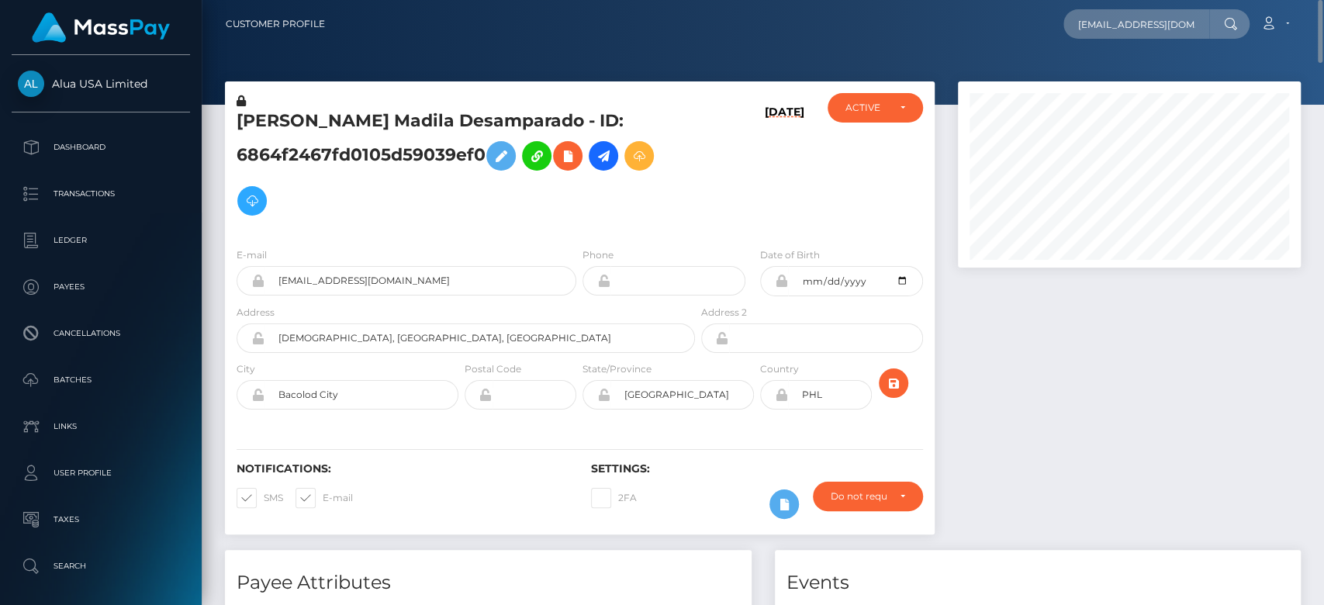
click at [1136, 358] on div at bounding box center [1129, 315] width 366 height 468
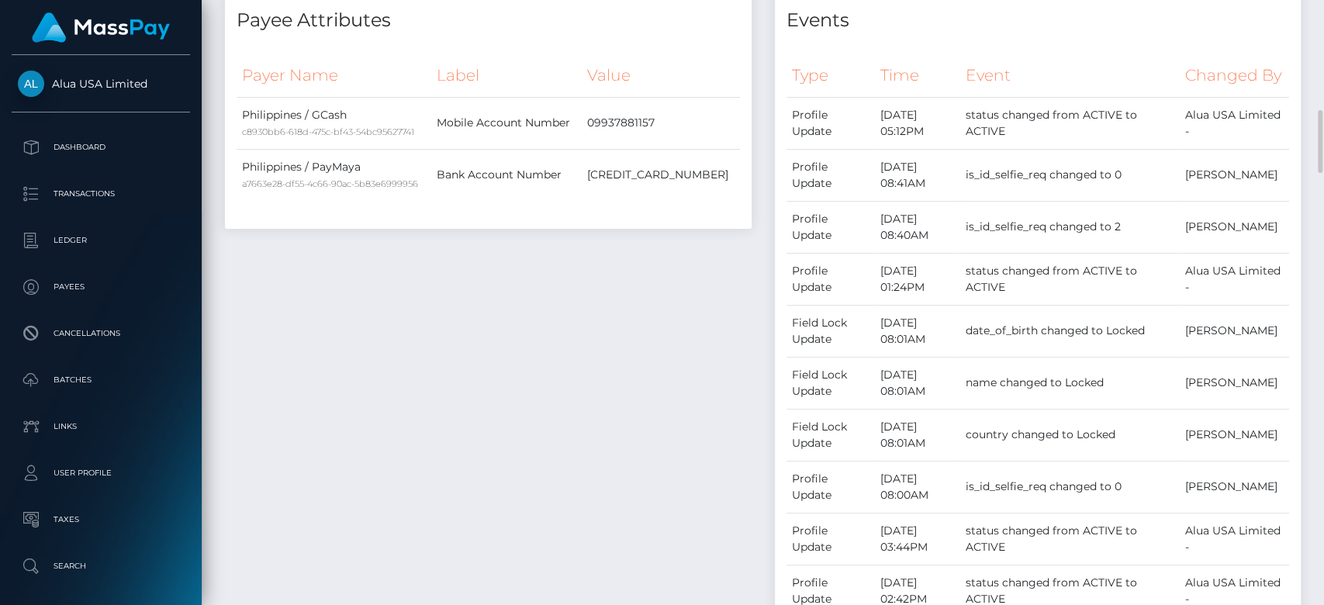
scroll to position [633, 0]
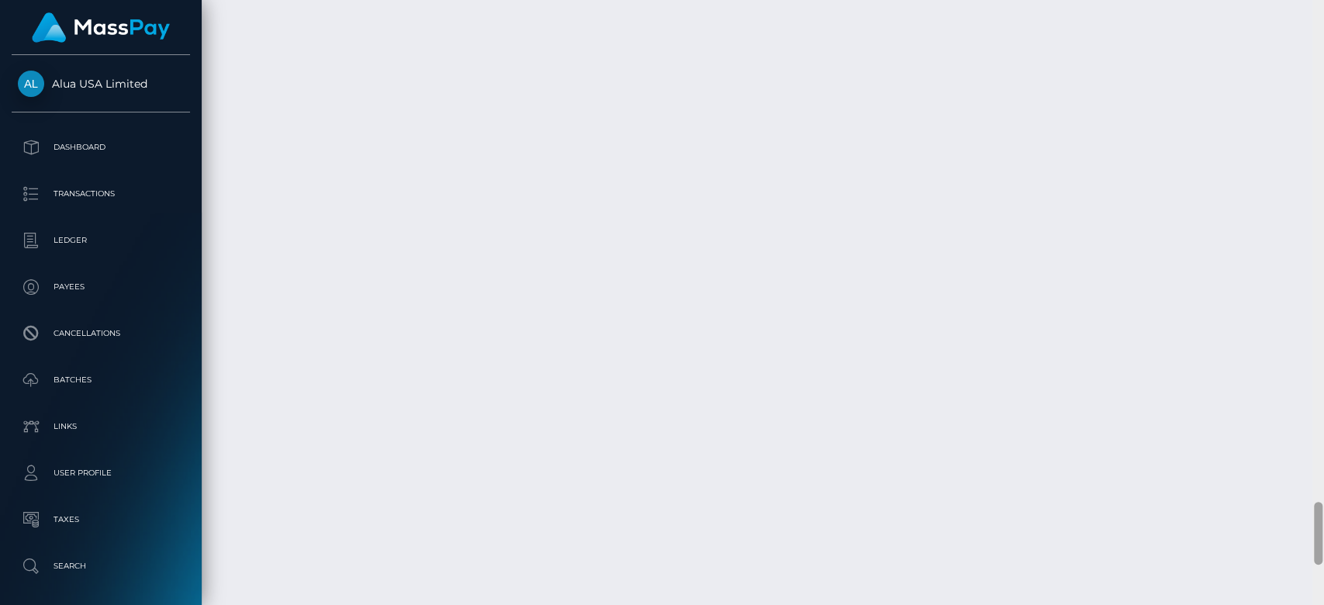
scroll to position [4797, 0]
drag, startPoint x: 1316, startPoint y: 288, endPoint x: 1322, endPoint y: 572, distance: 283.9
click at [1322, 572] on div at bounding box center [1318, 303] width 12 height 606
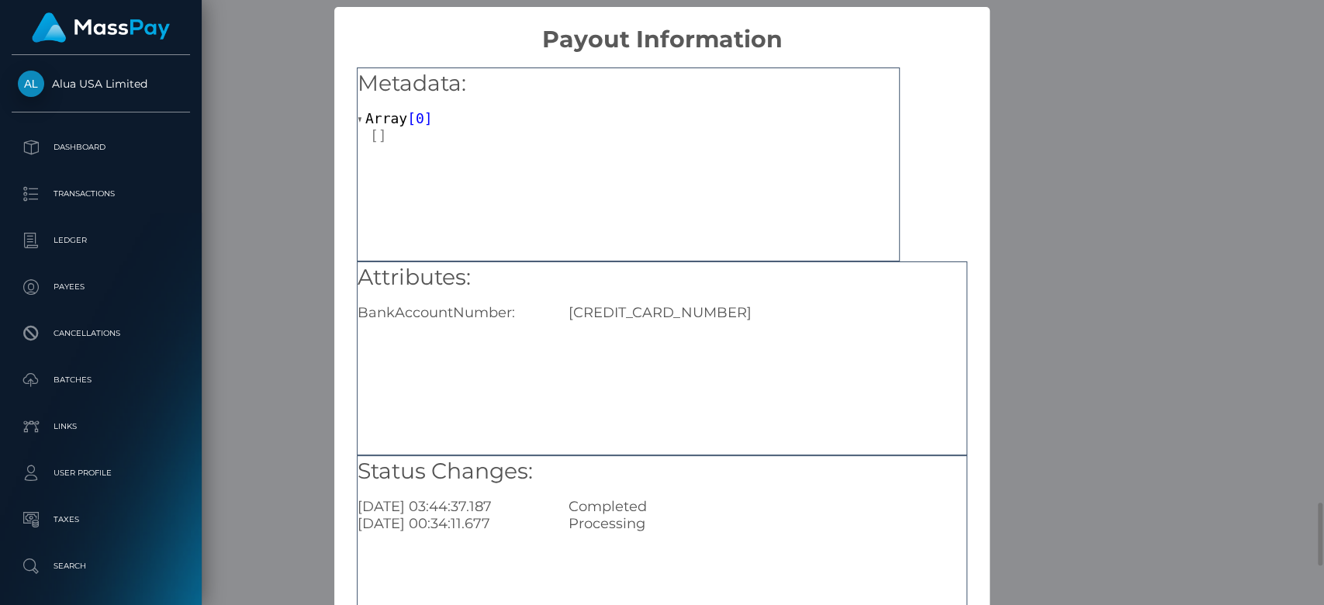
scroll to position [0, 0]
click at [262, 349] on div "× Payout Information Metadata: Array [ 0 ] Attributes: BankAccountNumber: [FINA…" at bounding box center [662, 302] width 1324 height 605
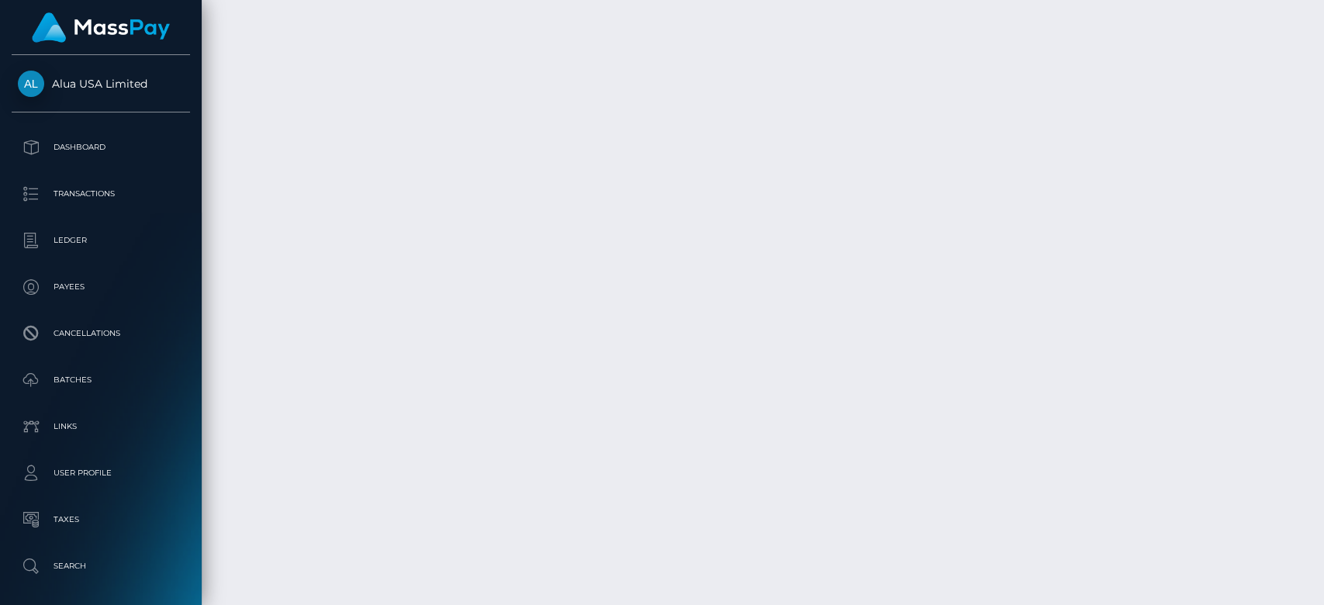
scroll to position [186, 343]
click at [1322, 269] on div at bounding box center [1318, 303] width 12 height 606
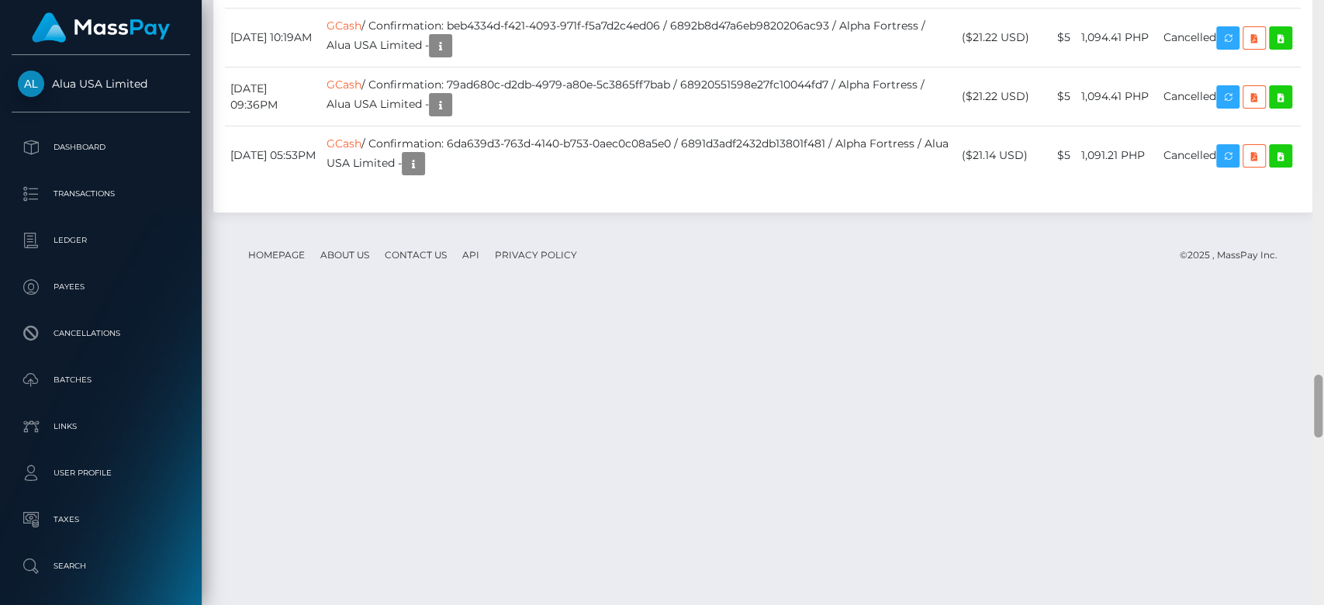
click at [1322, 270] on div at bounding box center [1318, 302] width 12 height 606
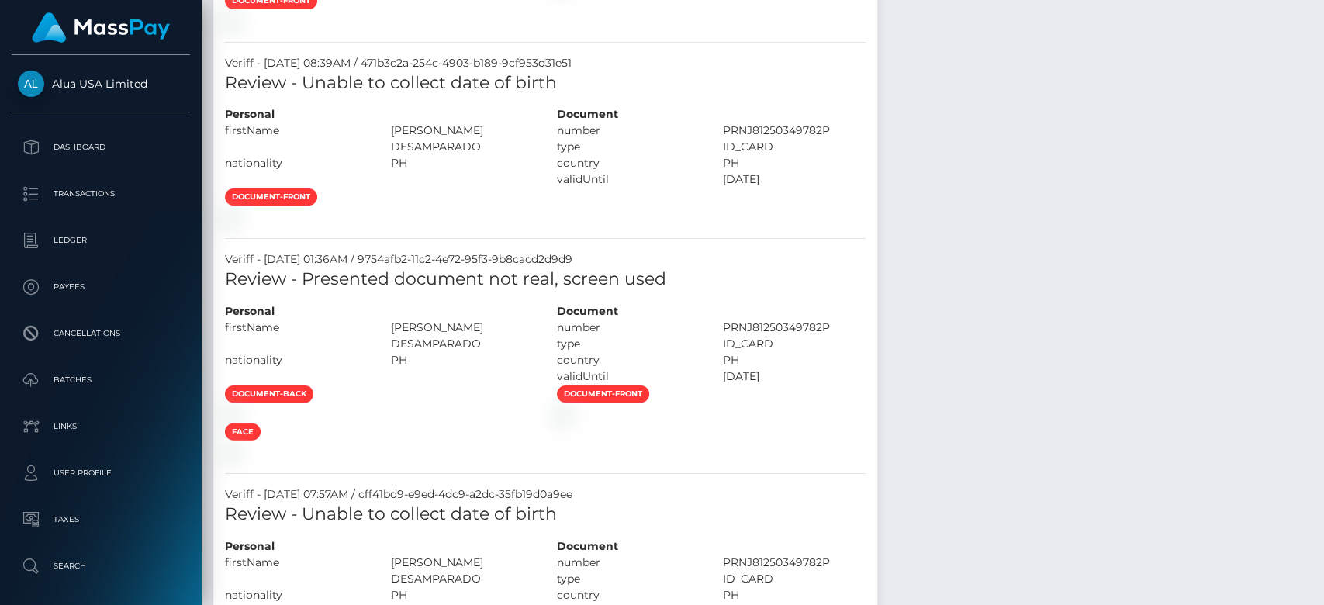
click at [1320, 271] on div at bounding box center [1318, 279] width 9 height 63
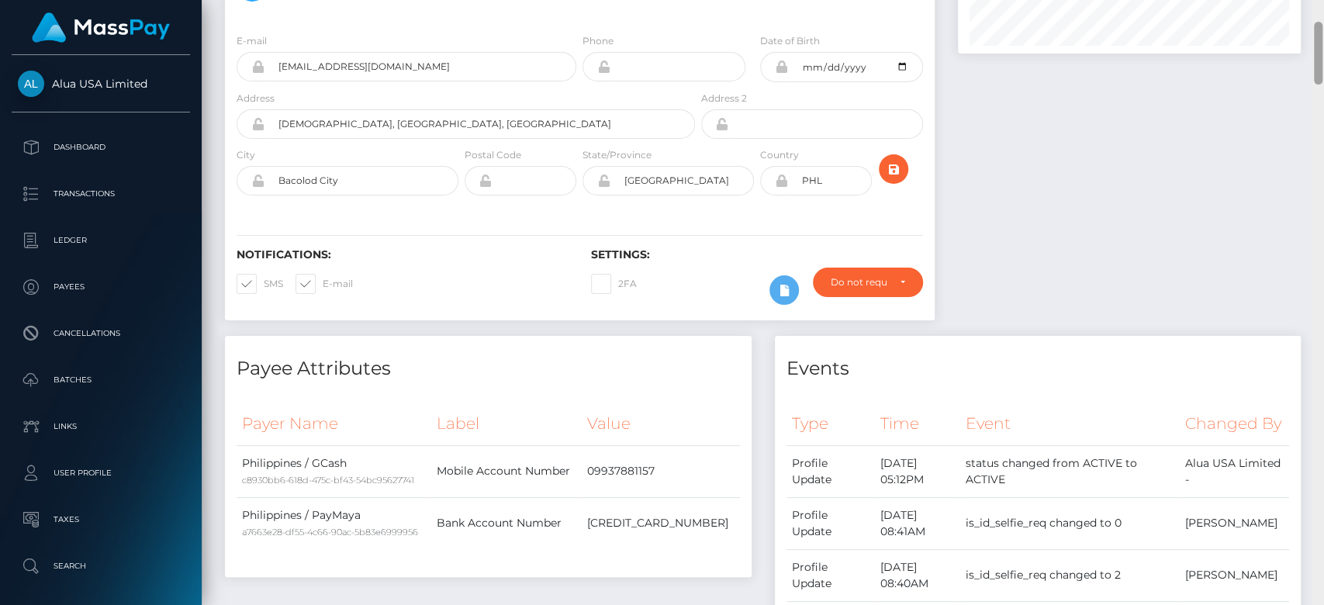
scroll to position [0, 0]
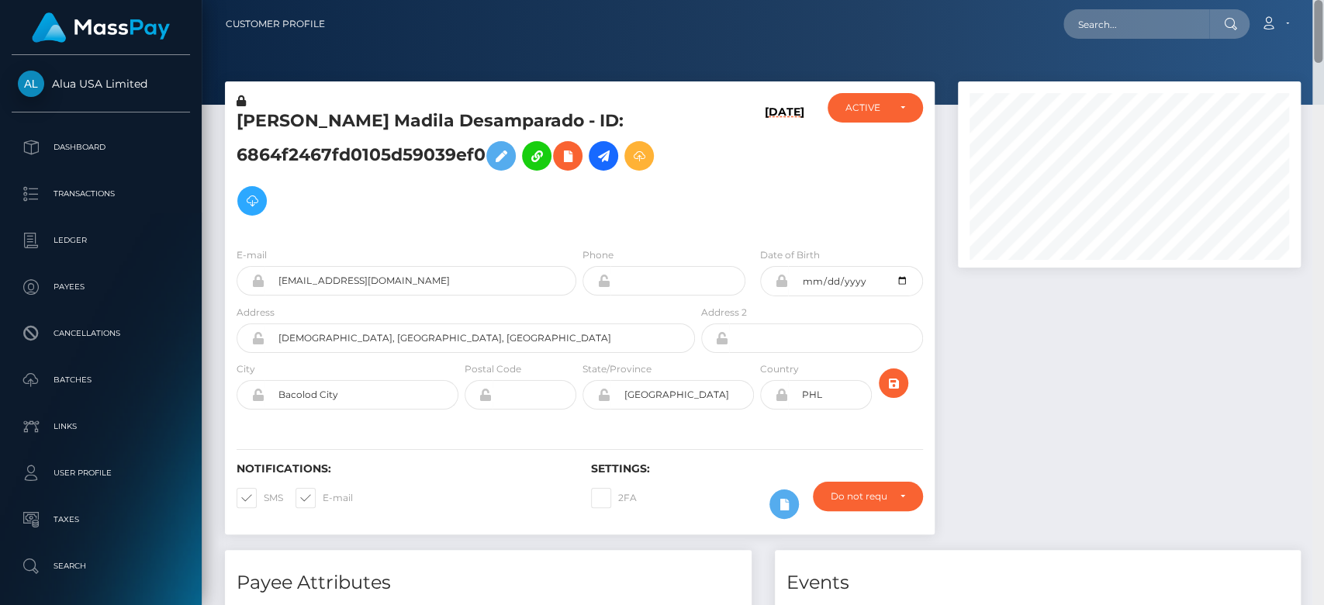
drag, startPoint x: 1320, startPoint y: 271, endPoint x: 1308, endPoint y: -8, distance: 278.7
click at [1308, 0] on html "Alua USA Limited Dashboard Transactions Ledger Payees Batches" at bounding box center [662, 302] width 1324 height 605
paste input "[EMAIL_ADDRESS][DOMAIN_NAME]"
click at [1115, 13] on input "[EMAIL_ADDRESS][DOMAIN_NAME]" at bounding box center [1136, 23] width 146 height 29
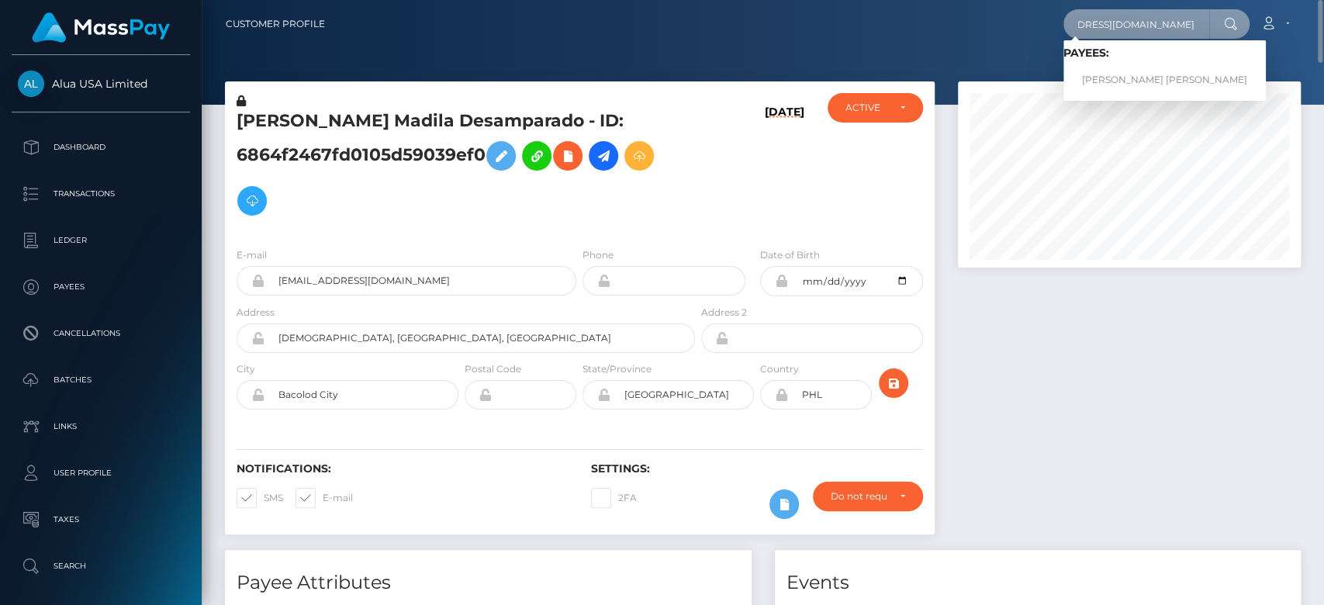
type input "[EMAIL_ADDRESS][DOMAIN_NAME]"
click at [1123, 74] on link "[PERSON_NAME] [PERSON_NAME]" at bounding box center [1164, 80] width 202 height 29
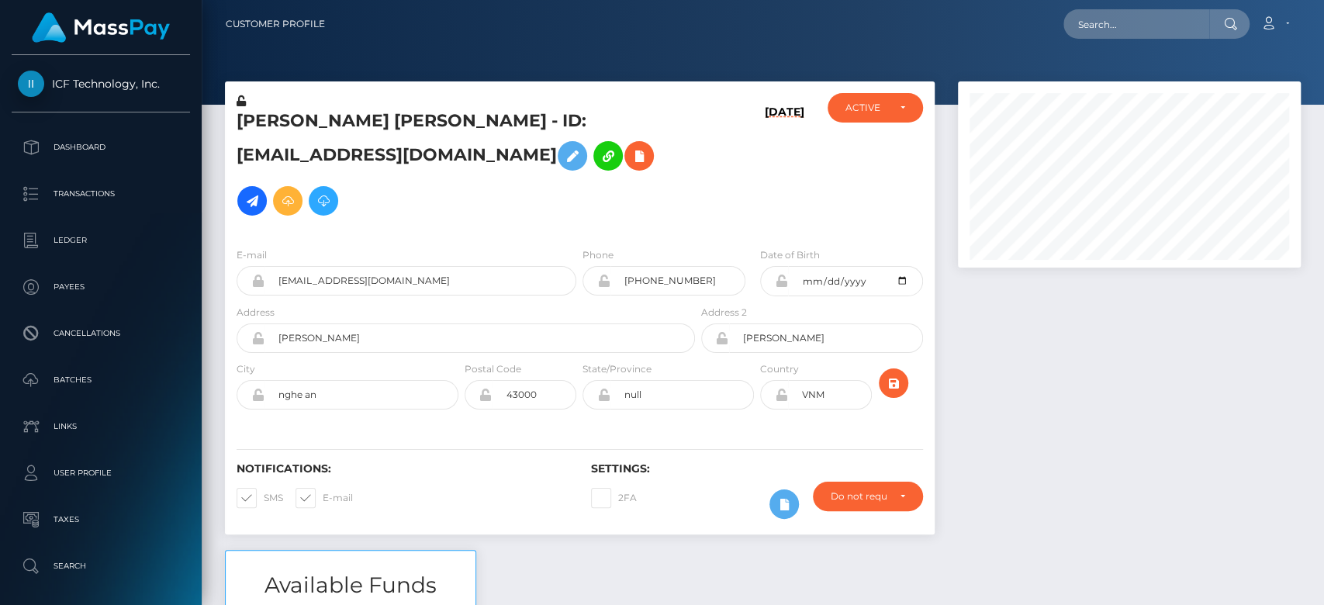
scroll to position [186, 343]
click at [1280, 382] on div at bounding box center [1129, 315] width 366 height 468
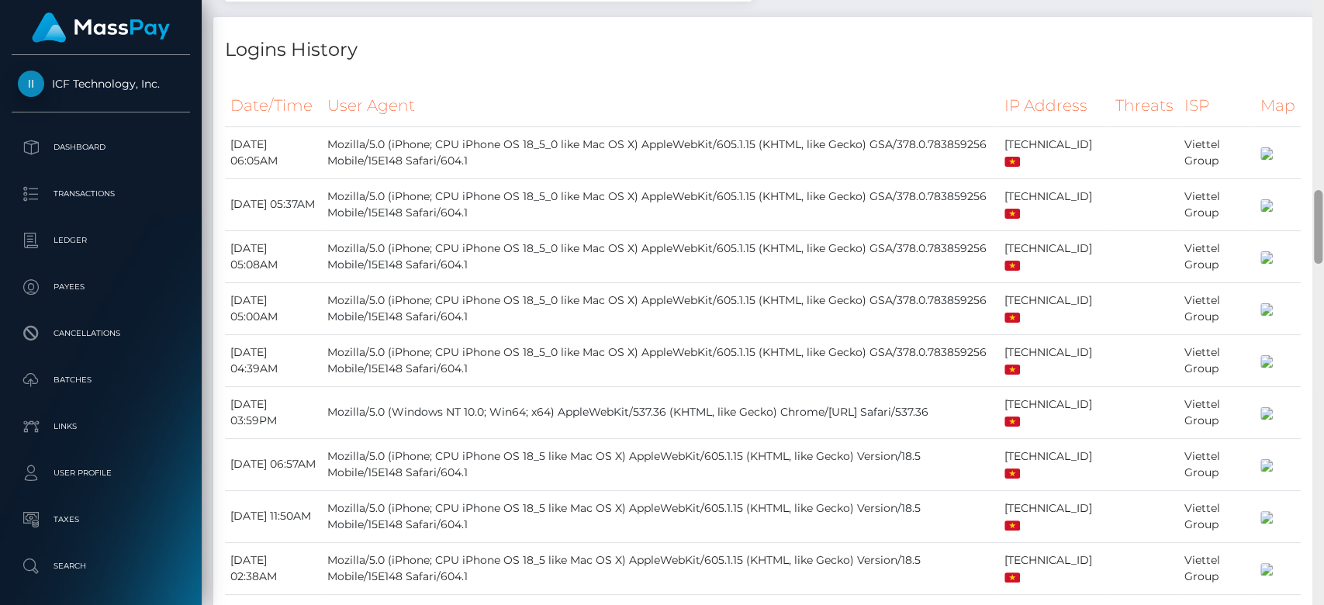
click at [1320, 361] on div at bounding box center [1318, 303] width 12 height 606
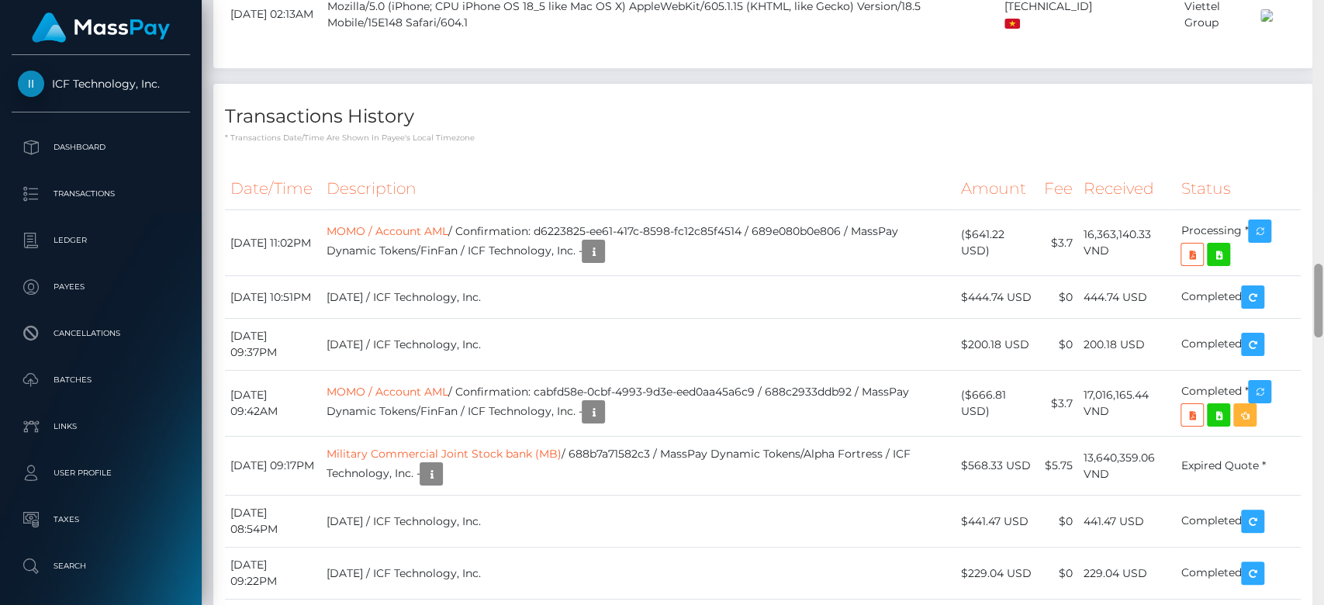
click at [1320, 359] on div at bounding box center [1318, 303] width 12 height 606
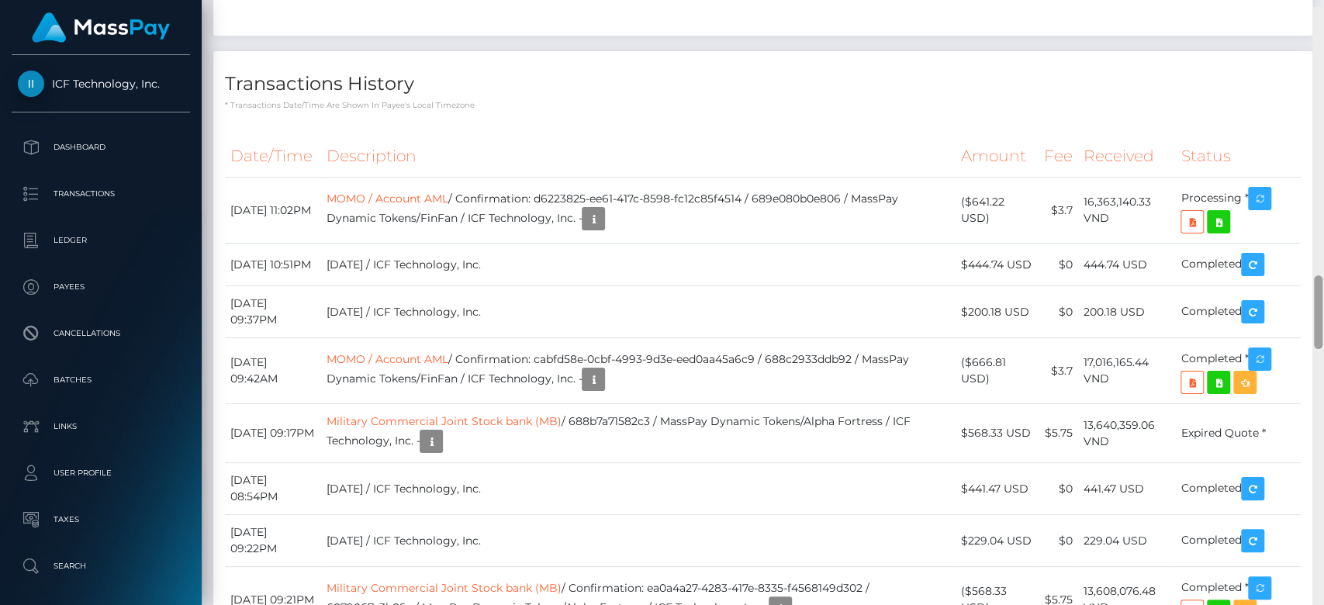
scroll to position [2209, 0]
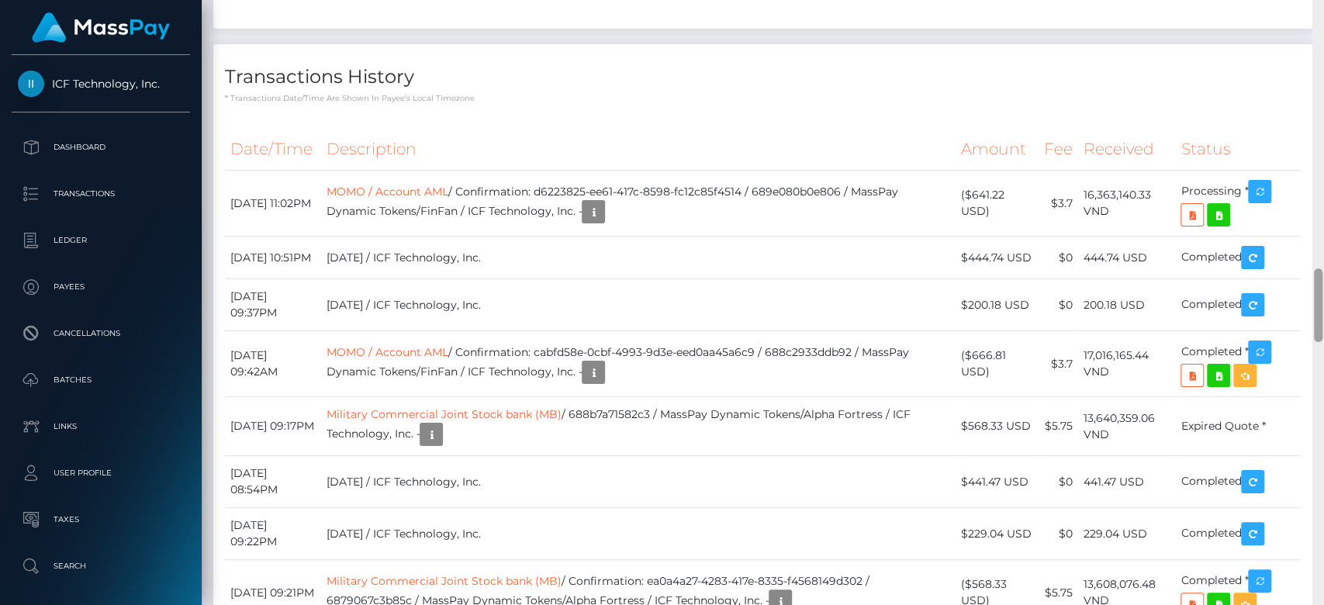
drag, startPoint x: 1320, startPoint y: 359, endPoint x: 1322, endPoint y: 290, distance: 69.1
click at [1322, 290] on div at bounding box center [1318, 303] width 12 height 606
drag, startPoint x: 1079, startPoint y: 410, endPoint x: 1148, endPoint y: 410, distance: 69.0
click at [1148, 237] on td "16,363,140.33 VND" at bounding box center [1126, 204] width 97 height 66
copy td "16,363,140.33"
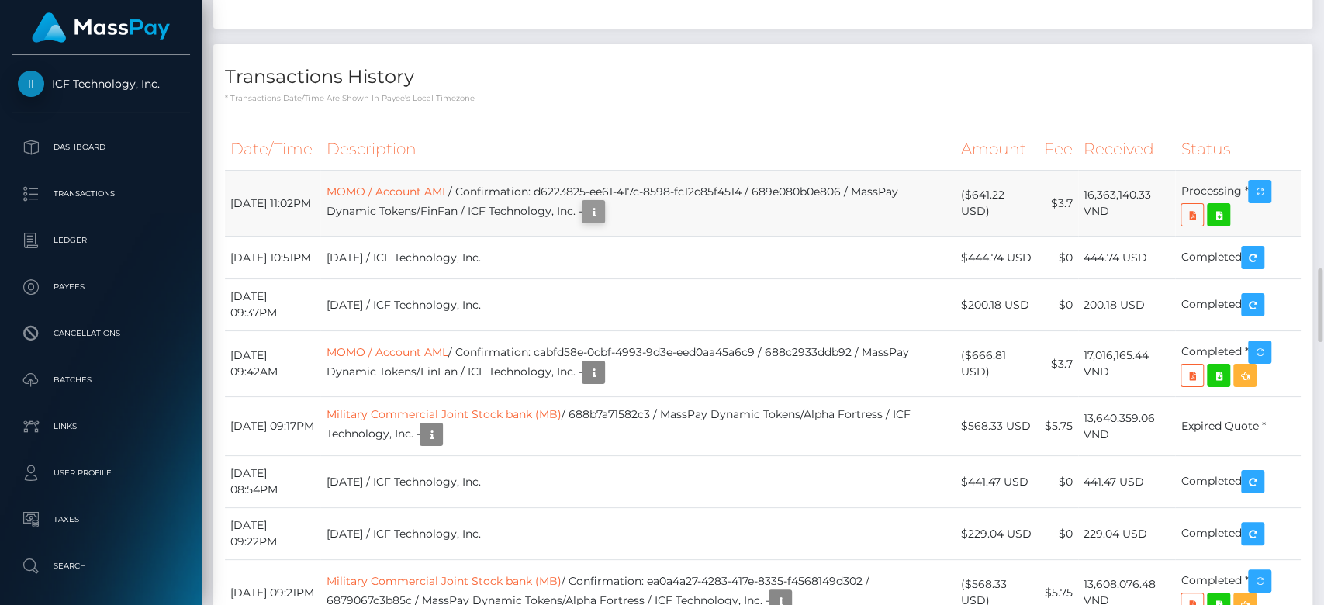
scroll to position [186, 343]
click at [603, 222] on icon "button" at bounding box center [593, 211] width 19 height 19
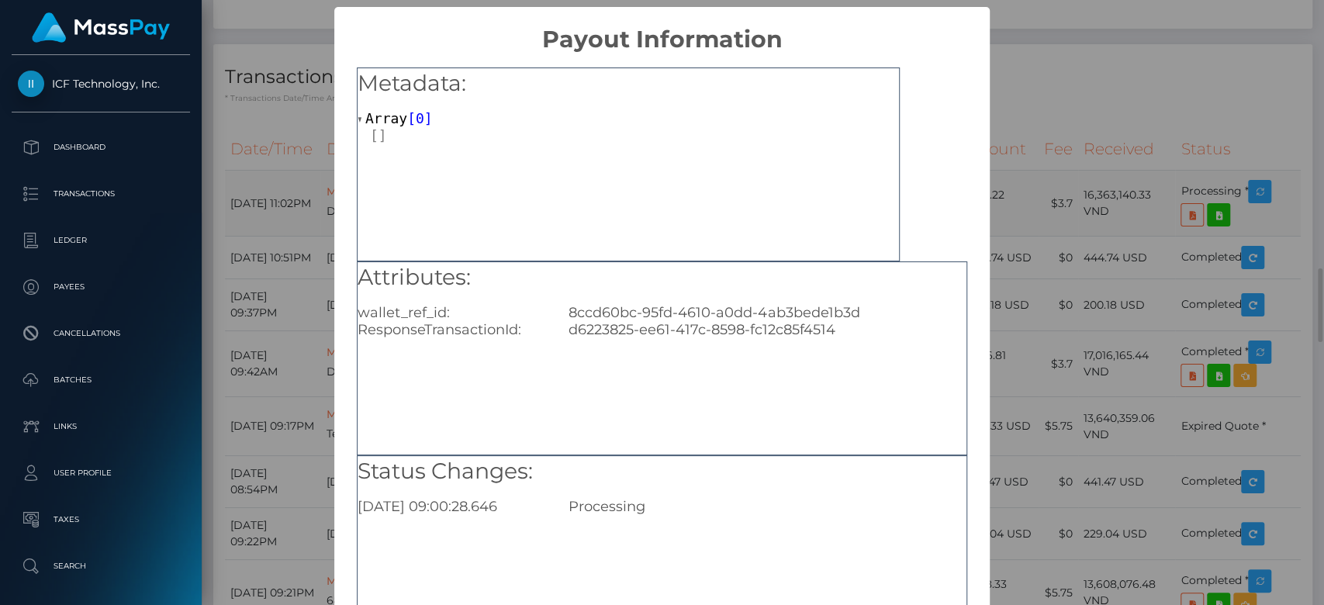
scroll to position [0, 0]
click at [1007, 372] on div "× Payout Information Metadata: Array [ 0 ] Attributes: wallet_ref_id: 8ccd60bc-…" at bounding box center [662, 302] width 1324 height 605
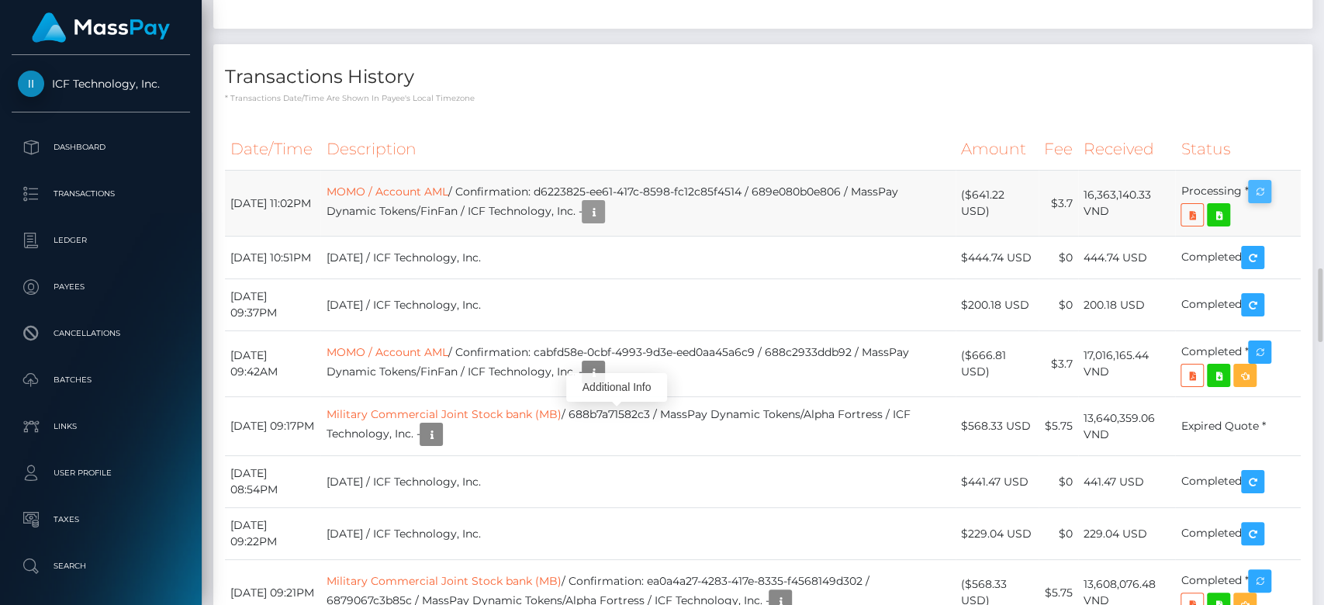
scroll to position [186, 343]
click at [1253, 202] on icon "button" at bounding box center [1259, 191] width 19 height 19
click at [1011, 171] on th "Amount" at bounding box center [997, 149] width 83 height 43
click at [1011, 237] on td "($641.22 USD)" at bounding box center [997, 204] width 83 height 66
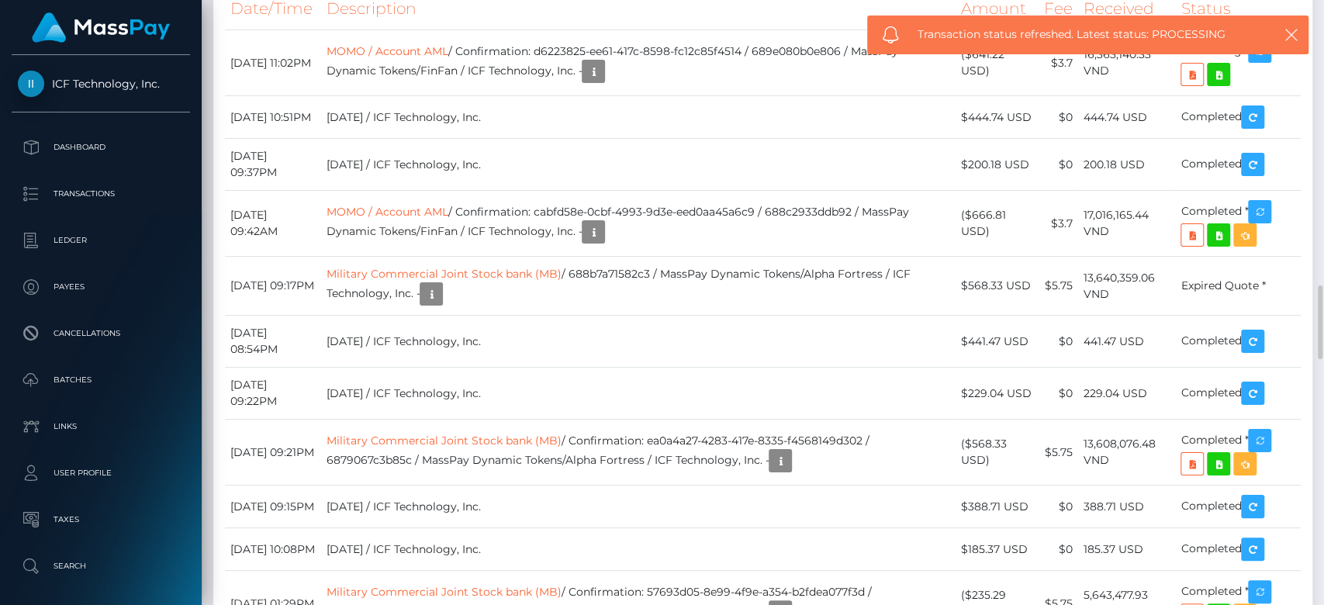
scroll to position [2373, 0]
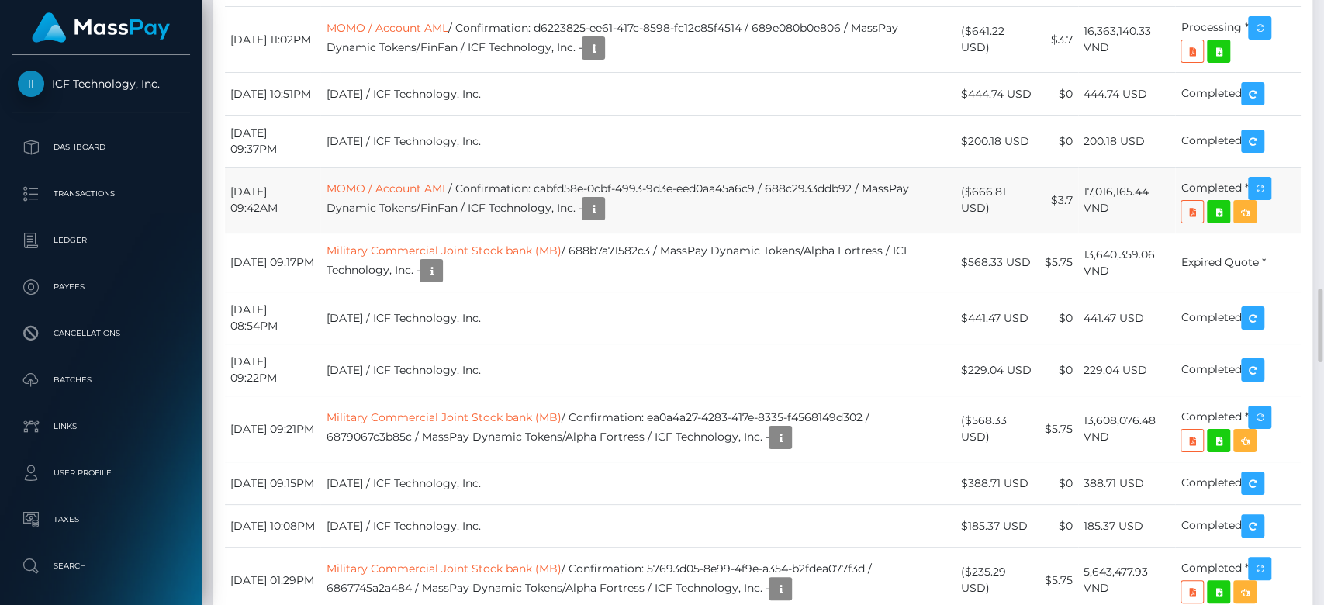
click at [1136, 233] on td "17,016,165.44 VND" at bounding box center [1126, 201] width 97 height 66
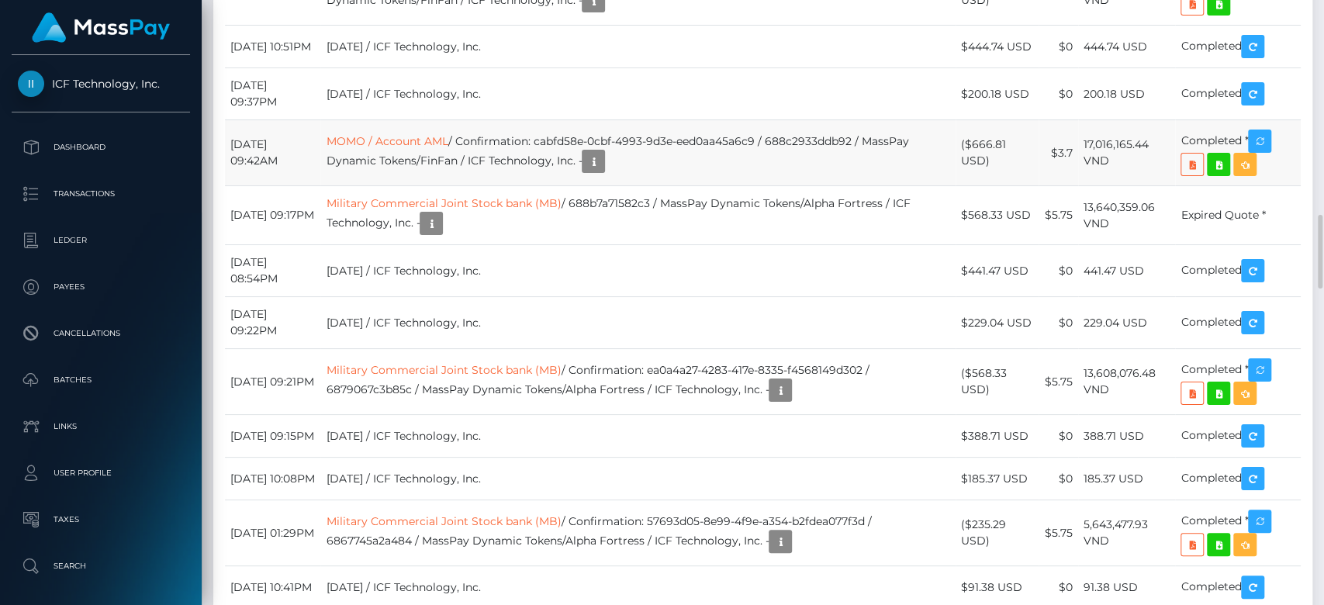
scroll to position [2326, 0]
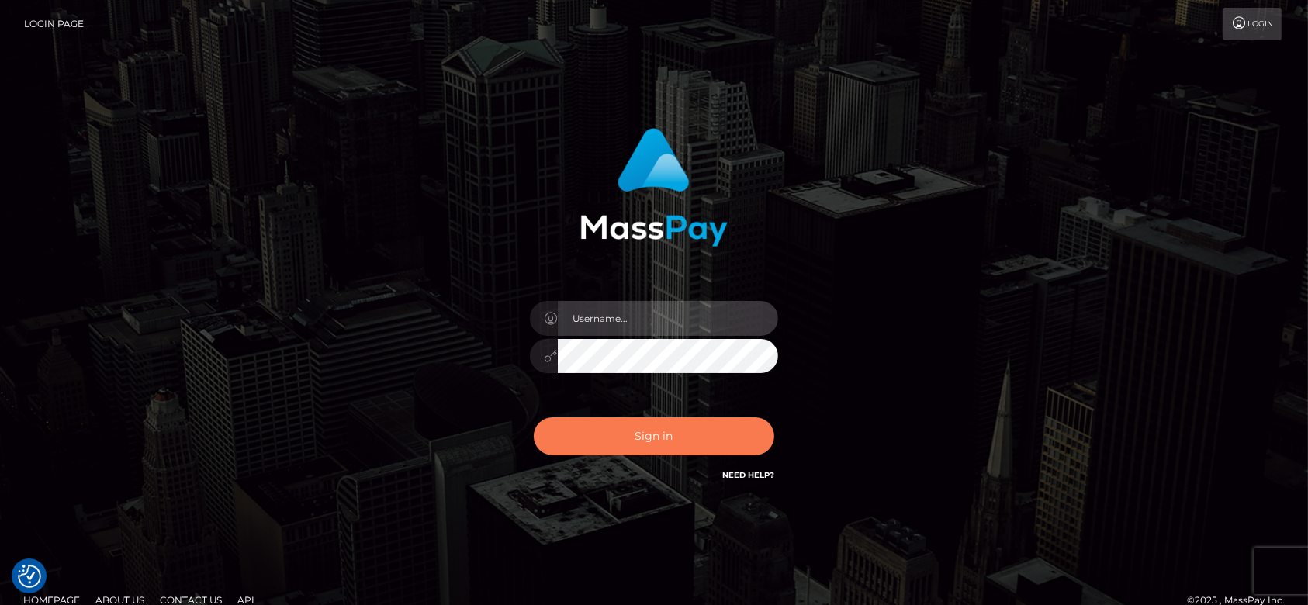
type input "[DOMAIN_NAME]"
click at [698, 436] on button "Sign in" at bounding box center [654, 436] width 240 height 38
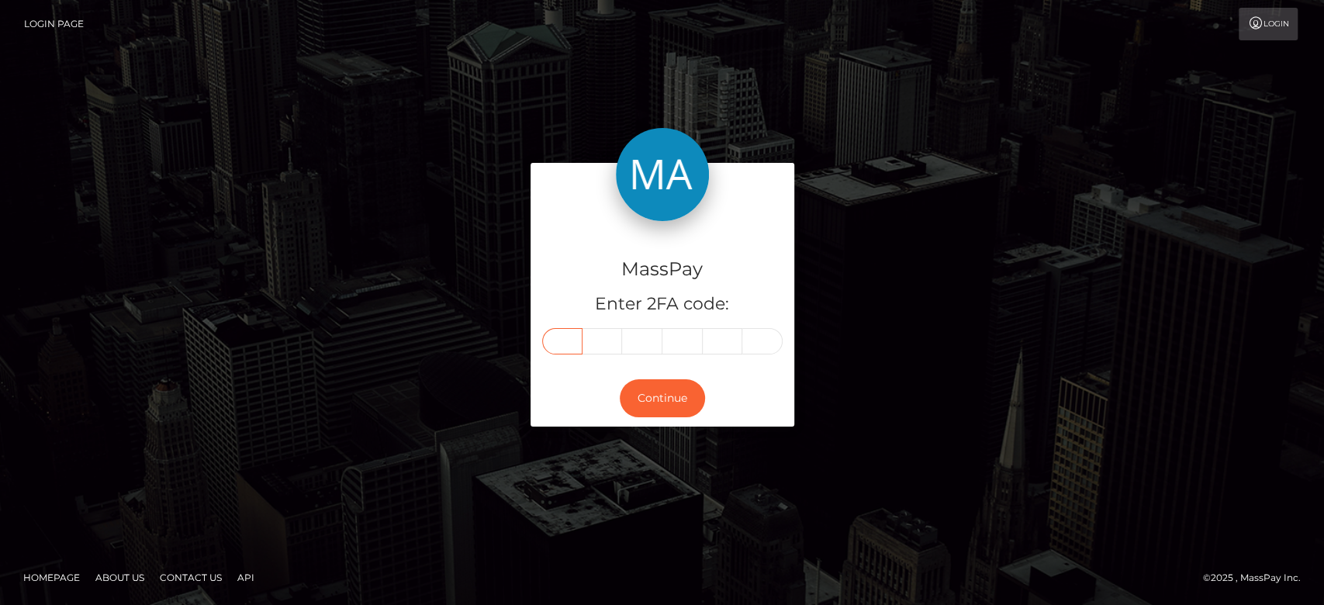
click at [571, 343] on input "text" at bounding box center [562, 341] width 40 height 26
paste input "1"
type input "1"
type input "3"
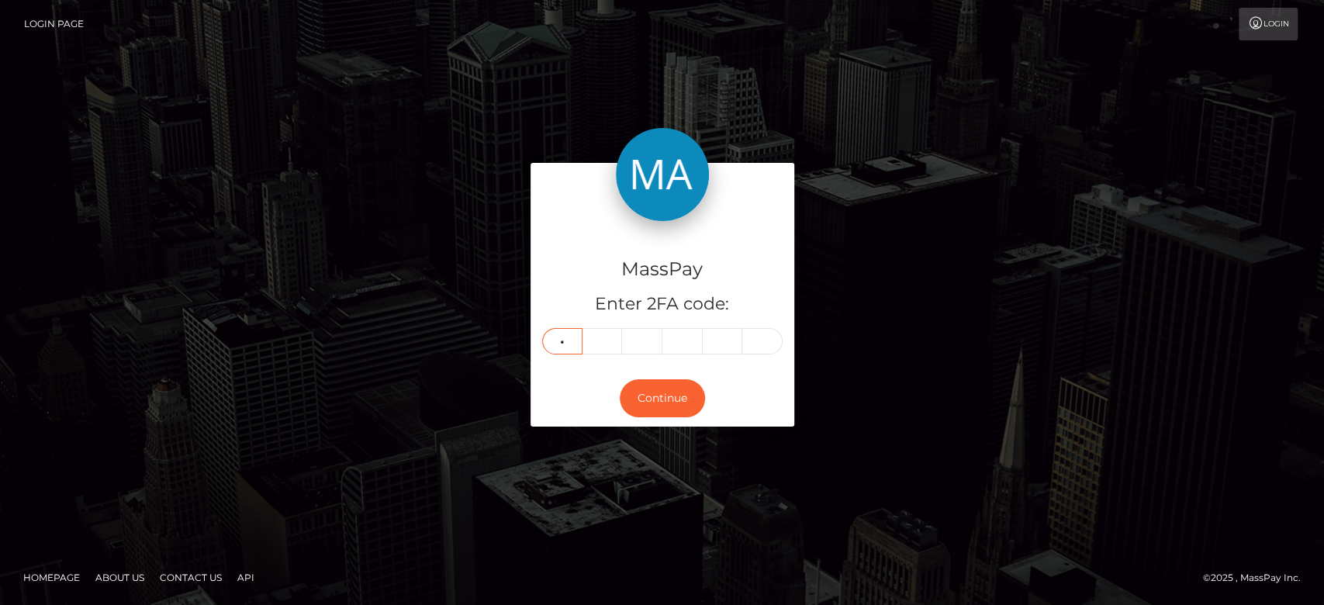
type input "4"
type input "9"
type input "6"
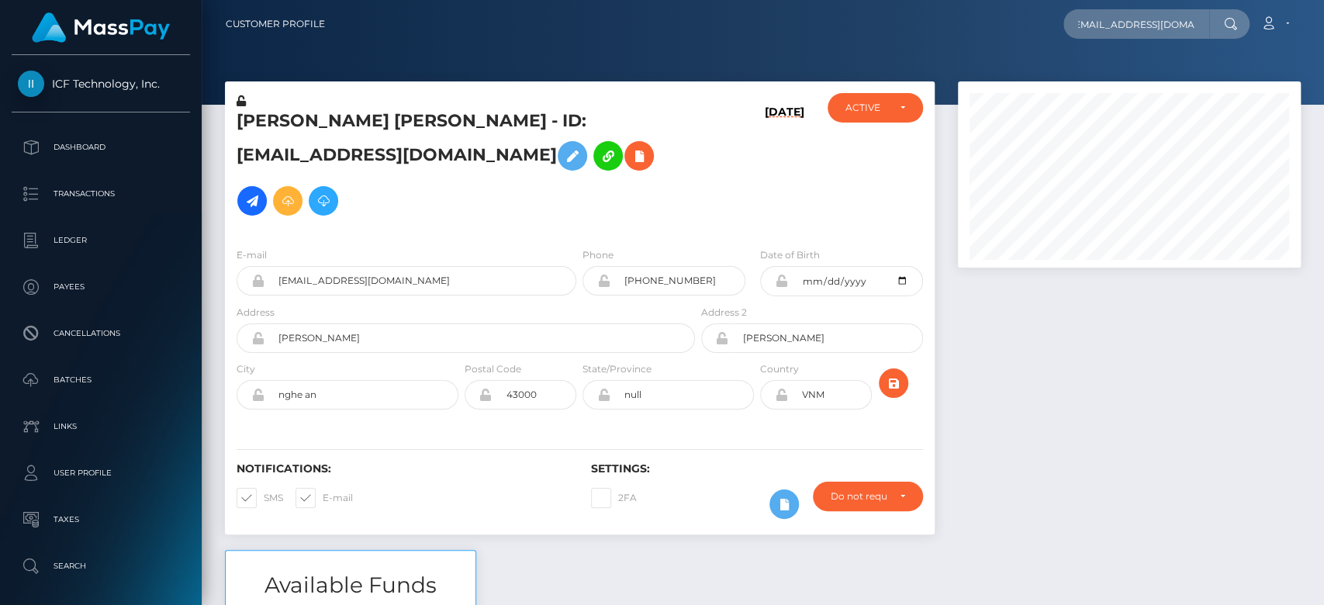
scroll to position [186, 343]
type input "[EMAIL_ADDRESS][DOMAIN_NAME]"
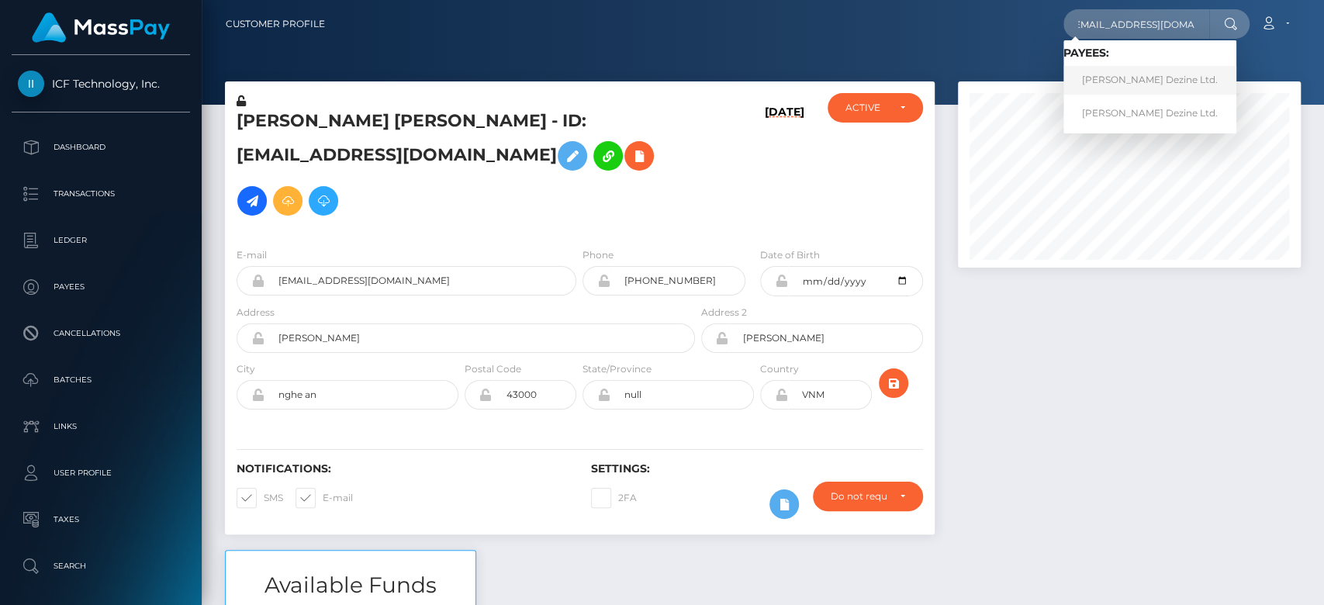
click at [1139, 69] on link "[PERSON_NAME] Dezine Ltd." at bounding box center [1149, 80] width 173 height 29
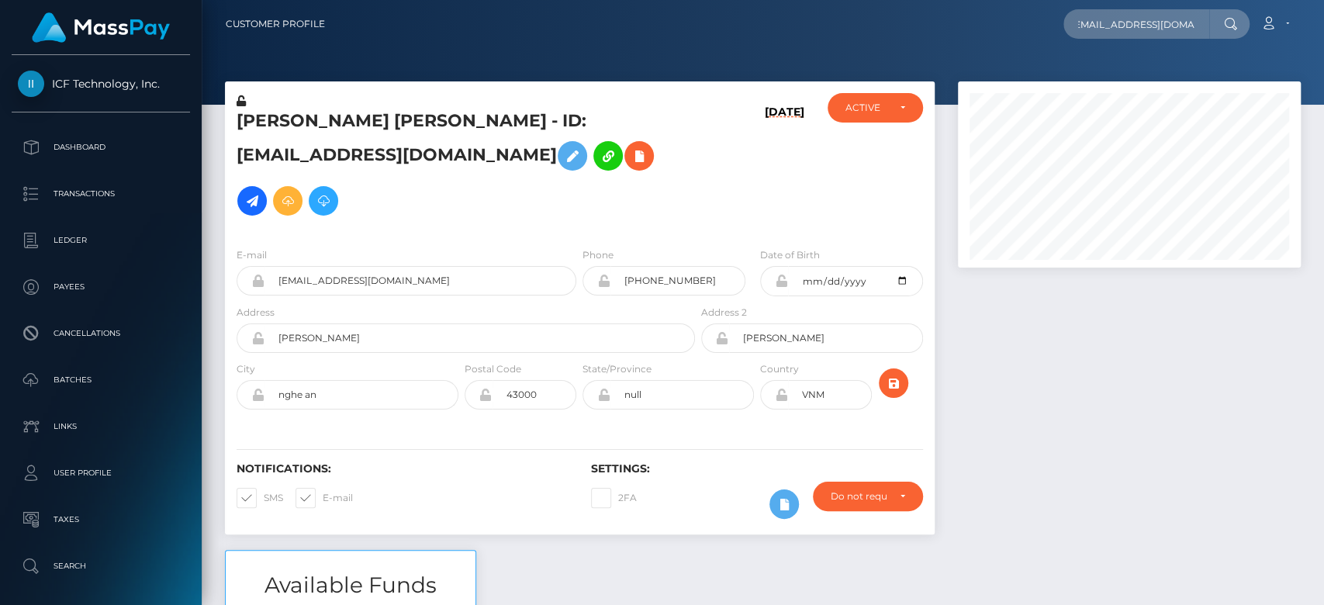
scroll to position [0, 0]
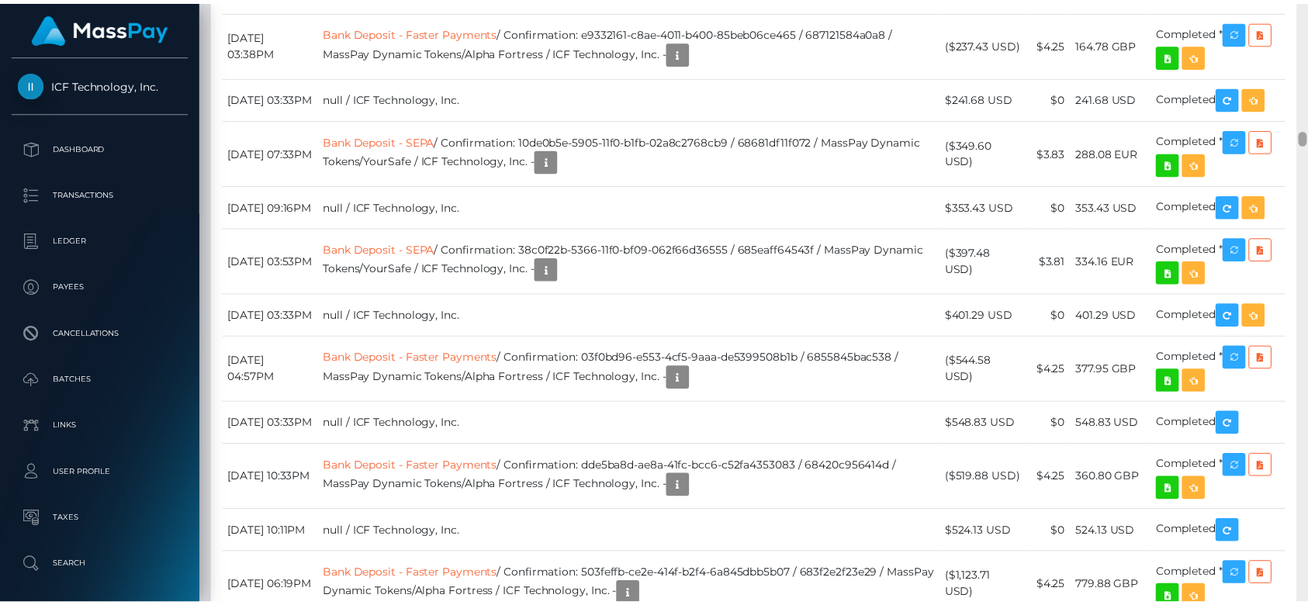
scroll to position [5150, 0]
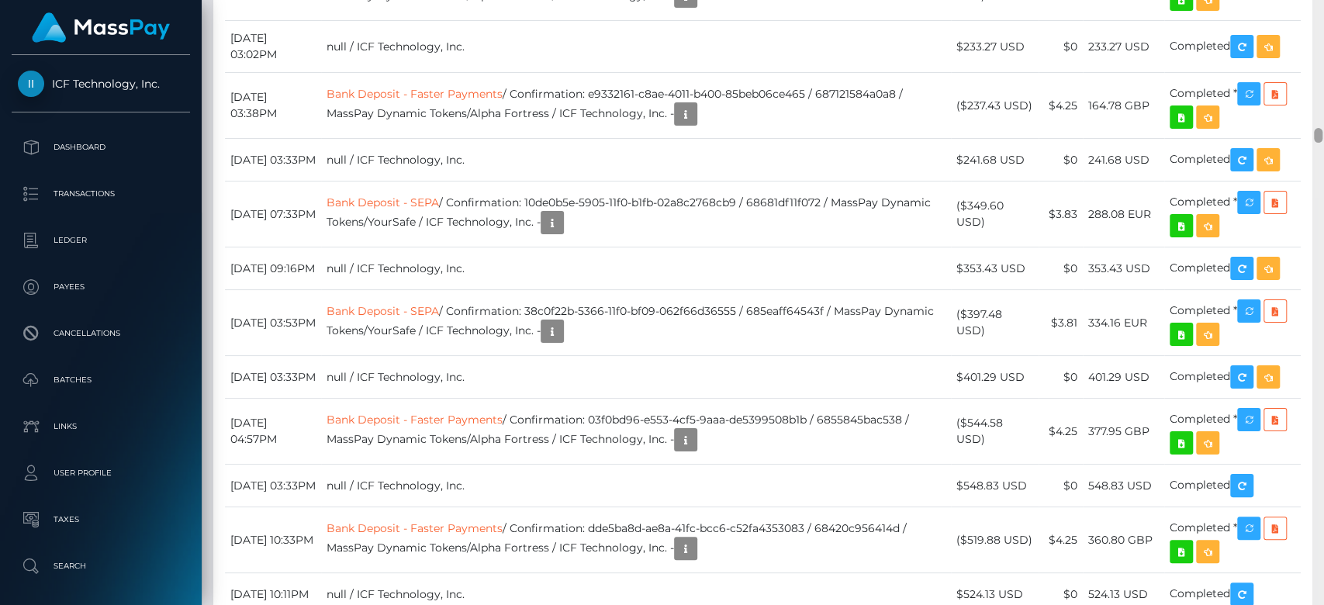
drag, startPoint x: 1316, startPoint y: 17, endPoint x: 1322, endPoint y: 134, distance: 117.3
click at [1322, 134] on div at bounding box center [1318, 303] width 12 height 606
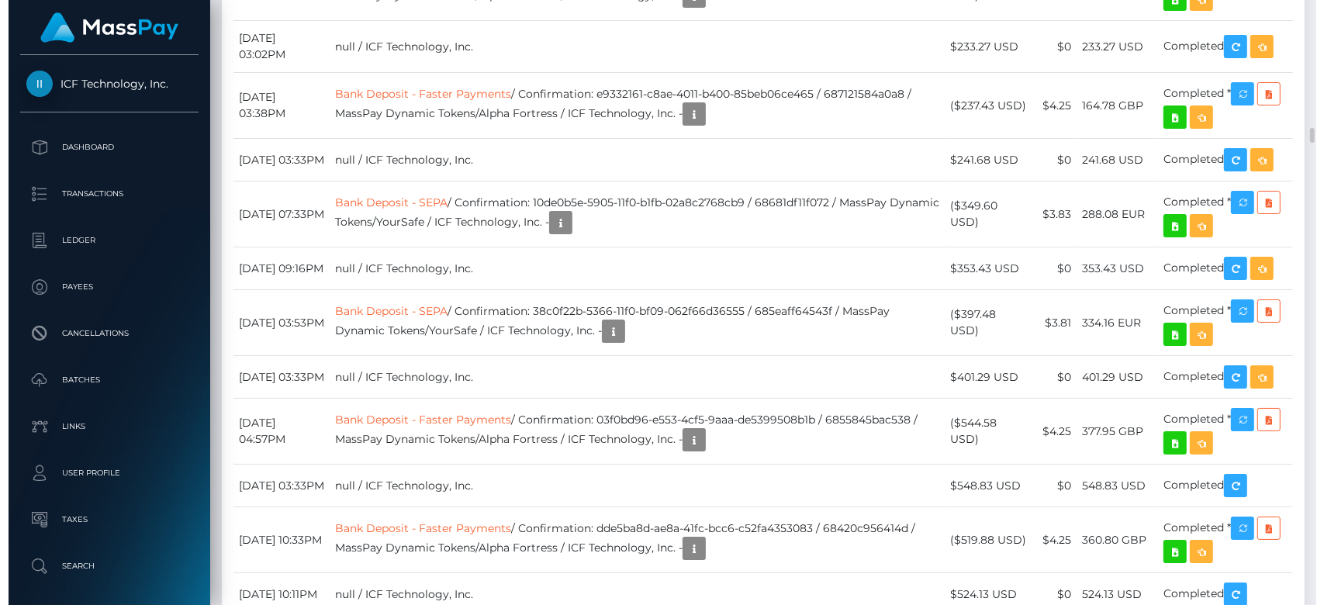
scroll to position [186, 343]
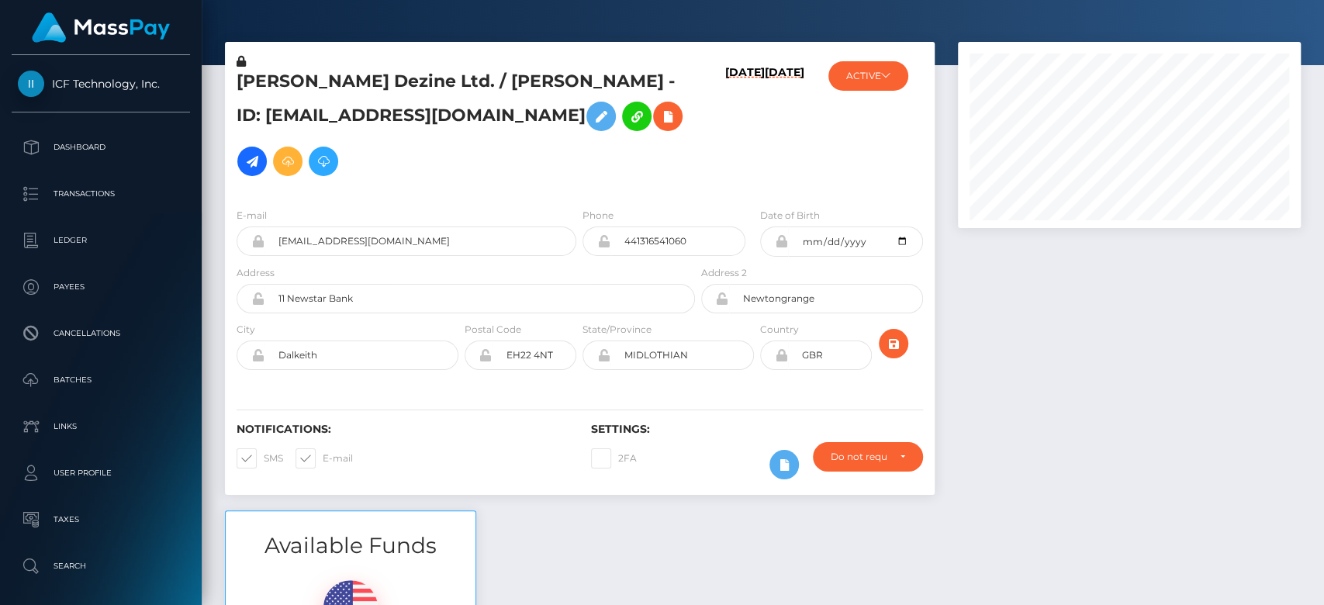
scroll to position [16, 0]
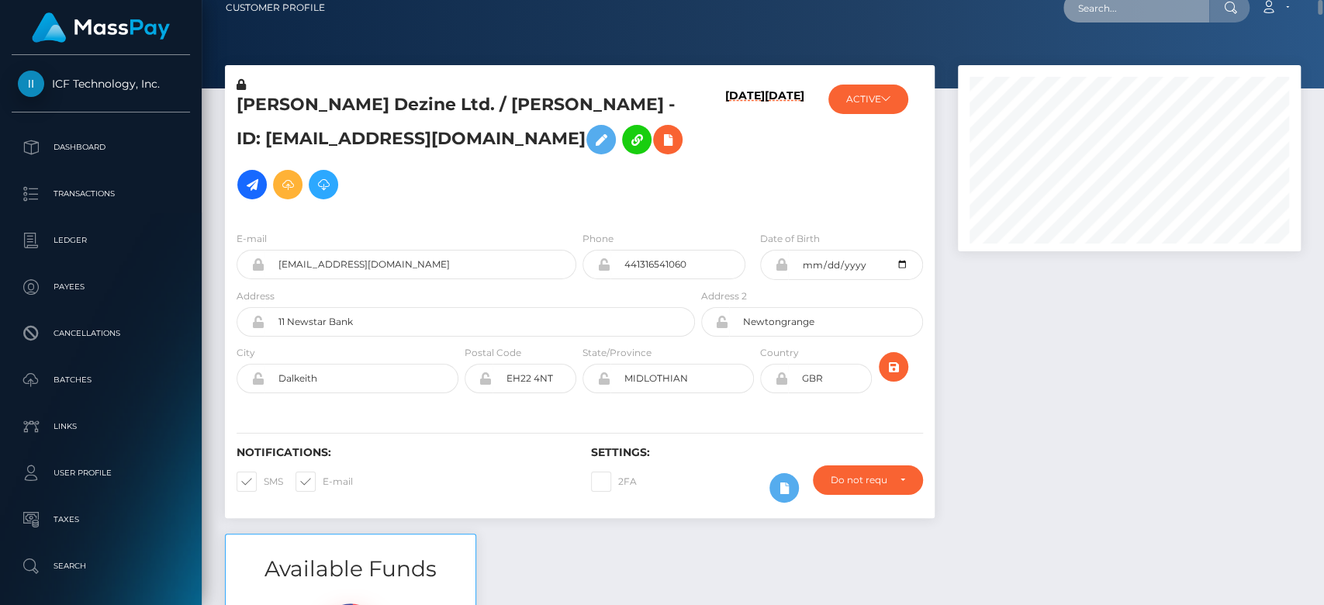
click at [1155, 16] on input "text" at bounding box center [1136, 7] width 146 height 29
paste input "[EMAIL_ADDRESS][DOMAIN_NAME]"
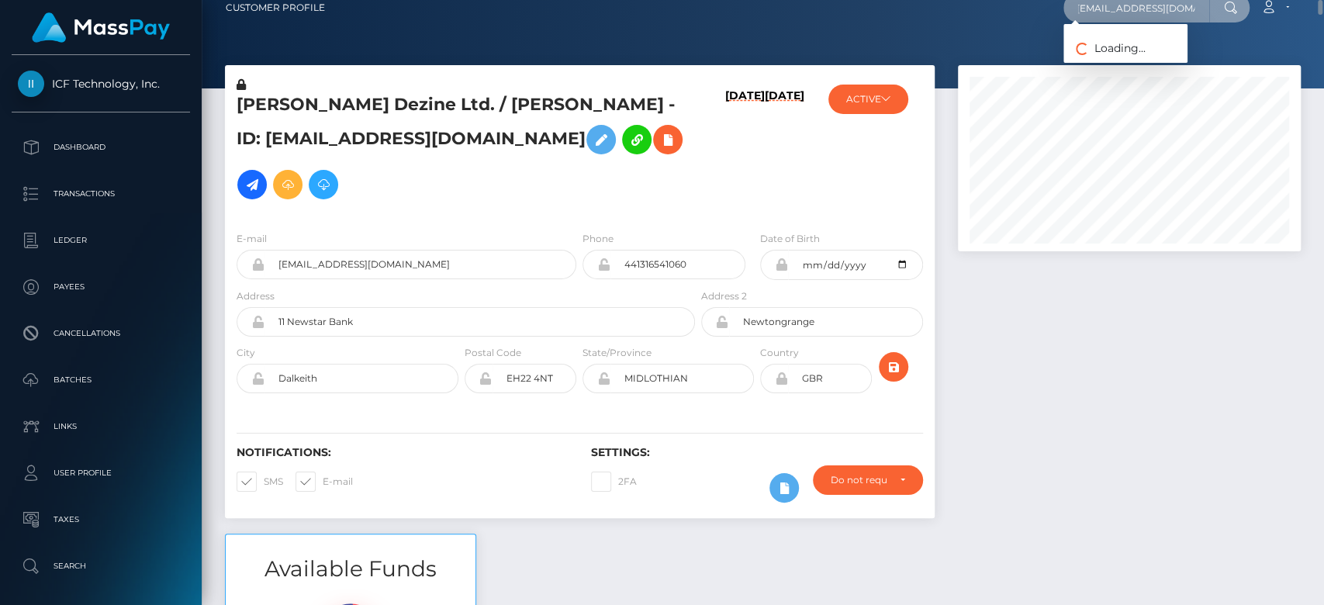
type input "[EMAIL_ADDRESS][DOMAIN_NAME]"
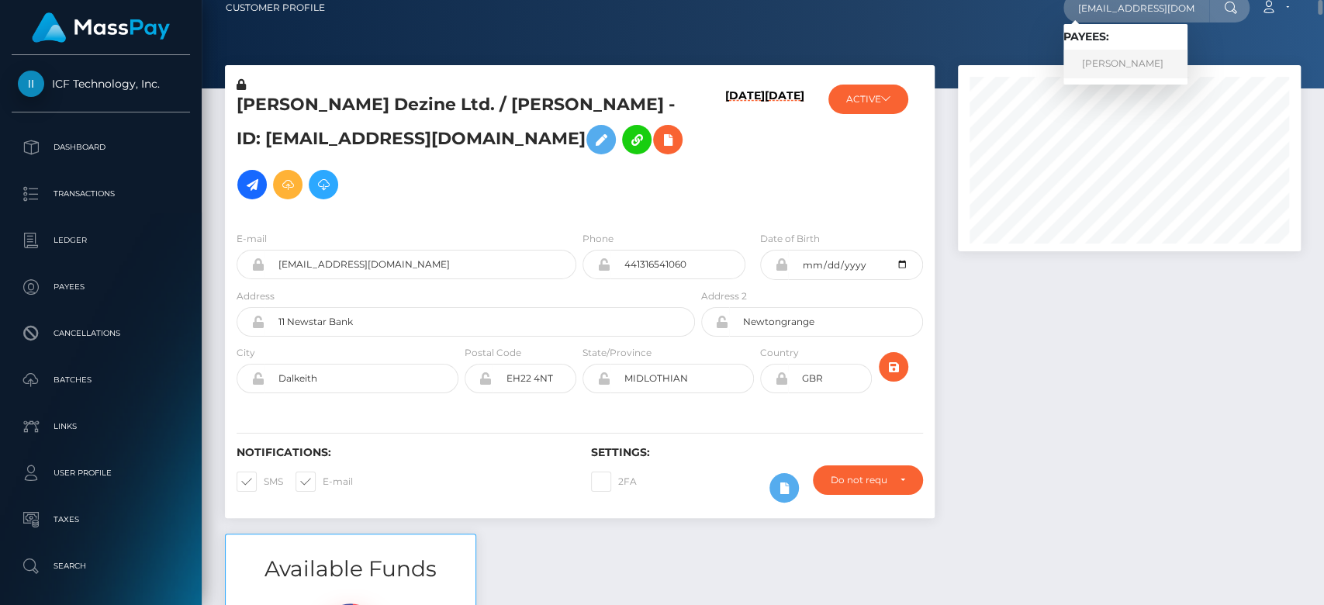
click at [1149, 58] on link "MARWAN AAD ALI AL-QAYSI" at bounding box center [1125, 64] width 124 height 29
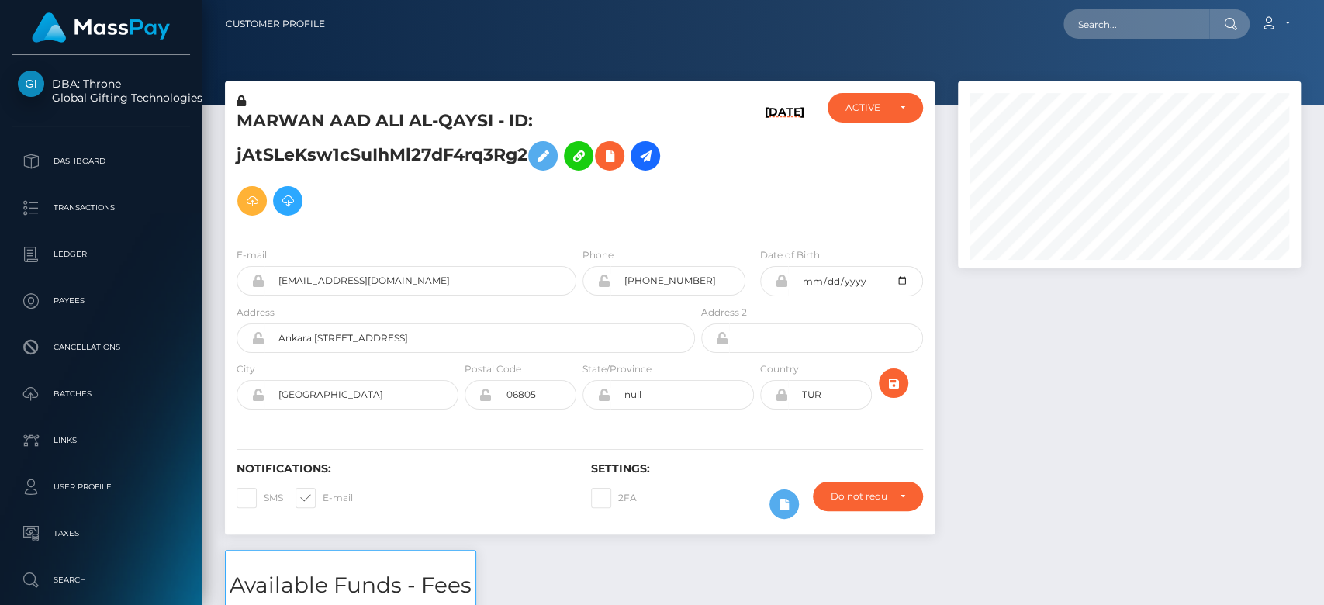
scroll to position [186, 343]
click at [1209, 417] on div at bounding box center [1129, 315] width 366 height 468
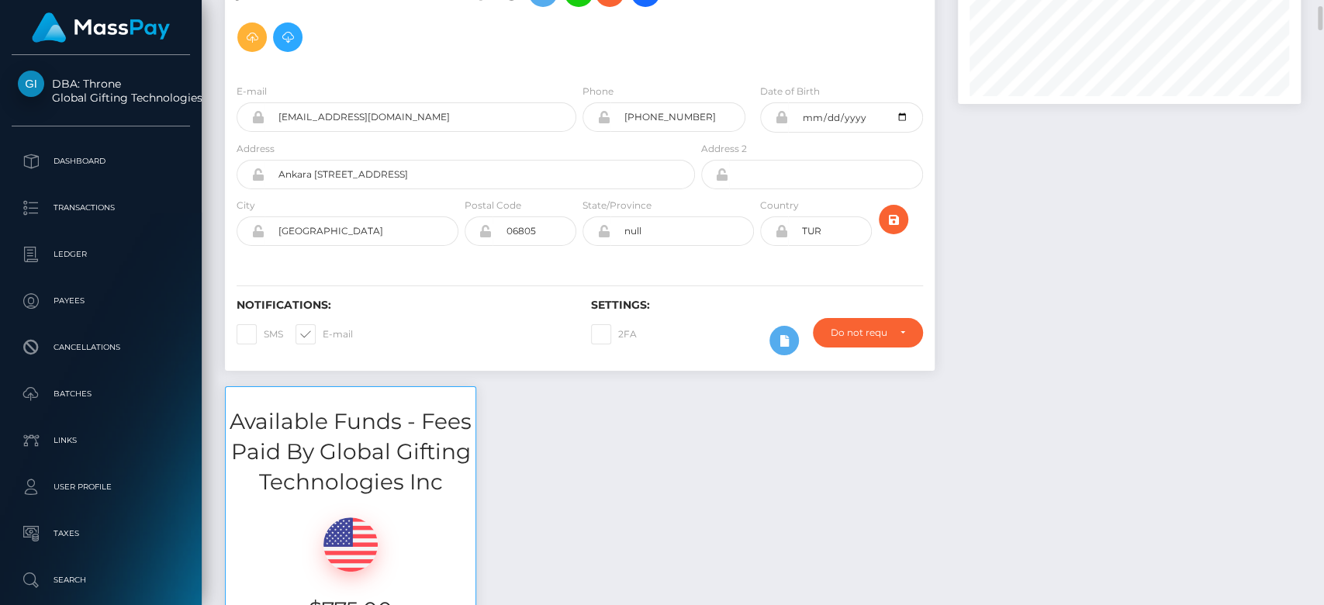
scroll to position [304, 0]
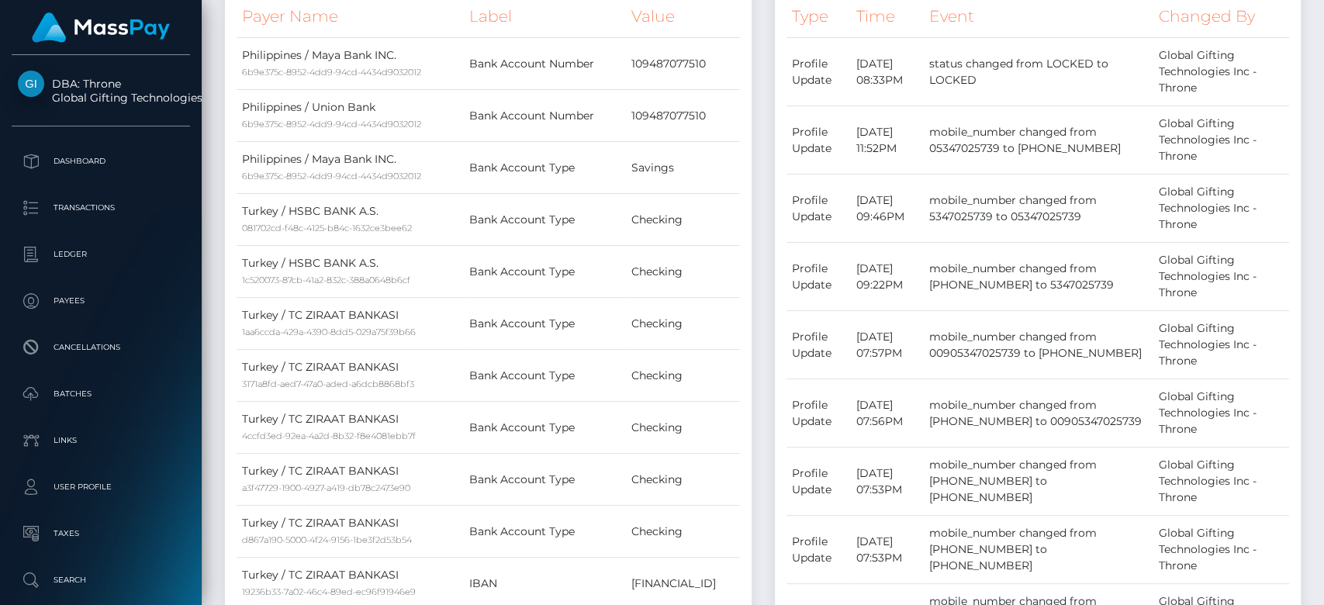
click at [1317, 286] on div at bounding box center [1318, 303] width 12 height 606
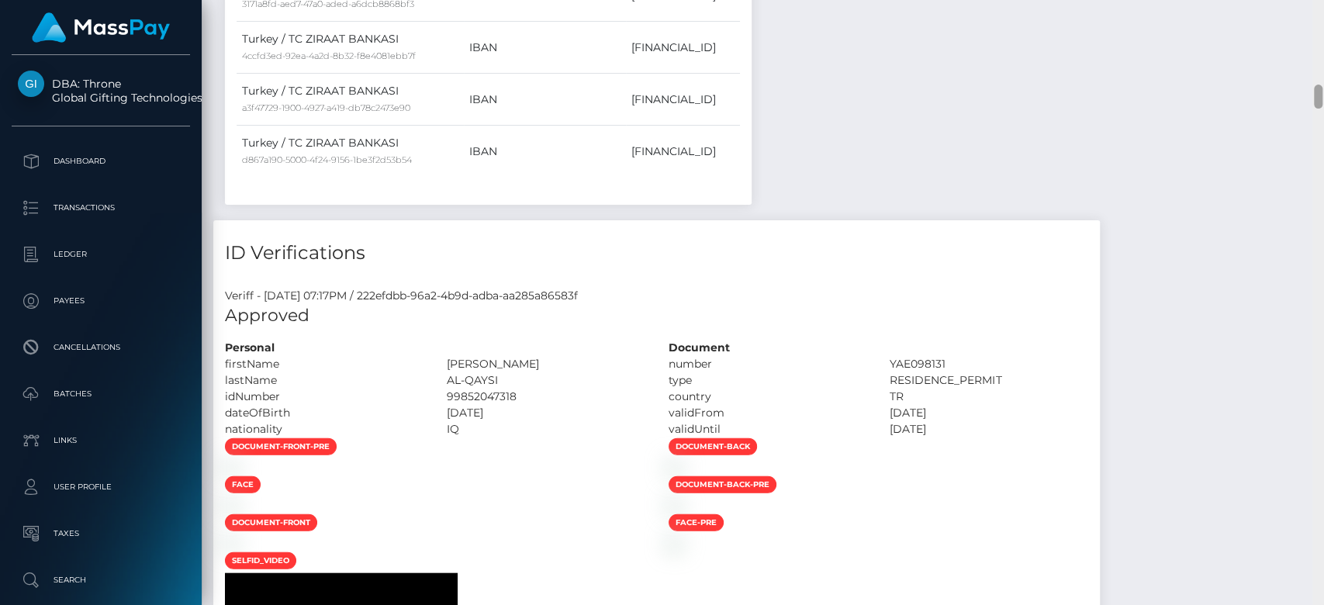
click at [1317, 286] on div at bounding box center [1318, 303] width 12 height 606
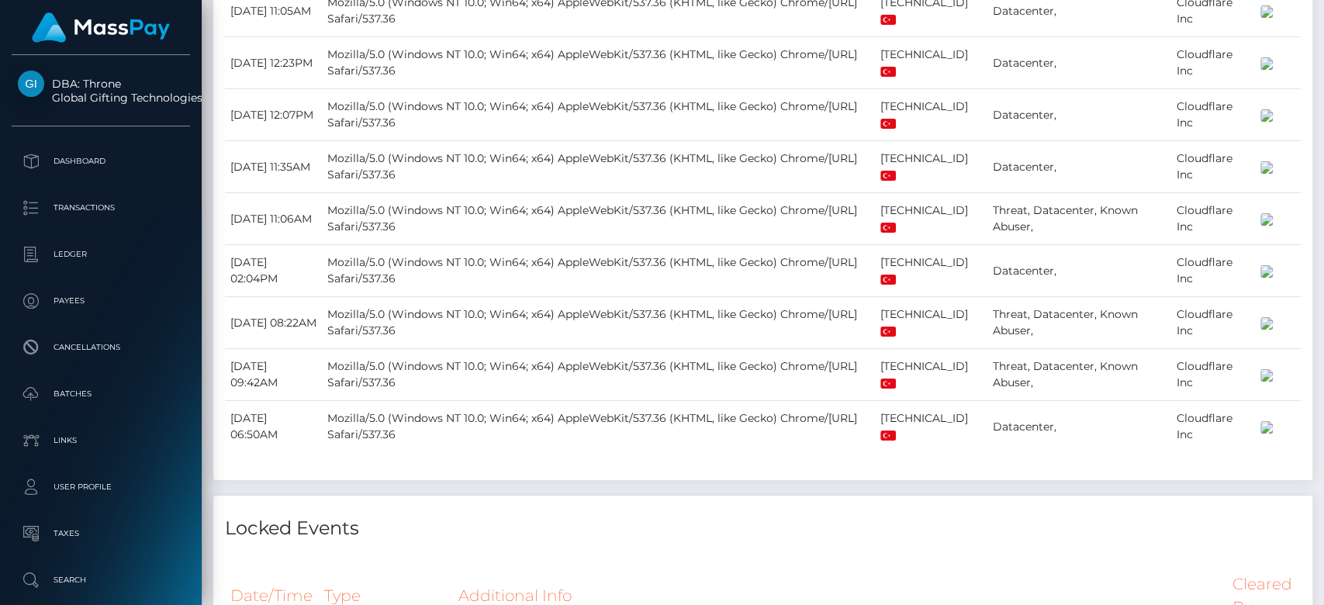
click at [1317, 286] on div at bounding box center [1318, 303] width 12 height 606
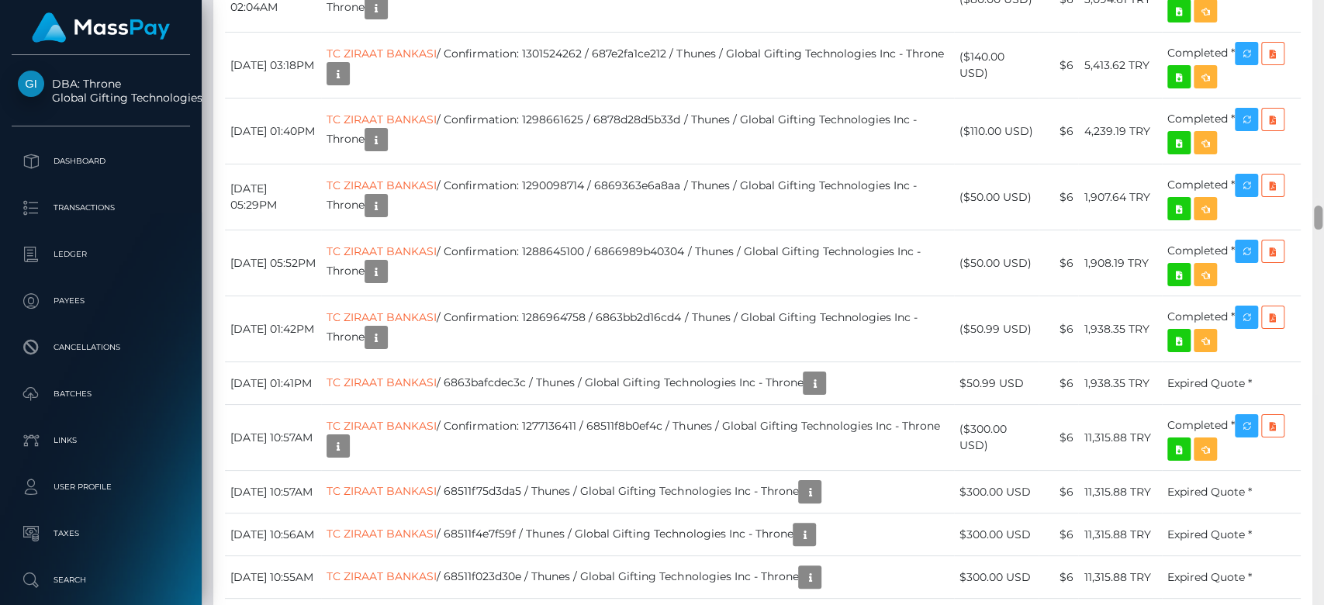
click at [1317, 286] on div at bounding box center [1318, 303] width 12 height 606
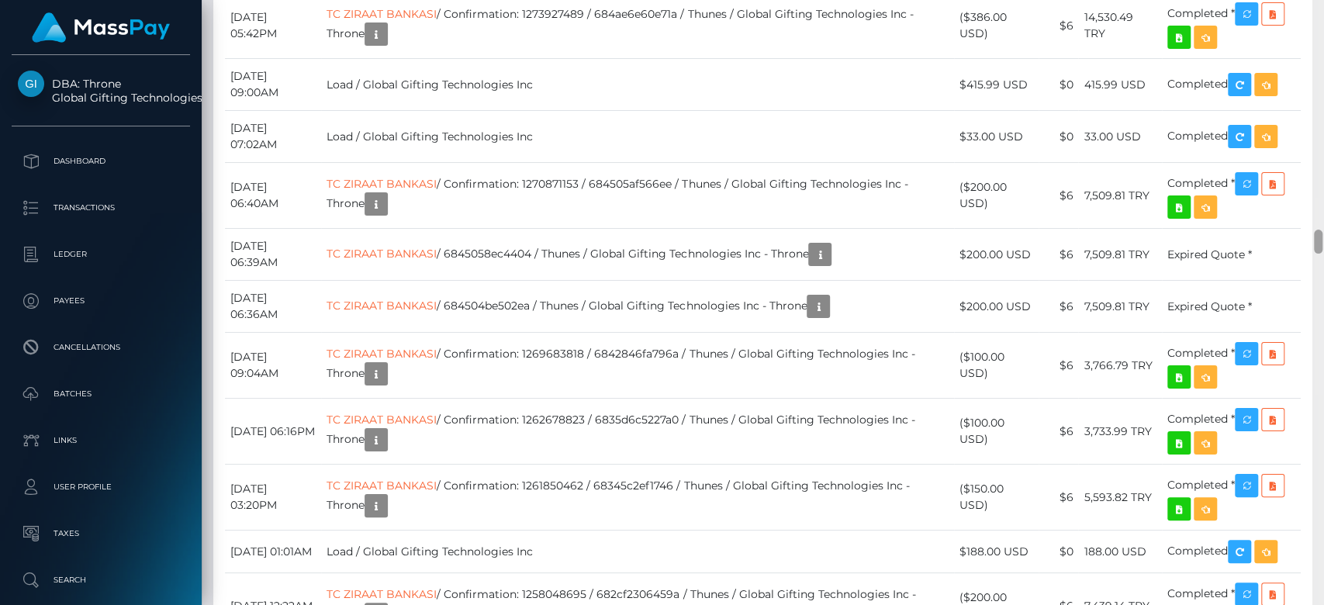
click at [1317, 286] on div at bounding box center [1318, 303] width 12 height 606
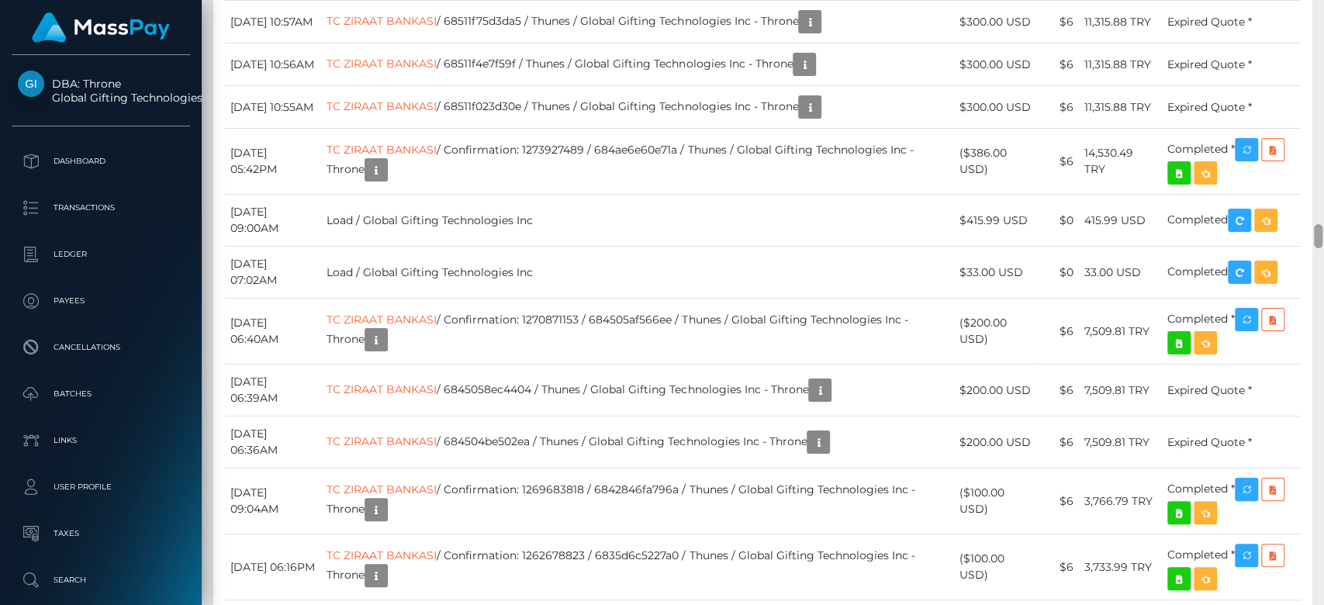
click at [1315, 233] on div at bounding box center [1318, 236] width 9 height 24
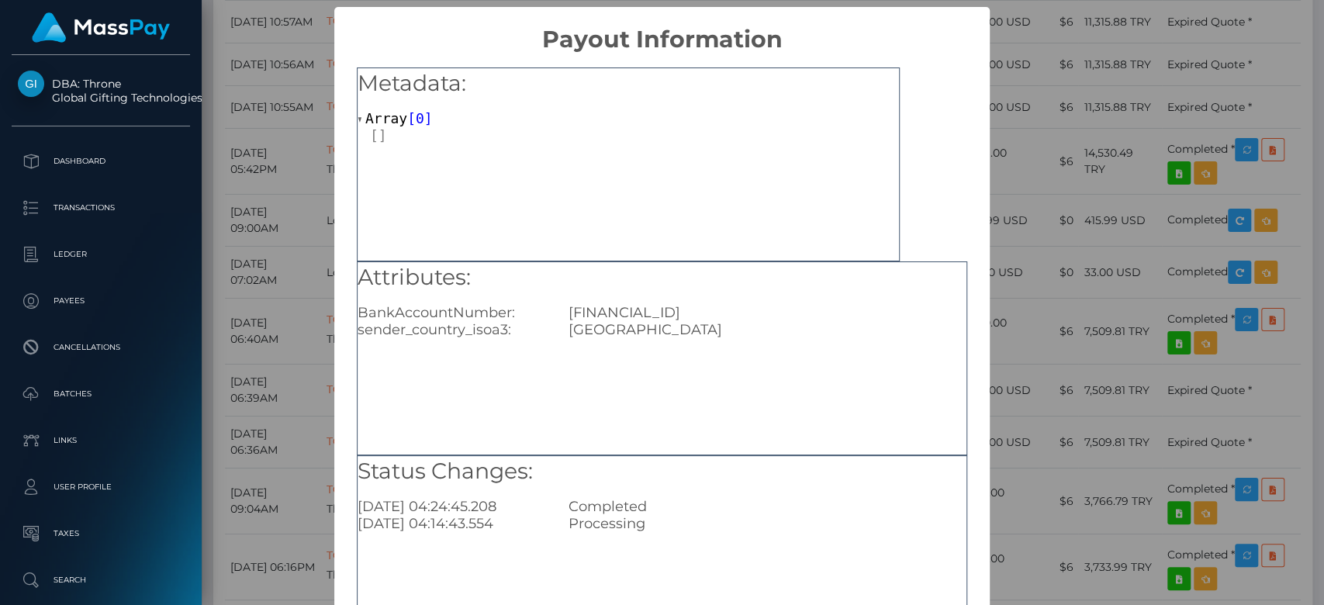
drag, startPoint x: 791, startPoint y: 311, endPoint x: 562, endPoint y: 295, distance: 229.4
click at [562, 295] on div "Attributes: BankAccountNumber: [FINANCIAL_ID] sender_country_isoa3: [GEOGRAPHIC…" at bounding box center [662, 300] width 609 height 77
copy div "[FINANCIAL_ID]"
click at [1099, 268] on div "× Payout Information Metadata: Array [ 0 ] Attributes: BankAccountNumber: [FINA…" at bounding box center [662, 302] width 1324 height 605
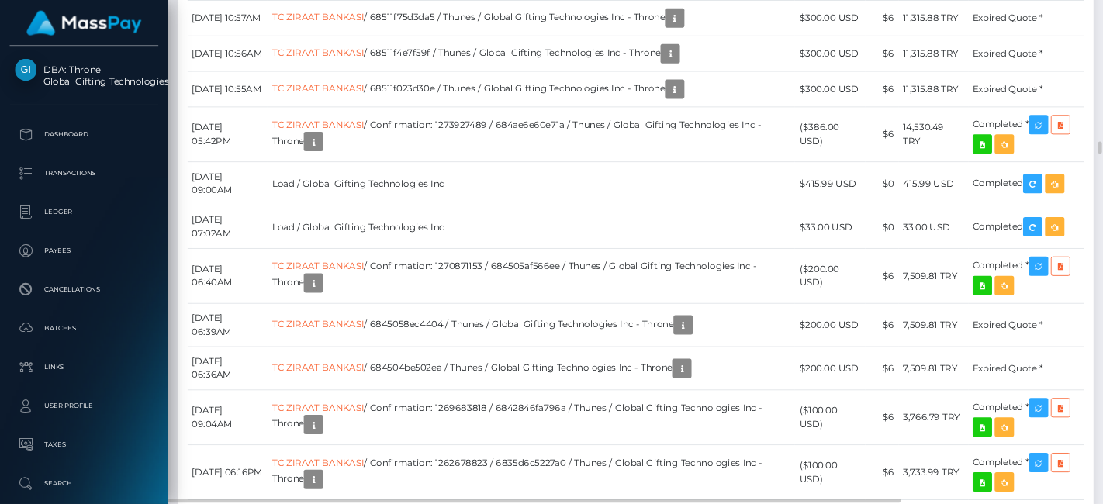
scroll to position [186, 265]
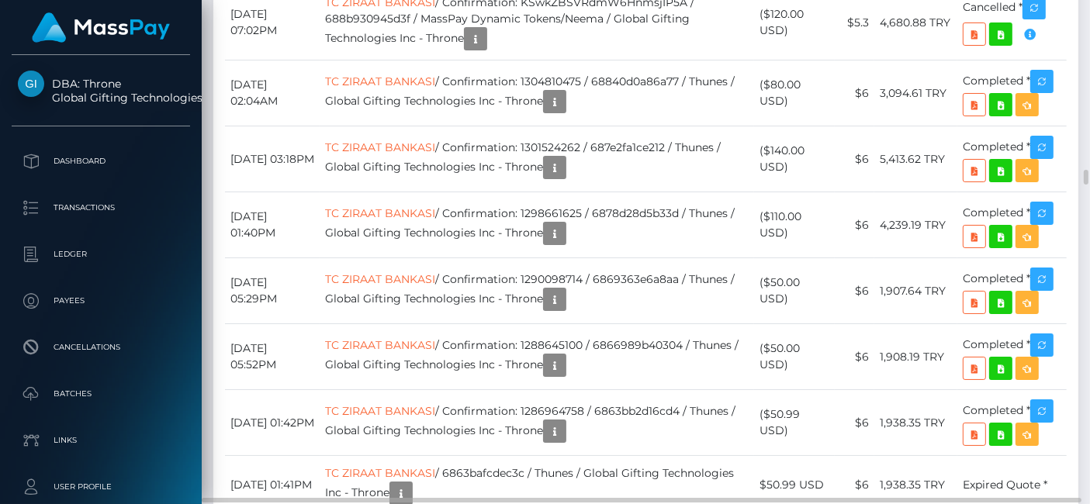
drag, startPoint x: 1299, startPoint y: 0, endPoint x: 770, endPoint y: 330, distance: 623.7
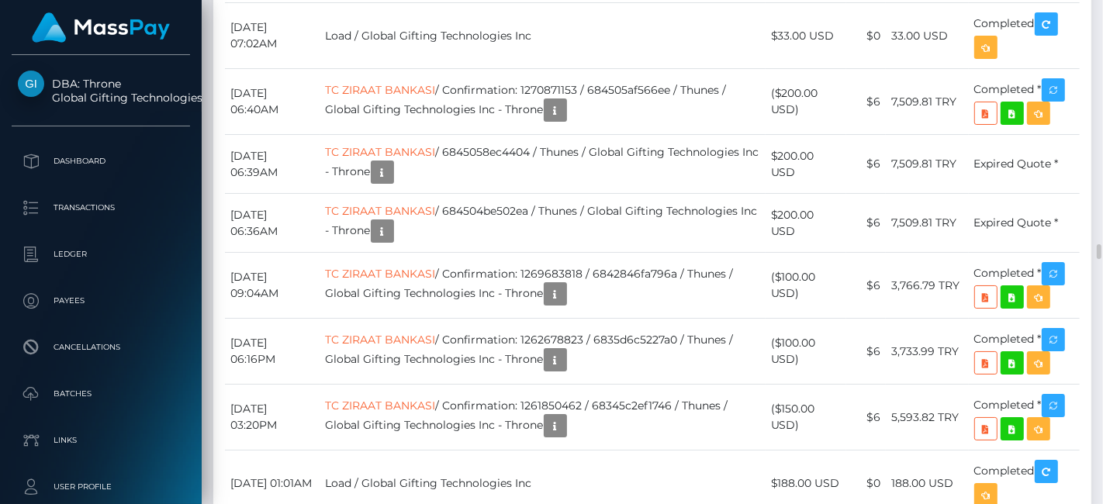
scroll to position [6562, 0]
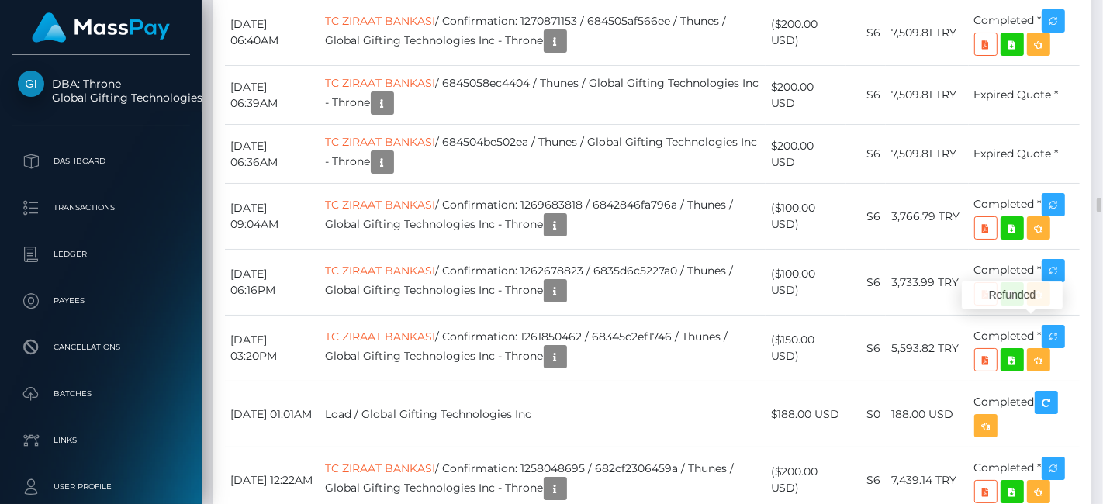
click at [500, 311] on div "Additional Info" at bounding box center [501, 303] width 101 height 29
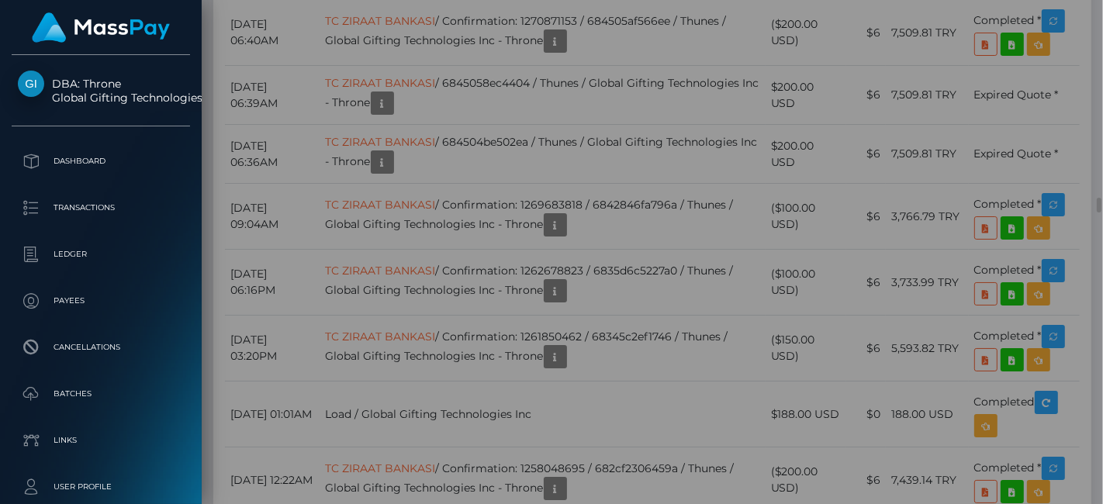
scroll to position [0, 0]
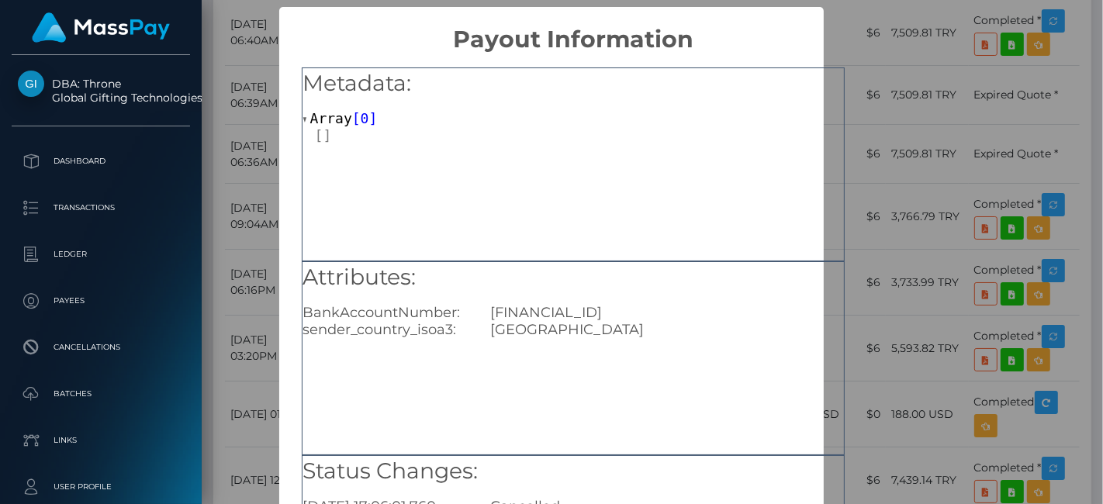
click at [908, 275] on div "× Payout Information Metadata: Array [ 0 ] Attributes: BankAccountNumber: TR780…" at bounding box center [551, 252] width 1103 height 504
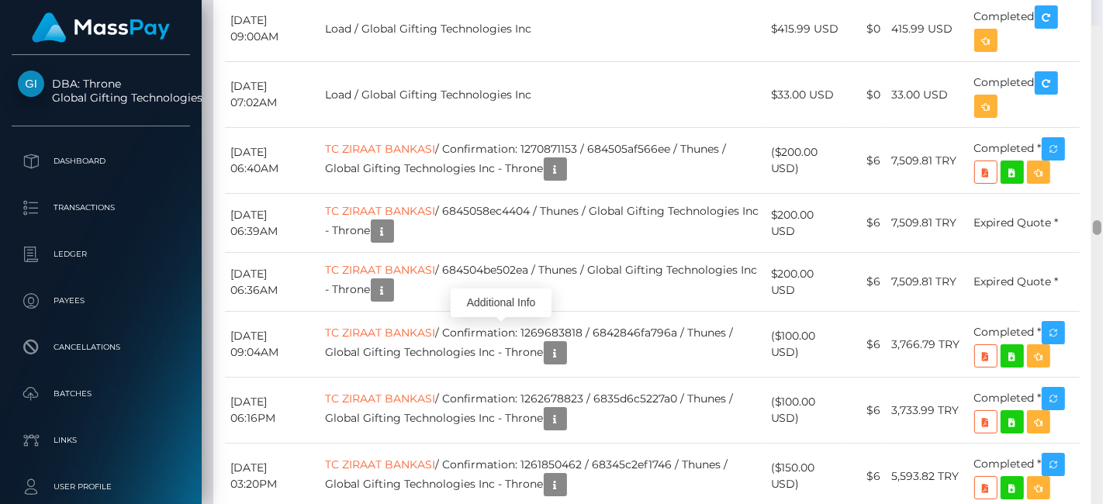
scroll to position [6357, 0]
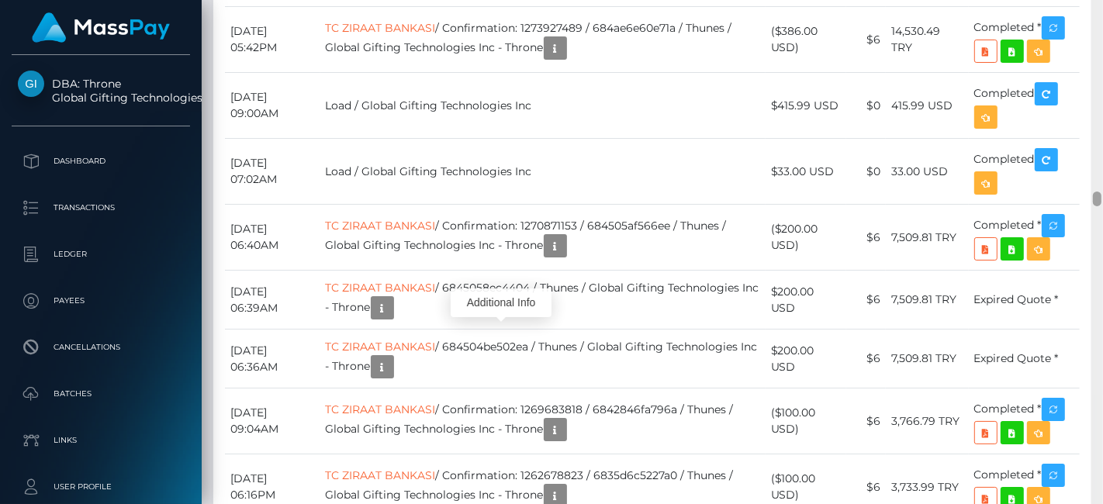
click at [1093, 193] on div at bounding box center [1097, 199] width 9 height 15
click at [499, 210] on div "Additional Info" at bounding box center [501, 198] width 101 height 29
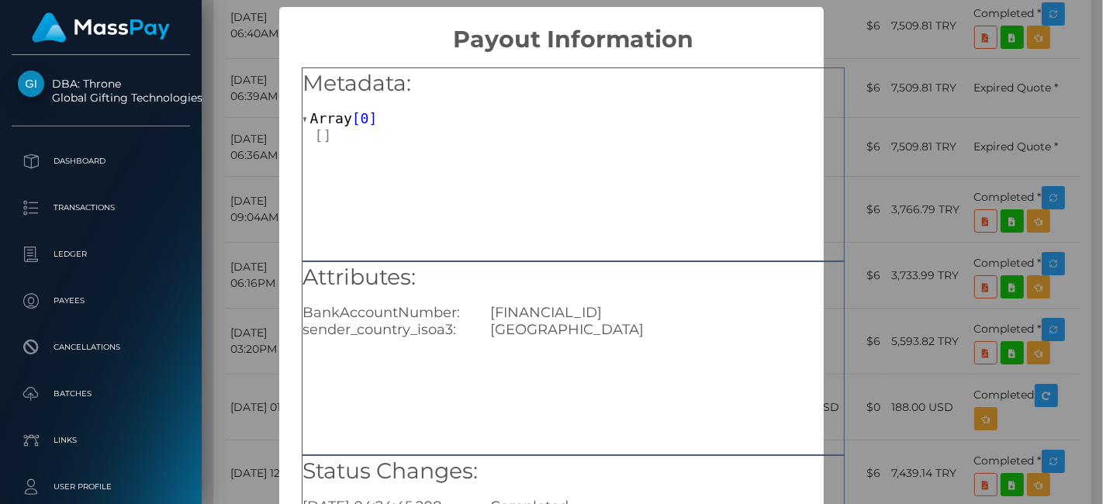
drag, startPoint x: 711, startPoint y: 316, endPoint x: 489, endPoint y: 303, distance: 222.2
click at [489, 304] on div "TR690001001306863406085001" at bounding box center [667, 312] width 376 height 17
copy div "TR690001001306863406085001"
click at [1009, 191] on div "× Payout Information Metadata: Array [ 0 ] Attributes: BankAccountNumber: TR690…" at bounding box center [551, 252] width 1103 height 504
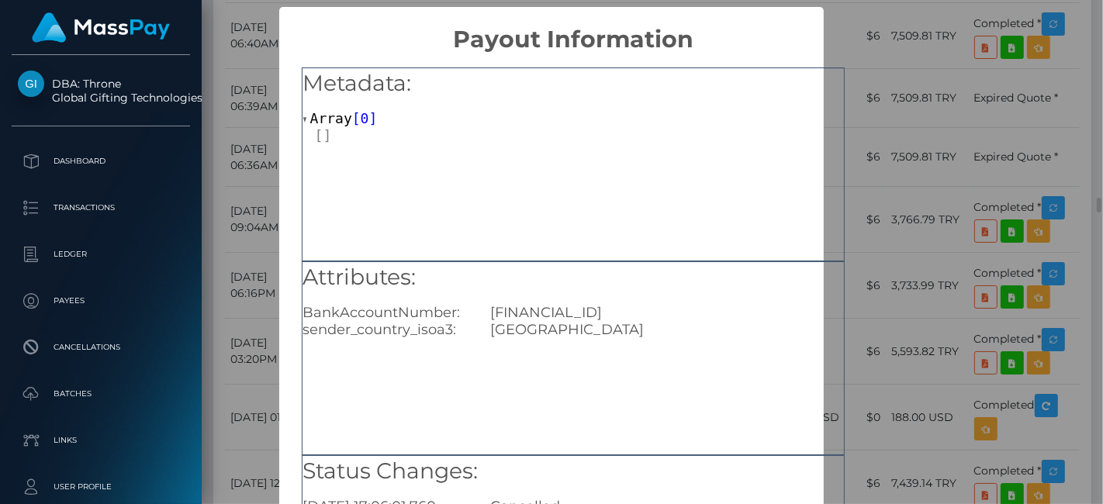
scroll to position [0, 0]
click at [981, 213] on div "× Payout Information Metadata: Array [ 0 ] Attributes: BankAccountNumber: TR780…" at bounding box center [551, 252] width 1103 height 504
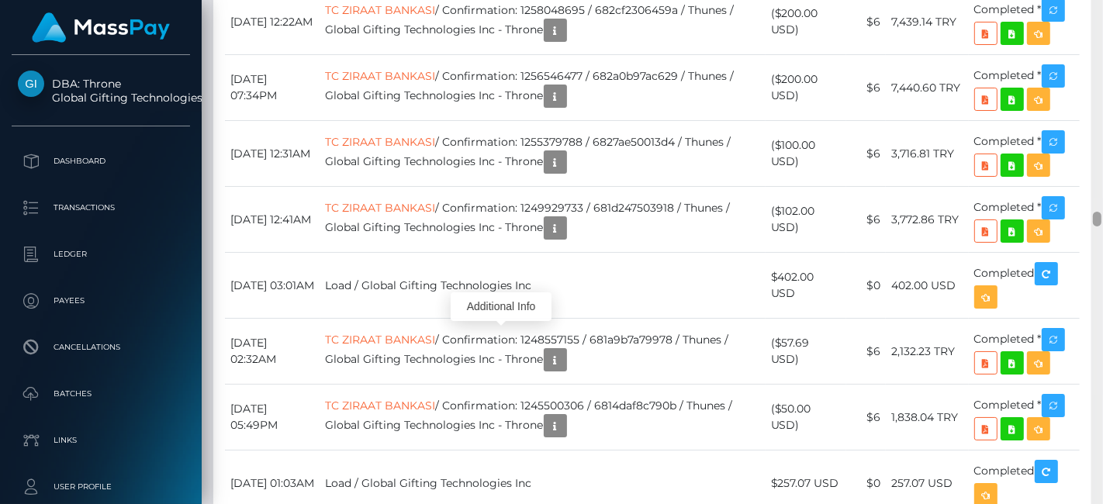
scroll to position [7097, 0]
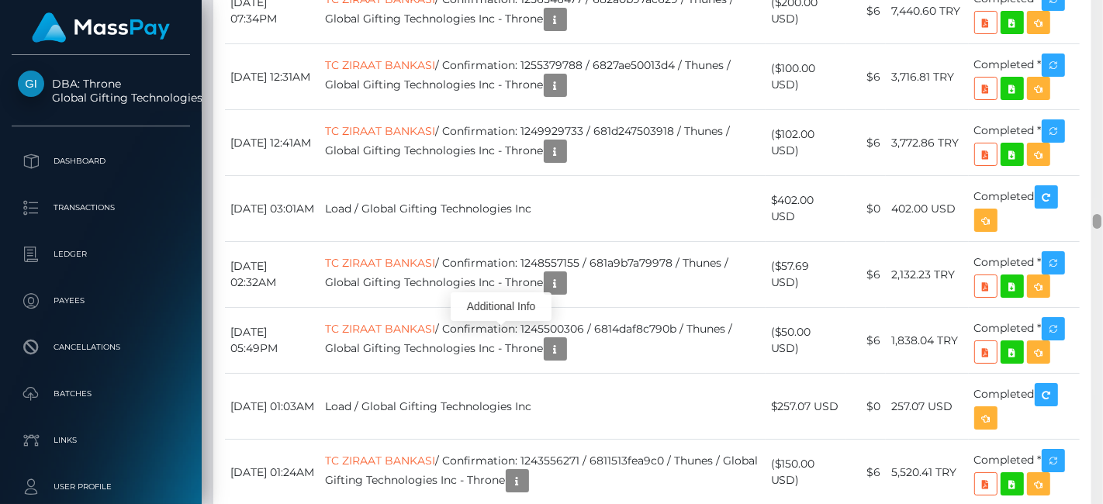
drag, startPoint x: 1095, startPoint y: 204, endPoint x: 1099, endPoint y: 220, distance: 16.7
click at [1099, 220] on div at bounding box center [1097, 221] width 9 height 15
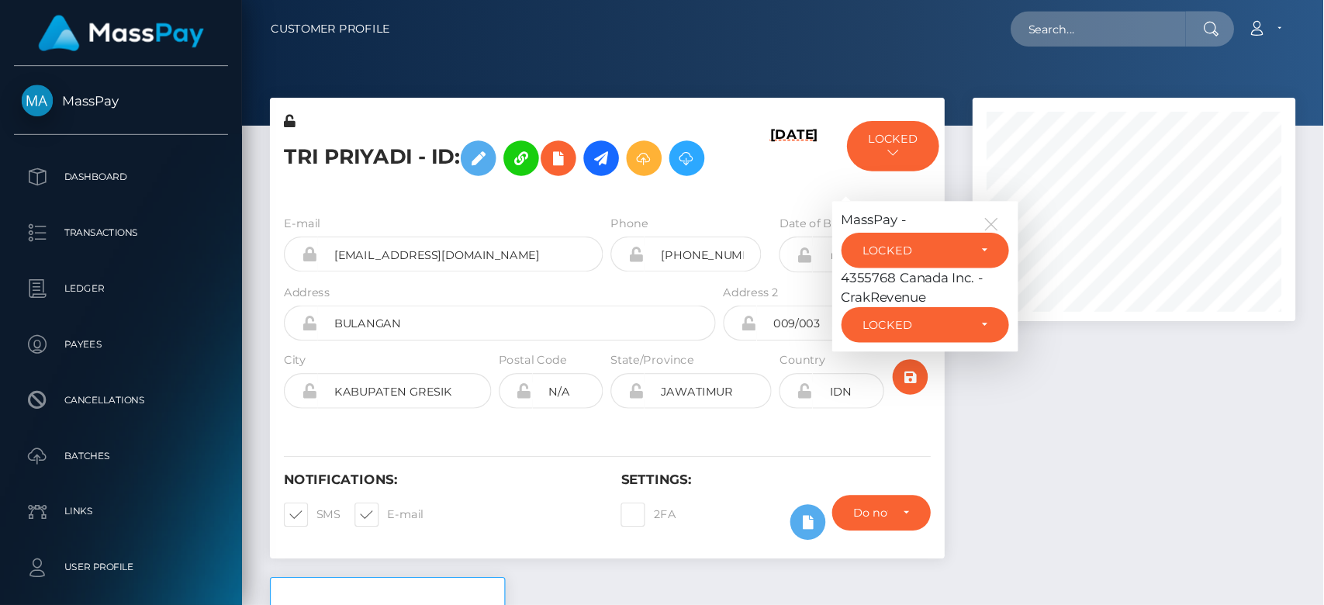
scroll to position [186, 269]
click at [826, 194] on icon "button" at bounding box center [826, 187] width 14 height 14
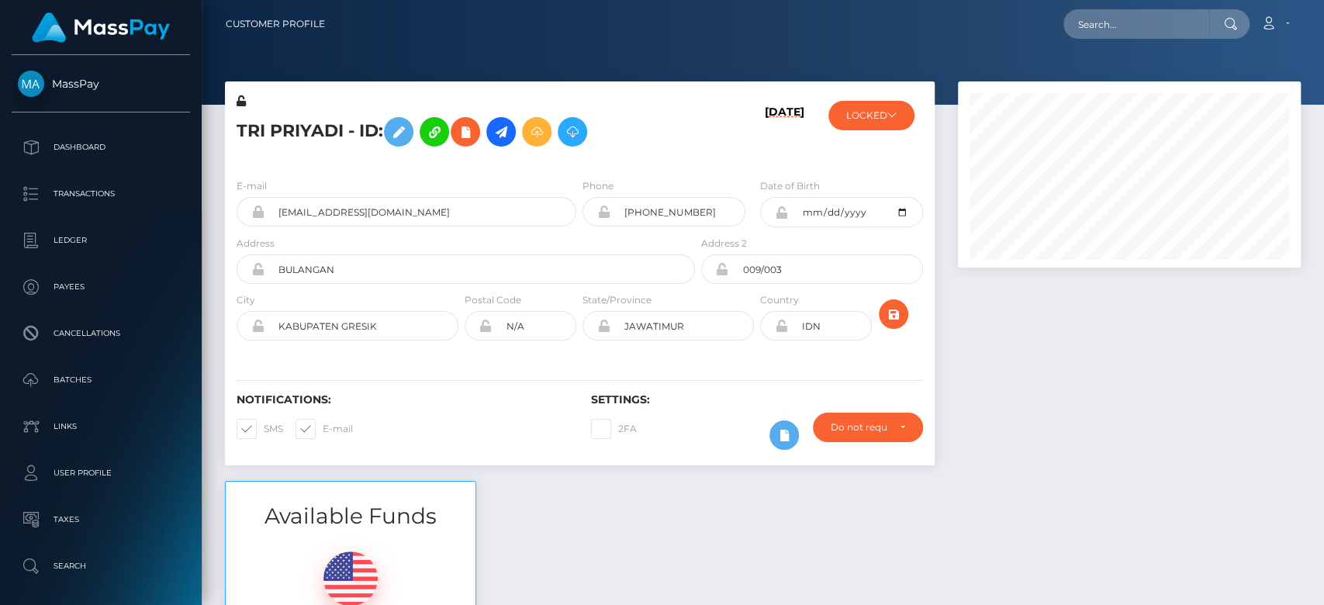
scroll to position [775442, 775285]
drag, startPoint x: 1046, startPoint y: 1, endPoint x: 963, endPoint y: 332, distance: 341.4
click at [963, 332] on div at bounding box center [1129, 280] width 366 height 399
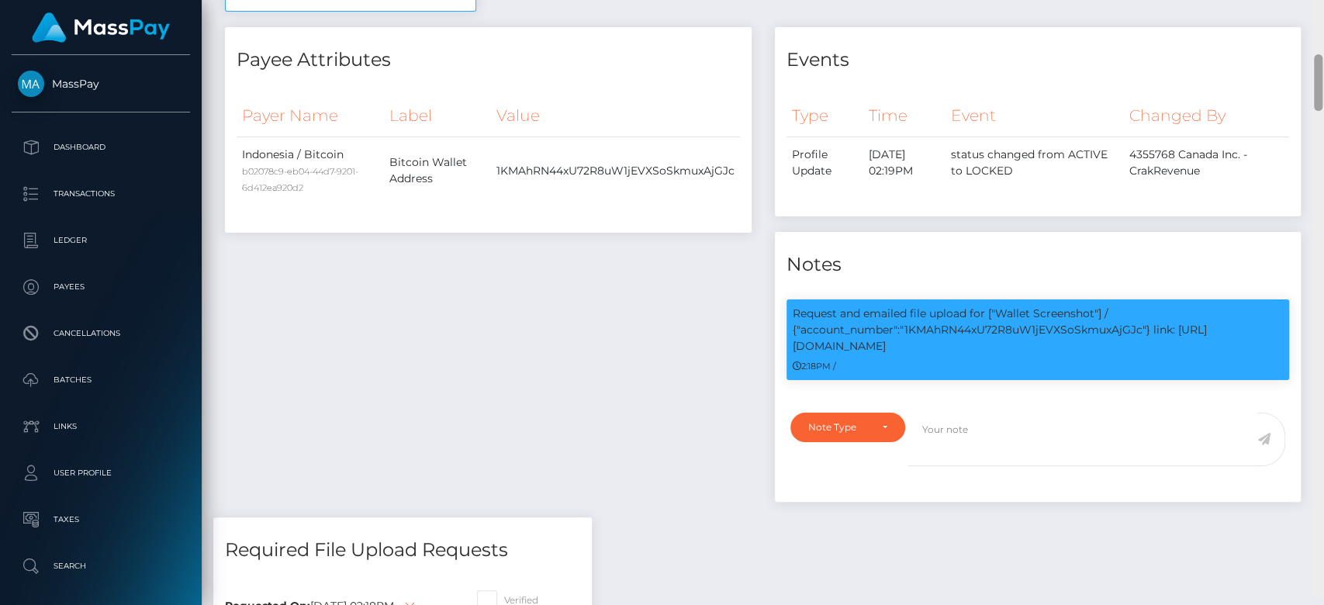
scroll to position [690, 0]
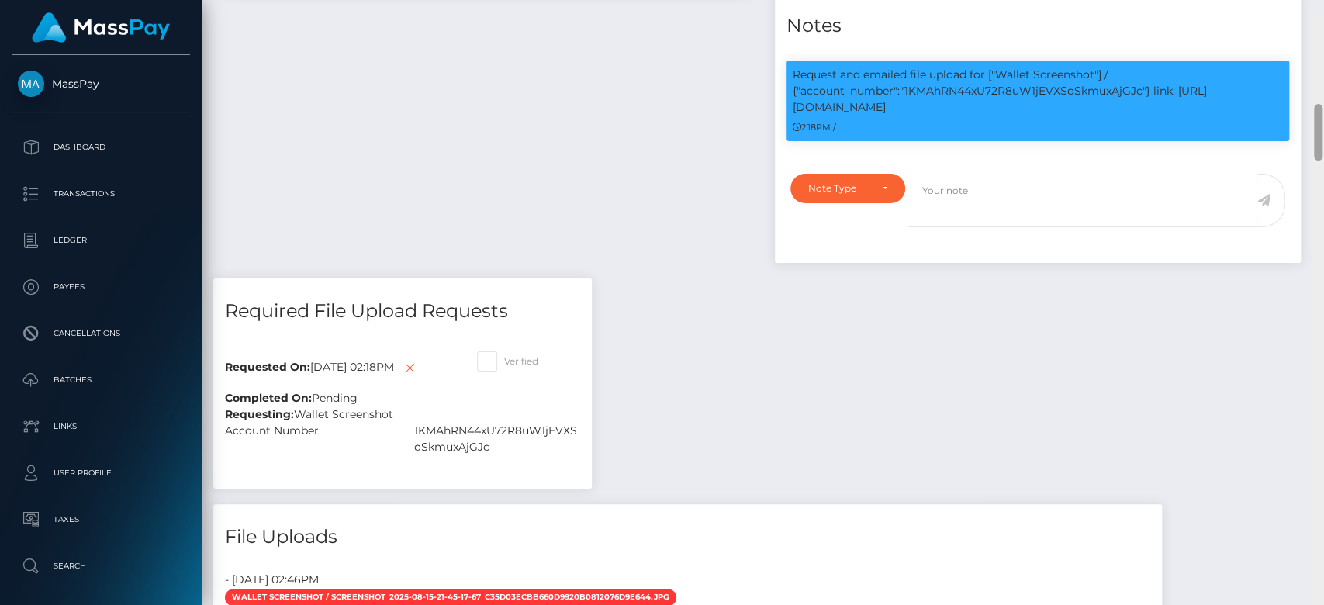
drag, startPoint x: 1319, startPoint y: 86, endPoint x: 1322, endPoint y: 129, distance: 42.8
click at [1102, 129] on div at bounding box center [1318, 132] width 9 height 57
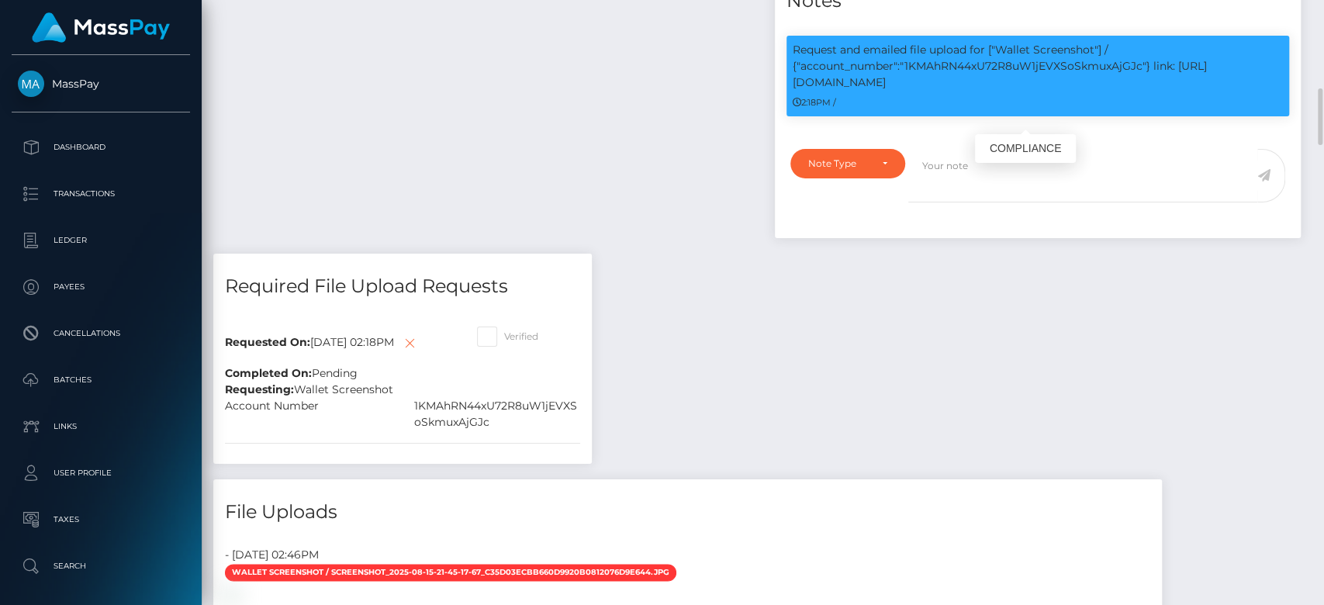
scroll to position [186, 343]
drag, startPoint x: 905, startPoint y: 60, endPoint x: 1143, endPoint y: 58, distance: 238.1
click at [1102, 58] on p "Request and emailed file upload for ["Wallet Screenshot"] / {"account_number":"…" at bounding box center [1038, 66] width 491 height 49
copy p "1KMAhRN44xU72R8uW1jEVXSoSkmuxAjGJc"
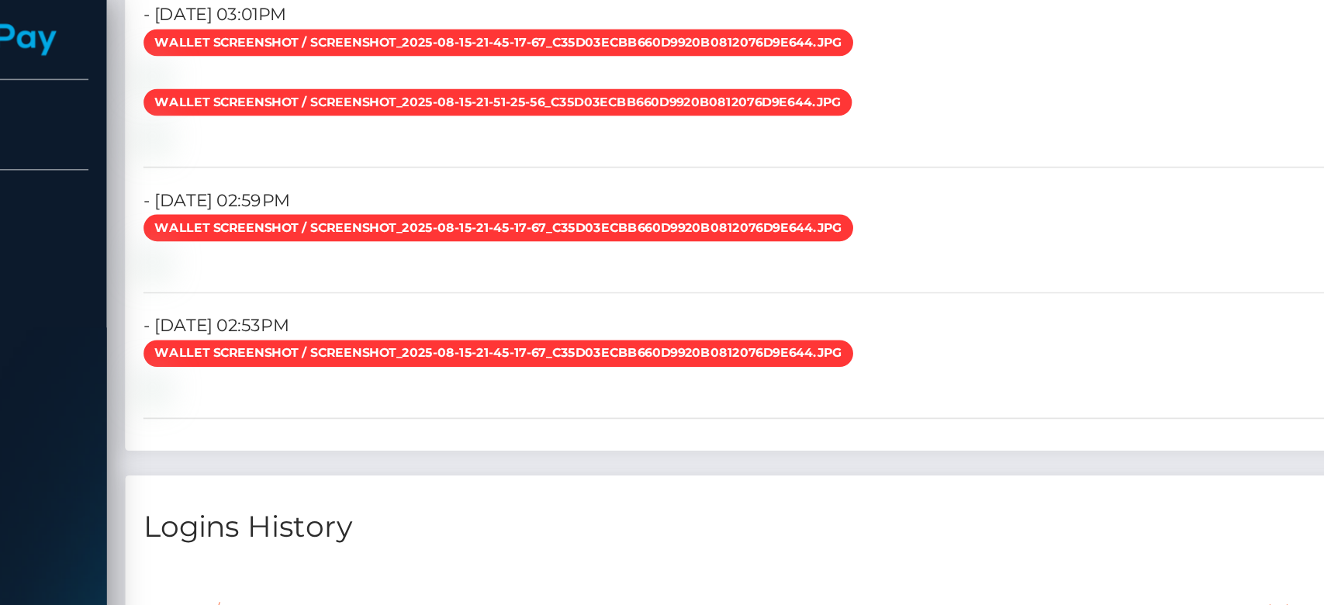
scroll to position [1571, 0]
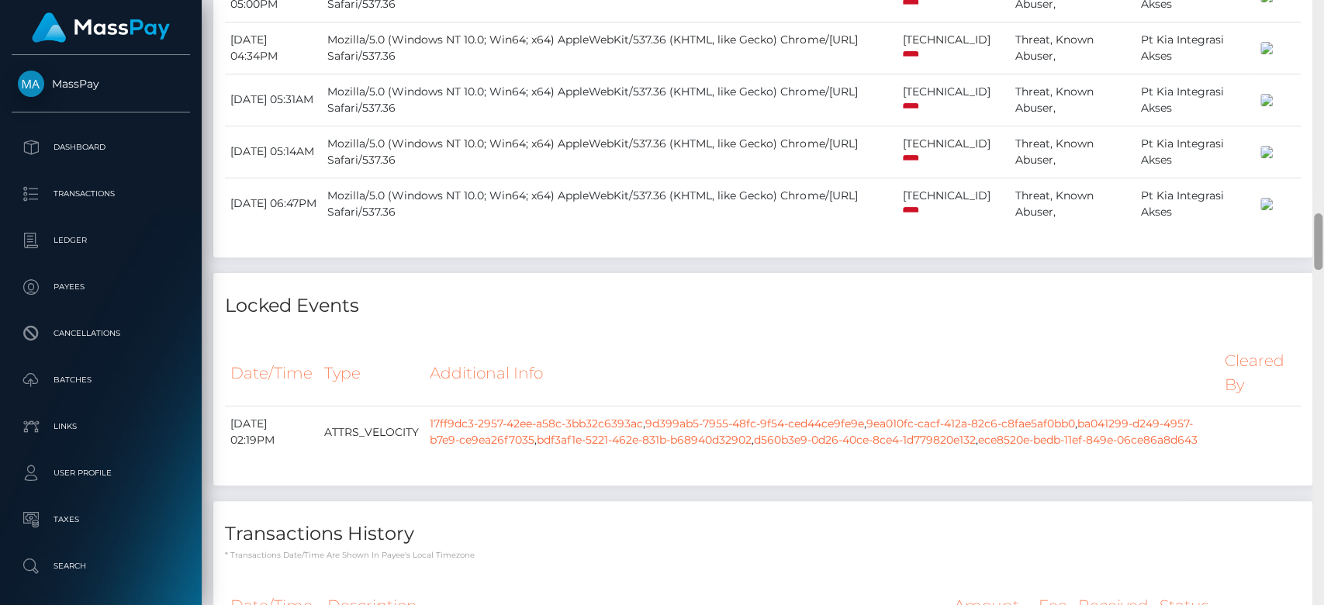
click at [1102, 193] on div at bounding box center [1318, 303] width 12 height 606
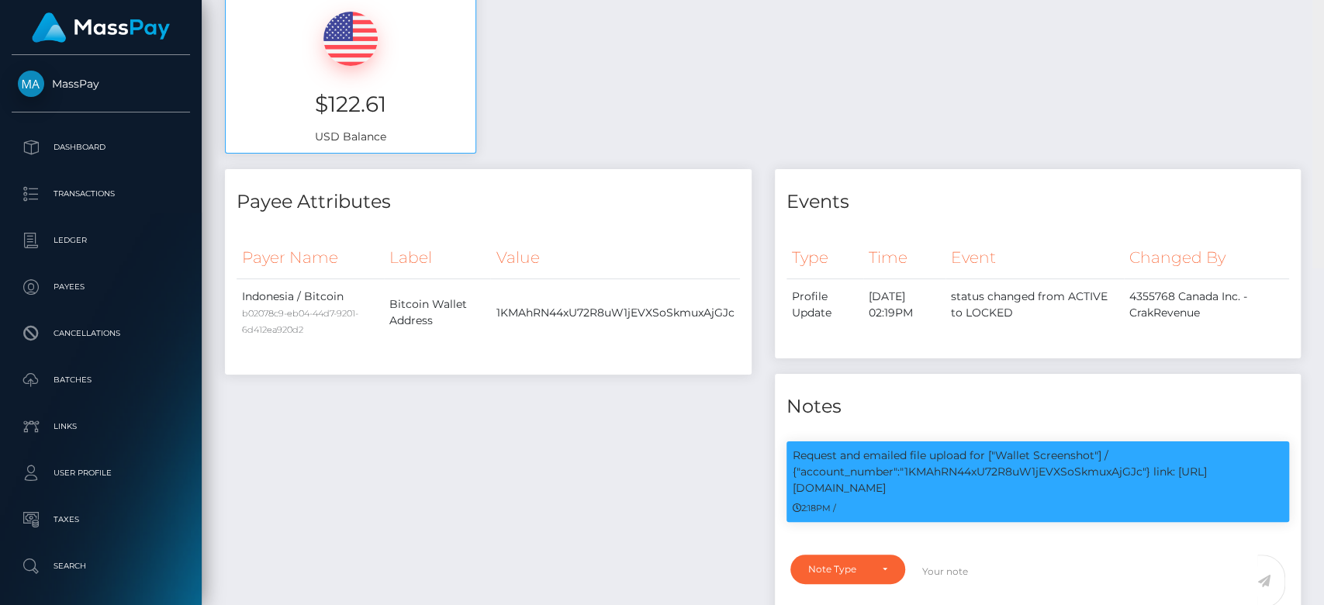
scroll to position [0, 0]
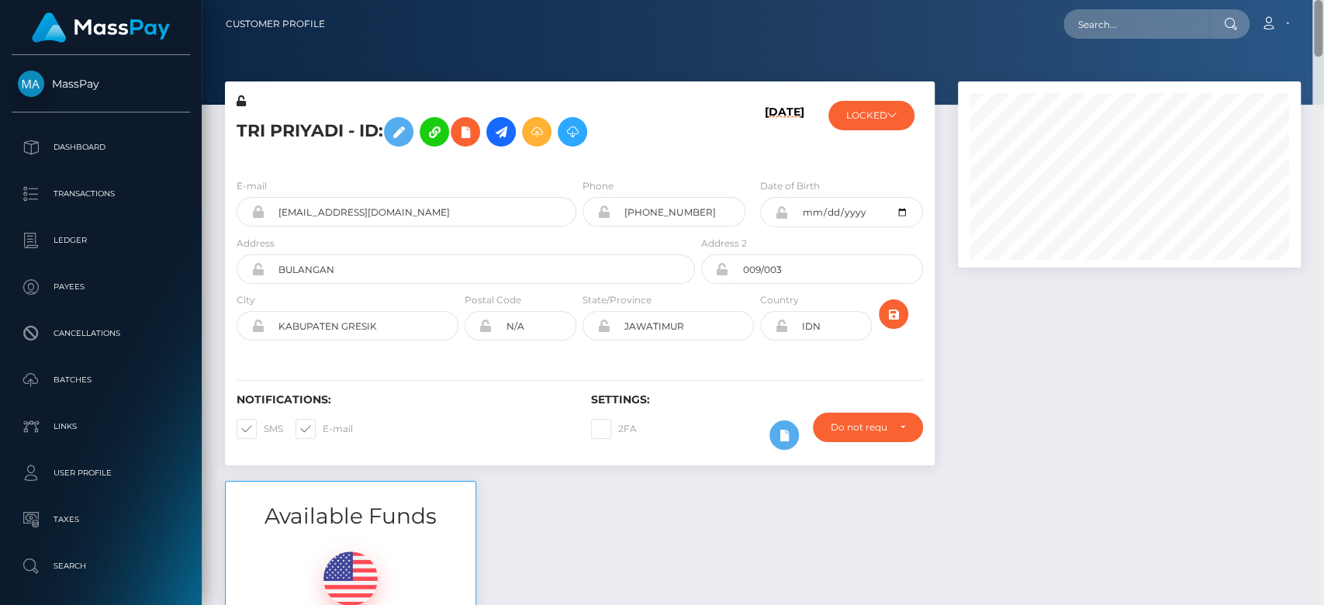
drag, startPoint x: 1318, startPoint y: 232, endPoint x: 1295, endPoint y: -49, distance: 281.7
click at [1102, 0] on html "MassPay Dashboard Transactions Ledger Payees Cancellations Links" at bounding box center [662, 302] width 1324 height 605
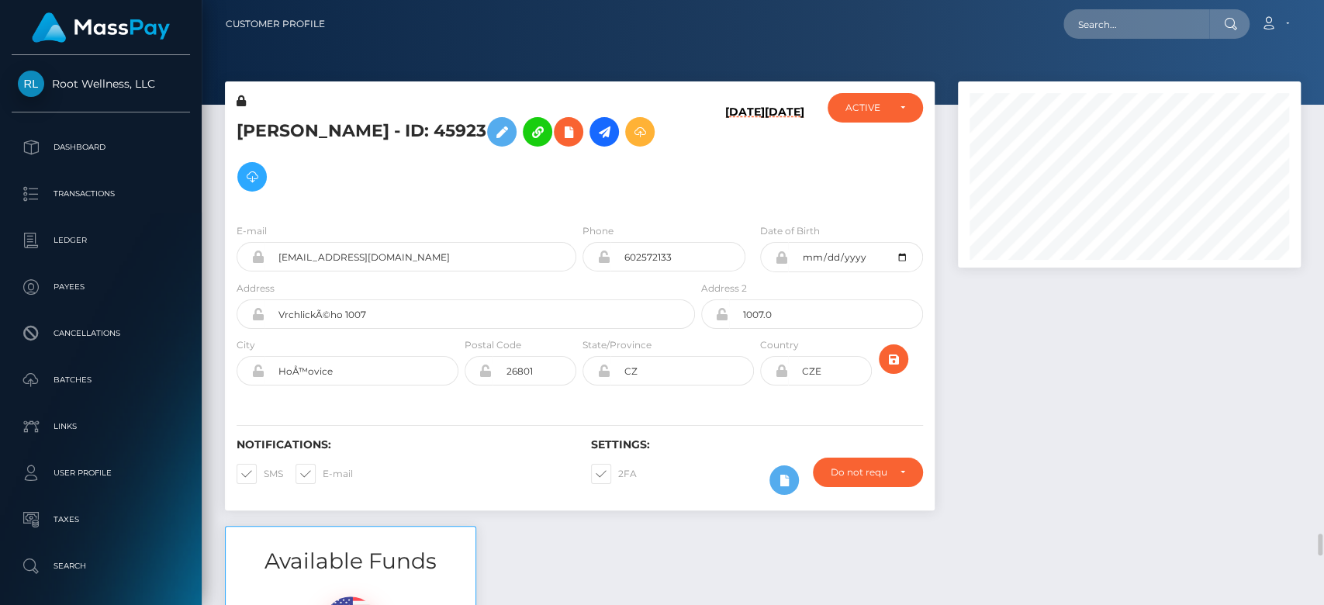
scroll to position [186, 343]
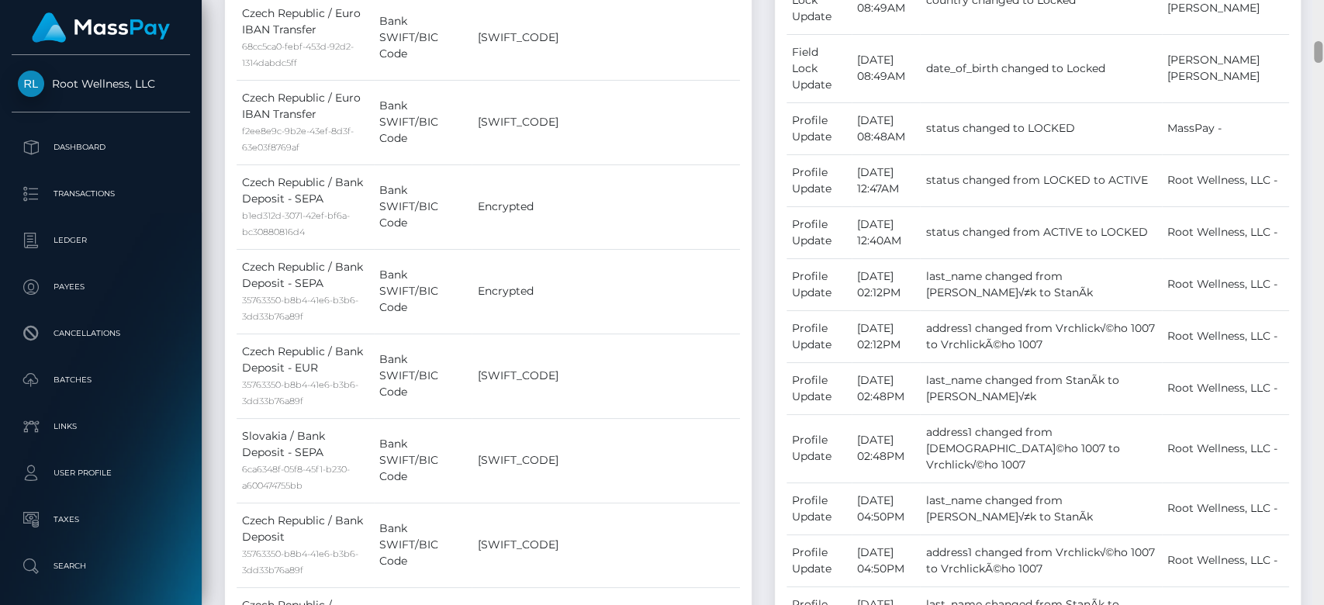
click at [1322, 306] on div at bounding box center [1318, 303] width 12 height 606
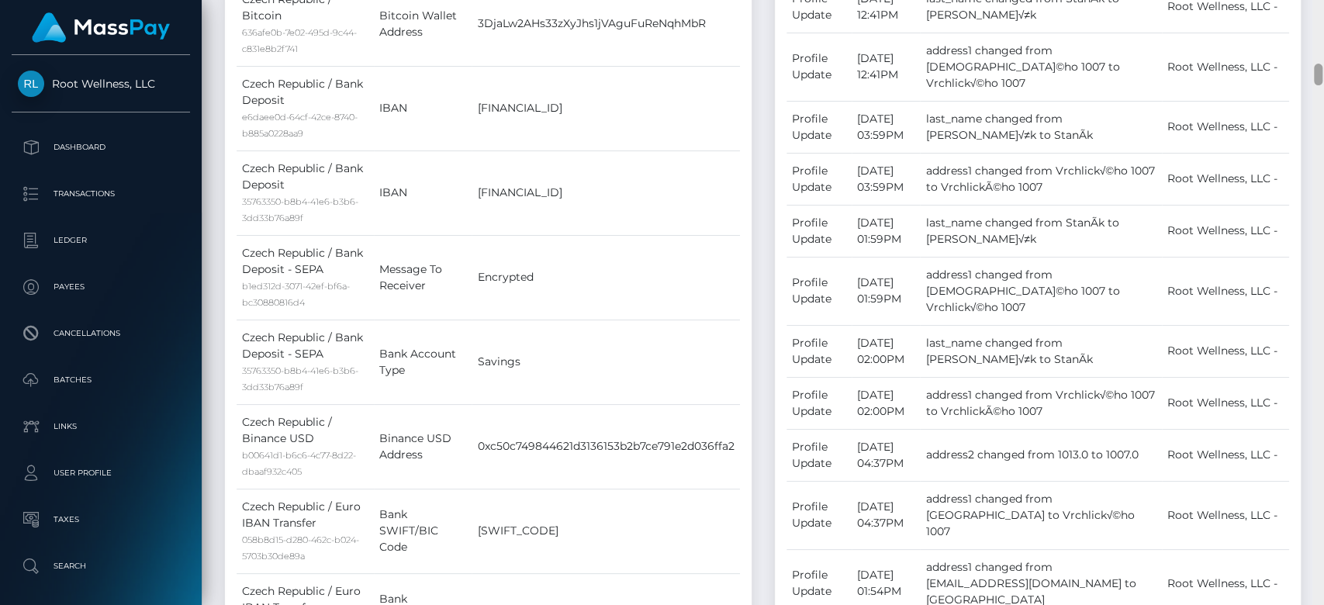
click at [1322, 306] on div at bounding box center [1318, 303] width 12 height 606
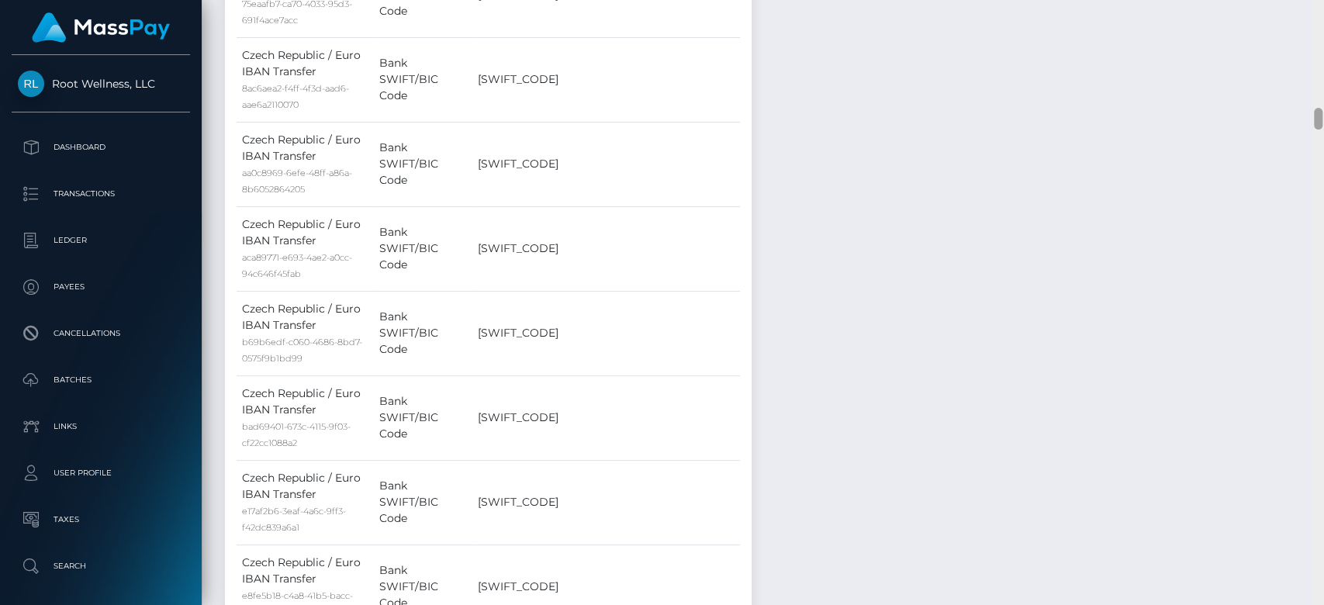
click at [1322, 306] on div at bounding box center [1318, 303] width 12 height 606
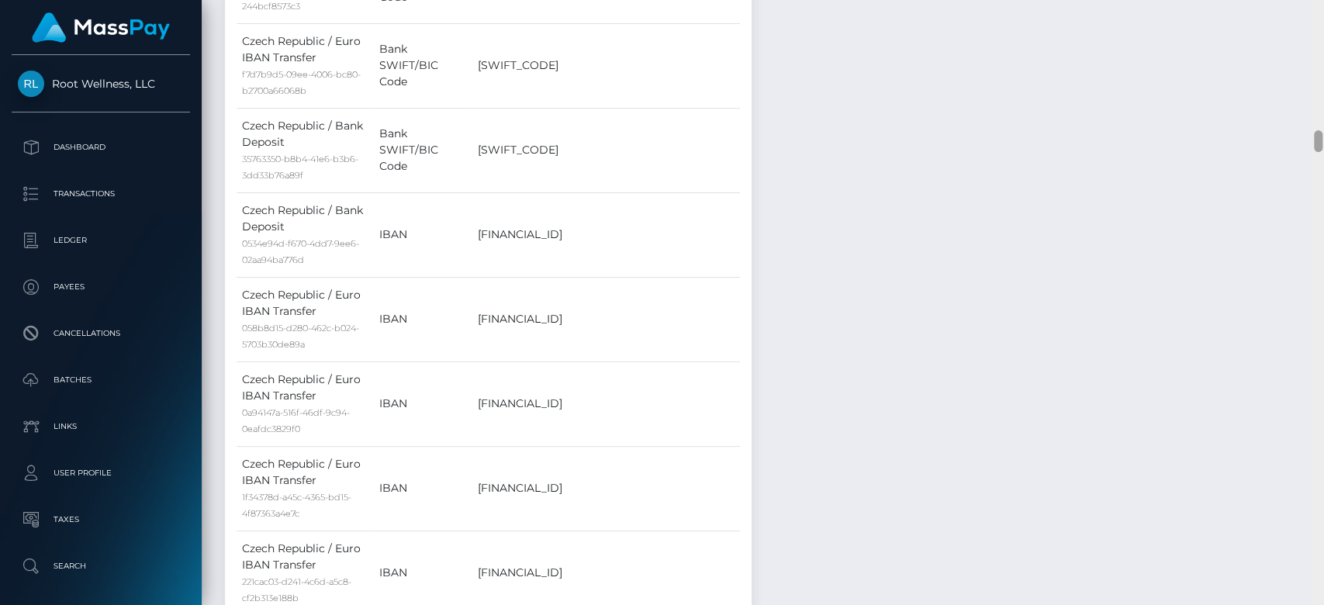
click at [1322, 306] on div at bounding box center [1318, 303] width 12 height 606
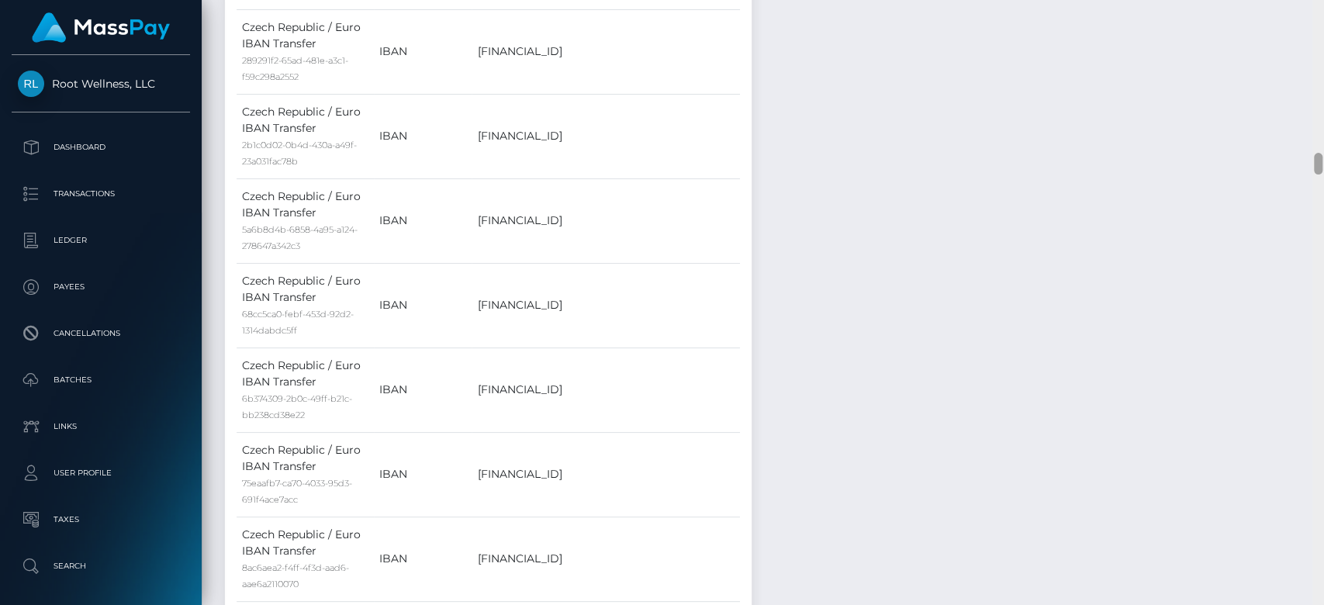
click at [1322, 306] on div at bounding box center [1318, 303] width 12 height 606
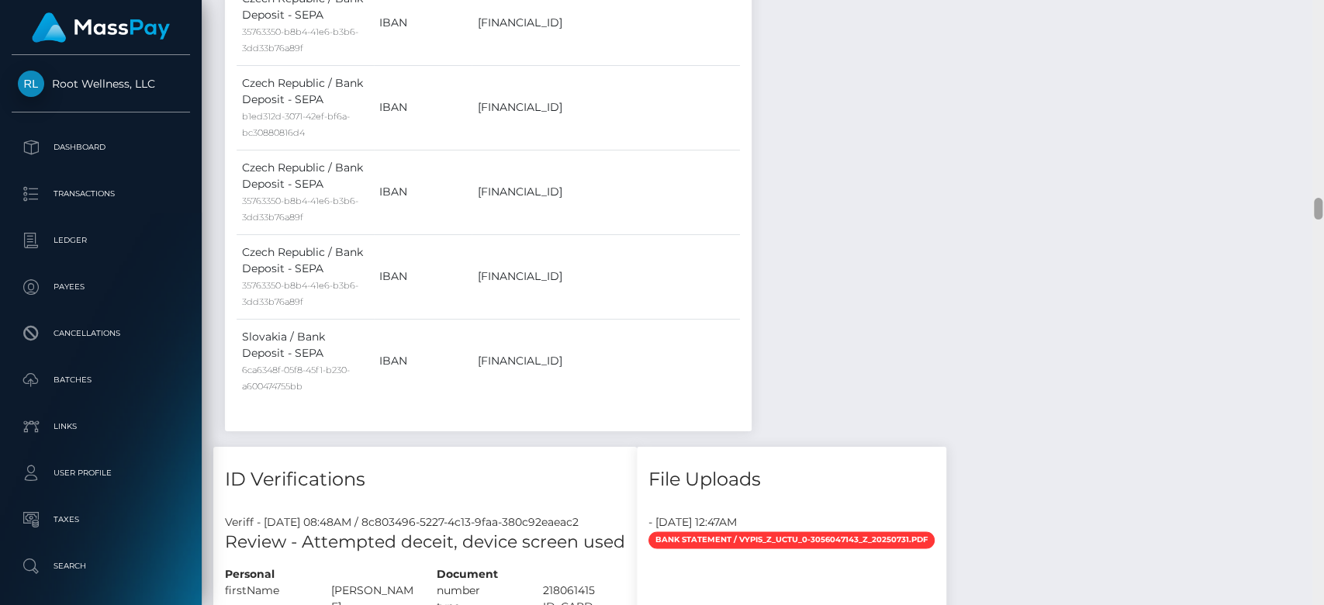
click at [1322, 306] on div at bounding box center [1318, 303] width 12 height 606
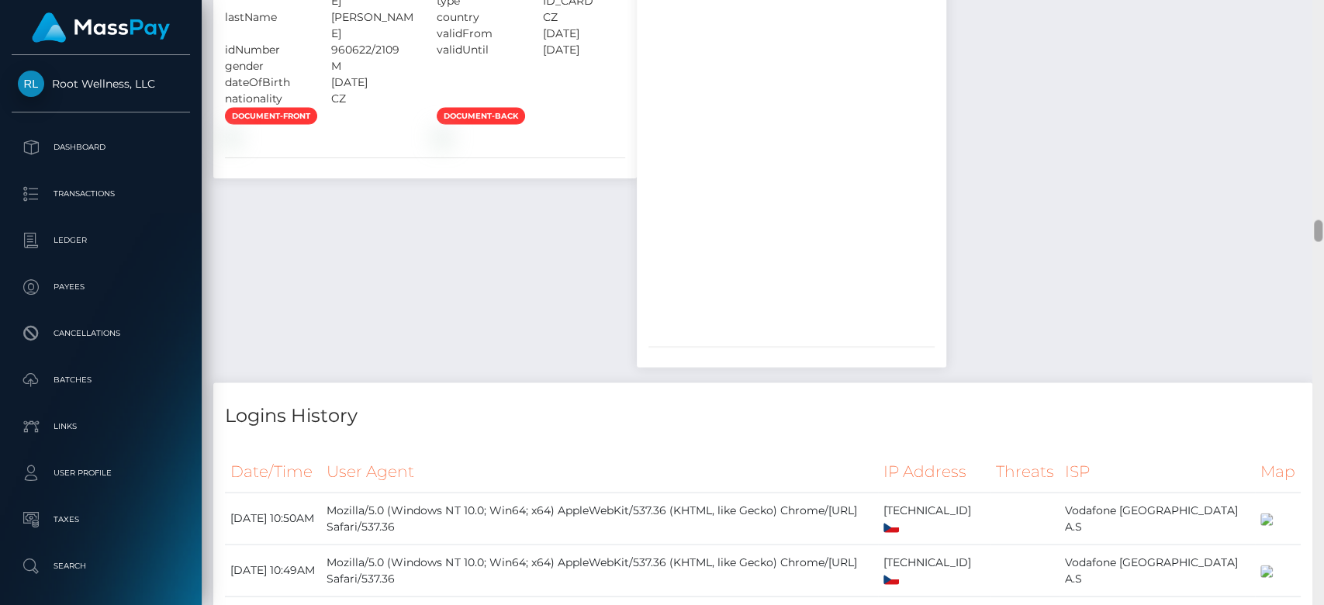
click at [1322, 306] on div at bounding box center [1318, 303] width 12 height 606
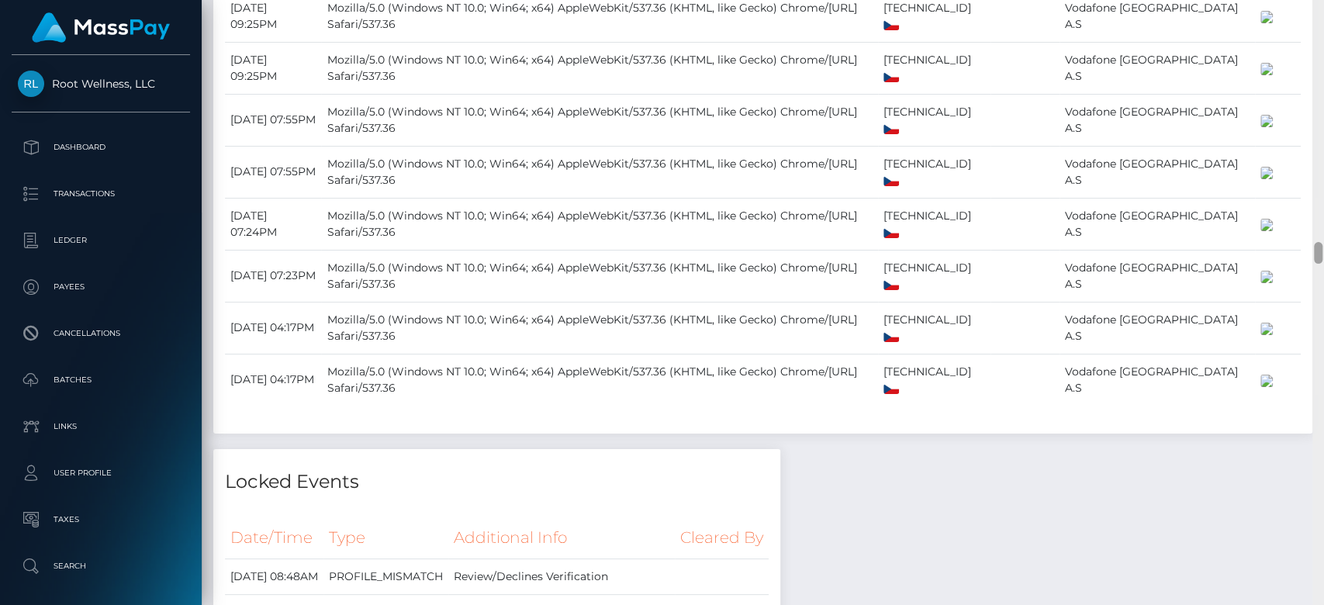
click at [1322, 306] on div at bounding box center [1318, 303] width 12 height 606
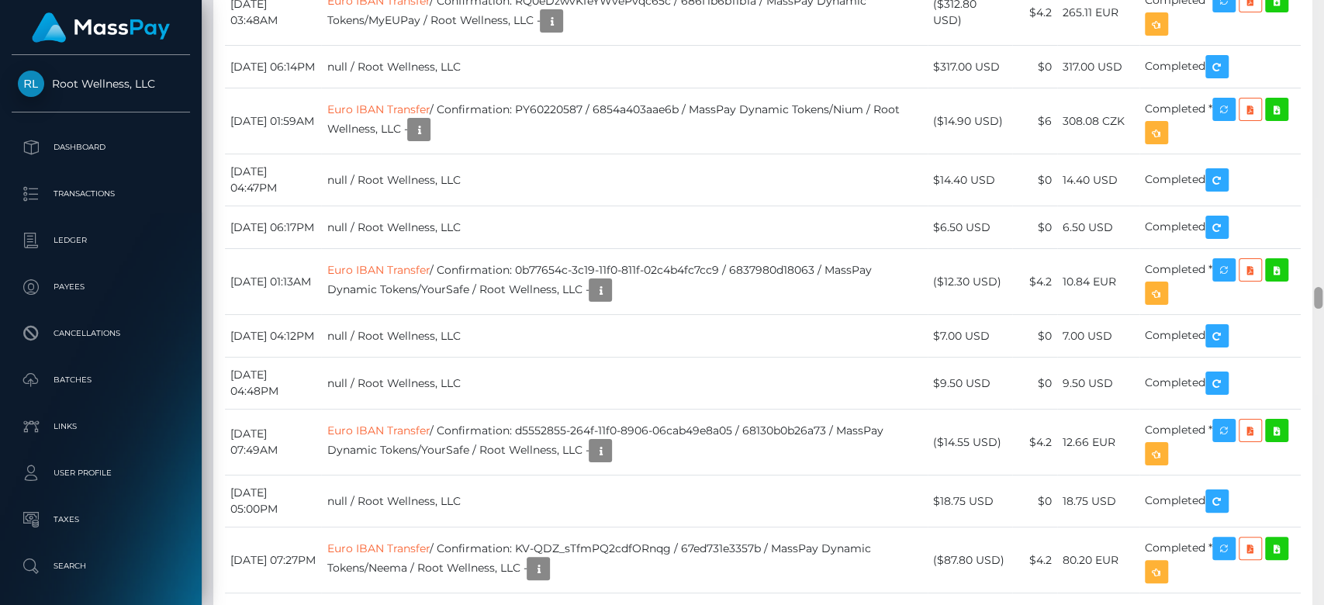
click at [1322, 306] on div at bounding box center [1318, 303] width 12 height 606
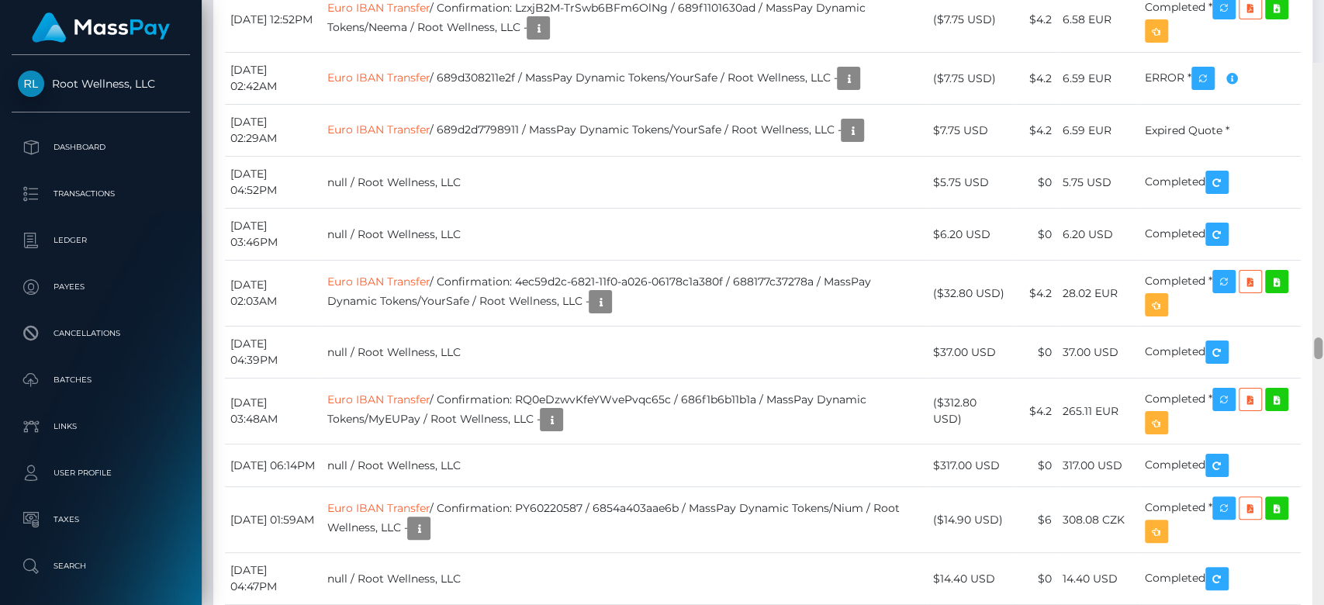
scroll to position [7451, 0]
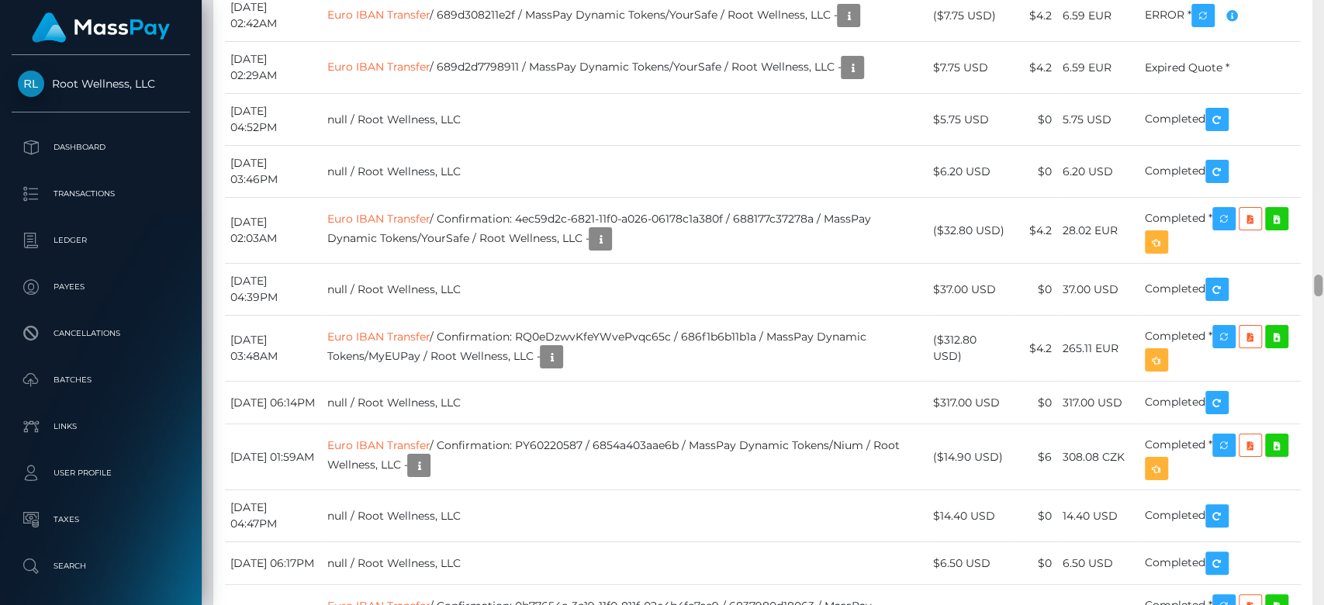
drag, startPoint x: 1315, startPoint y: 290, endPoint x: 1322, endPoint y: 278, distance: 14.2
click at [1322, 278] on div at bounding box center [1318, 303] width 12 height 606
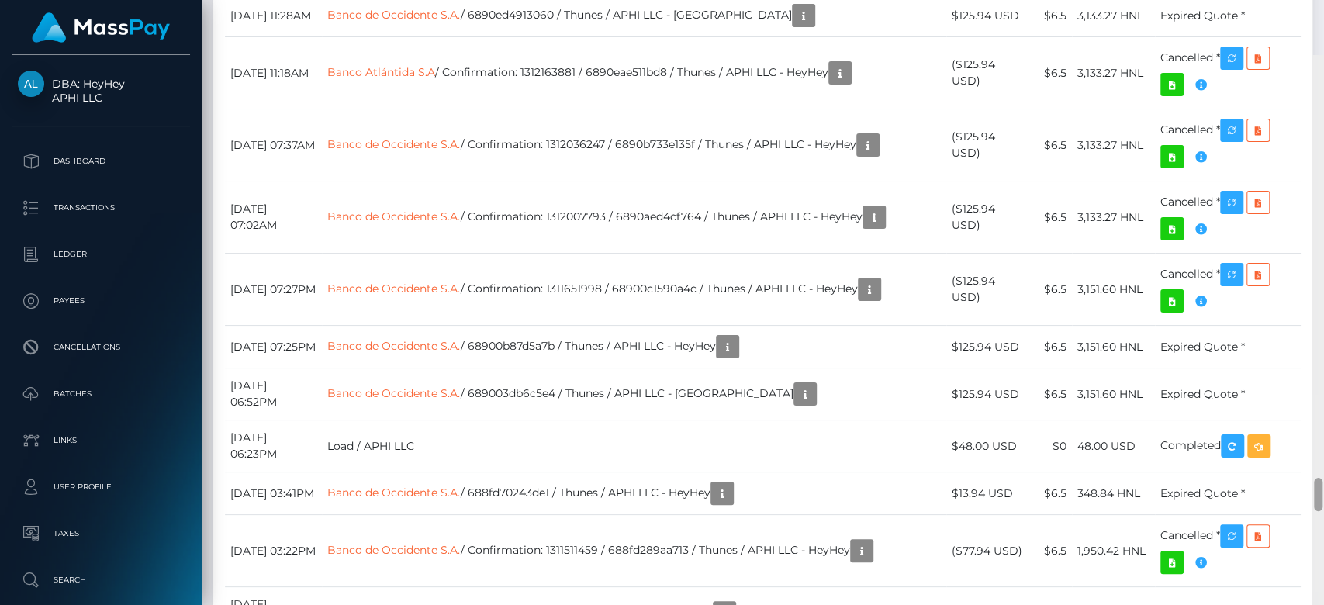
scroll to position [7570, 0]
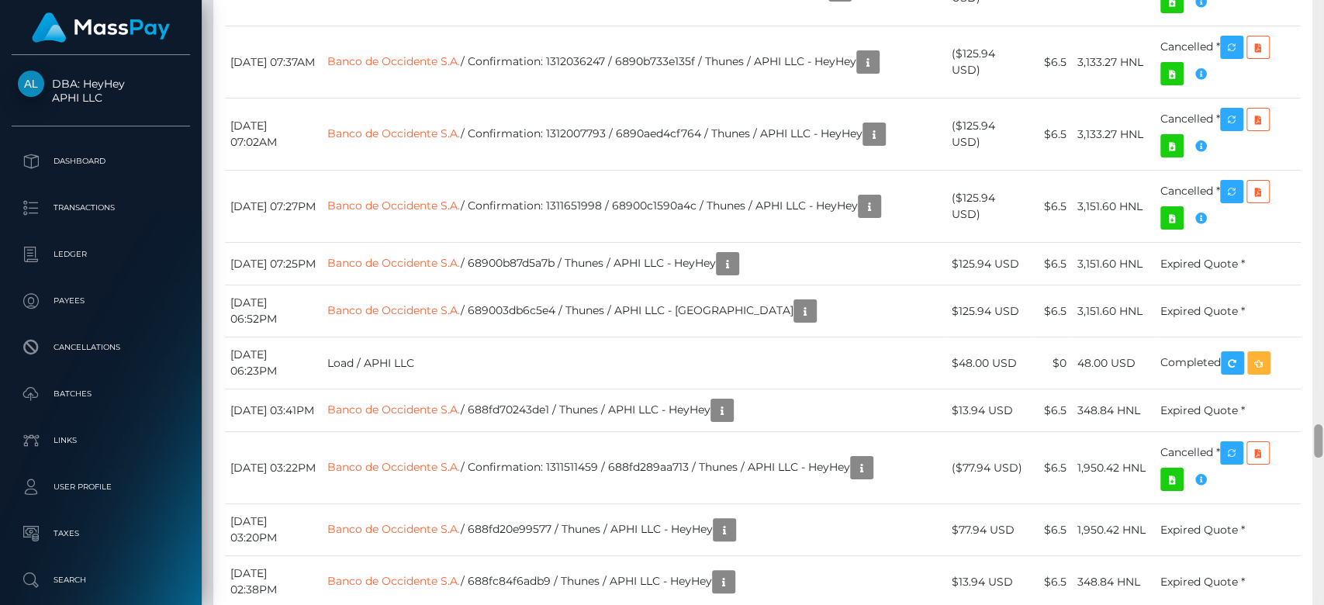
drag, startPoint x: 1319, startPoint y: 26, endPoint x: 1322, endPoint y: 434, distance: 408.8
click at [1307, 434] on div at bounding box center [1318, 303] width 12 height 606
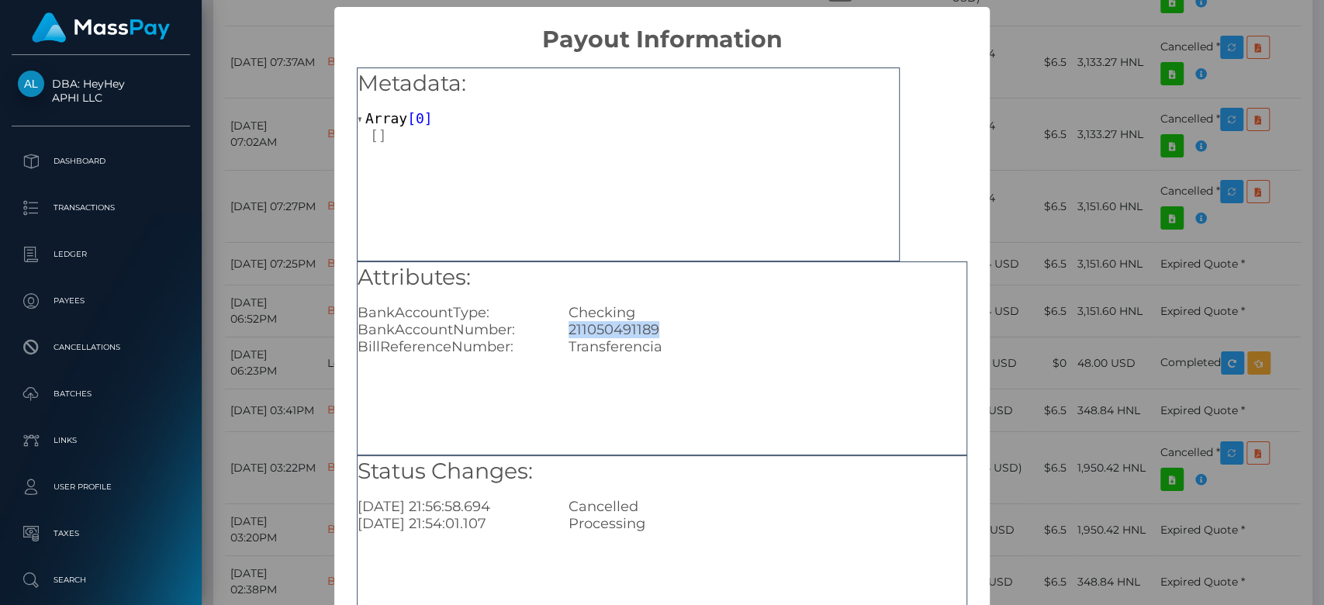
drag, startPoint x: 667, startPoint y: 326, endPoint x: 560, endPoint y: 337, distance: 107.7
click at [560, 337] on div "211050491189" at bounding box center [767, 329] width 421 height 17
copy div "211050491189"
click at [1108, 264] on div "× Payout Information Metadata: Array [ 0 ] Attributes: BankAccountType: Checkin…" at bounding box center [662, 302] width 1324 height 605
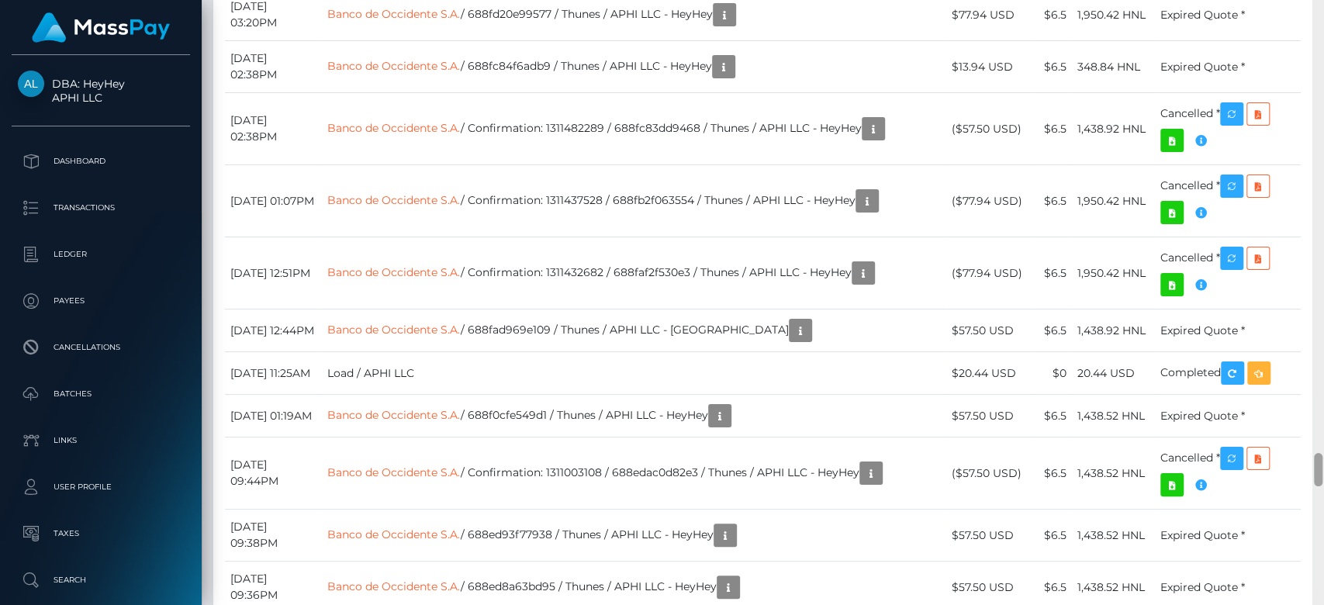
scroll to position [7479, 0]
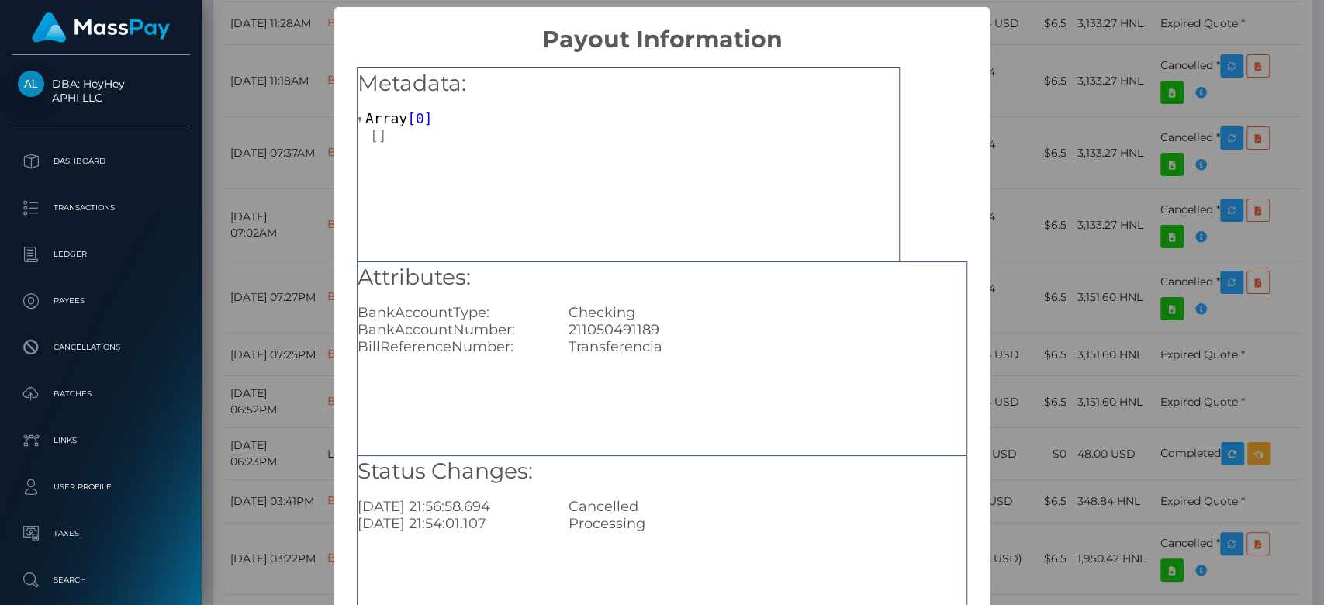
click at [1288, 285] on div "× Payout Information Metadata: Array [ 0 ] Attributes: BankAccountType: Checkin…" at bounding box center [662, 302] width 1324 height 605
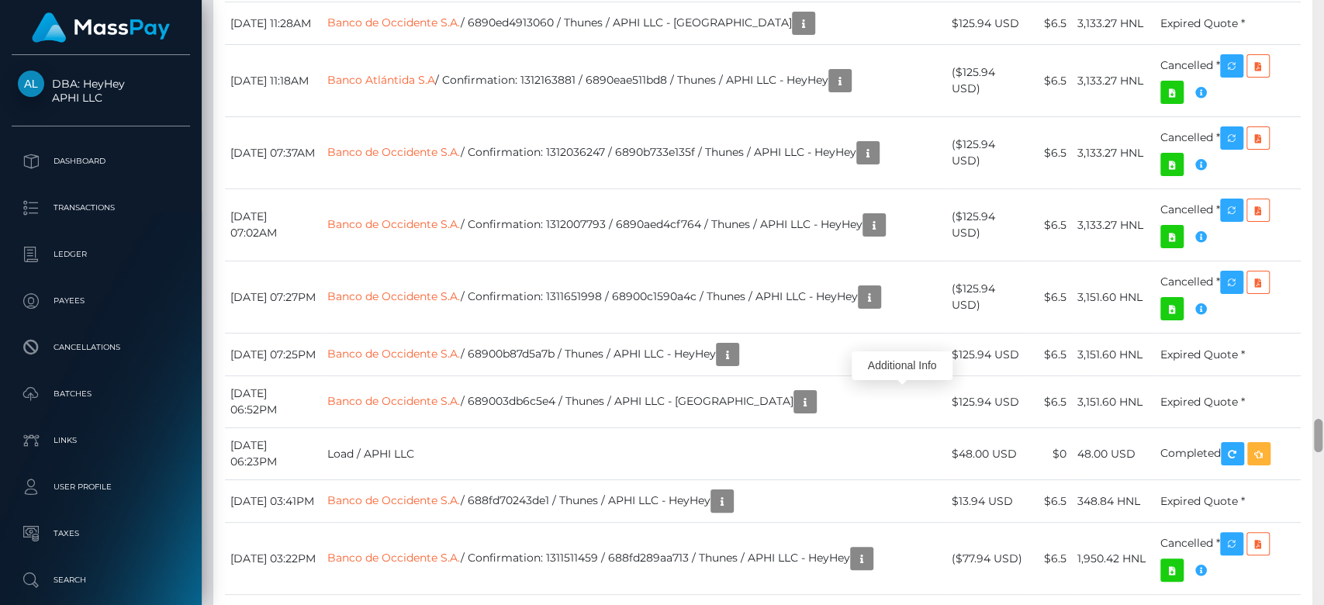
click at [1307, 321] on div at bounding box center [1318, 303] width 12 height 606
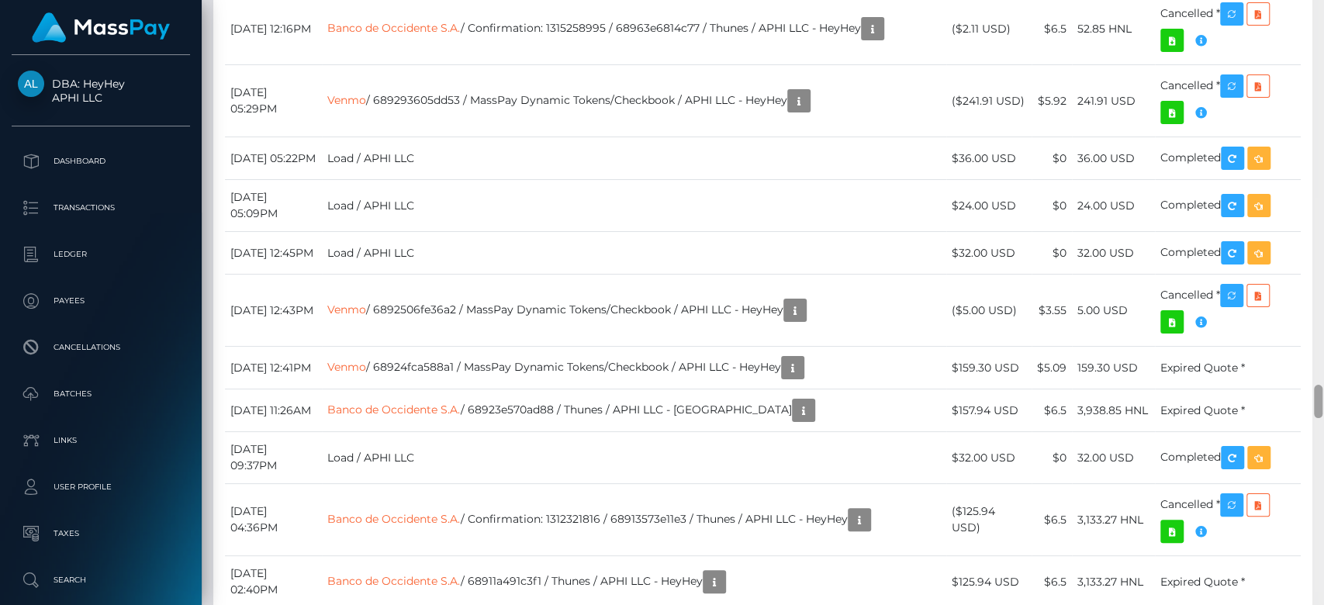
click at [1307, 323] on div at bounding box center [1318, 303] width 12 height 606
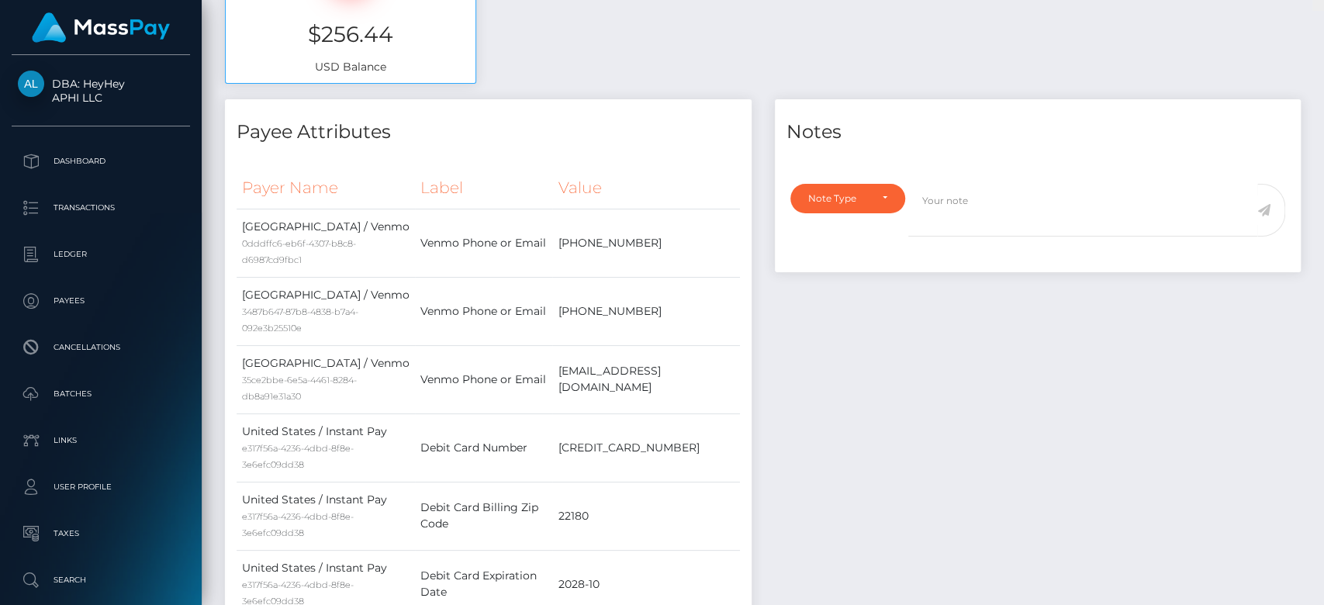
scroll to position [0, 0]
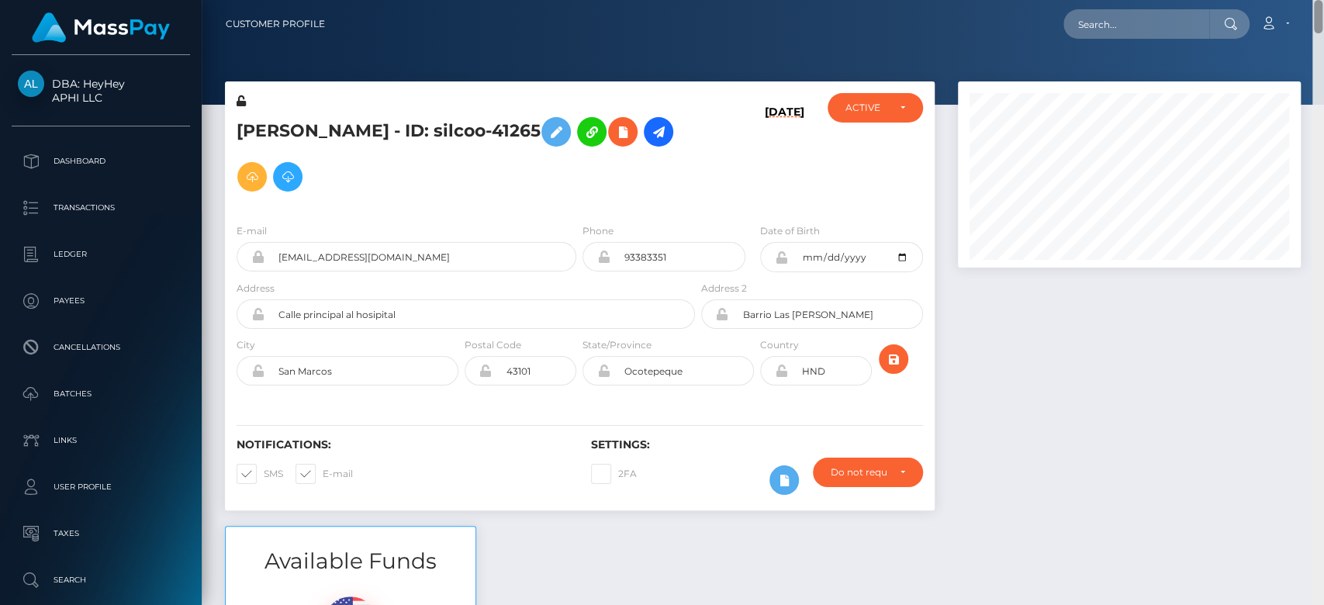
drag, startPoint x: 1318, startPoint y: 326, endPoint x: 1299, endPoint y: -33, distance: 358.8
click at [1299, 0] on html "DBA: HeyHey APHI LLC Dashboard Transactions Ledger Payees Batches" at bounding box center [662, 302] width 1324 height 605
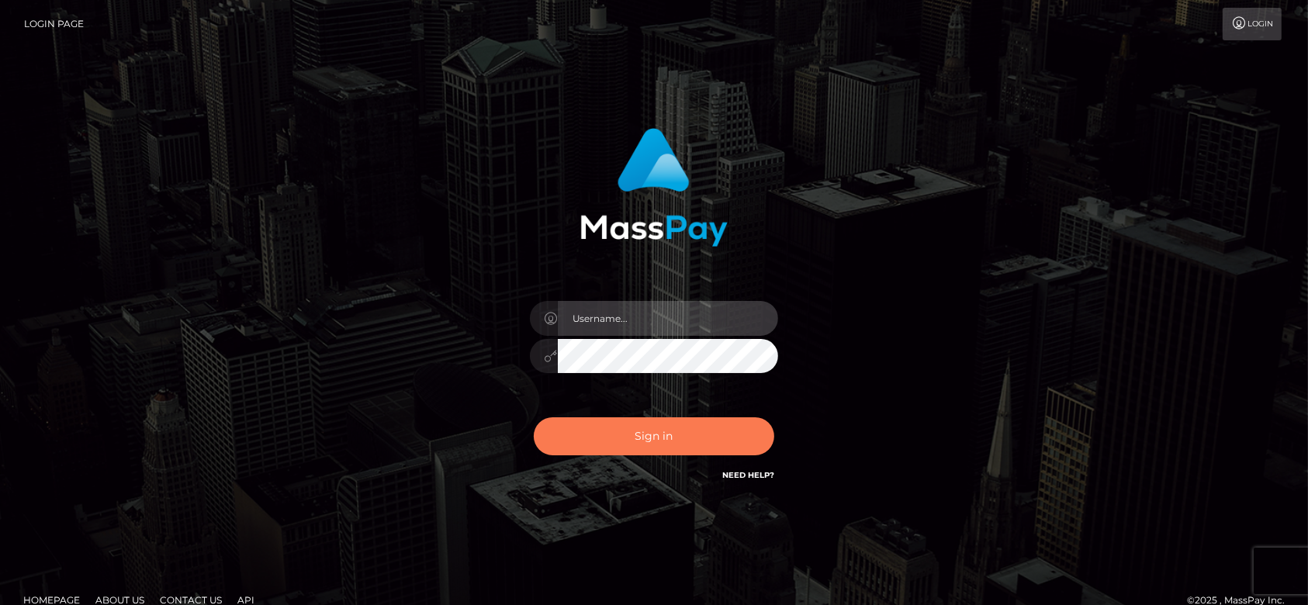
type input "[DOMAIN_NAME]"
click at [630, 447] on button "Sign in" at bounding box center [654, 436] width 240 height 38
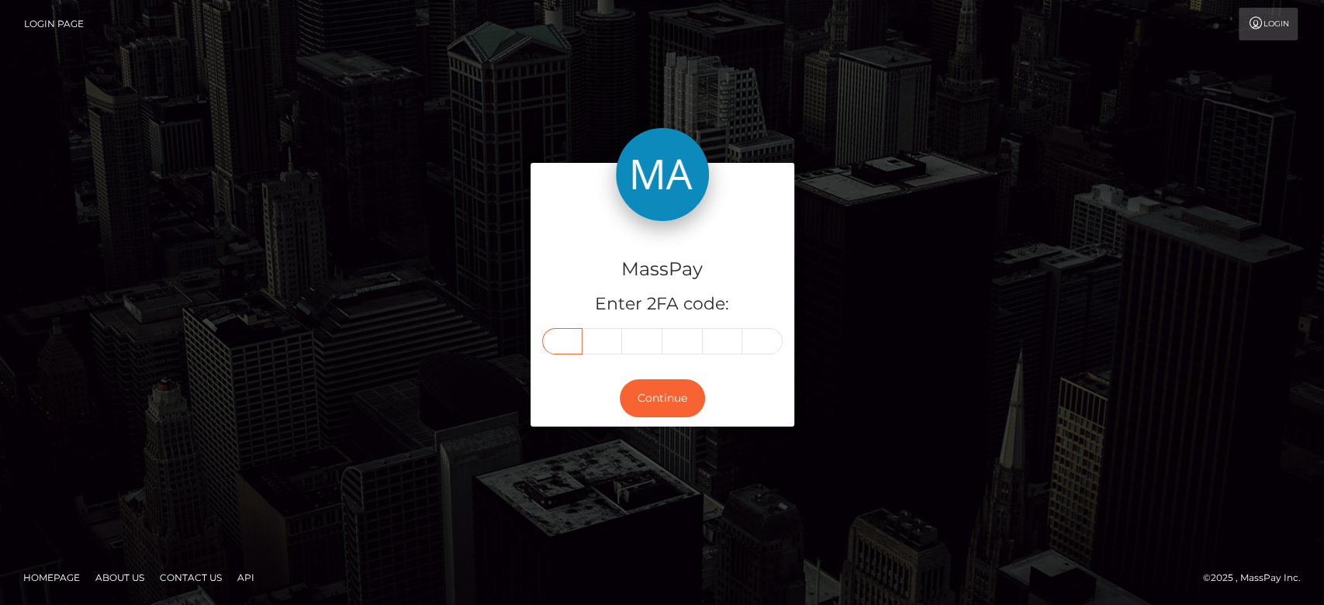
click at [564, 351] on input "text" at bounding box center [562, 341] width 40 height 26
paste input "4"
type input "4"
type input "9"
type input "7"
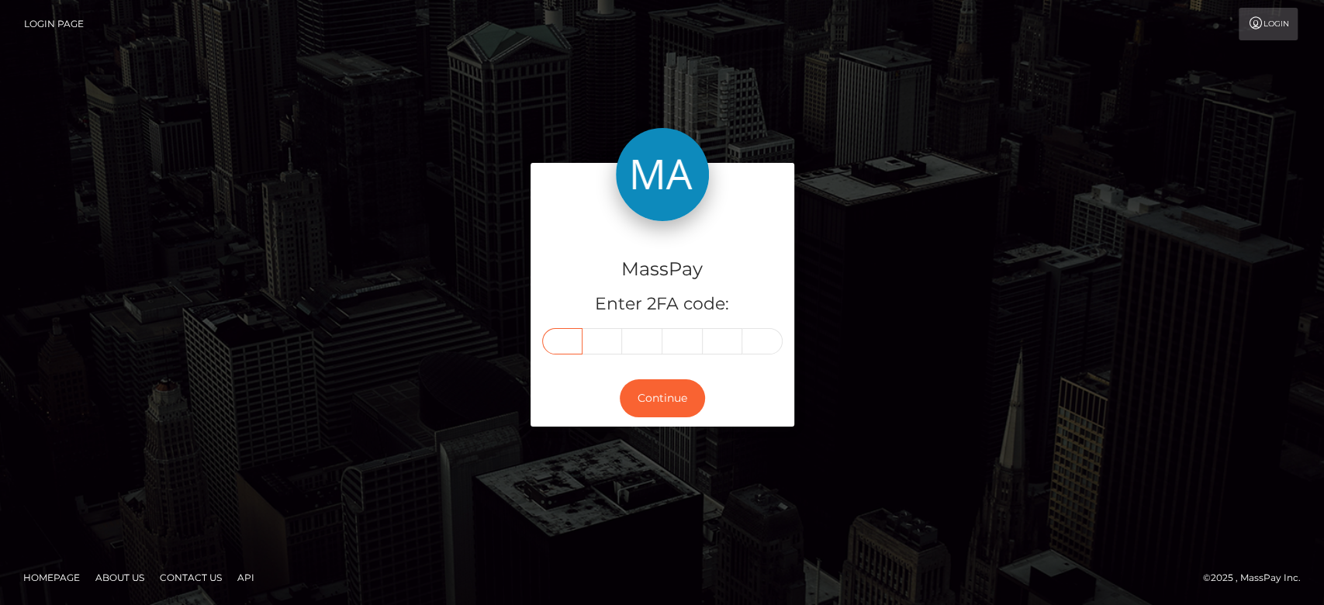
type input "4"
type input "2"
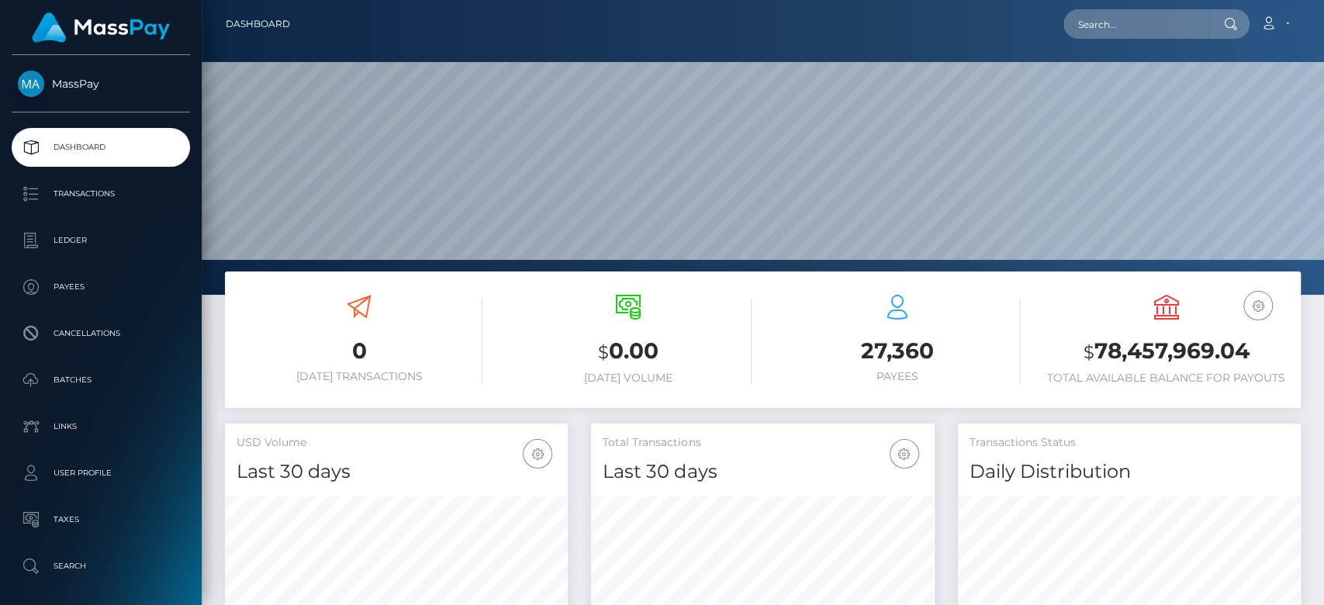
scroll to position [274, 343]
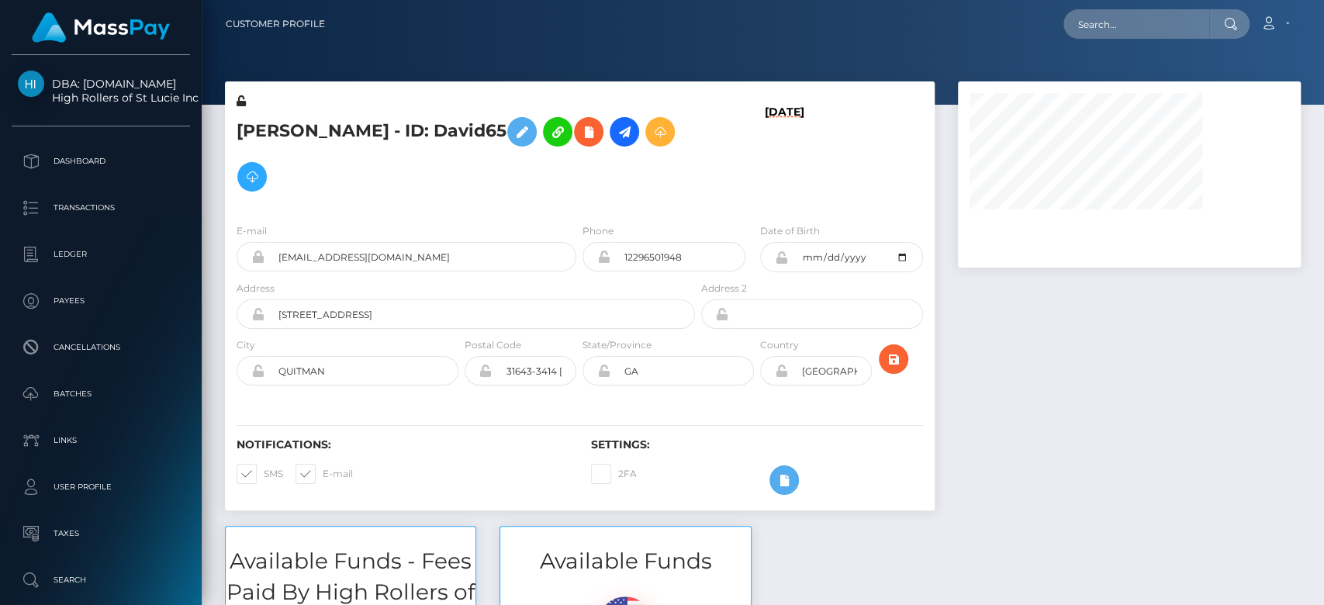
click at [935, 337] on div "[PERSON_NAME] - ID: David65 [DATE] ACTIVE CLOSED" at bounding box center [579, 303] width 733 height 444
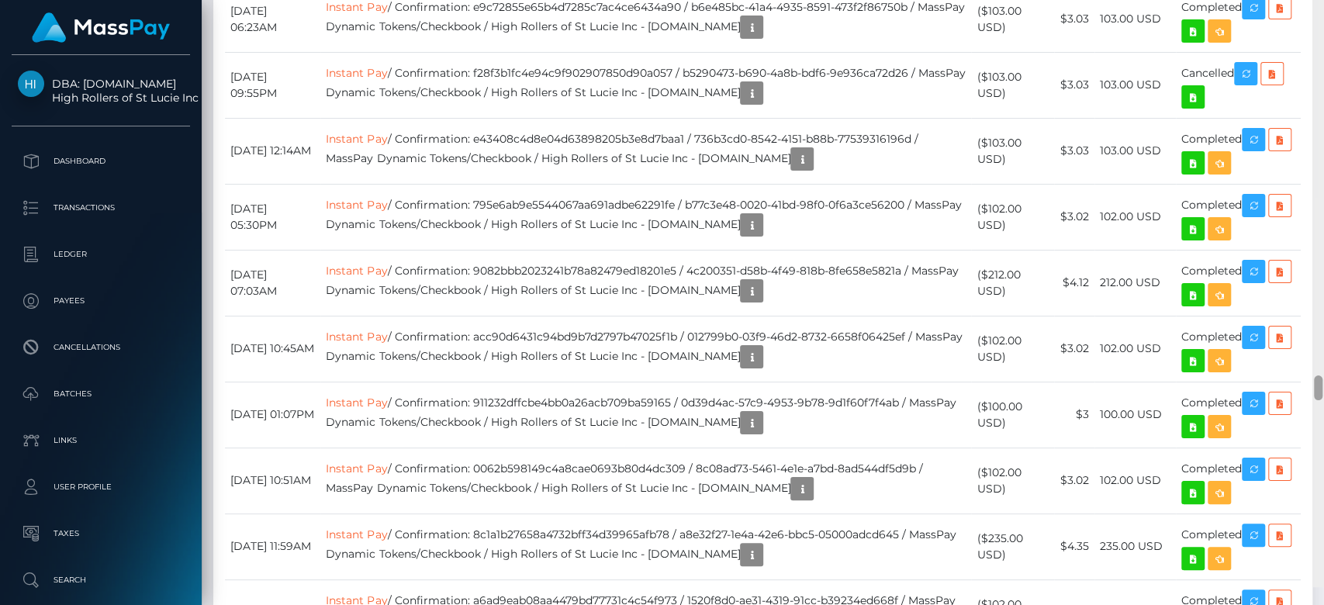
scroll to position [9377, 0]
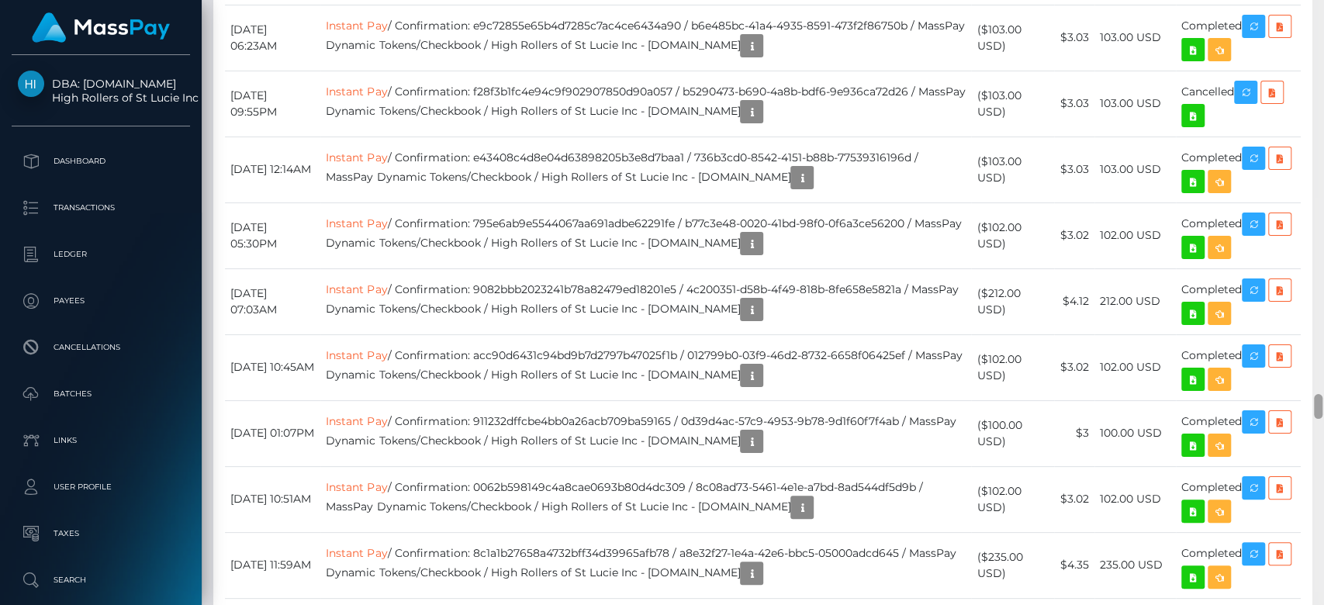
drag, startPoint x: 1316, startPoint y: 13, endPoint x: 1322, endPoint y: 394, distance: 380.9
click at [1307, 394] on div at bounding box center [1318, 303] width 12 height 606
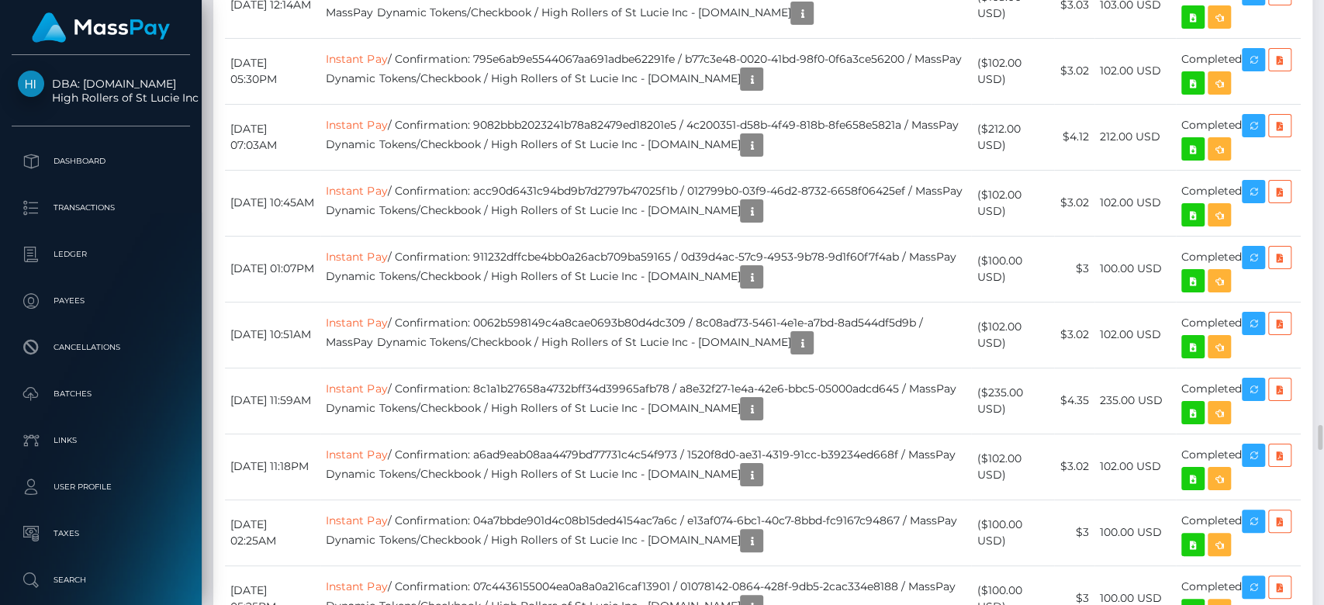
scroll to position [9565, 0]
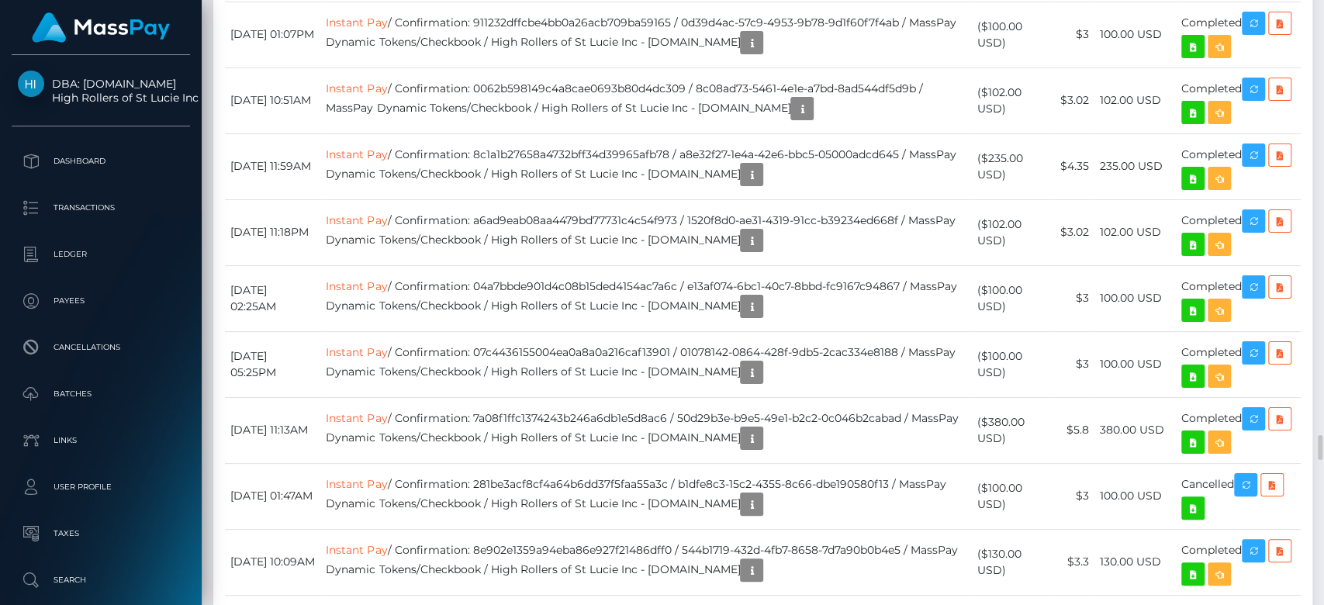
scroll to position [9799, 0]
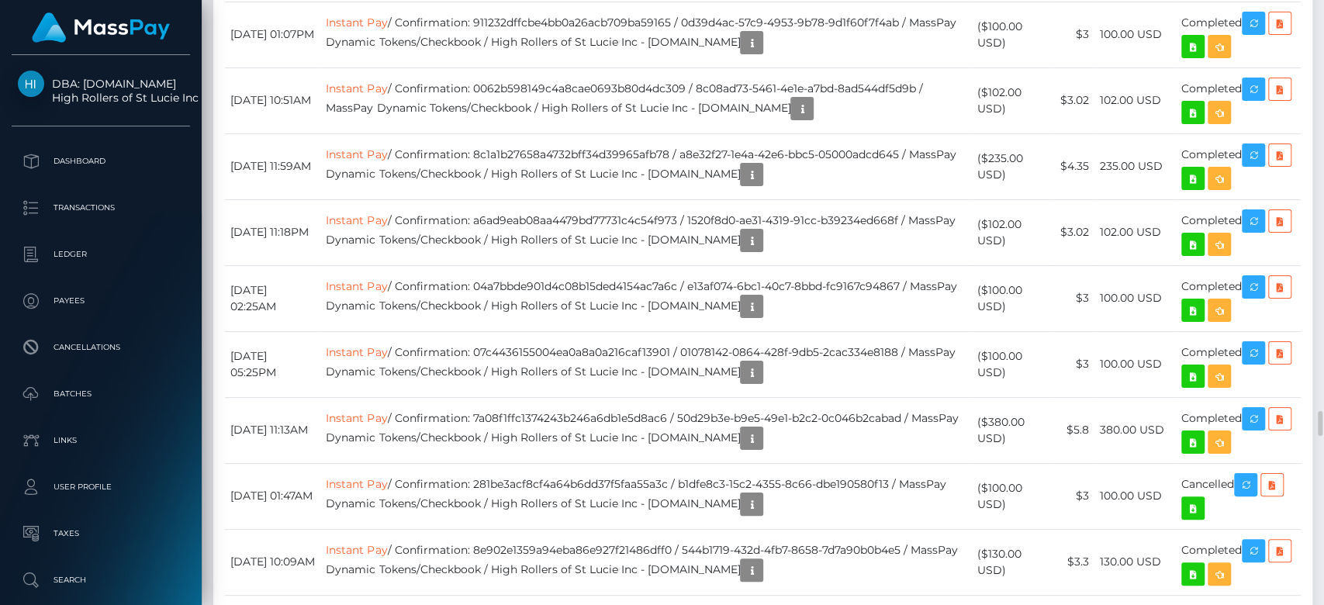
scroll to position [186, 343]
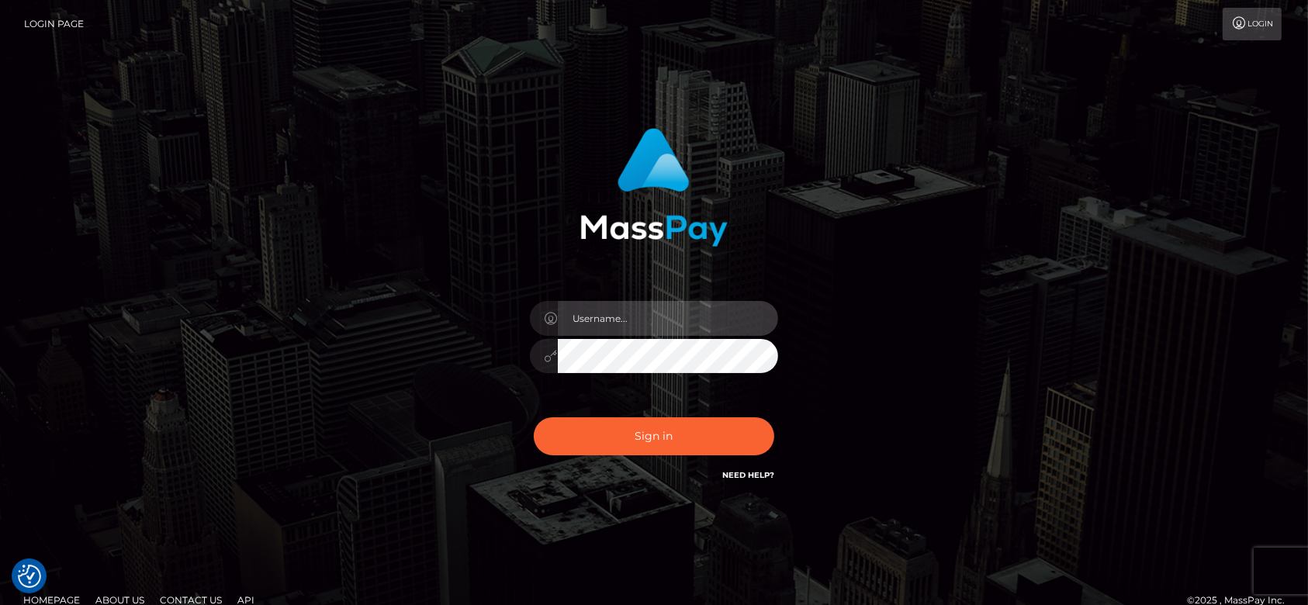
type input "[DOMAIN_NAME]"
click at [645, 455] on div "Sign in Need Help?" at bounding box center [653, 442] width 271 height 69
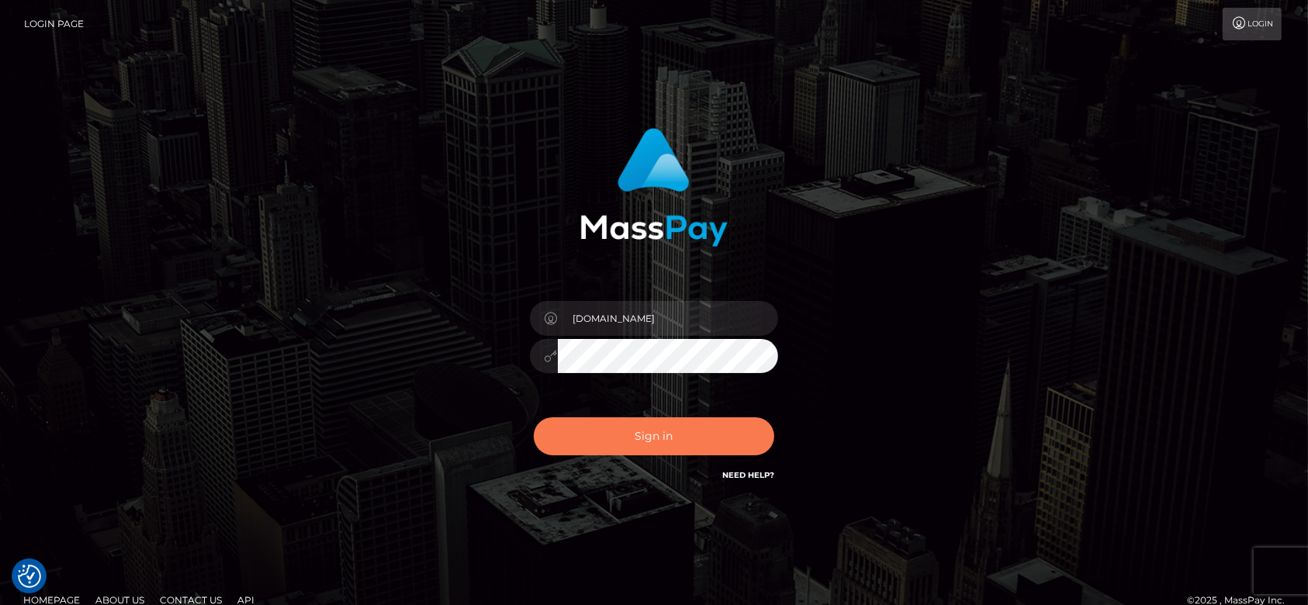
click at [652, 429] on button "Sign in" at bounding box center [654, 436] width 240 height 38
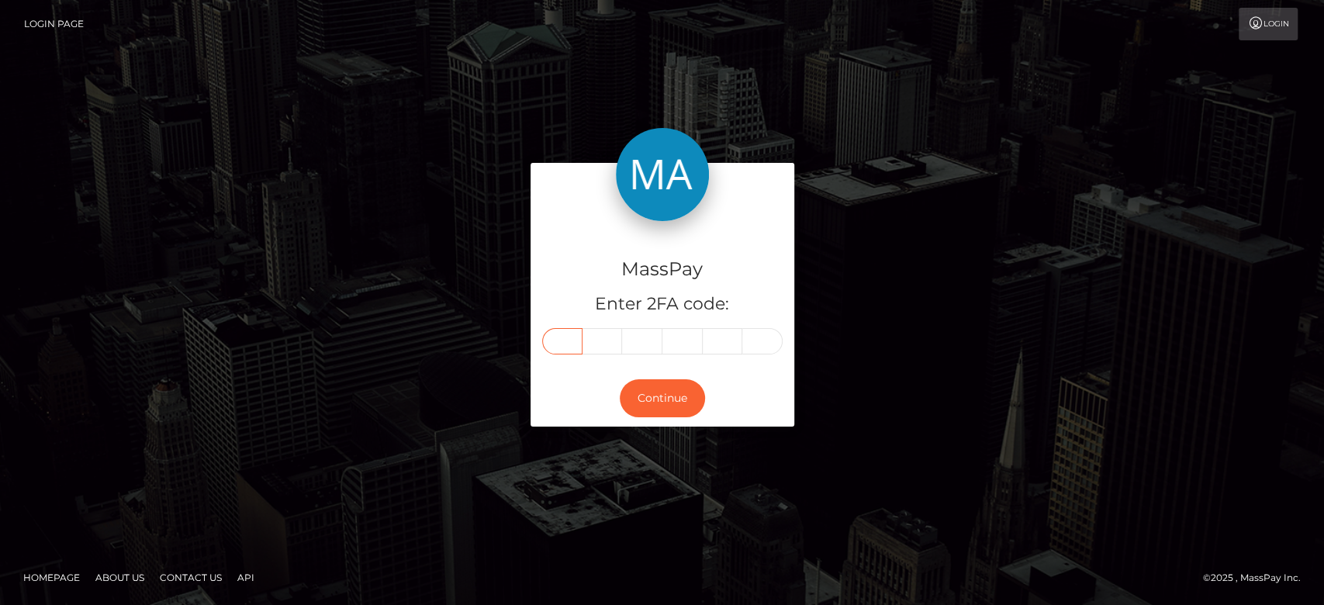
click at [579, 334] on input "text" at bounding box center [562, 341] width 40 height 26
paste input "2"
type input "2"
type input "6"
type input "7"
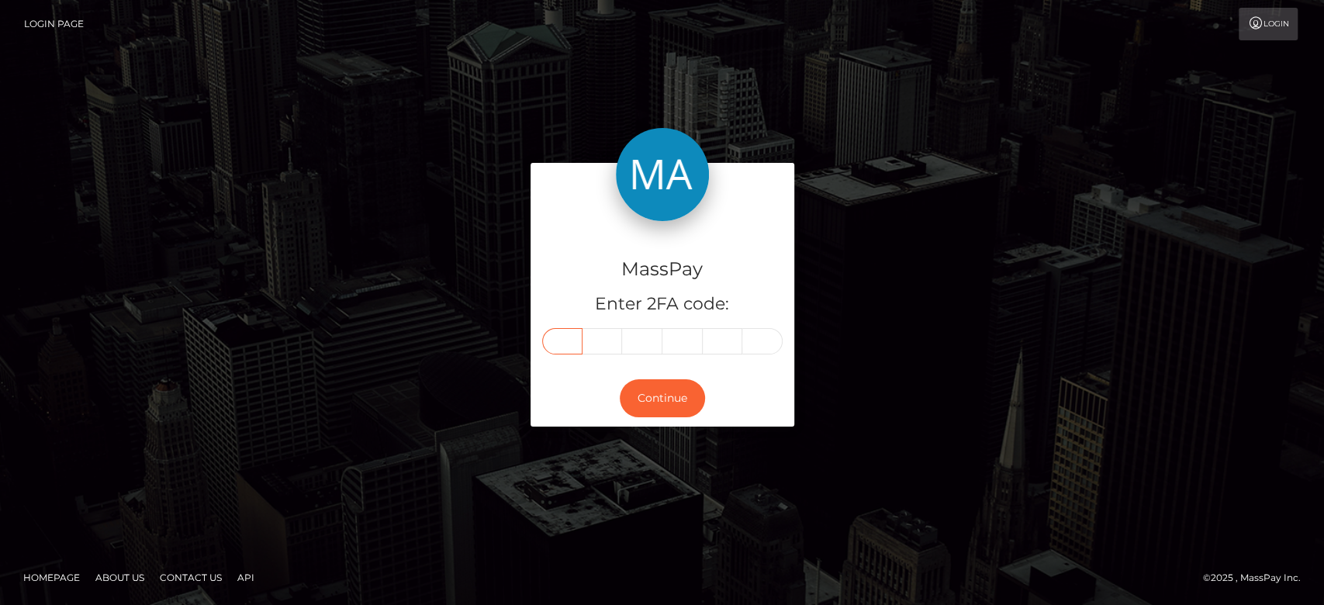
type input "7"
type input "3"
type input "4"
click at [647, 389] on button "Continue" at bounding box center [662, 398] width 85 height 38
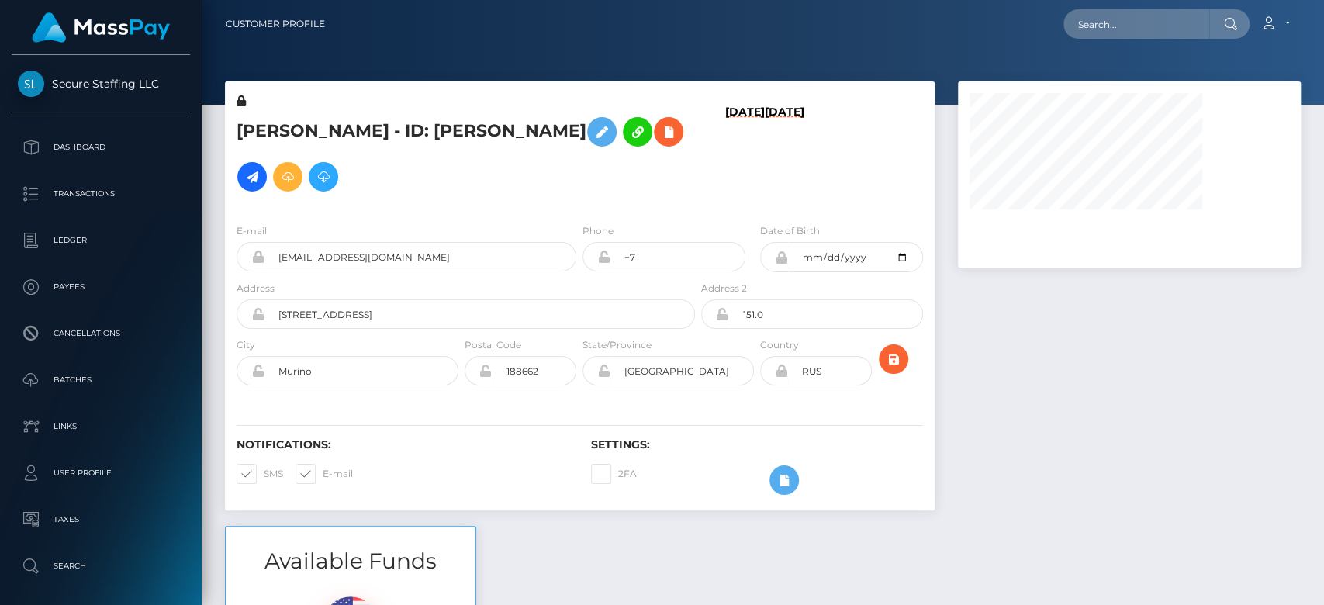
click at [1092, 411] on div at bounding box center [1129, 303] width 366 height 444
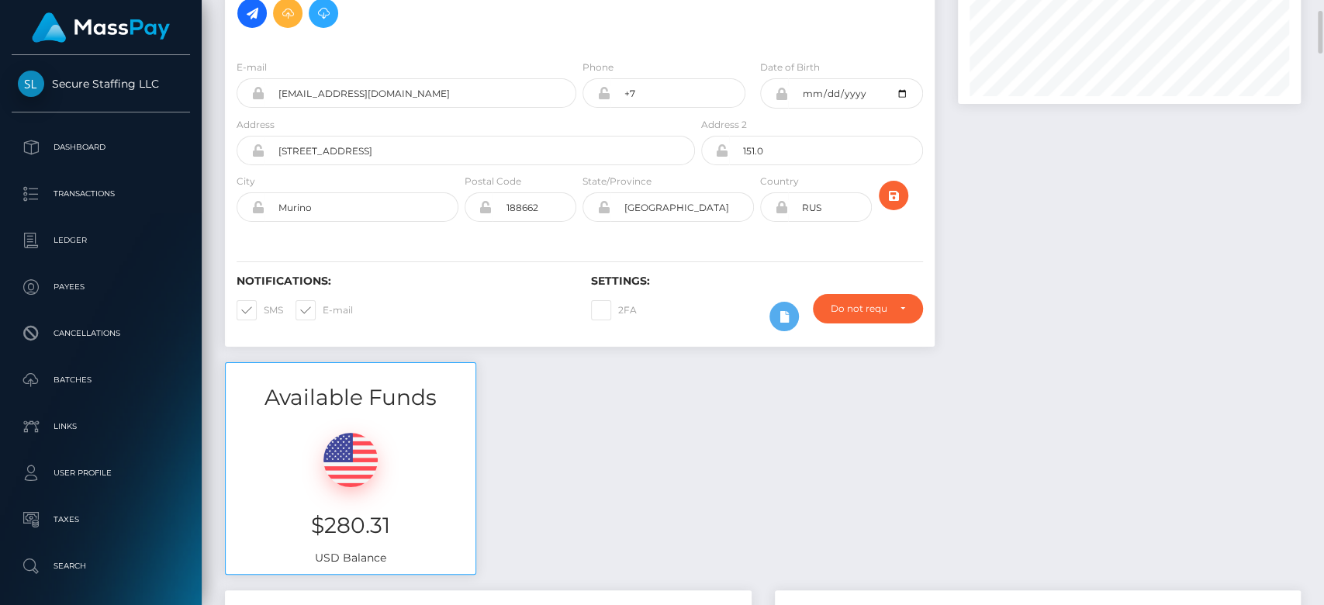
scroll to position [234, 0]
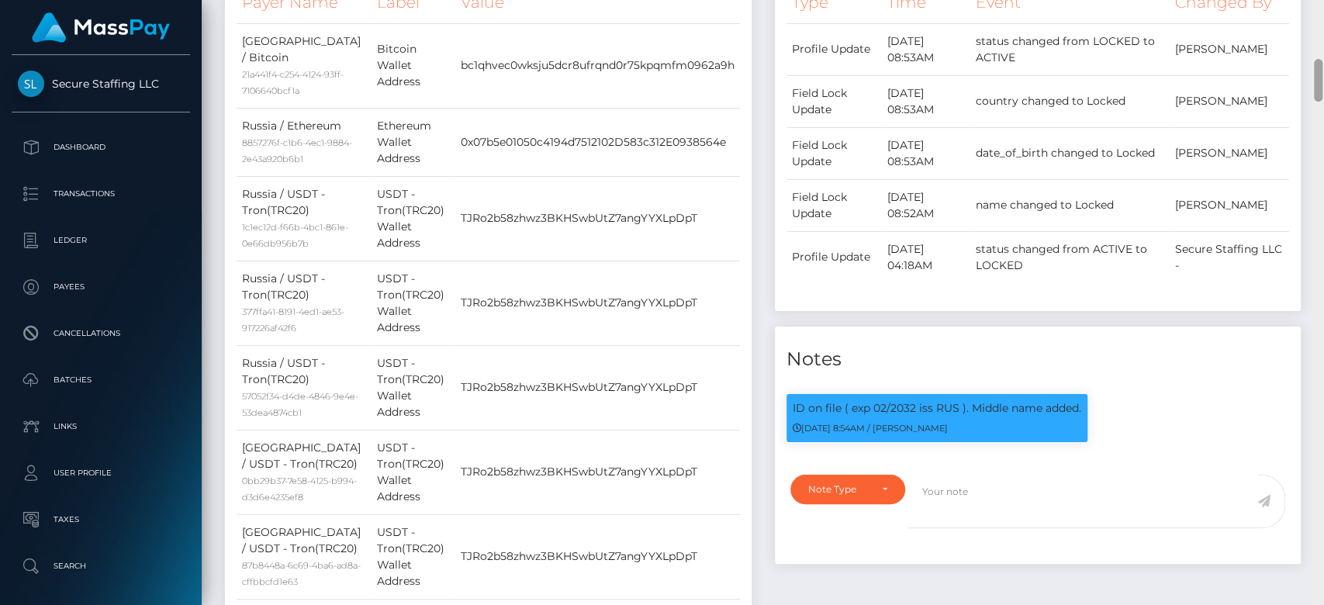
click at [1313, 193] on div at bounding box center [1318, 303] width 12 height 606
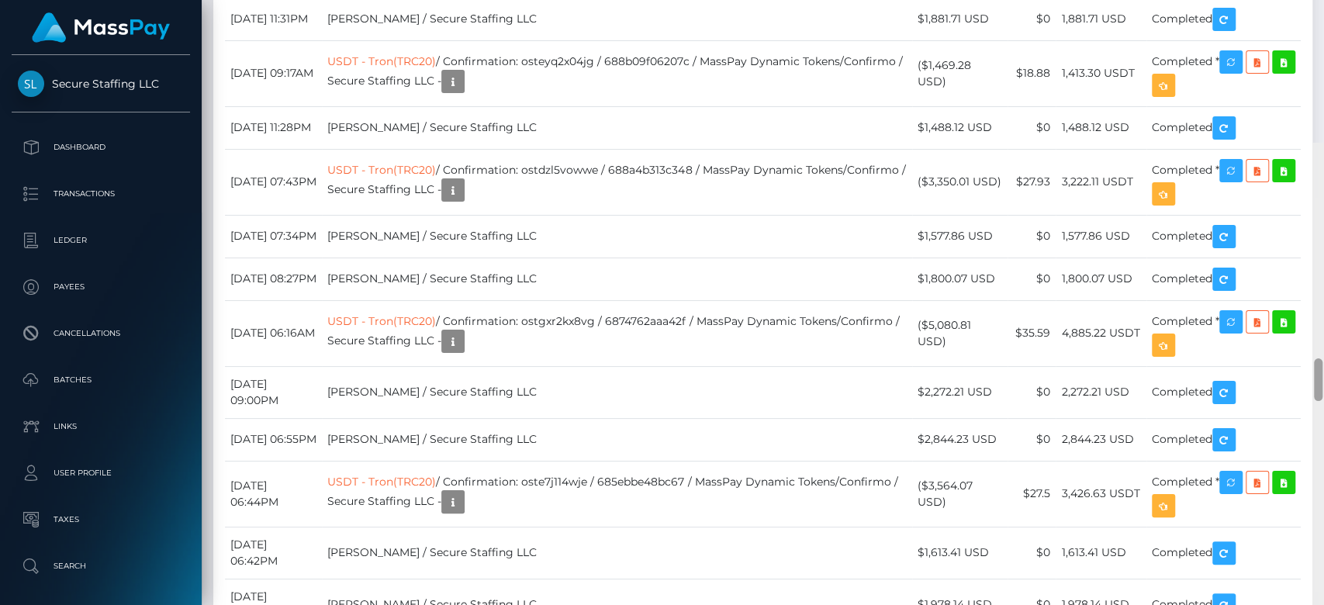
scroll to position [2831, 0]
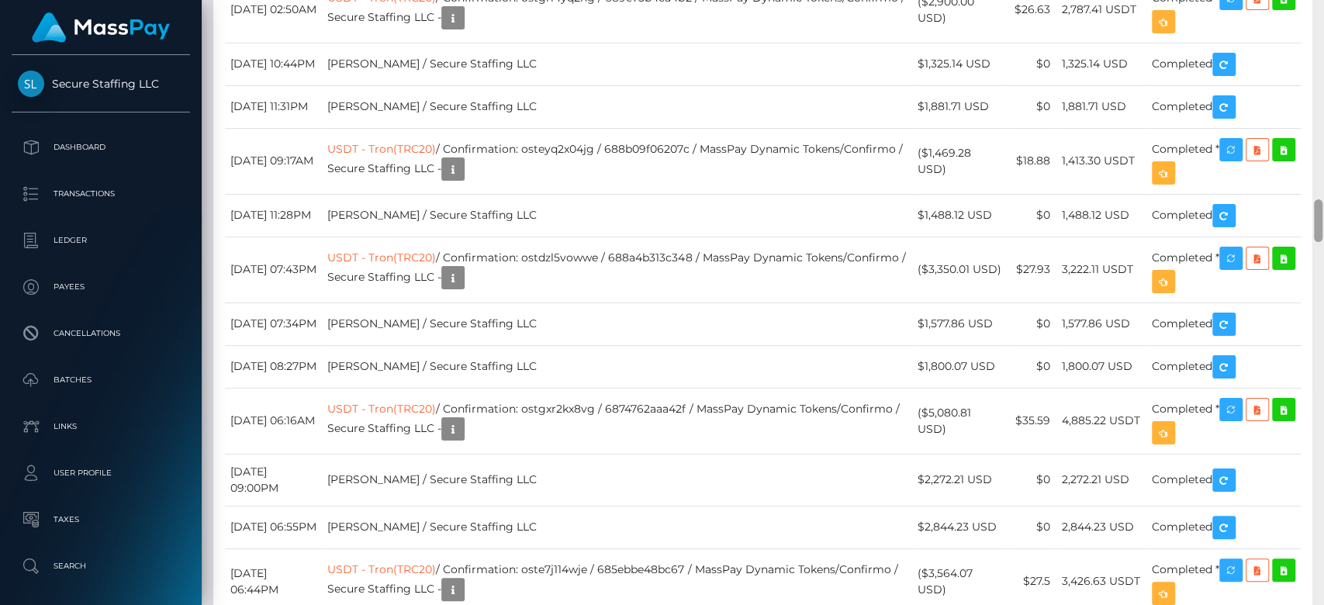
drag, startPoint x: 1315, startPoint y: 180, endPoint x: 1322, endPoint y: 235, distance: 55.5
click at [1322, 235] on div at bounding box center [1318, 303] width 12 height 606
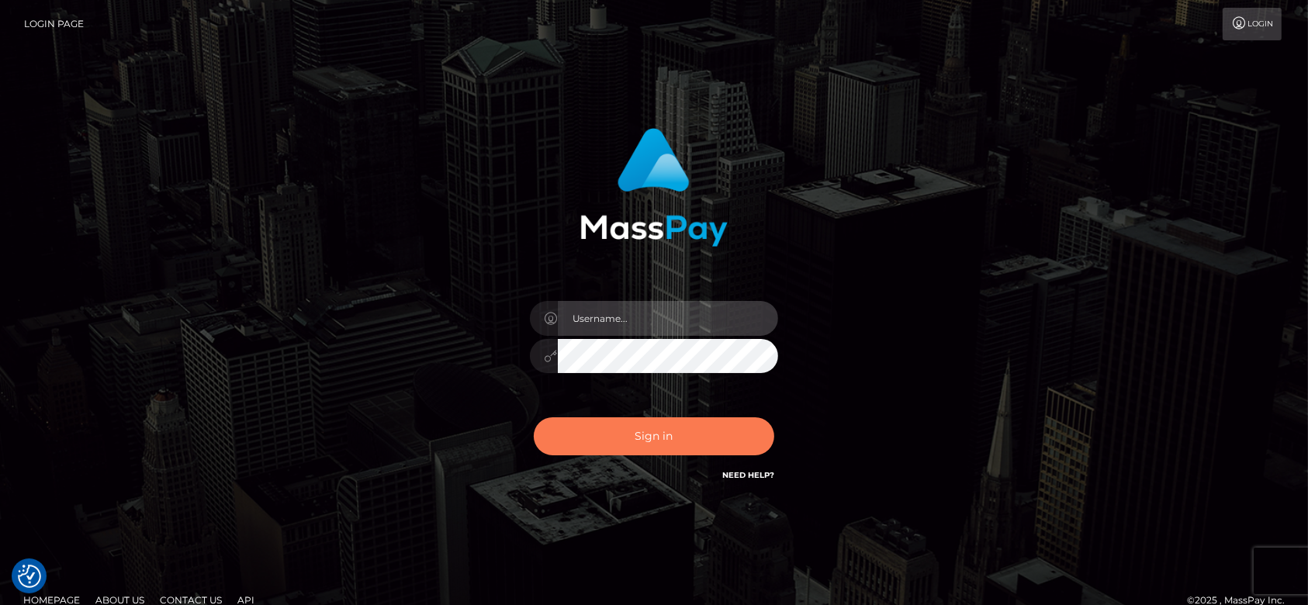
type input "[DOMAIN_NAME]"
click at [669, 423] on button "Sign in" at bounding box center [654, 436] width 240 height 38
type input "[DOMAIN_NAME]"
click at [733, 419] on button "Sign in" at bounding box center [654, 436] width 240 height 38
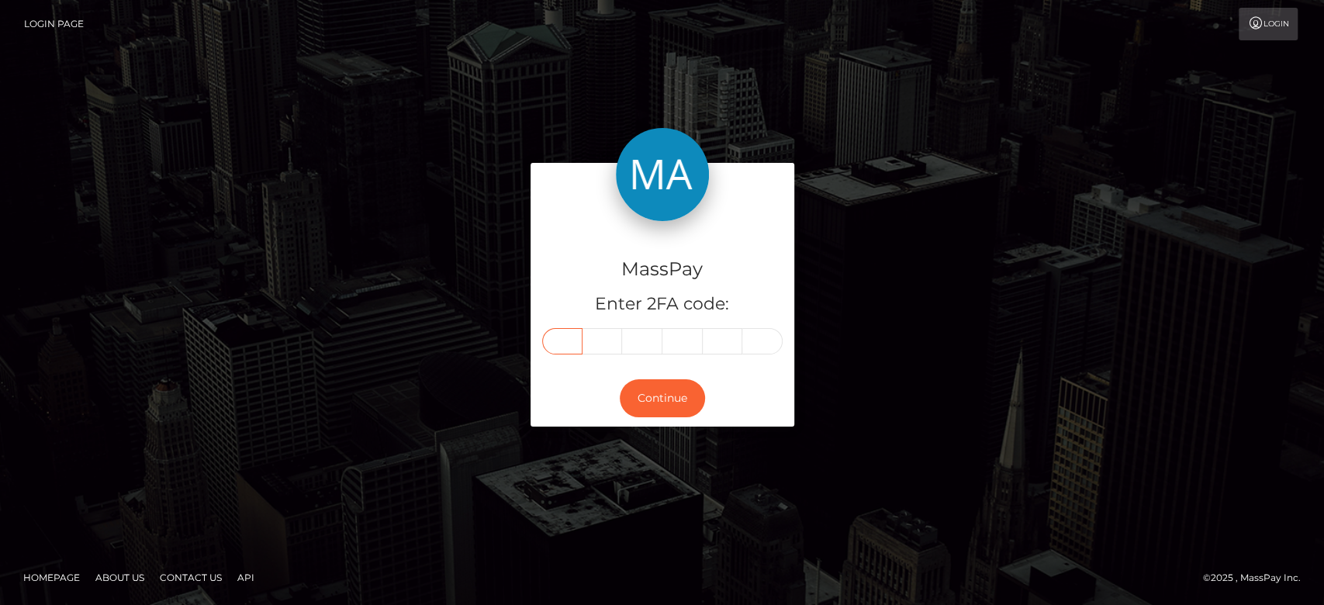
click at [570, 337] on input "text" at bounding box center [562, 341] width 40 height 26
paste input "8"
type input "8"
type input "4"
type input "3"
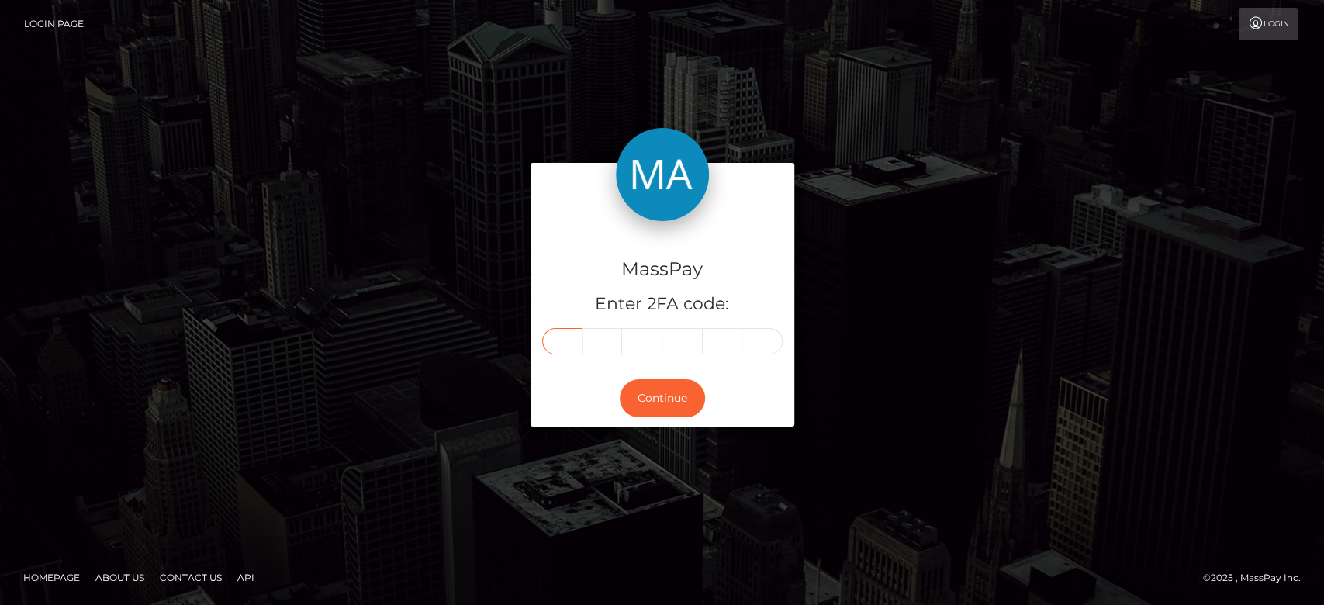
type input "1"
type input "9"
type input "2"
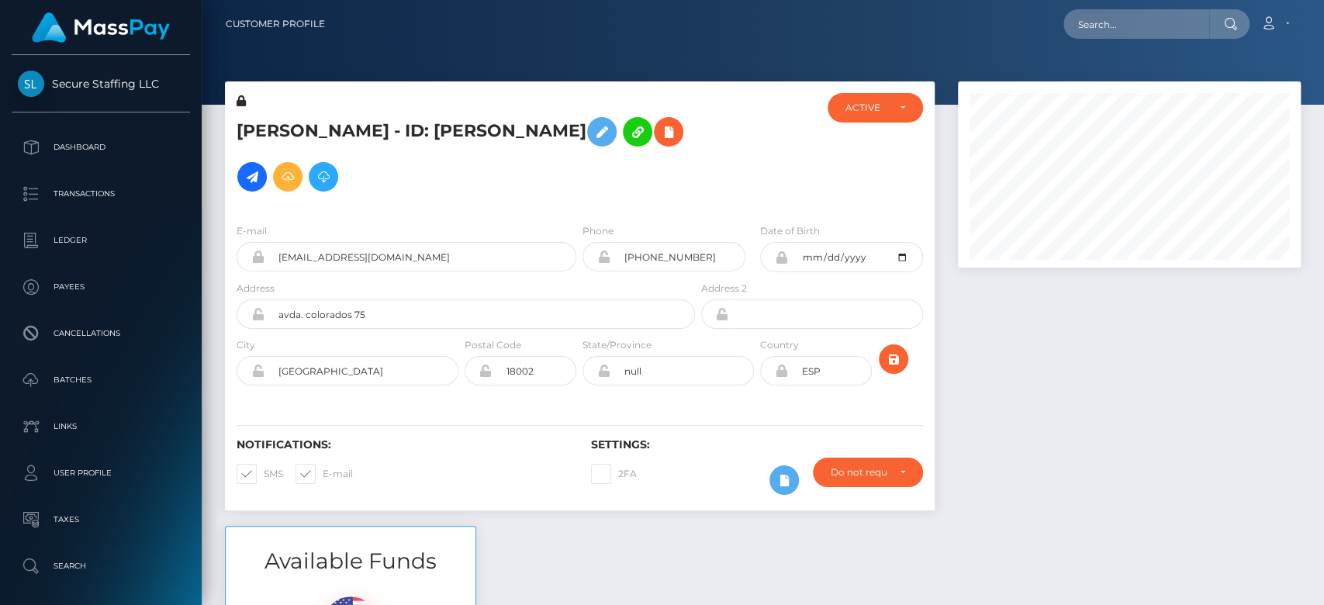
scroll to position [186, 343]
click at [1194, 479] on div at bounding box center [1129, 303] width 366 height 444
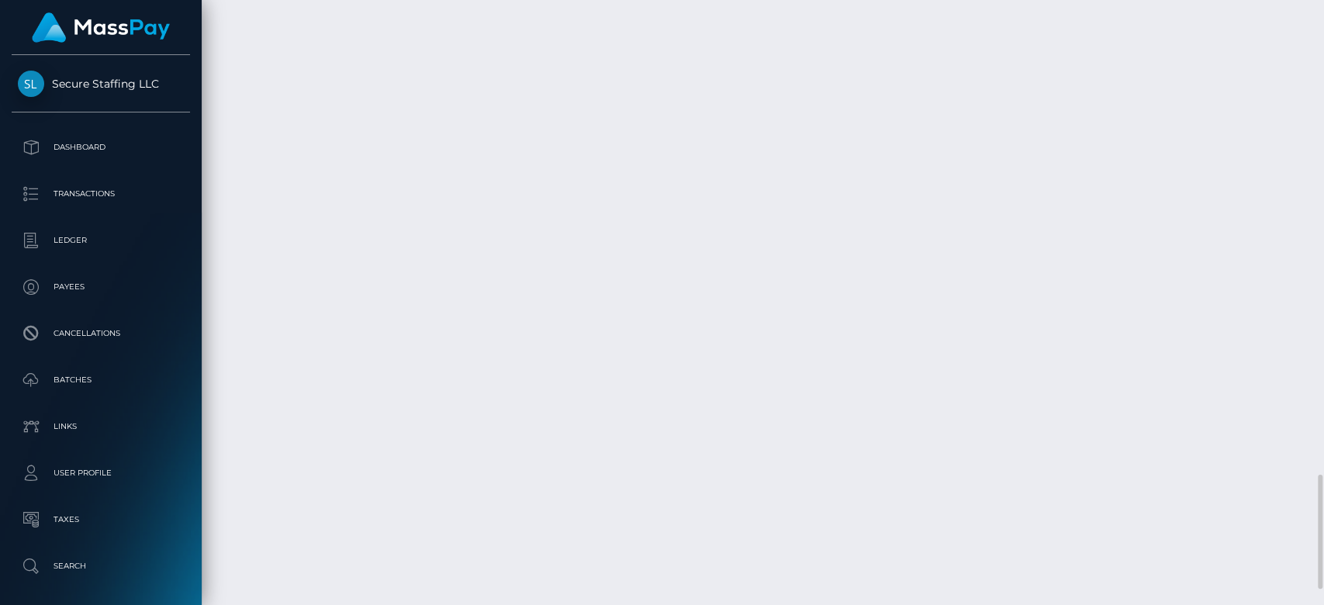
scroll to position [2578, 0]
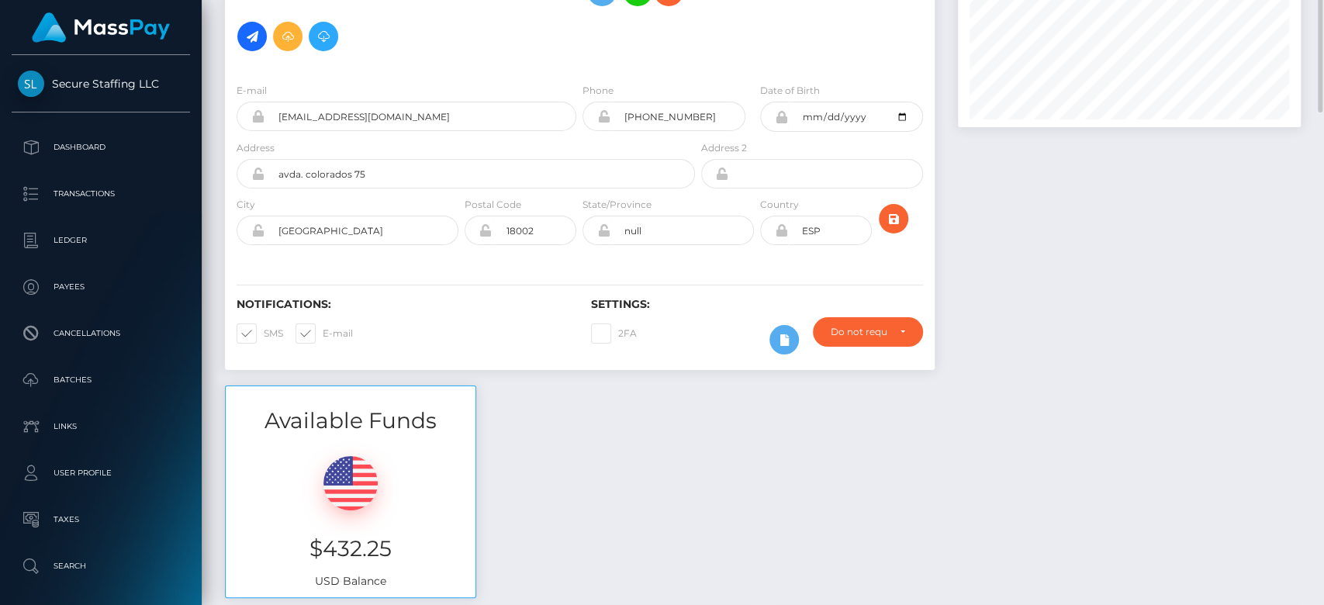
scroll to position [93, 0]
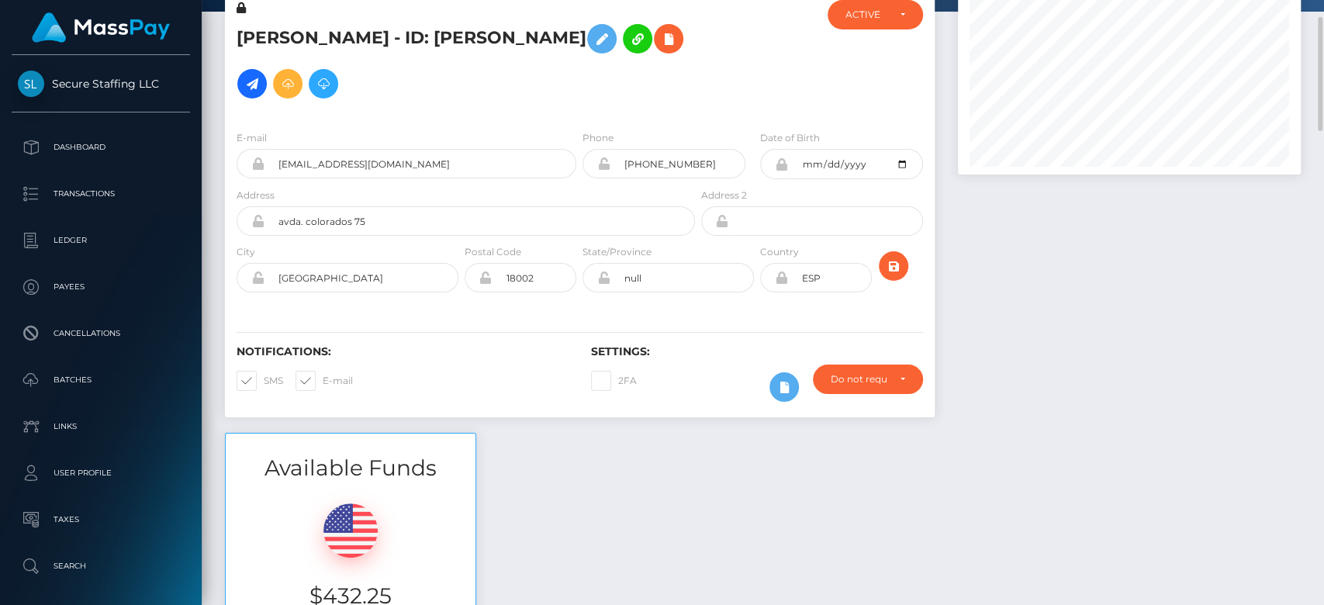
click at [614, 433] on div "Available Funds $432.25 USD Balance" at bounding box center [762, 547] width 1099 height 228
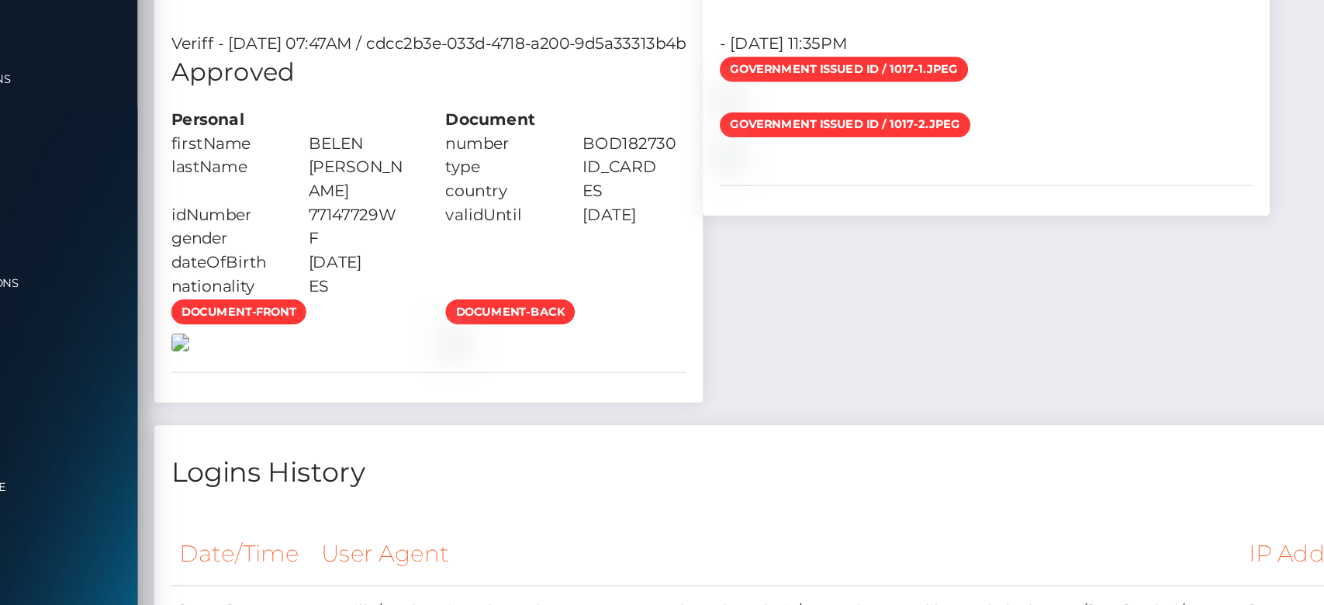
scroll to position [1142, 0]
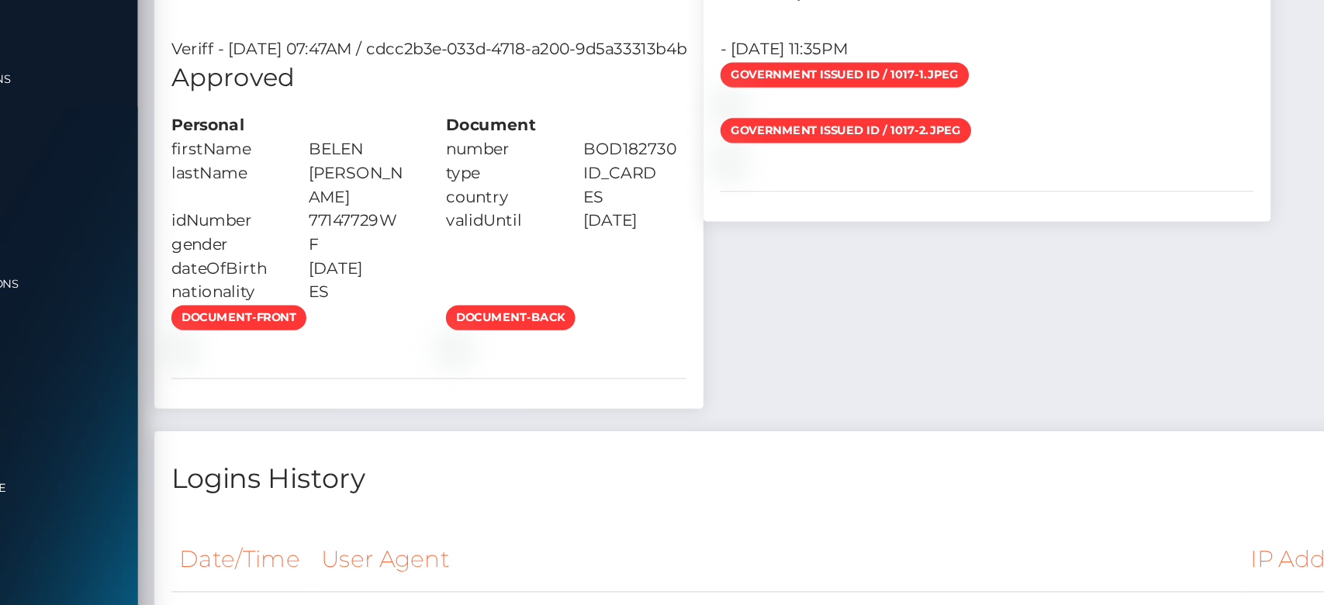
click at [589, 278] on div "Document number BOD182730 type" at bounding box center [495, 282] width 188 height 130
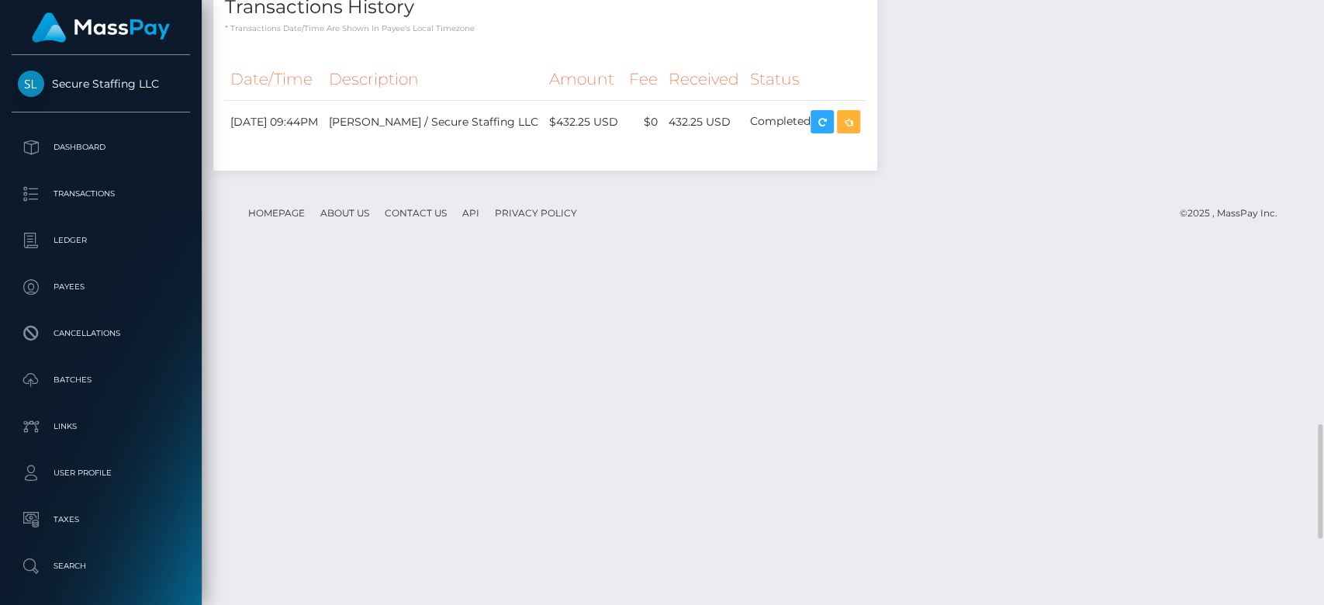
scroll to position [2133, 0]
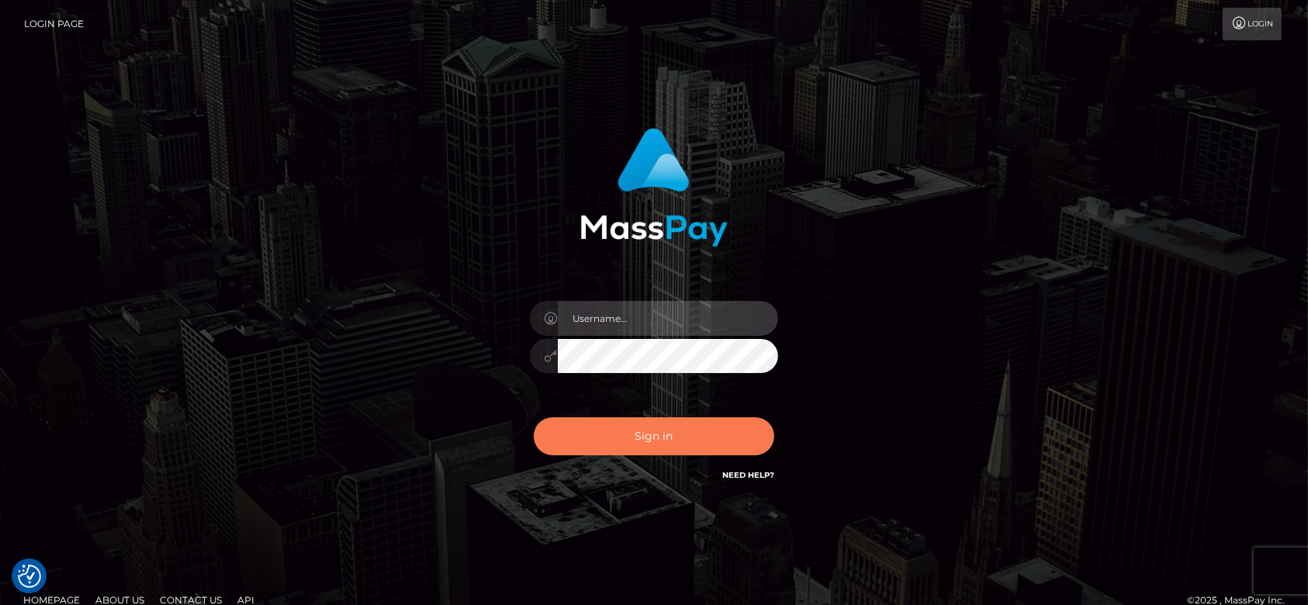
type input "[DOMAIN_NAME]"
click at [669, 432] on button "Sign in" at bounding box center [654, 436] width 240 height 38
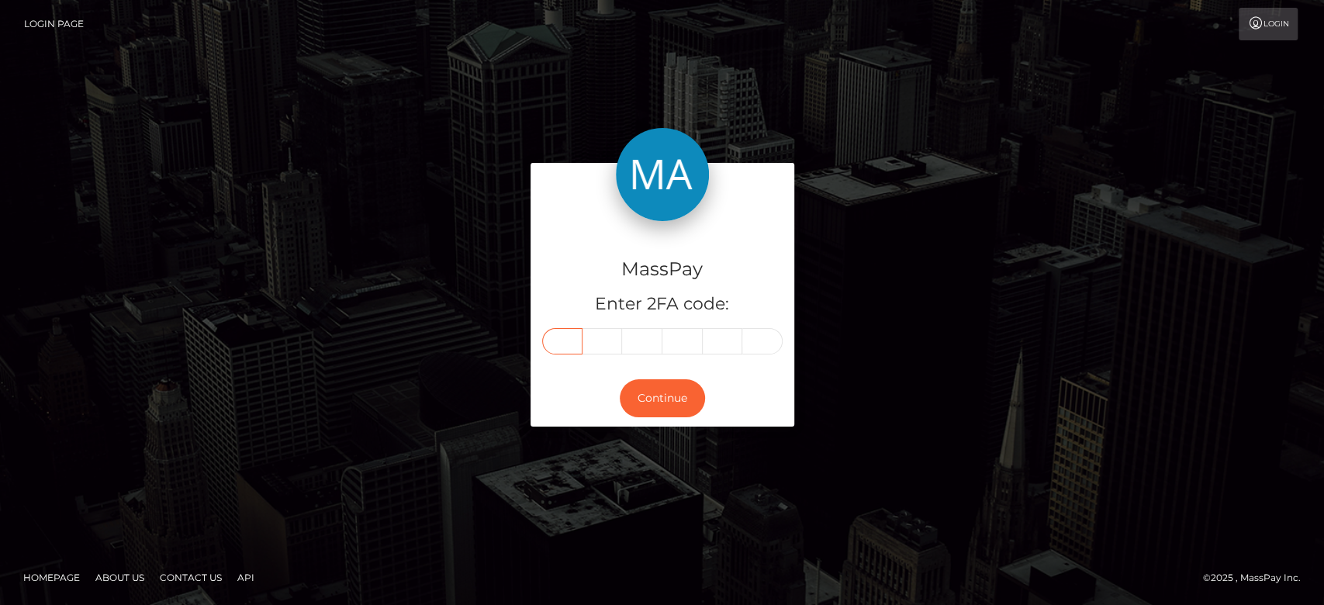
click at [565, 338] on input "text" at bounding box center [562, 341] width 40 height 26
paste input "8"
type input "8"
type input "6"
type input "5"
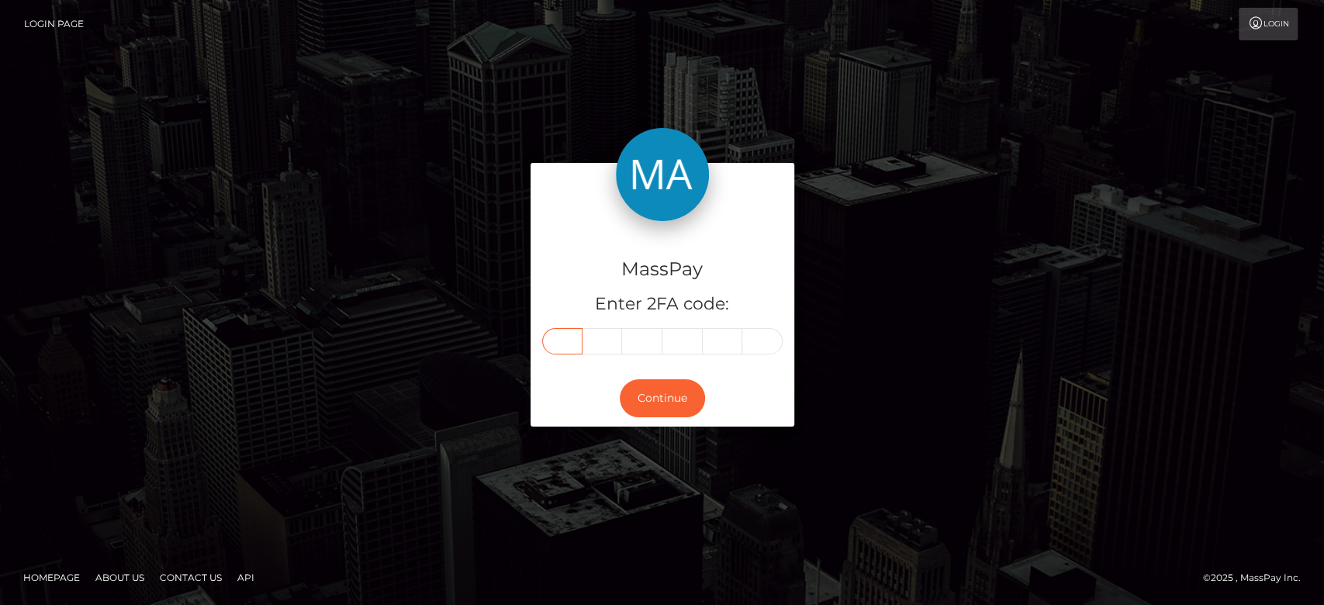
type input "4"
type input "2"
type input "0"
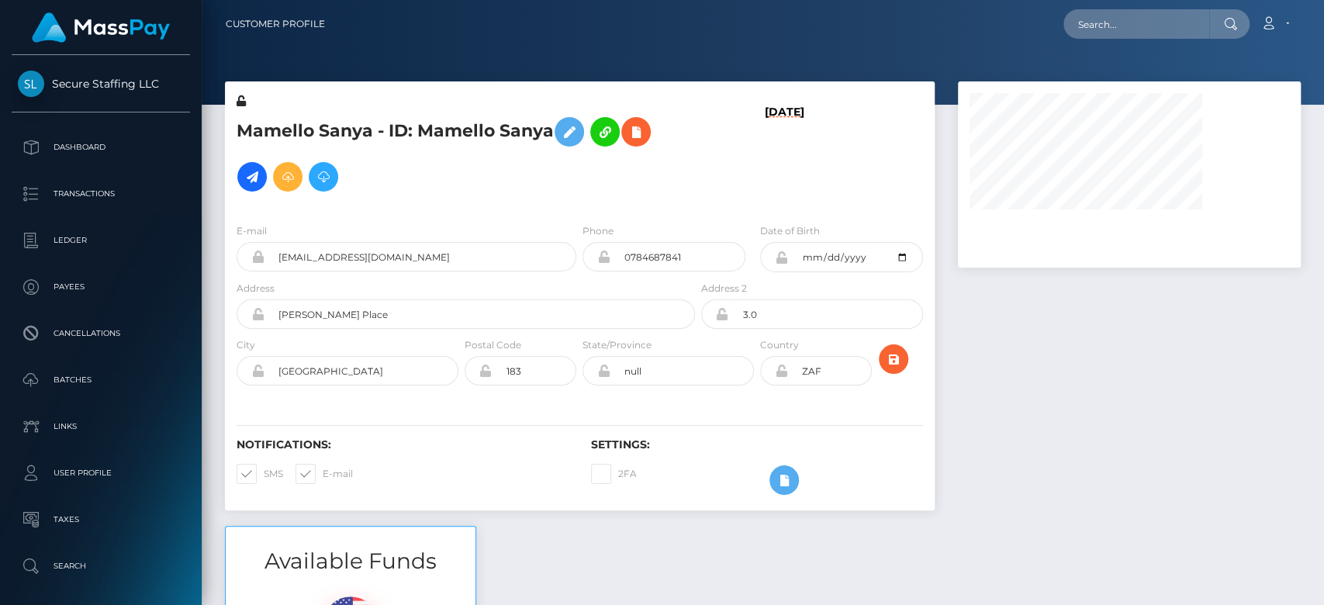
click at [1101, 453] on div at bounding box center [1129, 303] width 366 height 444
click at [893, 116] on div "ACTIVE" at bounding box center [875, 107] width 95 height 29
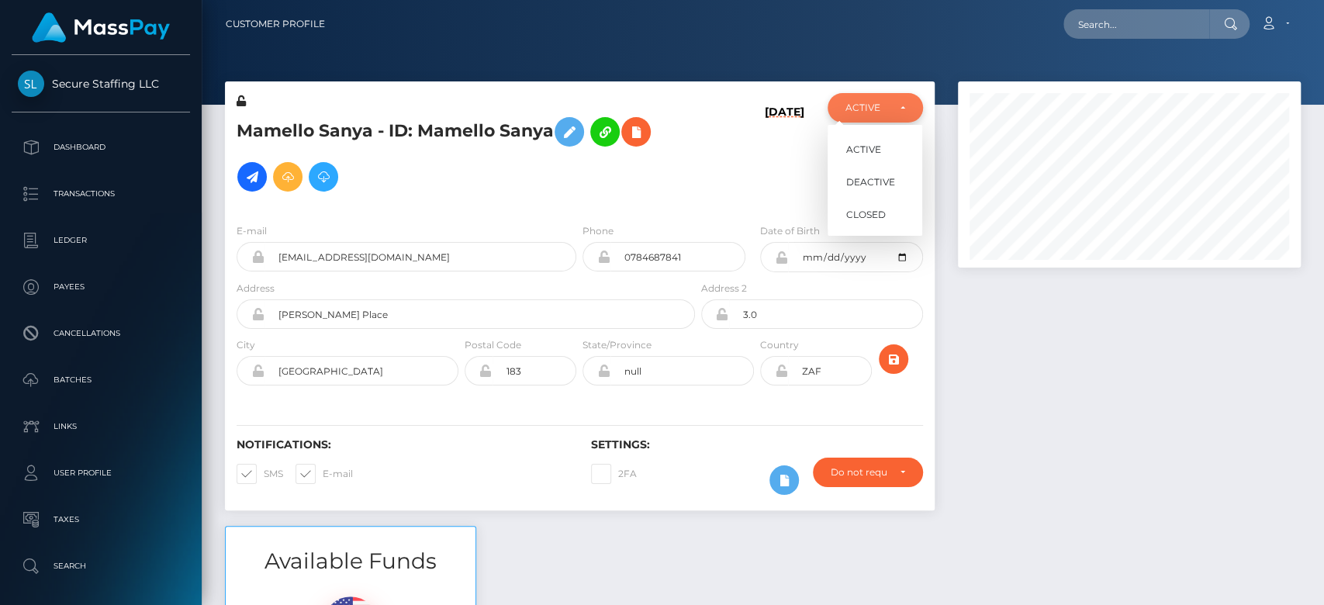
click at [893, 116] on div "ACTIVE" at bounding box center [875, 107] width 95 height 29
click at [1070, 295] on div at bounding box center [1129, 303] width 366 height 444
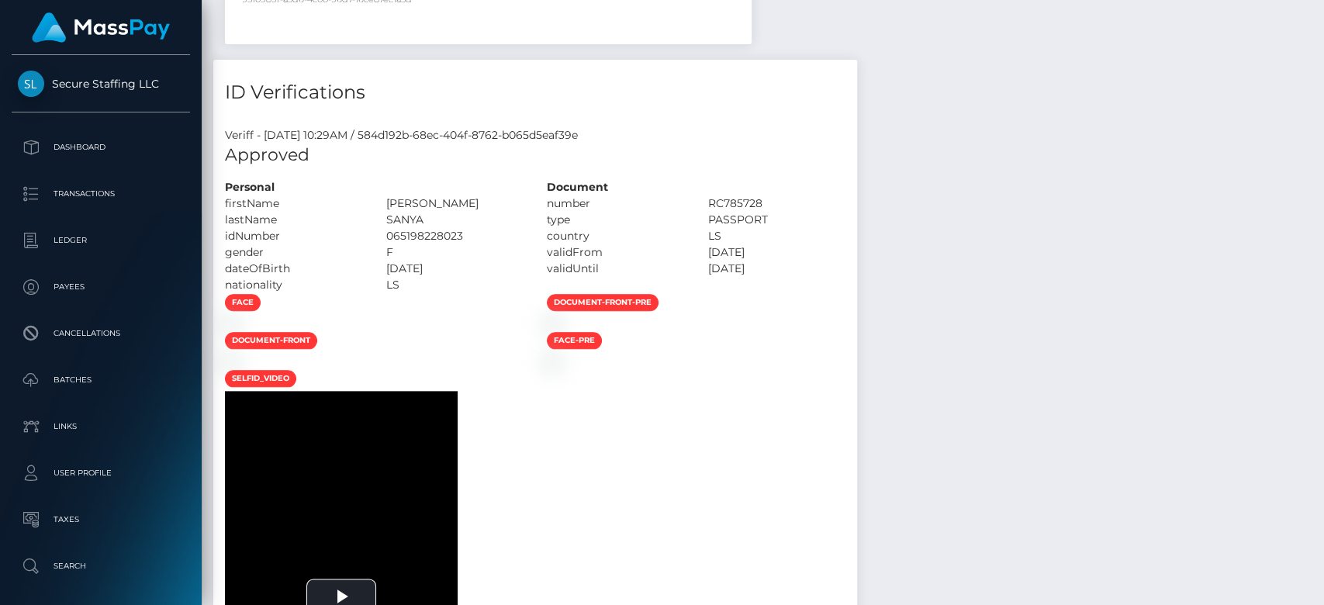
scroll to position [1661, 0]
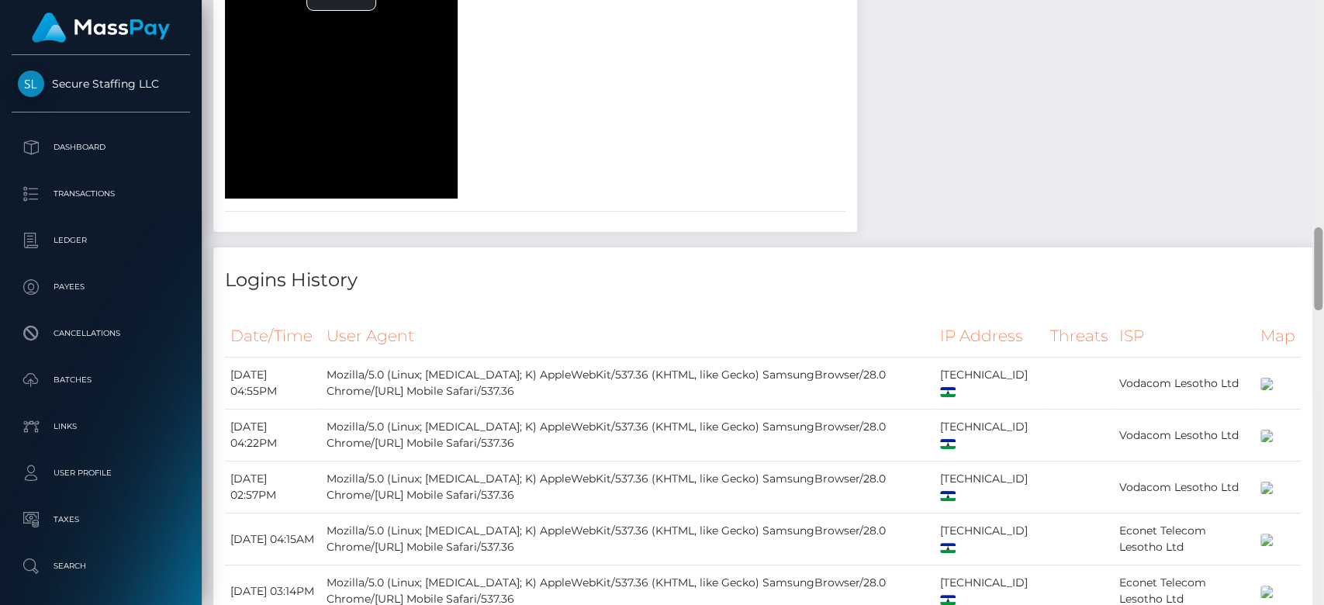
drag, startPoint x: 1322, startPoint y: 206, endPoint x: 1322, endPoint y: 414, distance: 207.9
click at [1322, 414] on div at bounding box center [1318, 303] width 12 height 606
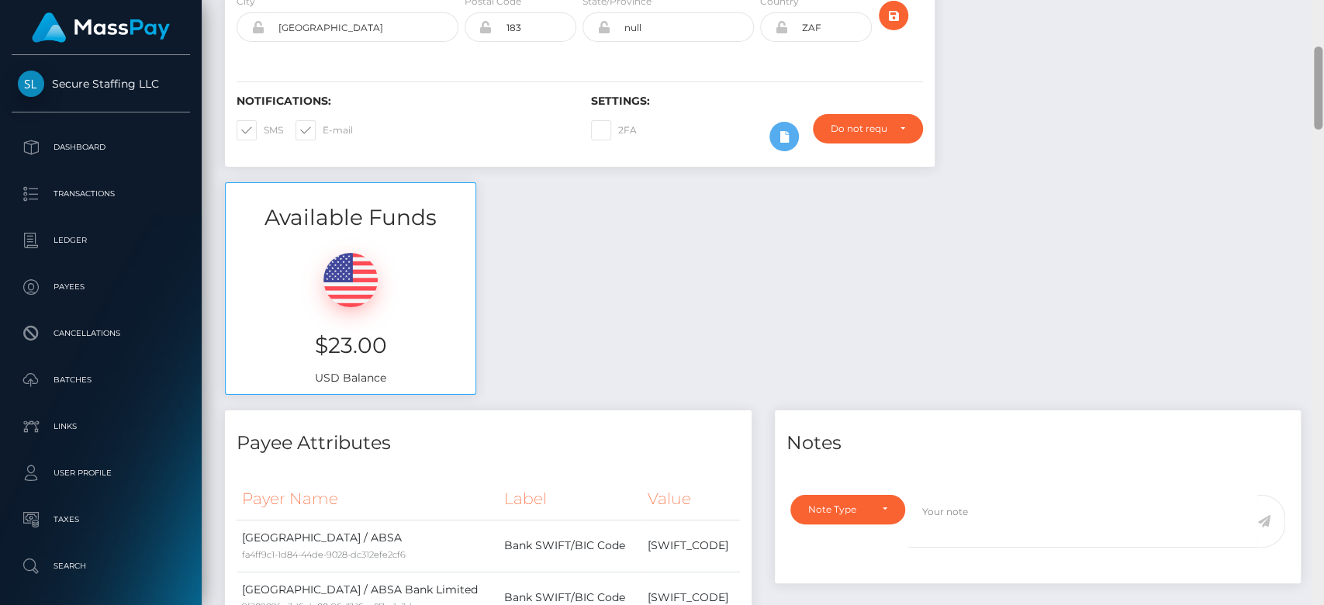
scroll to position [0, 0]
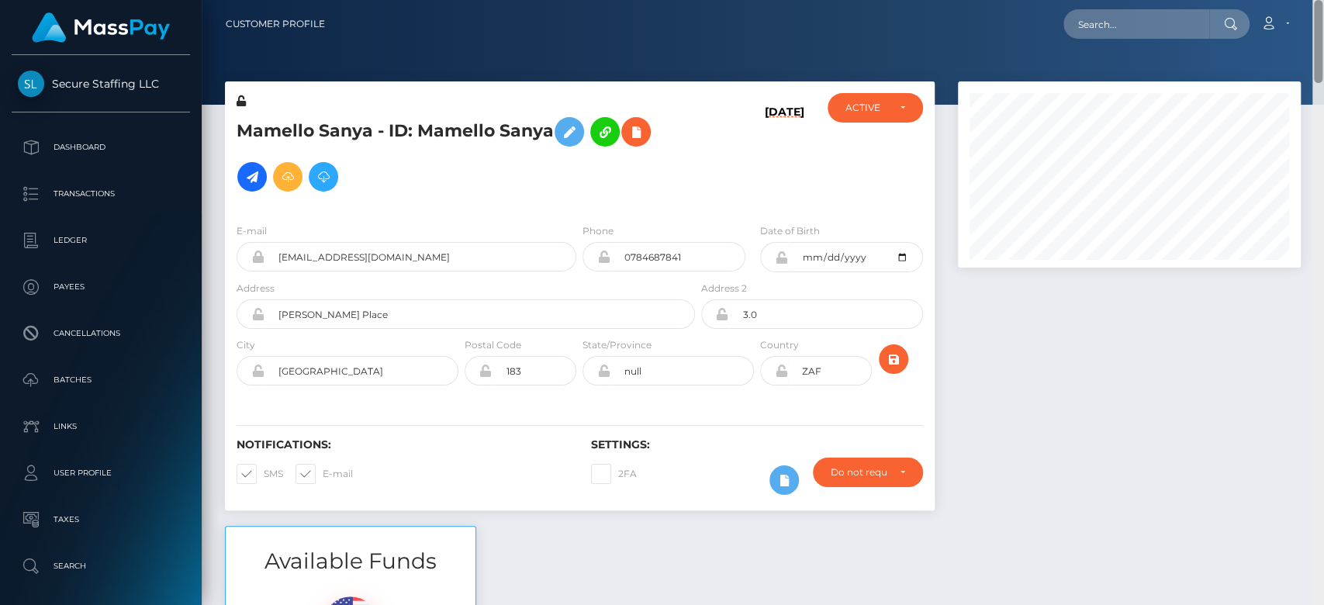
drag, startPoint x: 1316, startPoint y: 276, endPoint x: 1317, endPoint y: -86, distance: 362.2
click at [1317, 0] on html "Secure Staffing LLC Dashboard Transactions Ledger Payees Batches" at bounding box center [662, 302] width 1324 height 605
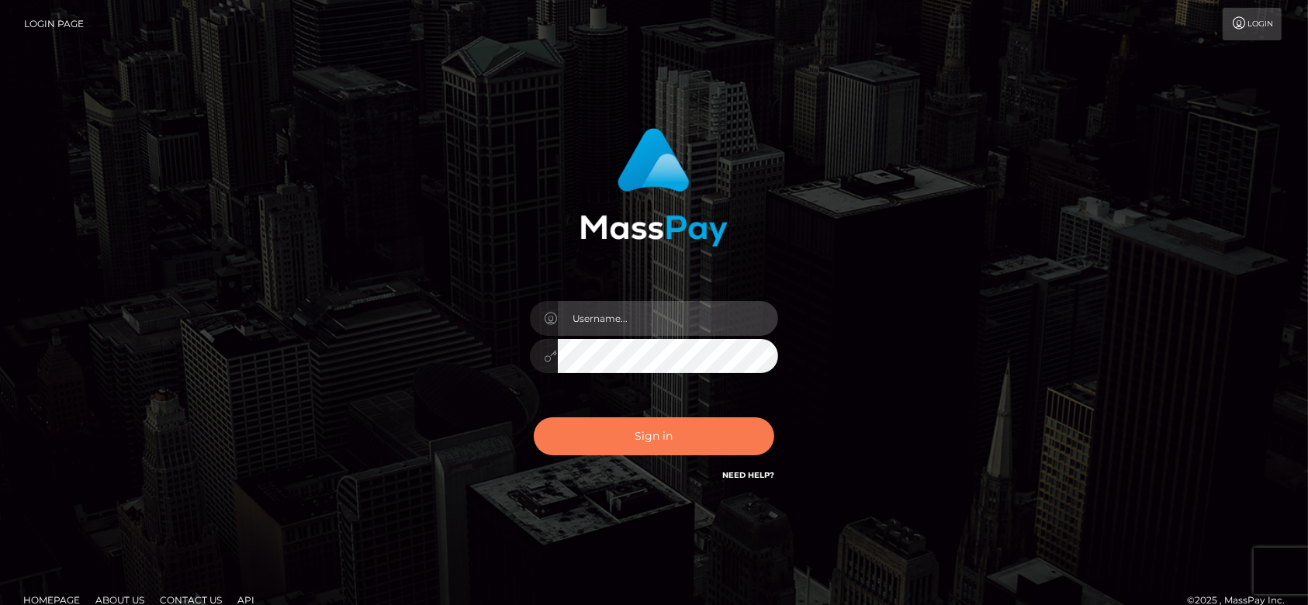
type input "[DOMAIN_NAME]"
click at [697, 439] on button "Sign in" at bounding box center [654, 436] width 240 height 38
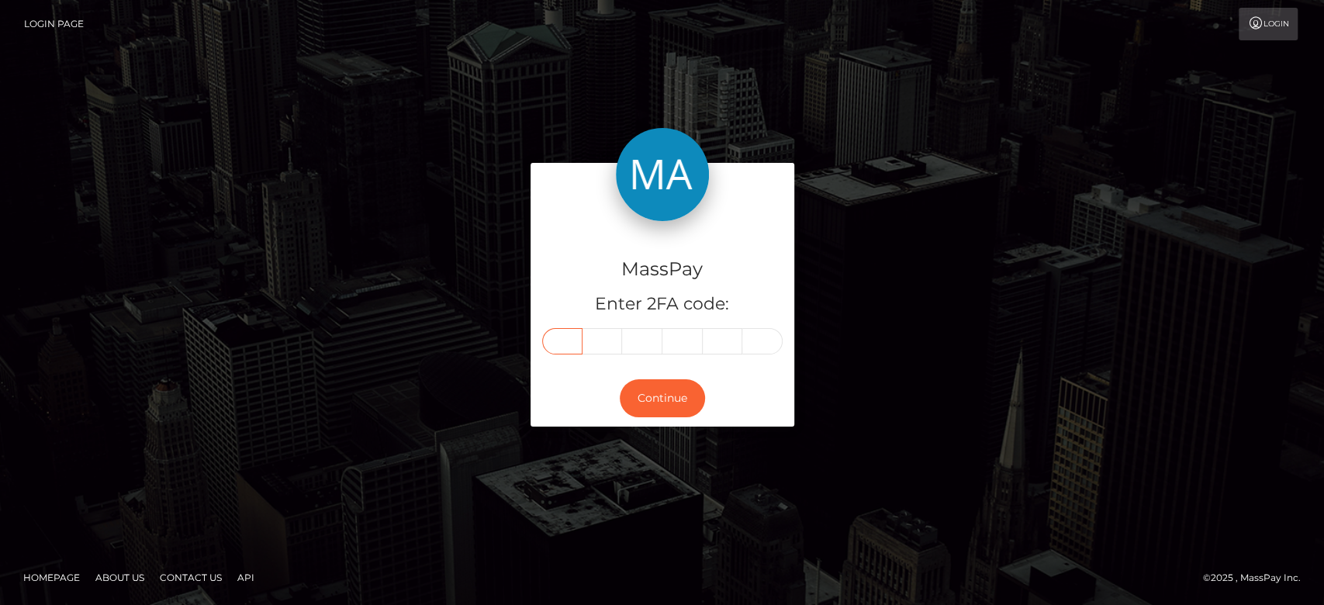
click at [561, 346] on input "text" at bounding box center [562, 341] width 40 height 26
paste input "2"
type input "2"
type input "9"
type input "1"
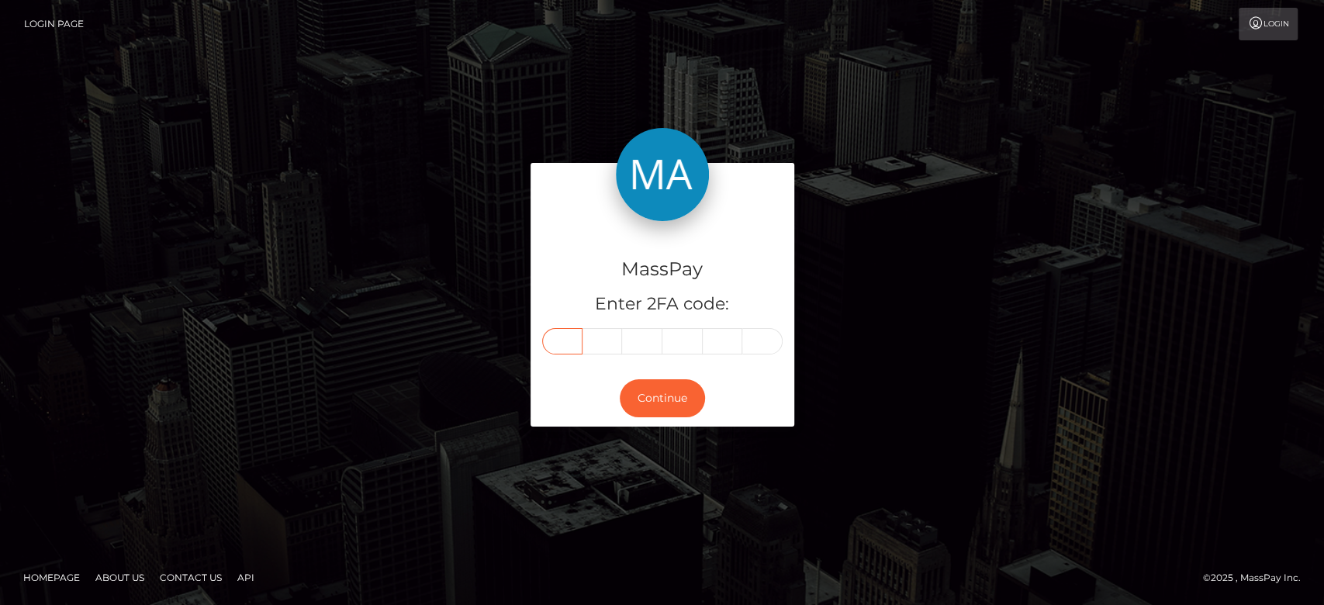
type input "4"
type input "7"
type input "2"
click at [658, 386] on button "Continue" at bounding box center [662, 398] width 85 height 38
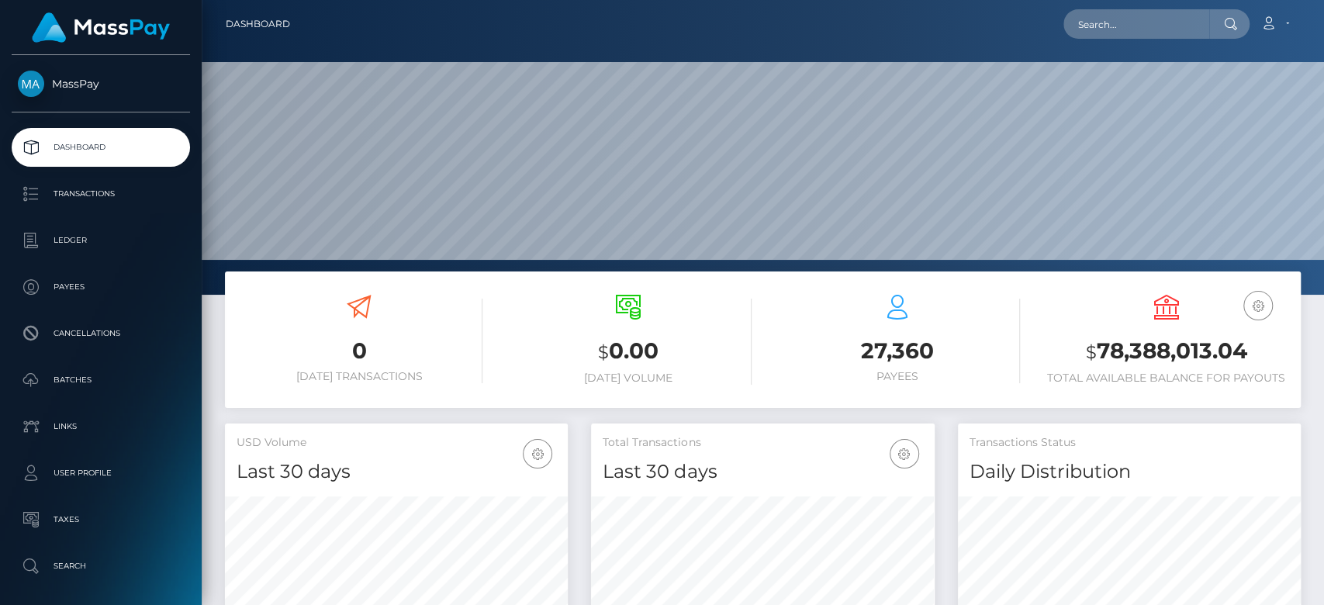
scroll to position [274, 343]
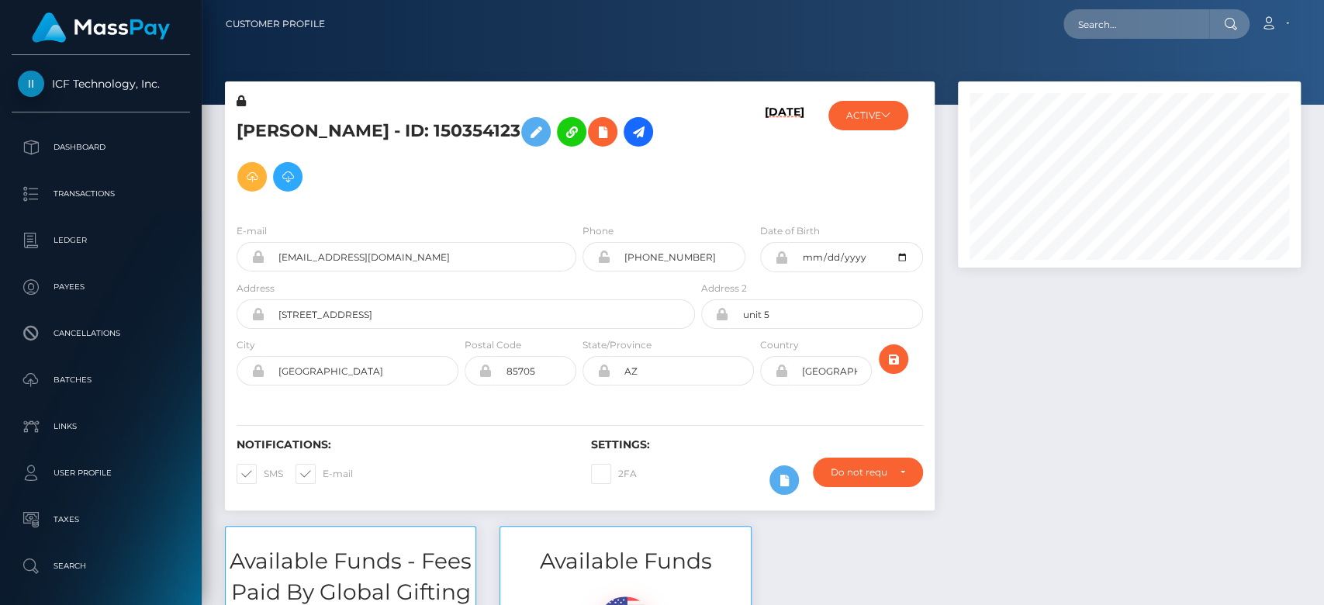
scroll to position [186, 343]
click at [992, 389] on div at bounding box center [1129, 303] width 366 height 444
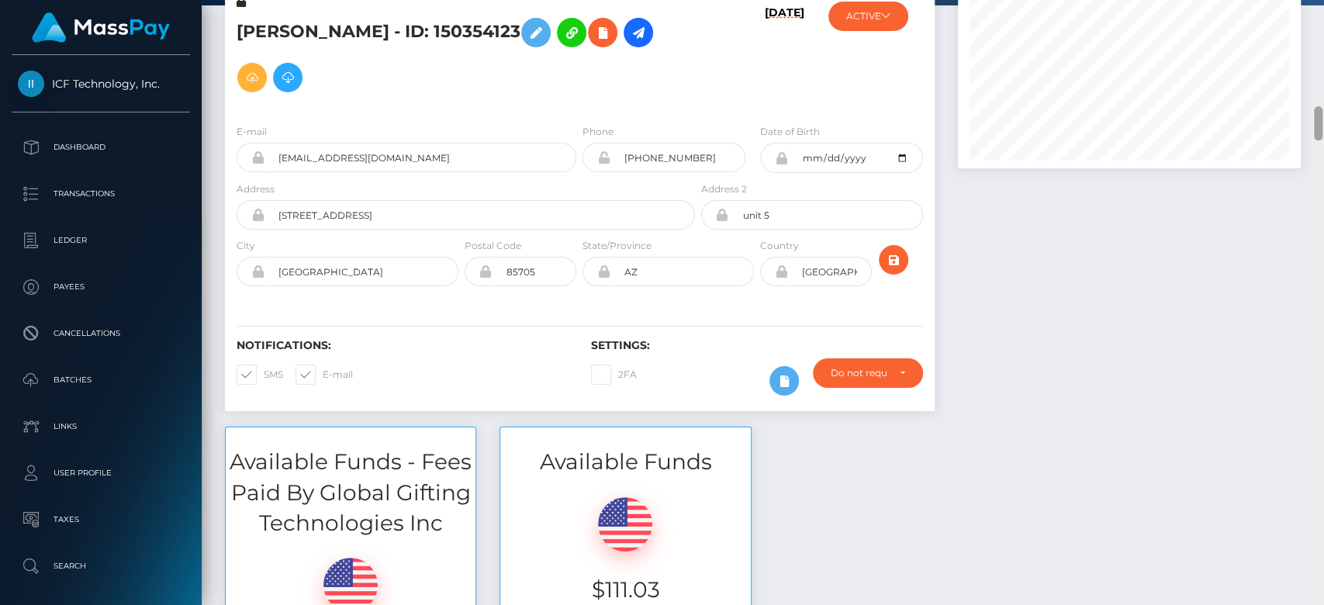
scroll to position [0, 0]
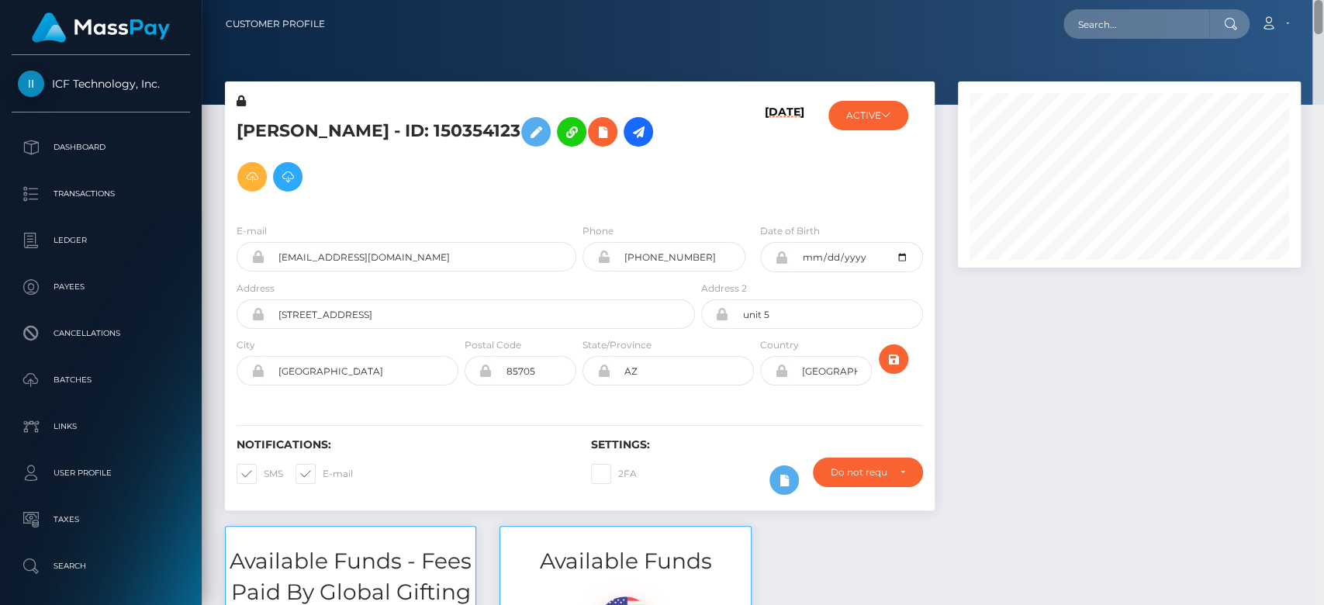
drag, startPoint x: 1315, startPoint y: 43, endPoint x: 1311, endPoint y: 16, distance: 27.5
click at [1311, 16] on div "Customer Profile Loading... Loading..." at bounding box center [763, 302] width 1122 height 605
click at [905, 109] on button "ACTIVE" at bounding box center [868, 115] width 80 height 29
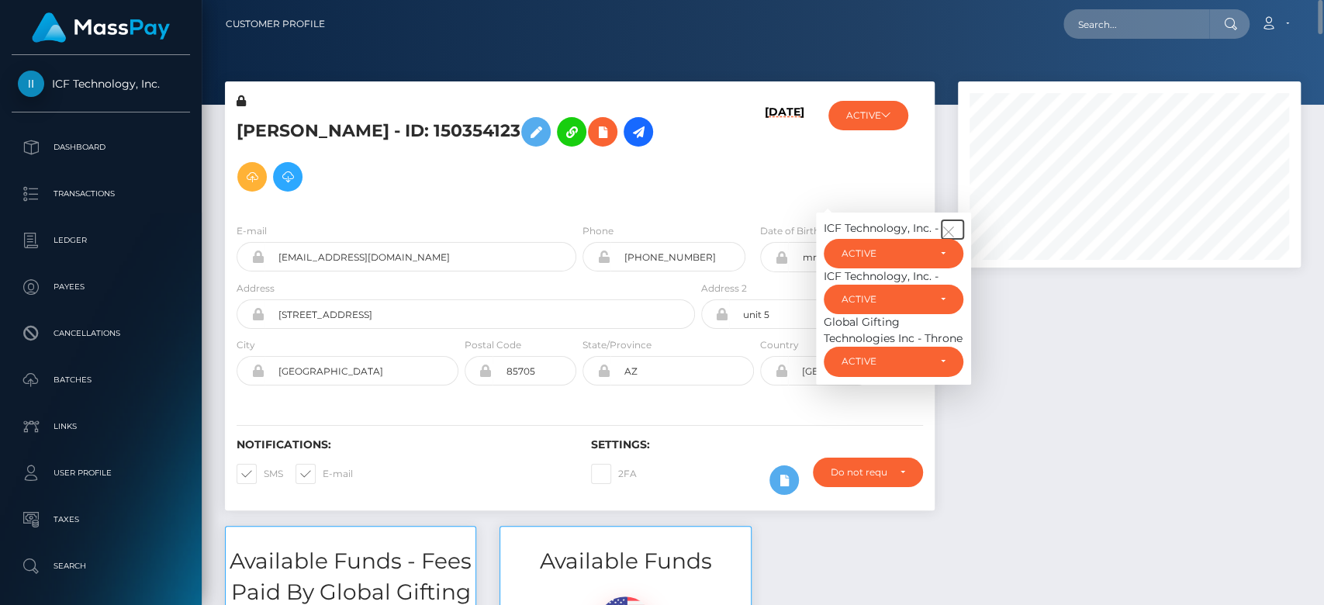
click at [952, 230] on icon "button" at bounding box center [949, 232] width 14 height 14
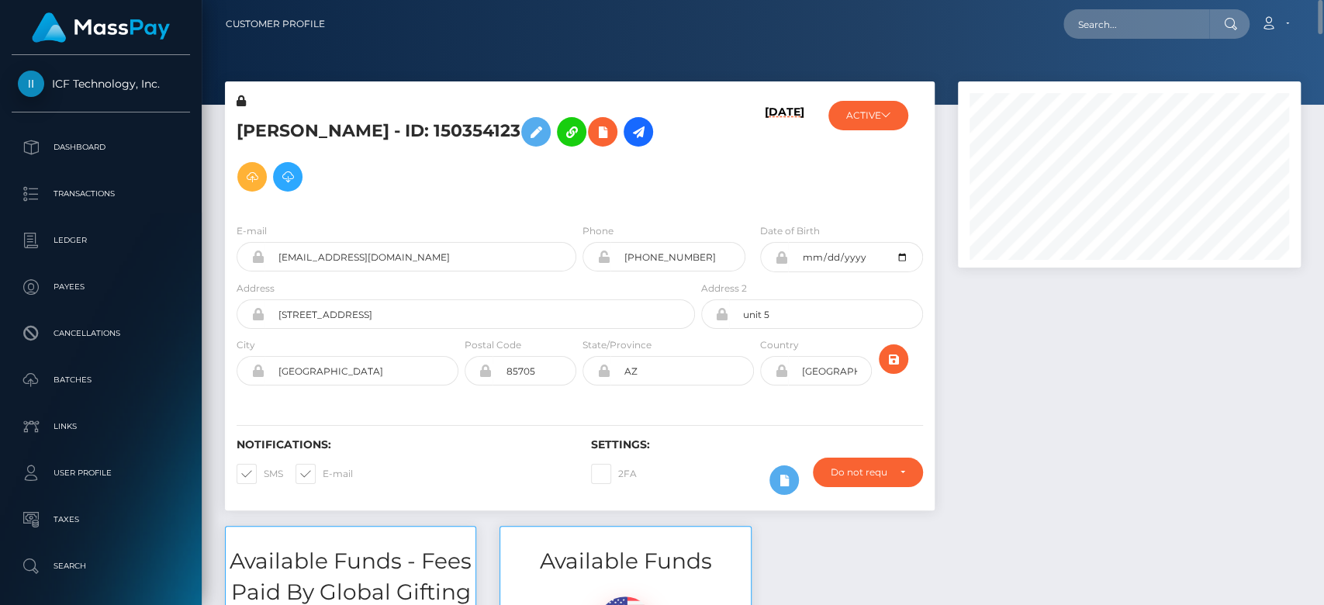
click at [1317, 22] on nav "Customer Profile Loading... Loading... Account" at bounding box center [763, 24] width 1122 height 48
click at [1322, 61] on div at bounding box center [1318, 303] width 12 height 606
drag, startPoint x: 1318, startPoint y: 53, endPoint x: 1257, endPoint y: -21, distance: 95.8
click at [1257, 0] on html "ICF Technology, Inc. Dashboard Transactions Ledger Payees Batches" at bounding box center [662, 302] width 1324 height 605
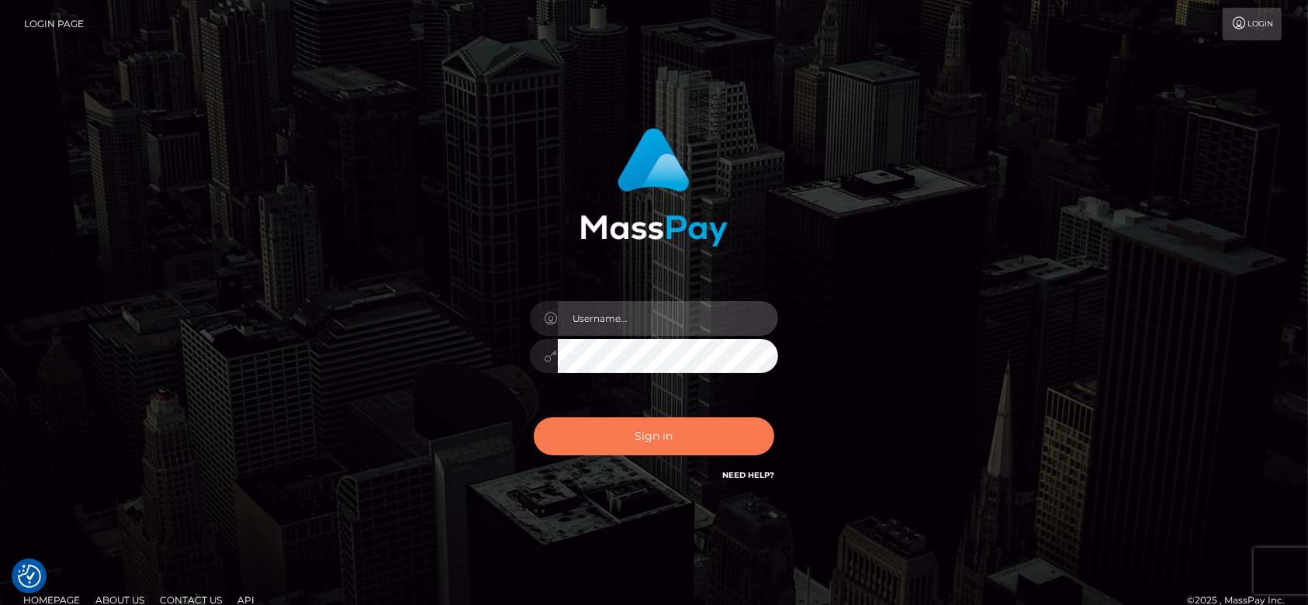
type input "[DOMAIN_NAME]"
click at [720, 430] on button "Sign in" at bounding box center [654, 436] width 240 height 38
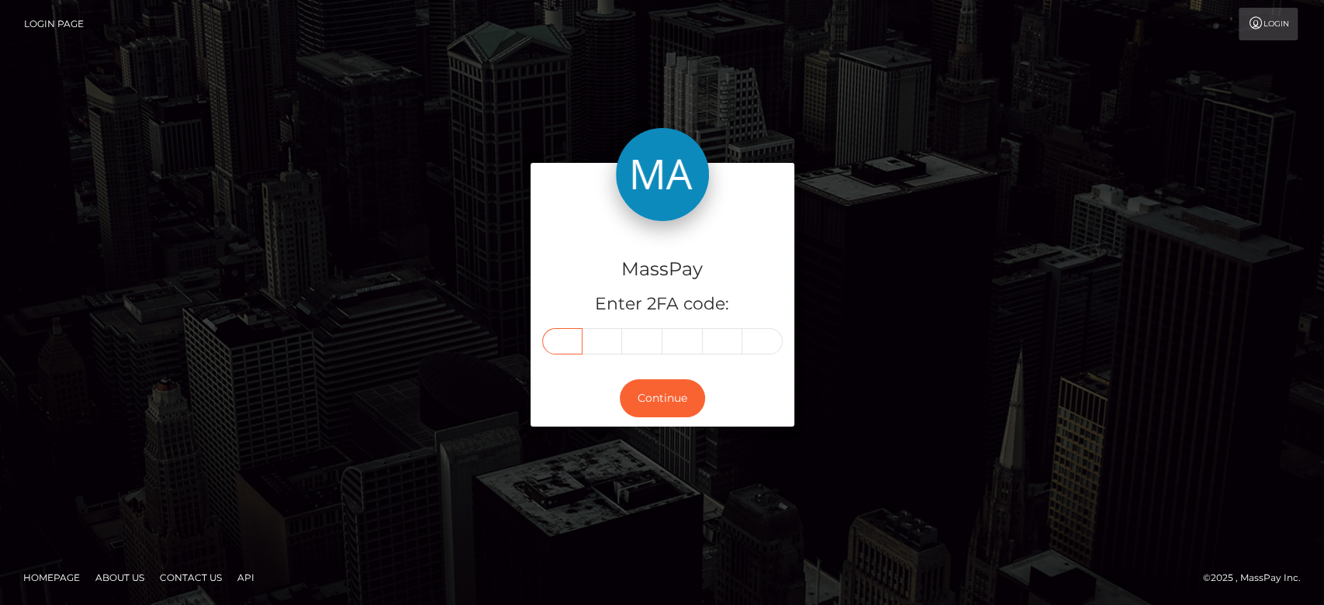
click at [571, 333] on input "text" at bounding box center [562, 341] width 40 height 26
paste input "1"
type input "1"
type input "2"
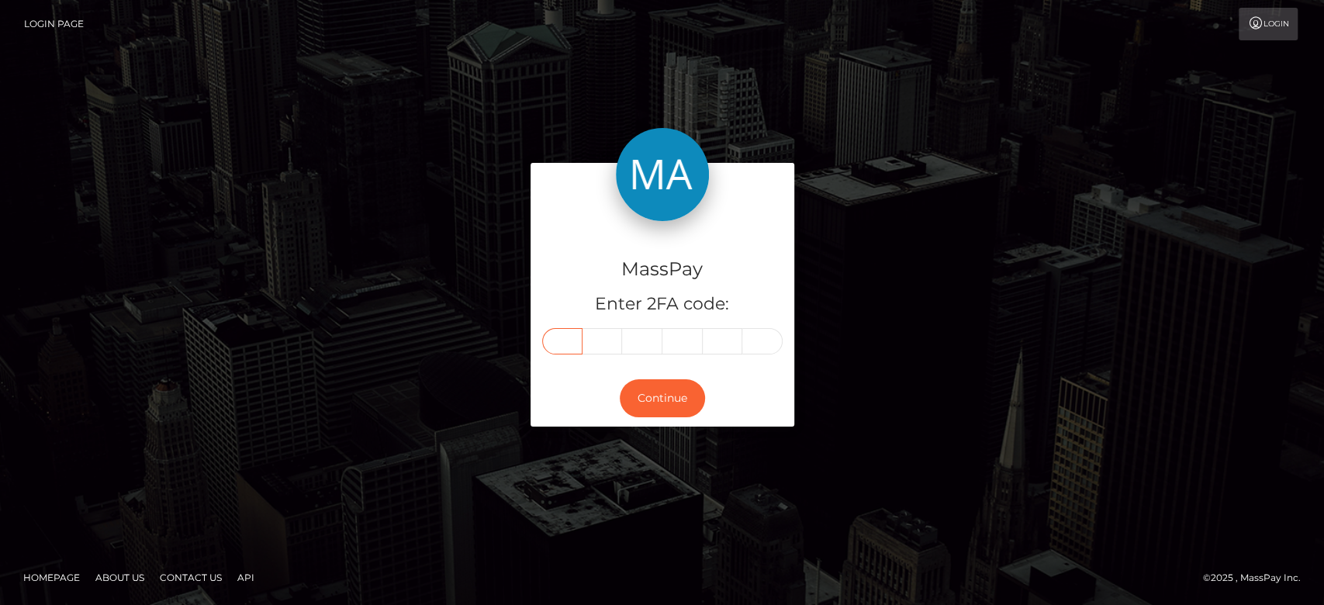
type input "5"
type input "1"
type input "2"
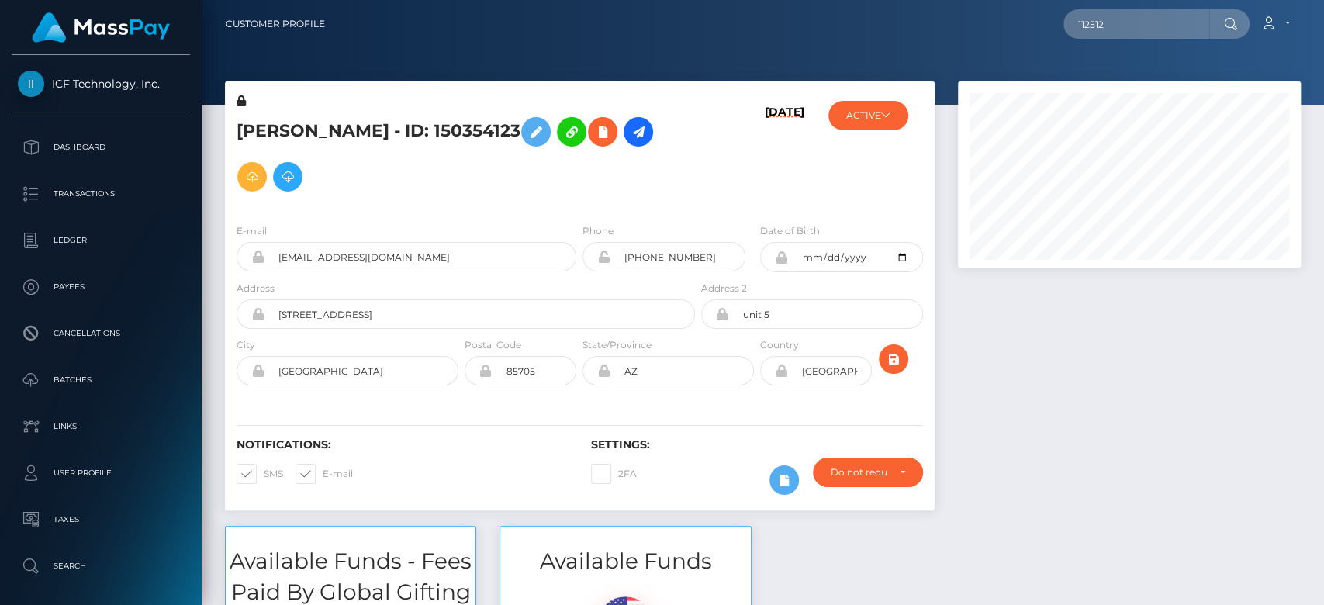
scroll to position [186, 343]
drag, startPoint x: 1124, startPoint y: 21, endPoint x: 1072, endPoint y: 19, distance: 52.0
click at [1072, 19] on input "112512" at bounding box center [1136, 23] width 146 height 29
paste input "906bd5c0-ff49-407f-b441-84fa98926d15"
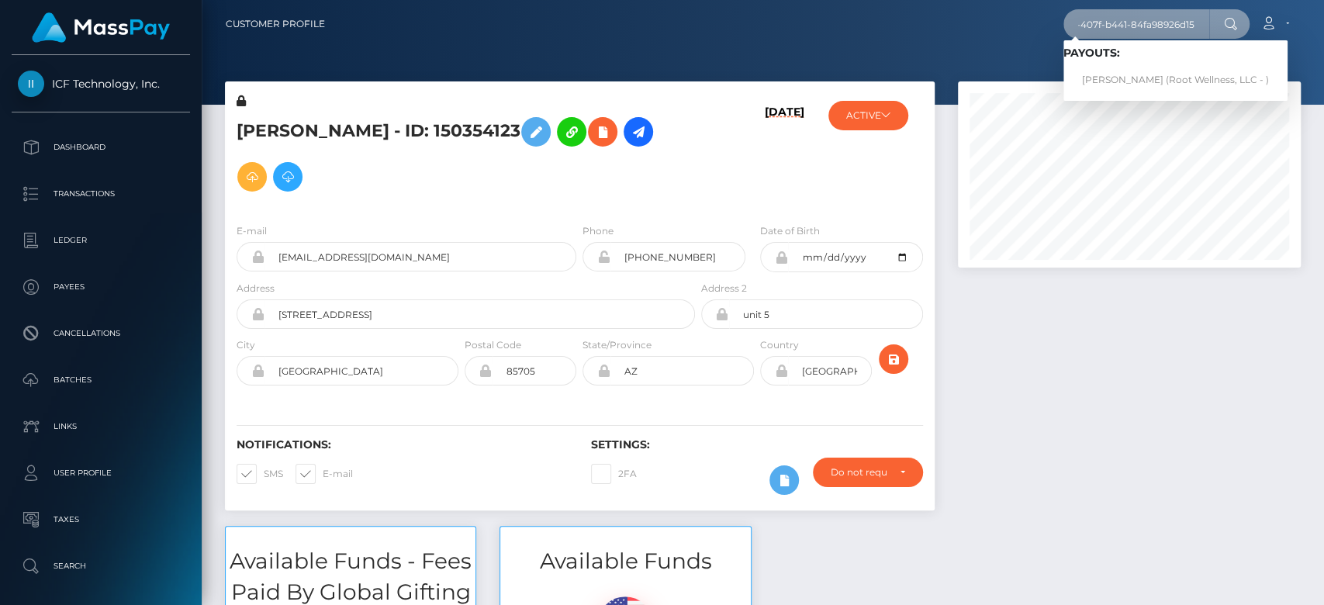
type input "906bd5c0-ff49-407f-b441-84fa98926d15"
click at [1112, 70] on link "Jozel Campbell-Lemire (Root Wellness, LLC - )" at bounding box center [1175, 80] width 224 height 29
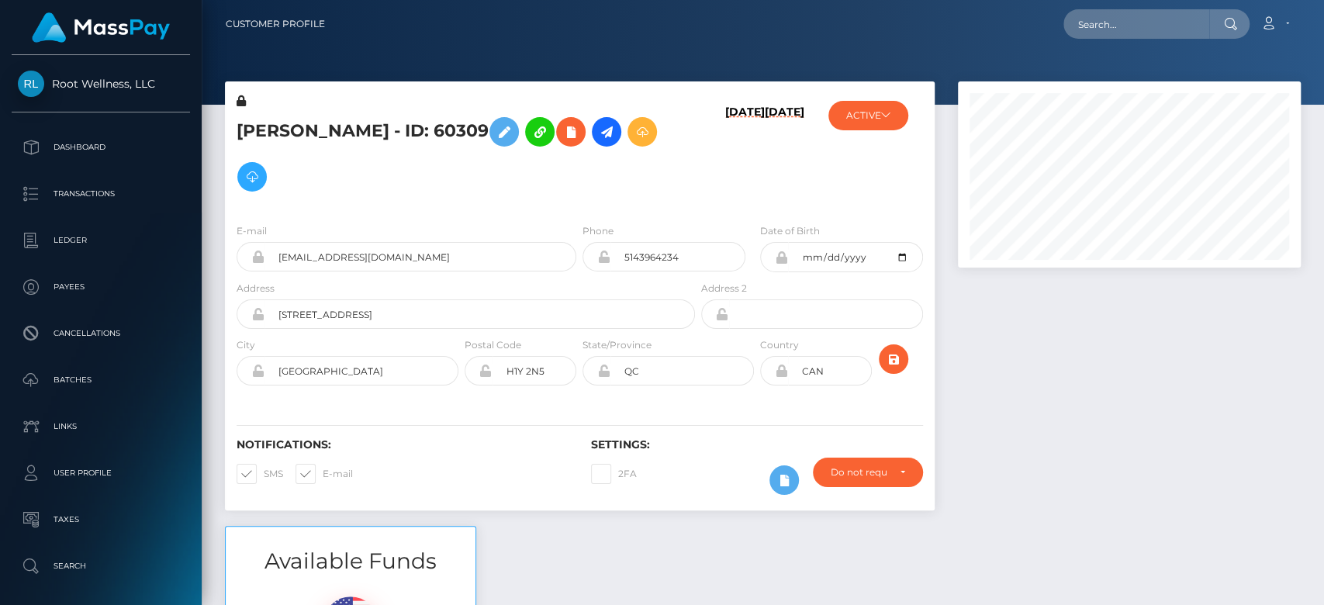
scroll to position [186, 343]
click at [1044, 389] on div at bounding box center [1129, 303] width 366 height 444
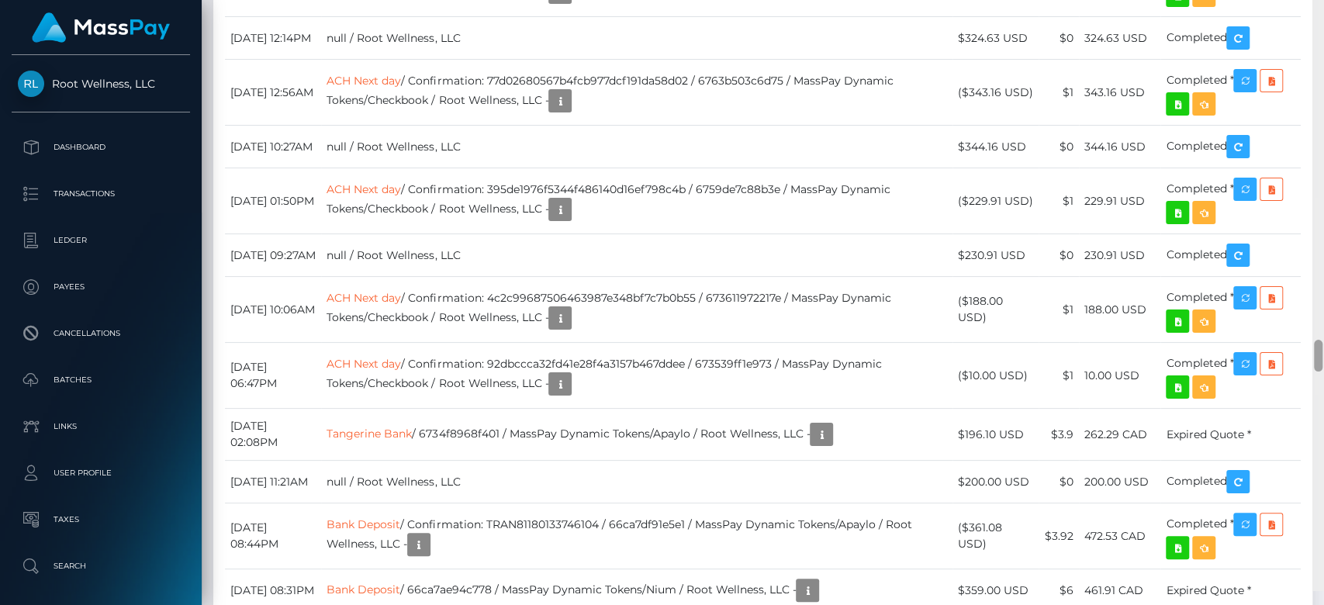
scroll to position [6749, 0]
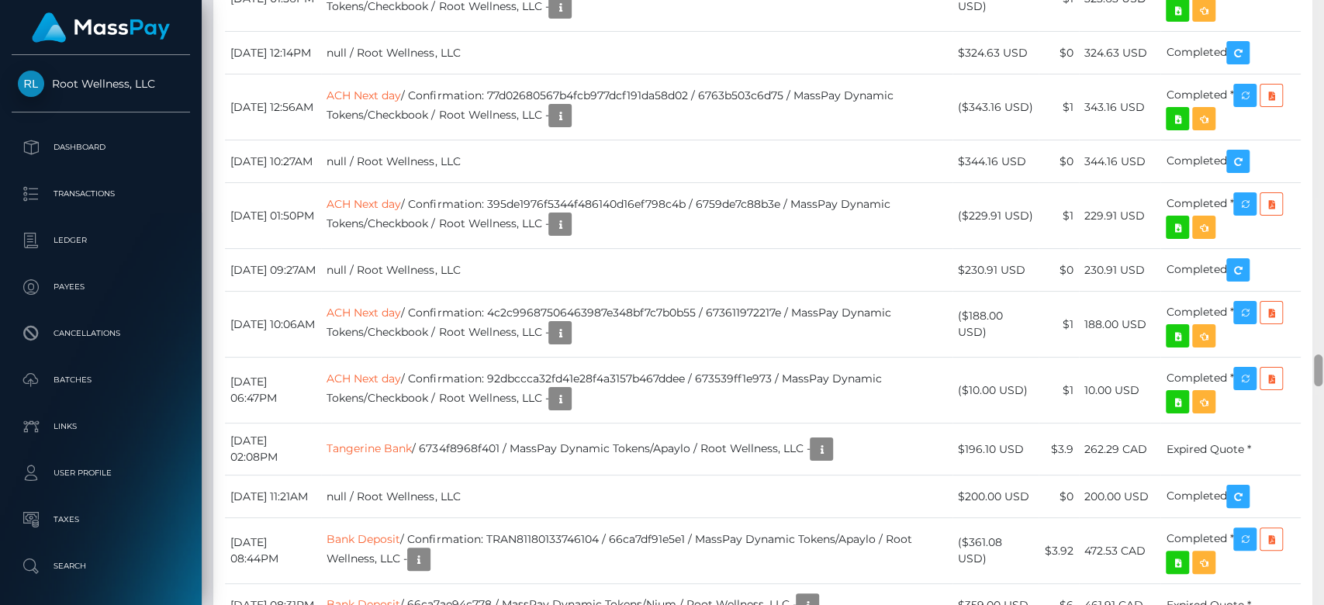
drag, startPoint x: 1318, startPoint y: 41, endPoint x: 1322, endPoint y: 374, distance: 332.8
click at [1322, 374] on div at bounding box center [1318, 303] width 12 height 606
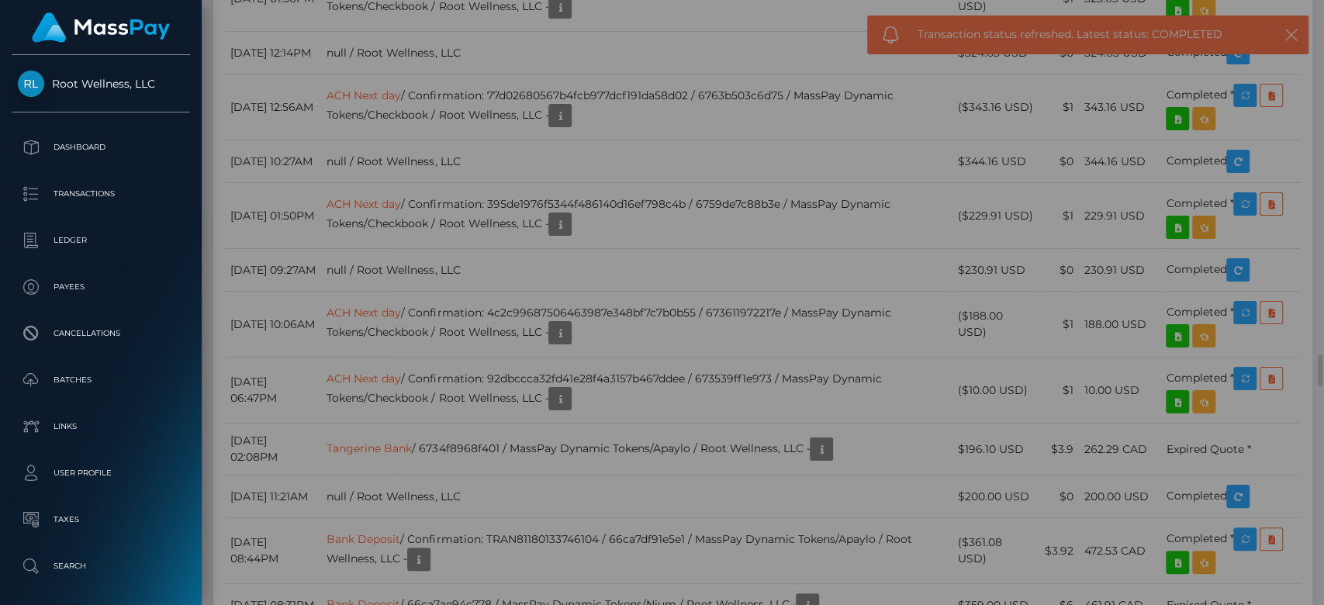
scroll to position [0, 0]
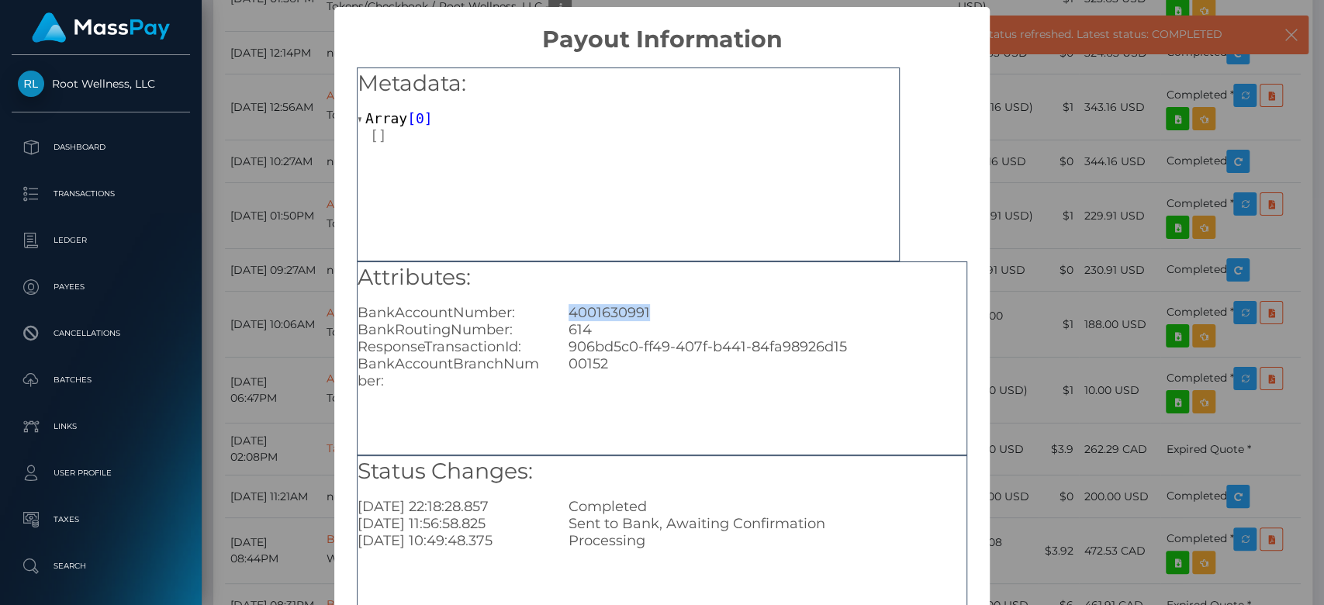
drag, startPoint x: 650, startPoint y: 312, endPoint x: 553, endPoint y: 310, distance: 97.0
click at [557, 310] on div "4001630991" at bounding box center [767, 312] width 421 height 17
copy div "4001630991"
click at [288, 209] on div "× Payout Information Metadata: Array [ 0 ] Attributes: BankAccountNumber: 40016…" at bounding box center [662, 302] width 1324 height 605
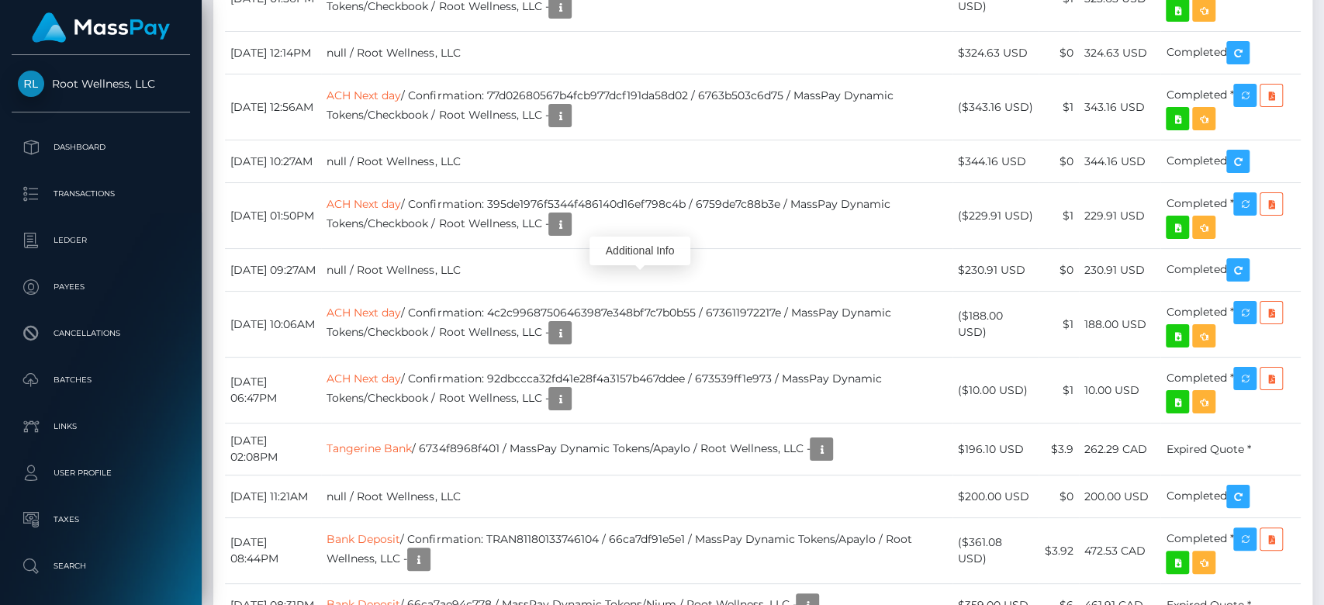
scroll to position [186, 343]
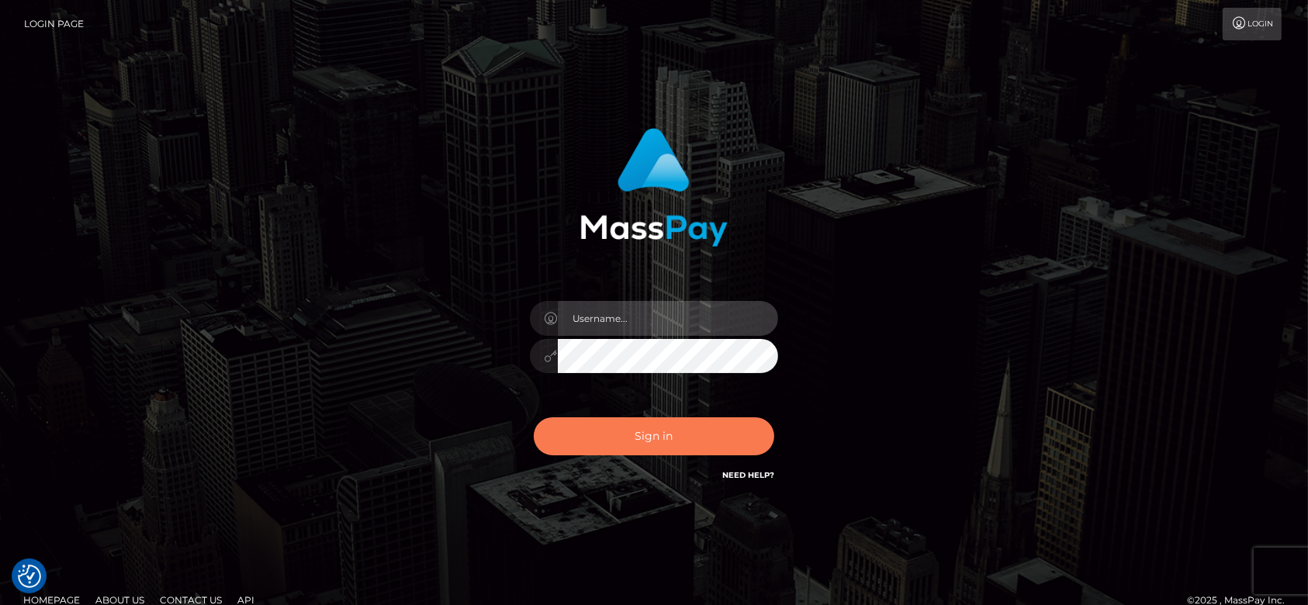
type input "[DOMAIN_NAME]"
click at [686, 423] on button "Sign in" at bounding box center [654, 436] width 240 height 38
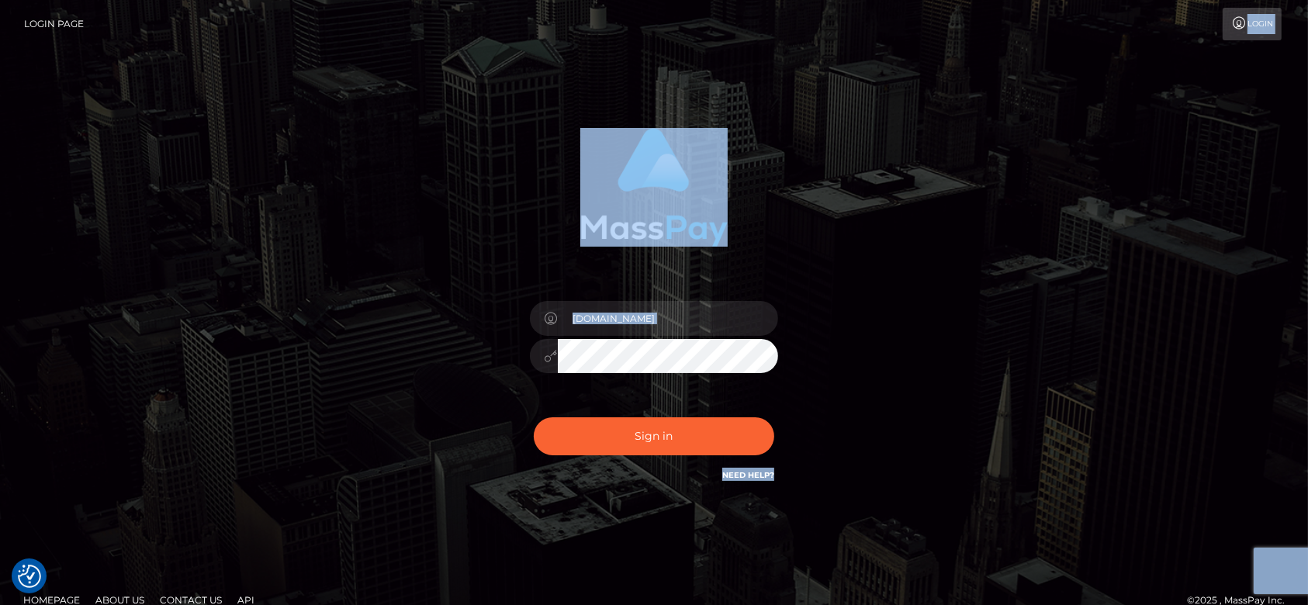
drag, startPoint x: 977, startPoint y: 71, endPoint x: 976, endPoint y: 22, distance: 48.9
click at [976, 22] on body "We value your privacy We use cookies to enhance your browsing experience, serve…" at bounding box center [654, 313] width 1308 height 627
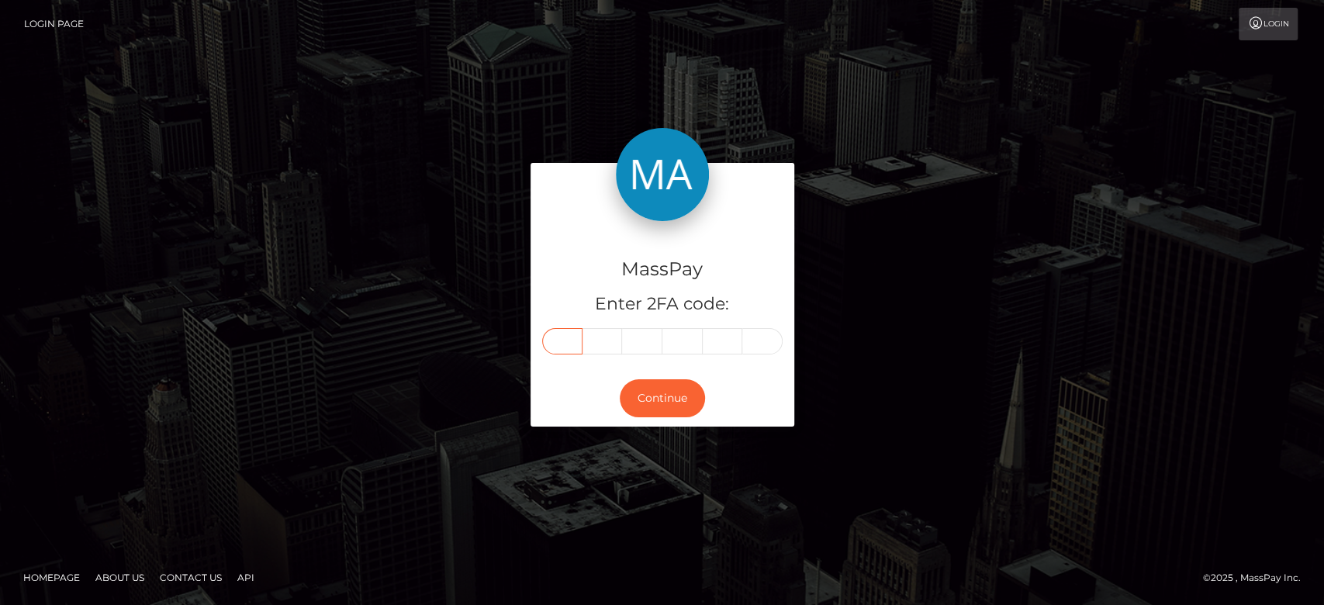
click at [562, 338] on input "text" at bounding box center [562, 341] width 40 height 26
paste input "8"
type input "8"
type input "0"
type input "1"
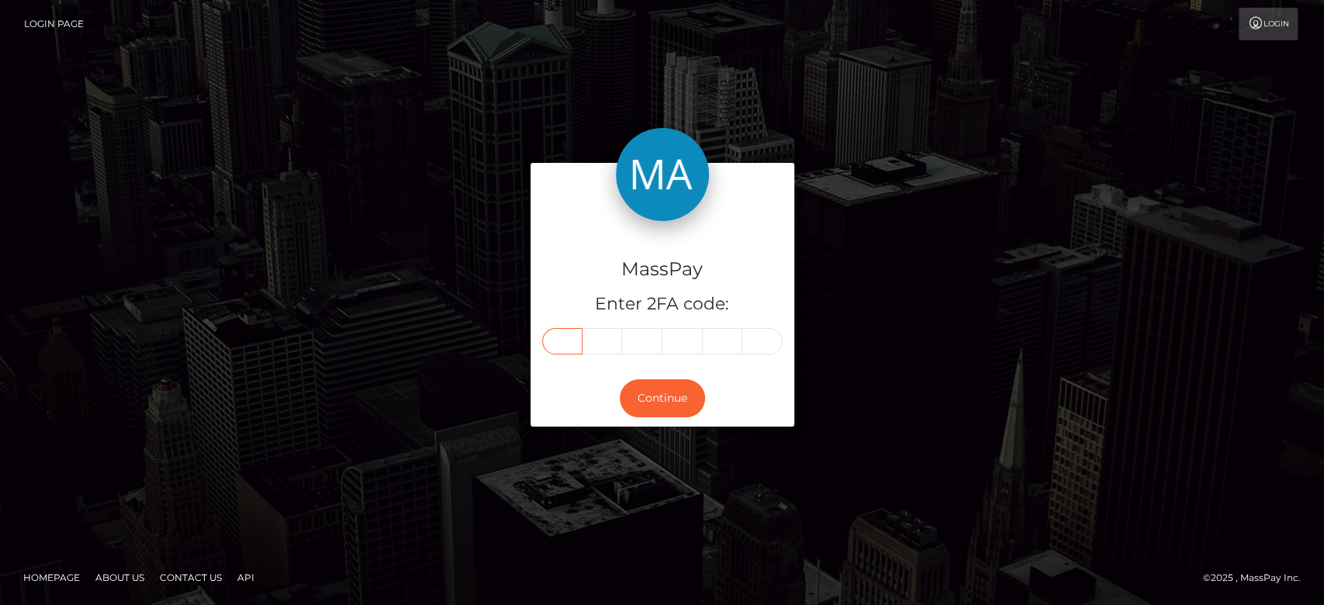
type input "2"
type input "8"
type input "6"
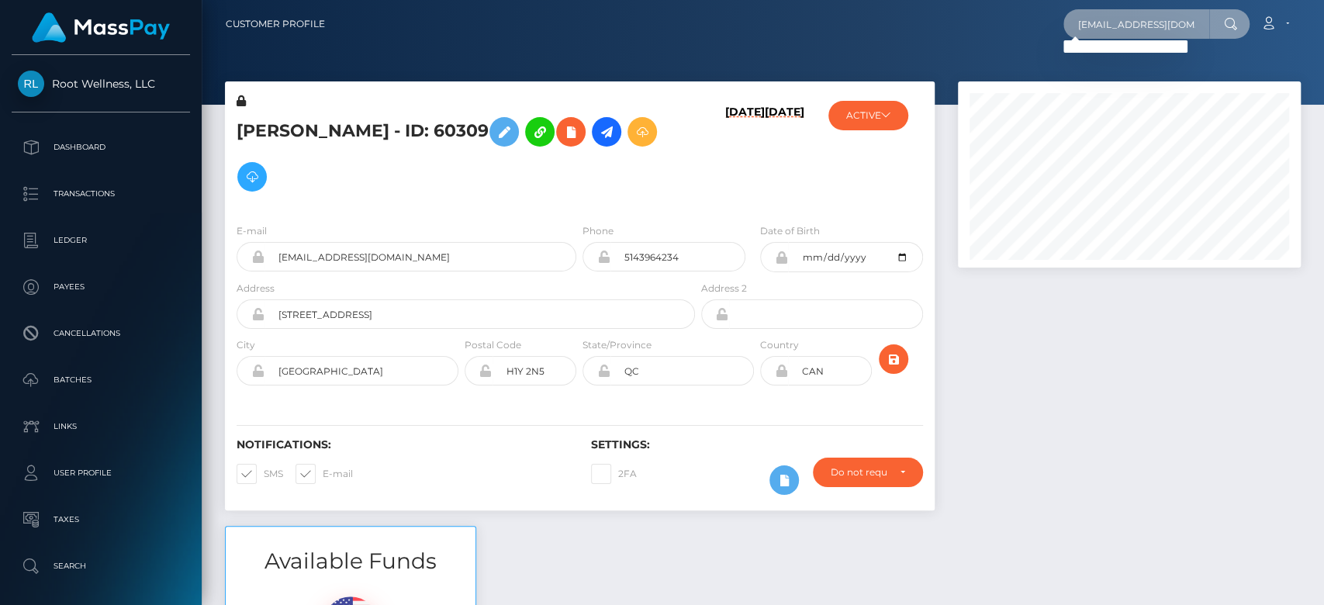
click at [1135, 32] on input "[EMAIL_ADDRESS][DOMAIN_NAME]" at bounding box center [1136, 23] width 146 height 29
paste input "babygurlmiau"
type input "[EMAIL_ADDRESS][DOMAIN_NAME]"
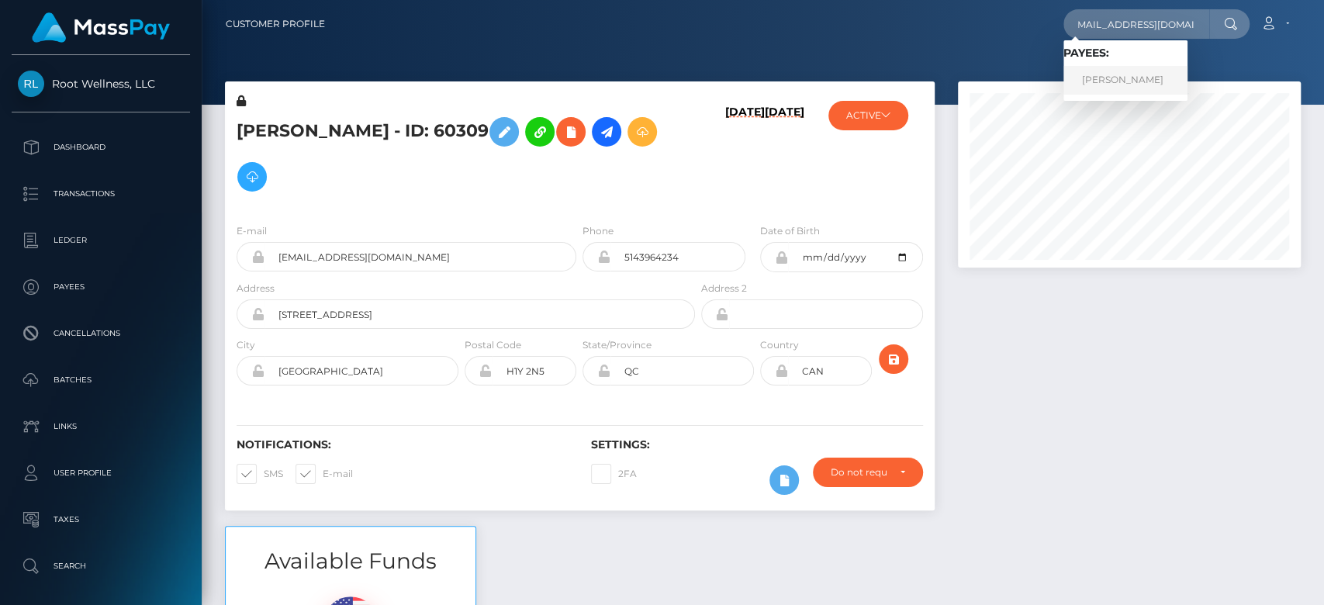
scroll to position [0, 0]
click at [1119, 68] on link "IEVA STRAKŠYTĖ" at bounding box center [1125, 80] width 124 height 29
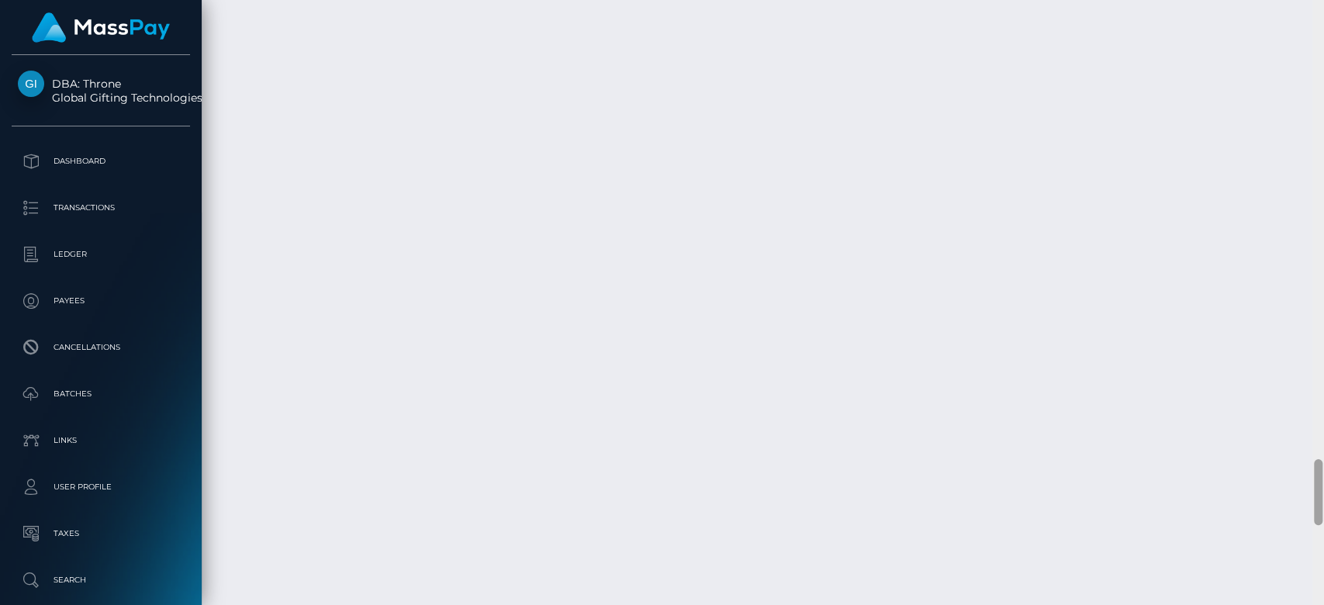
scroll to position [4296, 0]
drag, startPoint x: 1315, startPoint y: 58, endPoint x: 1322, endPoint y: 490, distance: 432.1
click at [1322, 490] on div at bounding box center [1318, 303] width 12 height 606
